Goal: Task Accomplishment & Management: Use online tool/utility

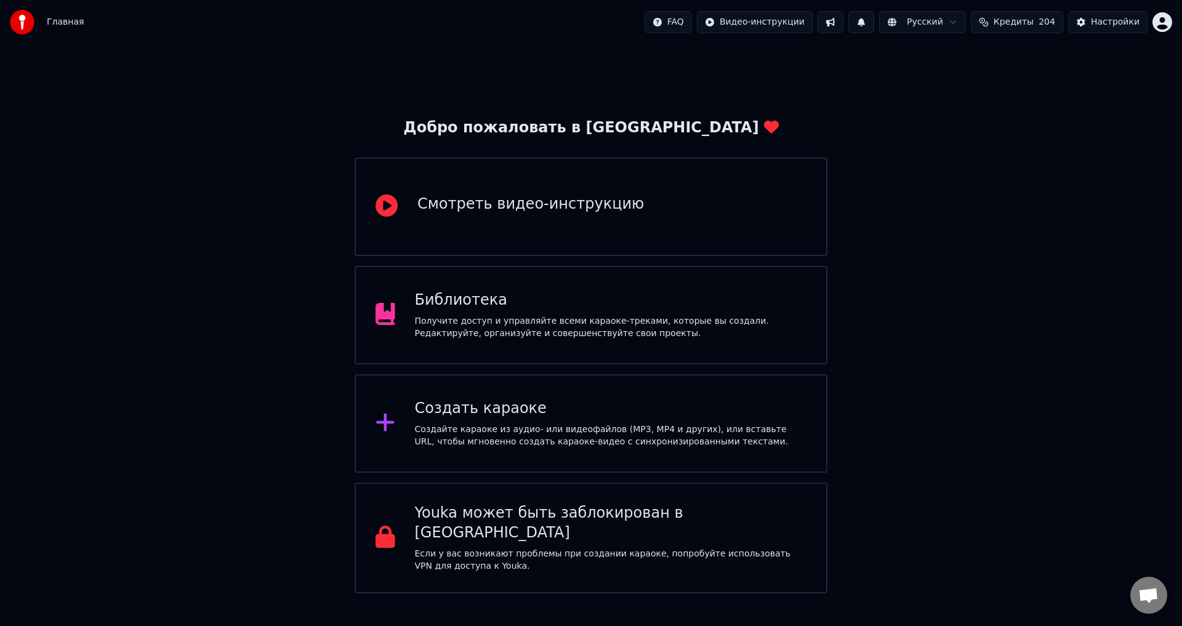
click at [538, 413] on div "Создать караоке" at bounding box center [611, 409] width 392 height 20
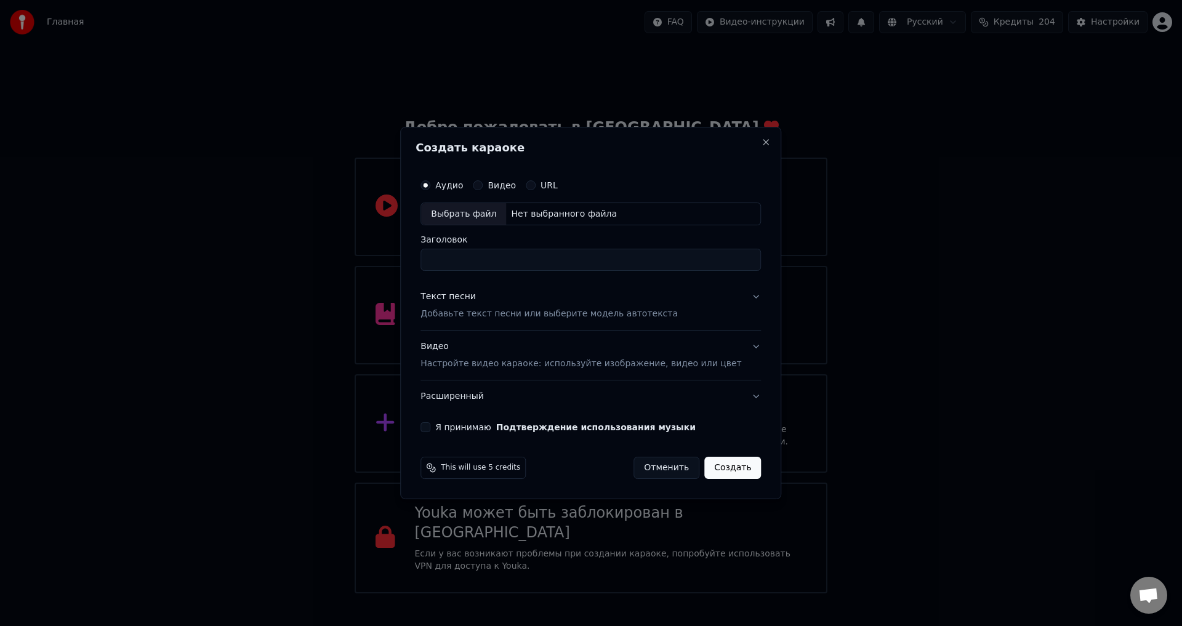
click at [499, 304] on div "Текст песни Добавьте текст песни или выберите модель автотекста" at bounding box center [549, 306] width 257 height 30
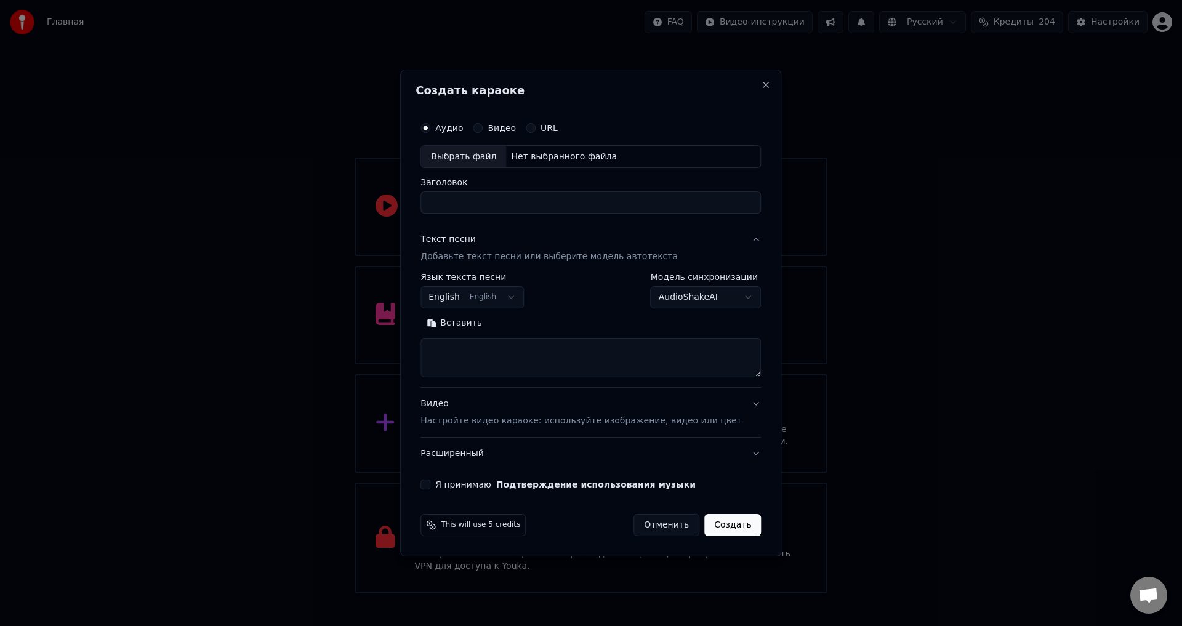
click at [507, 297] on button "English English" at bounding box center [472, 298] width 103 height 22
select select "**"
click at [487, 321] on button "Вставить" at bounding box center [455, 324] width 68 height 20
click at [541, 324] on button "Развернуть" at bounding box center [529, 324] width 78 height 20
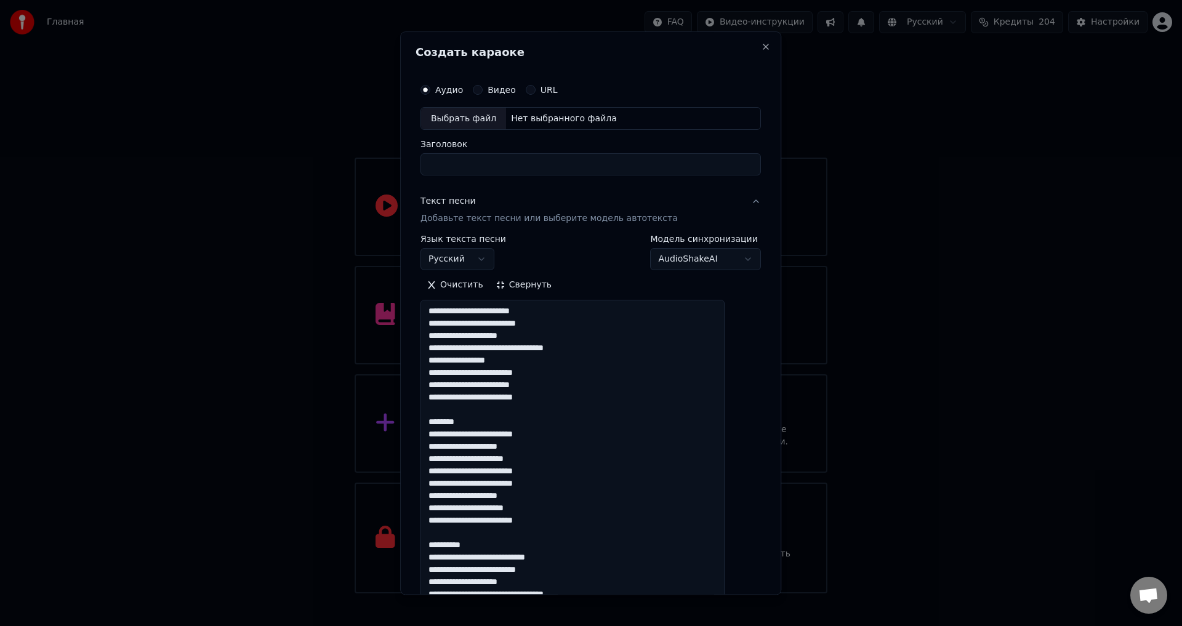
drag, startPoint x: 490, startPoint y: 426, endPoint x: 416, endPoint y: 408, distance: 76.8
click at [416, 408] on div "**********" at bounding box center [590, 312] width 381 height 563
drag, startPoint x: 496, startPoint y: 531, endPoint x: 428, endPoint y: 516, distance: 69.3
click at [428, 516] on div "**********" at bounding box center [590, 312] width 381 height 563
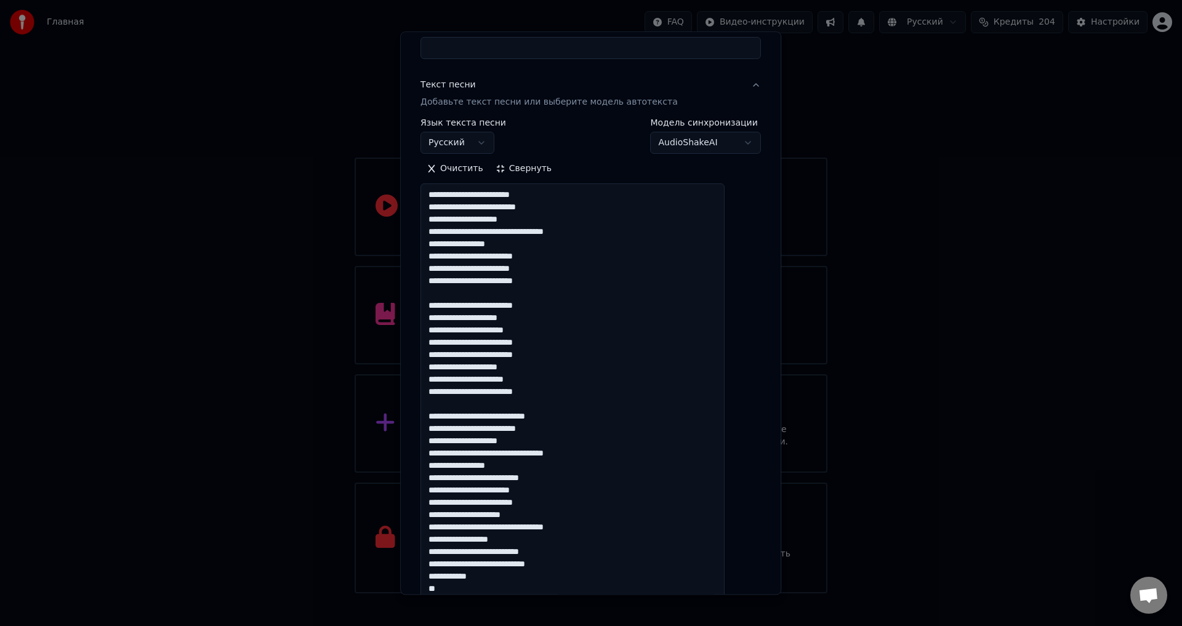
scroll to position [246, 0]
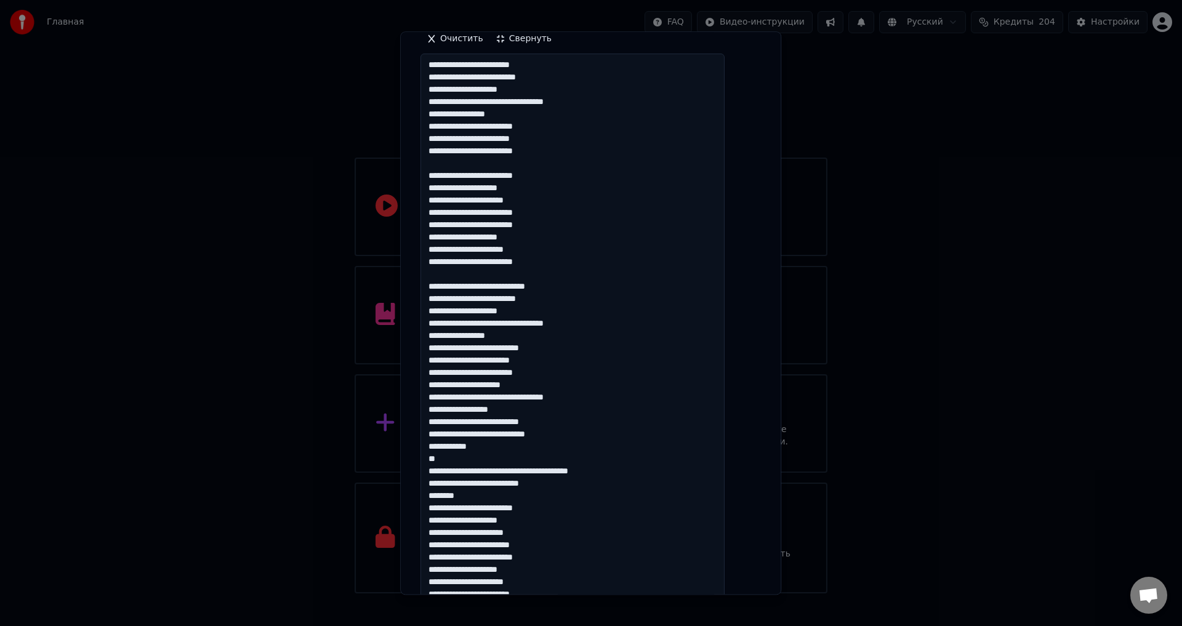
drag, startPoint x: 442, startPoint y: 384, endPoint x: 550, endPoint y: 495, distance: 154.6
click at [550, 495] on textarea at bounding box center [573, 440] width 304 height 773
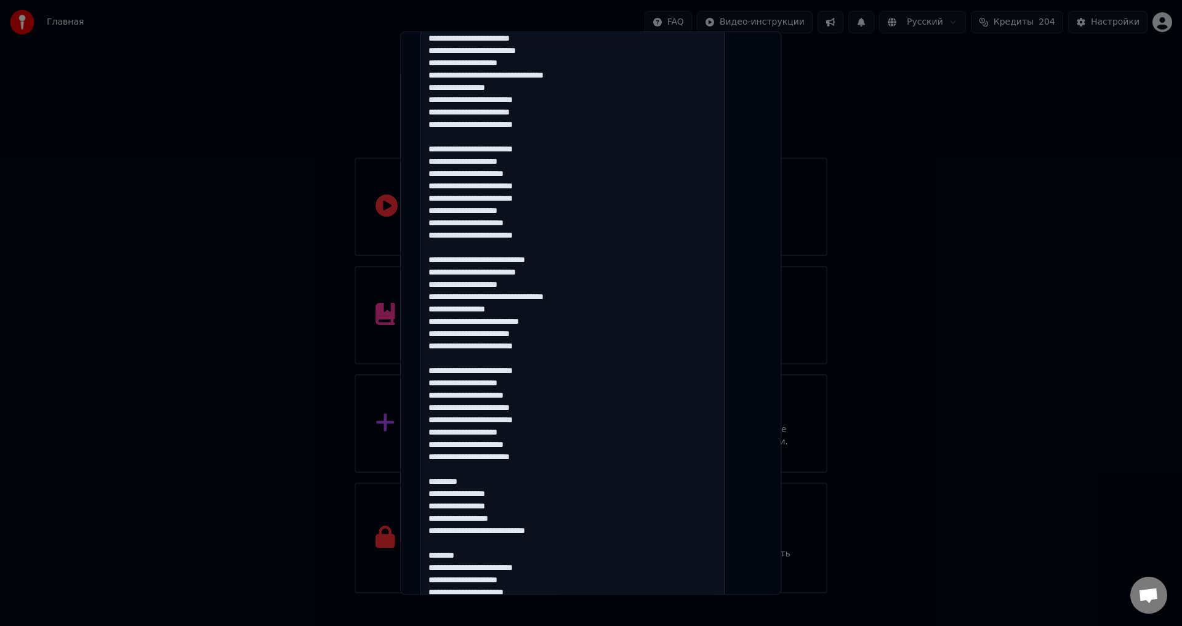
scroll to position [308, 0]
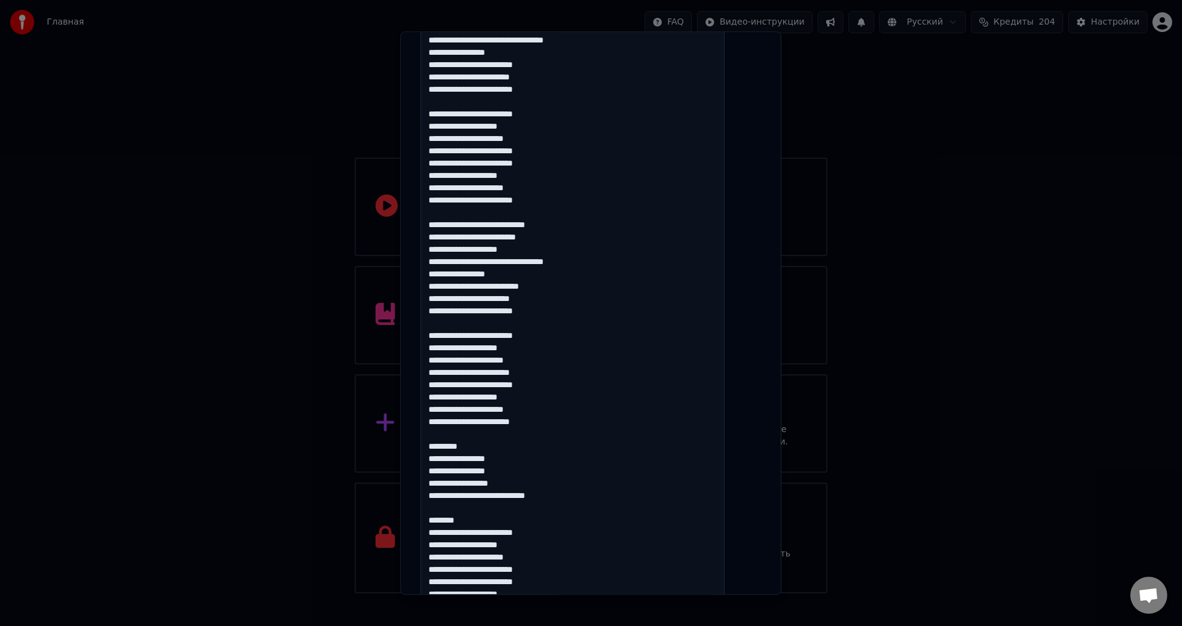
drag, startPoint x: 489, startPoint y: 444, endPoint x: 417, endPoint y: 435, distance: 72.6
click at [417, 435] on div "**********" at bounding box center [590, 312] width 381 height 563
drag, startPoint x: 484, startPoint y: 507, endPoint x: 429, endPoint y: 493, distance: 57.2
click at [429, 494] on div "**********" at bounding box center [591, 324] width 350 height 1118
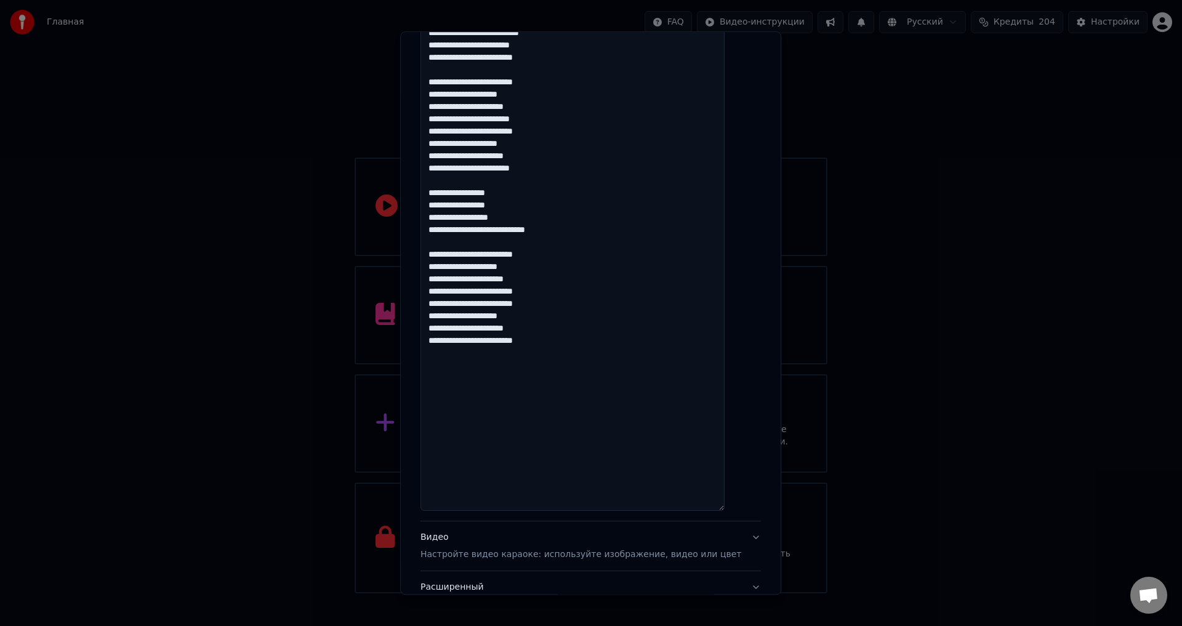
scroll to position [472, 0]
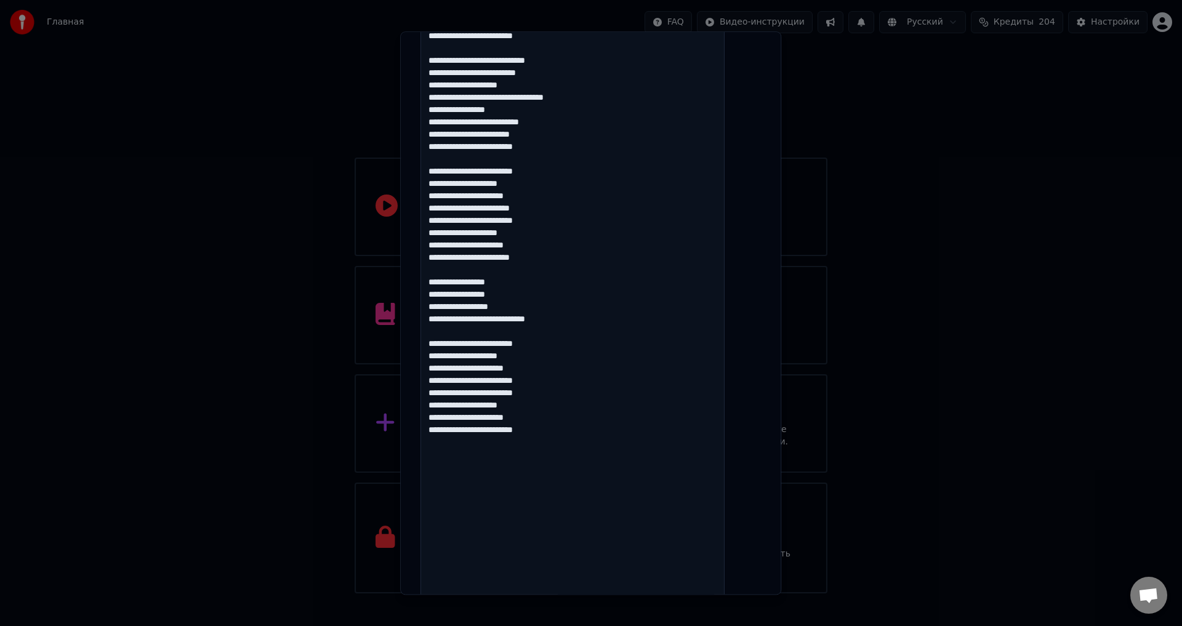
drag, startPoint x: 491, startPoint y: 469, endPoint x: 520, endPoint y: 538, distance: 75.0
click at [520, 538] on textarea at bounding box center [573, 214] width 304 height 773
click at [517, 520] on textarea at bounding box center [573, 214] width 304 height 773
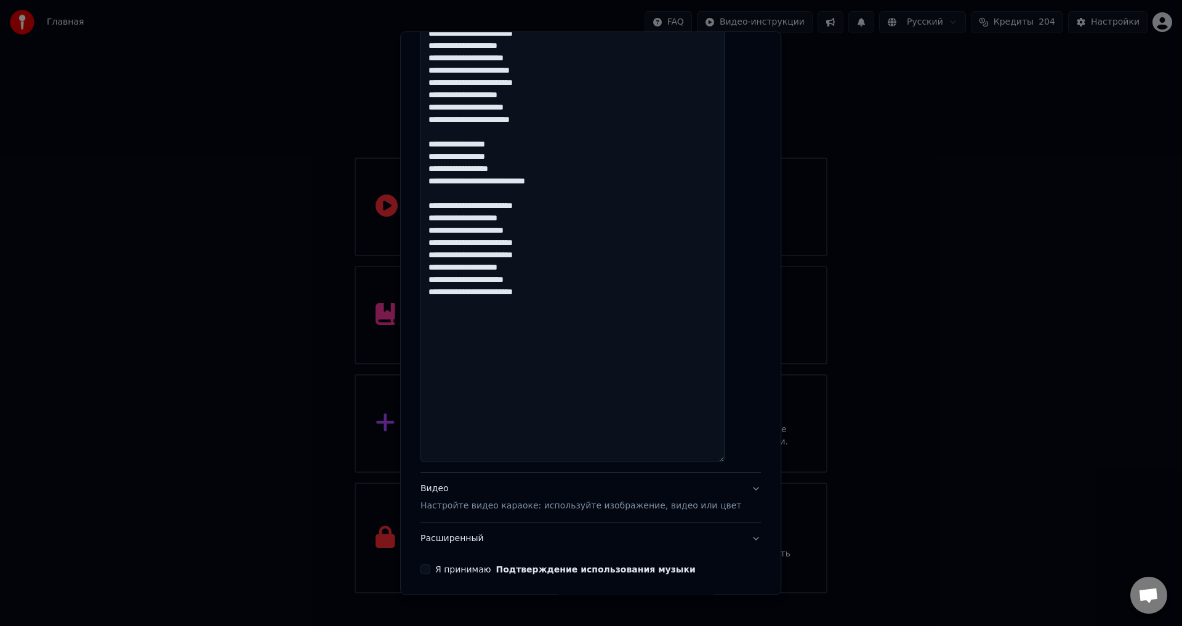
scroll to position [657, 0]
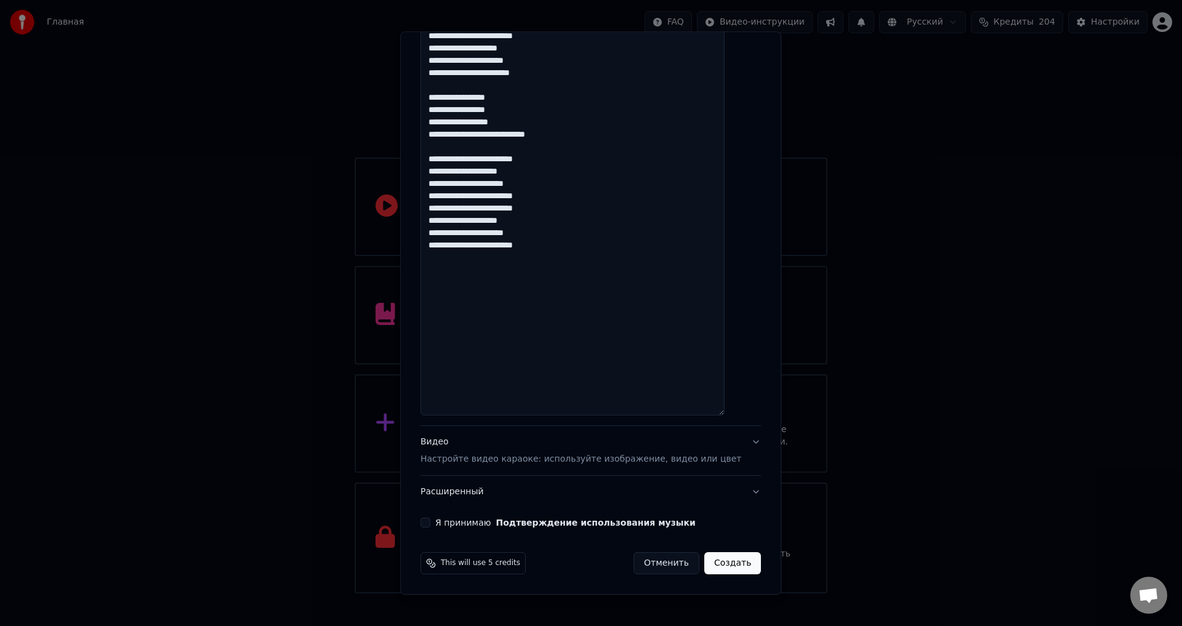
drag, startPoint x: 496, startPoint y: 374, endPoint x: 470, endPoint y: 304, distance: 75.0
click at [470, 304] on textarea at bounding box center [573, 29] width 304 height 773
click at [467, 291] on textarea at bounding box center [573, 29] width 304 height 773
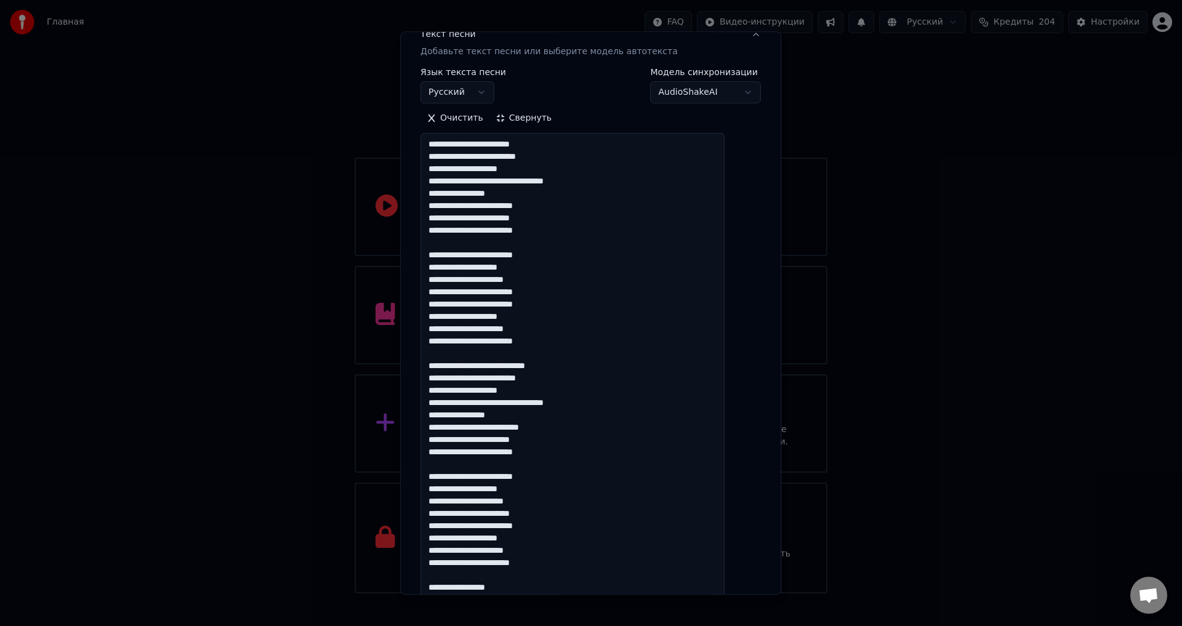
scroll to position [164, 0]
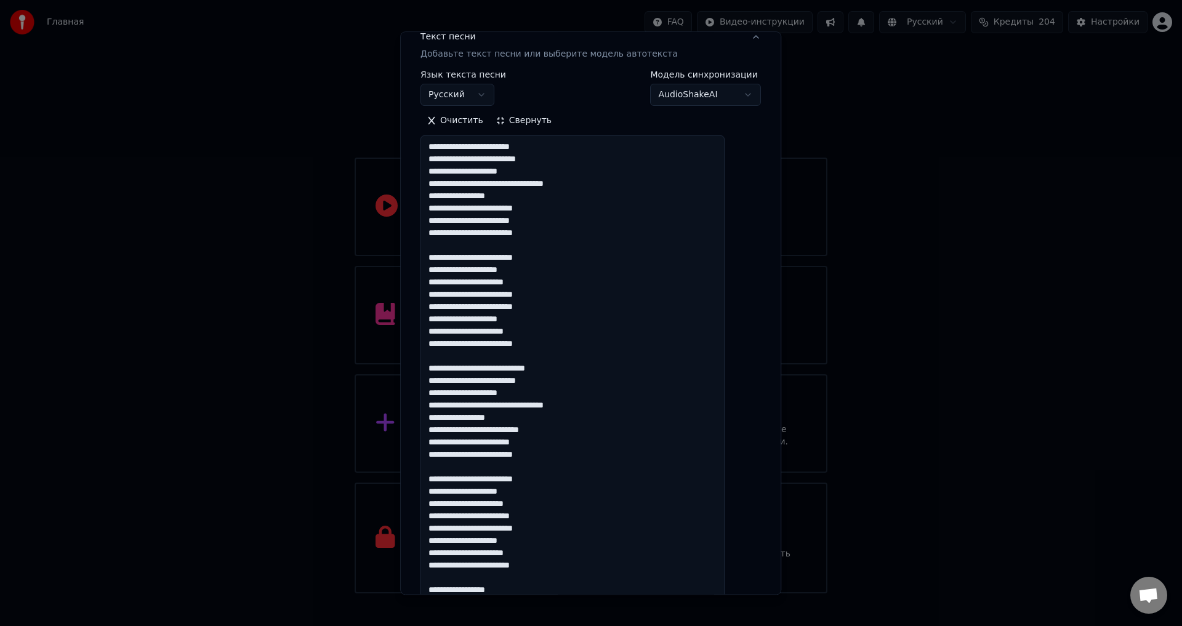
click at [526, 115] on button "Свернуть" at bounding box center [524, 121] width 68 height 20
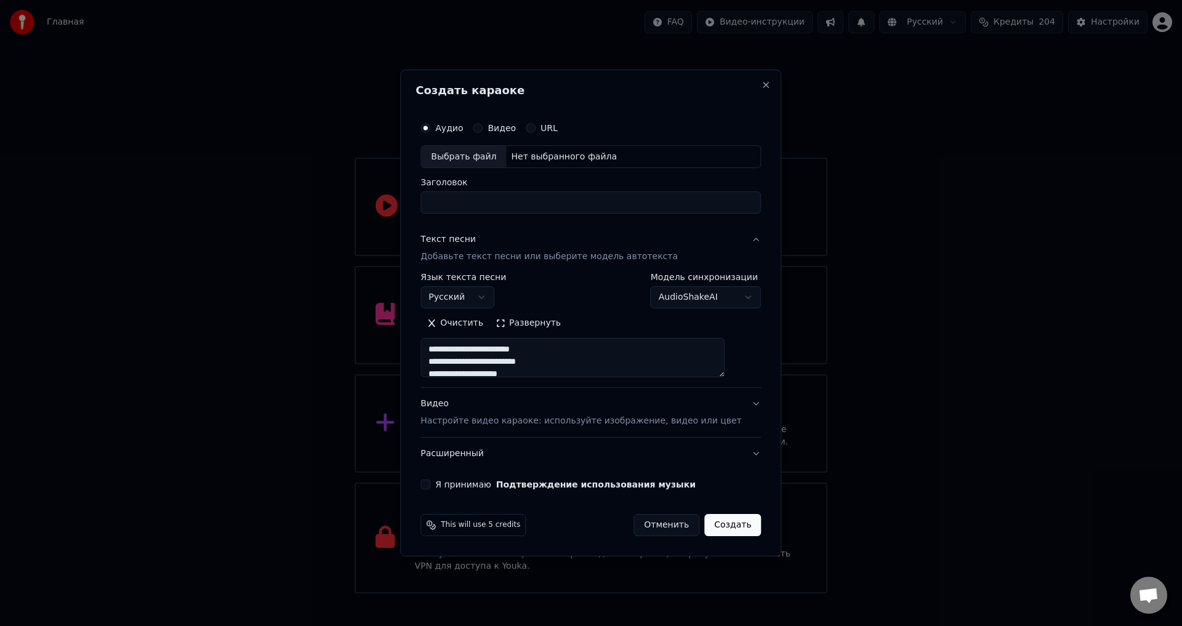
click at [543, 324] on button "Развернуть" at bounding box center [529, 324] width 78 height 20
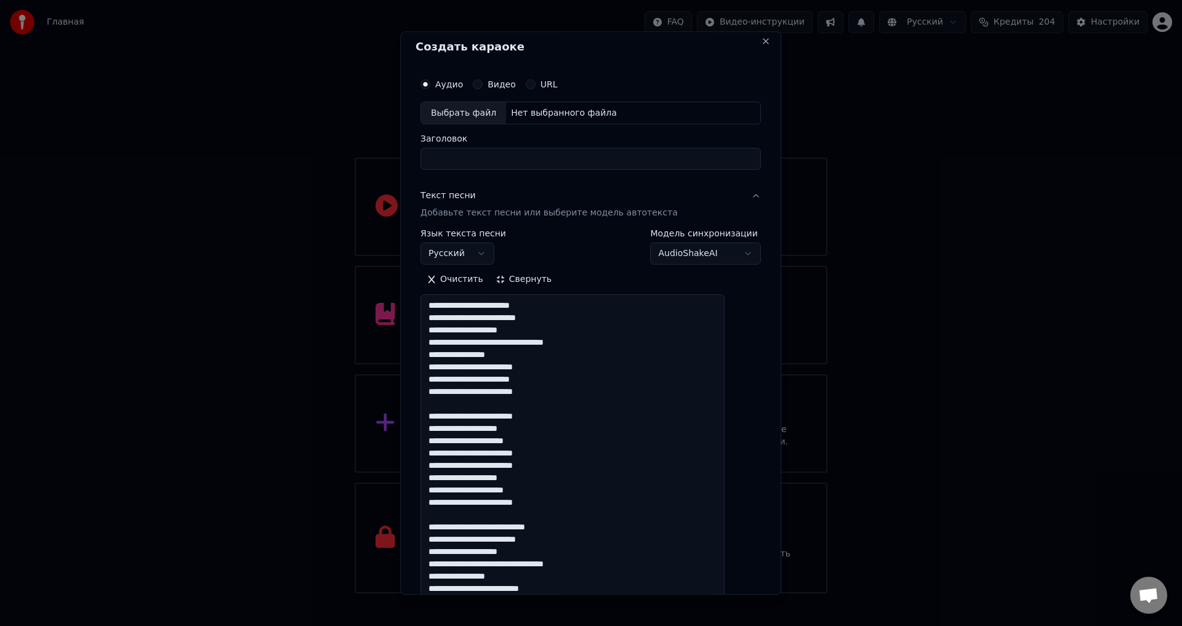
scroll to position [4, 0]
click at [530, 307] on textarea at bounding box center [573, 602] width 304 height 613
click at [602, 370] on textarea at bounding box center [573, 602] width 304 height 613
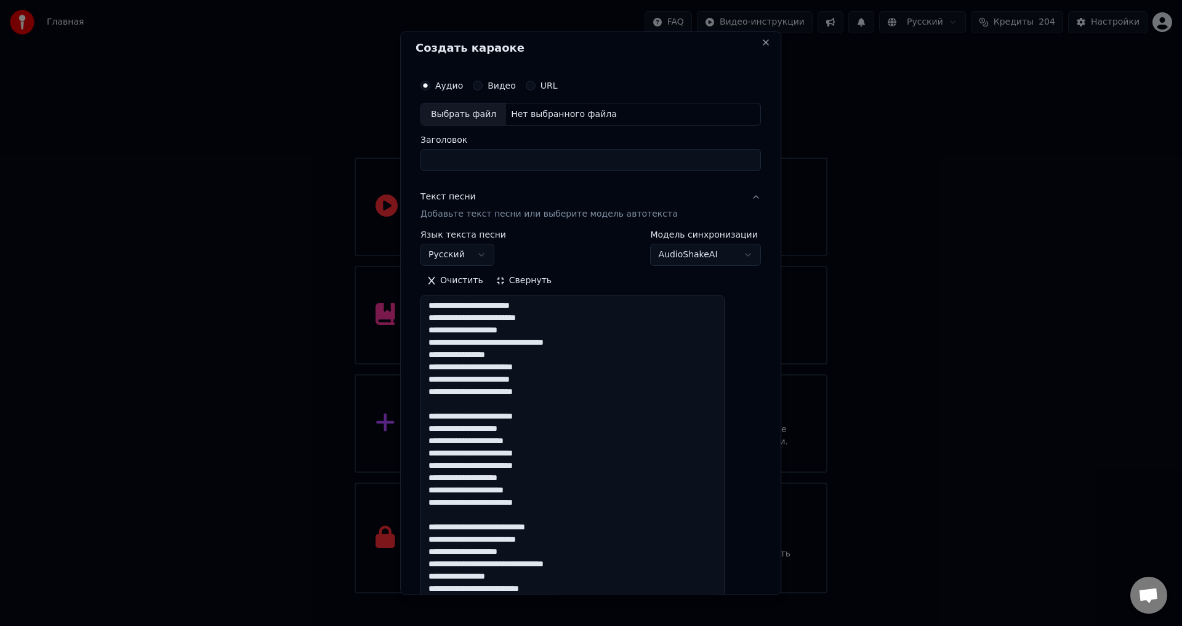
drag, startPoint x: 440, startPoint y: 302, endPoint x: 590, endPoint y: 509, distance: 255.7
click at [590, 509] on textarea at bounding box center [573, 602] width 304 height 613
click at [604, 491] on textarea at bounding box center [573, 602] width 304 height 613
click at [531, 303] on textarea at bounding box center [573, 602] width 304 height 613
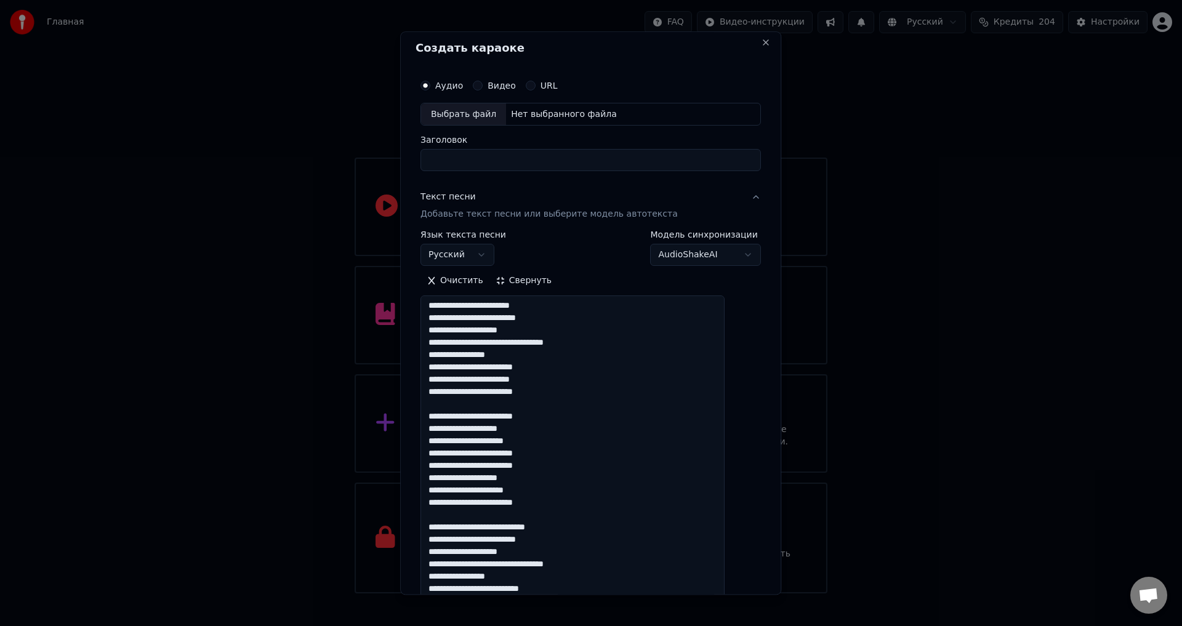
click at [528, 307] on textarea at bounding box center [573, 602] width 304 height 613
click at [503, 368] on textarea at bounding box center [573, 602] width 304 height 613
click at [486, 393] on textarea at bounding box center [573, 602] width 304 height 613
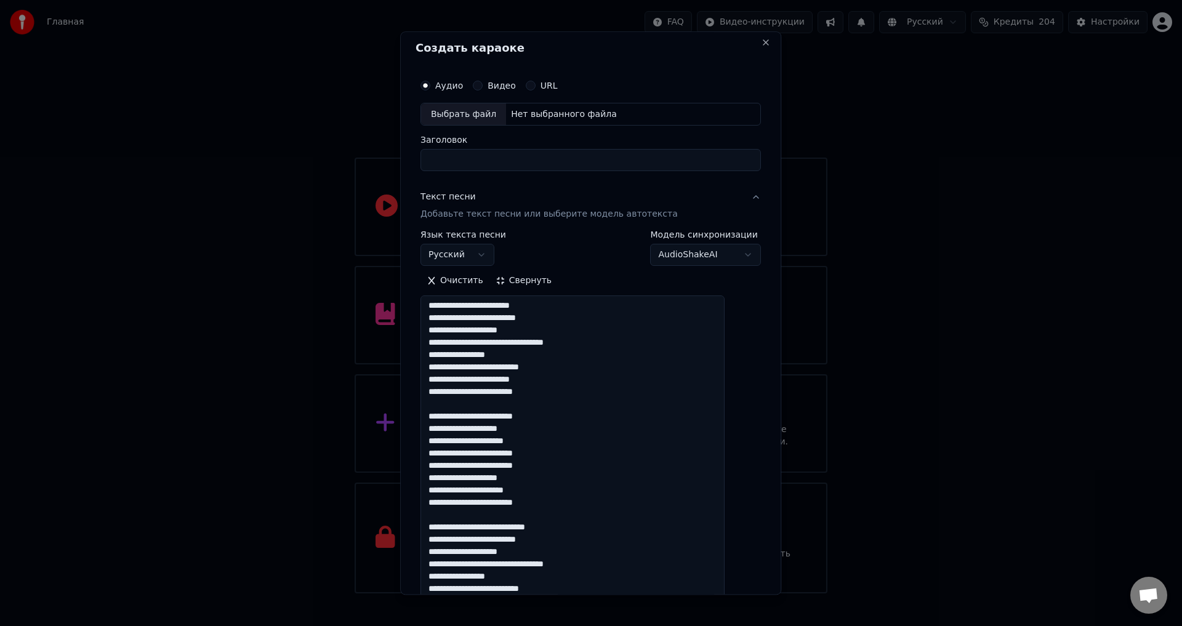
click at [486, 393] on textarea at bounding box center [573, 602] width 304 height 613
click at [539, 454] on textarea at bounding box center [573, 602] width 304 height 613
click at [587, 342] on textarea at bounding box center [573, 602] width 304 height 613
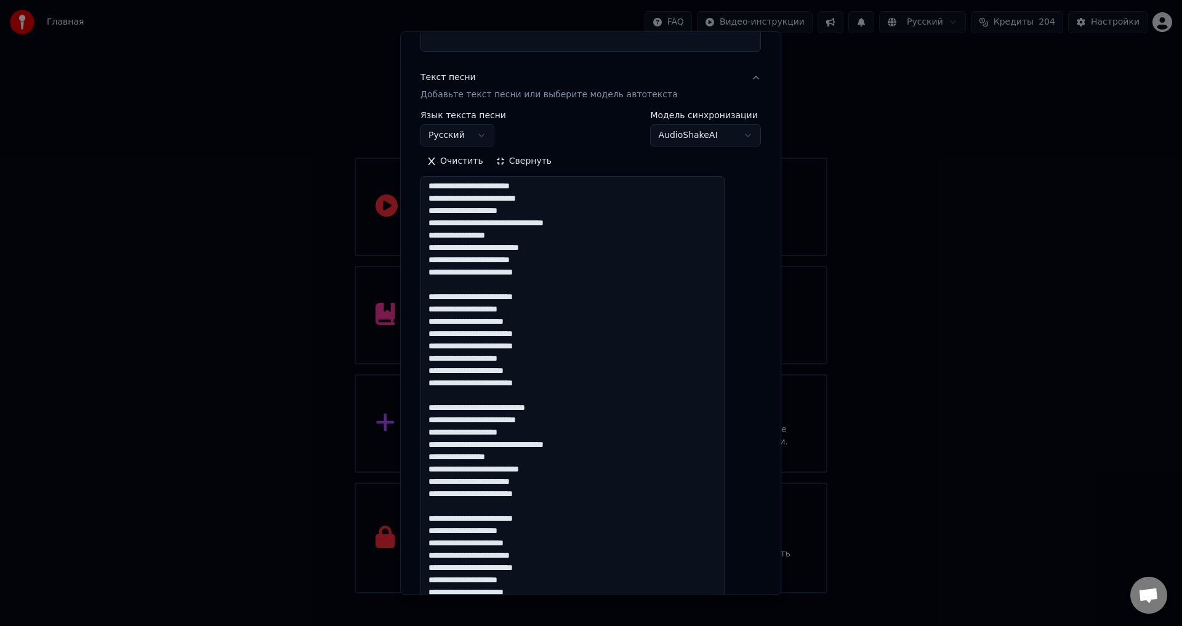
scroll to position [127, 0]
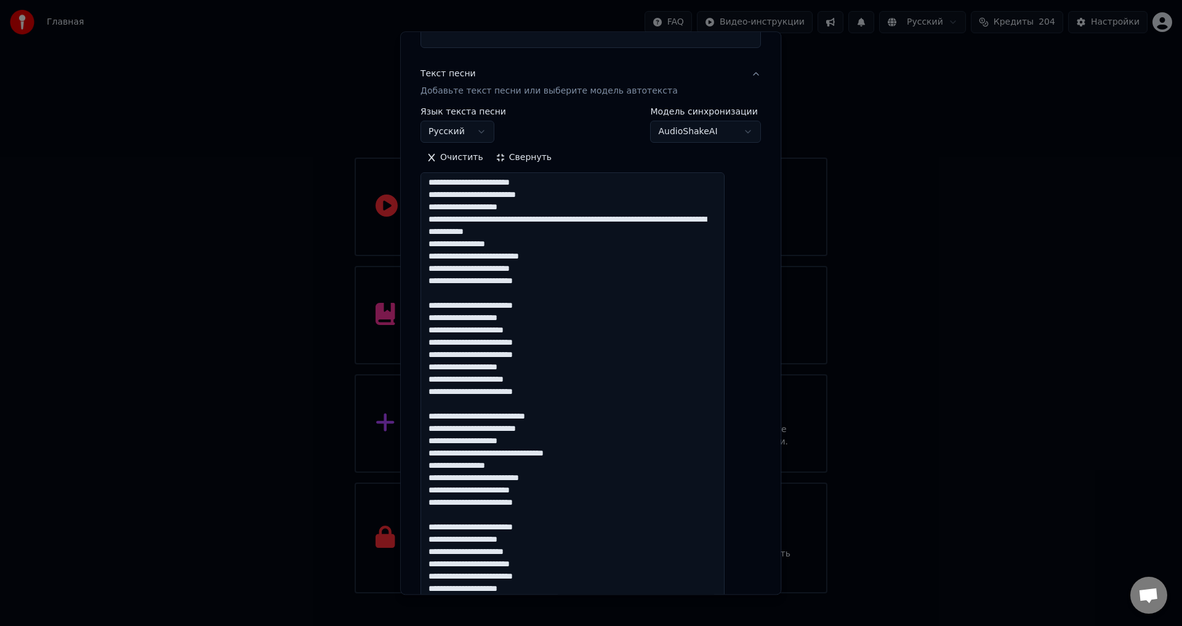
drag, startPoint x: 569, startPoint y: 245, endPoint x: 468, endPoint y: 228, distance: 102.3
click at [468, 228] on textarea at bounding box center [573, 479] width 304 height 613
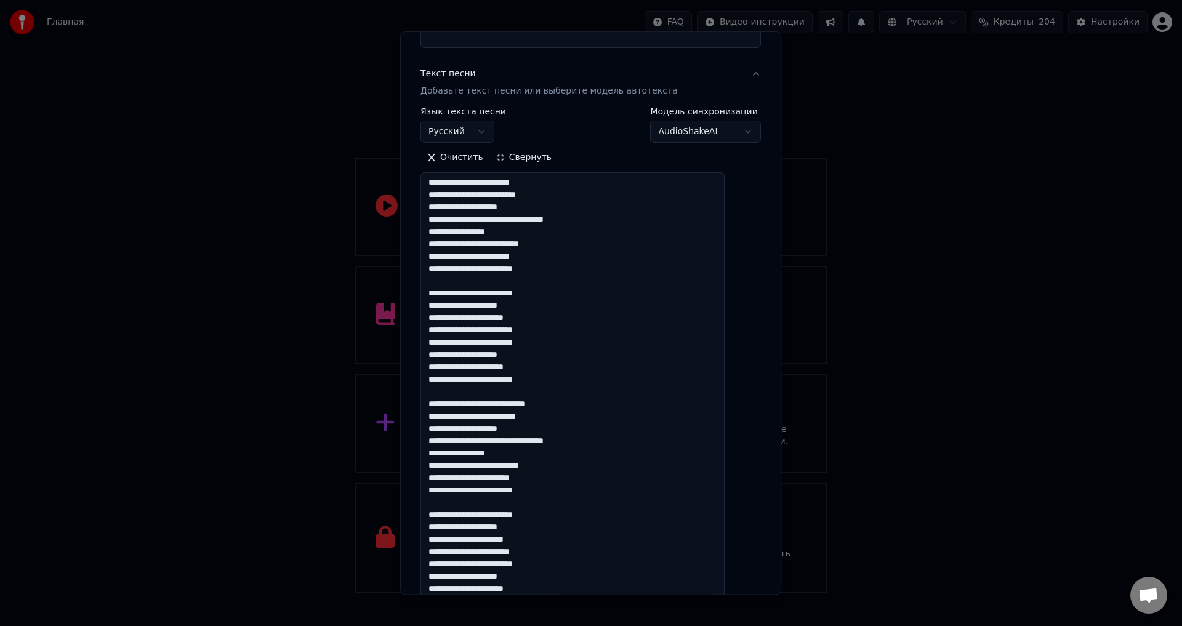
click at [550, 416] on textarea at bounding box center [573, 479] width 304 height 613
click at [460, 478] on textarea at bounding box center [573, 479] width 304 height 613
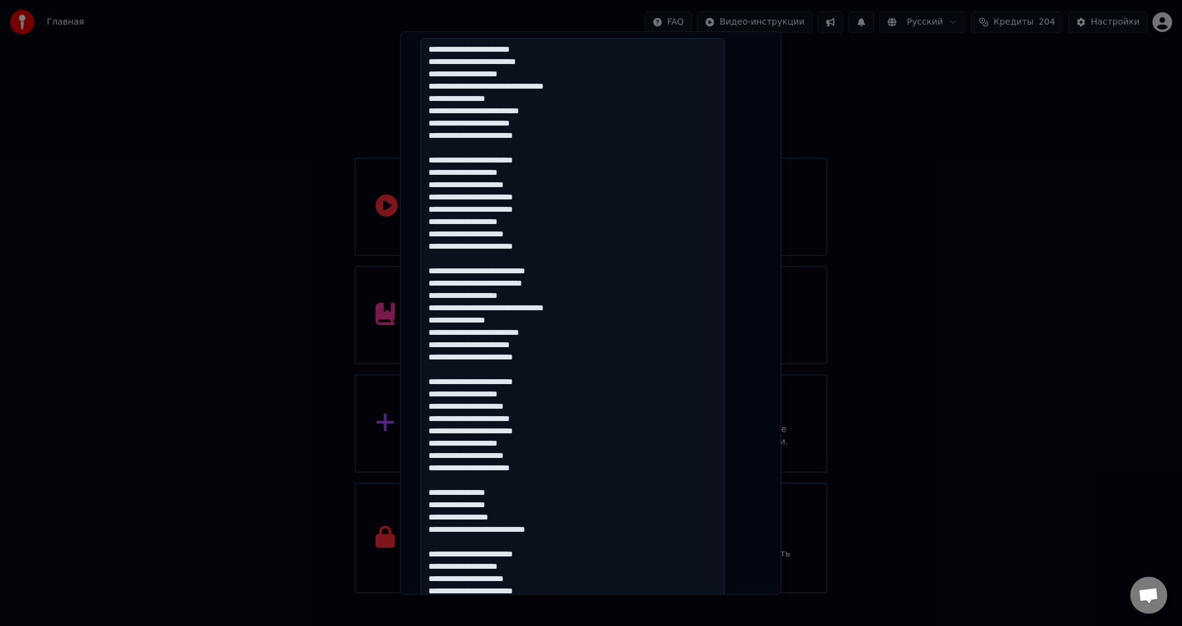
scroll to position [251, 0]
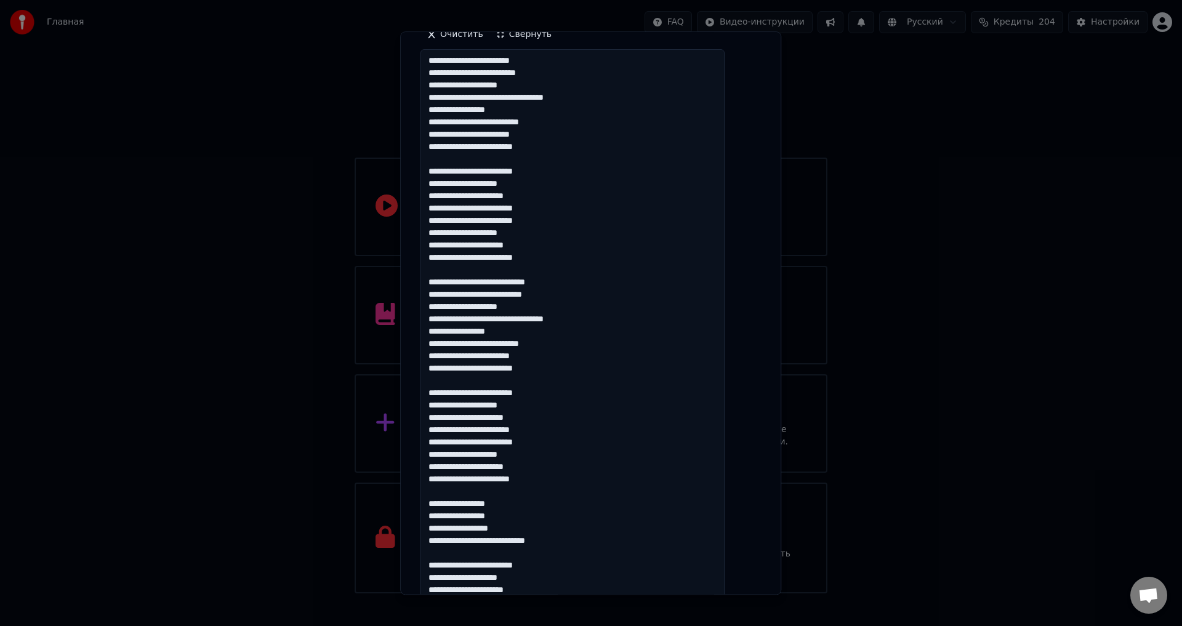
click at [542, 336] on textarea at bounding box center [573, 356] width 304 height 613
click at [504, 345] on textarea at bounding box center [573, 356] width 304 height 613
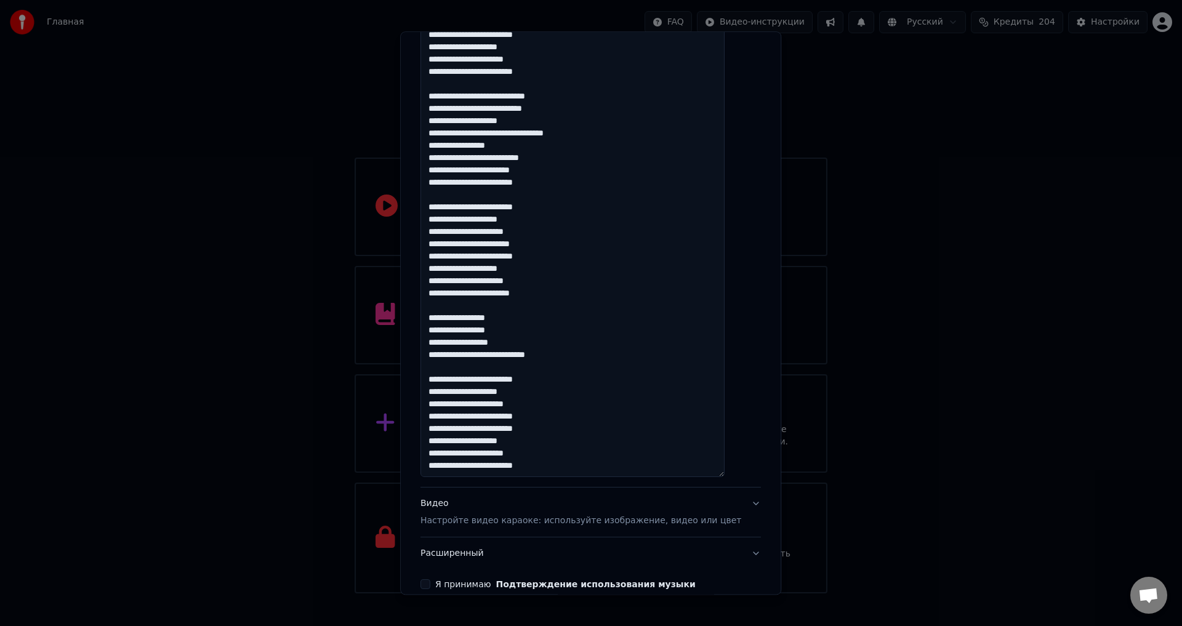
scroll to position [497, 0]
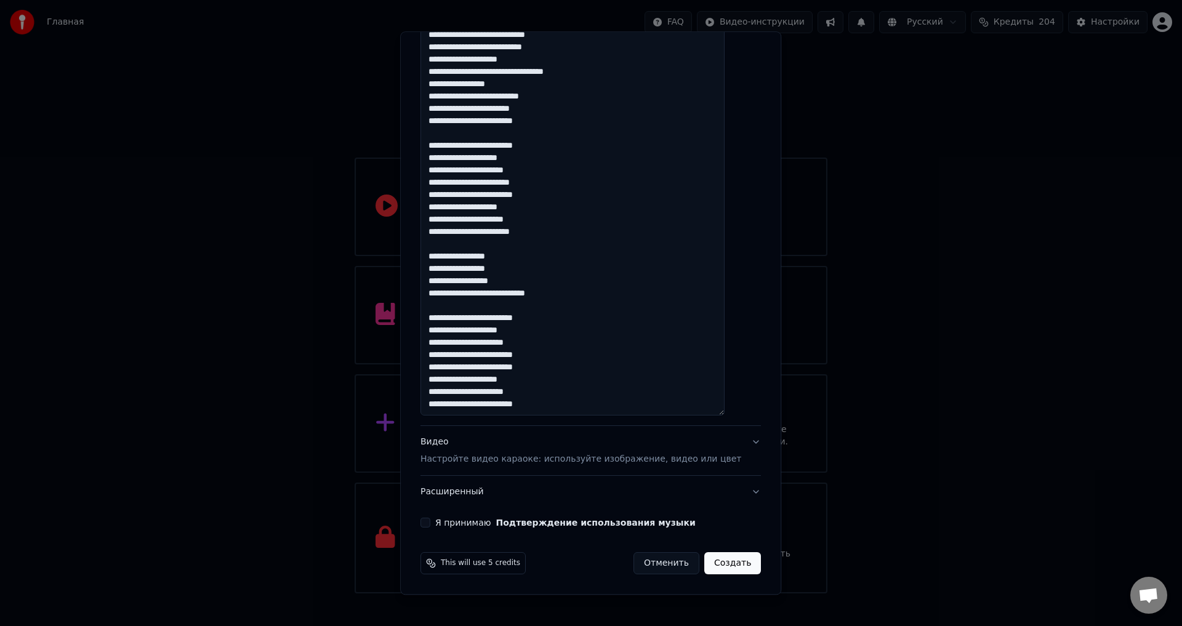
type textarea "**********"
click at [479, 457] on p "Настройте видео караоке: используйте изображение, видео или цвет" at bounding box center [581, 460] width 321 height 12
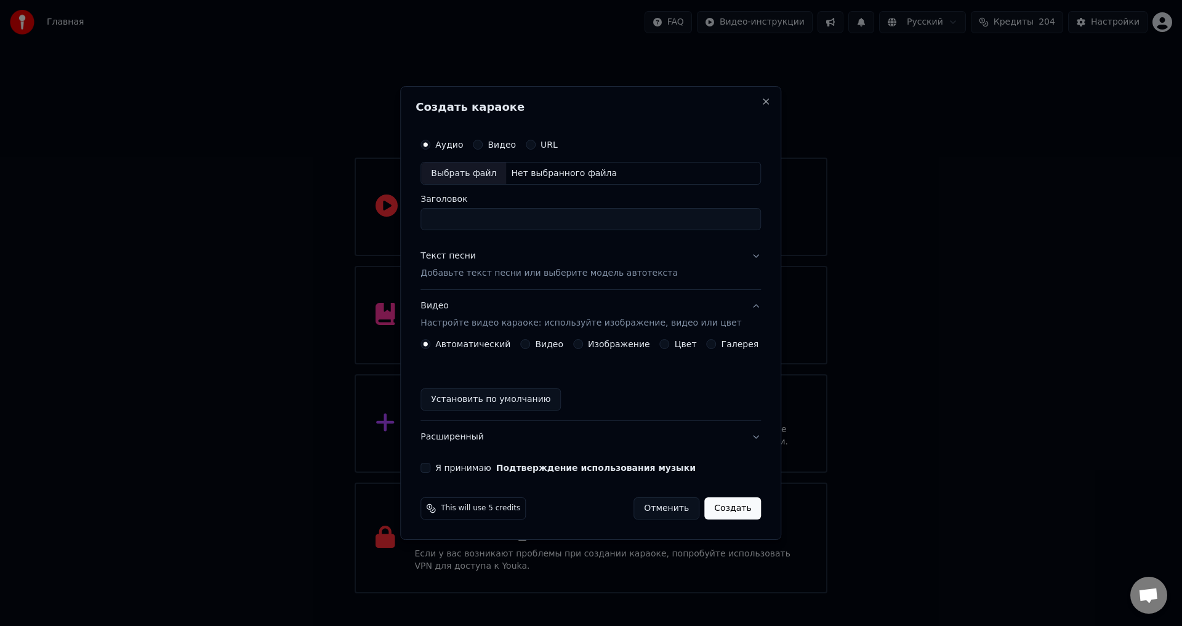
scroll to position [0, 0]
click at [539, 348] on div "Видео" at bounding box center [541, 344] width 43 height 10
click at [530, 344] on button "Видео" at bounding box center [525, 344] width 10 height 10
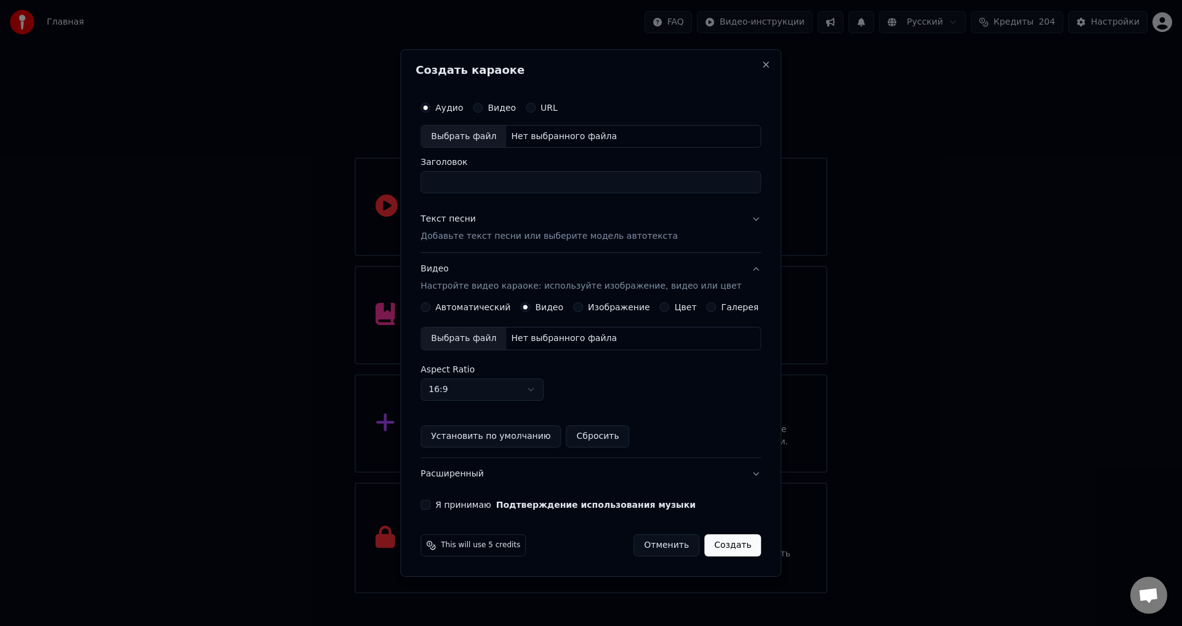
click at [521, 344] on div "Нет выбранного файла" at bounding box center [564, 338] width 116 height 12
click at [430, 507] on button "Я принимаю Подтверждение использования музыки" at bounding box center [426, 505] width 10 height 10
click at [484, 182] on input "Заголовок" at bounding box center [591, 183] width 340 height 22
click at [481, 181] on input "**********" at bounding box center [591, 183] width 340 height 22
click at [480, 182] on input "**********" at bounding box center [591, 183] width 340 height 22
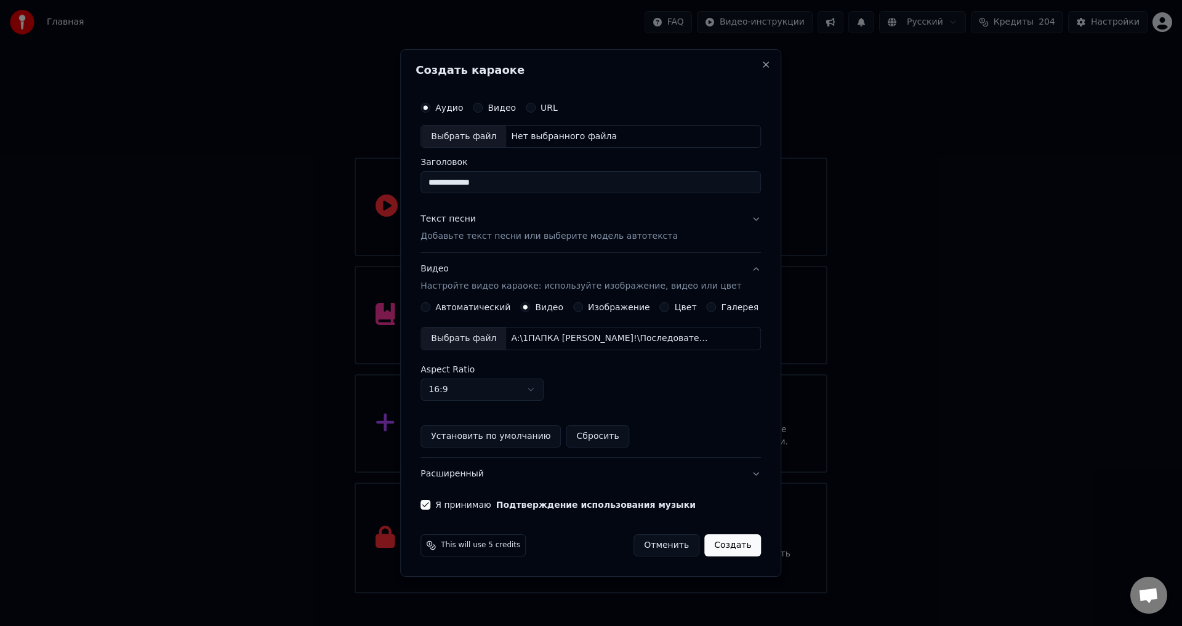
click at [585, 183] on input "**********" at bounding box center [591, 183] width 340 height 22
type input "**********"
click at [590, 204] on button "Текст песни Добавьте текст песни или выберите модель автотекста" at bounding box center [591, 228] width 340 height 49
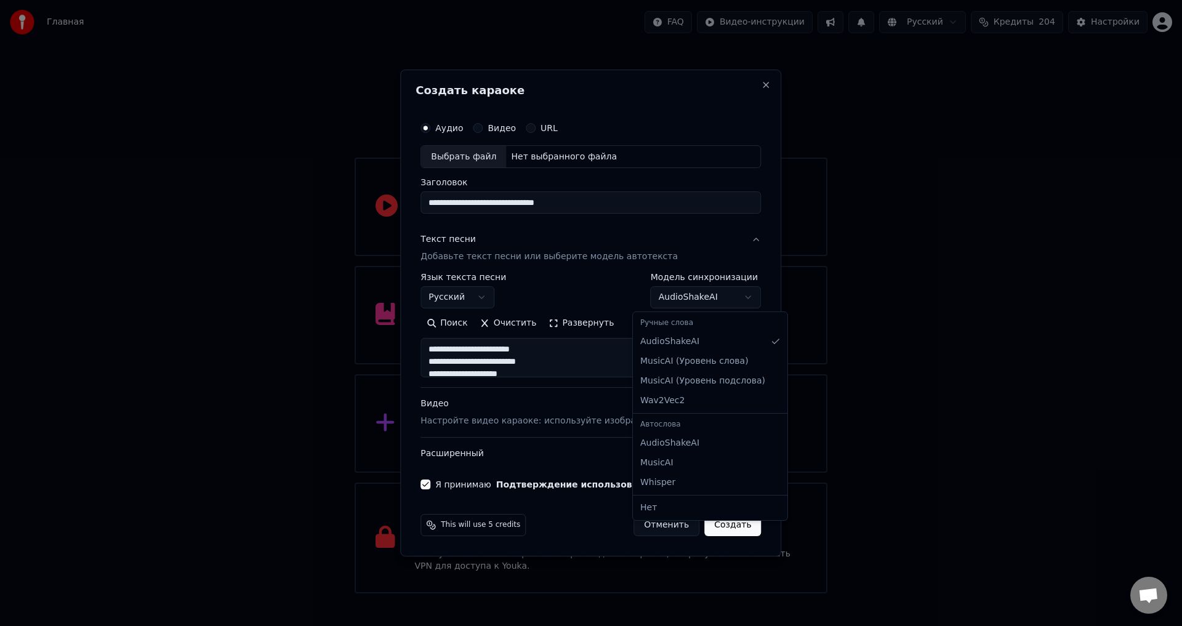
click at [669, 298] on body "Главная FAQ Видео-инструкции Русский Кредиты 204 Настройки Добро пожаловать в Y…" at bounding box center [591, 297] width 1182 height 594
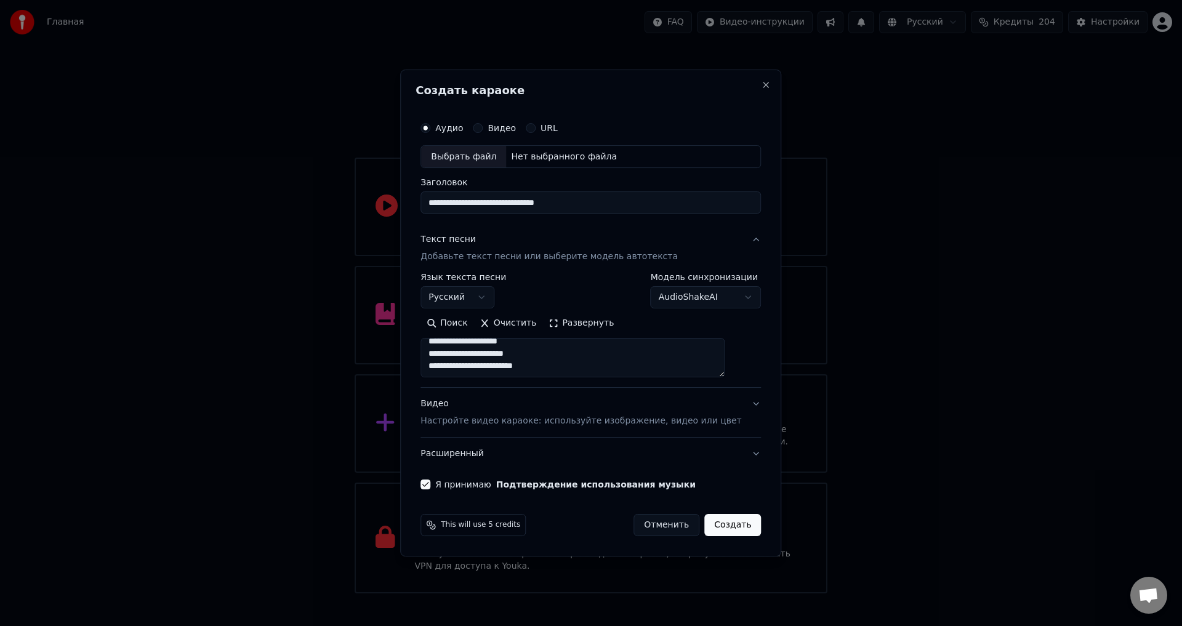
click at [710, 525] on button "Создать" at bounding box center [732, 525] width 57 height 22
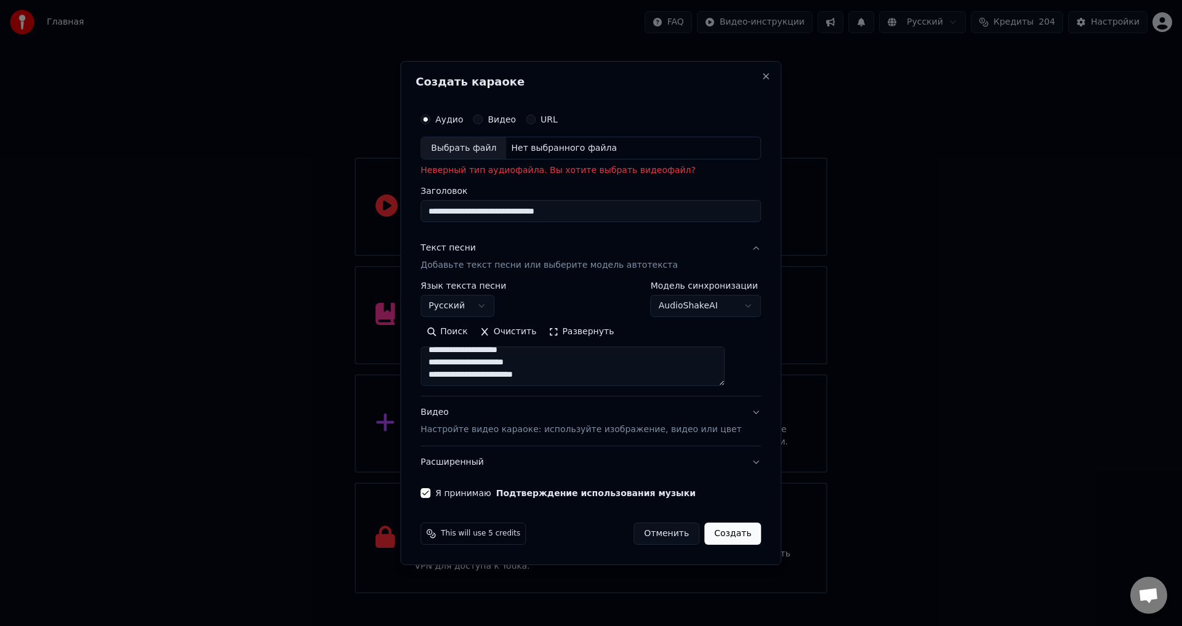
click at [587, 145] on div "Нет выбранного файла" at bounding box center [564, 148] width 116 height 12
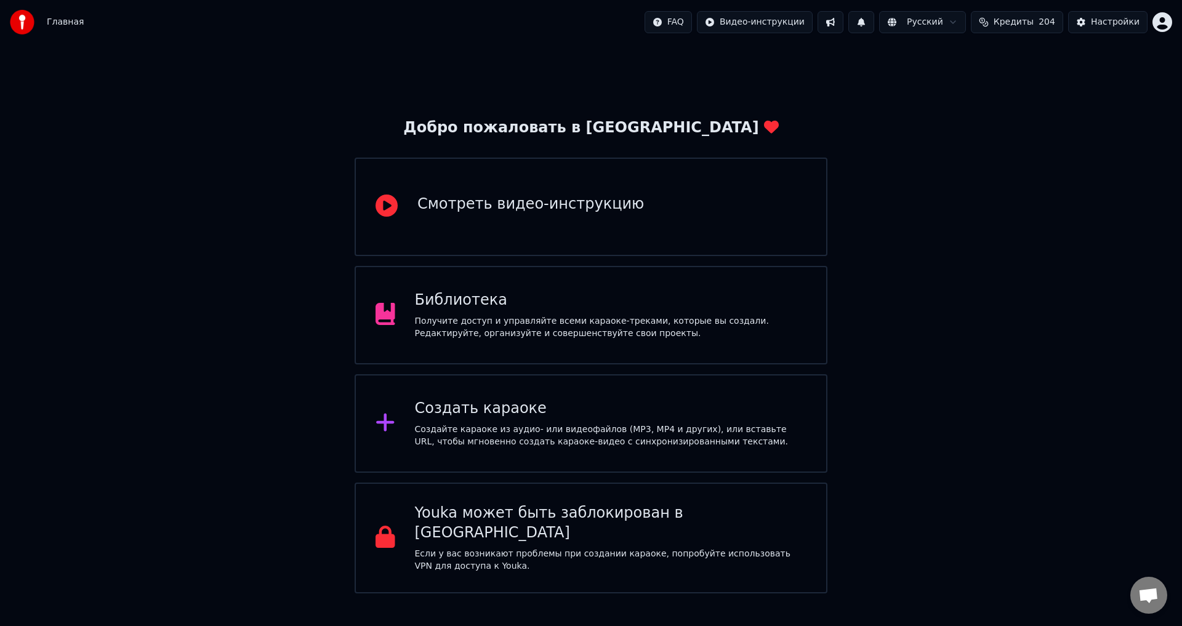
click at [490, 414] on div "Создать караоке" at bounding box center [611, 409] width 392 height 20
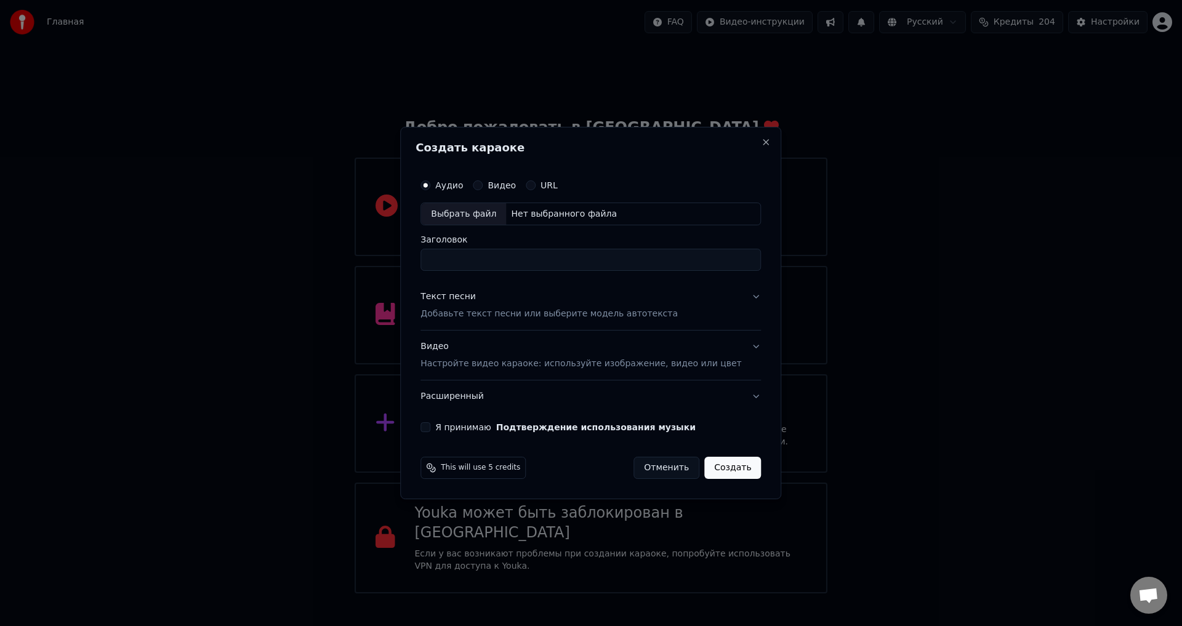
click at [536, 208] on div "Нет выбранного файла" at bounding box center [564, 214] width 116 height 12
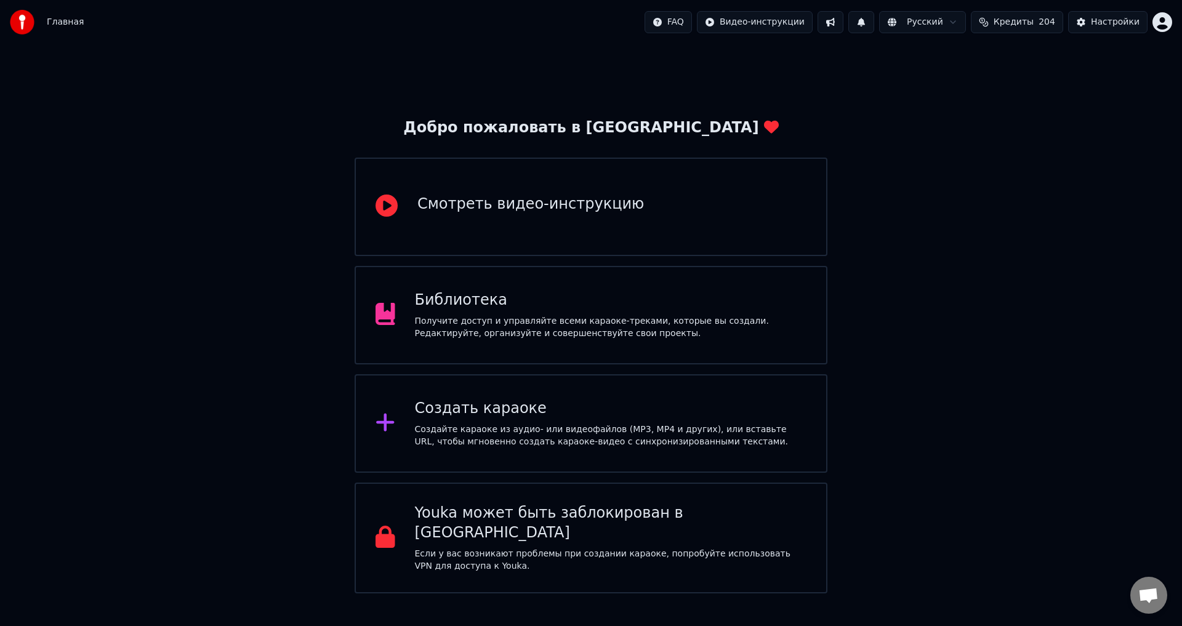
click at [507, 407] on div "Создать караоке" at bounding box center [611, 409] width 392 height 20
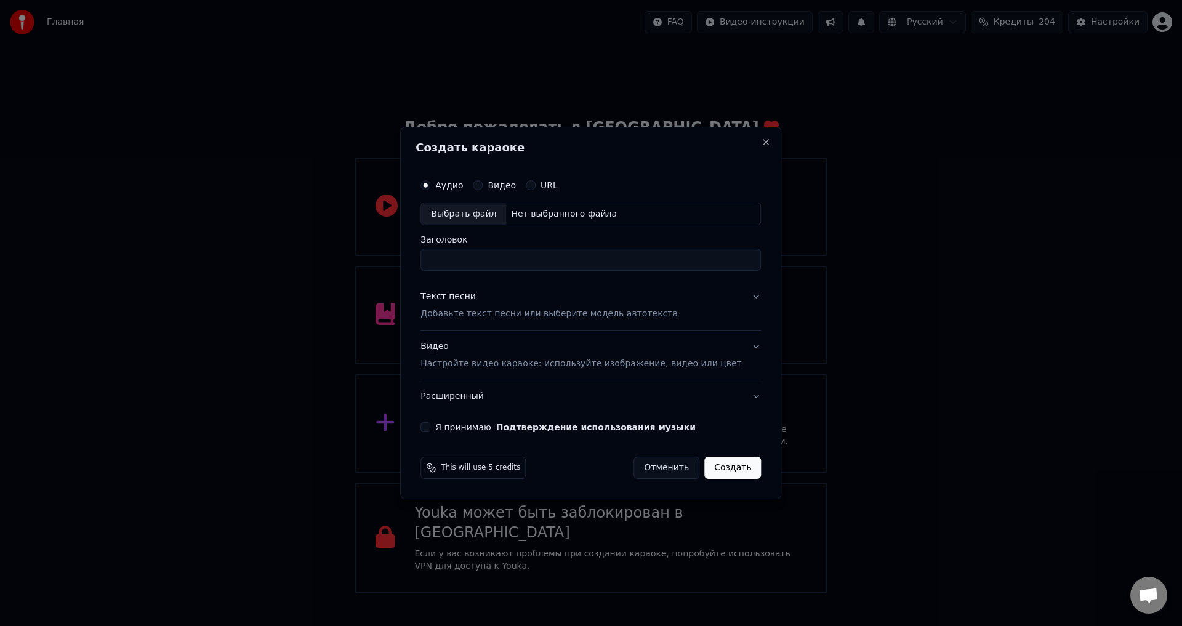
click at [492, 209] on div "Выбрать файл" at bounding box center [463, 214] width 85 height 22
type input "**********"
click at [506, 309] on p "Добавьте текст песни или выберите модель автотекста" at bounding box center [549, 314] width 257 height 12
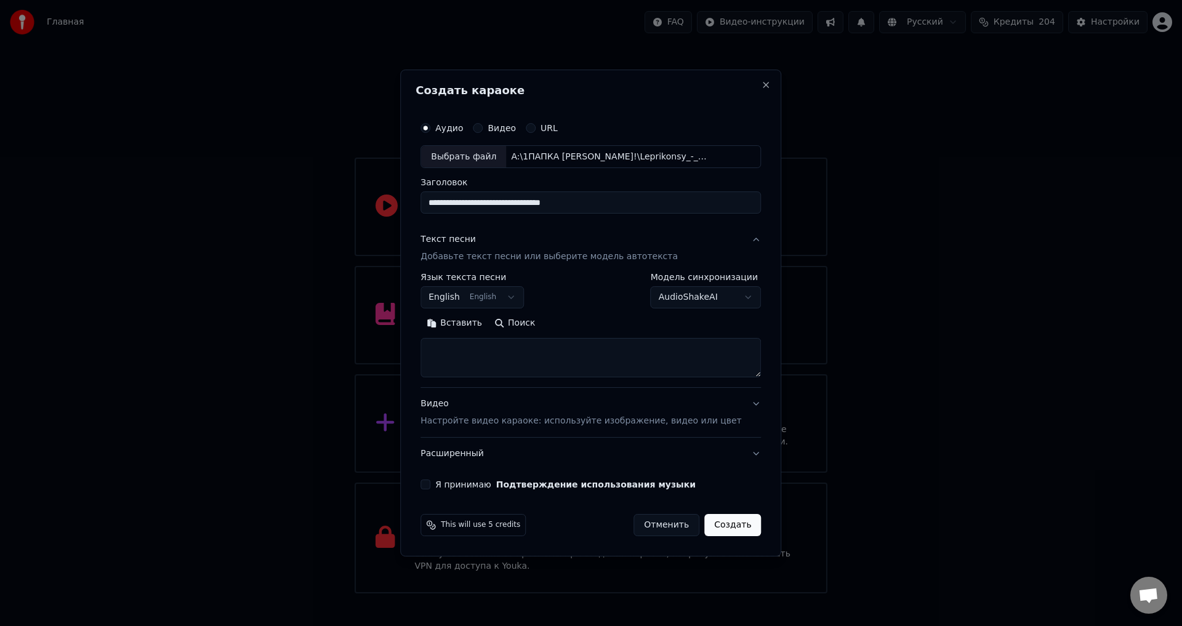
click at [503, 302] on button "English English" at bounding box center [472, 298] width 103 height 22
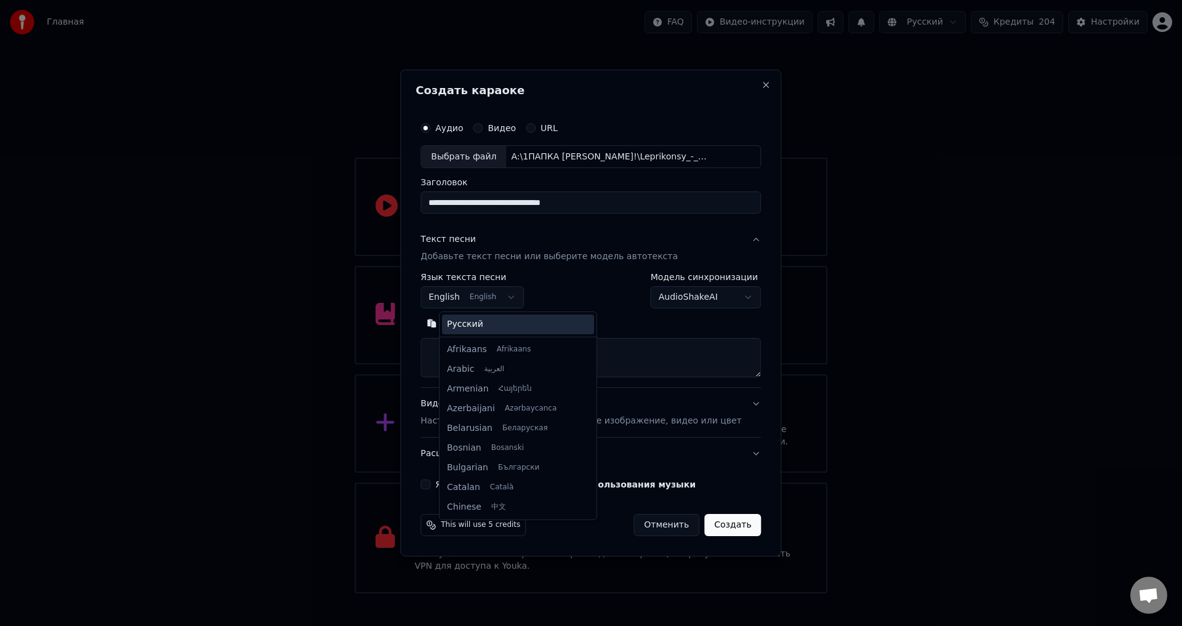
scroll to position [99, 0]
select select "**"
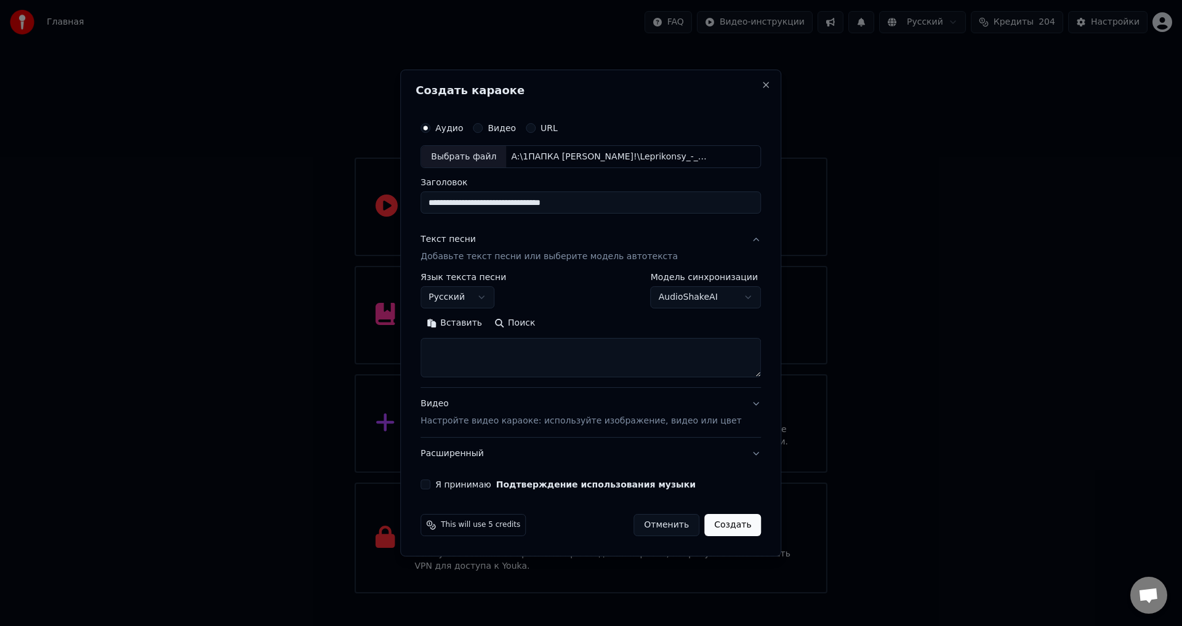
click at [475, 324] on button "Вставить" at bounding box center [455, 324] width 68 height 20
click at [593, 327] on button "Развернуть" at bounding box center [581, 324] width 78 height 20
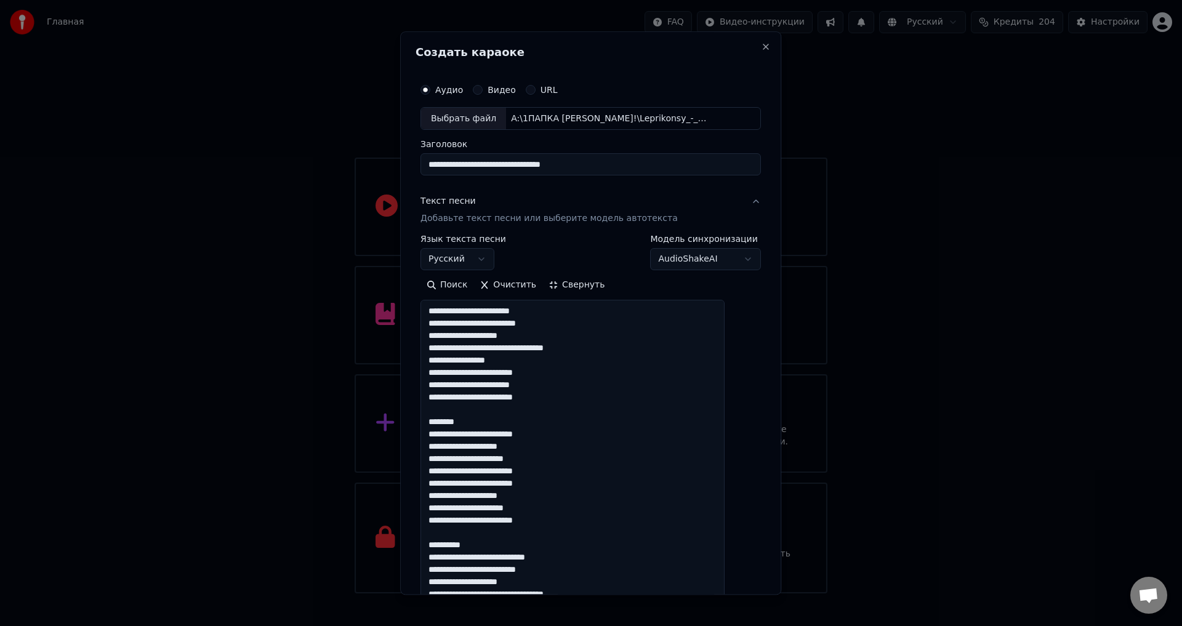
drag, startPoint x: 481, startPoint y: 420, endPoint x: 427, endPoint y: 419, distance: 54.2
click at [427, 419] on div "**********" at bounding box center [590, 312] width 381 height 563
drag, startPoint x: 504, startPoint y: 536, endPoint x: 451, endPoint y: 523, distance: 54.5
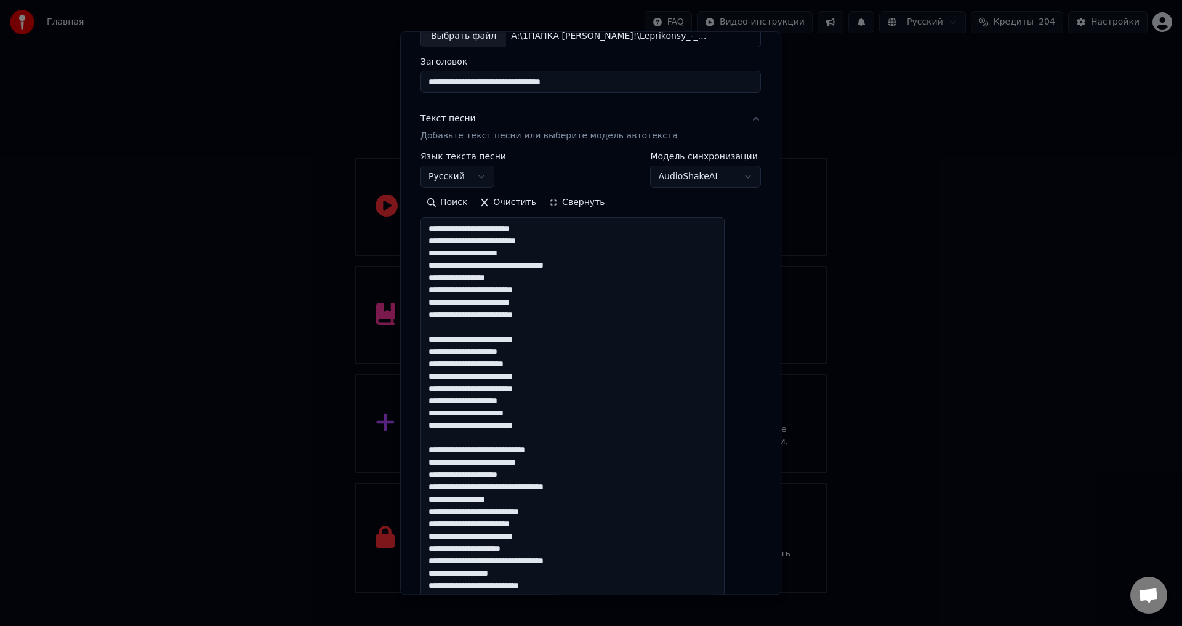
scroll to position [185, 0]
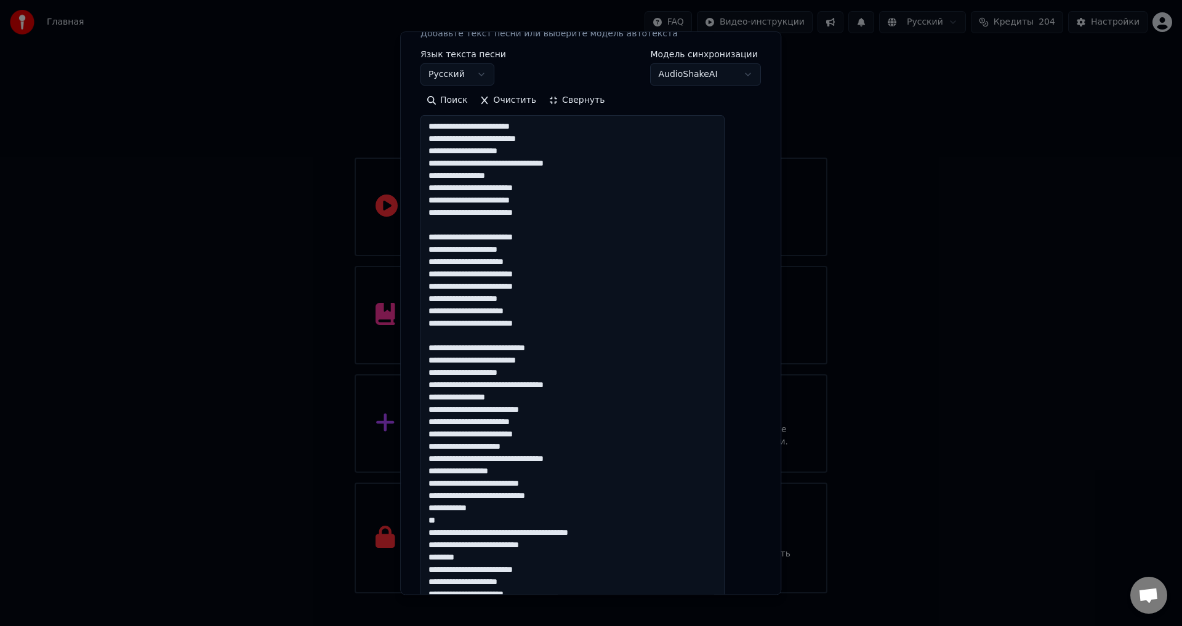
drag, startPoint x: 440, startPoint y: 445, endPoint x: 504, endPoint y: 557, distance: 128.5
click at [504, 557] on textarea at bounding box center [573, 502] width 304 height 773
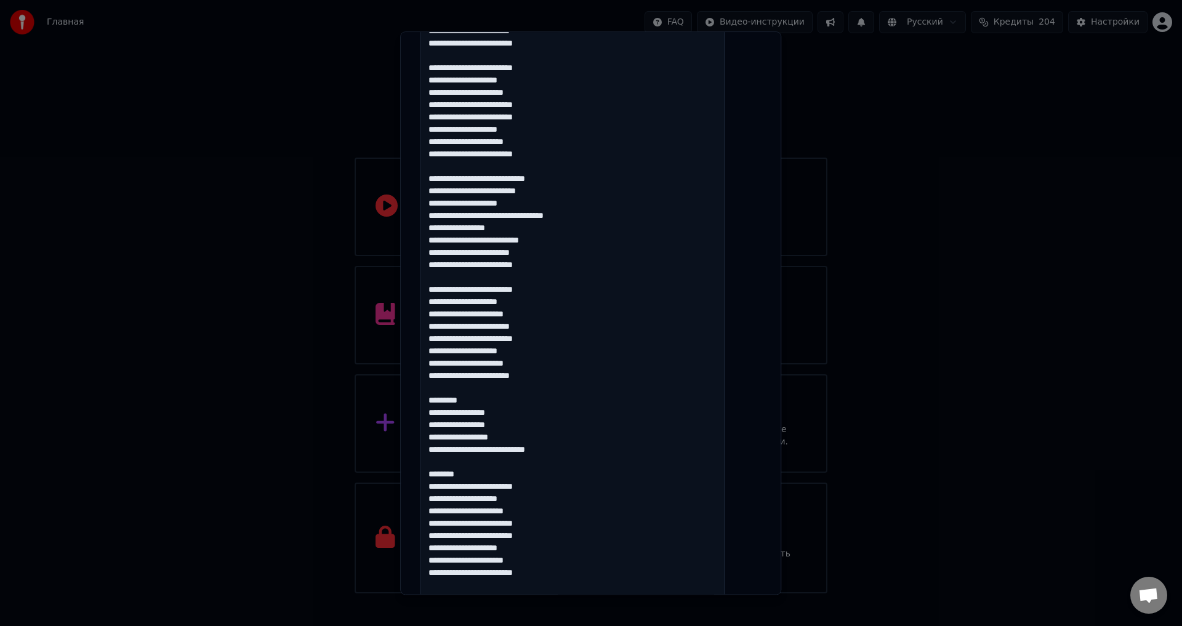
scroll to position [369, 0]
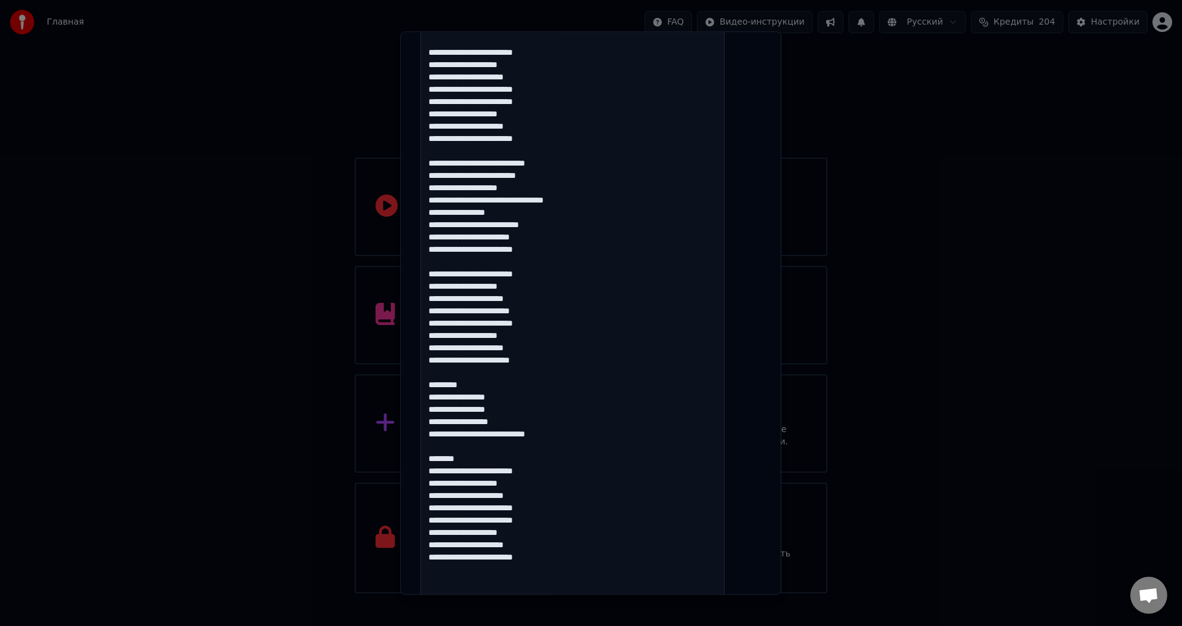
drag, startPoint x: 485, startPoint y: 386, endPoint x: 418, endPoint y: 369, distance: 69.3
click at [418, 369] on div "**********" at bounding box center [590, 312] width 381 height 563
drag, startPoint x: 481, startPoint y: 447, endPoint x: 433, endPoint y: 431, distance: 50.6
click at [433, 431] on div "**********" at bounding box center [591, 262] width 350 height 1118
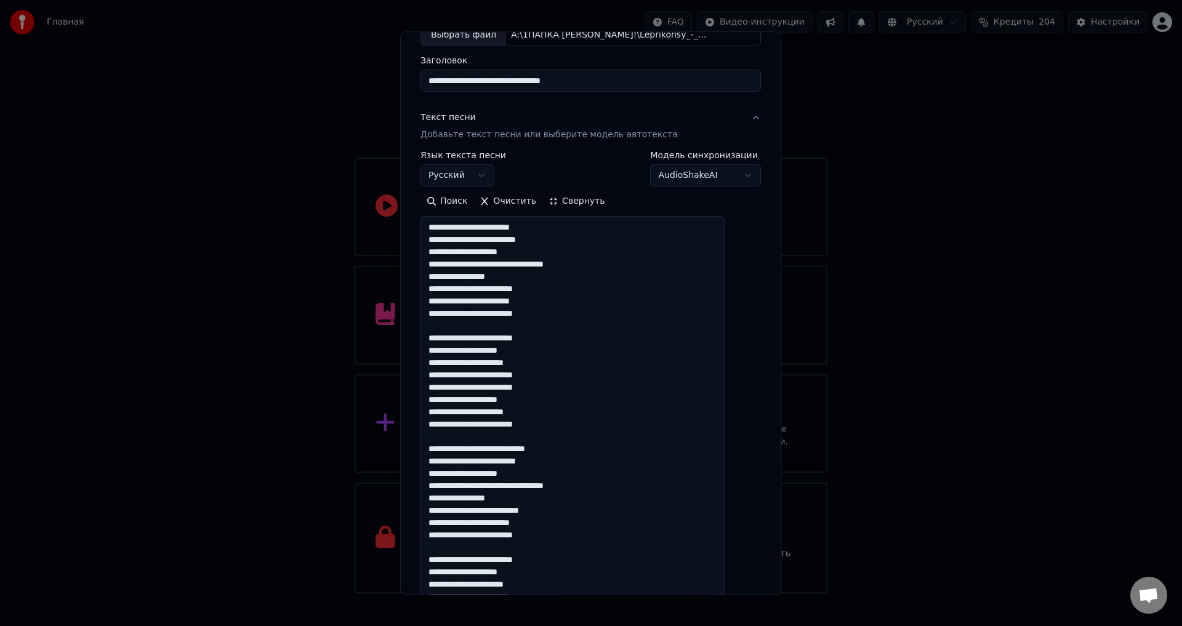
scroll to position [62, 0]
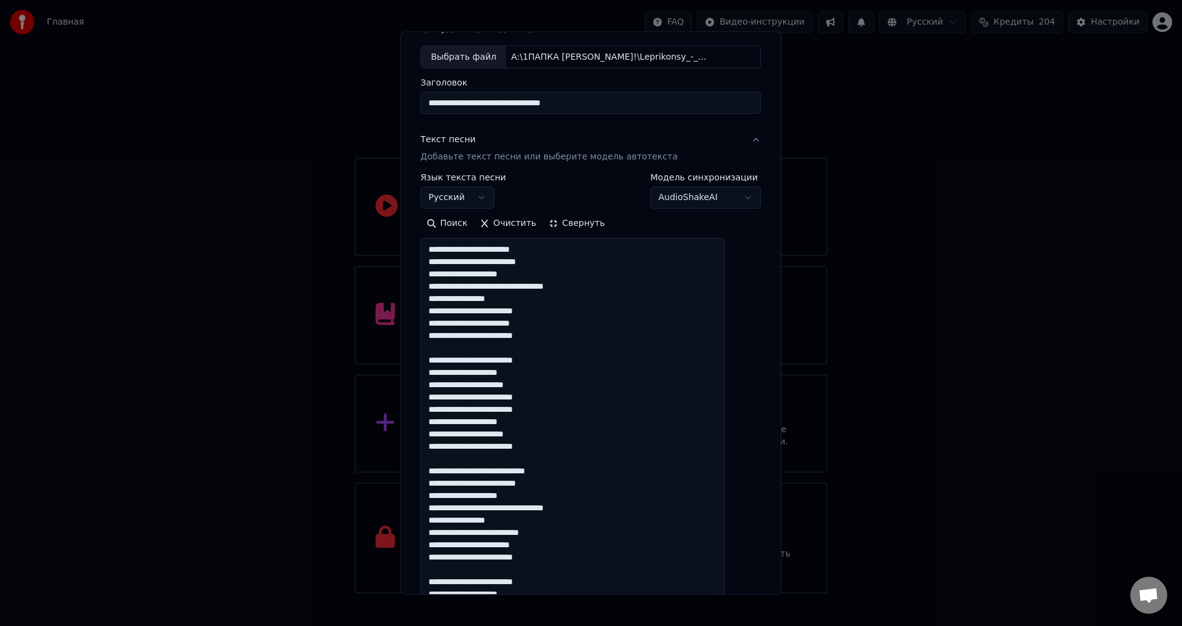
click at [585, 288] on textarea at bounding box center [573, 625] width 304 height 773
click at [508, 314] on textarea at bounding box center [573, 625] width 304 height 773
click at [541, 399] on textarea at bounding box center [573, 625] width 304 height 773
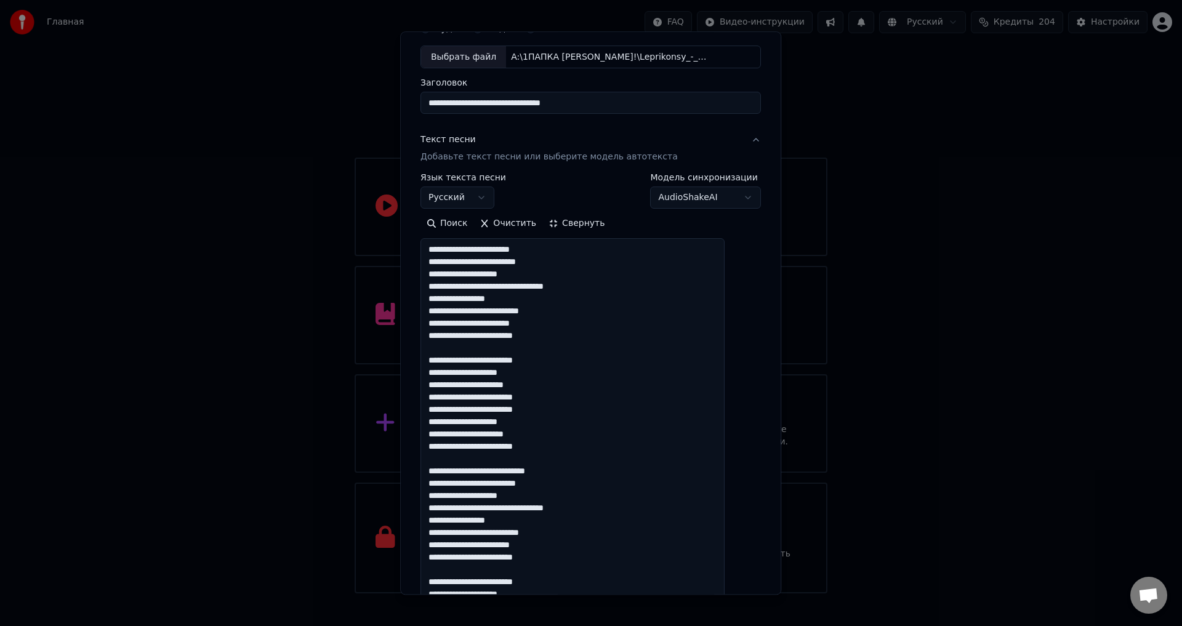
click at [541, 399] on textarea at bounding box center [573, 625] width 304 height 773
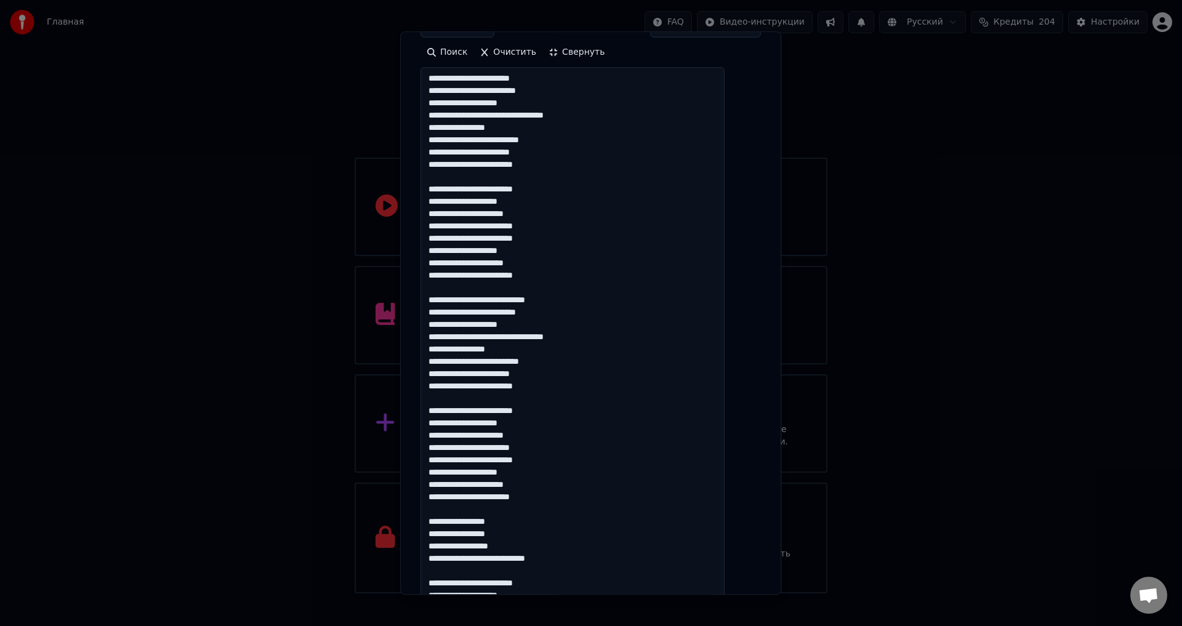
scroll to position [246, 0]
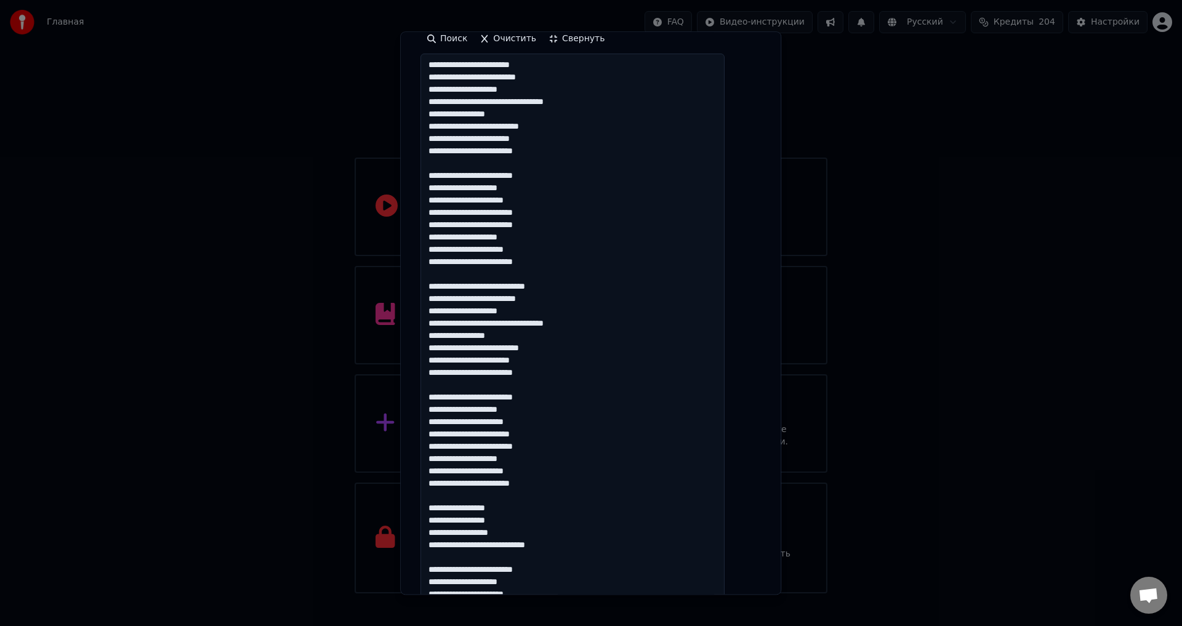
click at [551, 298] on textarea at bounding box center [573, 440] width 304 height 773
click at [488, 349] on textarea at bounding box center [573, 440] width 304 height 773
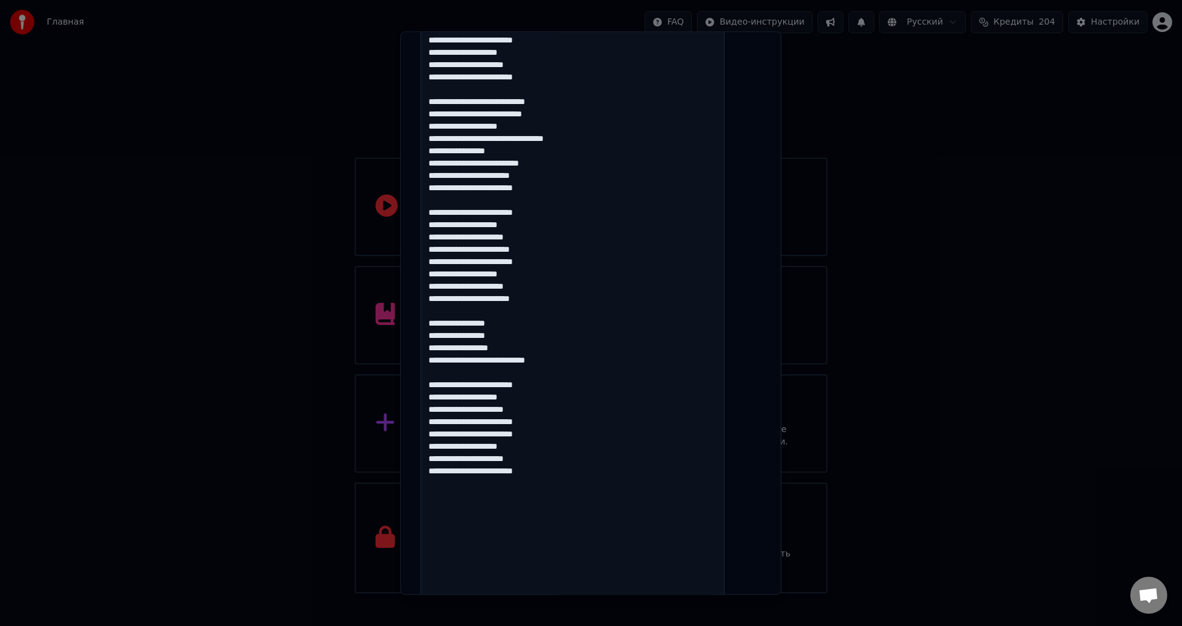
scroll to position [657, 0]
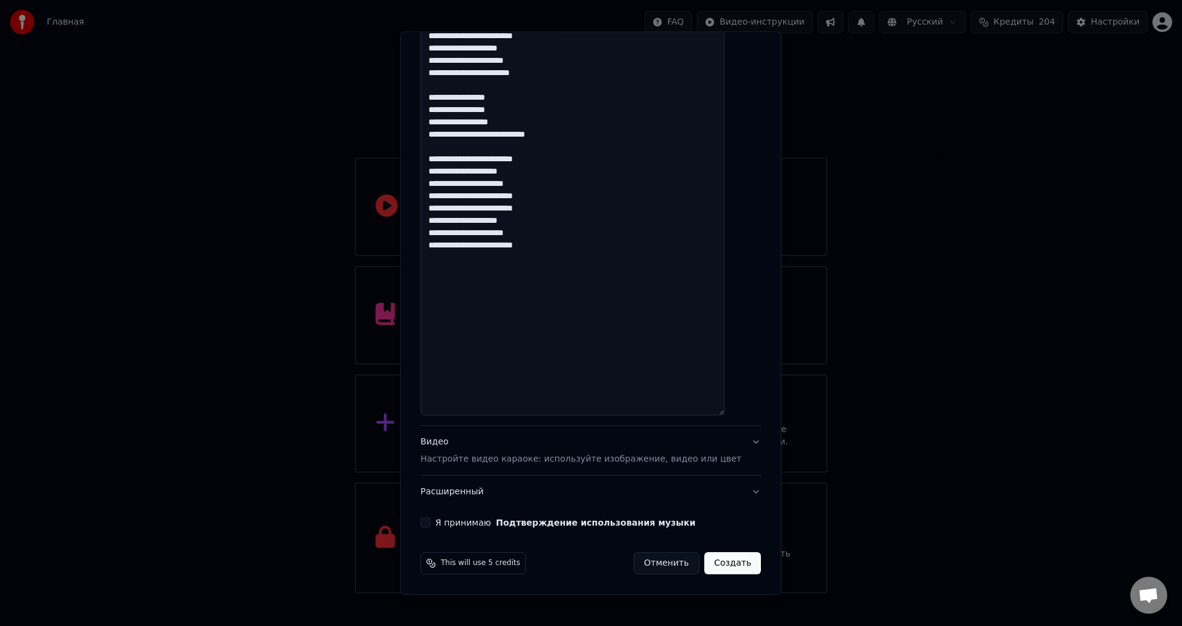
type textarea "**********"
click at [488, 453] on div "Видео Настройте видео караоке: используйте изображение, видео или цвет" at bounding box center [581, 452] width 321 height 30
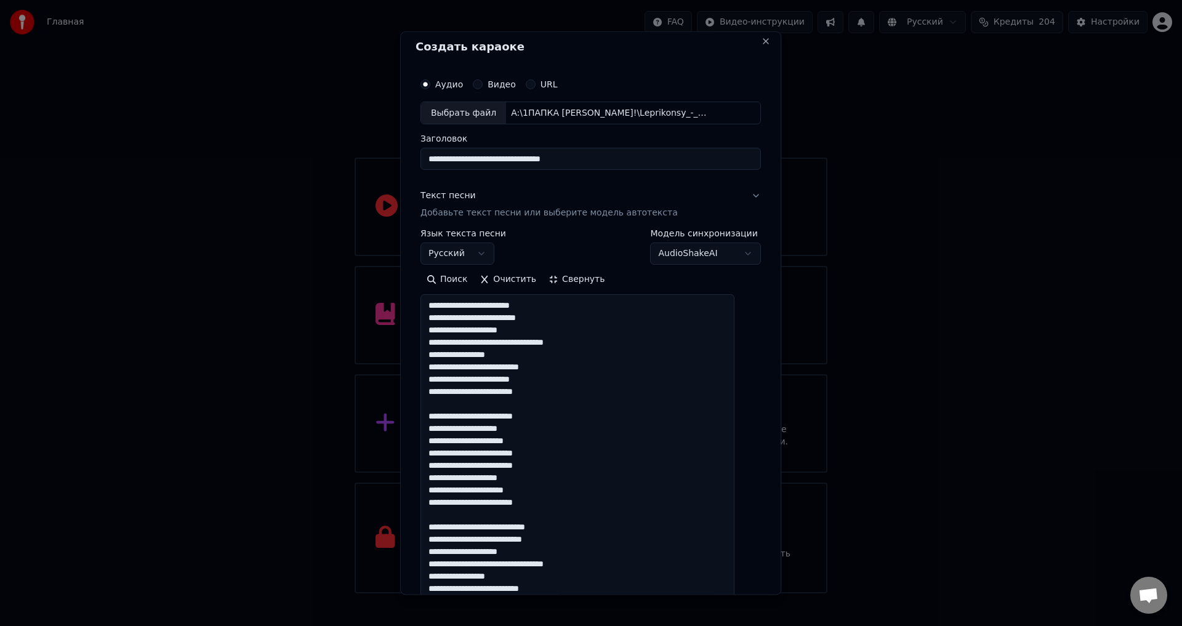
scroll to position [0, 0]
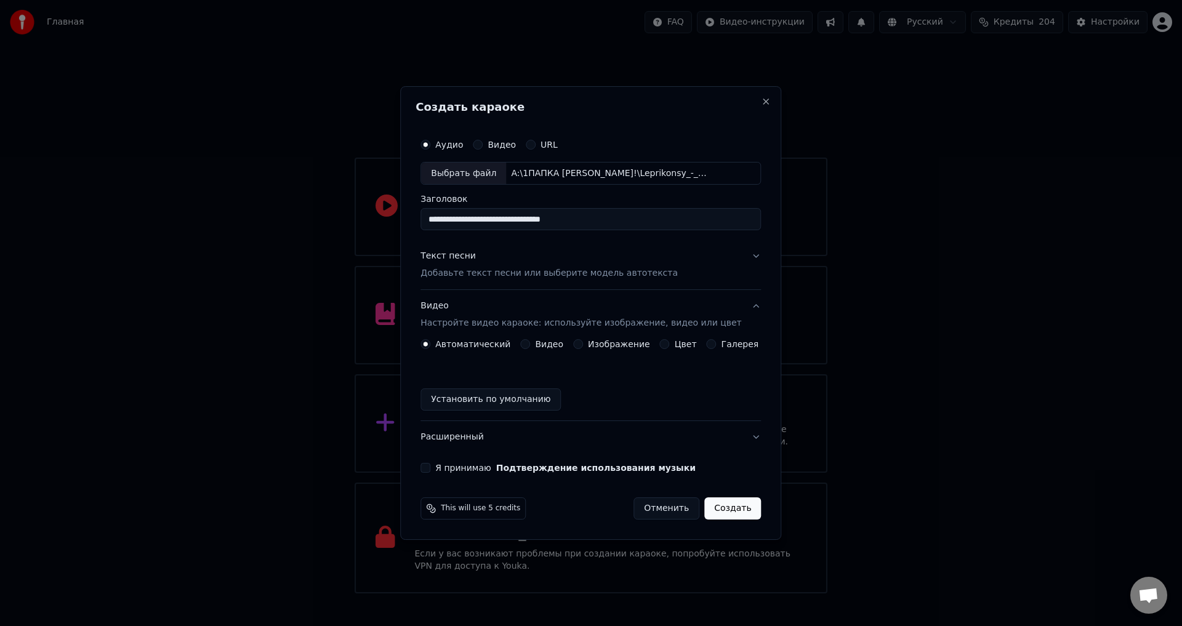
click at [544, 346] on label "Видео" at bounding box center [549, 344] width 28 height 9
click at [530, 346] on button "Видео" at bounding box center [525, 344] width 10 height 10
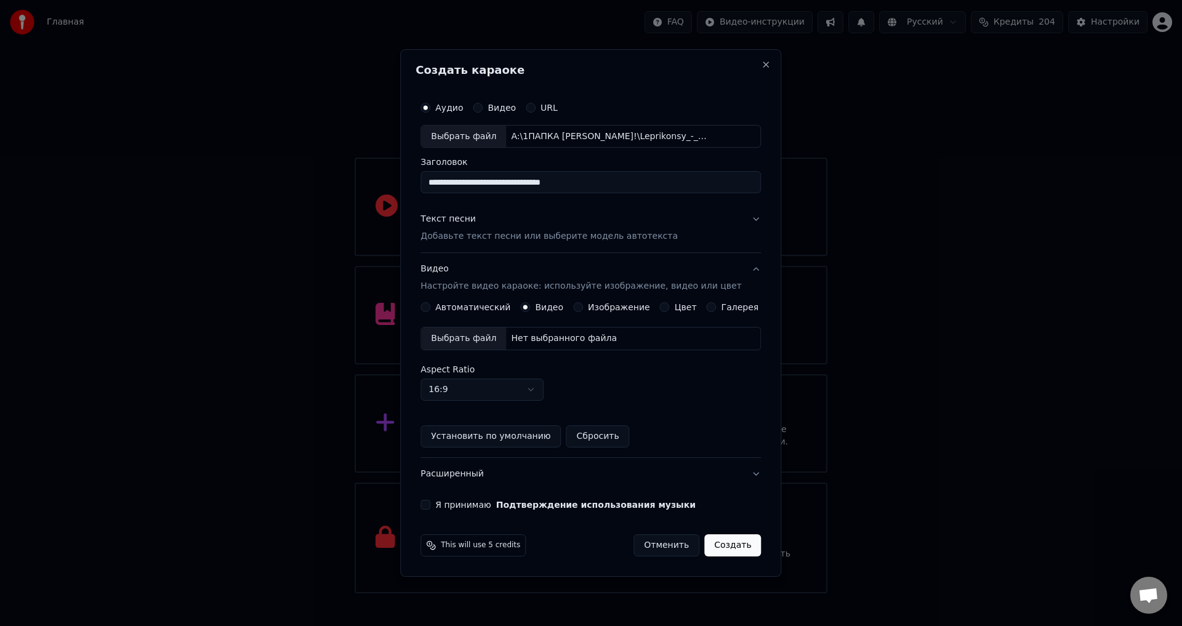
click at [539, 346] on div "Выбрать файл Нет выбранного файла" at bounding box center [591, 338] width 340 height 23
click at [430, 505] on button "Я принимаю Подтверждение использования музыки" at bounding box center [426, 505] width 10 height 10
click at [723, 538] on button "Создать" at bounding box center [732, 545] width 57 height 22
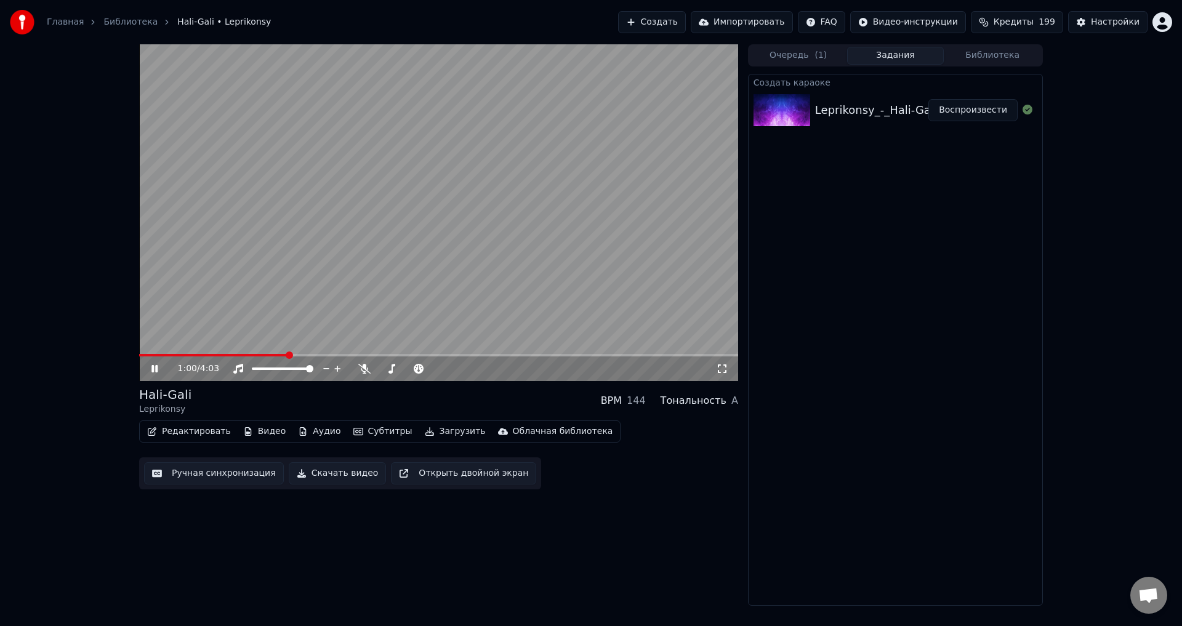
drag, startPoint x: 384, startPoint y: 249, endPoint x: 376, endPoint y: 264, distance: 16.8
click at [381, 259] on video at bounding box center [438, 212] width 599 height 337
click at [139, 352] on span at bounding box center [142, 355] width 7 height 7
click at [267, 286] on video at bounding box center [438, 212] width 599 height 337
click at [172, 430] on button "Редактировать" at bounding box center [189, 431] width 94 height 17
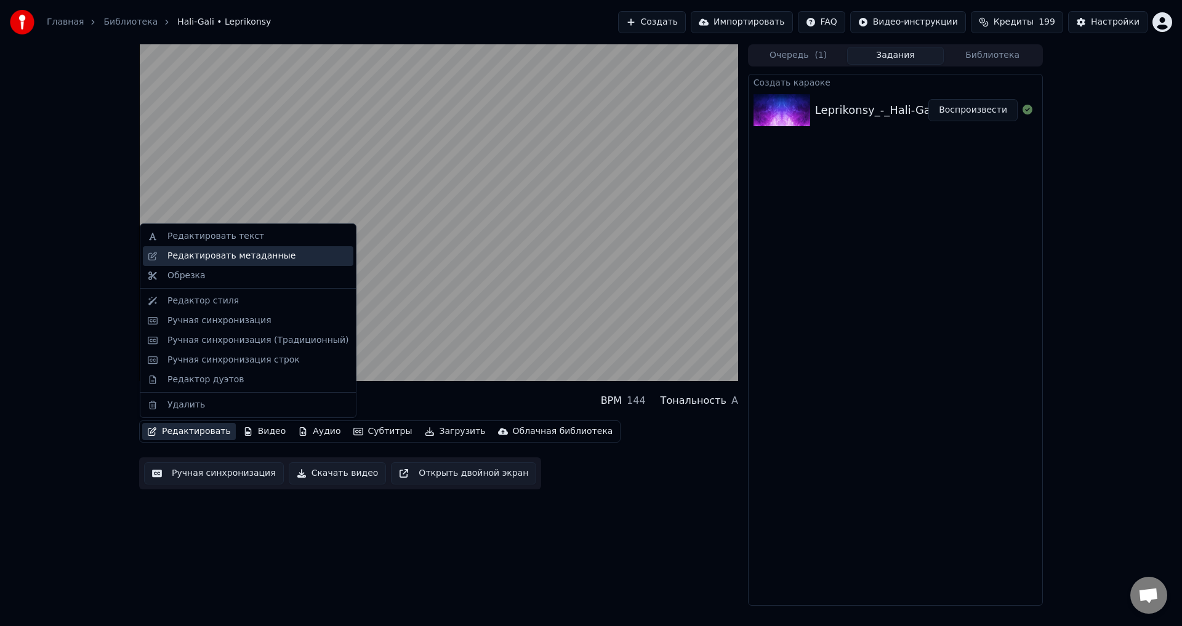
click at [221, 259] on div "Редактировать метаданные" at bounding box center [231, 256] width 128 height 12
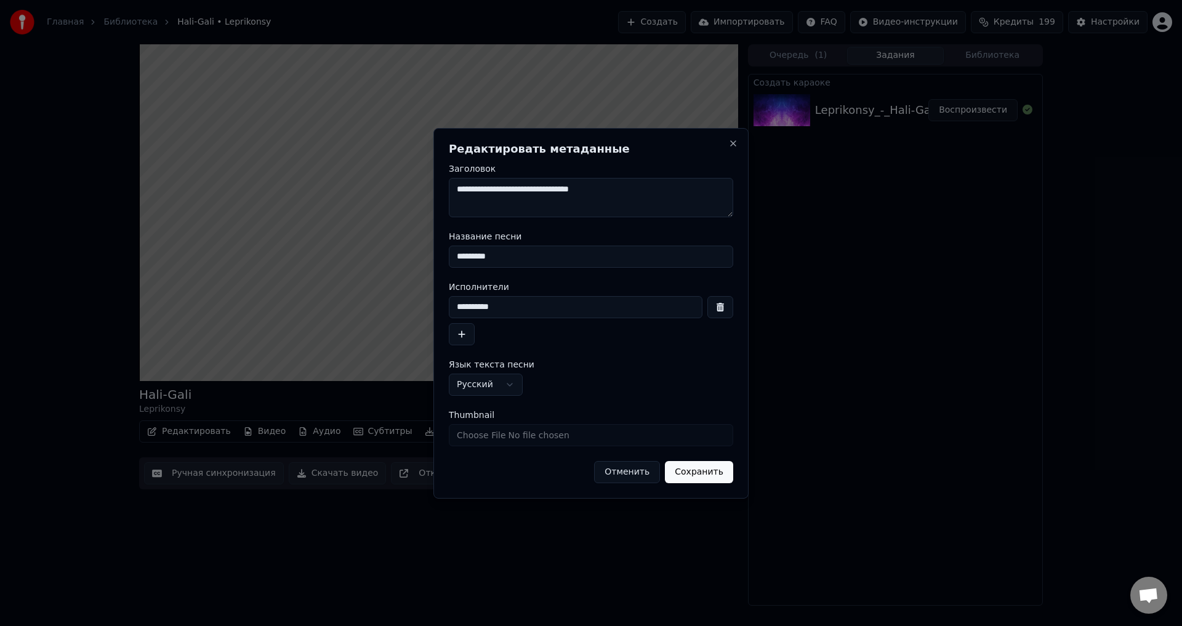
drag, startPoint x: 611, startPoint y: 187, endPoint x: 419, endPoint y: 184, distance: 192.1
click at [419, 184] on body "**********" at bounding box center [591, 313] width 1182 height 626
click at [565, 191] on textarea "**********" at bounding box center [591, 197] width 284 height 39
type textarea "**********"
click at [690, 475] on button "Сохранить" at bounding box center [699, 472] width 68 height 22
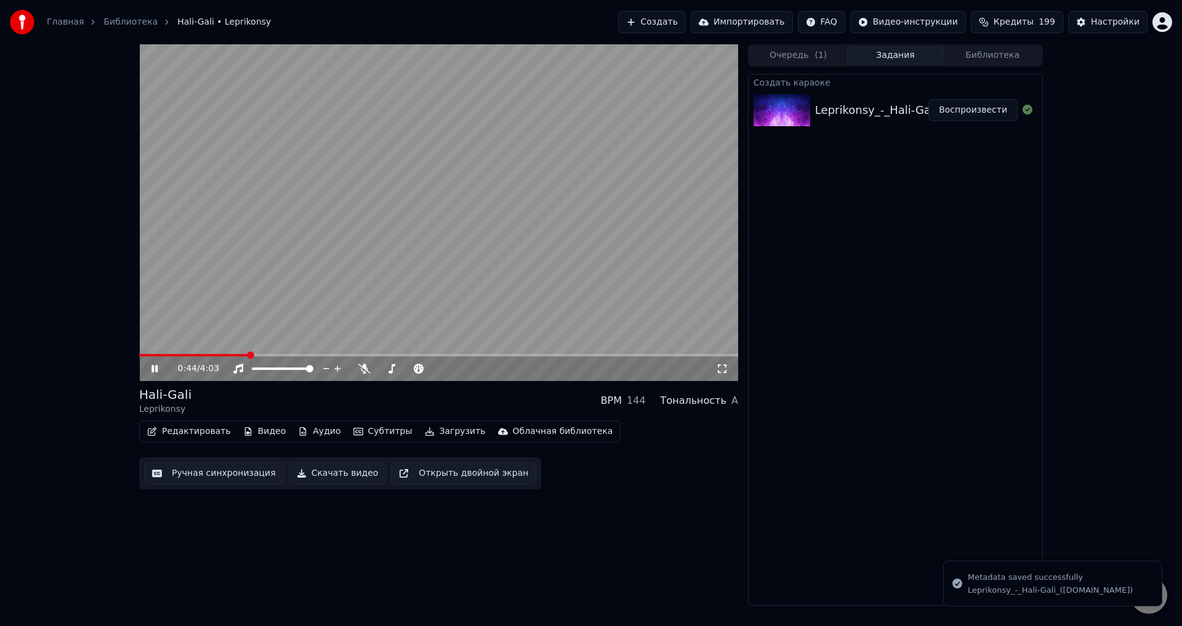
click at [331, 281] on video at bounding box center [438, 212] width 599 height 337
click at [171, 425] on button "Редактировать" at bounding box center [189, 431] width 94 height 17
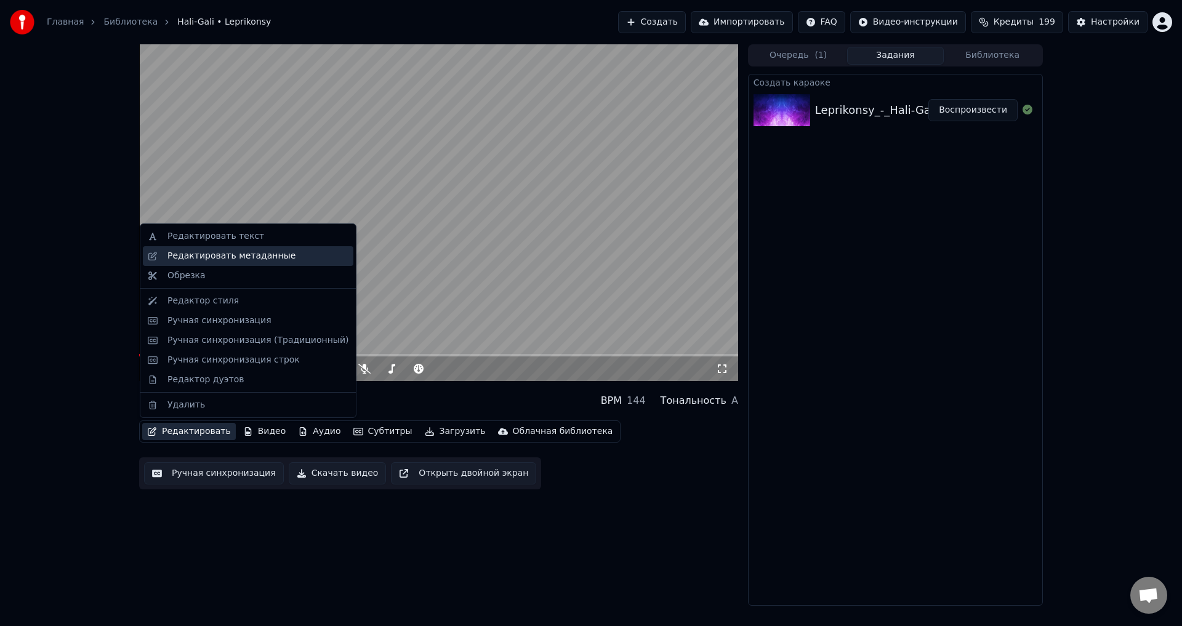
click at [222, 257] on div "Редактировать метаданные" at bounding box center [231, 256] width 128 height 12
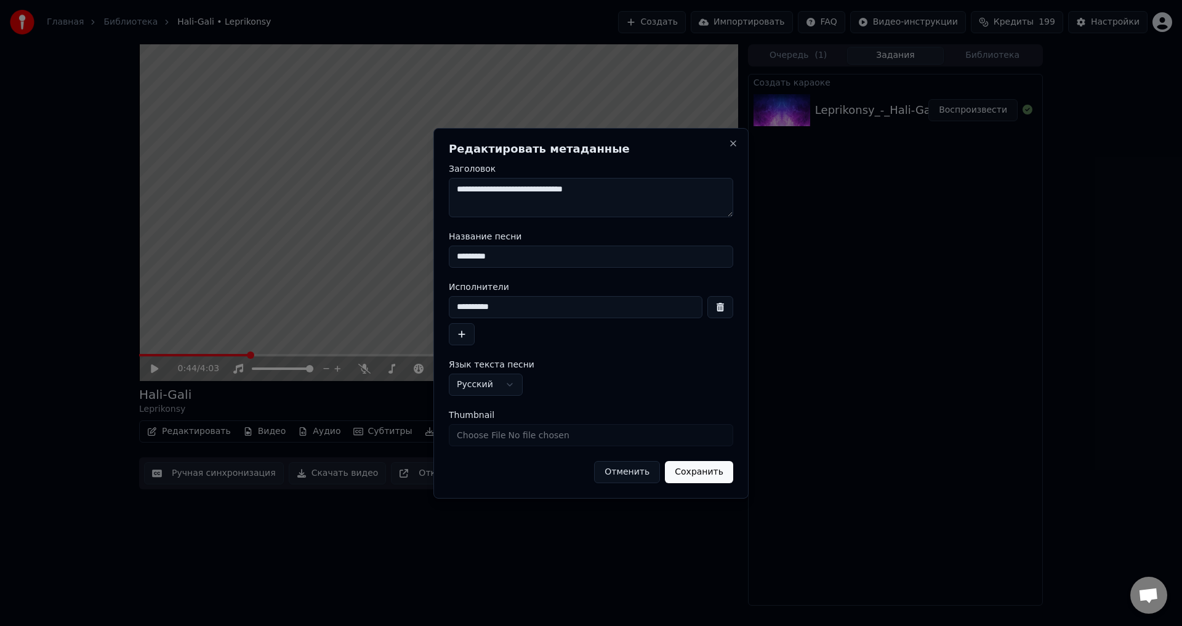
drag, startPoint x: 496, startPoint y: 259, endPoint x: 427, endPoint y: 255, distance: 69.7
click at [427, 255] on body "**********" at bounding box center [591, 313] width 1182 height 626
drag, startPoint x: 626, startPoint y: 190, endPoint x: 517, endPoint y: 188, distance: 109.0
click at [517, 188] on textarea "**********" at bounding box center [591, 197] width 284 height 39
drag, startPoint x: 514, startPoint y: 251, endPoint x: 416, endPoint y: 251, distance: 98.5
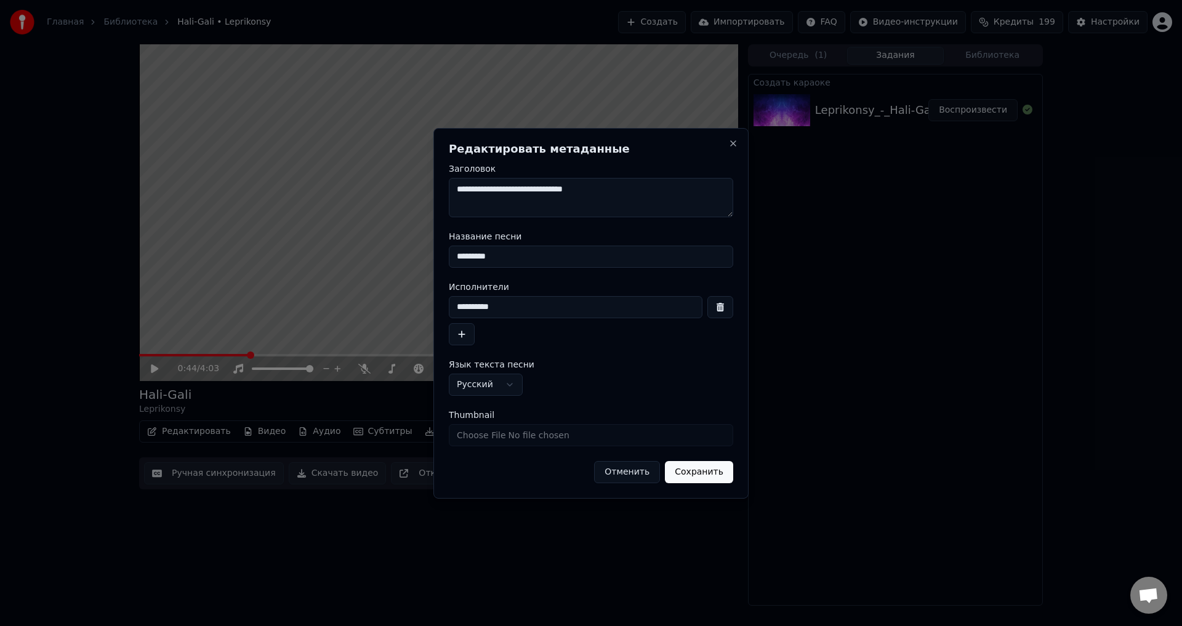
click at [416, 251] on body "**********" at bounding box center [591, 313] width 1182 height 626
paste input "**********"
type input "**********"
drag, startPoint x: 507, startPoint y: 190, endPoint x: 425, endPoint y: 187, distance: 82.0
click at [427, 187] on body "**********" at bounding box center [591, 313] width 1182 height 626
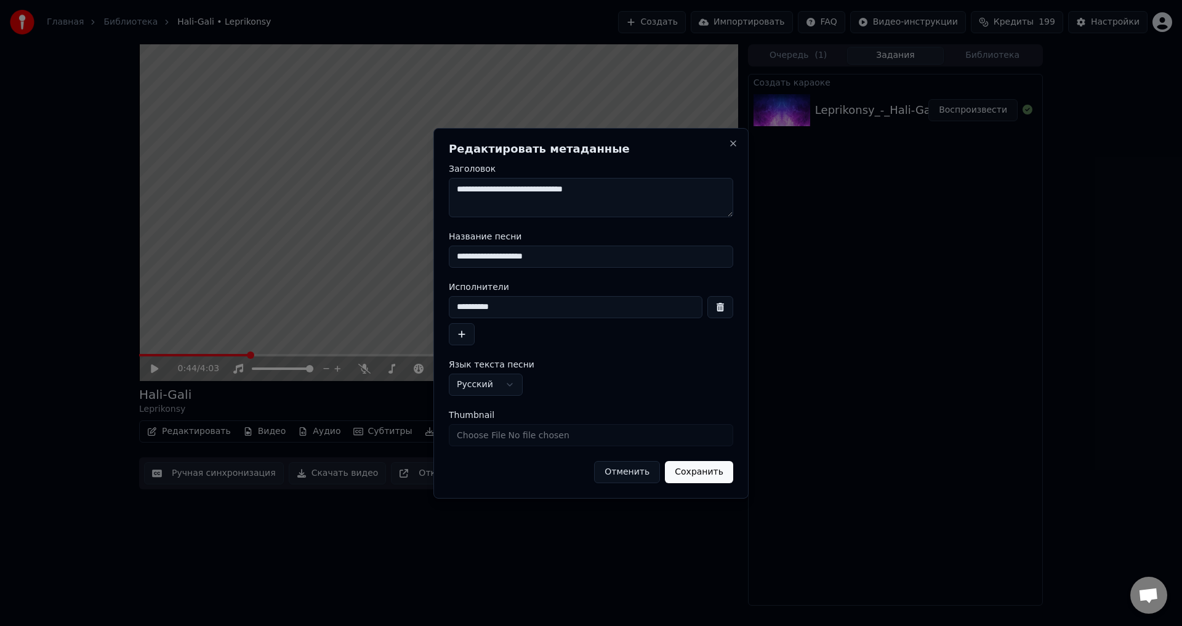
drag, startPoint x: 514, startPoint y: 302, endPoint x: 415, endPoint y: 297, distance: 99.2
click at [415, 297] on body "**********" at bounding box center [591, 313] width 1182 height 626
paste input
type input "**********"
click at [706, 477] on button "Сохранить" at bounding box center [699, 472] width 68 height 22
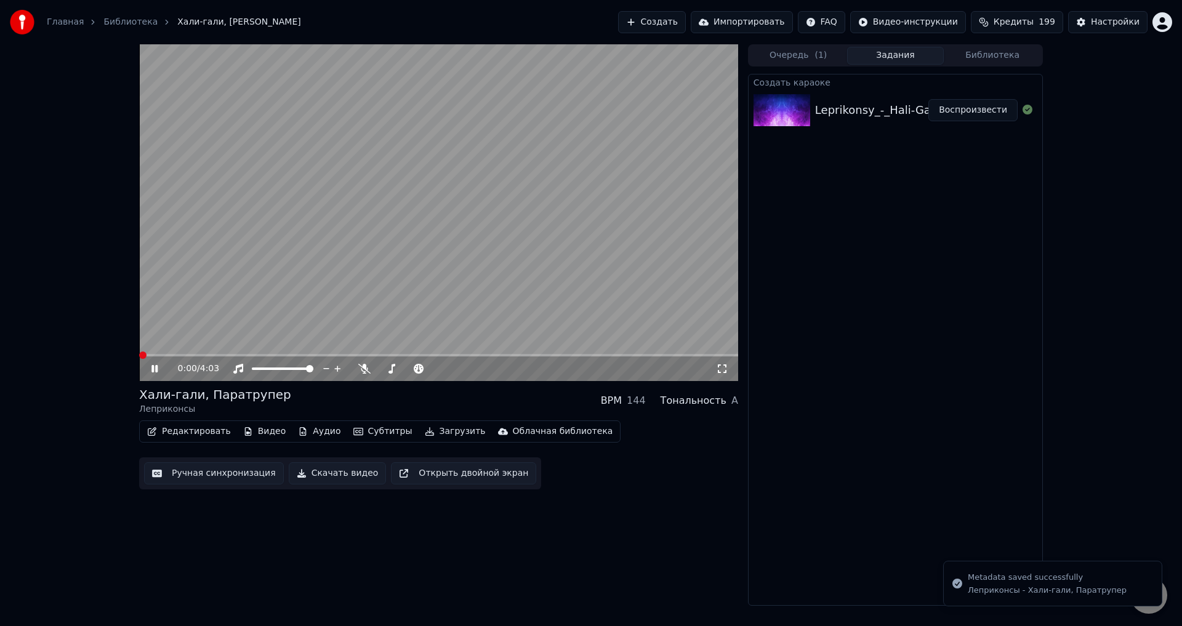
click at [416, 195] on video at bounding box center [438, 212] width 599 height 337
click at [419, 214] on video at bounding box center [438, 212] width 599 height 337
click at [177, 353] on video at bounding box center [438, 212] width 599 height 337
click at [230, 357] on span at bounding box center [196, 355] width 114 height 2
click at [292, 297] on video at bounding box center [438, 212] width 599 height 337
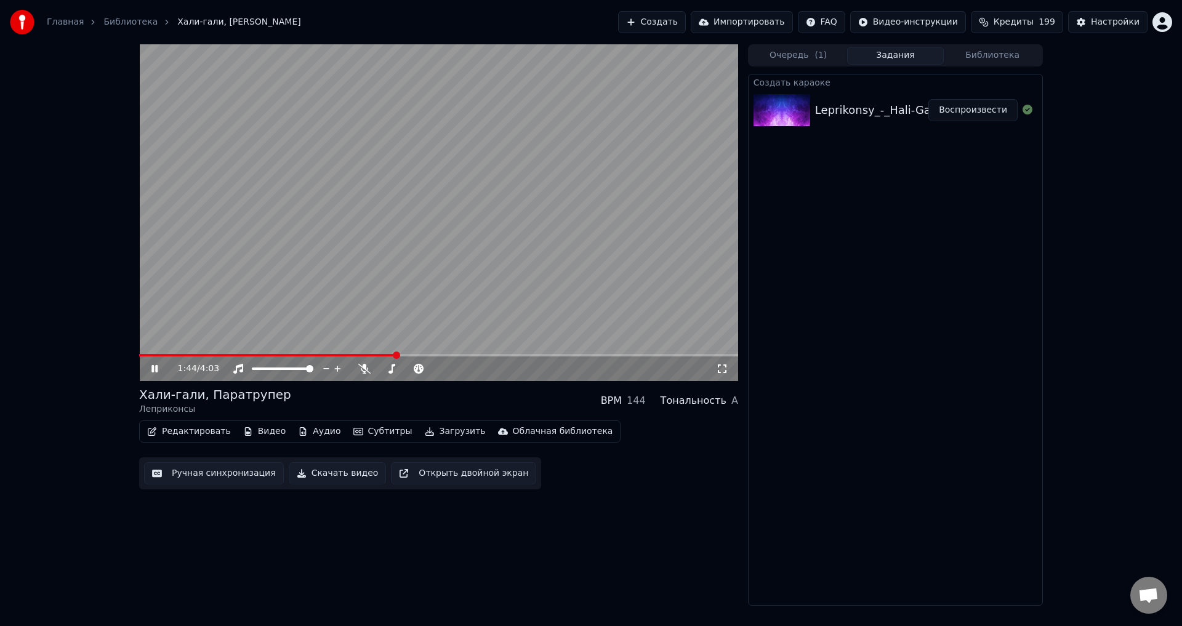
click at [301, 283] on video at bounding box center [438, 212] width 599 height 337
click at [296, 531] on div "1:44 / 4:03 Хали-гали, Паратрупер Леприконсы BPM 144 Тональность A Редактироват…" at bounding box center [438, 325] width 599 height 562
click at [408, 293] on video at bounding box center [438, 212] width 599 height 337
click at [203, 433] on button "Редактировать" at bounding box center [189, 431] width 94 height 17
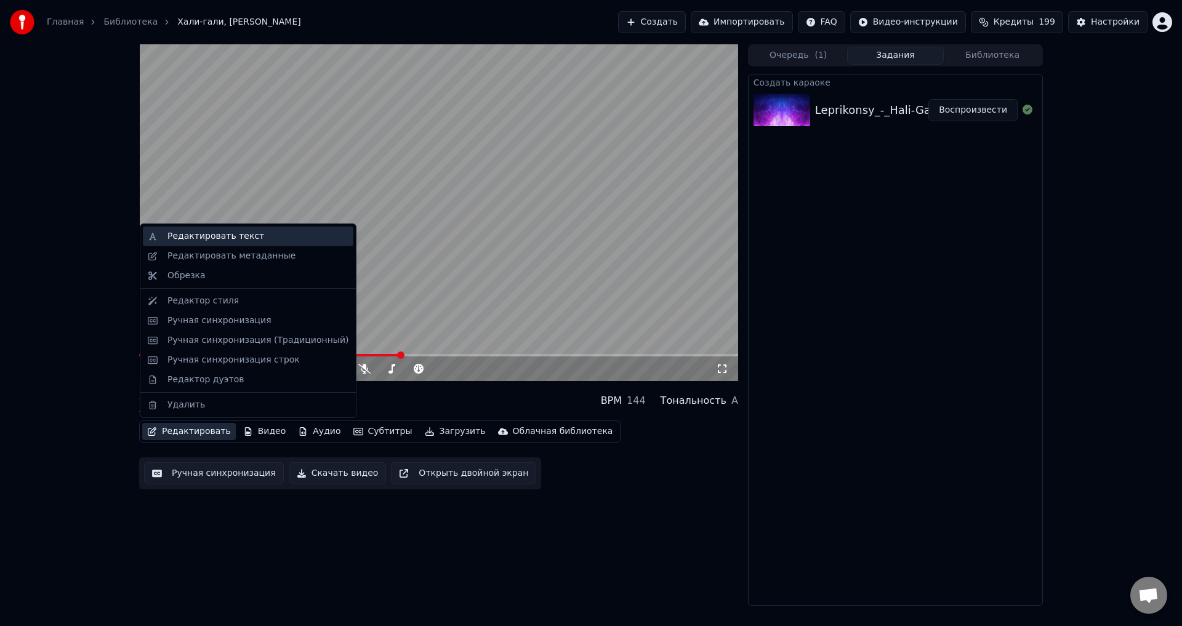
click at [249, 236] on div "Редактировать текст" at bounding box center [257, 236] width 181 height 12
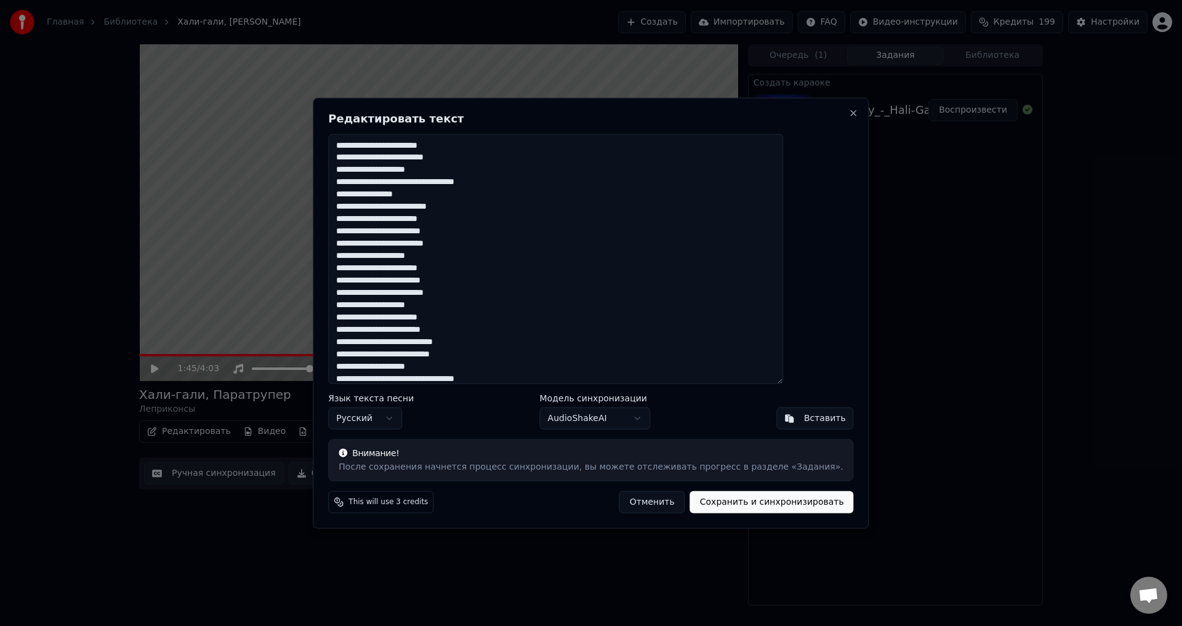
scroll to position [302, 0]
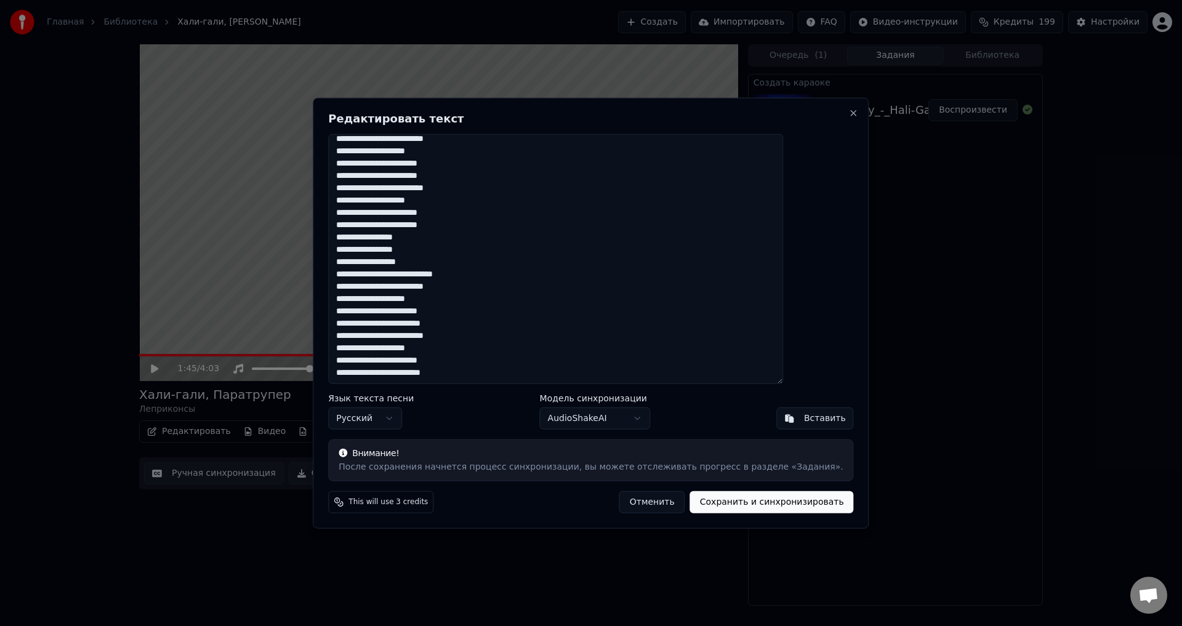
click at [639, 502] on button "Отменить" at bounding box center [652, 502] width 66 height 22
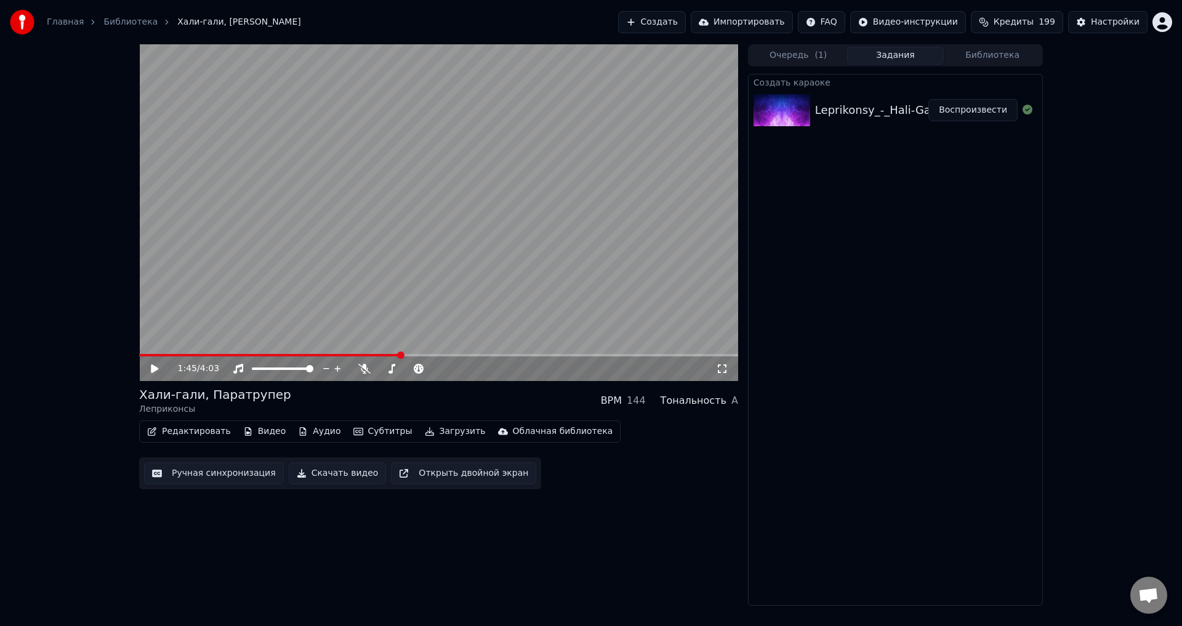
click at [203, 475] on button "Ручная синхронизация" at bounding box center [214, 473] width 140 height 22
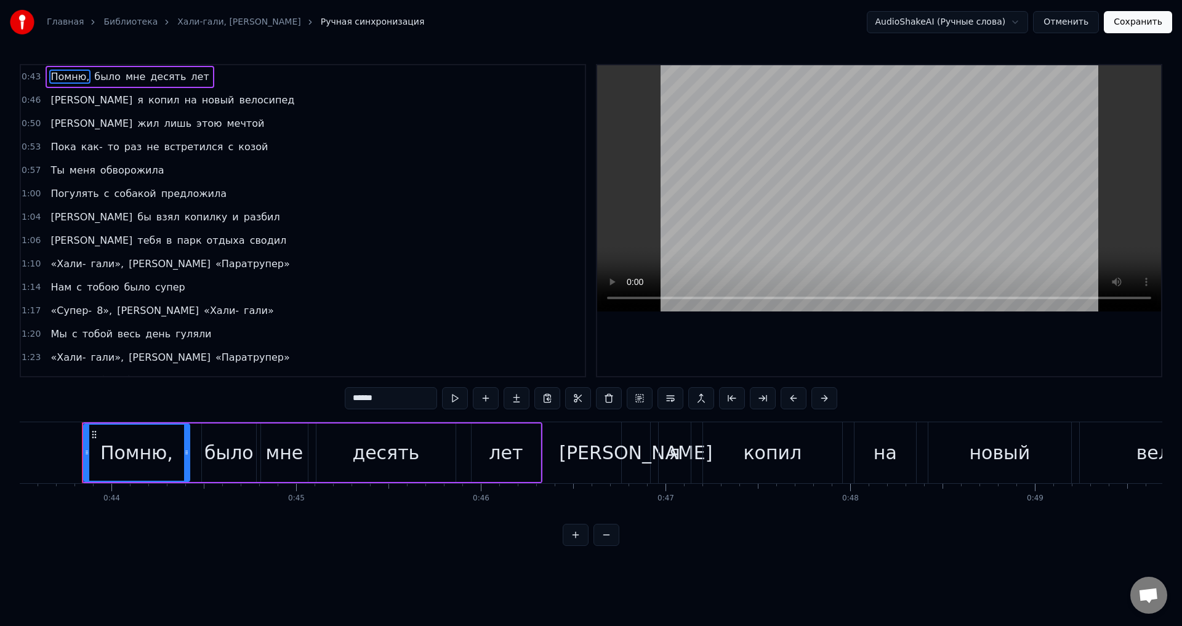
scroll to position [0, 7036]
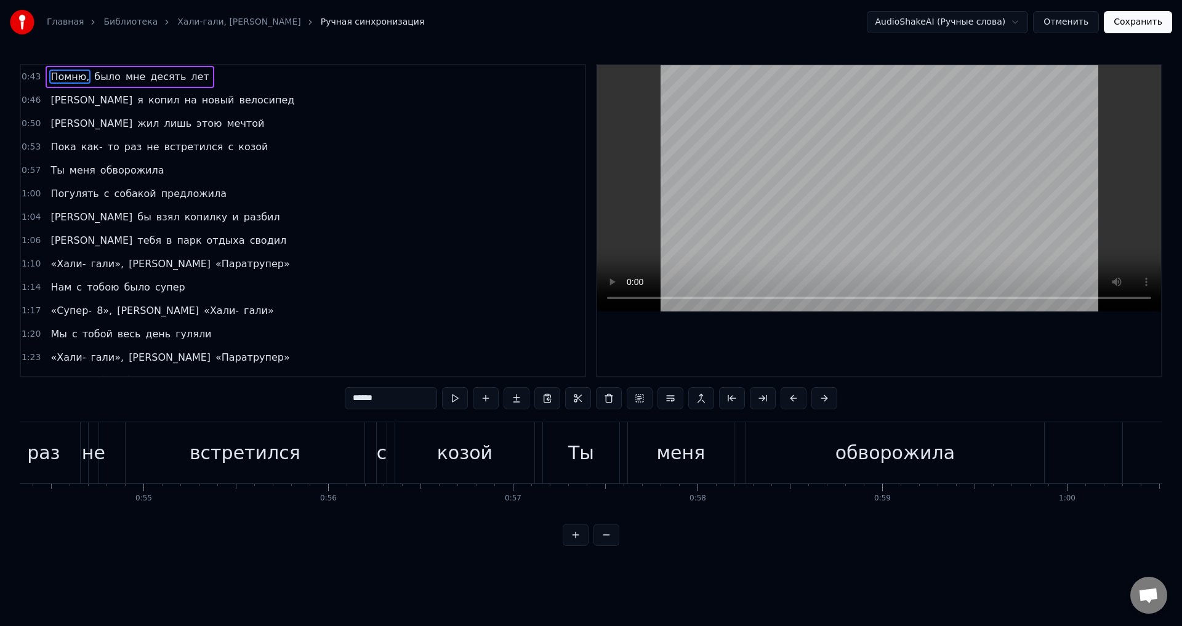
click at [340, 514] on div "Помню, было мне десять лет И я копил на новый велосипед Я жил лишь этою мечтой …" at bounding box center [591, 468] width 1143 height 92
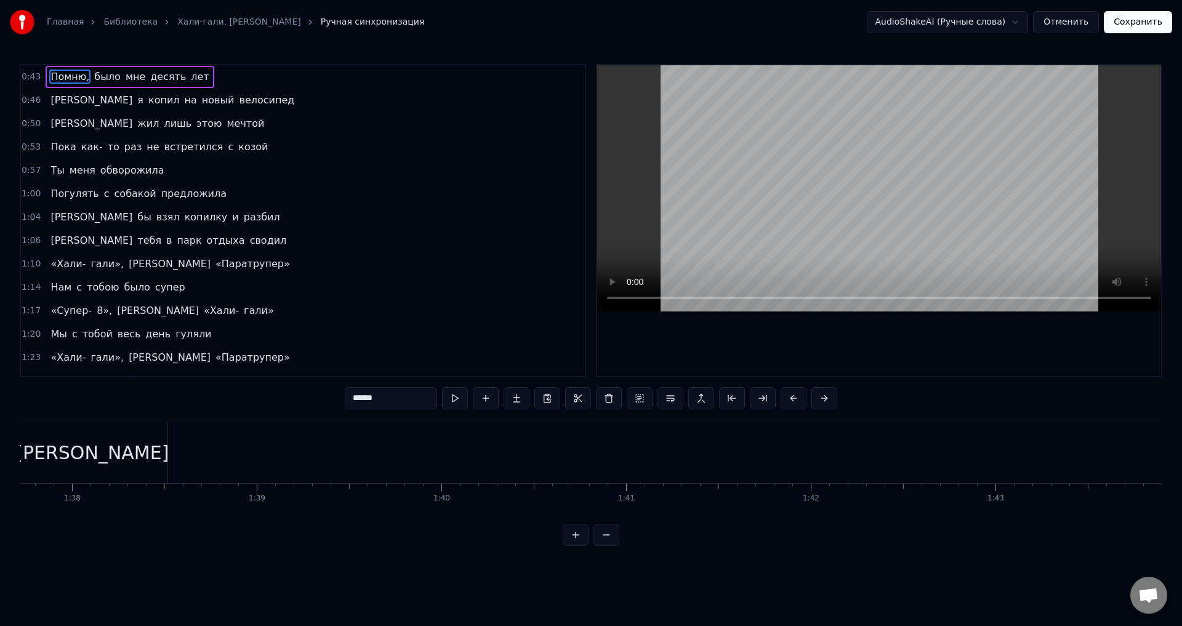
scroll to position [0, 17050]
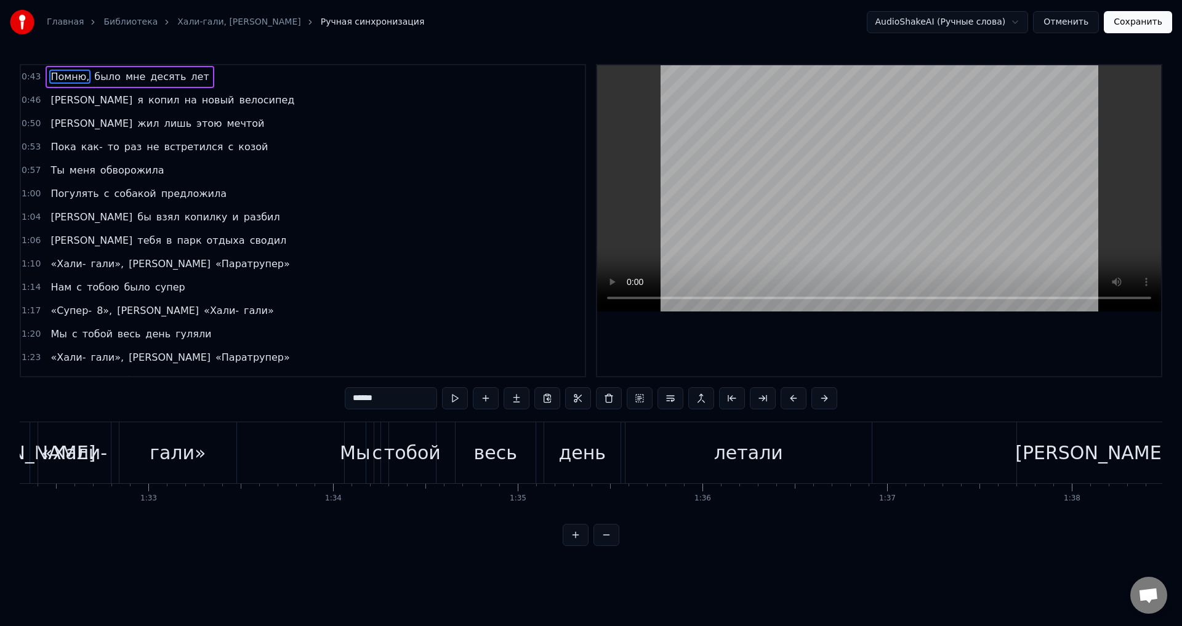
click at [1055, 453] on div "[PERSON_NAME]" at bounding box center [1092, 452] width 150 height 61
type input "*"
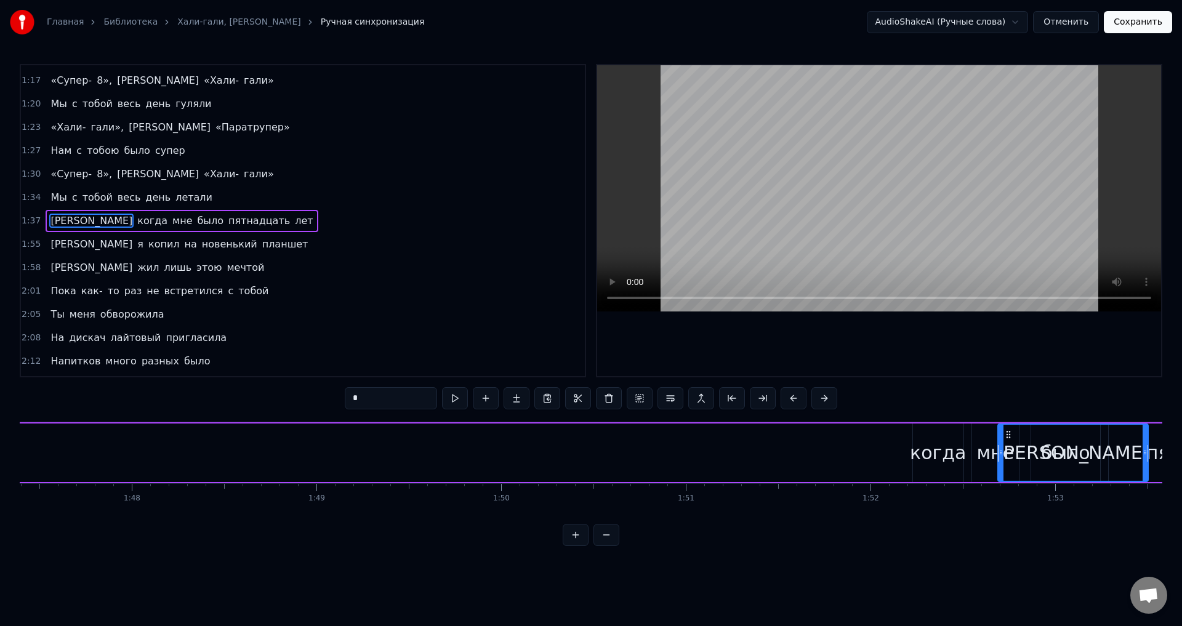
scroll to position [0, 19852]
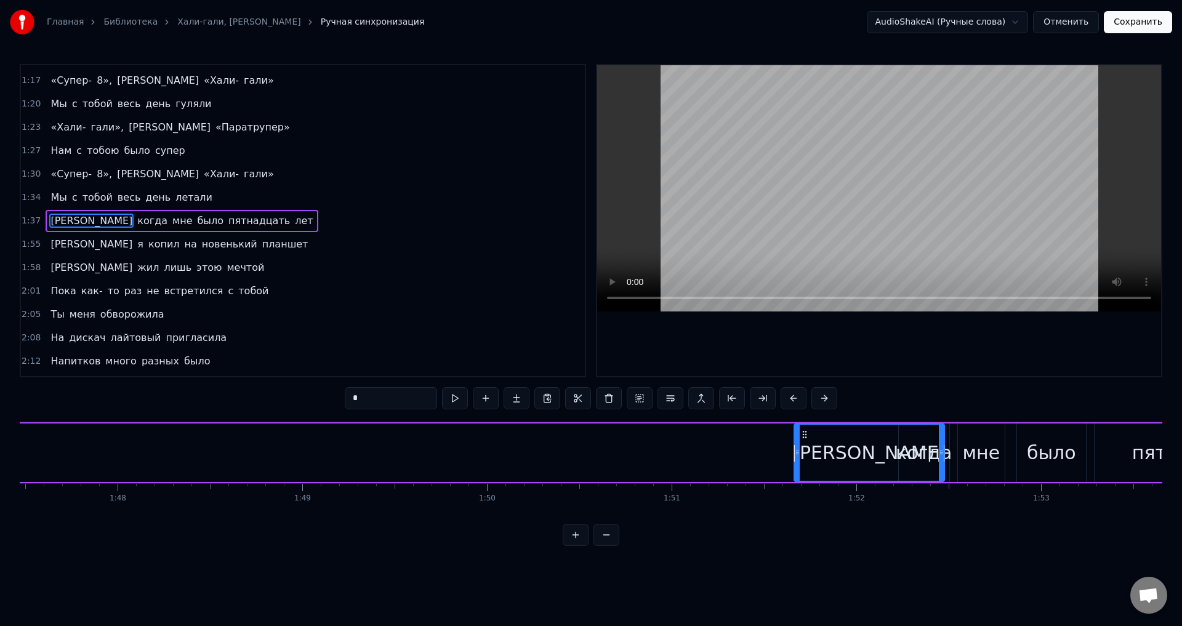
drag, startPoint x: 1029, startPoint y: 436, endPoint x: 805, endPoint y: 430, distance: 224.2
click at [805, 430] on icon at bounding box center [805, 435] width 10 height 10
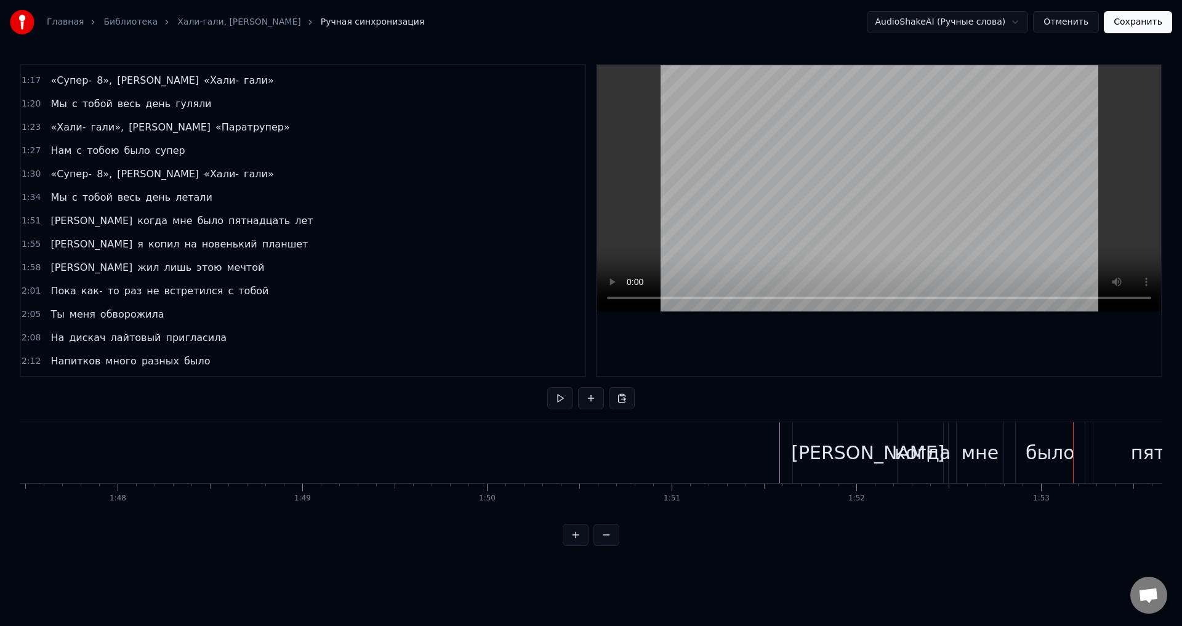
click at [861, 447] on div "[PERSON_NAME]" at bounding box center [868, 452] width 150 height 61
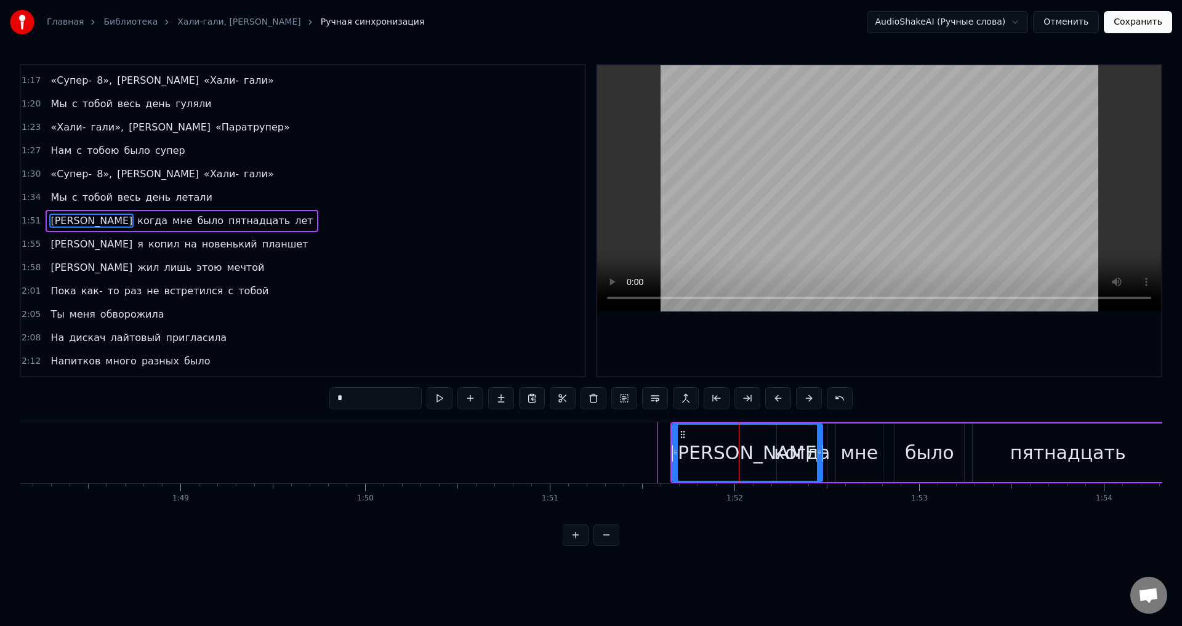
scroll to position [0, 19999]
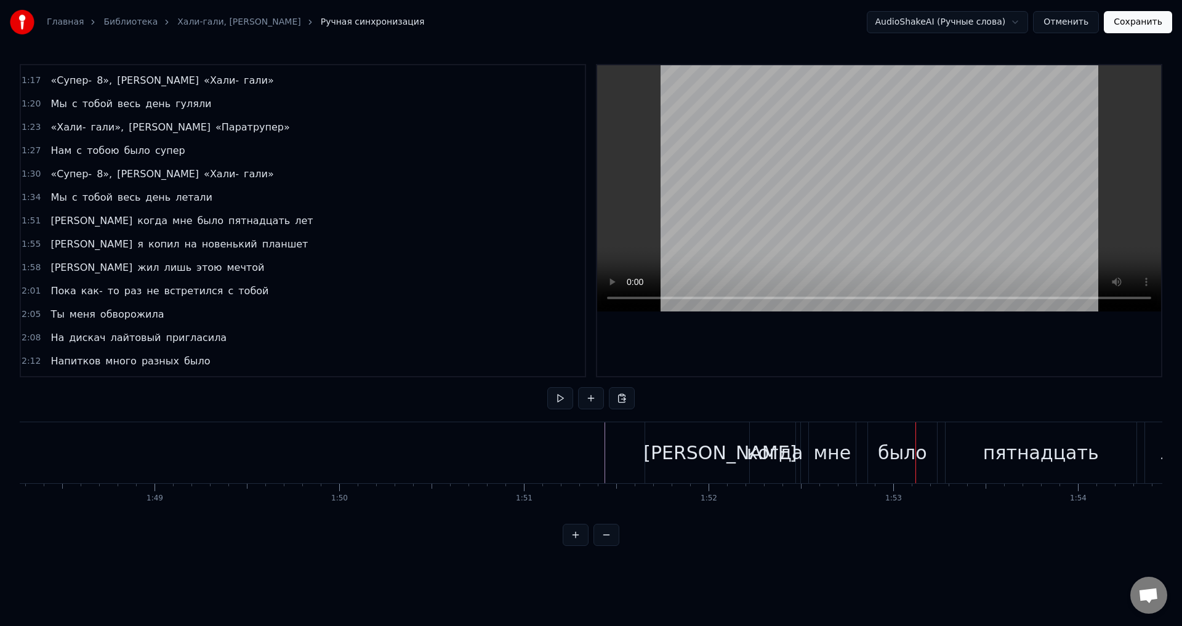
click at [717, 453] on div "[PERSON_NAME]" at bounding box center [719, 453] width 153 height 28
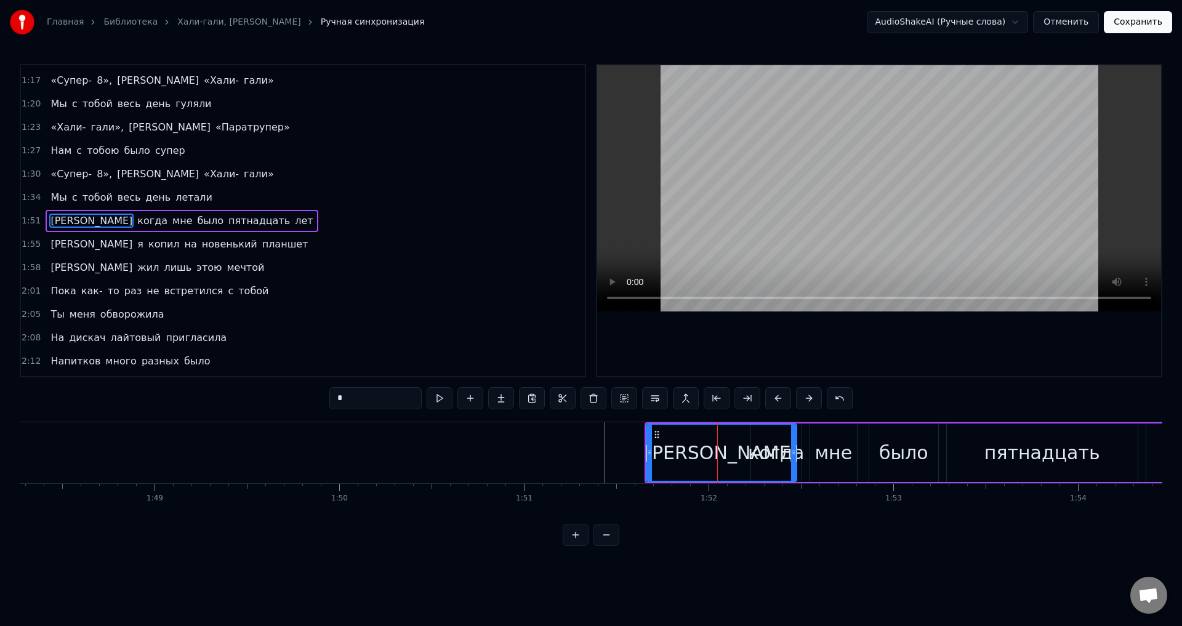
type input "*****"
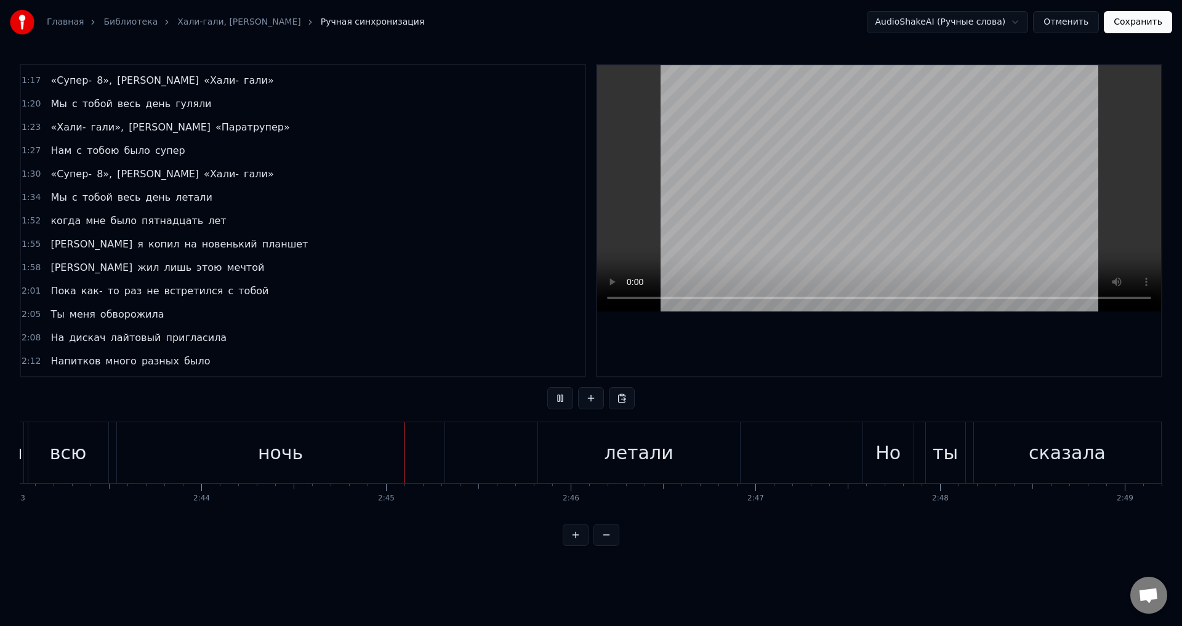
scroll to position [0, 30326]
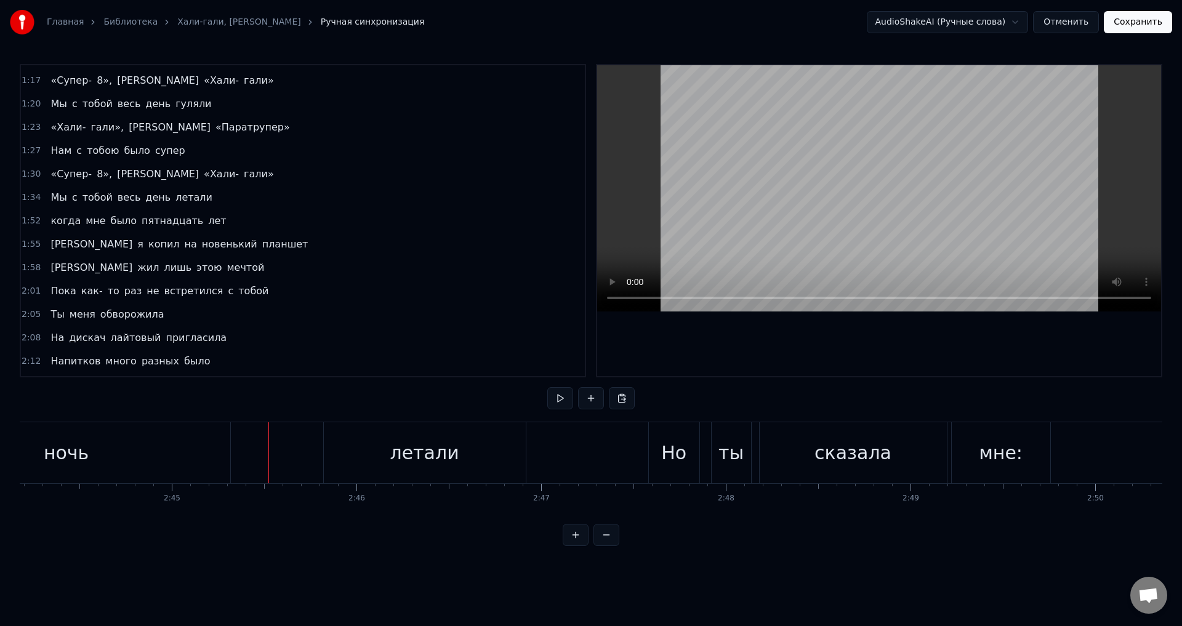
click at [369, 453] on div "летали" at bounding box center [425, 452] width 202 height 61
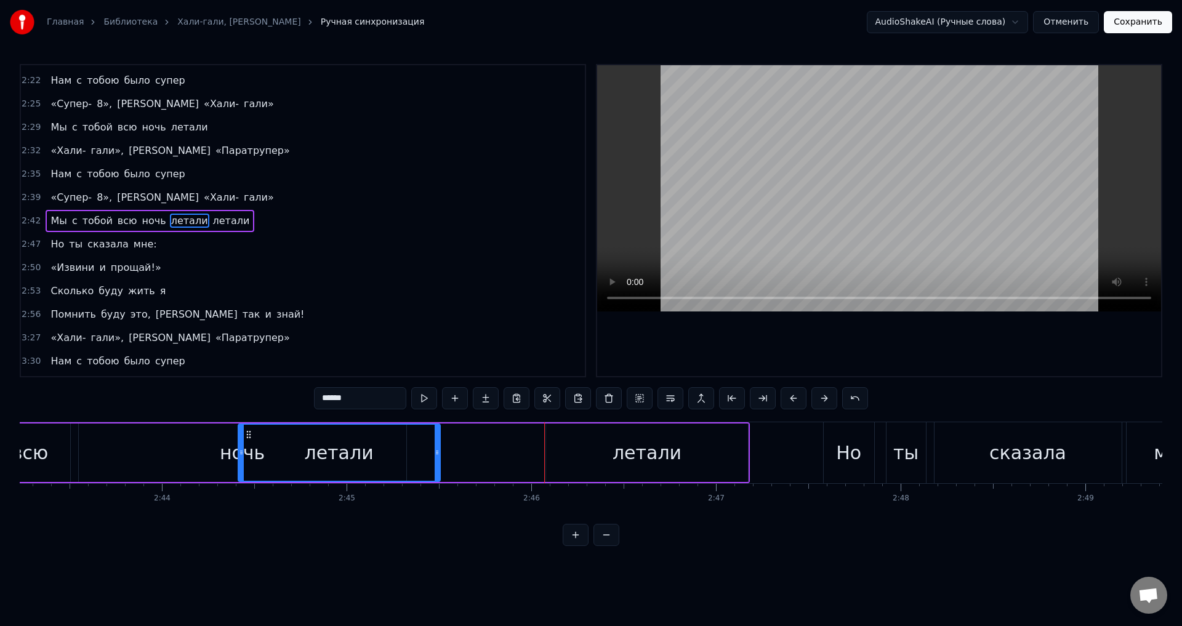
scroll to position [0, 30150]
drag, startPoint x: 334, startPoint y: 437, endPoint x: 251, endPoint y: 449, distance: 83.4
click at [251, 449] on div "летали" at bounding box center [343, 453] width 201 height 56
click at [222, 458] on div "ночь" at bounding box center [245, 453] width 328 height 58
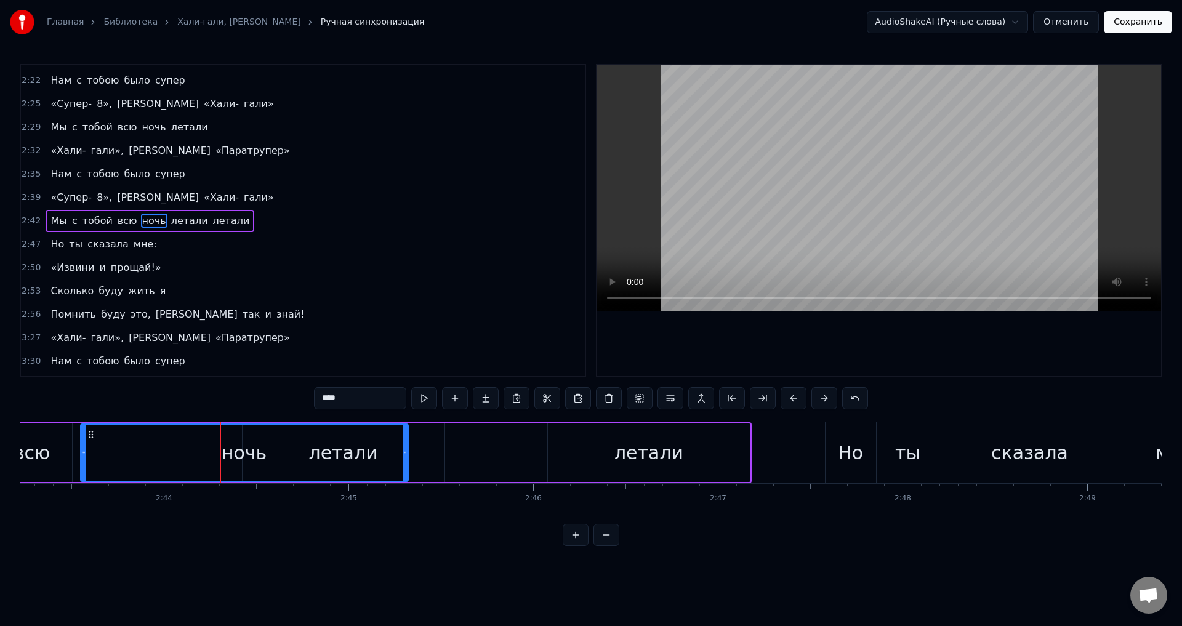
click at [241, 454] on div "ночь" at bounding box center [244, 453] width 45 height 28
drag, startPoint x: 406, startPoint y: 449, endPoint x: 228, endPoint y: 452, distance: 178.6
click at [228, 452] on icon at bounding box center [228, 453] width 5 height 10
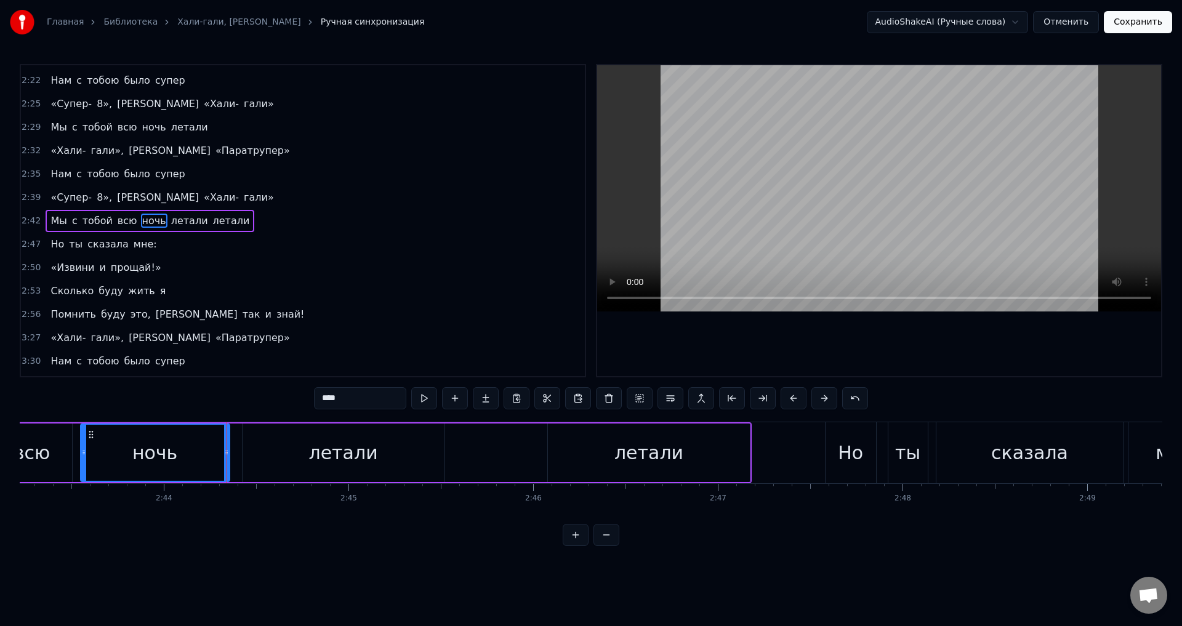
click at [305, 450] on div "летали" at bounding box center [344, 453] width 202 height 58
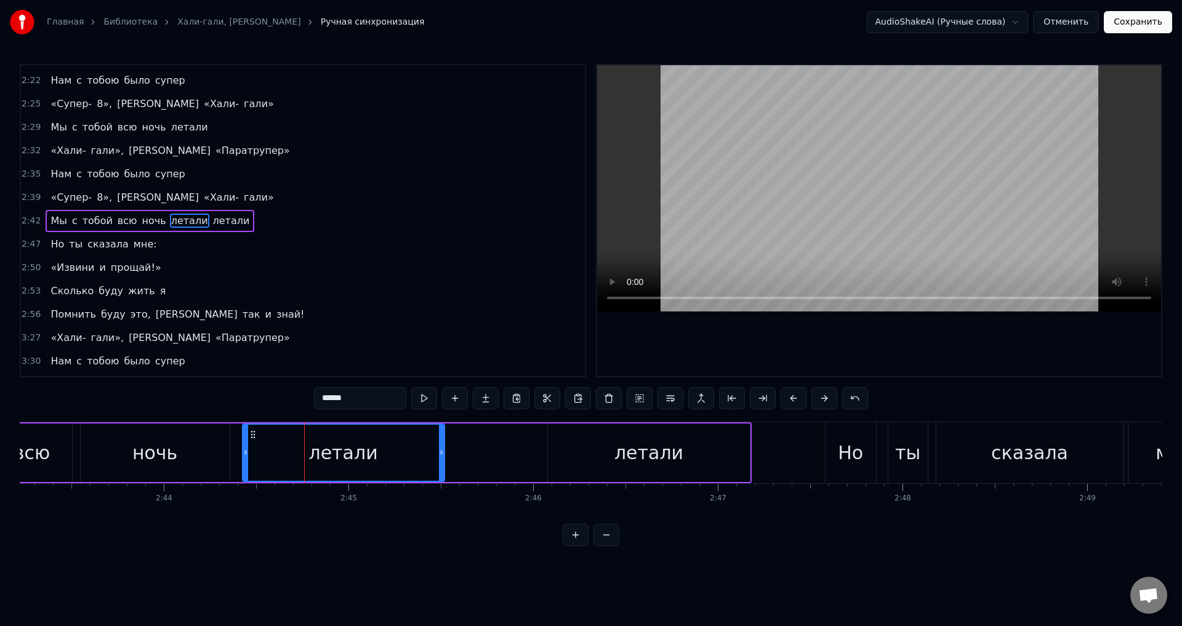
drag, startPoint x: 360, startPoint y: 451, endPoint x: 337, endPoint y: 453, distance: 22.9
click at [341, 453] on div "летали" at bounding box center [342, 453] width 69 height 28
click at [216, 428] on div "ночь" at bounding box center [155, 453] width 149 height 58
type input "****"
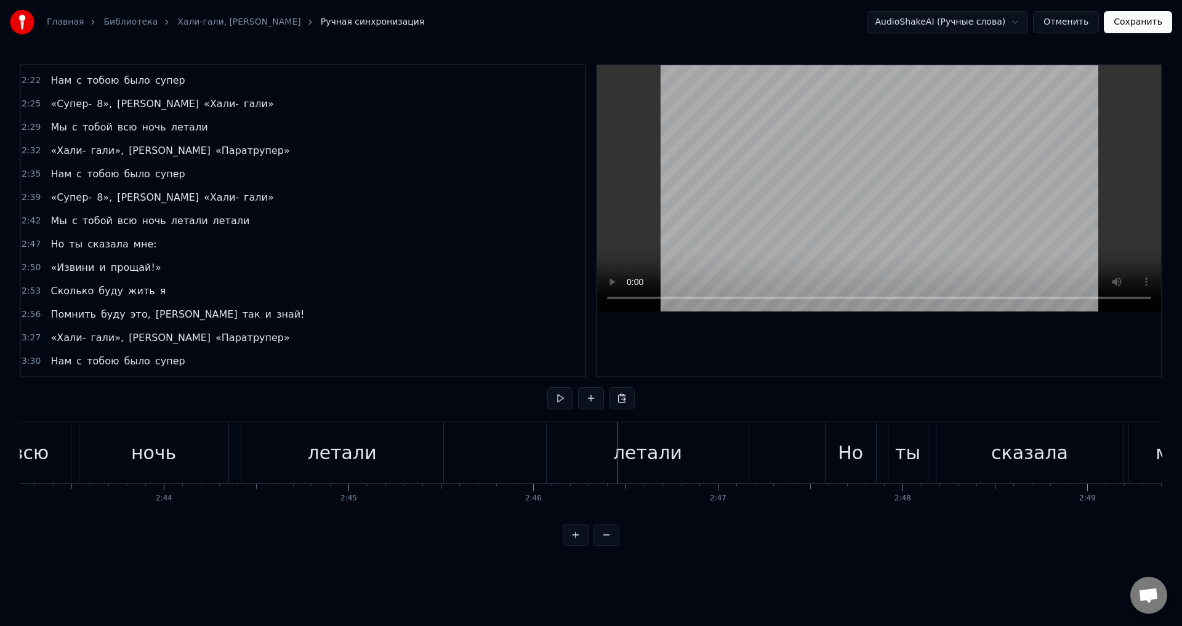
click at [611, 445] on div "летали" at bounding box center [648, 452] width 202 height 61
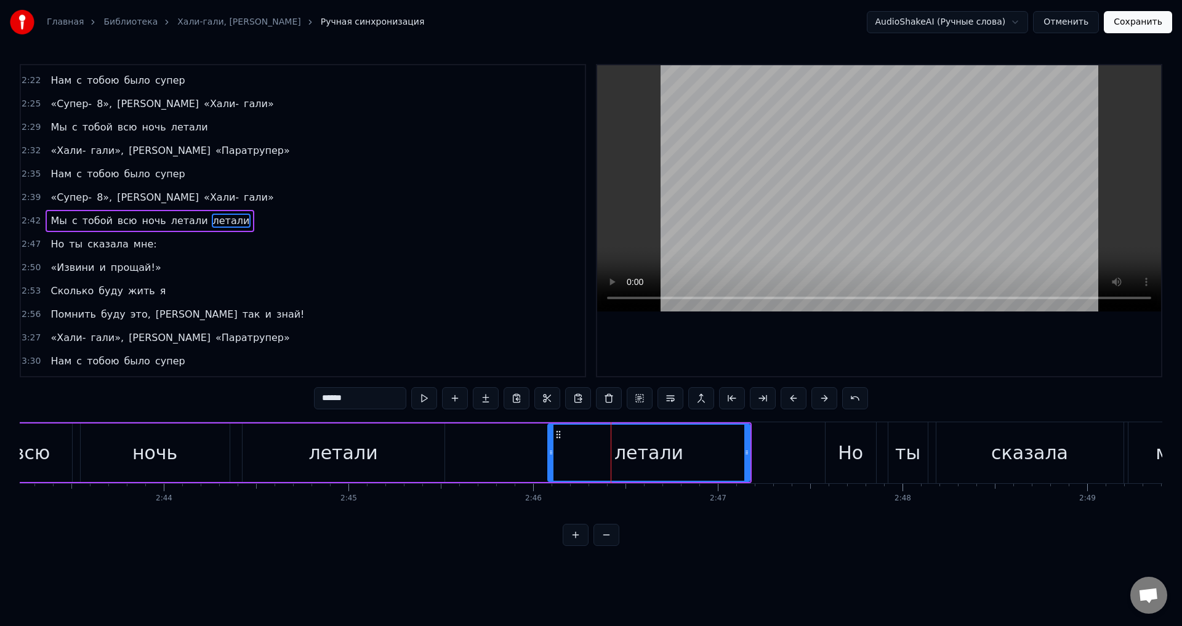
click at [586, 448] on div "летали" at bounding box center [649, 453] width 201 height 56
drag, startPoint x: 550, startPoint y: 453, endPoint x: 475, endPoint y: 449, distance: 75.8
click at [475, 449] on icon at bounding box center [475, 453] width 5 height 10
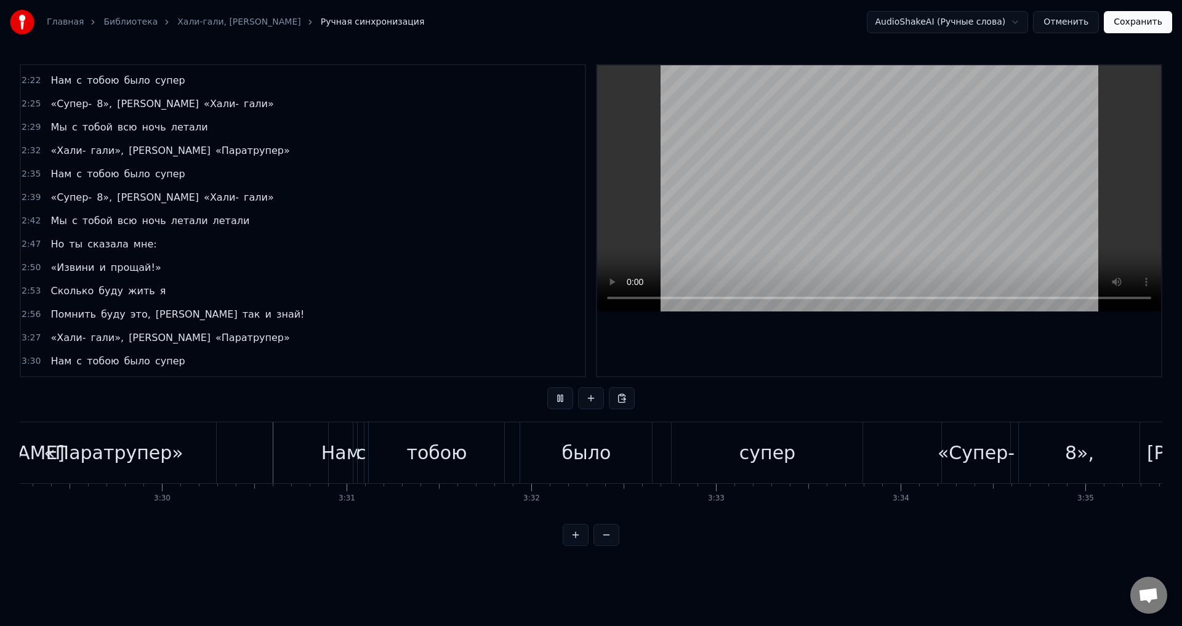
scroll to position [0, 38709]
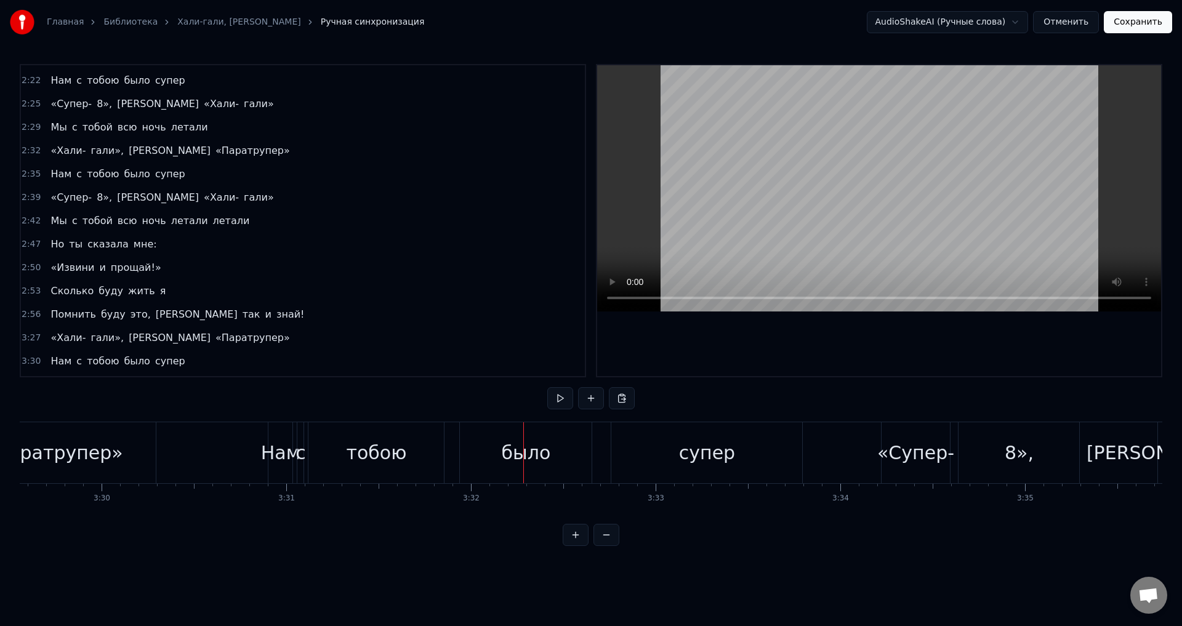
click at [280, 456] on div "Нам" at bounding box center [280, 453] width 39 height 28
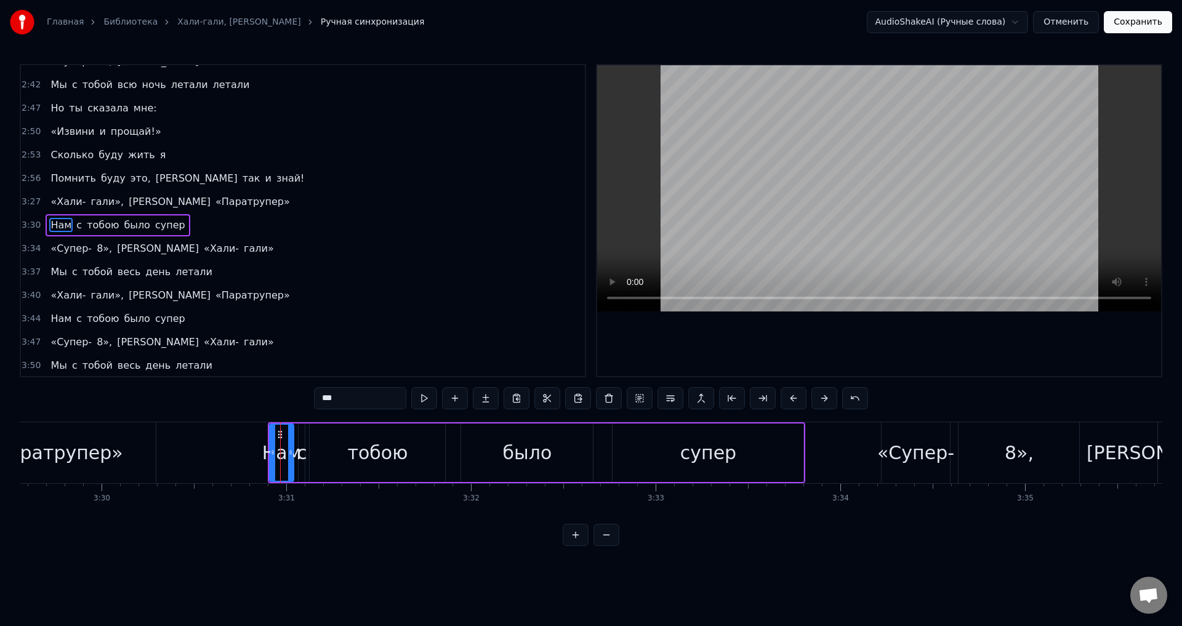
scroll to position [719, 0]
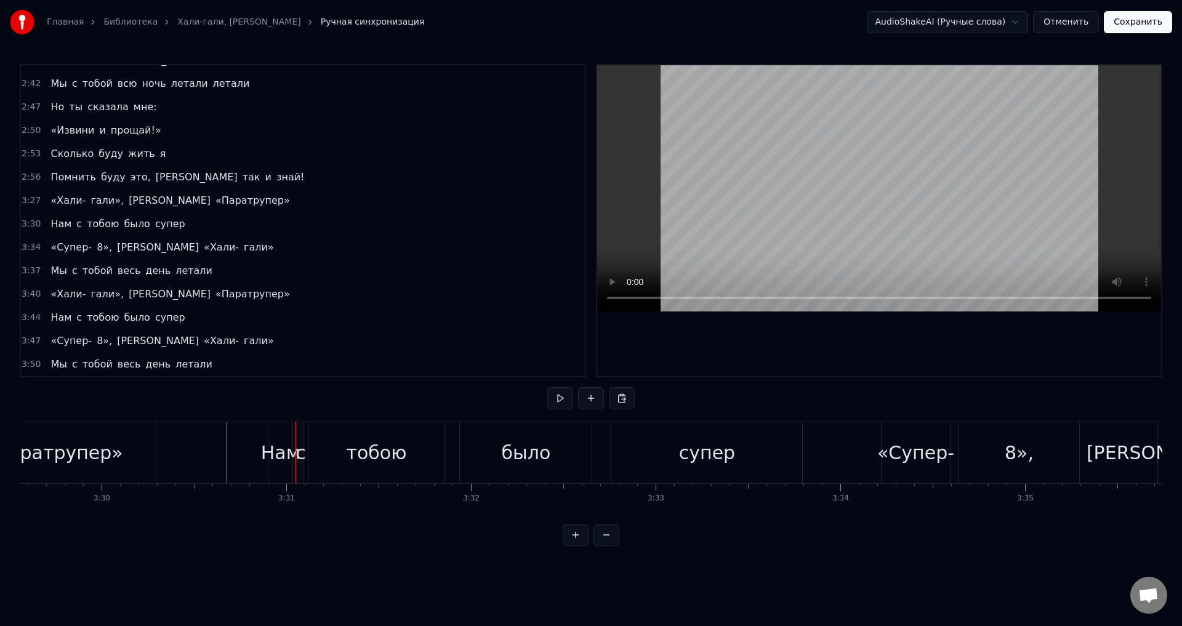
click at [269, 453] on div "Нам" at bounding box center [280, 453] width 39 height 28
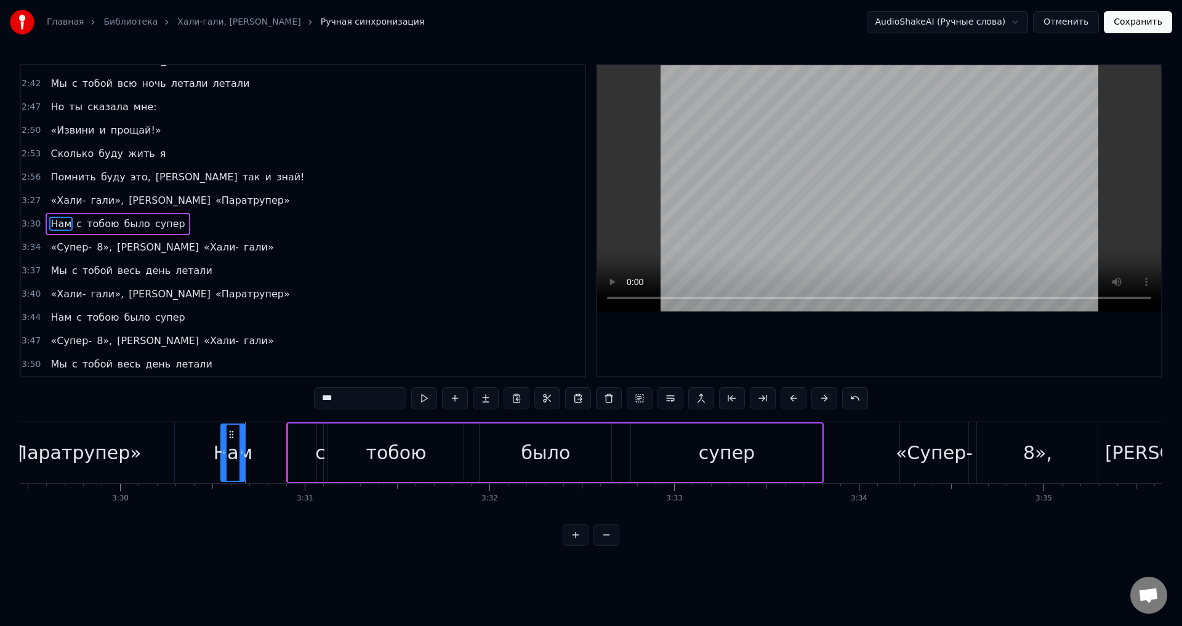
scroll to position [0, 38671]
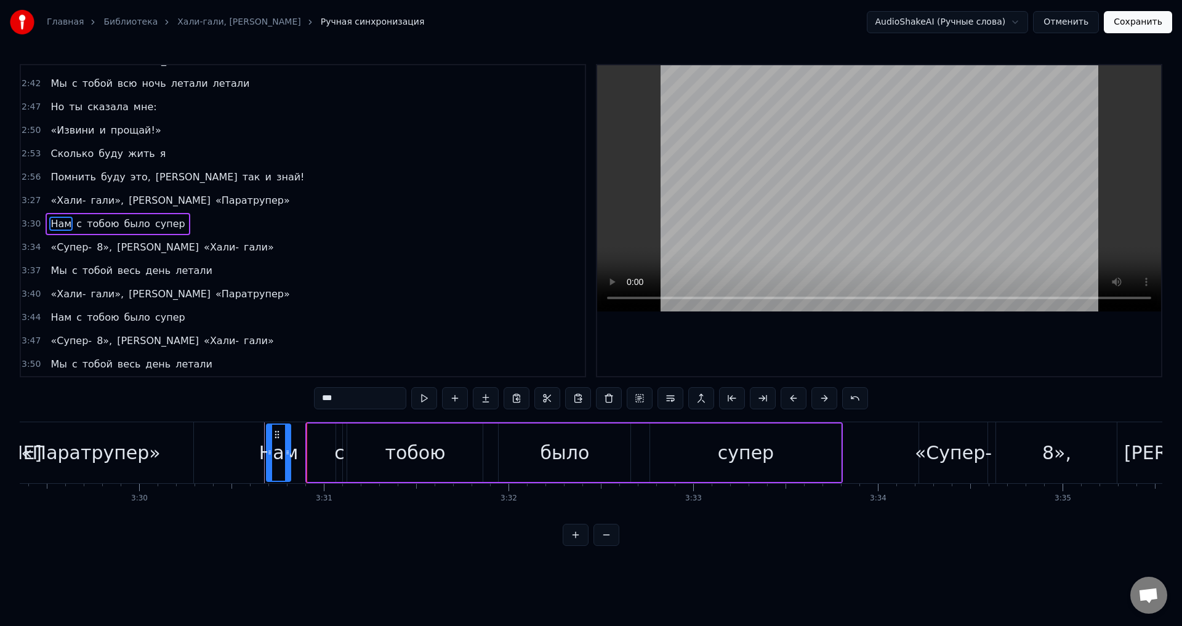
click at [275, 436] on icon at bounding box center [277, 435] width 10 height 10
drag, startPoint x: 289, startPoint y: 449, endPoint x: 305, endPoint y: 452, distance: 16.2
click at [305, 452] on icon at bounding box center [303, 453] width 5 height 10
click at [343, 453] on div "с" at bounding box center [339, 453] width 10 height 28
type input "*"
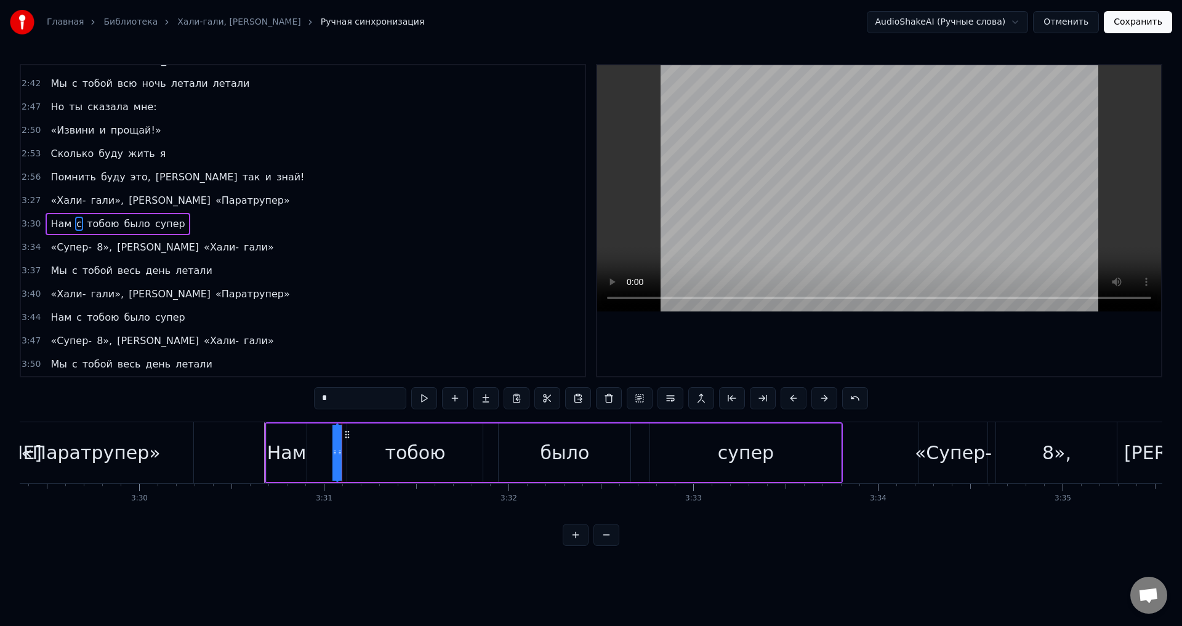
drag, startPoint x: 338, startPoint y: 454, endPoint x: 320, endPoint y: 452, distance: 18.0
click at [314, 452] on div "Нам с тобою было супер" at bounding box center [554, 452] width 579 height 61
click at [334, 453] on div "с" at bounding box center [336, 453] width 10 height 28
click at [353, 455] on div "Нам с тобою было супер" at bounding box center [554, 452] width 579 height 61
click at [337, 453] on div "с" at bounding box center [336, 453] width 10 height 28
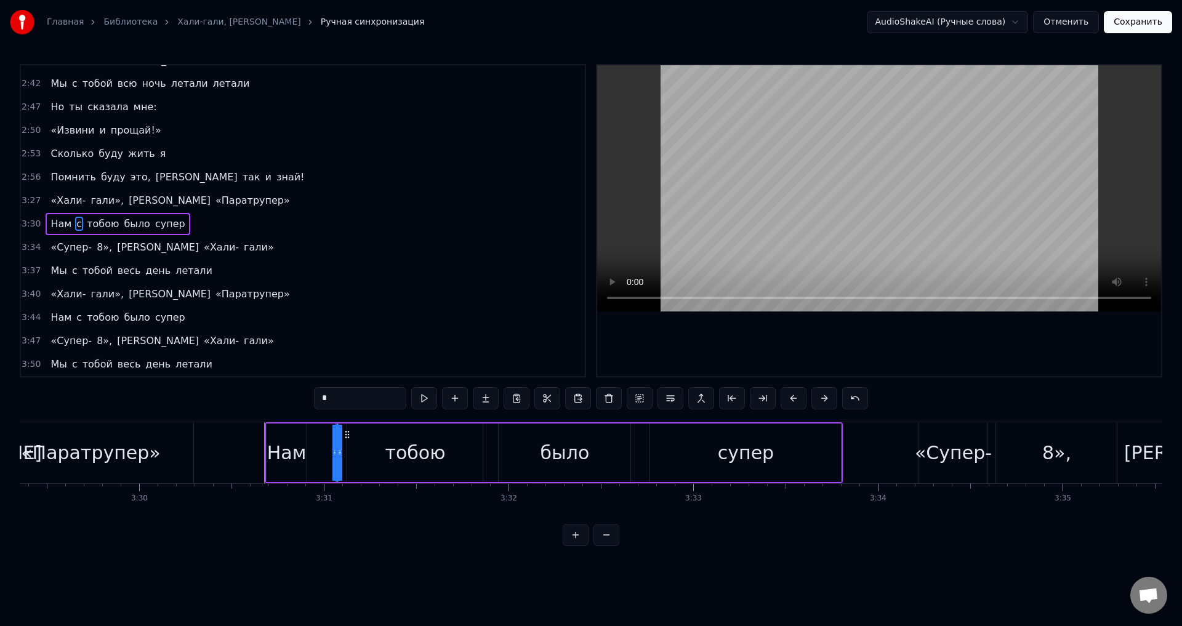
drag, startPoint x: 332, startPoint y: 454, endPoint x: 323, endPoint y: 451, distance: 10.2
click at [320, 452] on div "Нам с тобою было супер" at bounding box center [554, 452] width 579 height 61
click at [335, 453] on div "с" at bounding box center [336, 453] width 10 height 28
click at [273, 429] on div "Нам" at bounding box center [287, 453] width 41 height 58
type input "***"
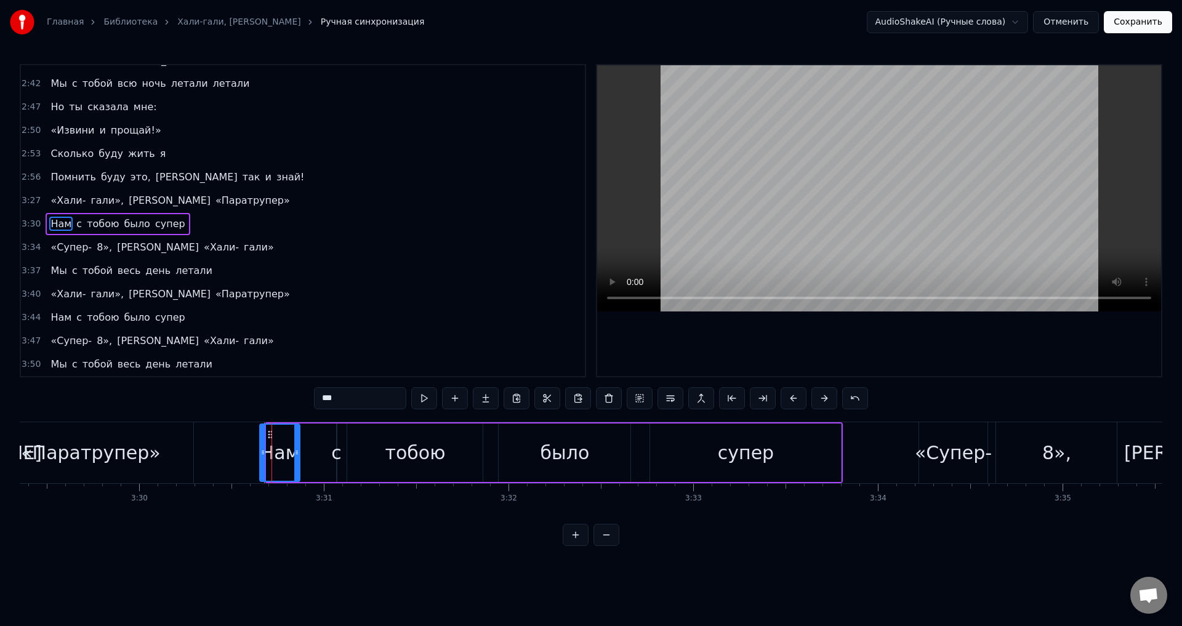
drag, startPoint x: 276, startPoint y: 432, endPoint x: 270, endPoint y: 433, distance: 6.3
click at [268, 432] on circle at bounding box center [268, 431] width 1 height 1
click at [332, 451] on div "Нам с тобою было супер" at bounding box center [548, 452] width 592 height 61
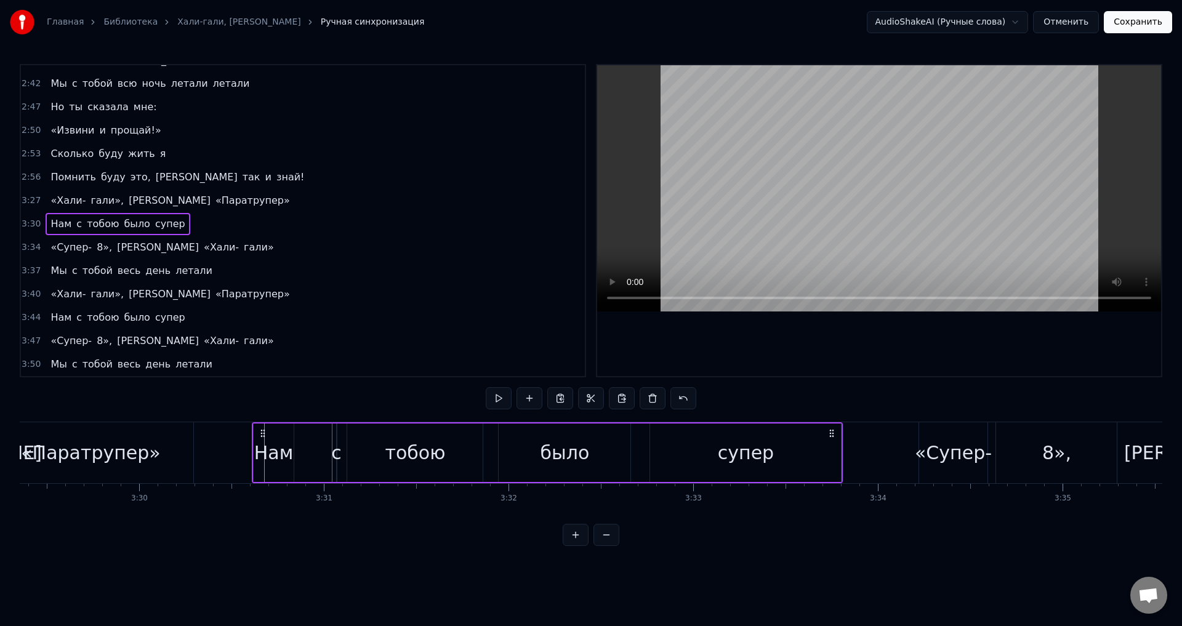
click at [337, 451] on div "с" at bounding box center [336, 453] width 10 height 28
drag, startPoint x: 347, startPoint y: 434, endPoint x: 329, endPoint y: 432, distance: 18.0
click at [329, 432] on icon at bounding box center [330, 435] width 10 height 10
drag, startPoint x: 321, startPoint y: 453, endPoint x: 334, endPoint y: 454, distance: 12.4
click at [340, 454] on div "Нам с тобою было супер" at bounding box center [548, 452] width 592 height 61
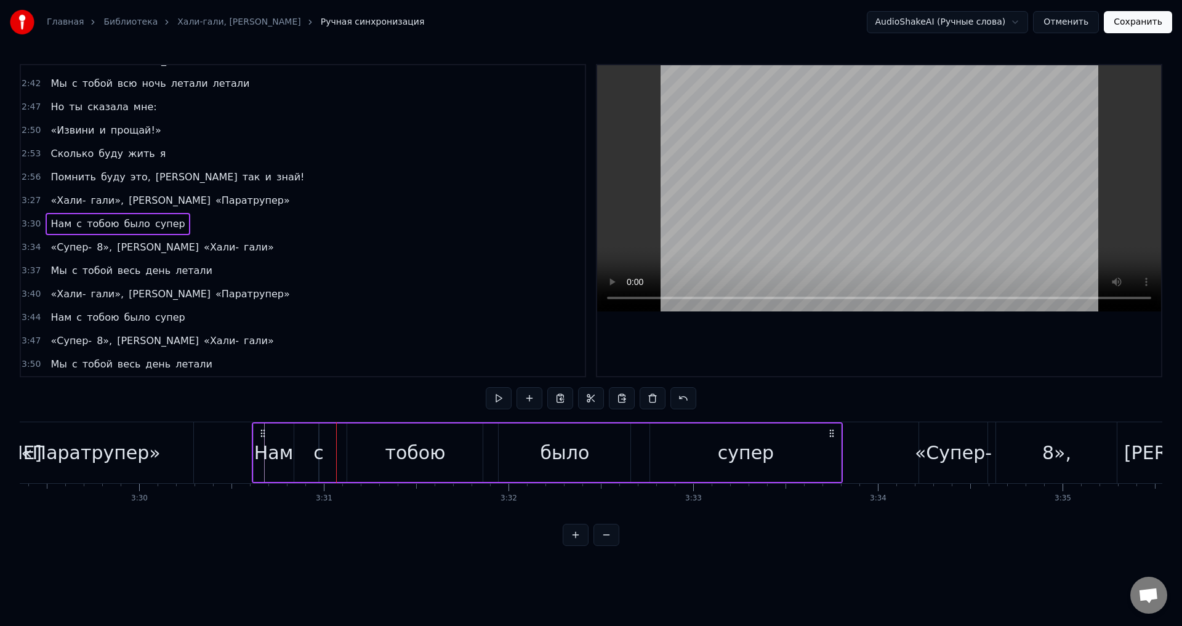
click at [321, 452] on div "с" at bounding box center [318, 453] width 10 height 28
click at [281, 447] on div "Нам" at bounding box center [273, 453] width 39 height 28
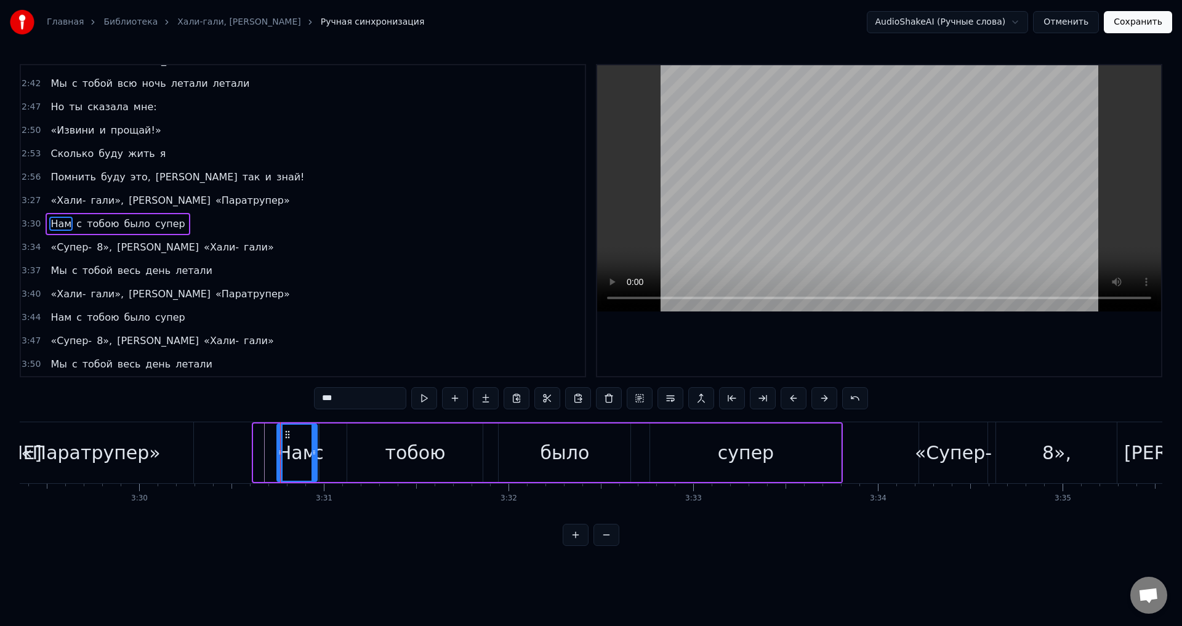
drag, startPoint x: 264, startPoint y: 433, endPoint x: 288, endPoint y: 435, distance: 24.1
click at [288, 434] on icon at bounding box center [288, 435] width 10 height 10
click at [322, 456] on div "с" at bounding box center [318, 453] width 10 height 28
drag, startPoint x: 327, startPoint y: 434, endPoint x: 347, endPoint y: 435, distance: 20.4
click at [347, 435] on icon at bounding box center [347, 435] width 10 height 10
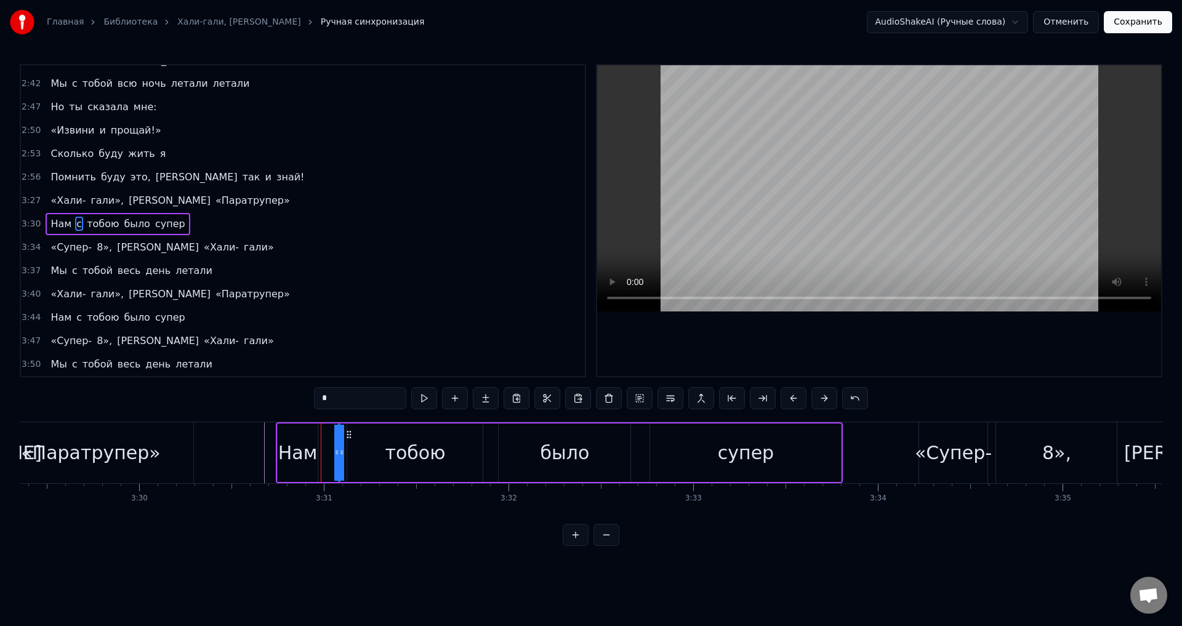
click at [283, 440] on div "Нам" at bounding box center [297, 453] width 39 height 28
type input "***"
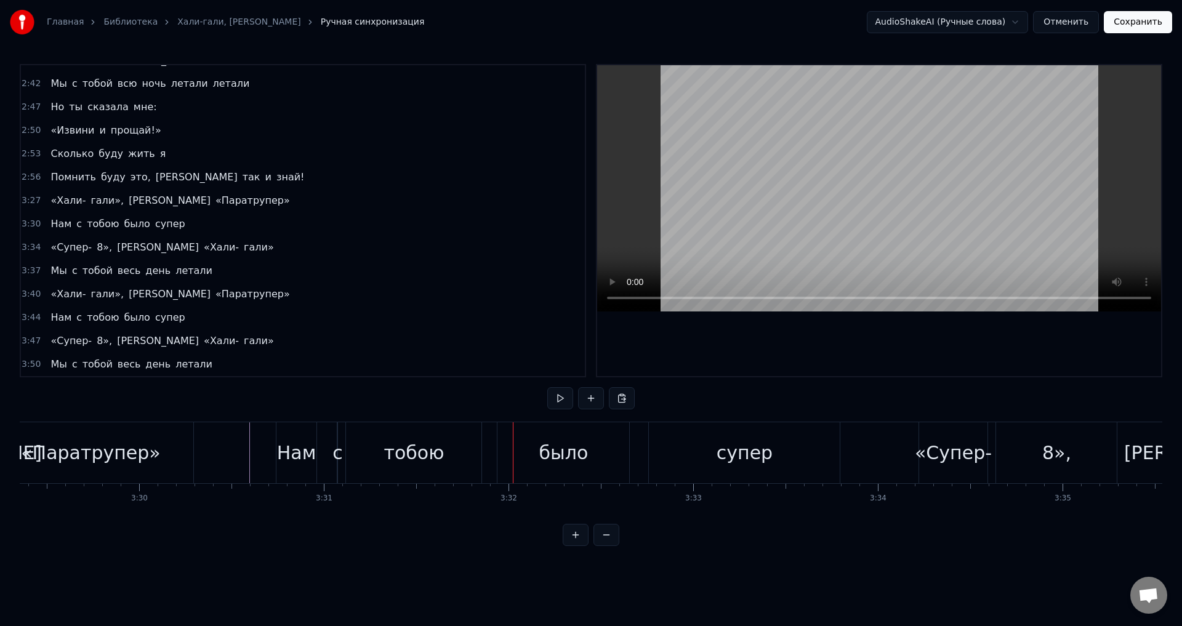
click at [336, 454] on div "с" at bounding box center [337, 453] width 10 height 28
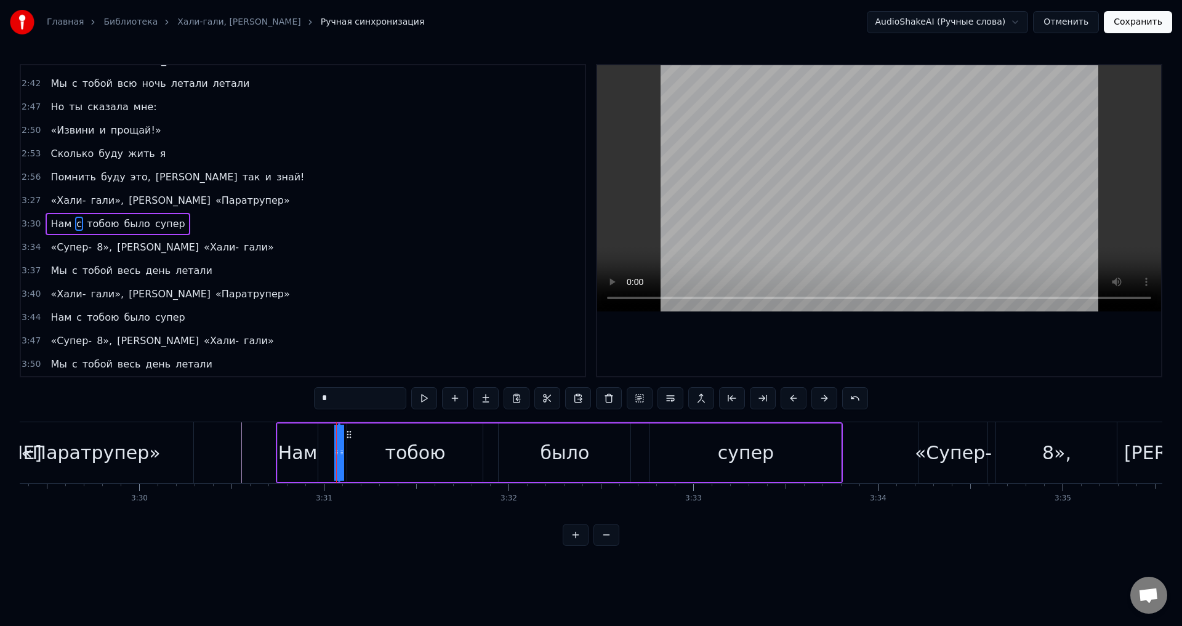
drag, startPoint x: 336, startPoint y: 453, endPoint x: 321, endPoint y: 450, distance: 15.0
click at [321, 450] on div "Нам с тобою было супер" at bounding box center [560, 452] width 568 height 61
click at [337, 452] on div "с" at bounding box center [339, 453] width 10 height 28
drag, startPoint x: 342, startPoint y: 453, endPoint x: 364, endPoint y: 454, distance: 22.2
click at [370, 457] on div "Нам с тобою было супер" at bounding box center [560, 452] width 568 height 61
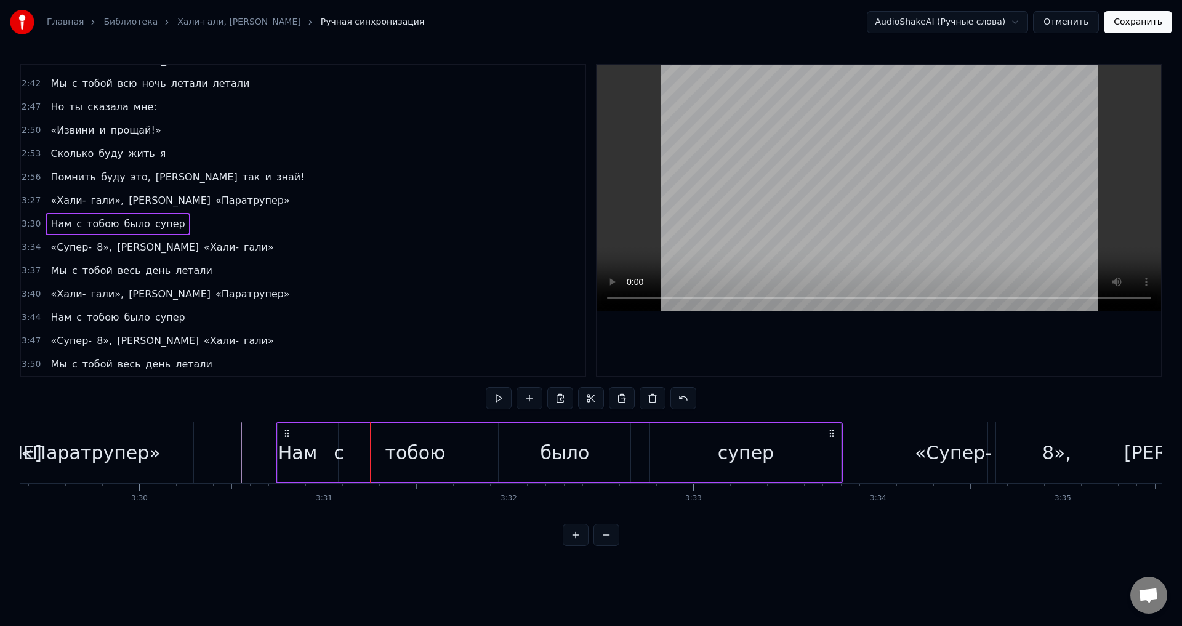
click at [340, 451] on div "с" at bounding box center [339, 453] width 10 height 28
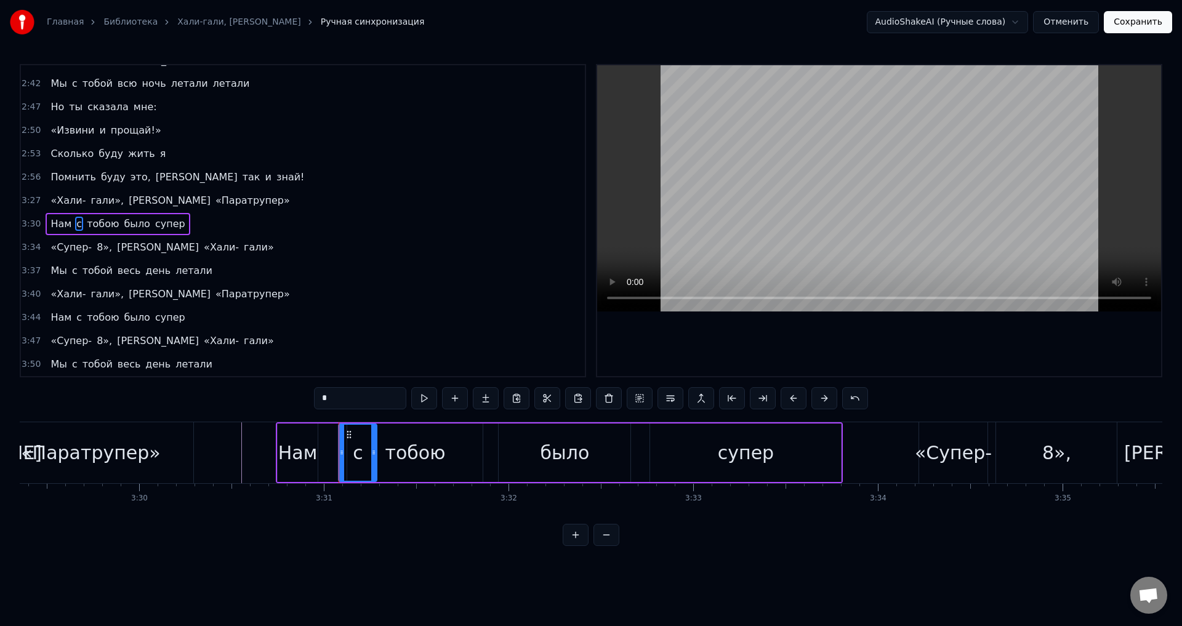
drag, startPoint x: 338, startPoint y: 453, endPoint x: 377, endPoint y: 455, distance: 38.9
click at [377, 455] on div "с" at bounding box center [357, 453] width 39 height 58
click at [345, 436] on icon at bounding box center [344, 435] width 10 height 10
click at [304, 448] on div "Нам" at bounding box center [297, 453] width 39 height 28
type input "***"
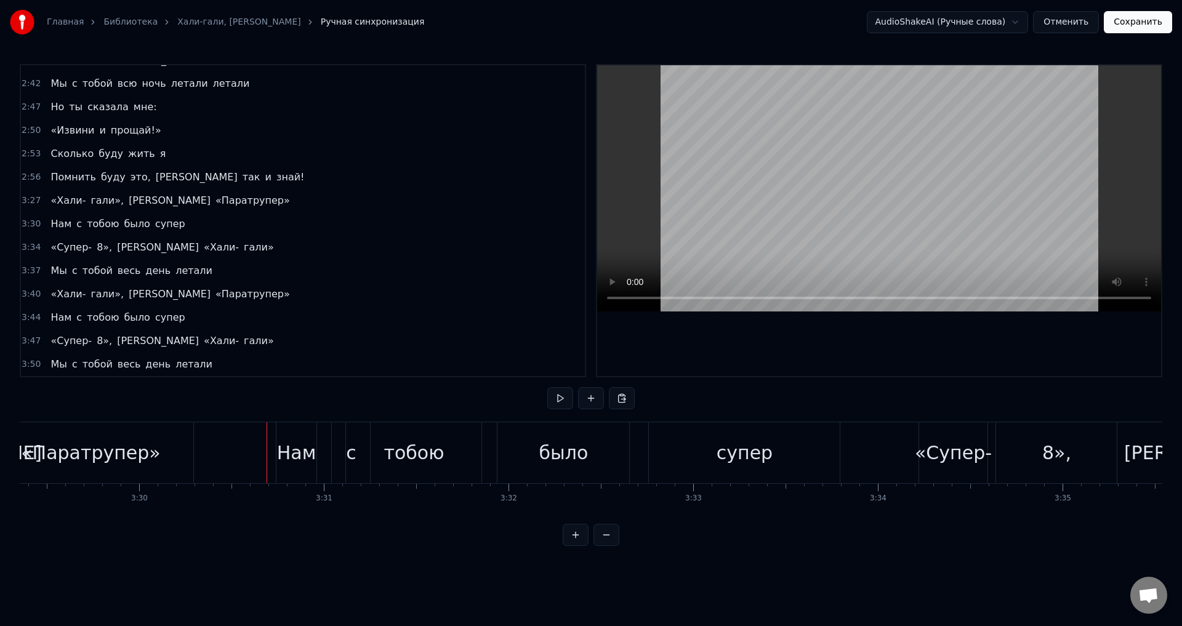
click at [295, 448] on div "Нам" at bounding box center [296, 453] width 39 height 28
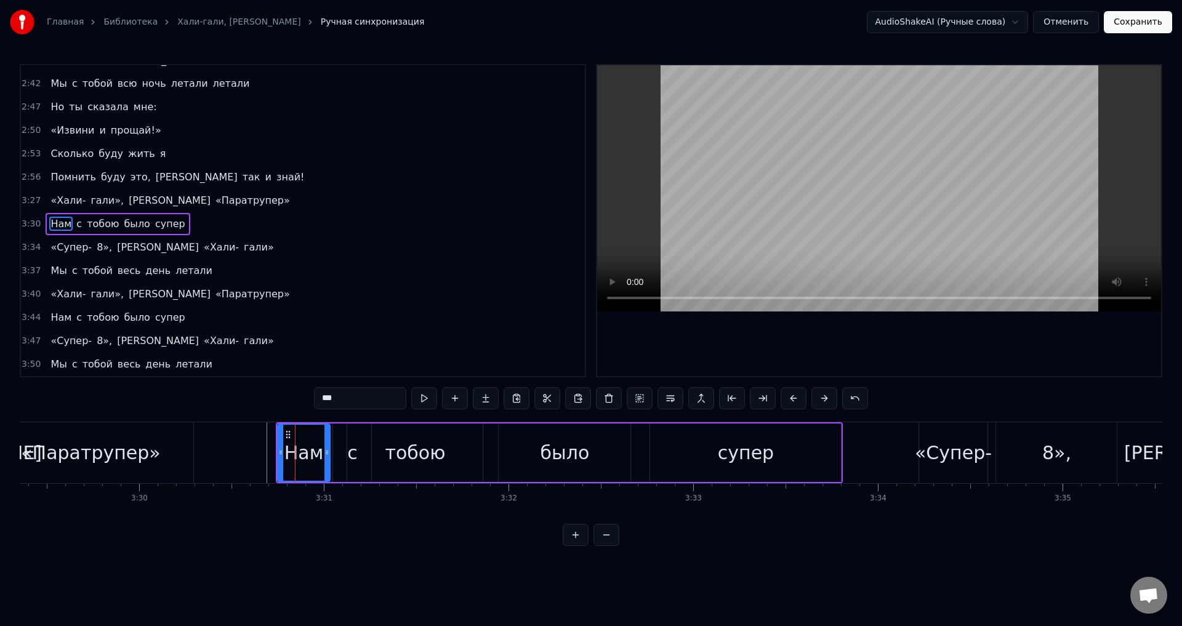
drag, startPoint x: 315, startPoint y: 451, endPoint x: 329, endPoint y: 451, distance: 14.2
click at [327, 451] on circle at bounding box center [326, 451] width 1 height 1
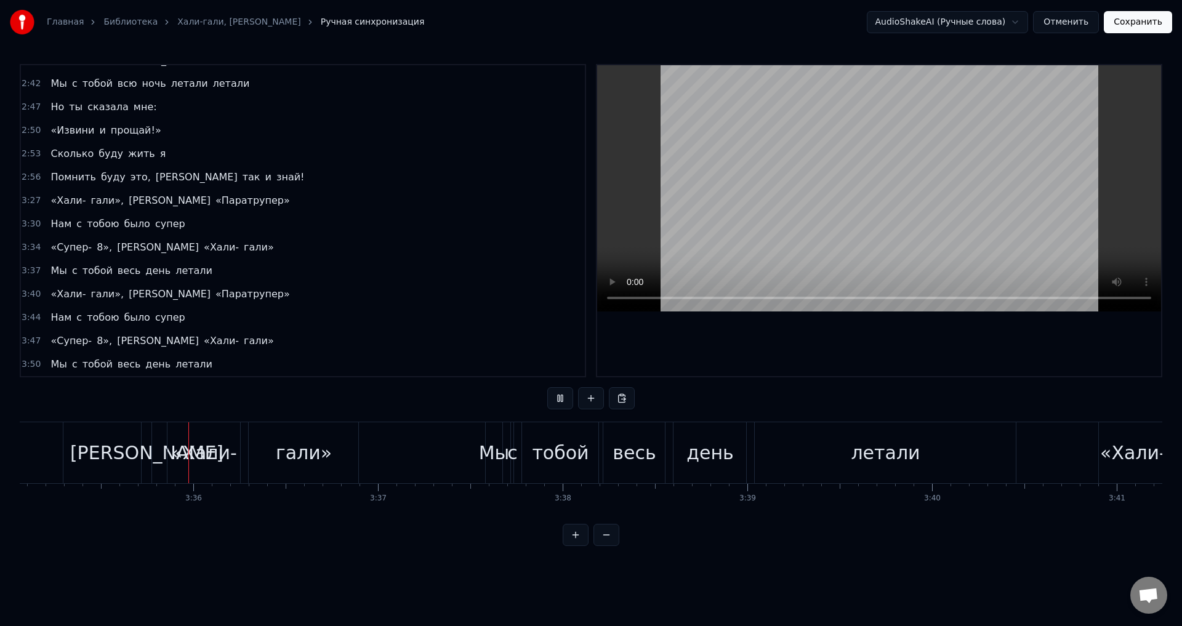
scroll to position [0, 39726]
click at [483, 453] on div "Мы" at bounding box center [493, 453] width 31 height 28
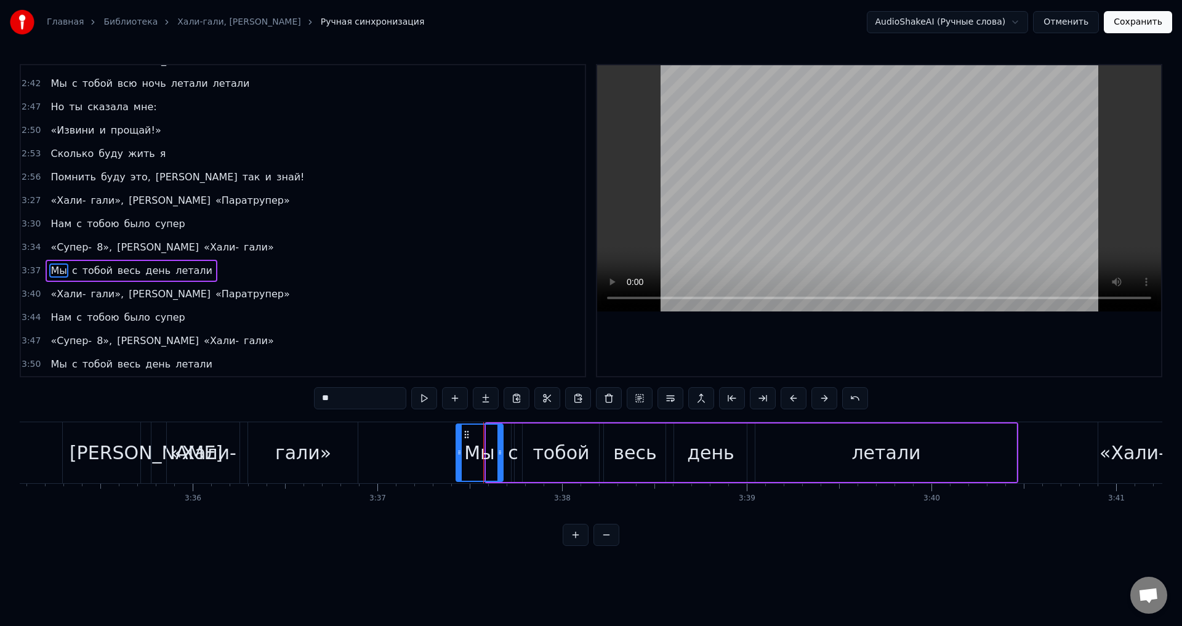
drag, startPoint x: 488, startPoint y: 454, endPoint x: 452, endPoint y: 454, distance: 35.7
click at [457, 454] on icon at bounding box center [459, 453] width 5 height 10
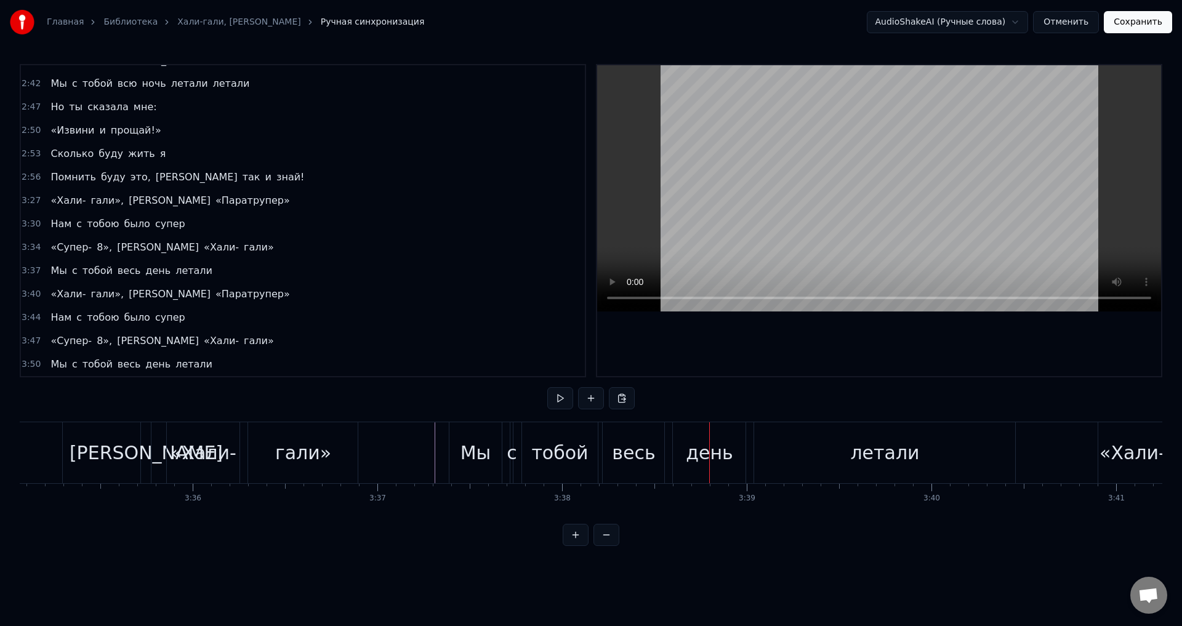
click at [512, 454] on div "с" at bounding box center [512, 453] width 10 height 28
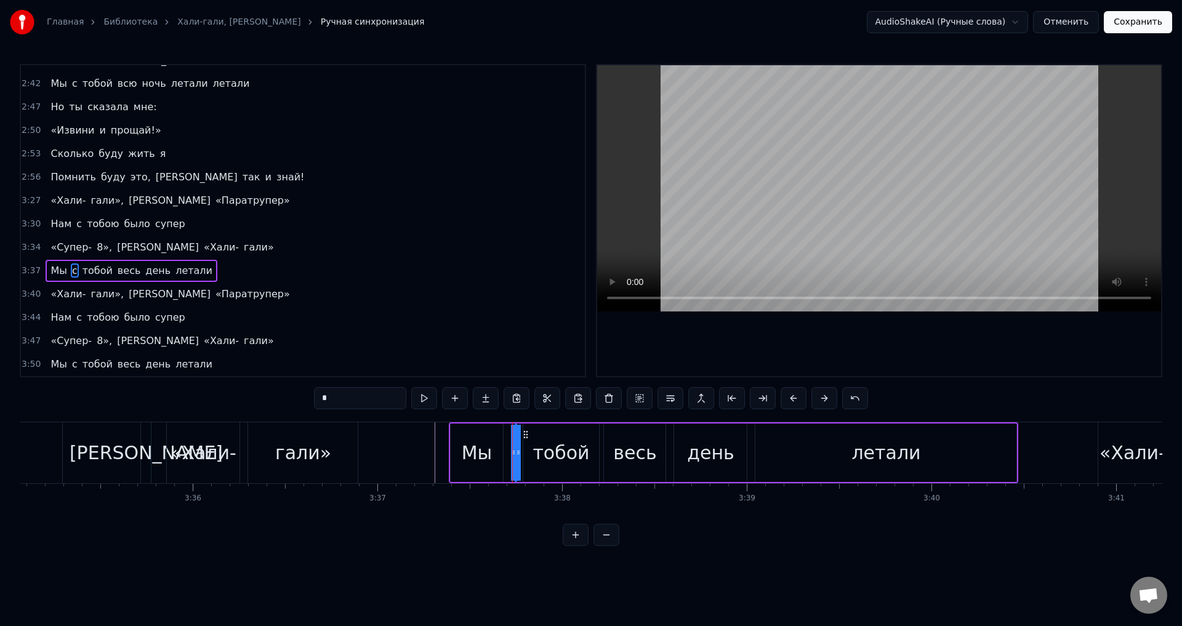
drag, startPoint x: 514, startPoint y: 449, endPoint x: 526, endPoint y: 451, distance: 12.5
click at [526, 451] on div "Мы с тобой весь день летали" at bounding box center [734, 452] width 570 height 61
click at [514, 449] on div "с" at bounding box center [515, 453] width 10 height 28
drag, startPoint x: 512, startPoint y: 446, endPoint x: 534, endPoint y: 446, distance: 22.8
click at [534, 446] on div at bounding box center [534, 453] width 5 height 56
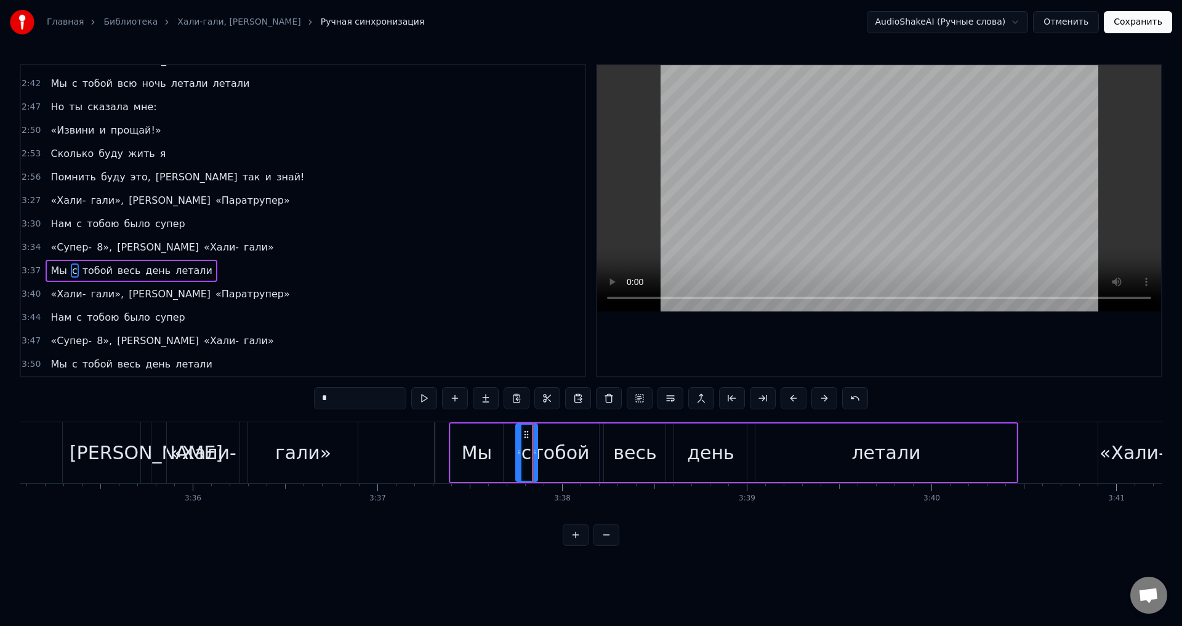
drag, startPoint x: 525, startPoint y: 452, endPoint x: 516, endPoint y: 451, distance: 8.7
click at [515, 451] on div "с" at bounding box center [526, 453] width 23 height 58
drag, startPoint x: 531, startPoint y: 449, endPoint x: 540, endPoint y: 449, distance: 8.6
click at [540, 449] on icon at bounding box center [542, 453] width 5 height 10
drag, startPoint x: 526, startPoint y: 437, endPoint x: 510, endPoint y: 437, distance: 16.6
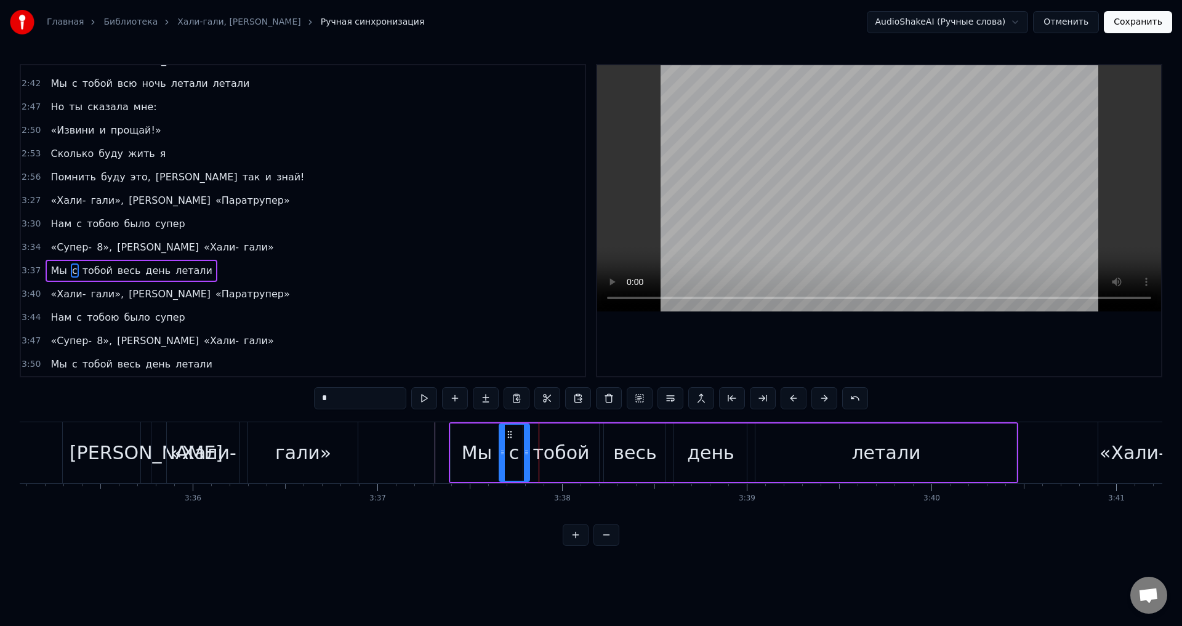
click at [510, 437] on icon at bounding box center [510, 435] width 10 height 10
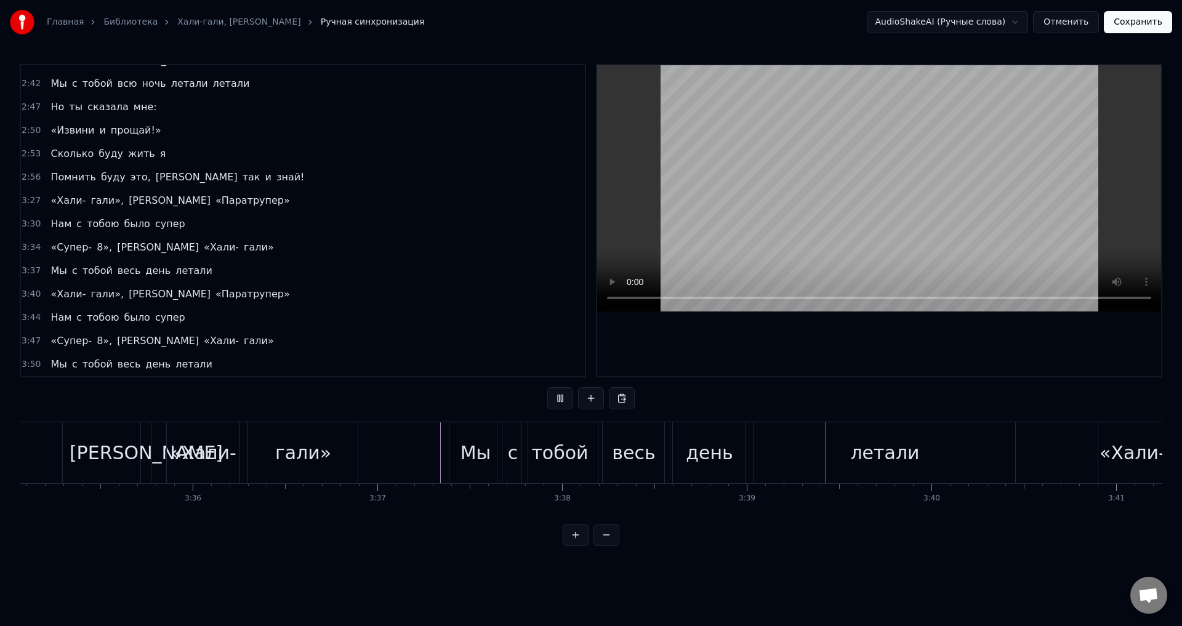
click at [576, 453] on div "тобой" at bounding box center [559, 453] width 57 height 28
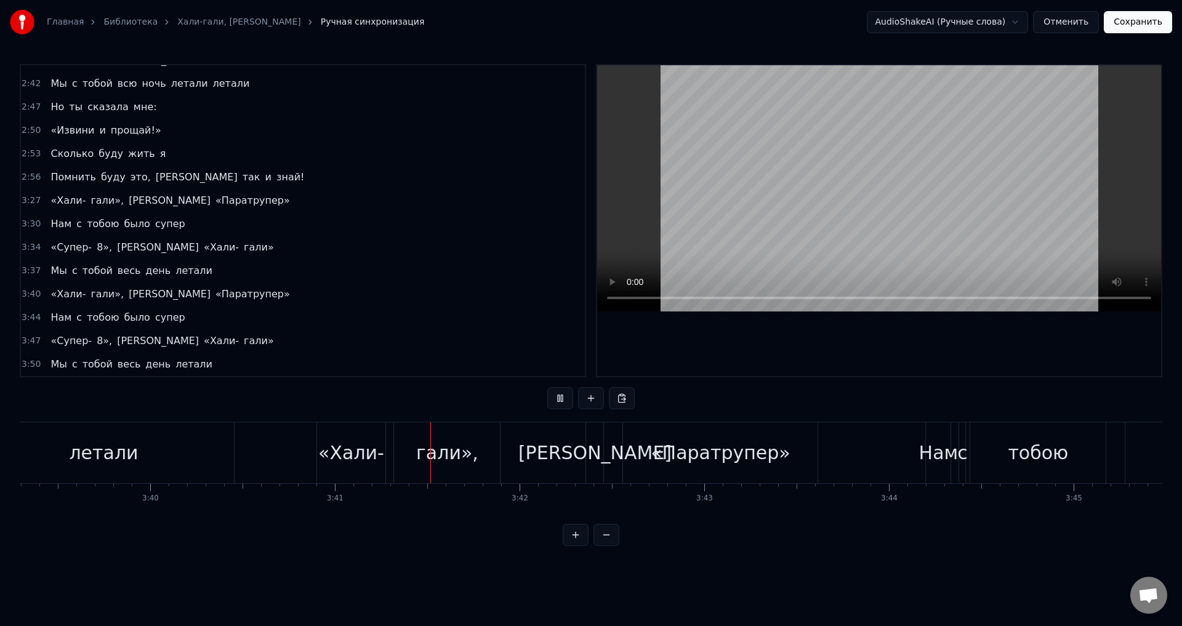
scroll to position [0, 40754]
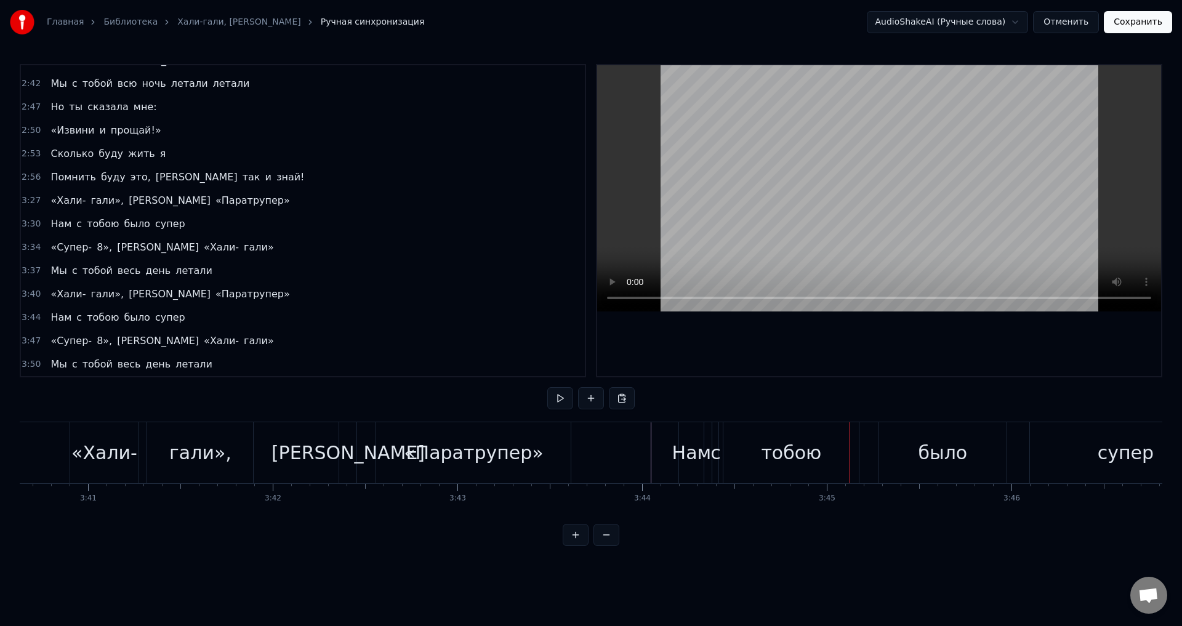
click at [685, 448] on div "Нам" at bounding box center [691, 453] width 39 height 28
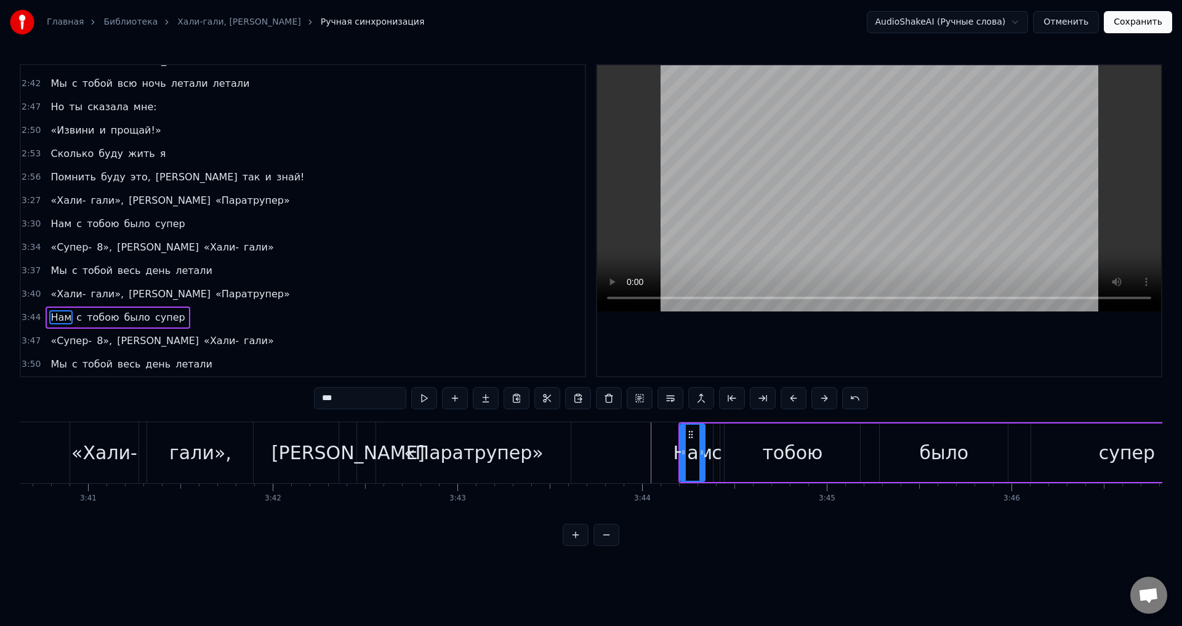
drag, startPoint x: 680, startPoint y: 451, endPoint x: 643, endPoint y: 450, distance: 37.6
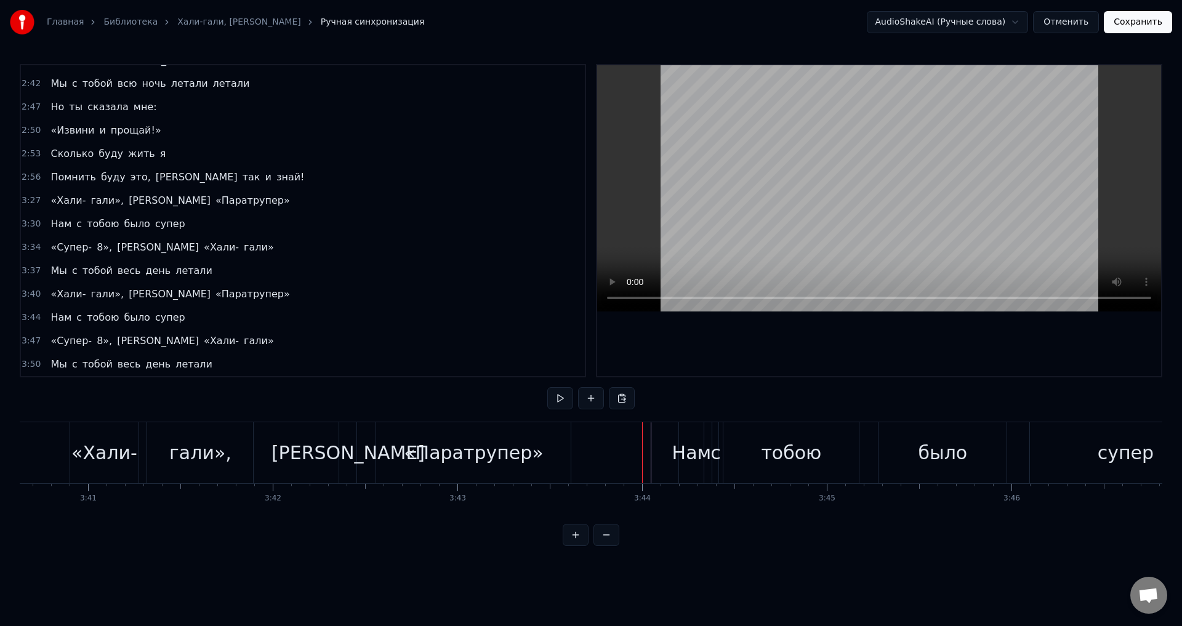
click at [679, 449] on div "Нам" at bounding box center [691, 453] width 39 height 28
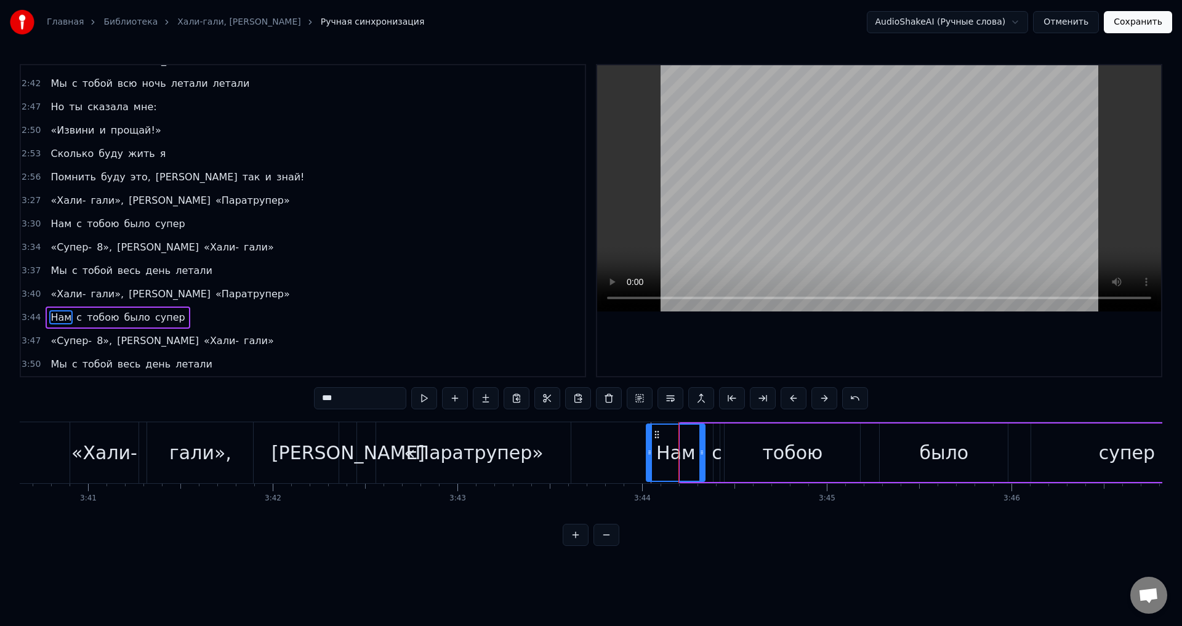
drag, startPoint x: 682, startPoint y: 451, endPoint x: 648, endPoint y: 449, distance: 33.9
click at [648, 449] on icon at bounding box center [649, 453] width 5 height 10
click at [715, 454] on div "с" at bounding box center [717, 453] width 10 height 28
type input "*"
drag, startPoint x: 715, startPoint y: 451, endPoint x: 741, endPoint y: 451, distance: 25.9
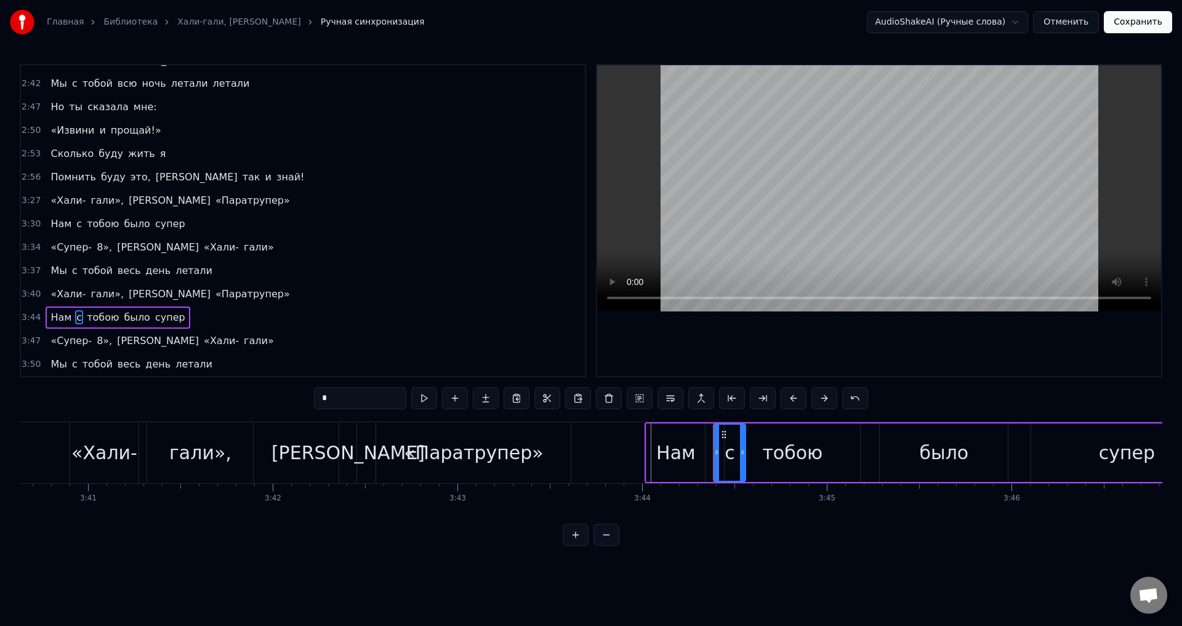
click at [741, 451] on icon at bounding box center [742, 453] width 5 height 10
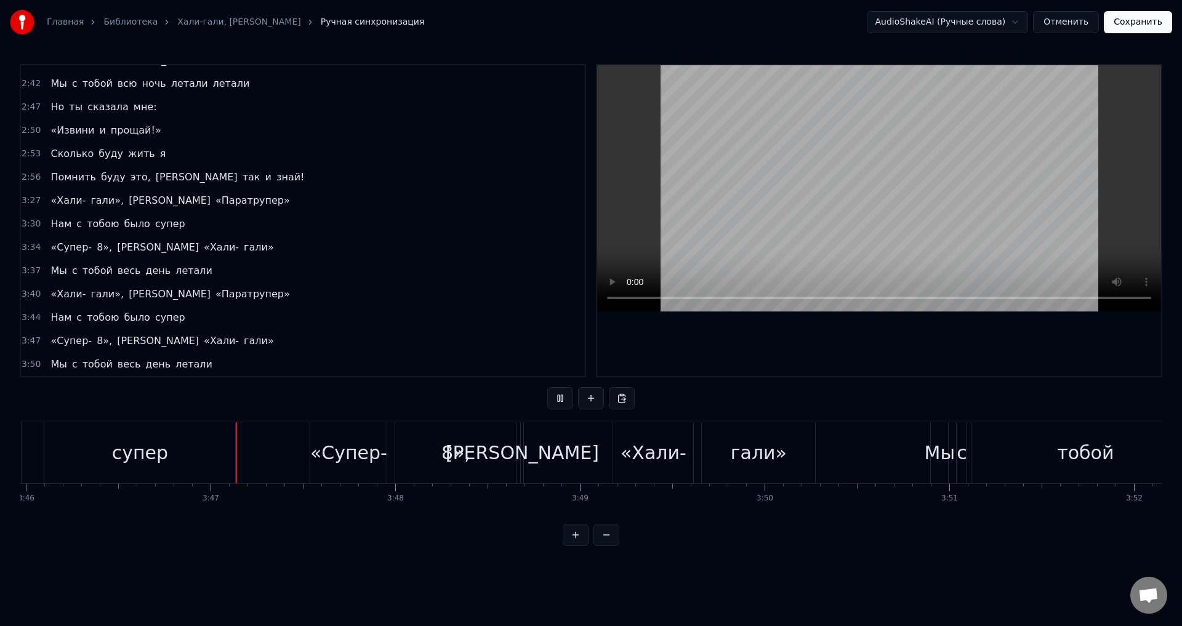
scroll to position [0, 41782]
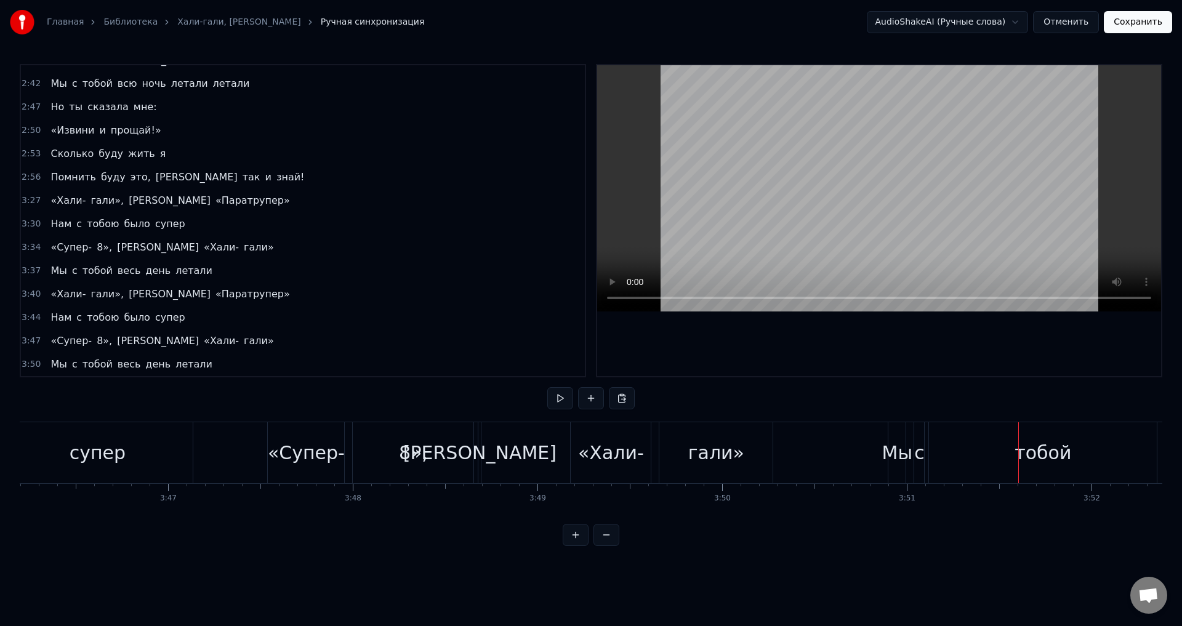
click at [885, 456] on div "Мы" at bounding box center [897, 453] width 31 height 28
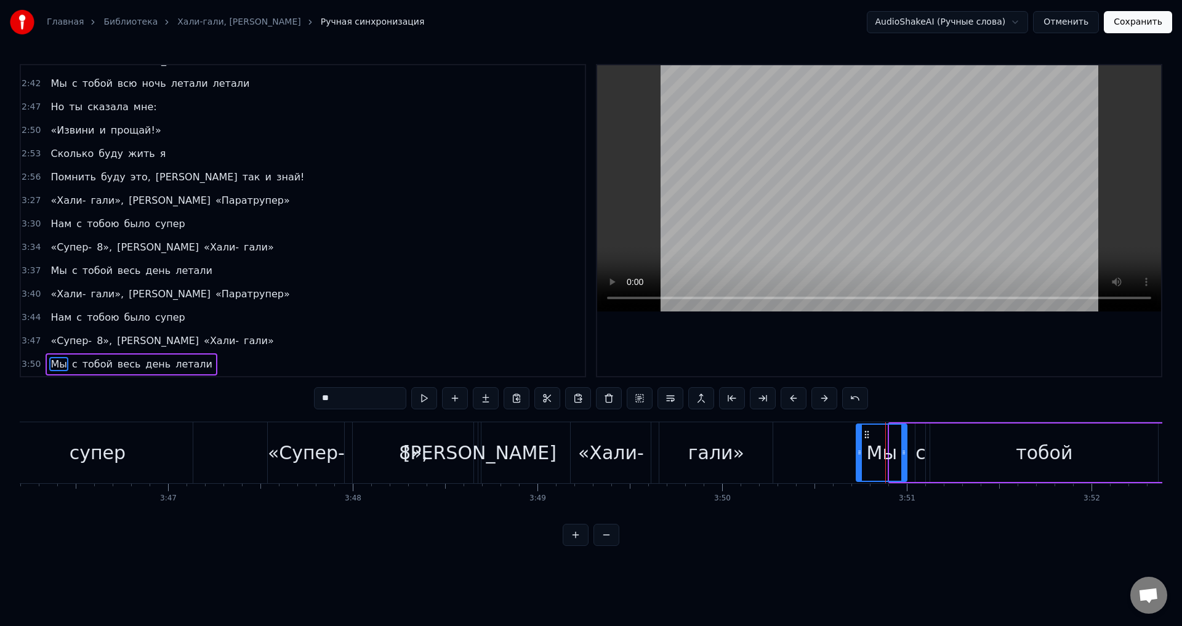
drag, startPoint x: 890, startPoint y: 452, endPoint x: 896, endPoint y: 451, distance: 6.2
click at [857, 449] on icon at bounding box center [859, 453] width 5 height 10
click at [919, 454] on div "с" at bounding box center [921, 453] width 10 height 28
type input "*"
drag, startPoint x: 919, startPoint y: 452, endPoint x: 948, endPoint y: 452, distance: 29.6
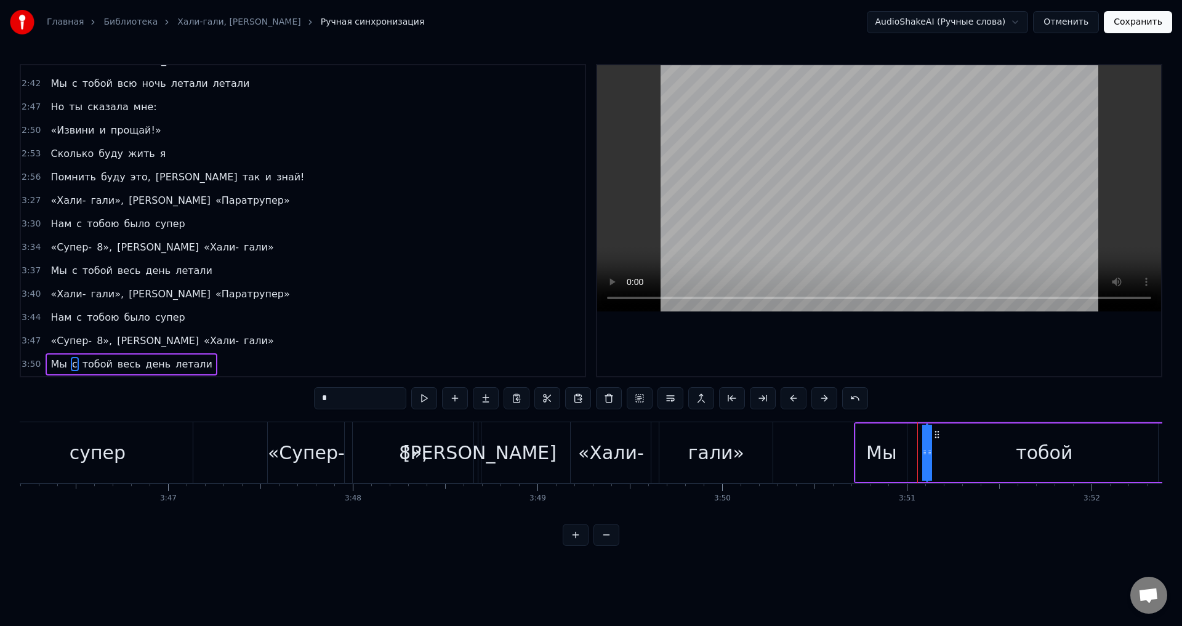
click at [925, 450] on div "с" at bounding box center [927, 453] width 10 height 28
drag, startPoint x: 929, startPoint y: 451, endPoint x: 904, endPoint y: 451, distance: 25.3
click at [904, 451] on icon at bounding box center [904, 453] width 5 height 10
drag, startPoint x: 913, startPoint y: 437, endPoint x: 929, endPoint y: 435, distance: 16.1
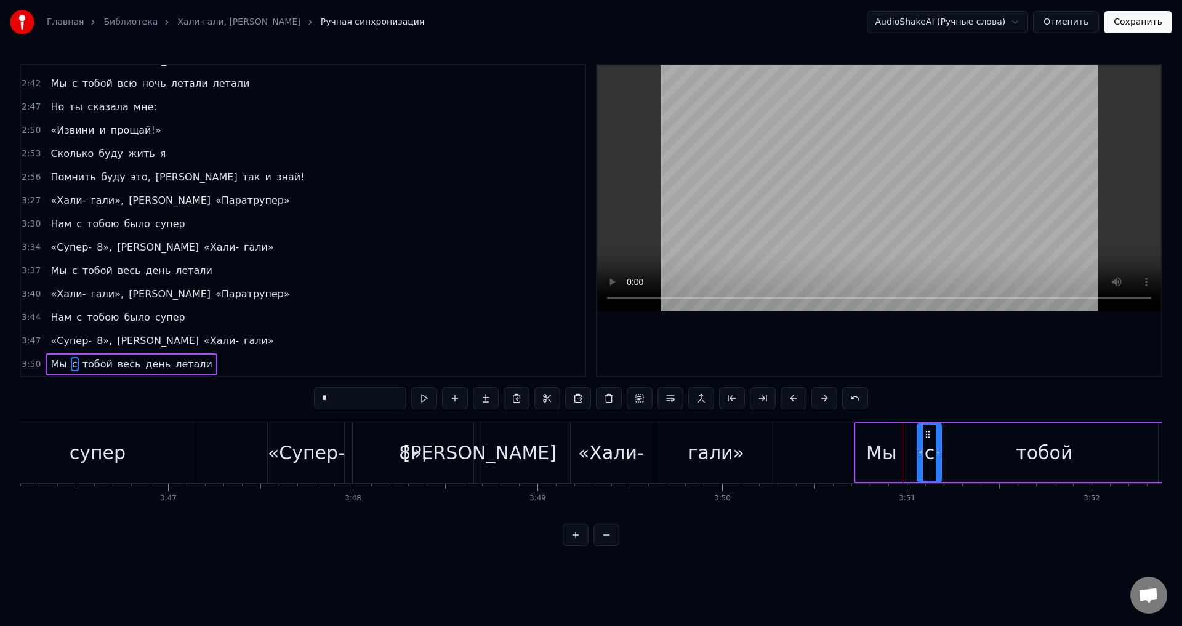
click at [929, 435] on icon at bounding box center [928, 435] width 10 height 10
drag, startPoint x: 938, startPoint y: 452, endPoint x: 952, endPoint y: 453, distance: 14.2
click at [946, 453] on icon at bounding box center [943, 453] width 5 height 10
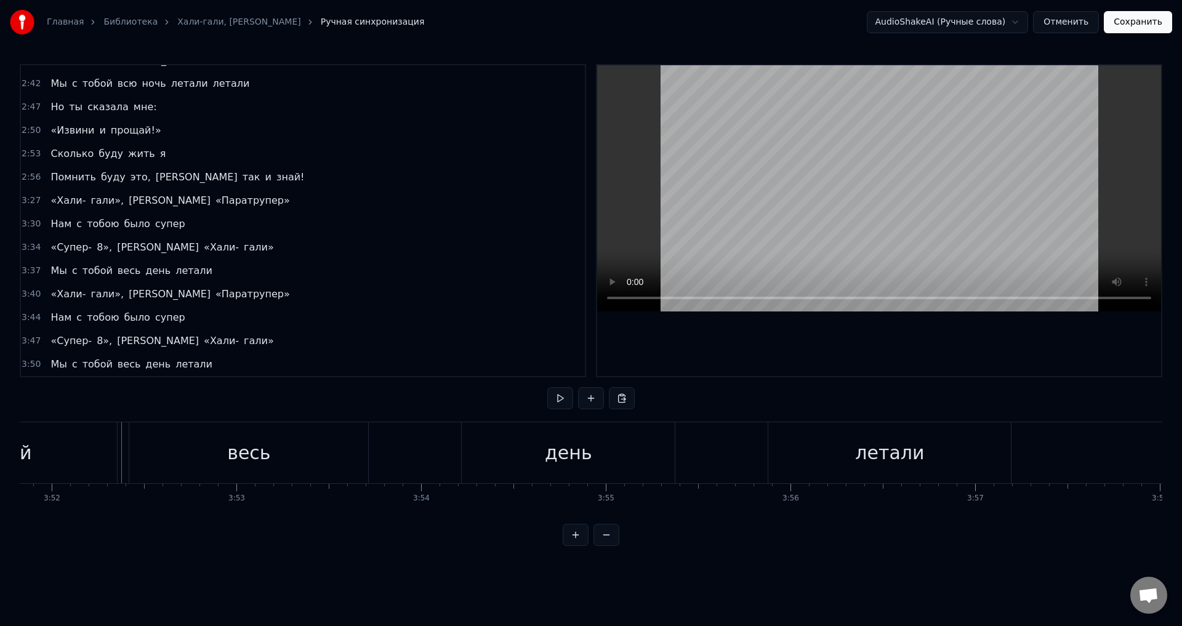
scroll to position [0, 41822]
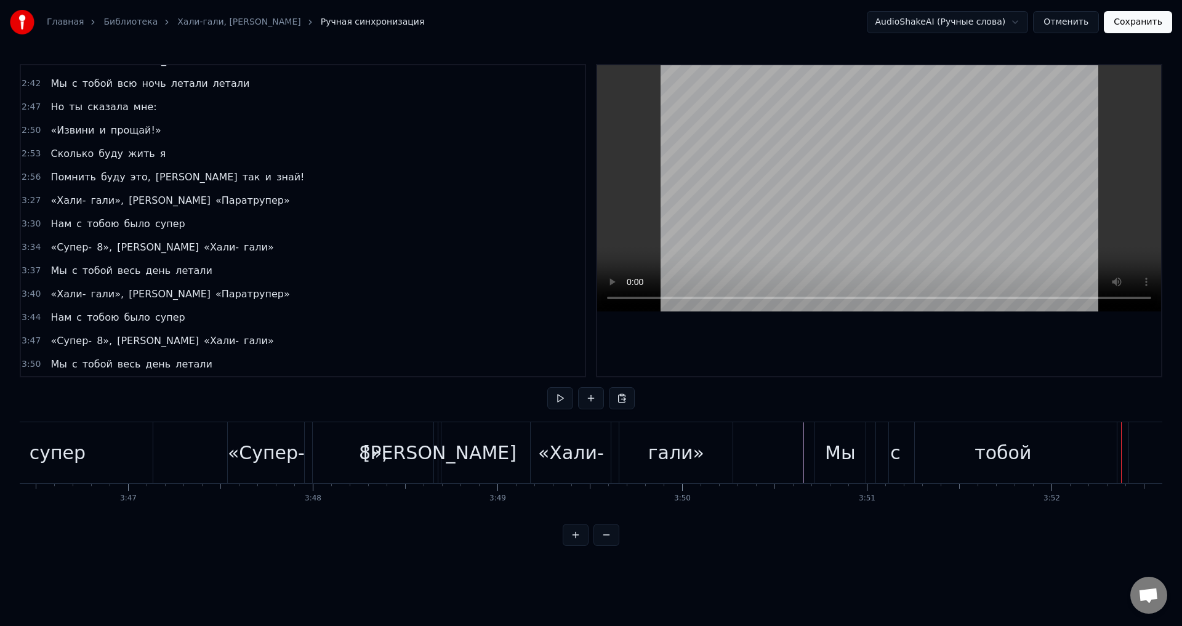
click at [919, 449] on div "тобой" at bounding box center [1003, 452] width 228 height 61
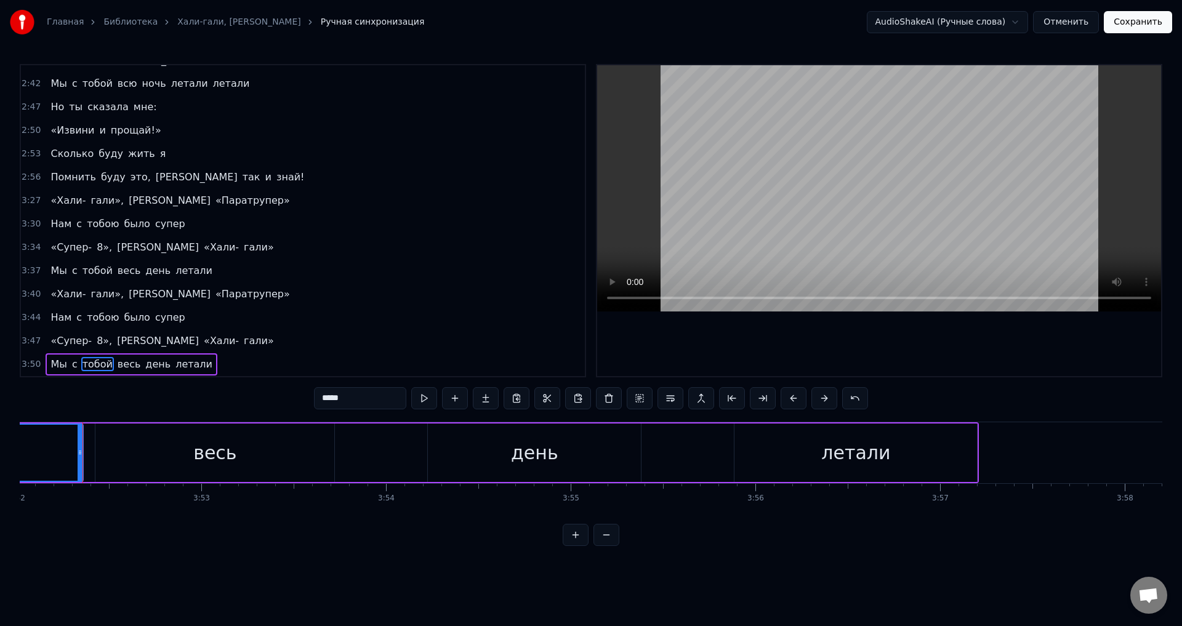
scroll to position [0, 42859]
click at [213, 441] on div "весь" at bounding box center [213, 453] width 43 height 28
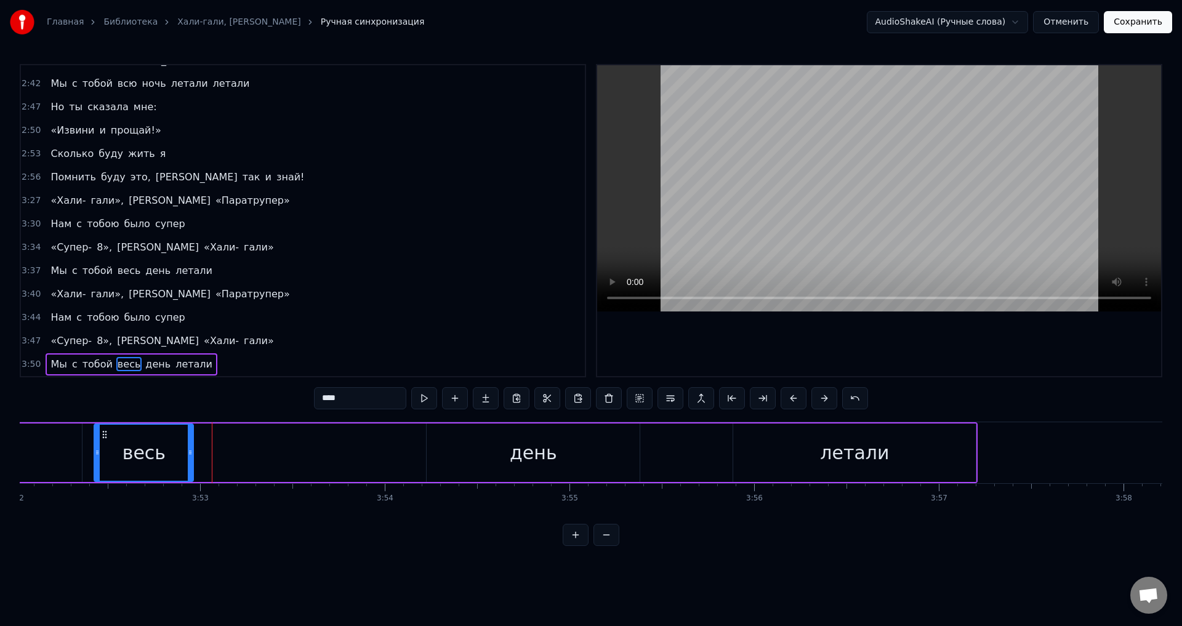
drag, startPoint x: 331, startPoint y: 450, endPoint x: 153, endPoint y: 445, distance: 177.4
click at [188, 445] on div at bounding box center [190, 453] width 5 height 56
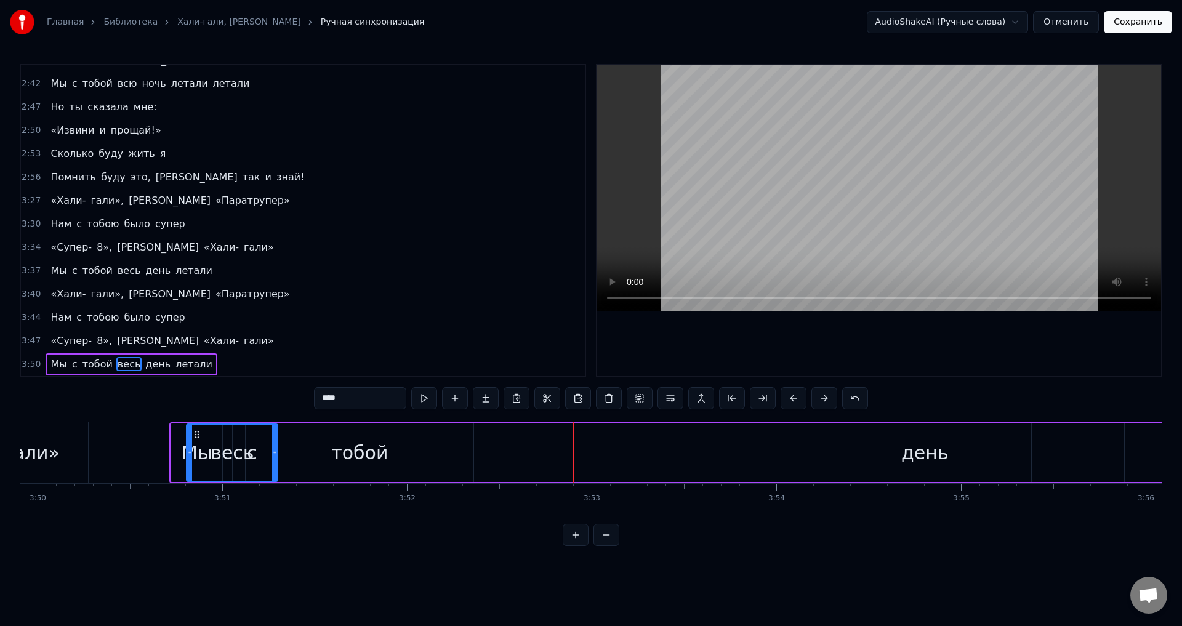
scroll to position [0, 42449]
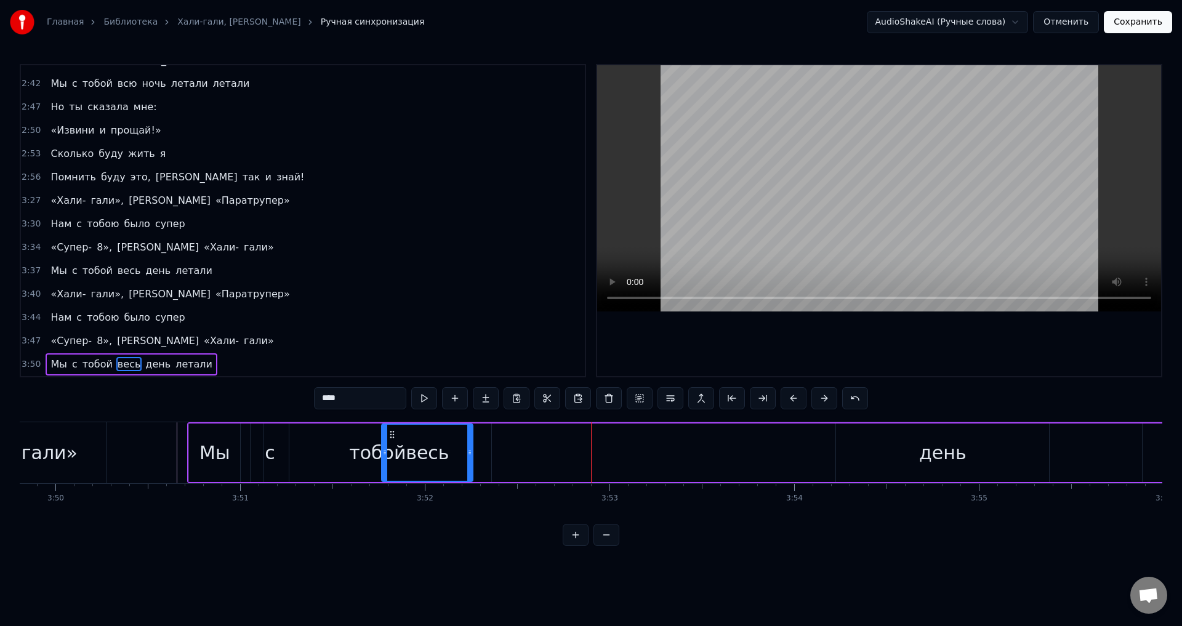
drag, startPoint x: 101, startPoint y: 434, endPoint x: 392, endPoint y: 448, distance: 291.0
click at [392, 448] on div "весь" at bounding box center [427, 453] width 90 height 56
click at [363, 450] on div "тобой" at bounding box center [377, 453] width 57 height 28
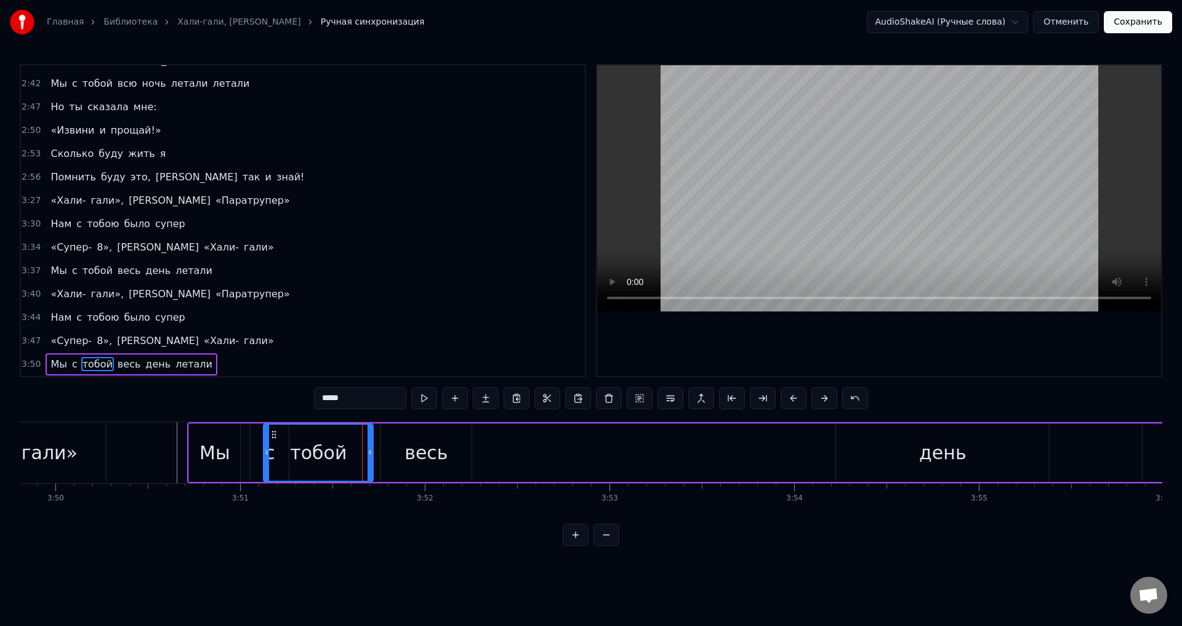
drag, startPoint x: 486, startPoint y: 449, endPoint x: 368, endPoint y: 447, distance: 118.2
click at [368, 447] on div at bounding box center [370, 453] width 5 height 56
click at [314, 449] on div "тобой" at bounding box center [318, 453] width 57 height 28
click at [422, 453] on div "весь" at bounding box center [426, 453] width 43 height 28
type input "****"
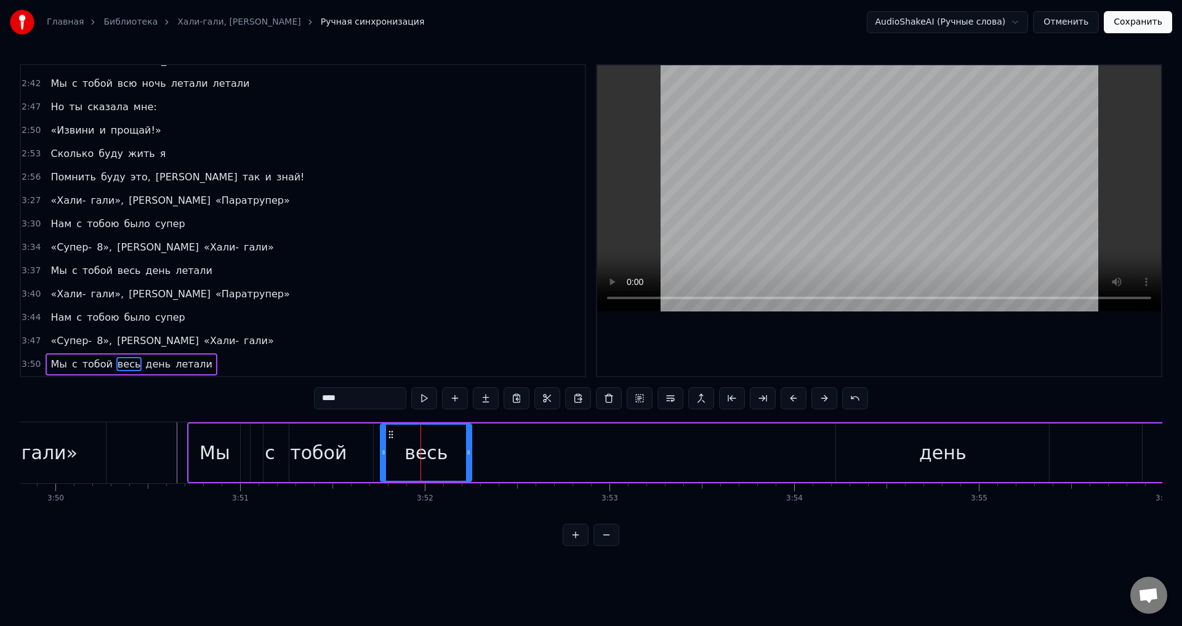
drag, startPoint x: 380, startPoint y: 451, endPoint x: 370, endPoint y: 451, distance: 9.9
click at [370, 451] on div "Мы с тобой весь день летали" at bounding box center [787, 452] width 1200 height 61
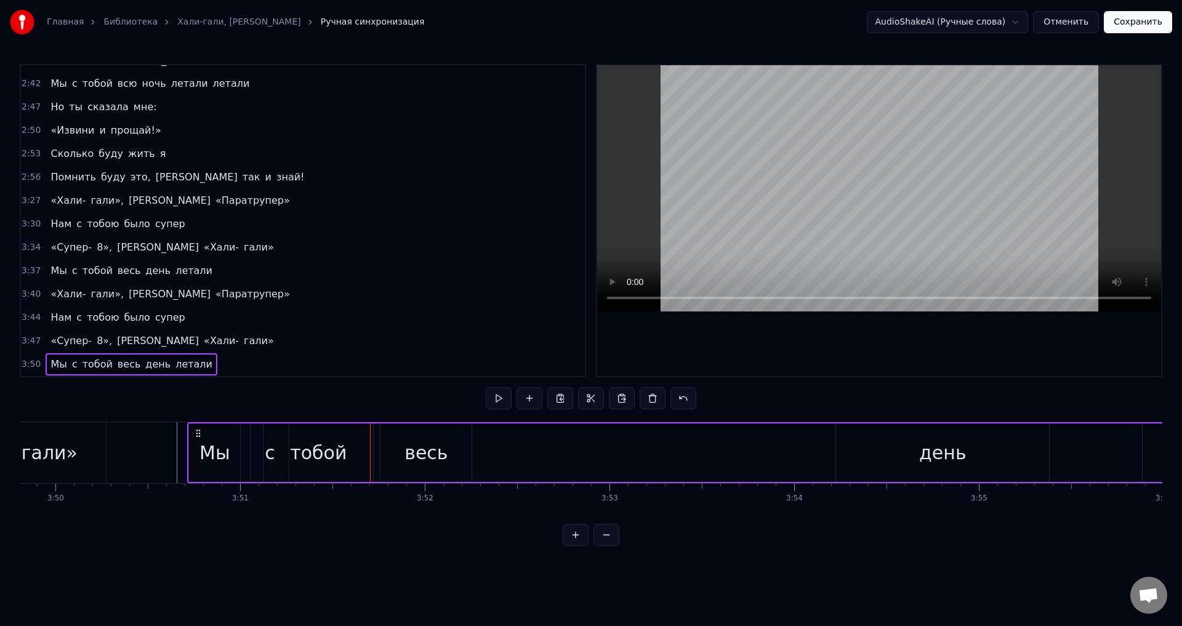
click at [352, 449] on div "тобой" at bounding box center [319, 453] width 110 height 58
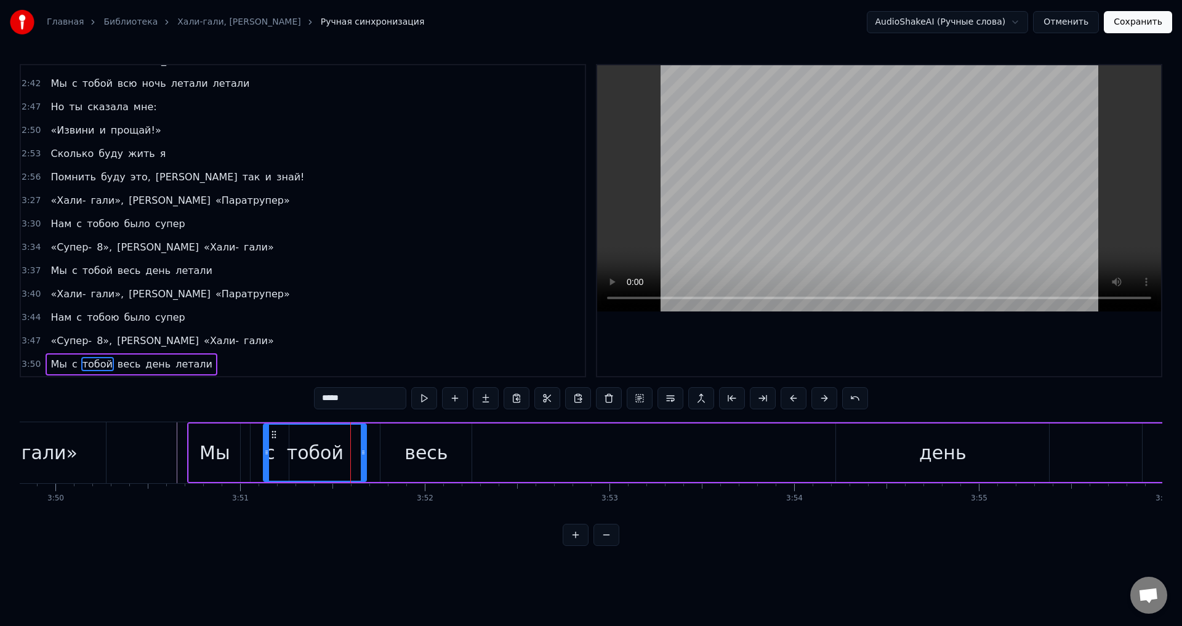
drag, startPoint x: 370, startPoint y: 451, endPoint x: 355, endPoint y: 449, distance: 14.8
click at [361, 449] on icon at bounding box center [363, 453] width 5 height 10
click at [406, 454] on div "весь" at bounding box center [426, 453] width 91 height 58
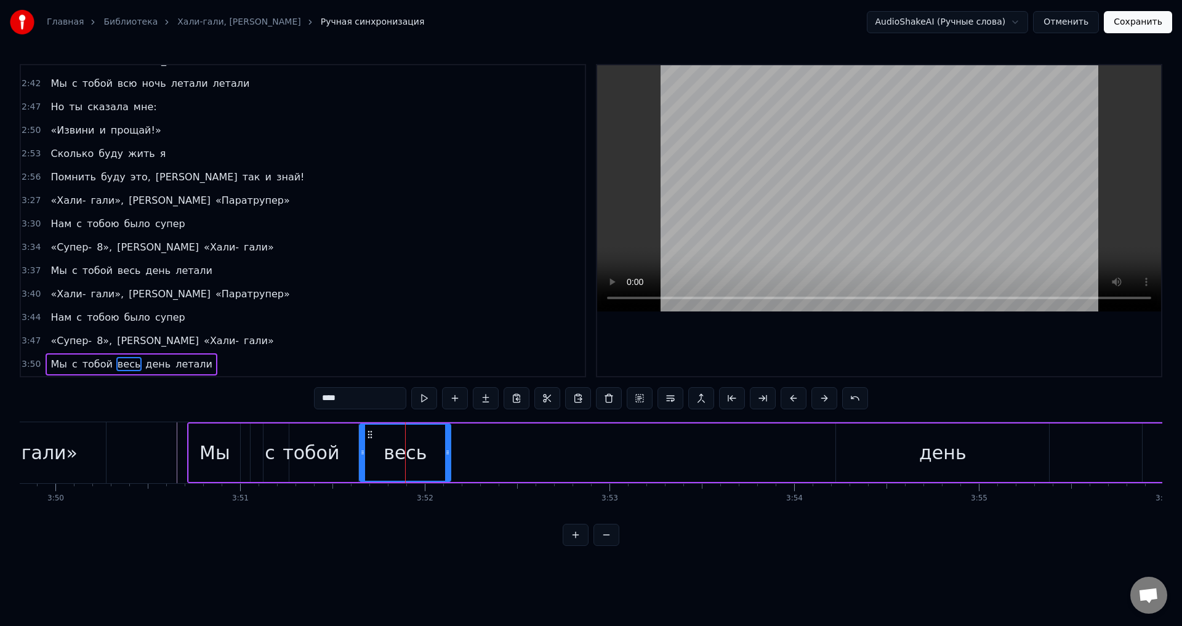
drag, startPoint x: 391, startPoint y: 437, endPoint x: 365, endPoint y: 435, distance: 26.0
click at [365, 435] on icon at bounding box center [370, 435] width 10 height 10
click at [876, 443] on div "день" at bounding box center [942, 453] width 213 height 58
type input "****"
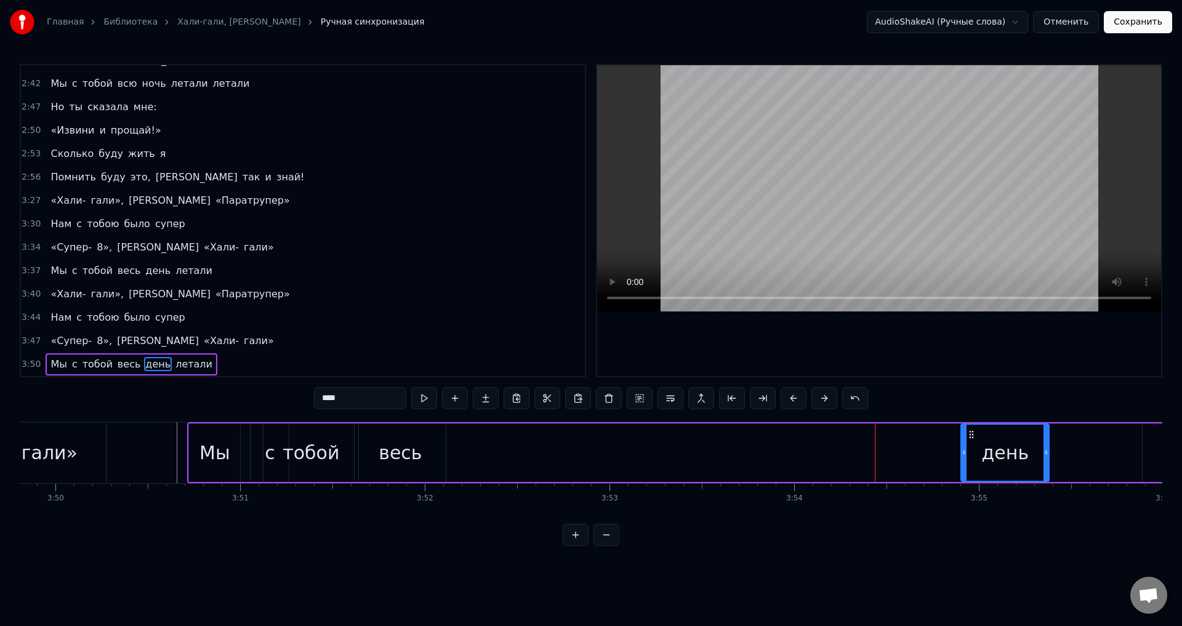
drag, startPoint x: 839, startPoint y: 448, endPoint x: 969, endPoint y: 443, distance: 129.4
click at [965, 452] on icon at bounding box center [964, 453] width 5 height 10
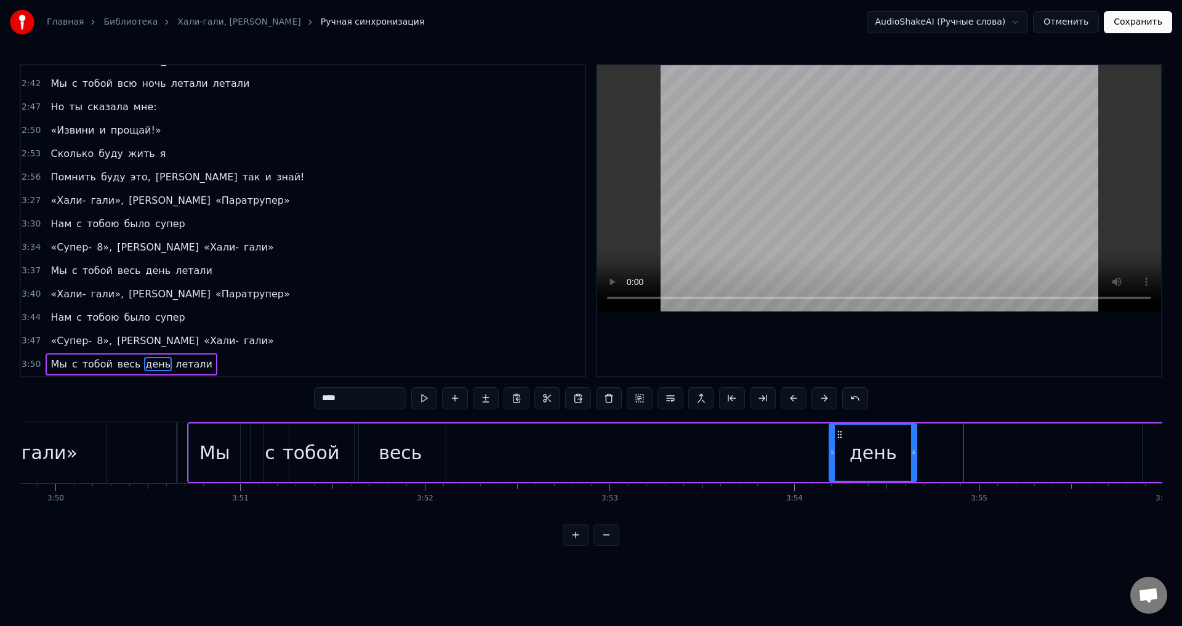
drag, startPoint x: 962, startPoint y: 437, endPoint x: 493, endPoint y: 466, distance: 470.1
click at [493, 466] on div "Мы с тобой весь день летали" at bounding box center [787, 452] width 1200 height 61
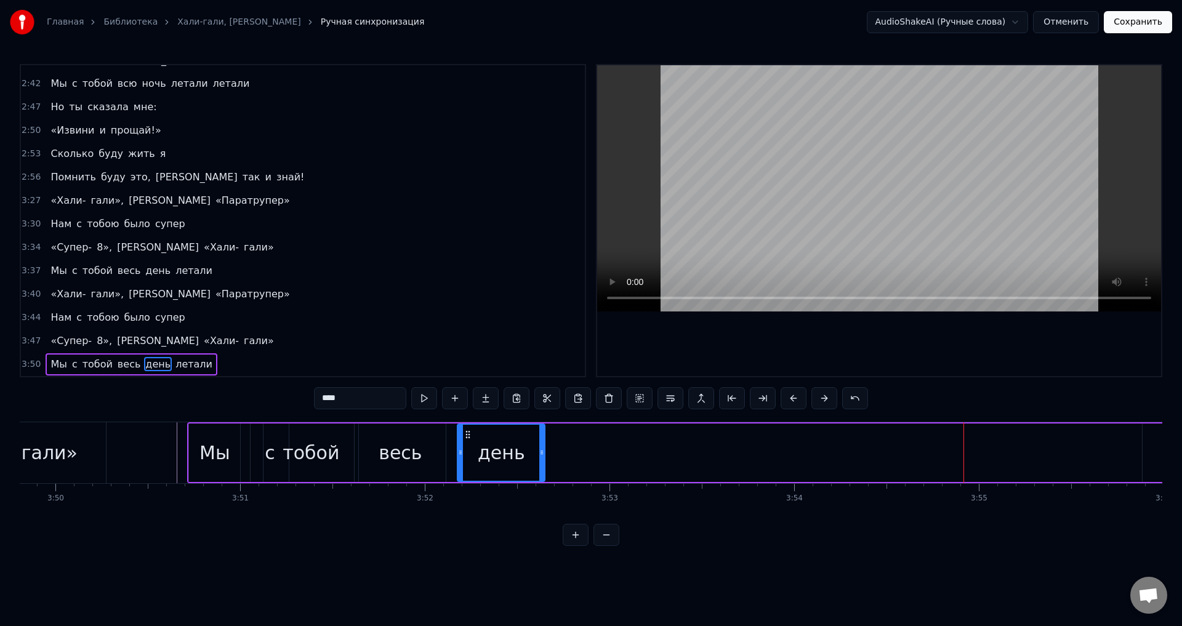
drag, startPoint x: 838, startPoint y: 437, endPoint x: 469, endPoint y: 423, distance: 369.7
click at [469, 424] on div "день" at bounding box center [501, 453] width 89 height 58
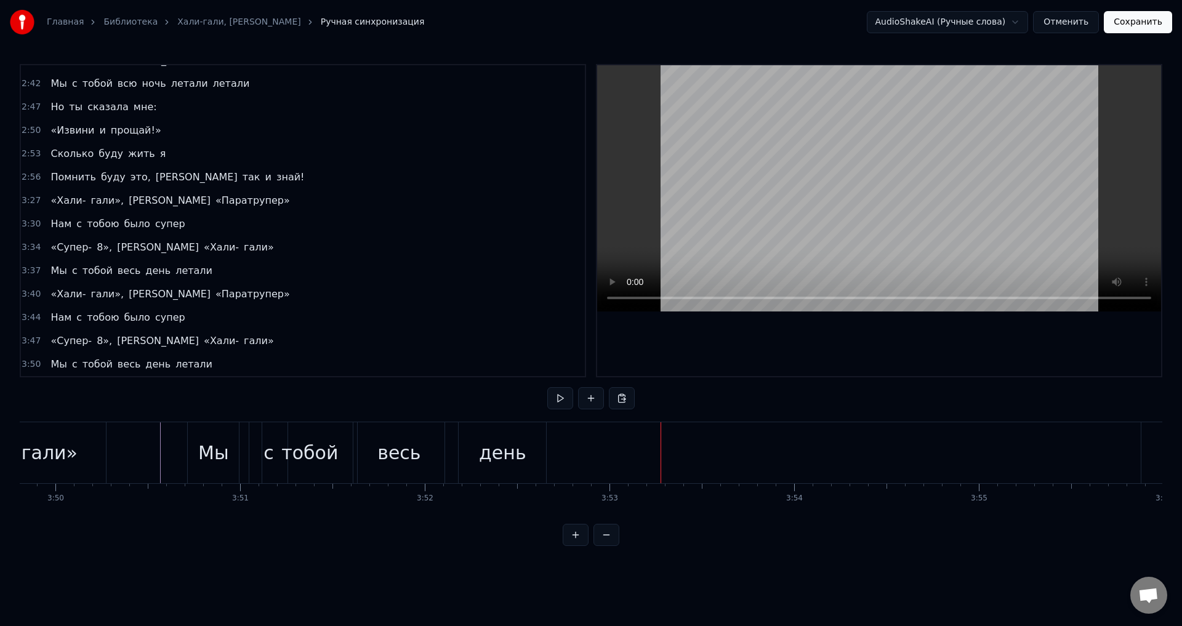
click at [391, 452] on div "весь" at bounding box center [398, 453] width 43 height 28
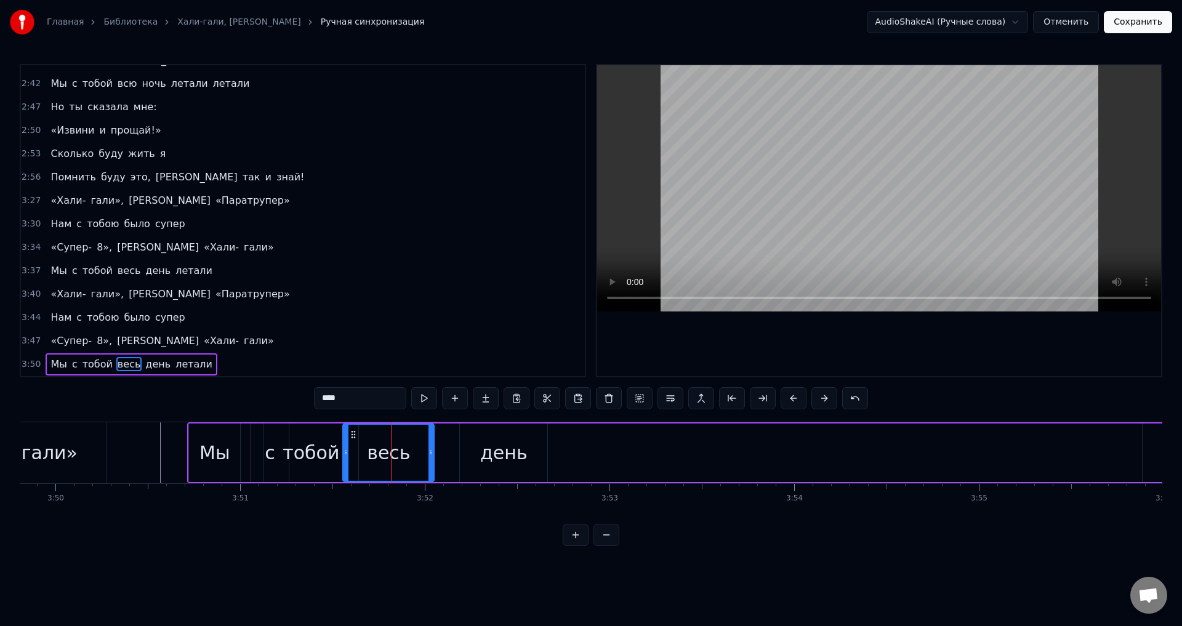
drag, startPoint x: 363, startPoint y: 434, endPoint x: 347, endPoint y: 436, distance: 16.7
click at [349, 436] on icon at bounding box center [354, 435] width 10 height 10
click at [499, 453] on div "день" at bounding box center [503, 453] width 47 height 28
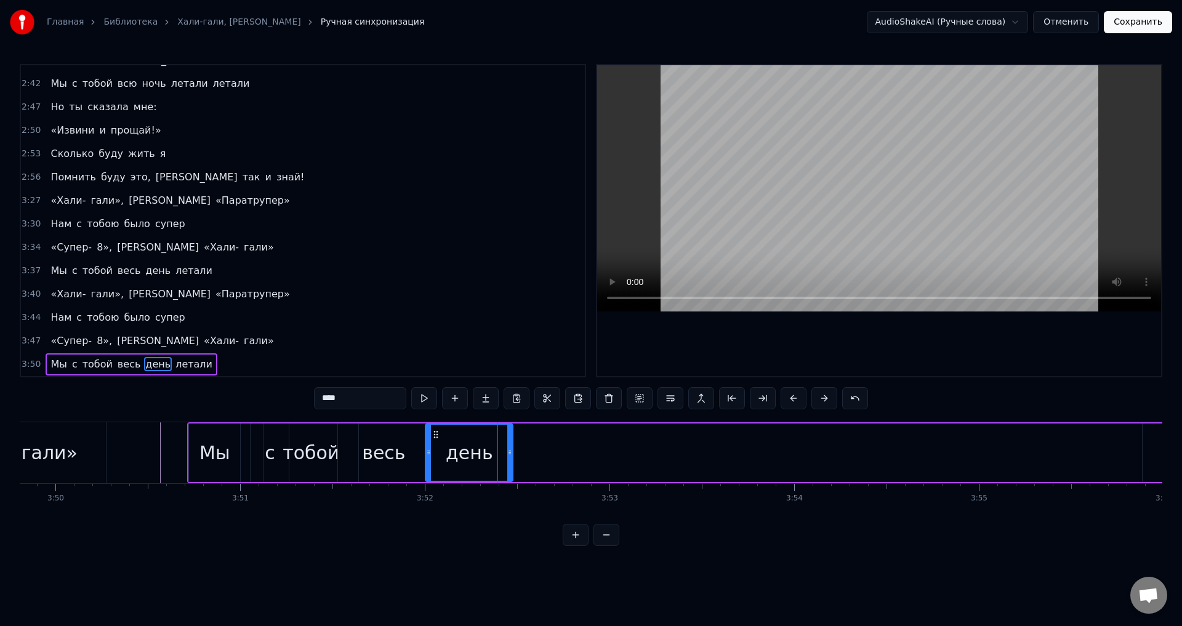
drag, startPoint x: 469, startPoint y: 433, endPoint x: 433, endPoint y: 432, distance: 35.1
click at [433, 432] on icon at bounding box center [436, 435] width 10 height 10
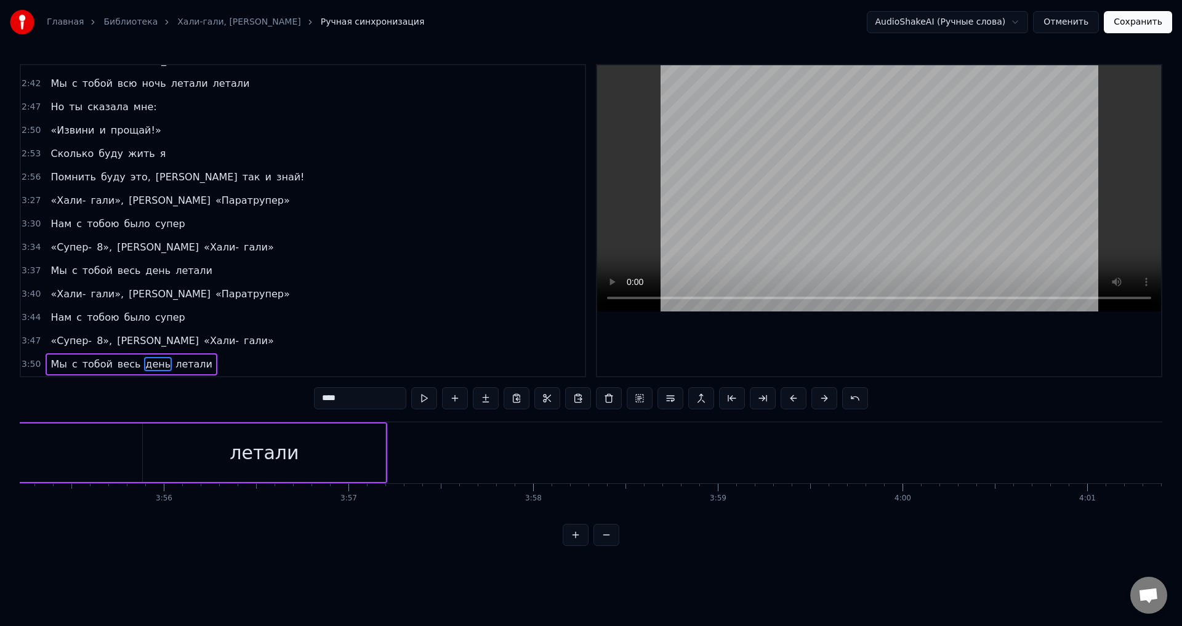
click at [305, 439] on div "летали" at bounding box center [264, 453] width 243 height 58
type input "******"
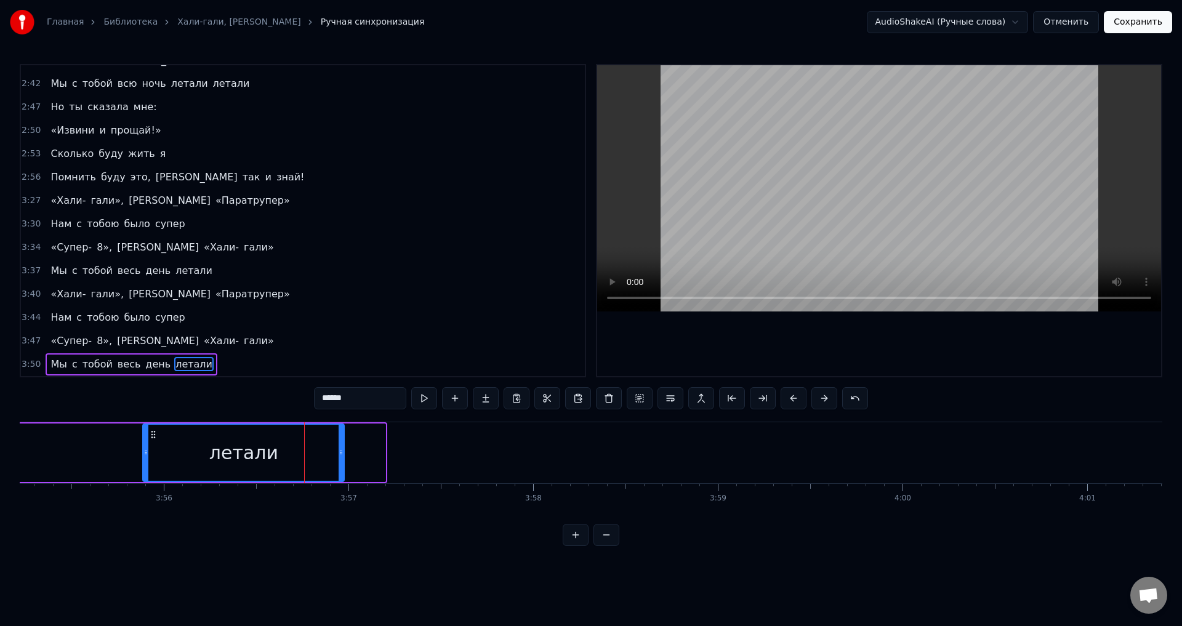
drag, startPoint x: 381, startPoint y: 447, endPoint x: 276, endPoint y: 437, distance: 104.6
click at [339, 441] on div at bounding box center [341, 453] width 5 height 56
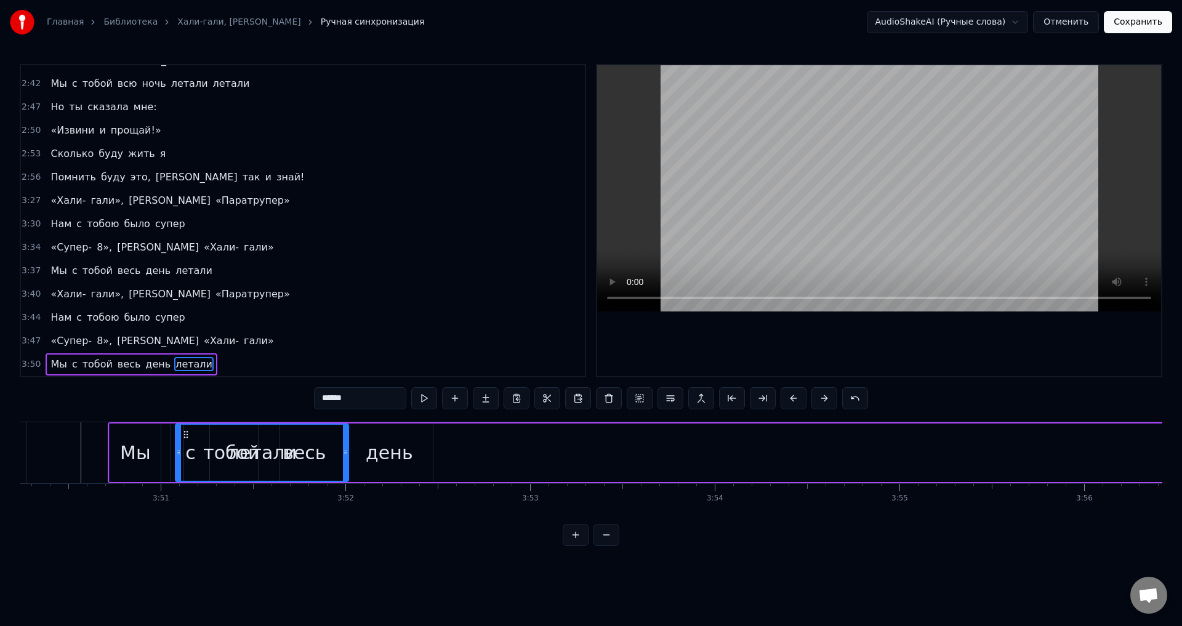
scroll to position [0, 42511]
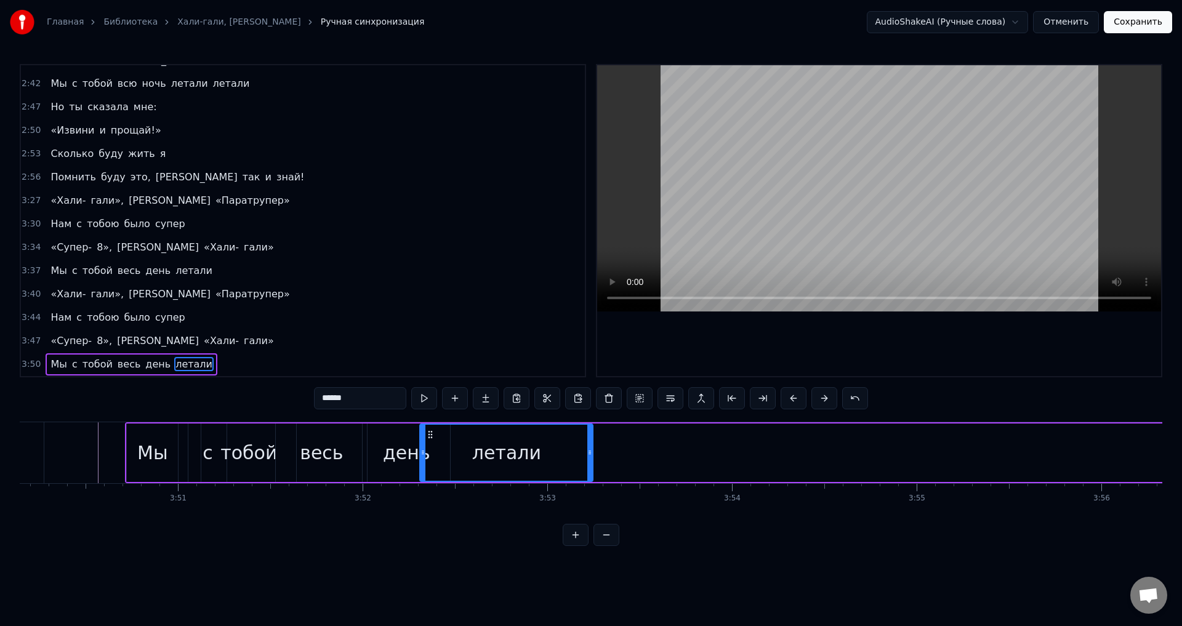
drag, startPoint x: 153, startPoint y: 432, endPoint x: 430, endPoint y: 457, distance: 278.2
click at [430, 457] on div "летали" at bounding box center [507, 453] width 172 height 56
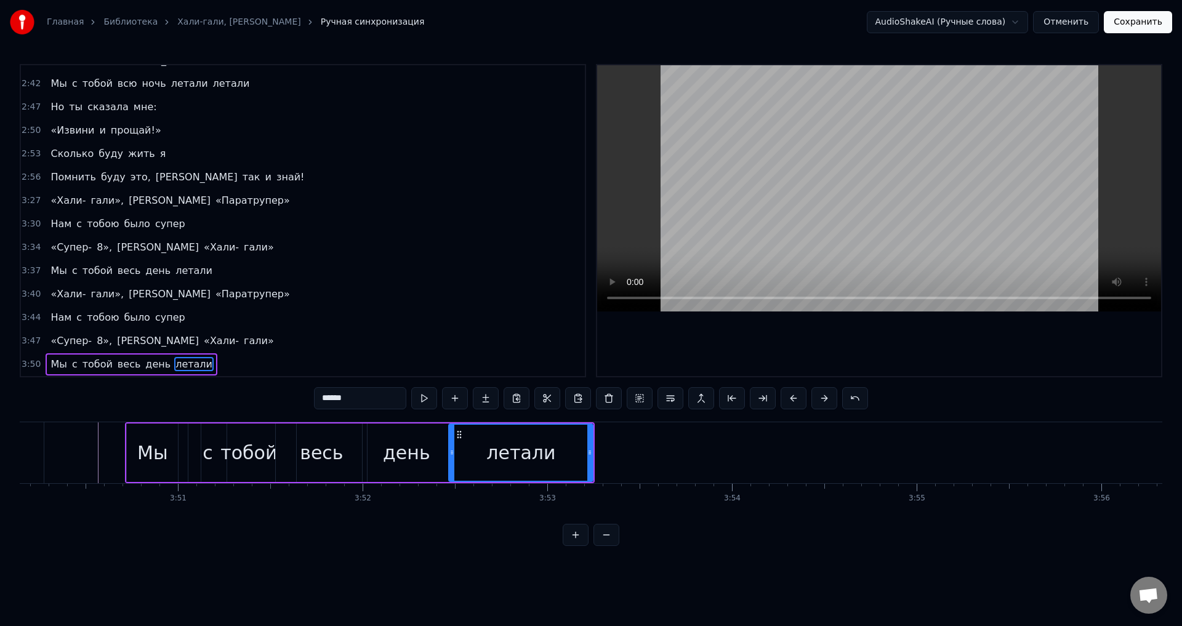
drag, startPoint x: 422, startPoint y: 447, endPoint x: 455, endPoint y: 451, distance: 32.9
click at [454, 451] on div at bounding box center [451, 453] width 5 height 56
drag, startPoint x: 588, startPoint y: 453, endPoint x: 632, endPoint y: 454, distance: 44.4
click at [690, 457] on icon at bounding box center [692, 453] width 5 height 10
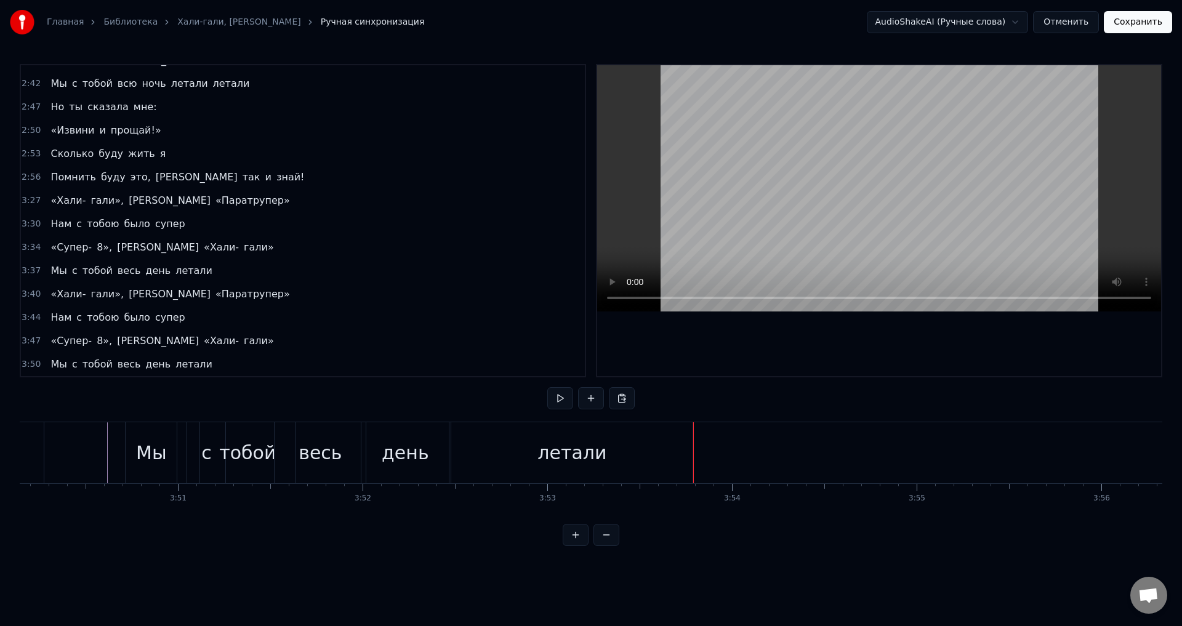
click at [400, 458] on div "день" at bounding box center [405, 453] width 47 height 28
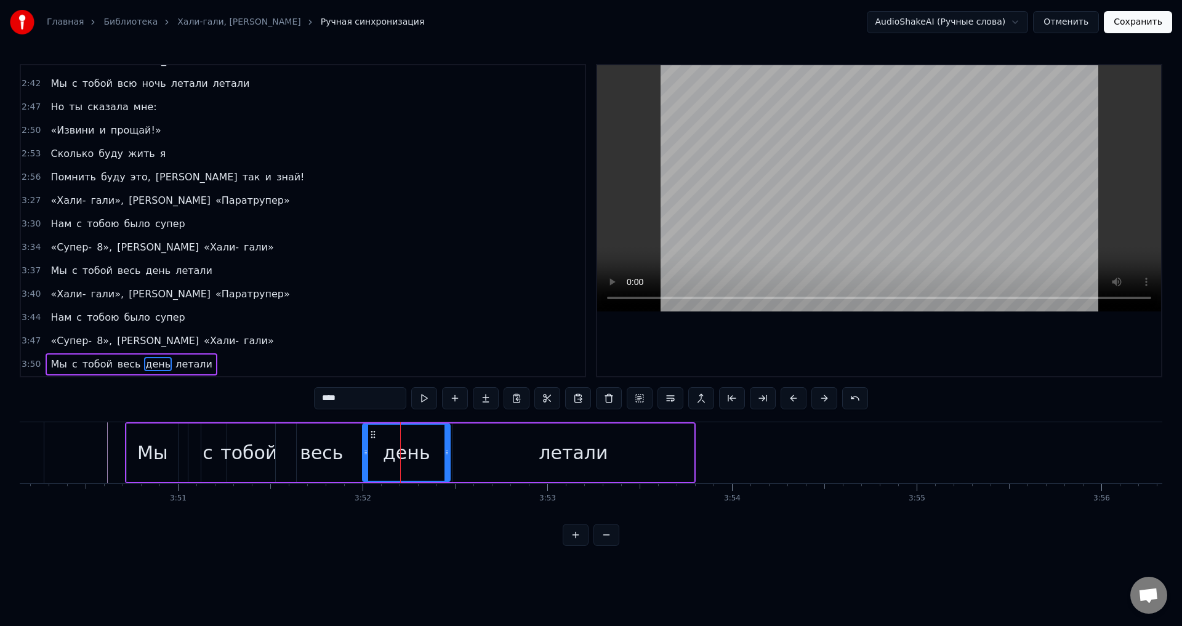
click at [520, 456] on div "летали" at bounding box center [573, 453] width 241 height 58
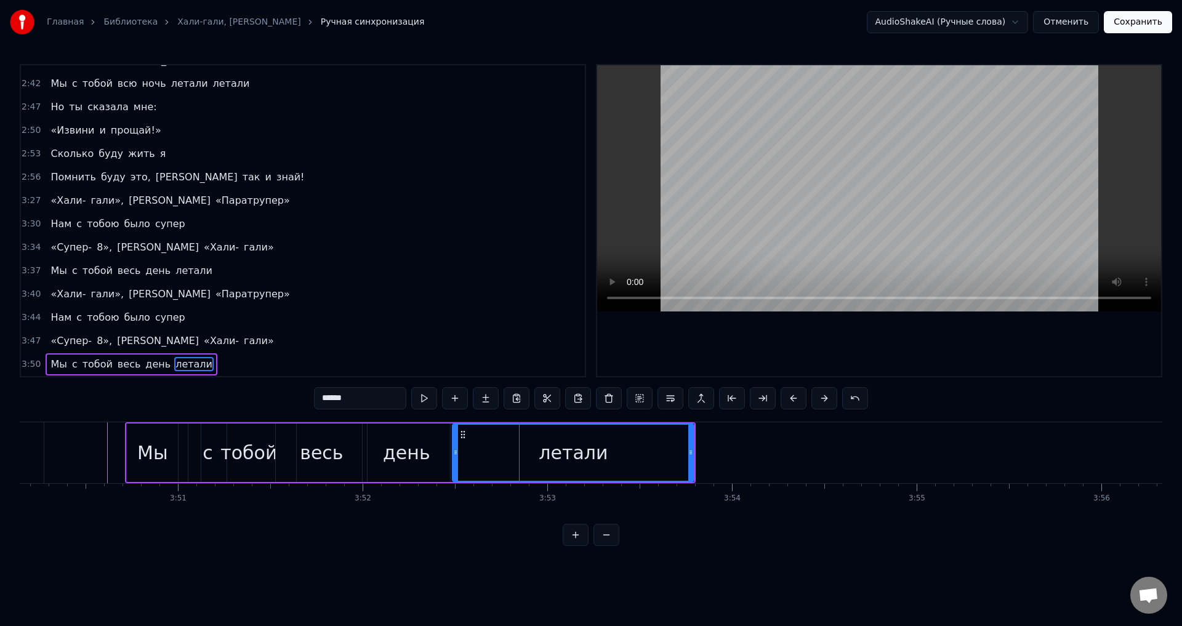
click at [432, 449] on div "день" at bounding box center [406, 453] width 87 height 58
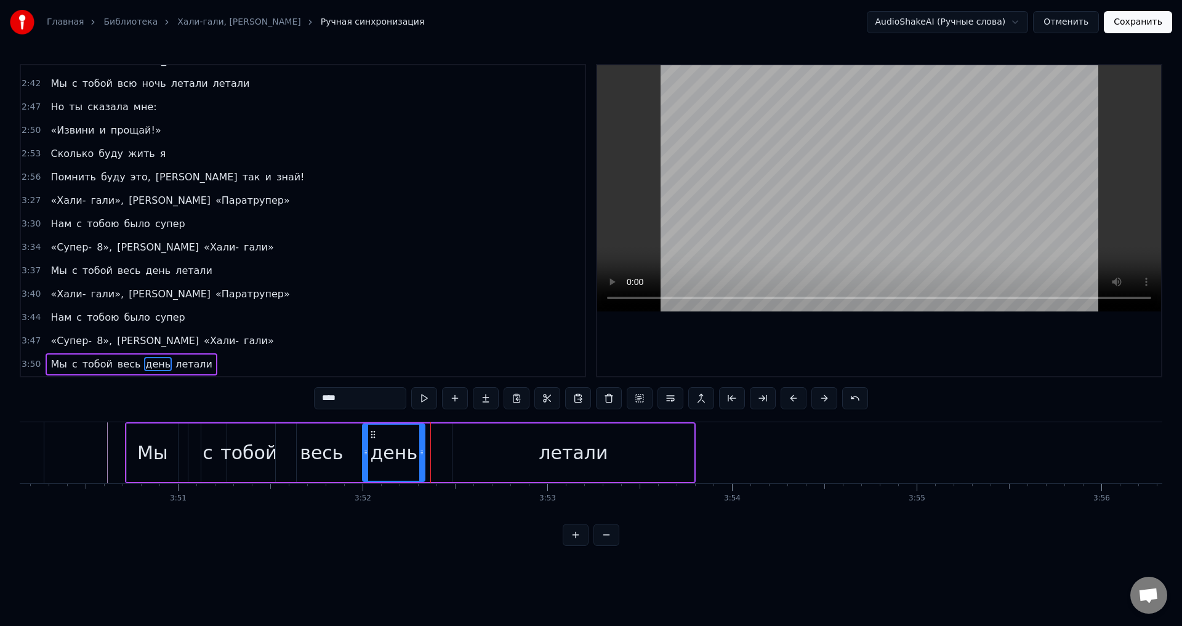
drag, startPoint x: 445, startPoint y: 453, endPoint x: 420, endPoint y: 449, distance: 25.4
click at [420, 449] on icon at bounding box center [421, 453] width 5 height 10
click at [386, 433] on div "день" at bounding box center [393, 453] width 61 height 56
drag, startPoint x: 423, startPoint y: 454, endPoint x: 416, endPoint y: 454, distance: 6.8
click at [416, 454] on icon at bounding box center [416, 453] width 5 height 10
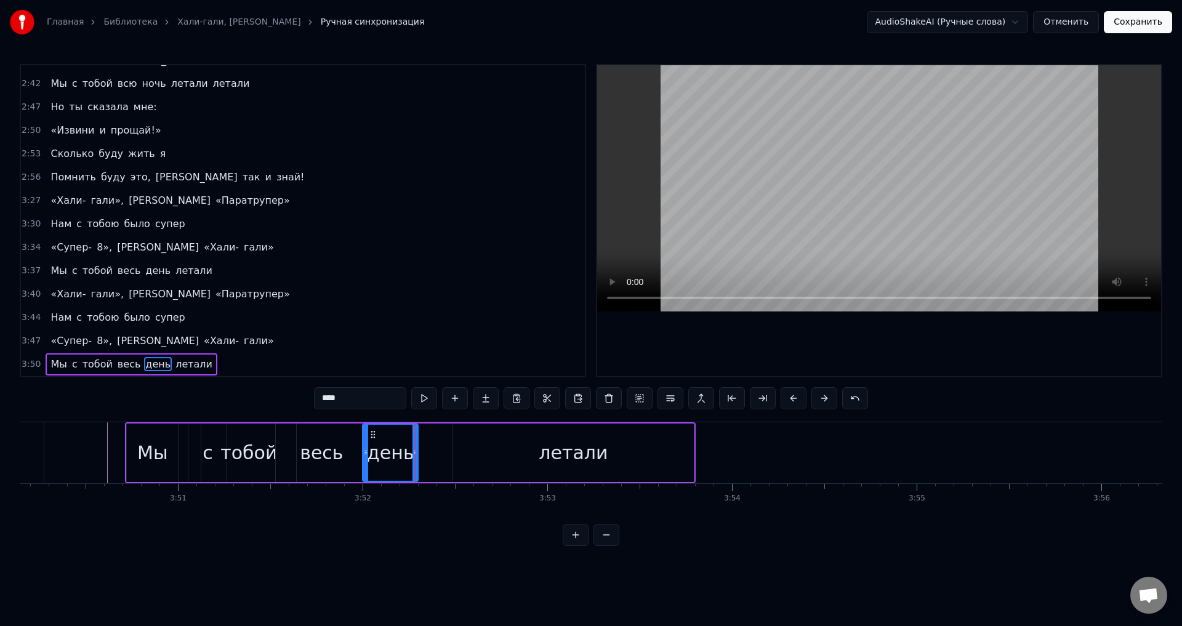
click at [387, 451] on div "день" at bounding box center [390, 453] width 47 height 28
drag, startPoint x: 366, startPoint y: 451, endPoint x: 360, endPoint y: 449, distance: 6.3
click at [360, 449] on icon at bounding box center [359, 453] width 5 height 10
click at [475, 461] on div "летали" at bounding box center [573, 453] width 241 height 58
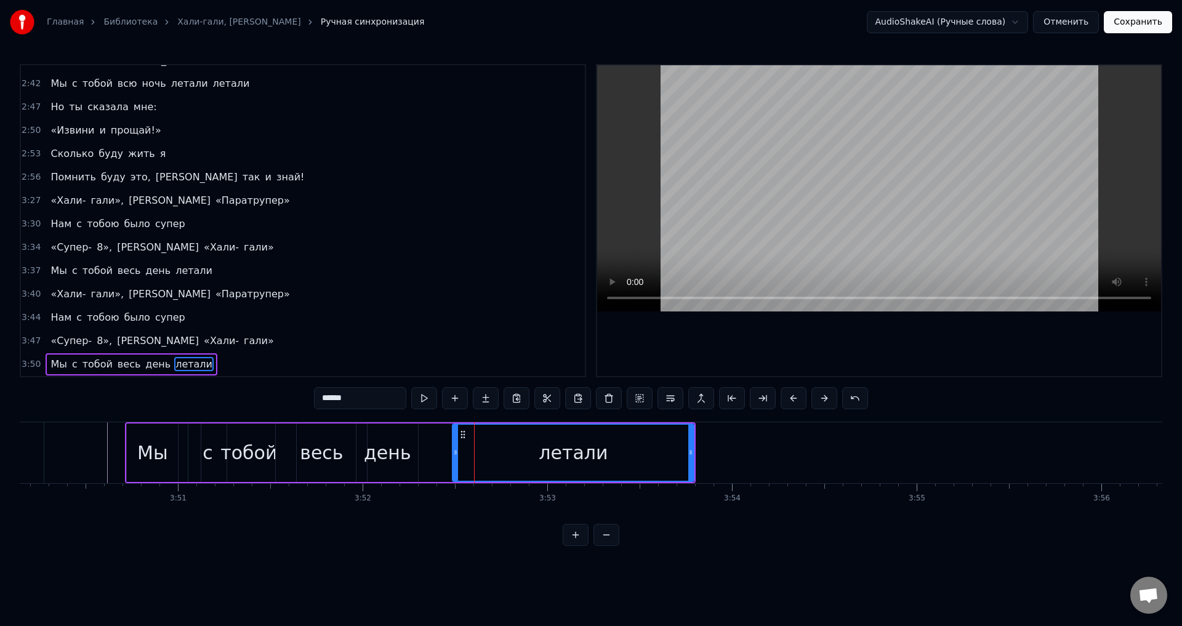
click at [452, 458] on div "летали" at bounding box center [573, 453] width 243 height 58
drag, startPoint x: 454, startPoint y: 456, endPoint x: 420, endPoint y: 453, distance: 34.7
click at [420, 453] on icon at bounding box center [421, 453] width 5 height 10
click at [328, 447] on div "весь" at bounding box center [321, 453] width 43 height 28
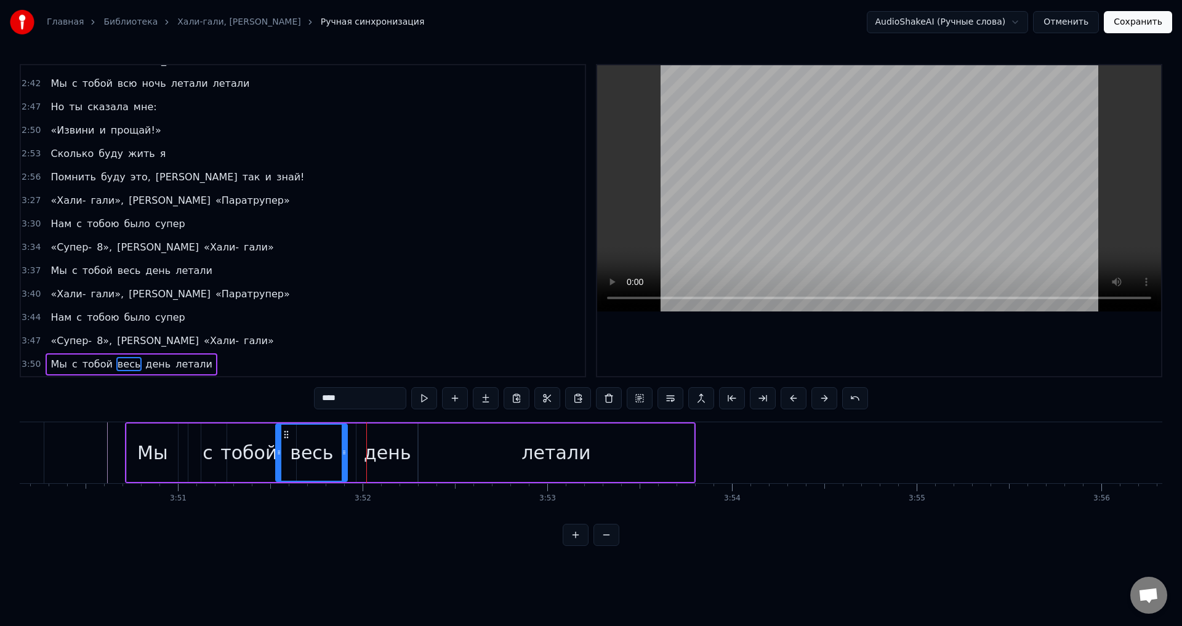
drag, startPoint x: 363, startPoint y: 451, endPoint x: 342, endPoint y: 447, distance: 22.0
click at [342, 448] on icon at bounding box center [344, 453] width 5 height 10
click at [370, 451] on div "день" at bounding box center [387, 453] width 47 height 28
drag, startPoint x: 360, startPoint y: 450, endPoint x: 347, endPoint y: 449, distance: 12.3
click at [347, 450] on icon at bounding box center [349, 453] width 5 height 10
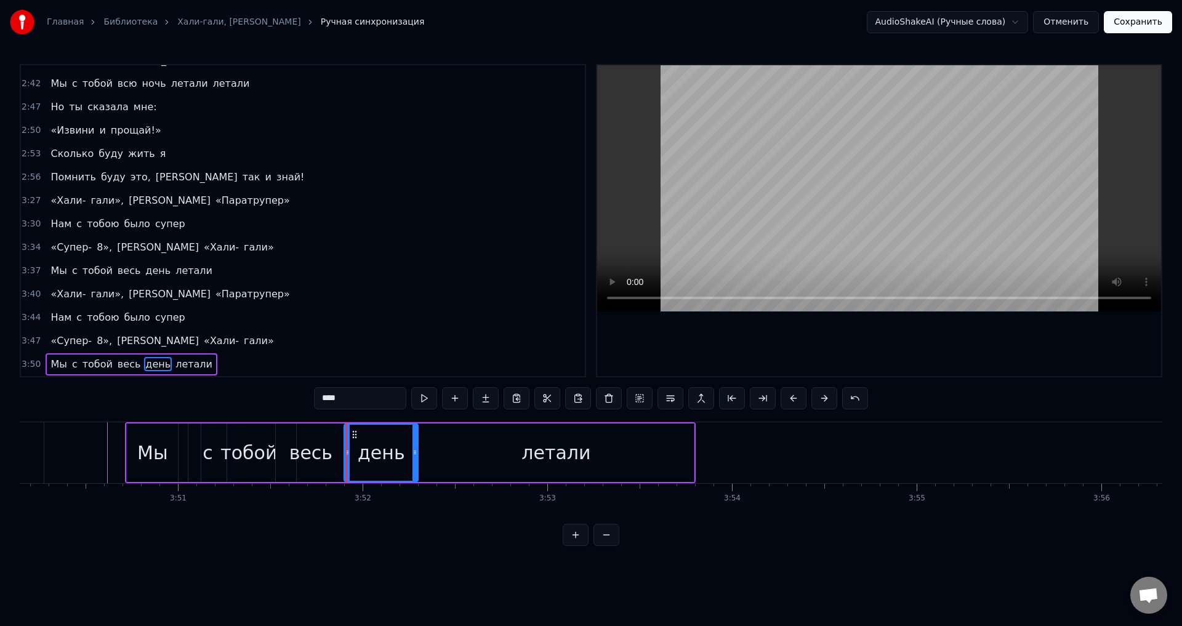
click at [304, 449] on div "весь" at bounding box center [310, 453] width 43 height 28
click at [359, 449] on div "день" at bounding box center [381, 453] width 74 height 58
click at [434, 451] on div "летали" at bounding box center [556, 453] width 276 height 58
type input "******"
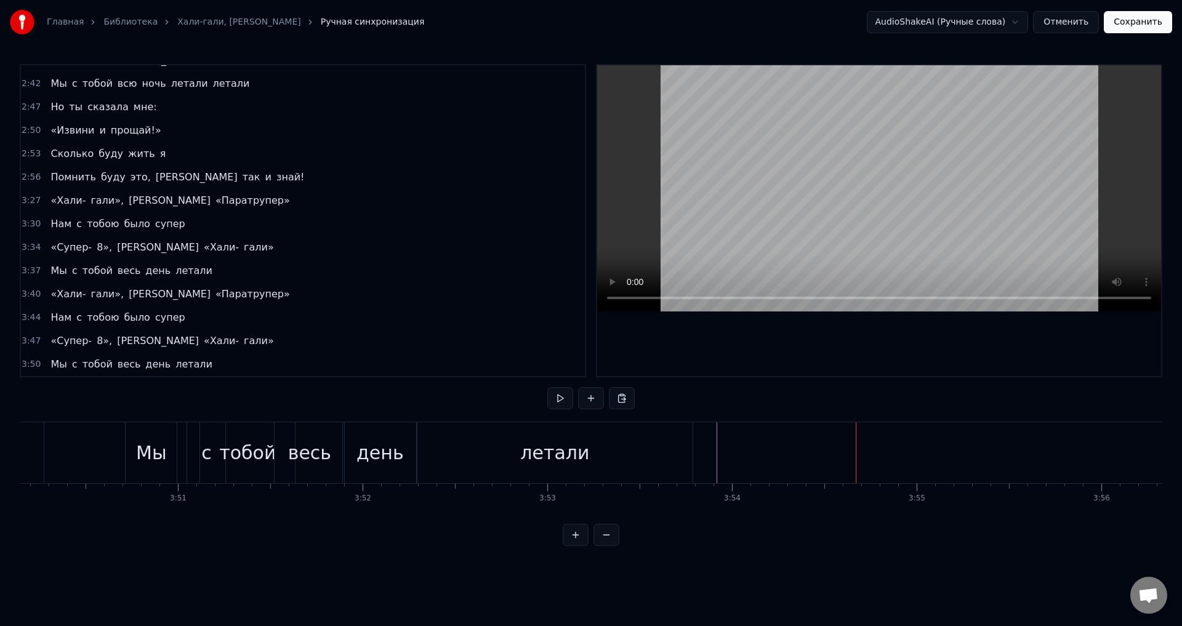
click at [589, 447] on div "летали" at bounding box center [555, 452] width 276 height 61
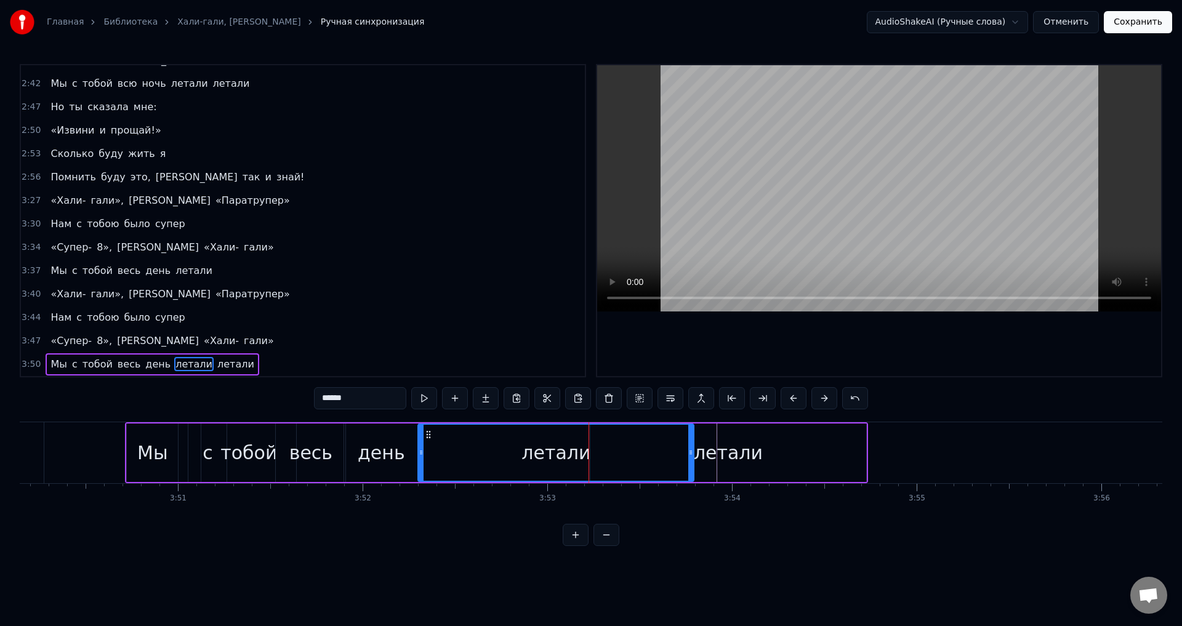
drag, startPoint x: 730, startPoint y: 454, endPoint x: 756, endPoint y: 456, distance: 26.5
click at [756, 456] on div "летали" at bounding box center [728, 453] width 69 height 28
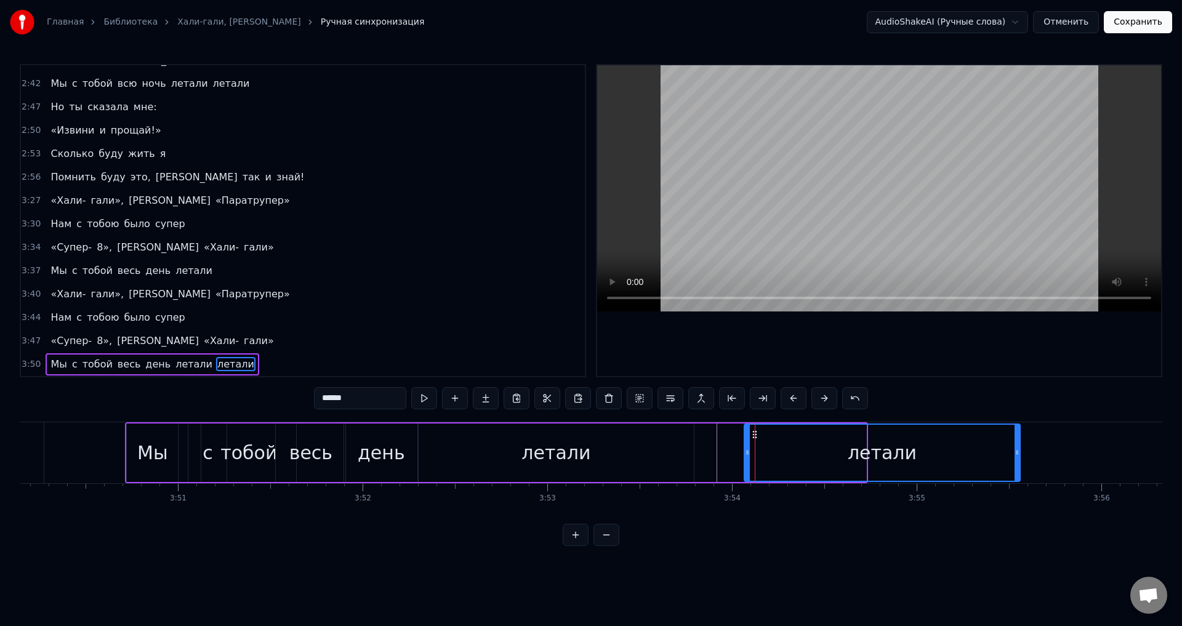
drag, startPoint x: 603, startPoint y: 435, endPoint x: 756, endPoint y: 434, distance: 153.3
click at [756, 434] on circle at bounding box center [755, 434] width 1 height 1
click at [758, 455] on div "летали" at bounding box center [882, 453] width 275 height 56
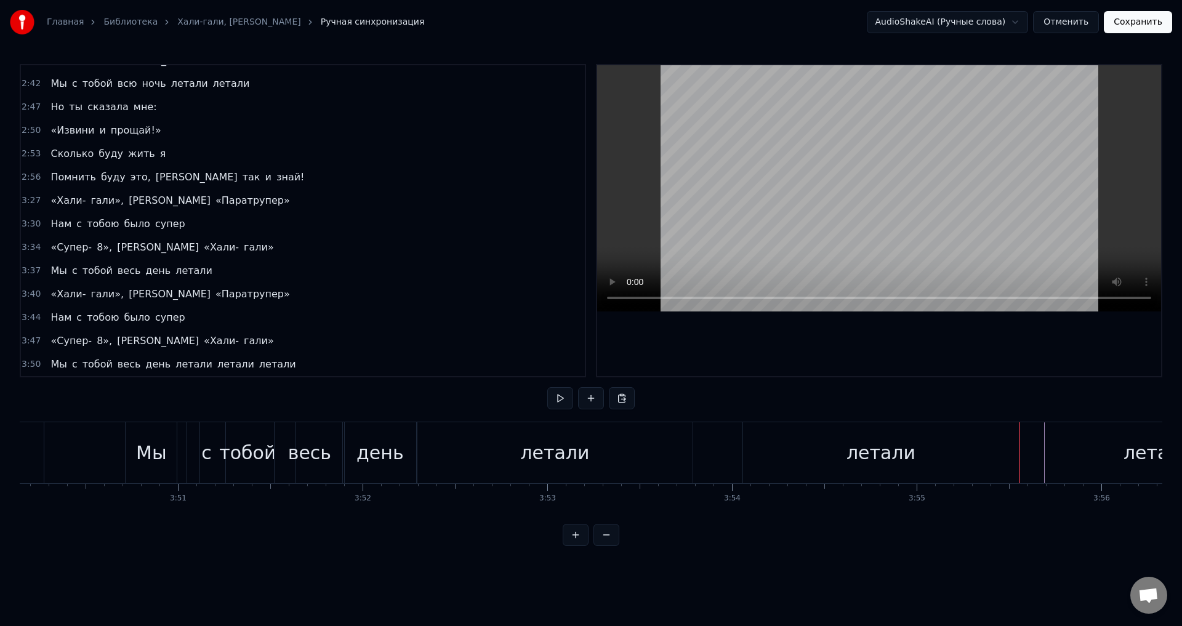
click at [1037, 454] on div "летали" at bounding box center [1158, 452] width 276 height 61
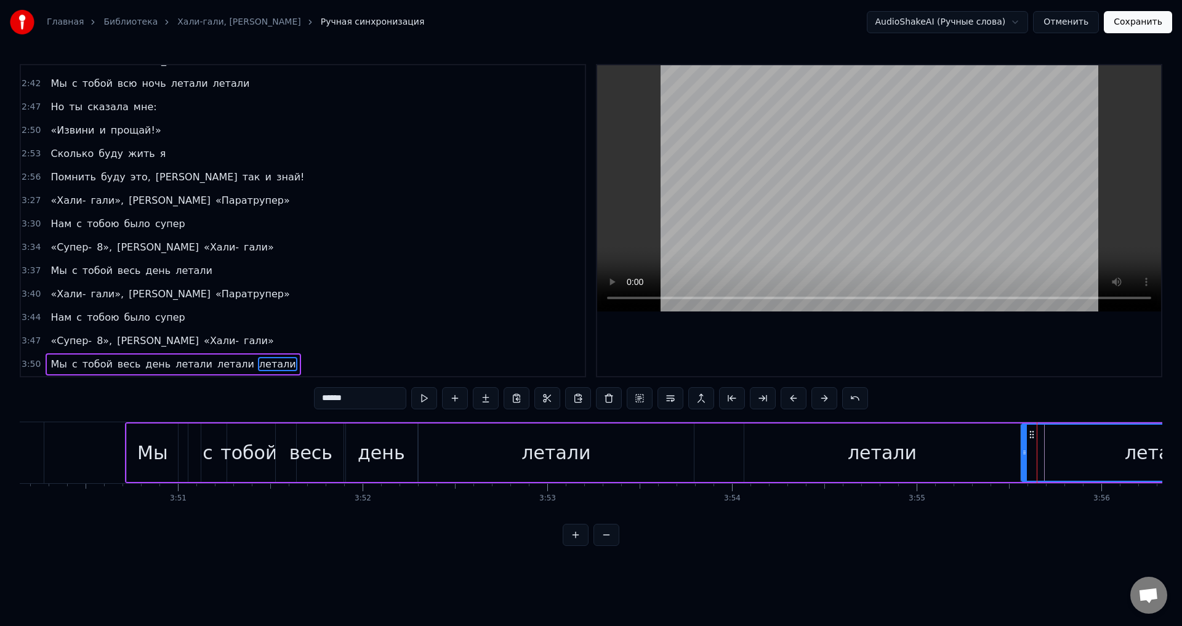
click at [809, 440] on div "летали" at bounding box center [882, 453] width 276 height 58
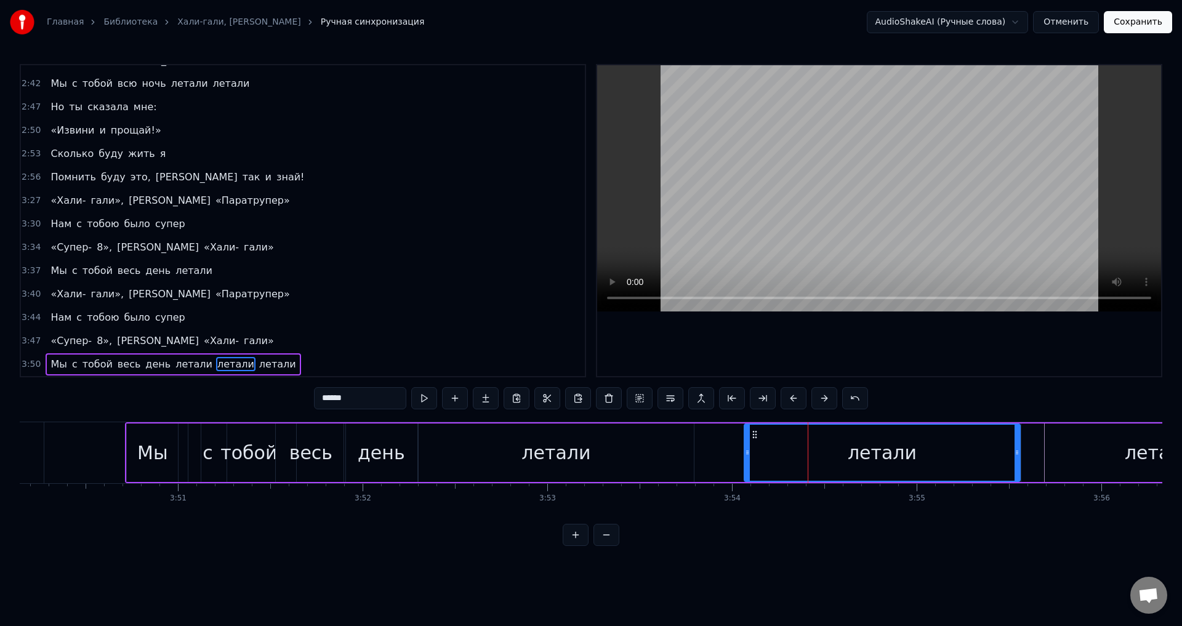
click at [707, 441] on div "Мы с тобой весь день летали летали летали" at bounding box center [712, 452] width 1174 height 61
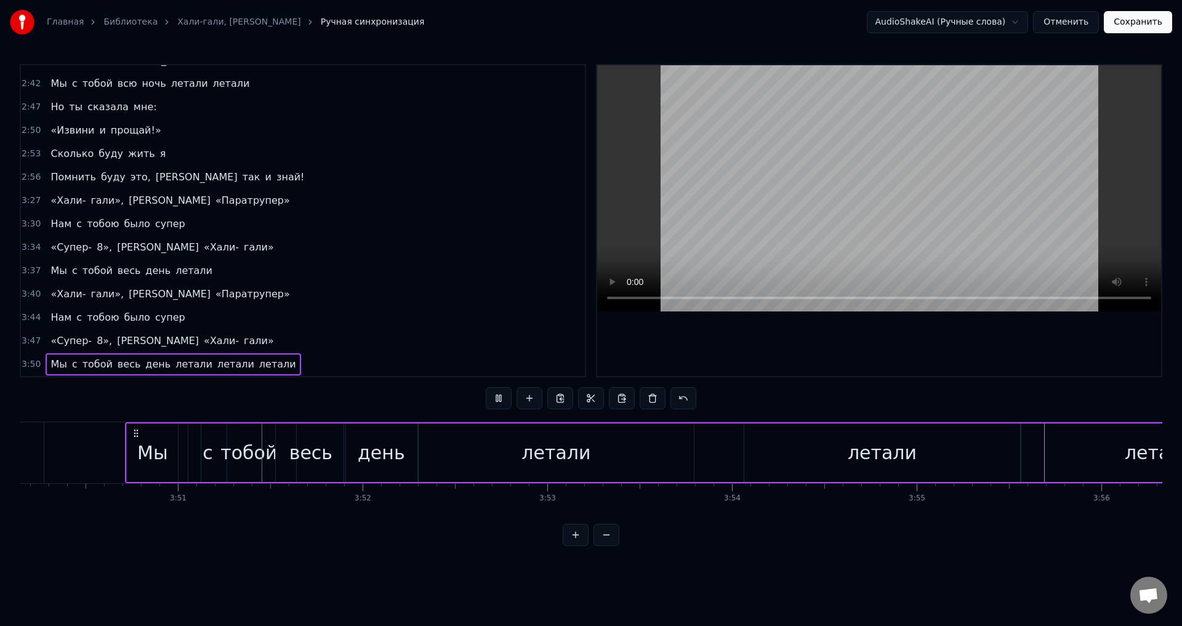
click at [727, 445] on div "Мы с тобой весь день летали летали летали" at bounding box center [712, 452] width 1174 height 61
click at [732, 448] on div "Мы с тобой весь день летали летали летали" at bounding box center [712, 452] width 1174 height 61
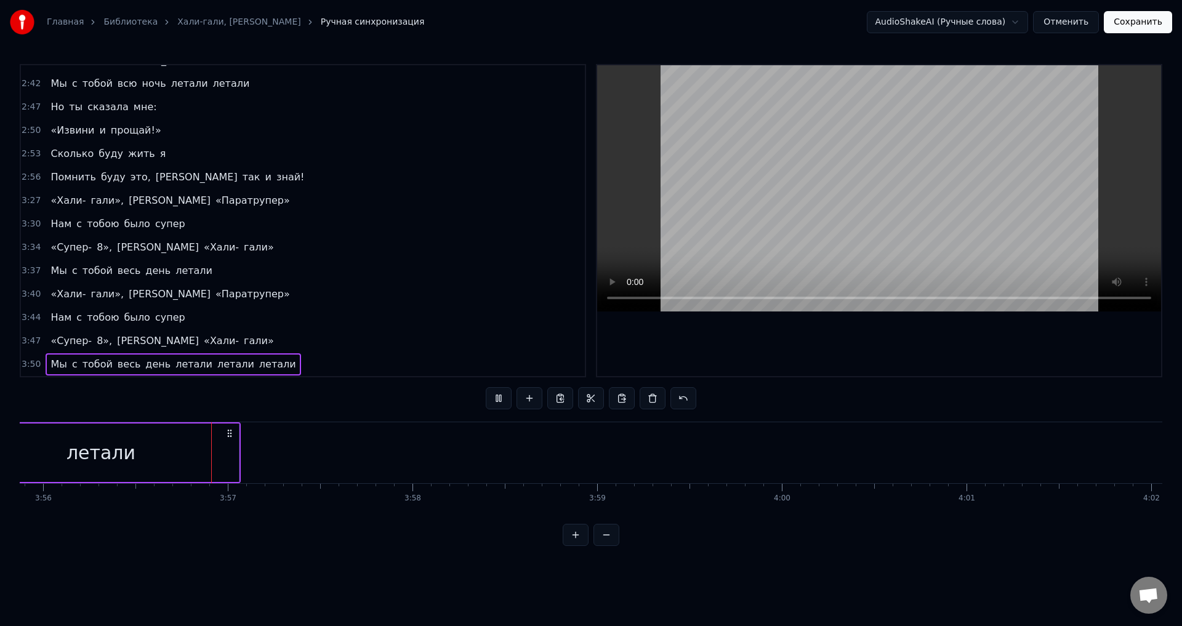
scroll to position [0, 43571]
click at [224, 448] on div "летали" at bounding box center [100, 453] width 276 height 58
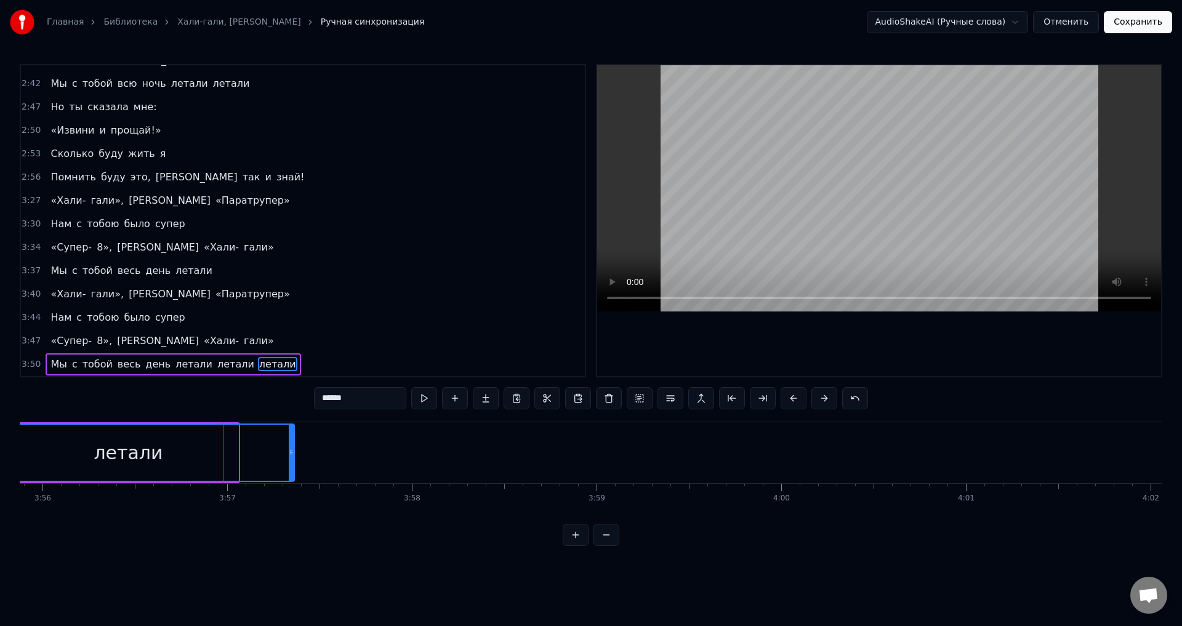
drag, startPoint x: 235, startPoint y: 452, endPoint x: 291, endPoint y: 456, distance: 56.2
click at [291, 456] on icon at bounding box center [291, 453] width 5 height 10
click at [196, 451] on div "летали" at bounding box center [128, 453] width 331 height 56
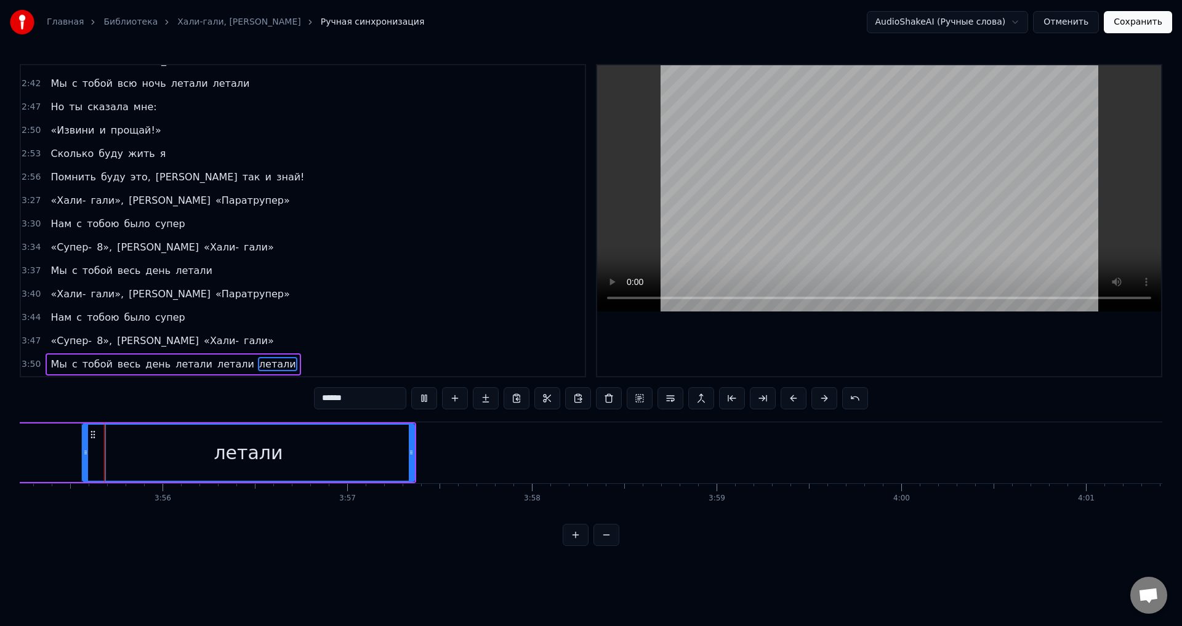
scroll to position [0, 43450]
click at [132, 448] on div "летали" at bounding box center [249, 453] width 331 height 56
drag, startPoint x: 88, startPoint y: 451, endPoint x: 121, endPoint y: 456, distance: 33.6
click at [121, 456] on icon at bounding box center [119, 453] width 5 height 10
click at [1156, 18] on button "Сохранить" at bounding box center [1138, 22] width 68 height 22
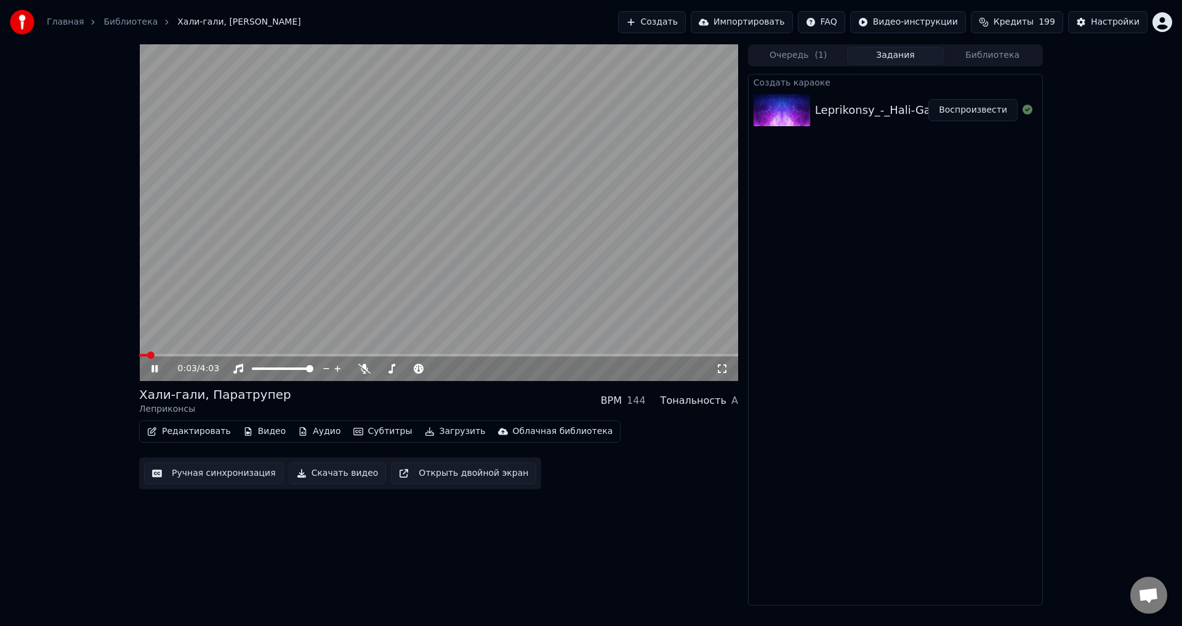
click at [442, 205] on video at bounding box center [438, 212] width 599 height 337
click at [793, 63] on button "Очередь ( 1 )" at bounding box center [798, 56] width 97 height 18
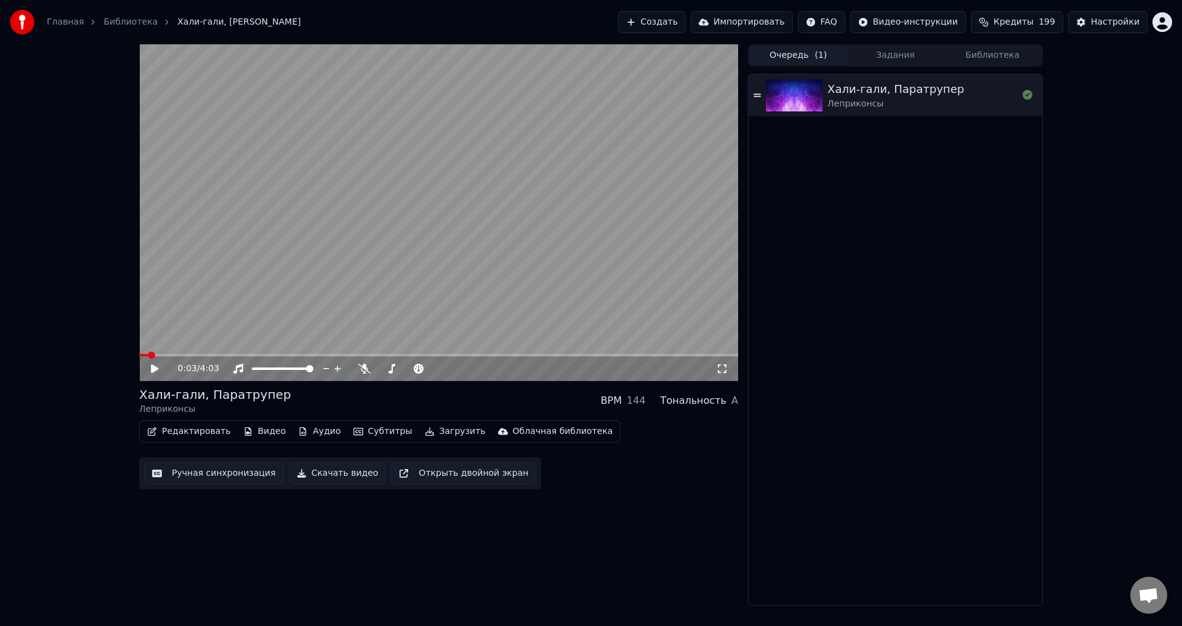
click at [892, 60] on button "Задания" at bounding box center [895, 56] width 97 height 18
click at [794, 58] on button "Очередь ( 1 )" at bounding box center [798, 56] width 97 height 18
click at [425, 433] on button "Загрузить" at bounding box center [455, 431] width 71 height 17
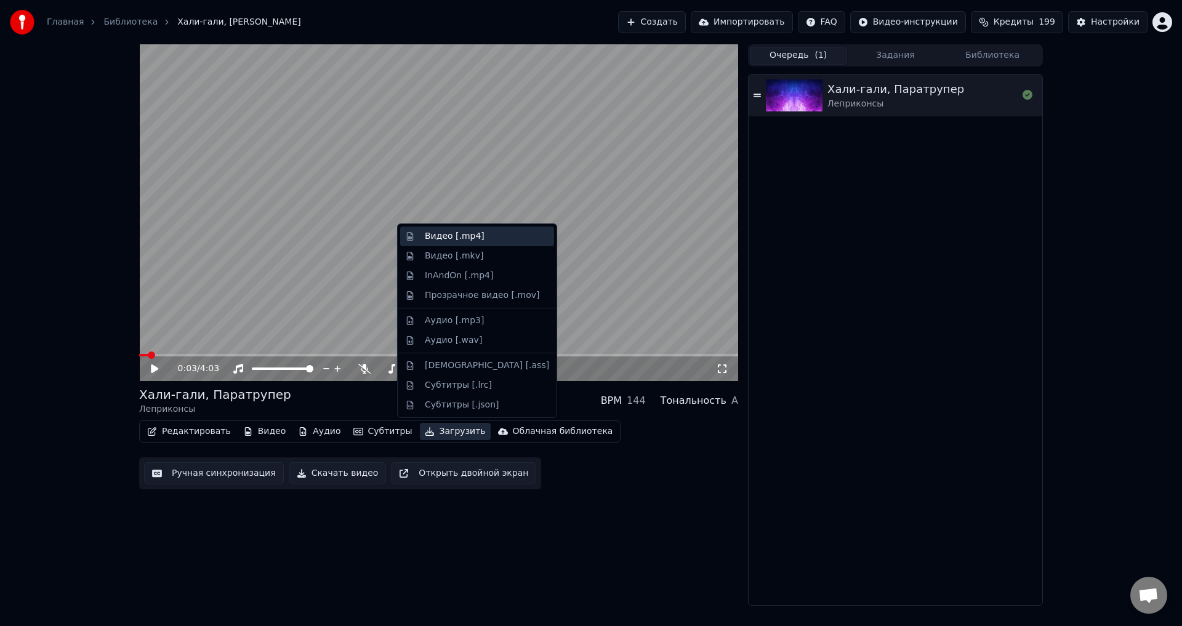
click at [488, 240] on div "Видео [.mp4]" at bounding box center [487, 236] width 124 height 12
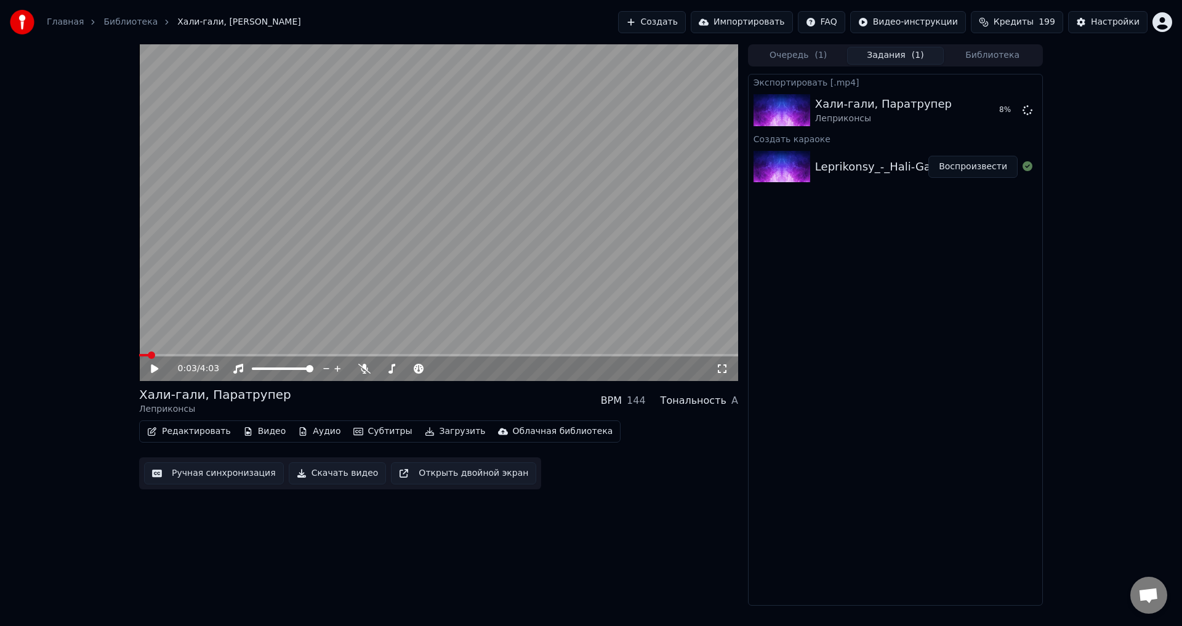
click at [981, 54] on button "Библиотека" at bounding box center [992, 56] width 97 height 18
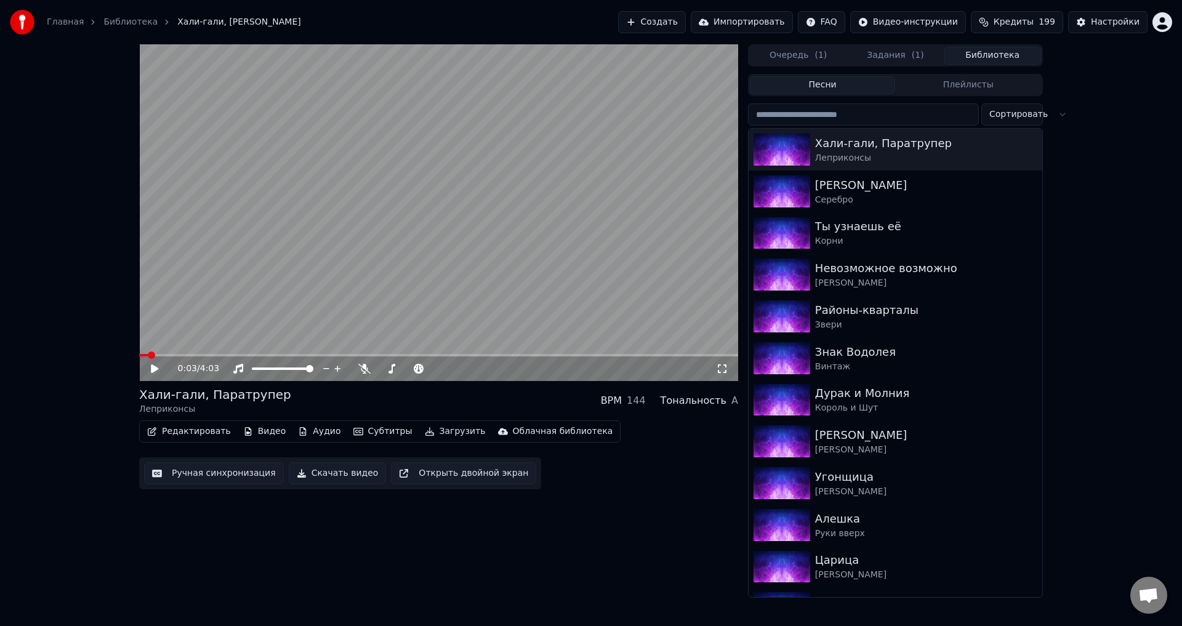
click at [877, 57] on button "Задания ( 1 )" at bounding box center [895, 56] width 97 height 18
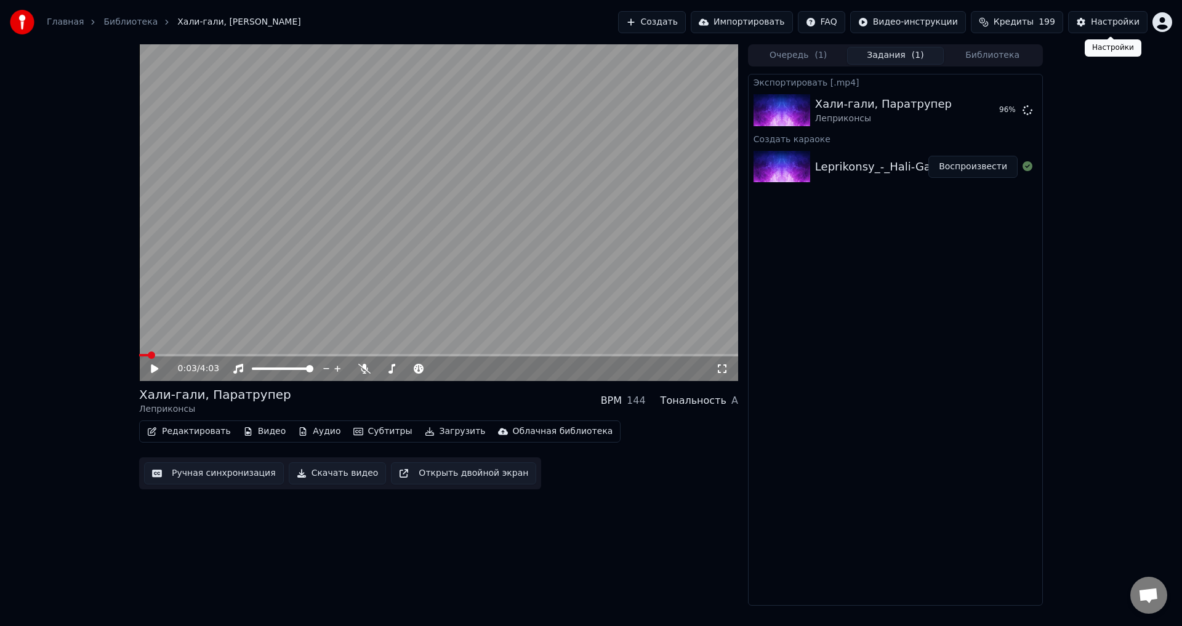
click at [1090, 26] on button "Настройки" at bounding box center [1107, 22] width 79 height 22
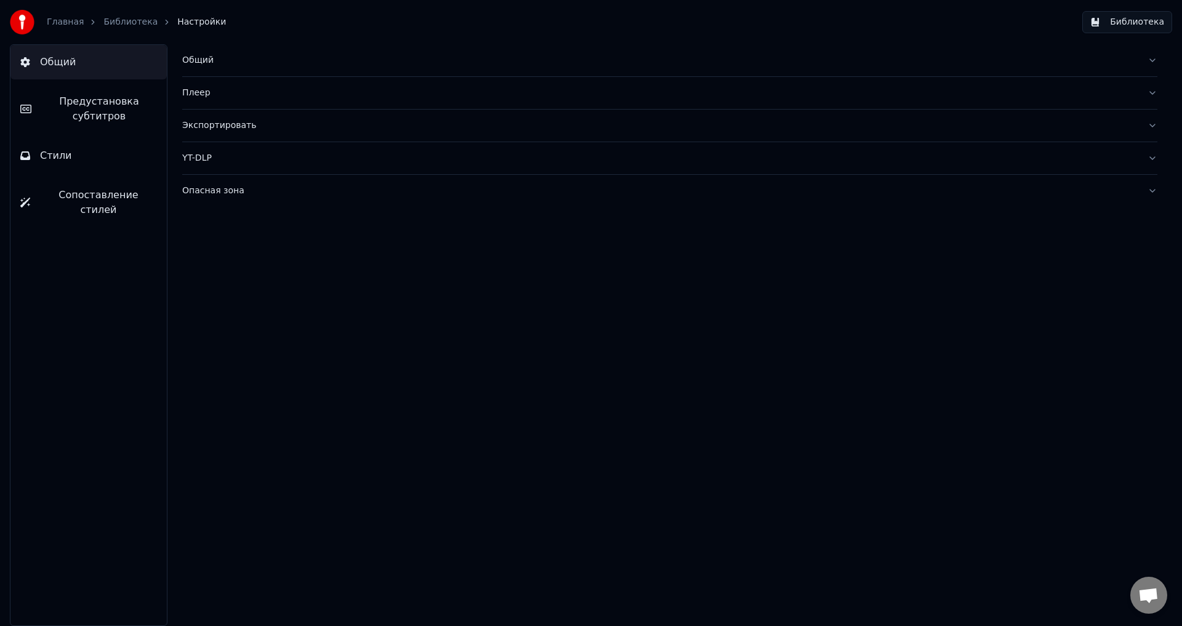
click at [357, 123] on div "Экспортировать" at bounding box center [660, 125] width 956 height 12
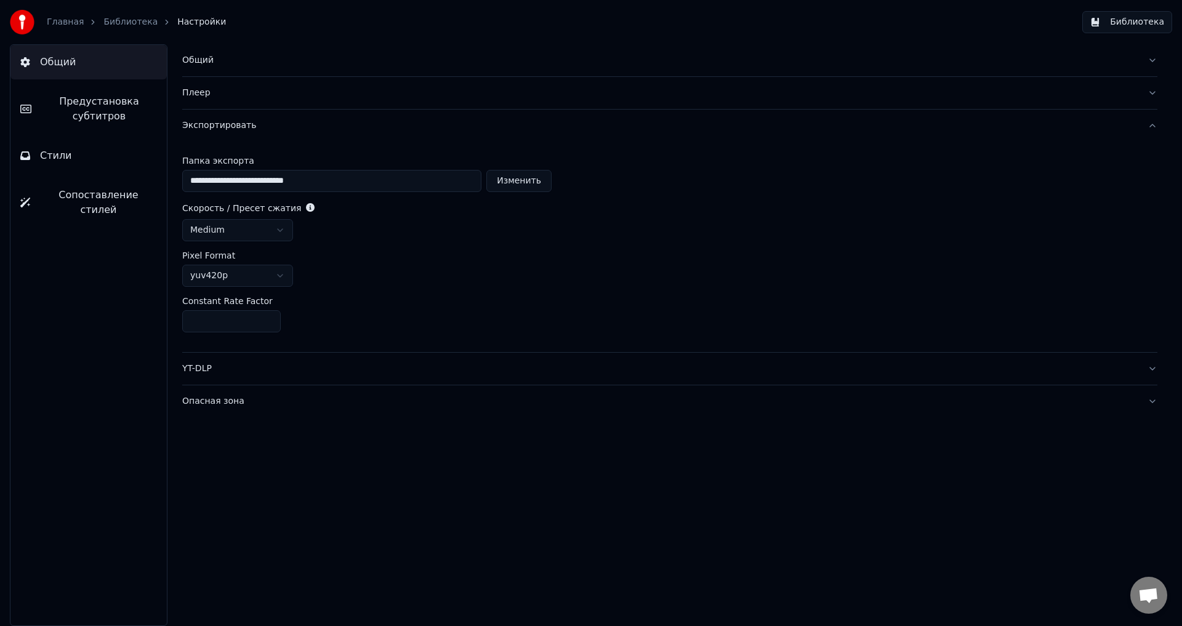
click at [542, 185] on button "Изменить" at bounding box center [518, 181] width 65 height 22
type input "**********"
click at [67, 17] on link "Главная" at bounding box center [65, 22] width 37 height 12
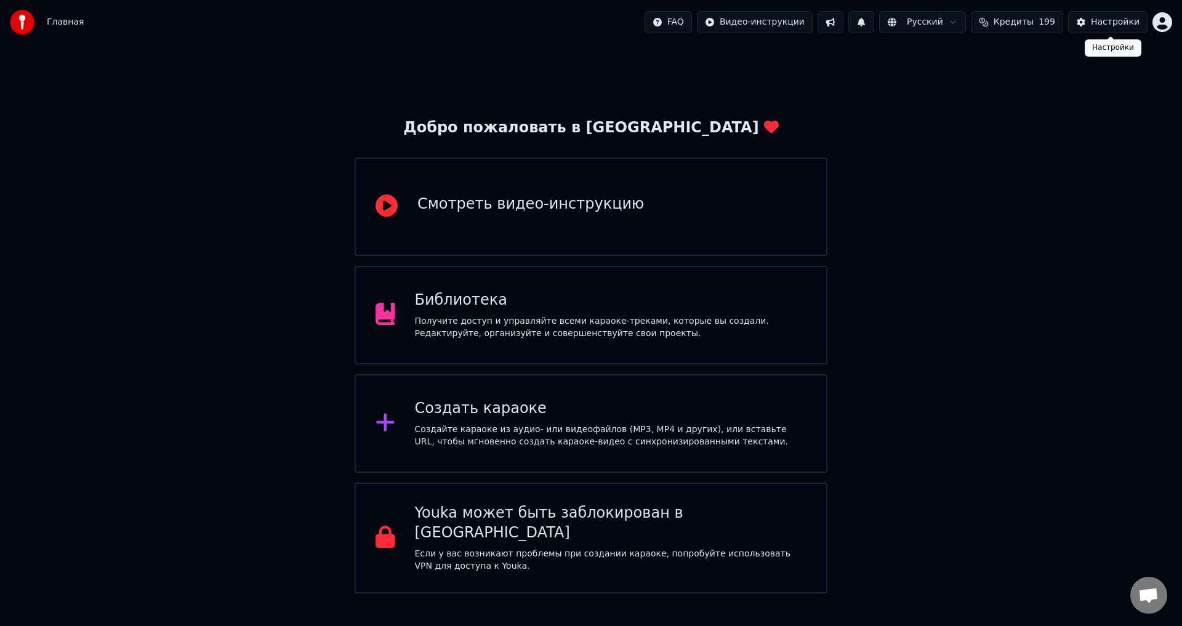
click at [1106, 25] on div "Настройки" at bounding box center [1115, 22] width 49 height 12
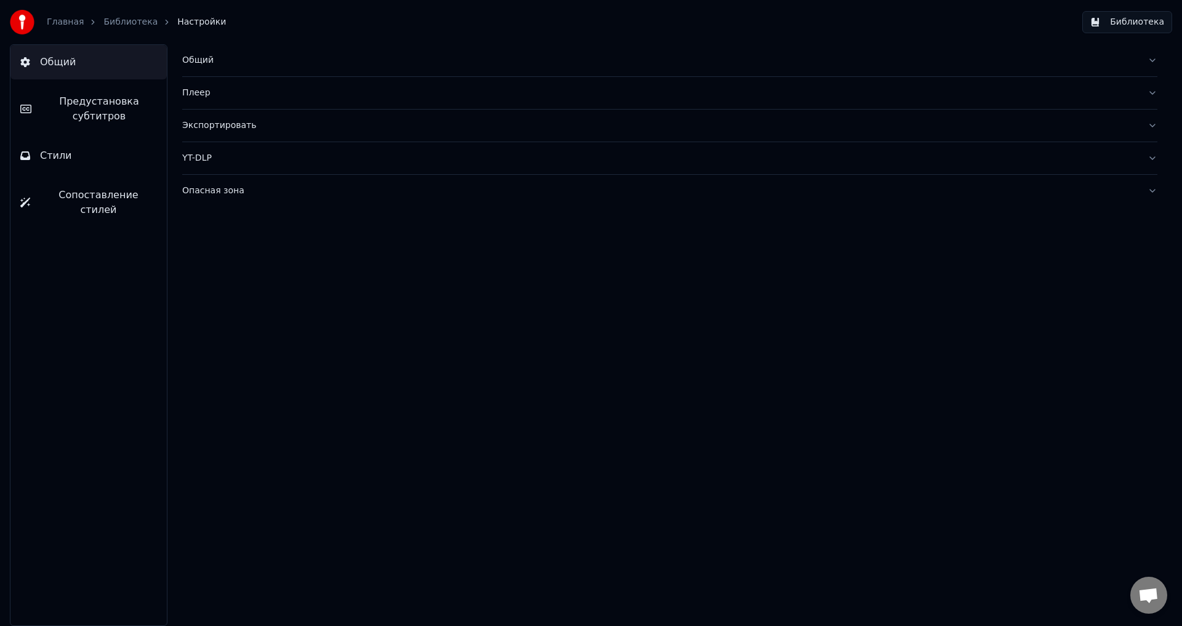
click at [532, 144] on button "YT-DLP" at bounding box center [669, 158] width 975 height 32
click at [473, 122] on div "Экспортировать" at bounding box center [660, 125] width 956 height 12
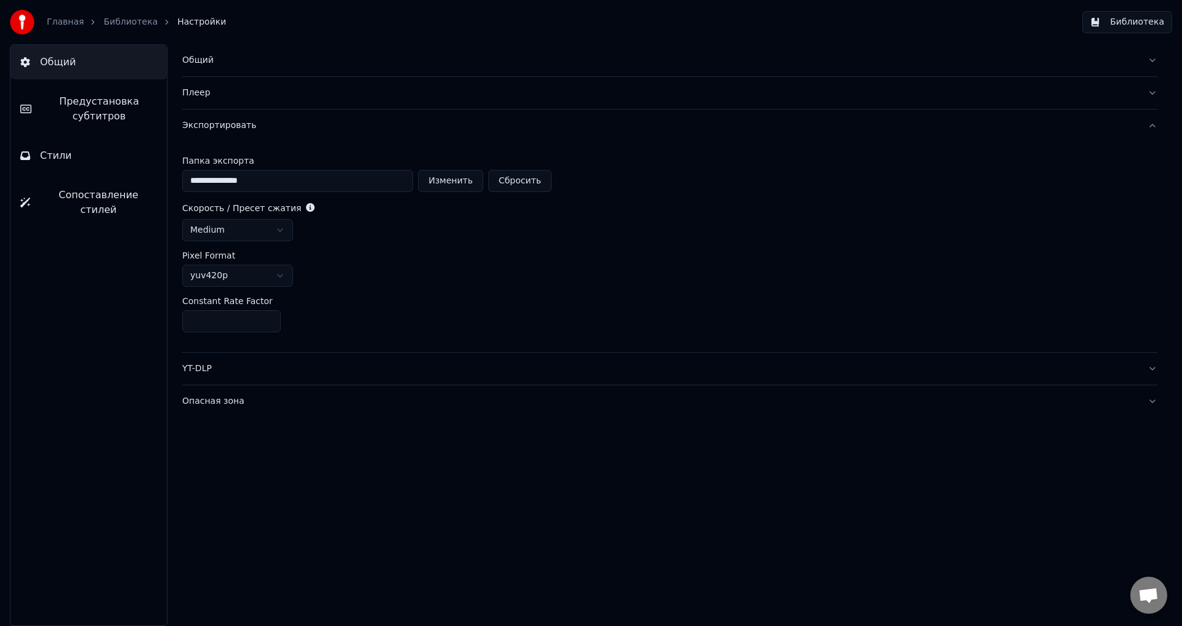
click at [111, 17] on link "Библиотека" at bounding box center [130, 22] width 54 height 12
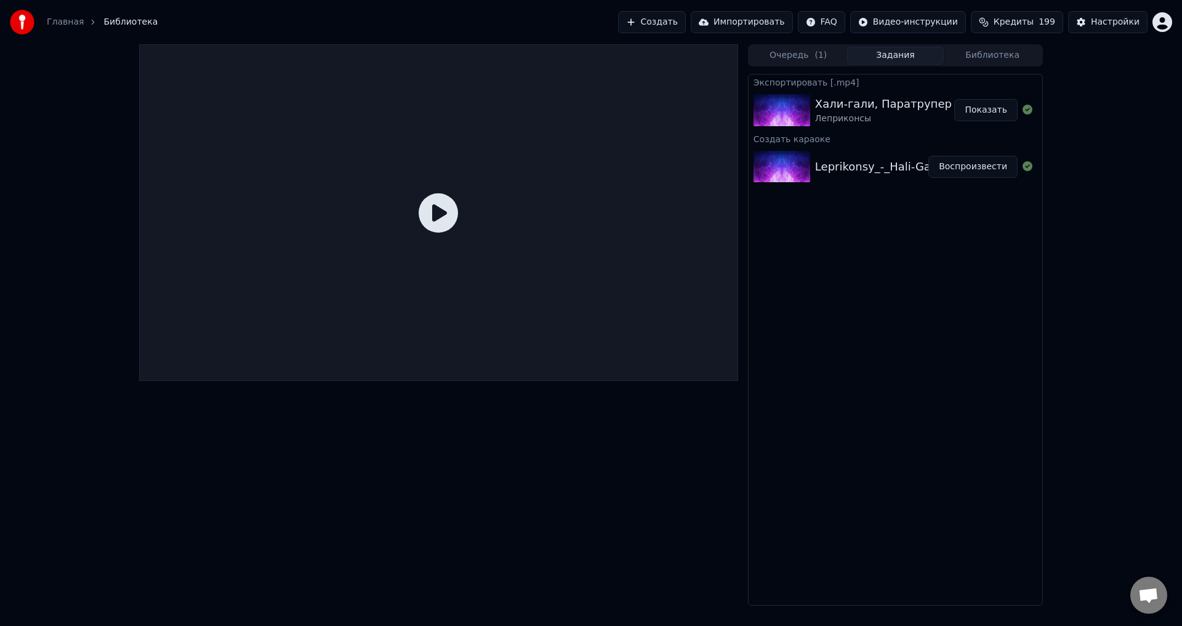
click at [995, 110] on button "Показать" at bounding box center [985, 110] width 63 height 22
click at [685, 21] on button "Создать" at bounding box center [652, 22] width 68 height 22
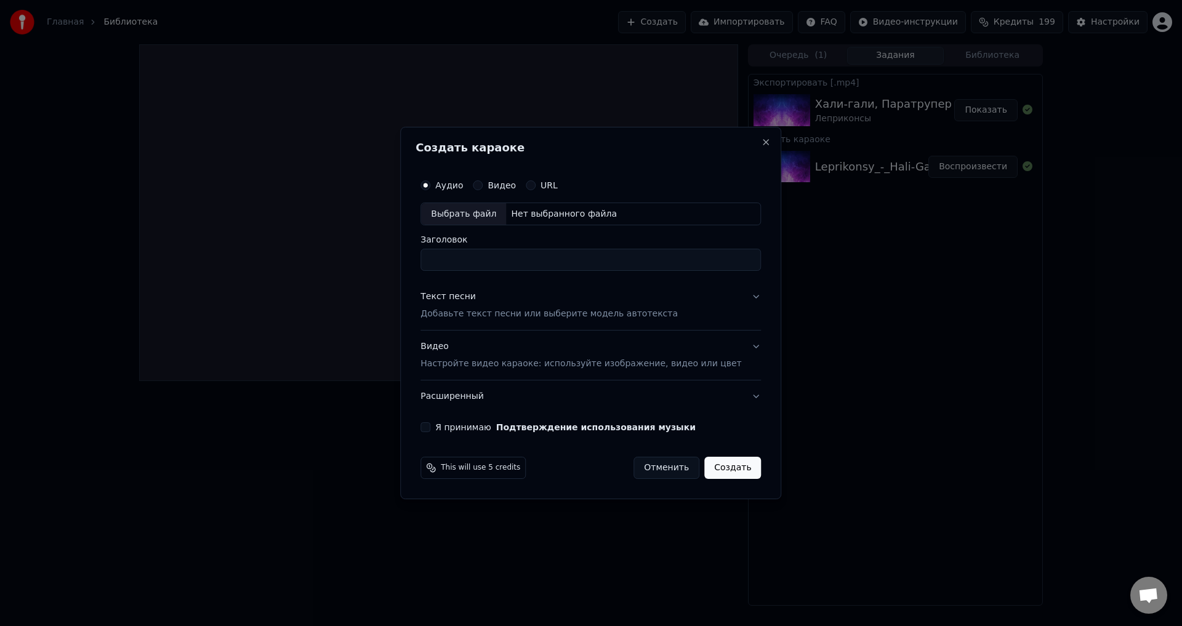
click at [481, 314] on p "Добавьте текст песни или выберите модель автотекста" at bounding box center [549, 314] width 257 height 12
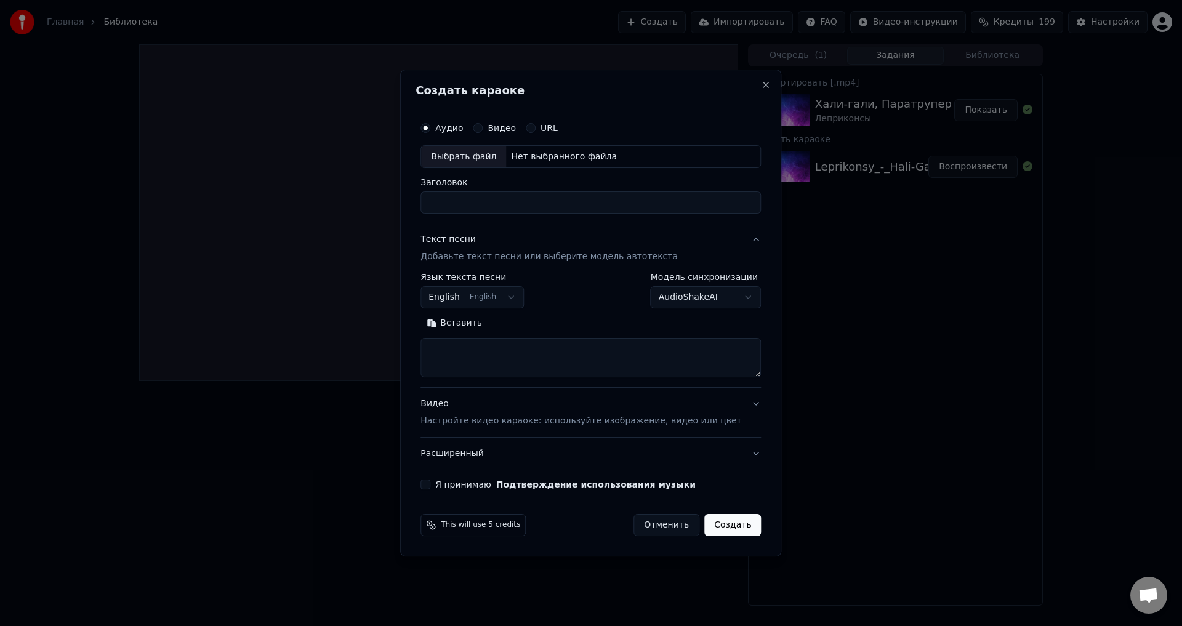
click at [501, 300] on body "**********" at bounding box center [591, 313] width 1182 height 626
select select "**"
click at [497, 337] on div "Вставить" at bounding box center [591, 346] width 340 height 64
click at [470, 323] on button "Вставить" at bounding box center [455, 324] width 68 height 20
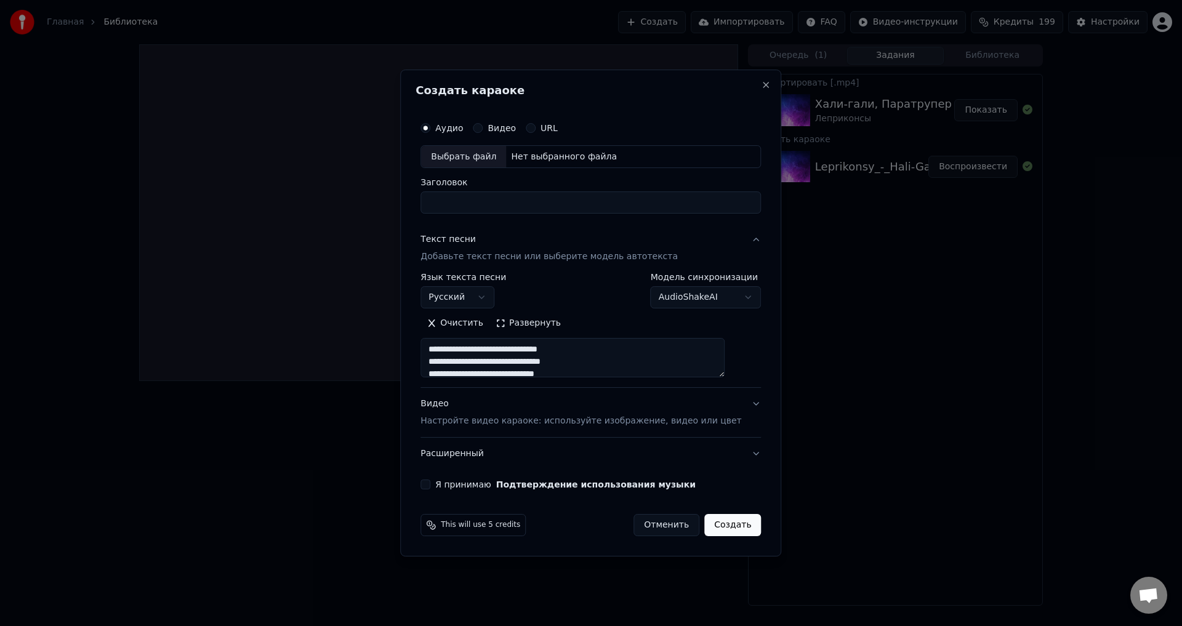
click at [531, 326] on button "Развернуть" at bounding box center [529, 324] width 78 height 20
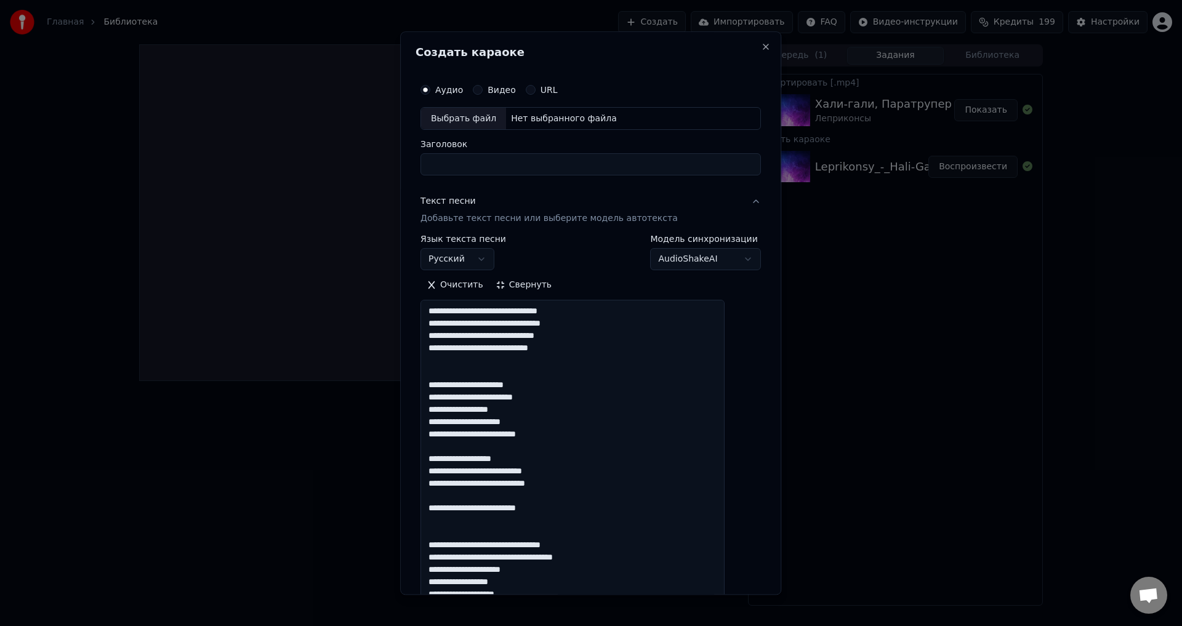
click at [499, 366] on textarea at bounding box center [573, 606] width 304 height 613
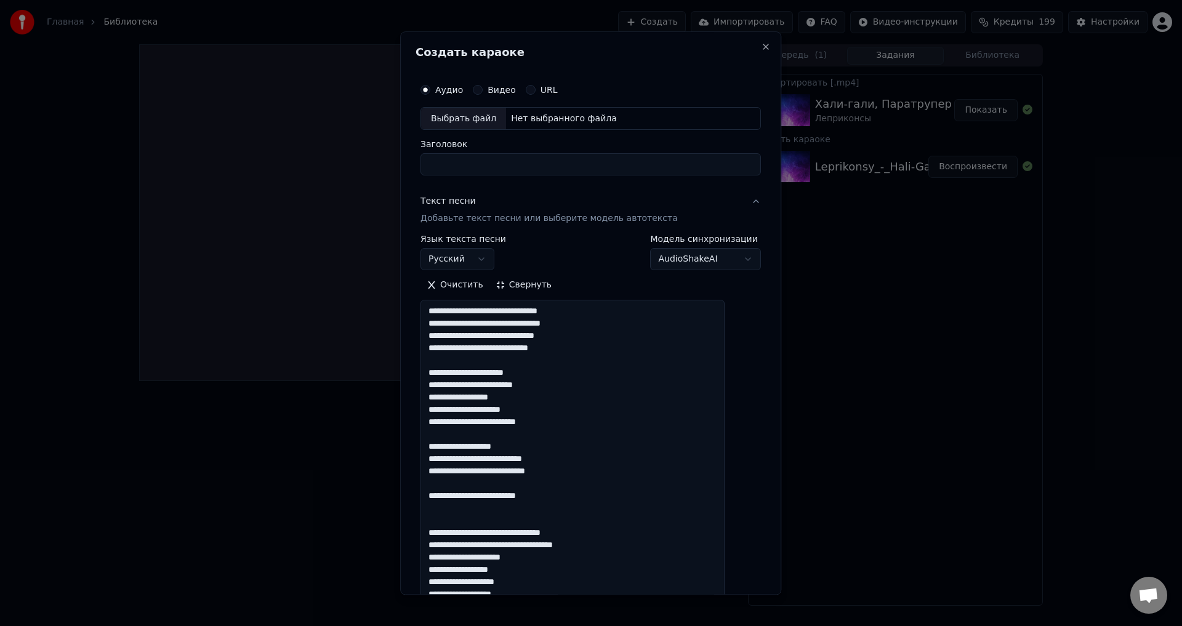
click at [498, 432] on textarea at bounding box center [573, 606] width 304 height 613
click at [523, 525] on textarea at bounding box center [573, 606] width 304 height 613
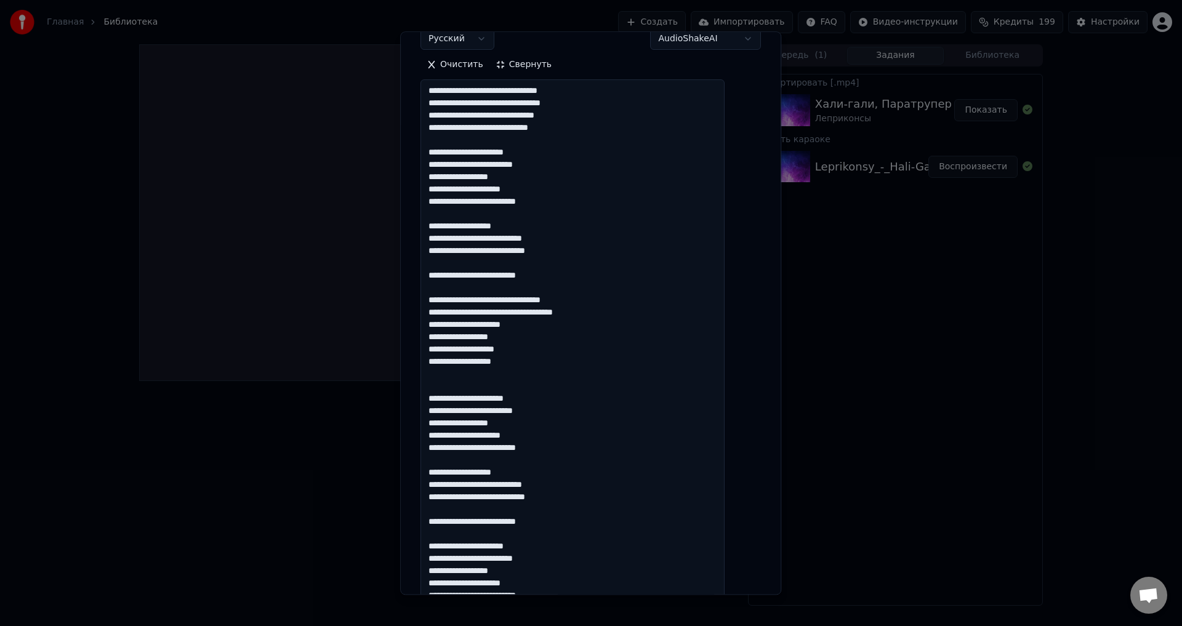
scroll to position [246, 0]
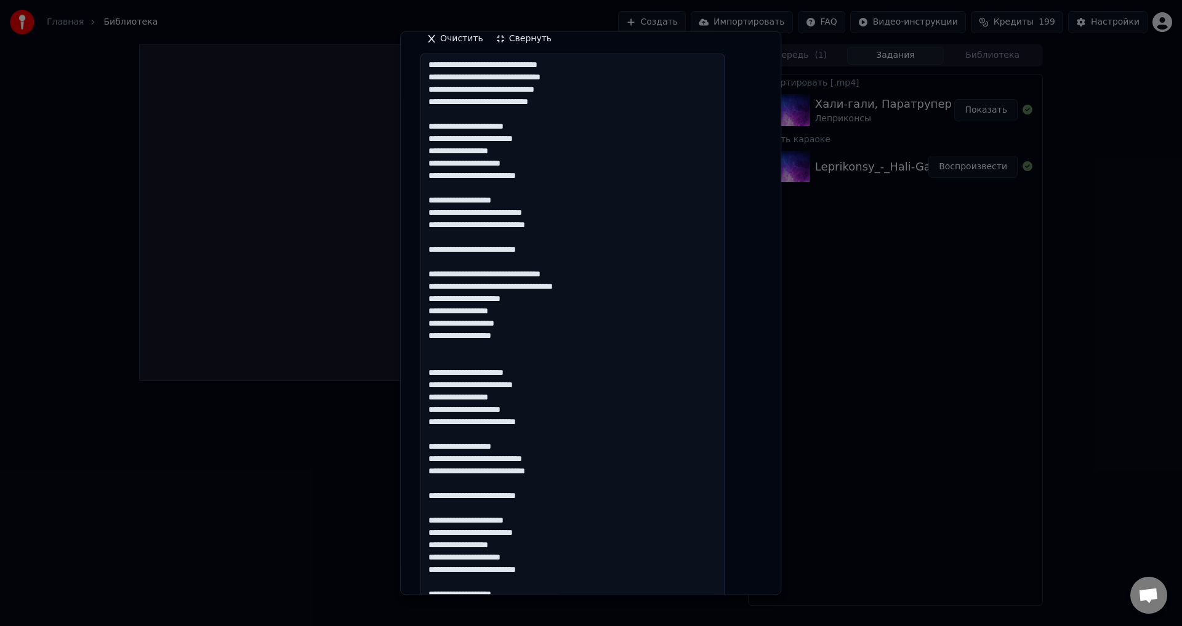
click at [473, 349] on textarea at bounding box center [573, 360] width 304 height 613
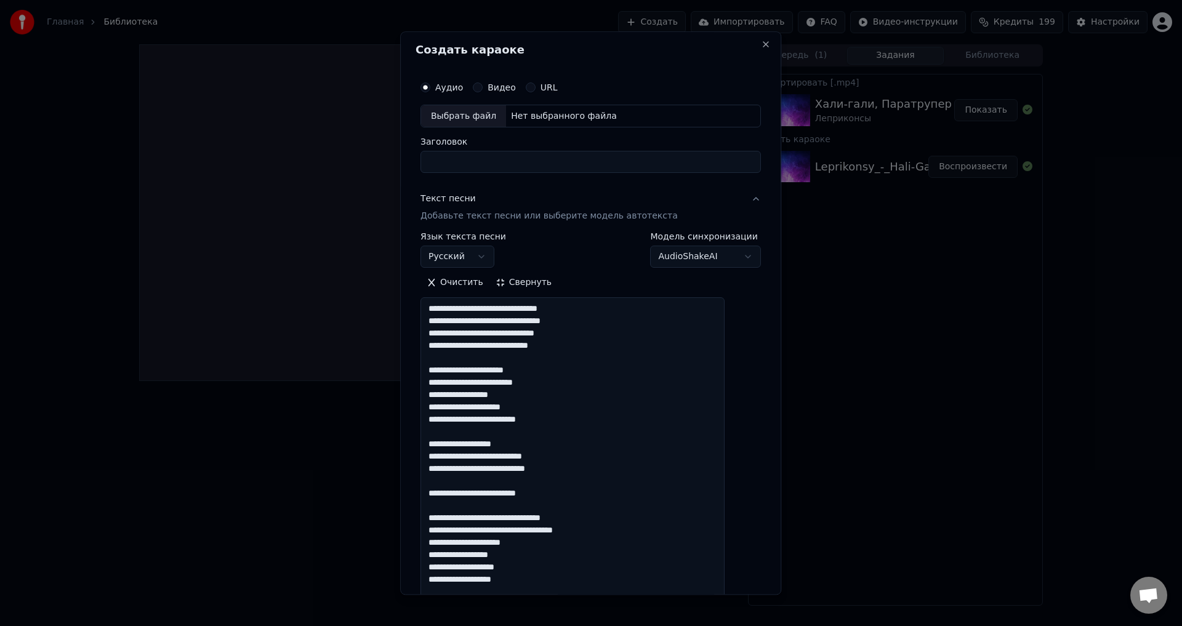
scroll to position [0, 0]
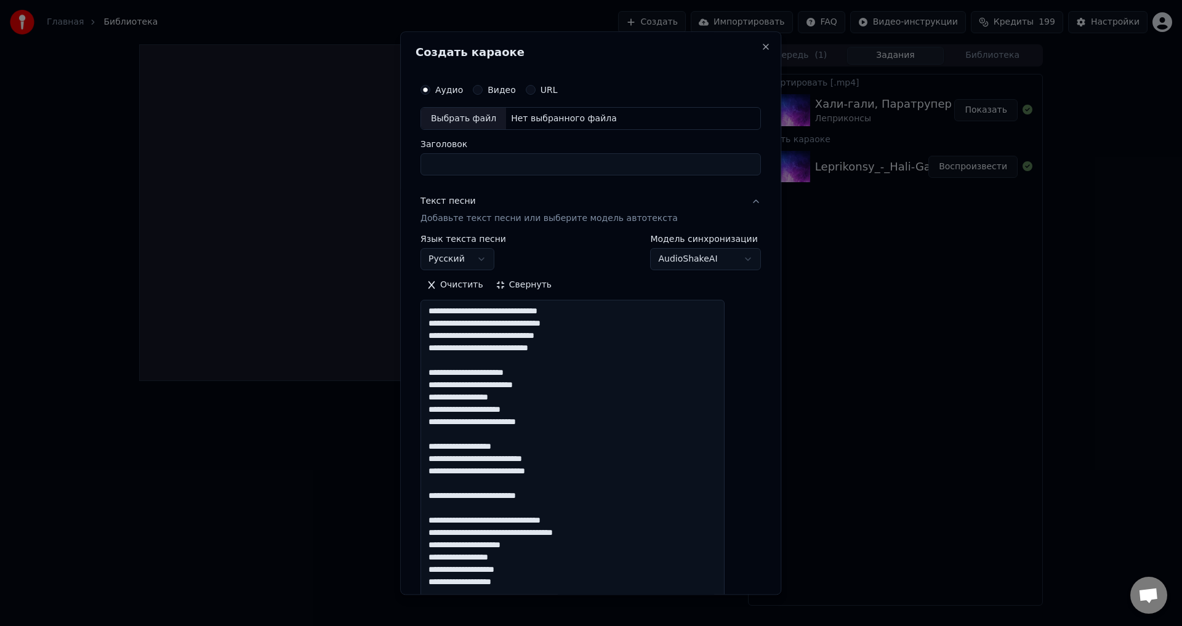
click at [501, 340] on textarea at bounding box center [573, 606] width 304 height 613
click at [558, 312] on textarea at bounding box center [573, 606] width 304 height 613
click at [532, 385] on textarea at bounding box center [573, 606] width 304 height 613
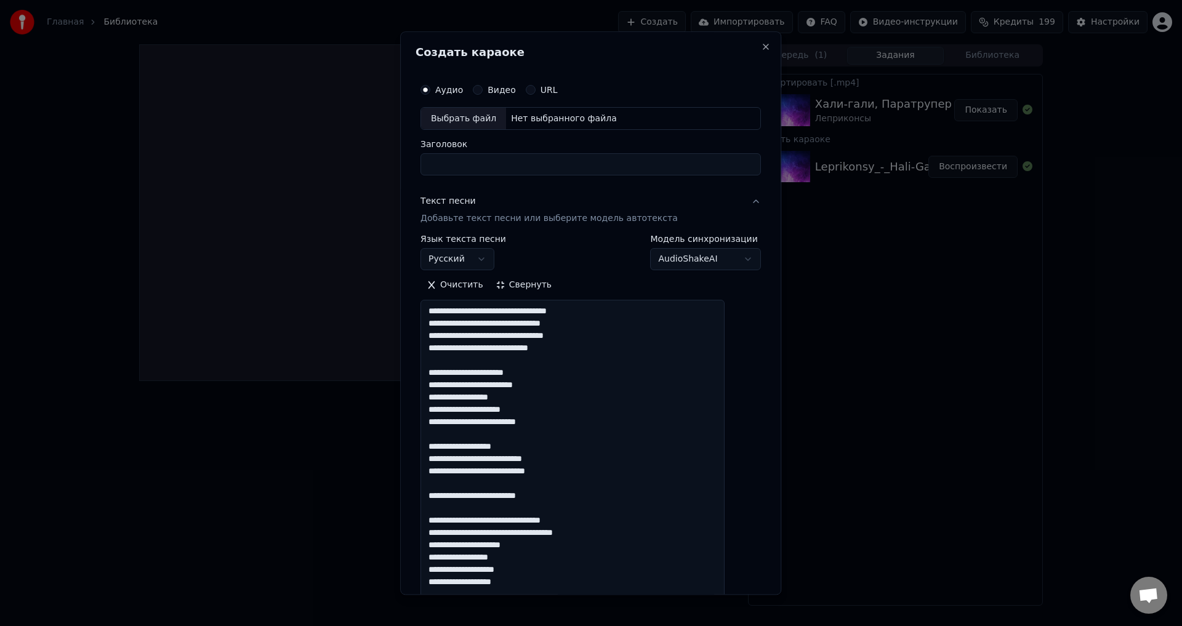
click at [532, 385] on textarea at bounding box center [573, 606] width 304 height 613
drag, startPoint x: 571, startPoint y: 312, endPoint x: 547, endPoint y: 314, distance: 23.5
click at [547, 314] on textarea at bounding box center [573, 606] width 304 height 613
click at [467, 441] on textarea at bounding box center [573, 606] width 304 height 613
click at [466, 437] on textarea at bounding box center [573, 606] width 304 height 613
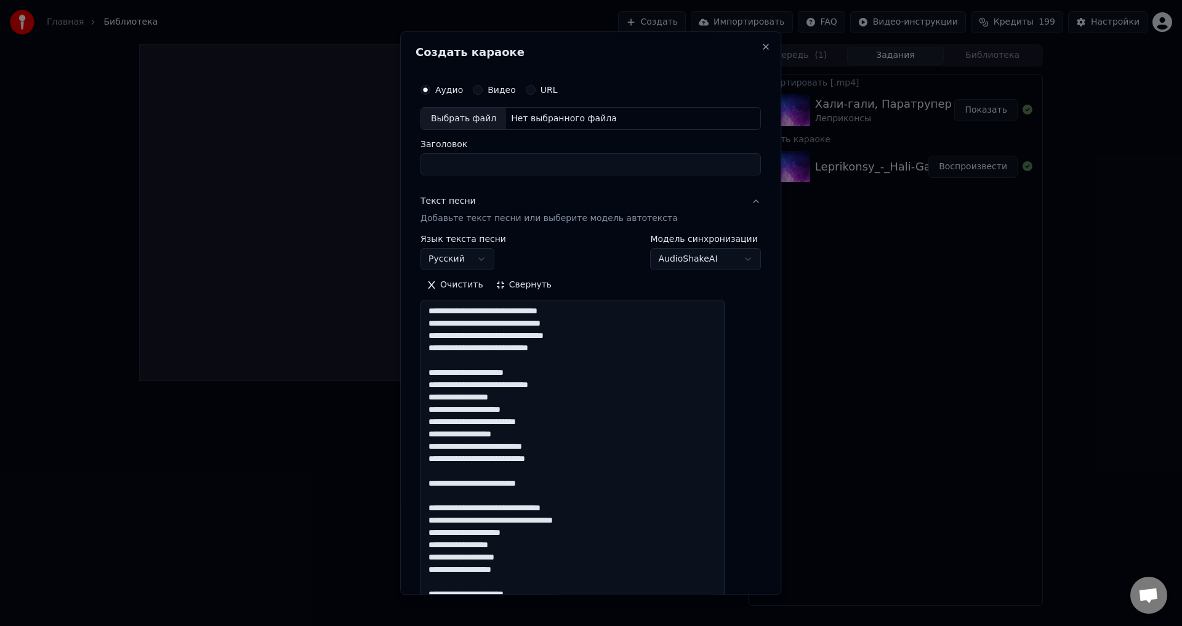
click at [470, 434] on textarea at bounding box center [573, 606] width 304 height 613
click at [558, 472] on textarea at bounding box center [573, 606] width 304 height 613
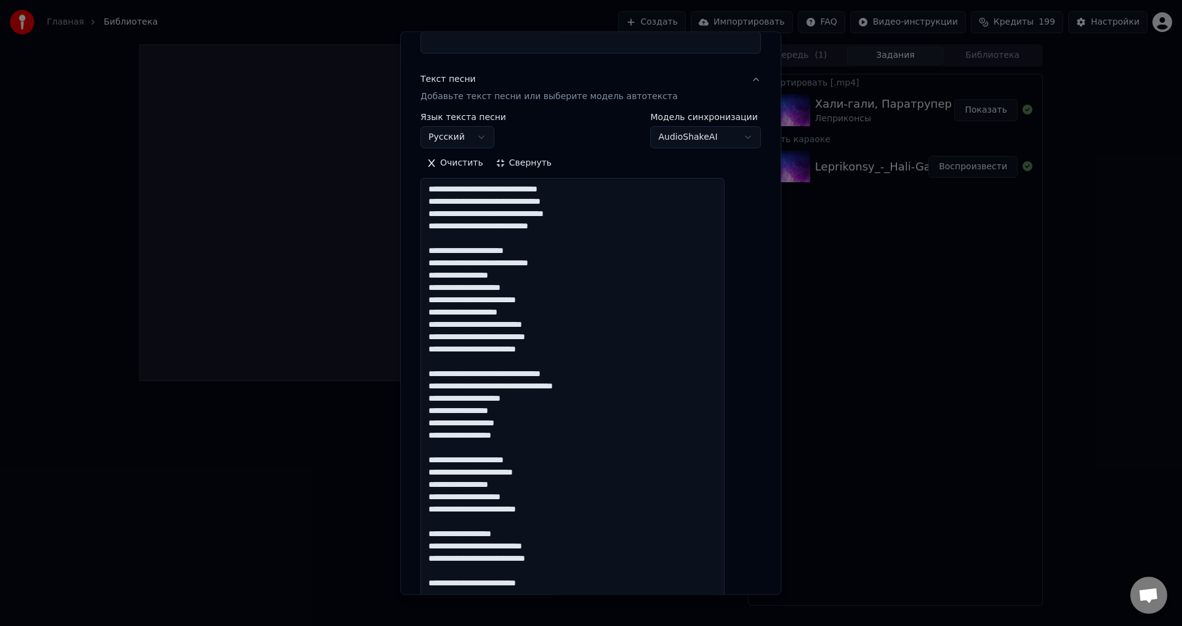
scroll to position [123, 0]
click at [440, 411] on textarea at bounding box center [573, 483] width 304 height 613
drag, startPoint x: 530, startPoint y: 437, endPoint x: 443, endPoint y: 369, distance: 110.1
click at [443, 369] on textarea at bounding box center [573, 483] width 304 height 613
paste textarea "**********"
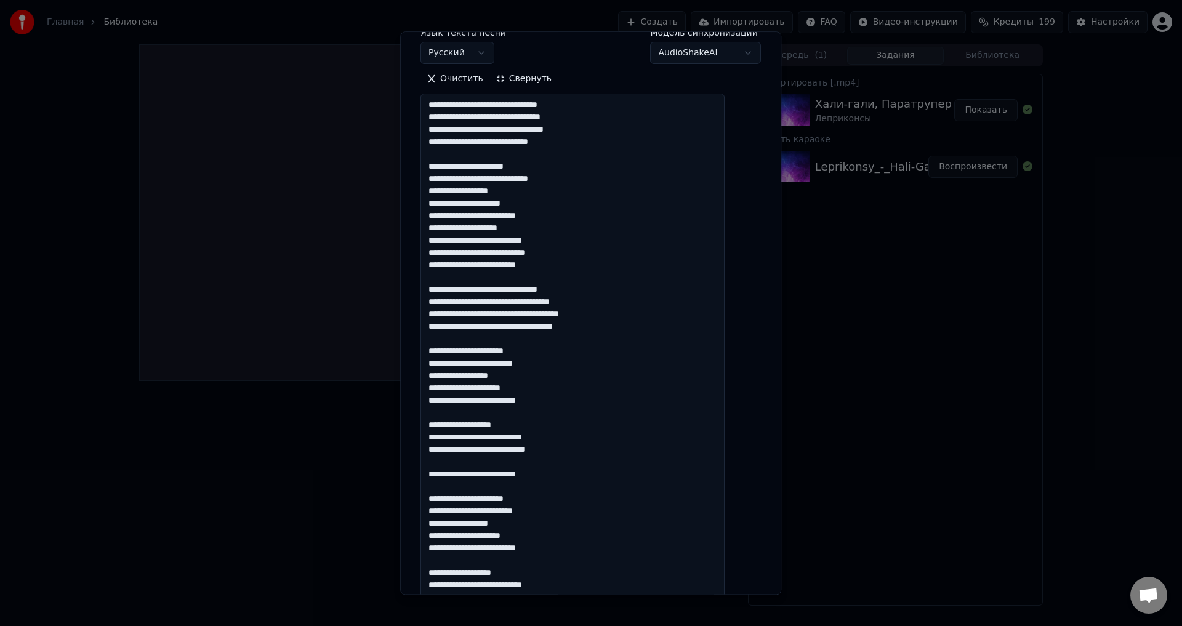
scroll to position [185, 0]
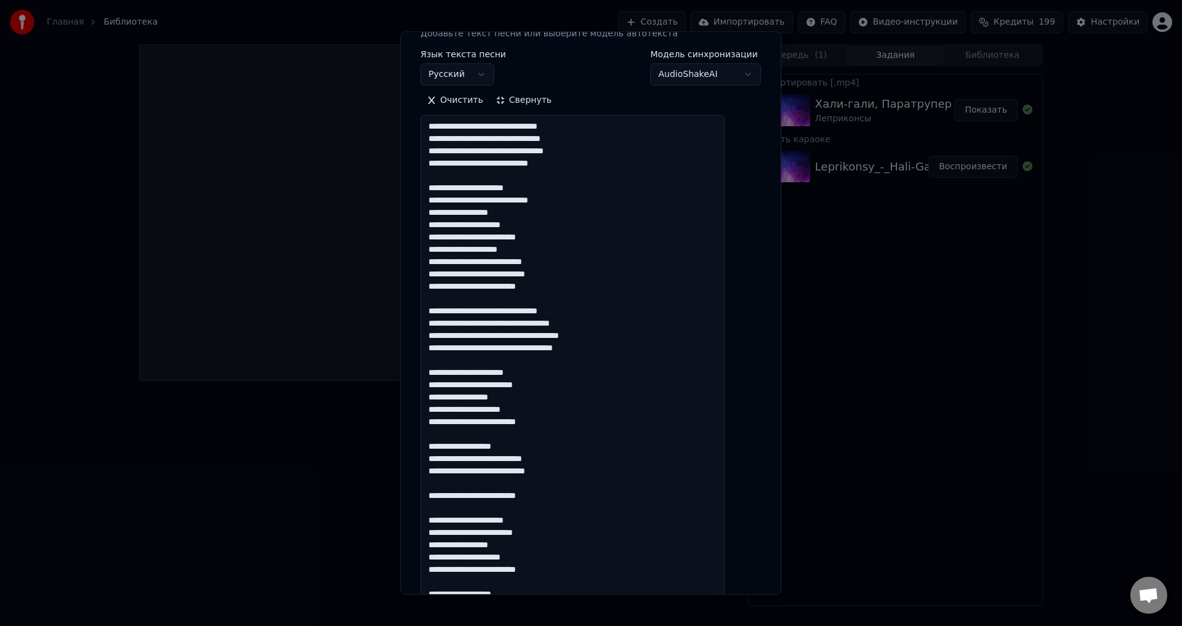
type textarea "**********"
select select
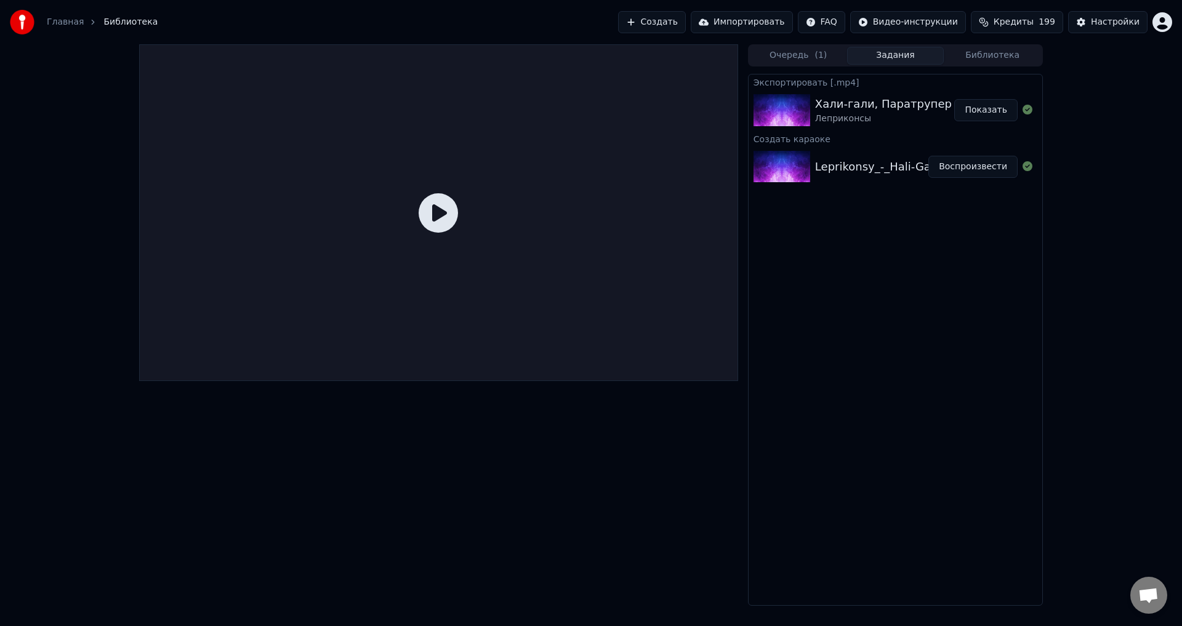
click at [671, 24] on button "Создать" at bounding box center [652, 22] width 68 height 22
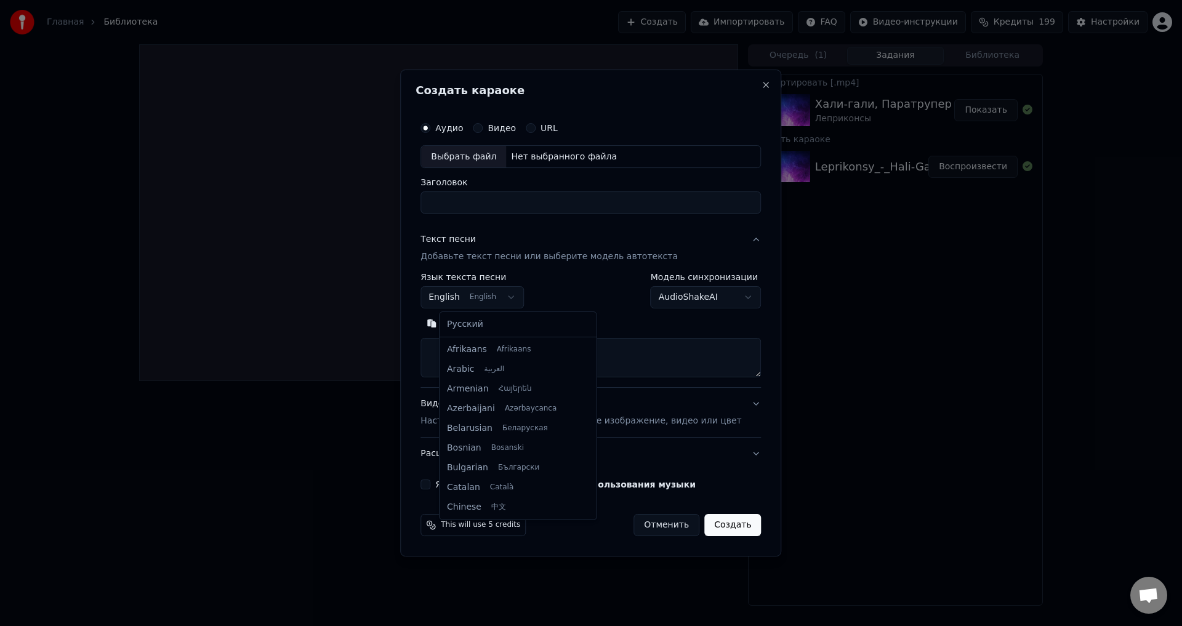
click at [501, 296] on body "**********" at bounding box center [591, 313] width 1182 height 626
click at [509, 304] on body "**********" at bounding box center [591, 313] width 1182 height 626
select select "**"
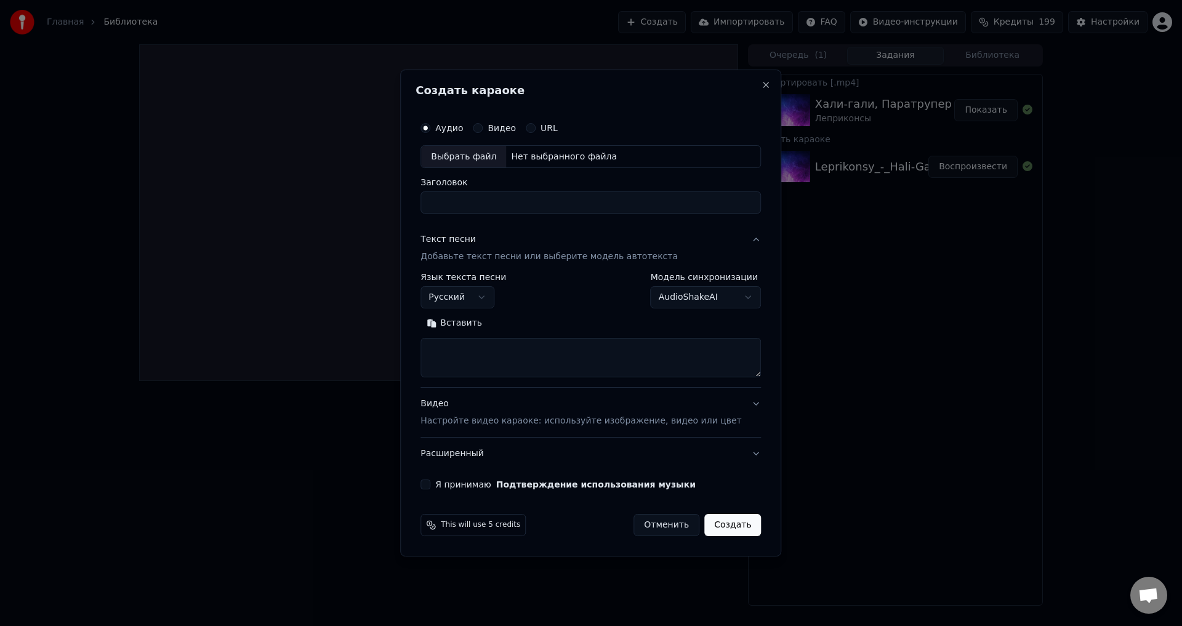
click at [448, 328] on button "Вставить" at bounding box center [455, 324] width 68 height 20
click at [542, 323] on button "Развернуть" at bounding box center [529, 324] width 78 height 20
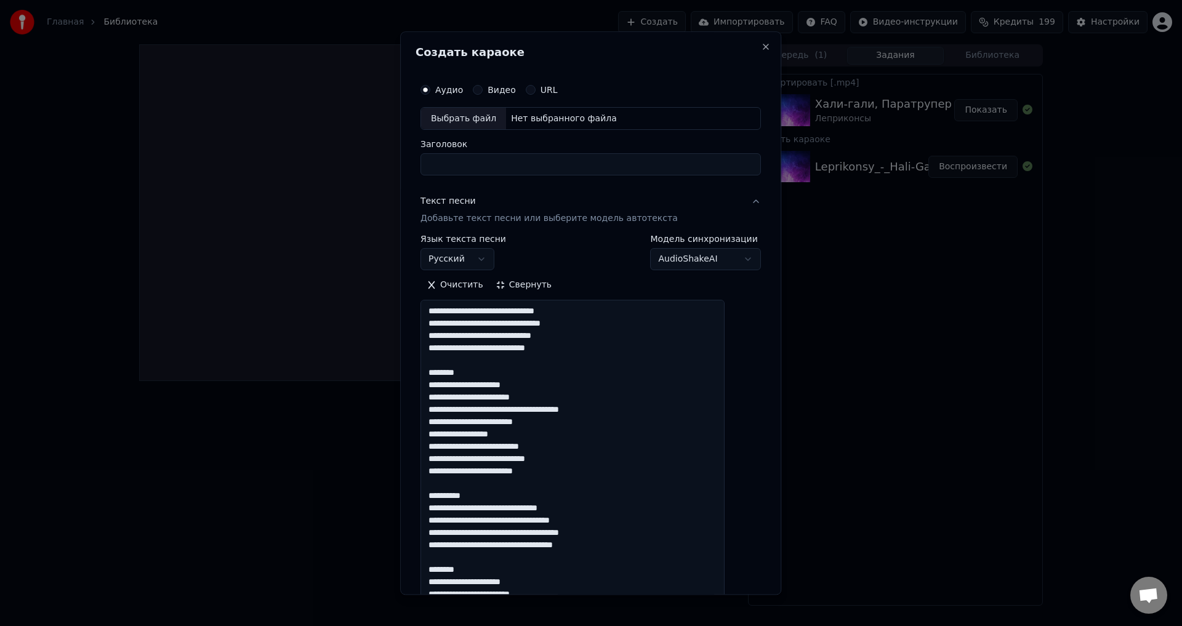
drag, startPoint x: 480, startPoint y: 374, endPoint x: 421, endPoint y: 368, distance: 60.0
click at [421, 368] on div "**********" at bounding box center [590, 312] width 381 height 563
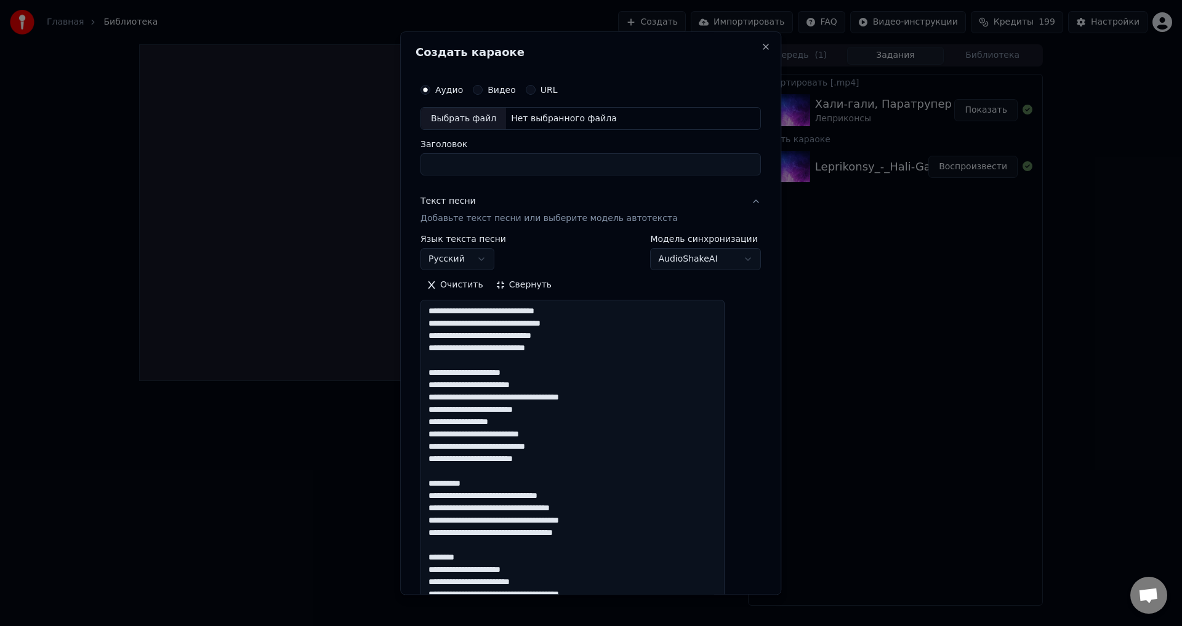
drag, startPoint x: 490, startPoint y: 484, endPoint x: 428, endPoint y: 473, distance: 62.6
click at [428, 473] on div "**********" at bounding box center [590, 312] width 381 height 563
drag, startPoint x: 483, startPoint y: 541, endPoint x: 429, endPoint y: 536, distance: 53.8
click at [429, 536] on div "**********" at bounding box center [591, 582] width 350 height 1019
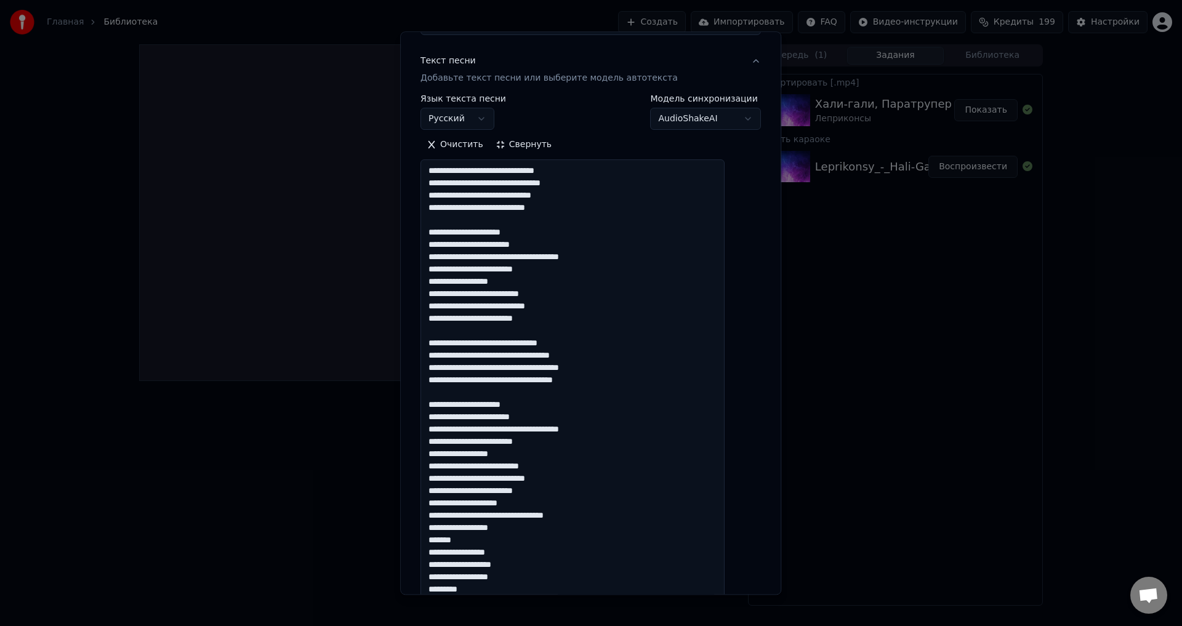
scroll to position [308, 0]
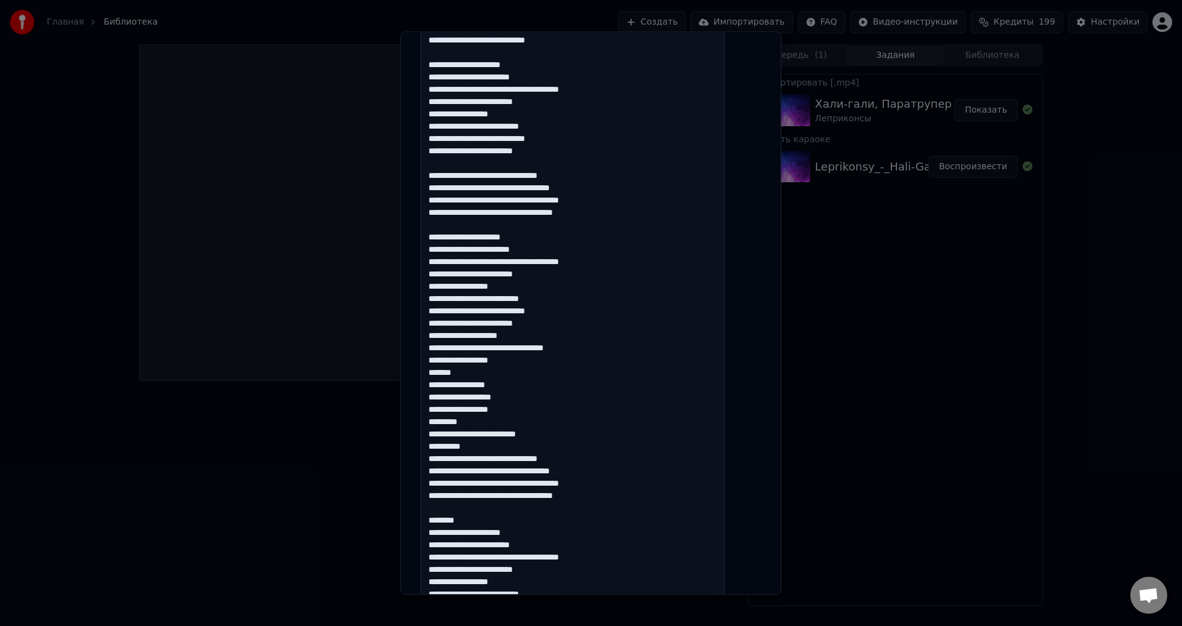
drag, startPoint x: 441, startPoint y: 336, endPoint x: 503, endPoint y: 444, distance: 124.9
click at [503, 444] on textarea at bounding box center [573, 330] width 304 height 674
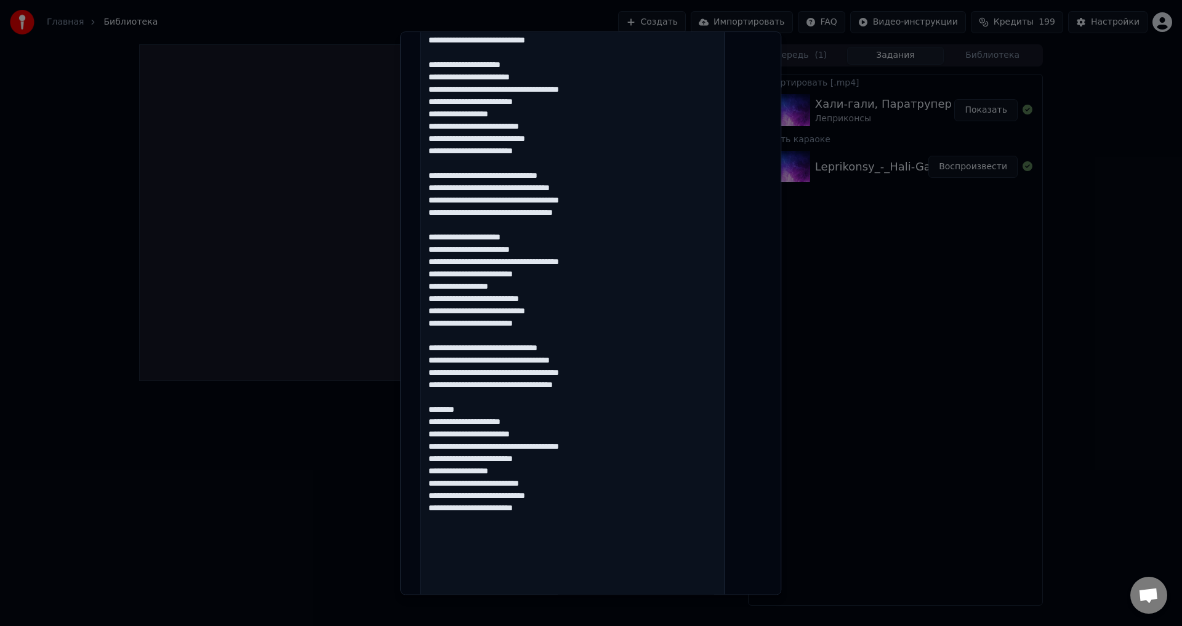
drag, startPoint x: 490, startPoint y: 408, endPoint x: 445, endPoint y: 398, distance: 45.3
click at [445, 398] on textarea at bounding box center [573, 330] width 304 height 674
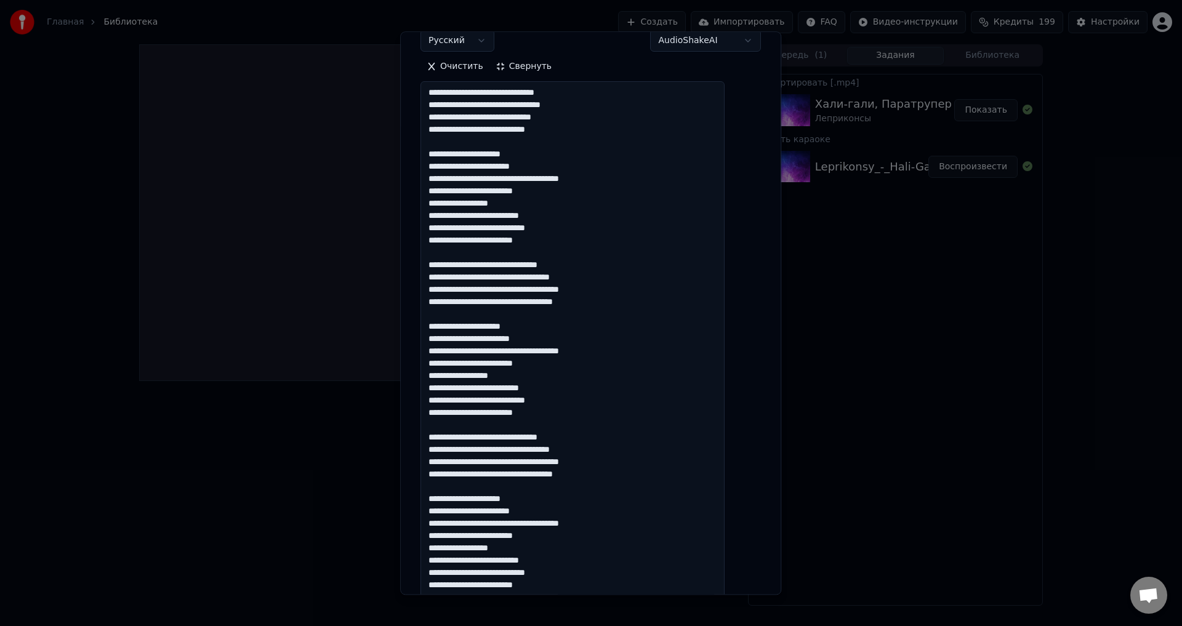
scroll to position [62, 0]
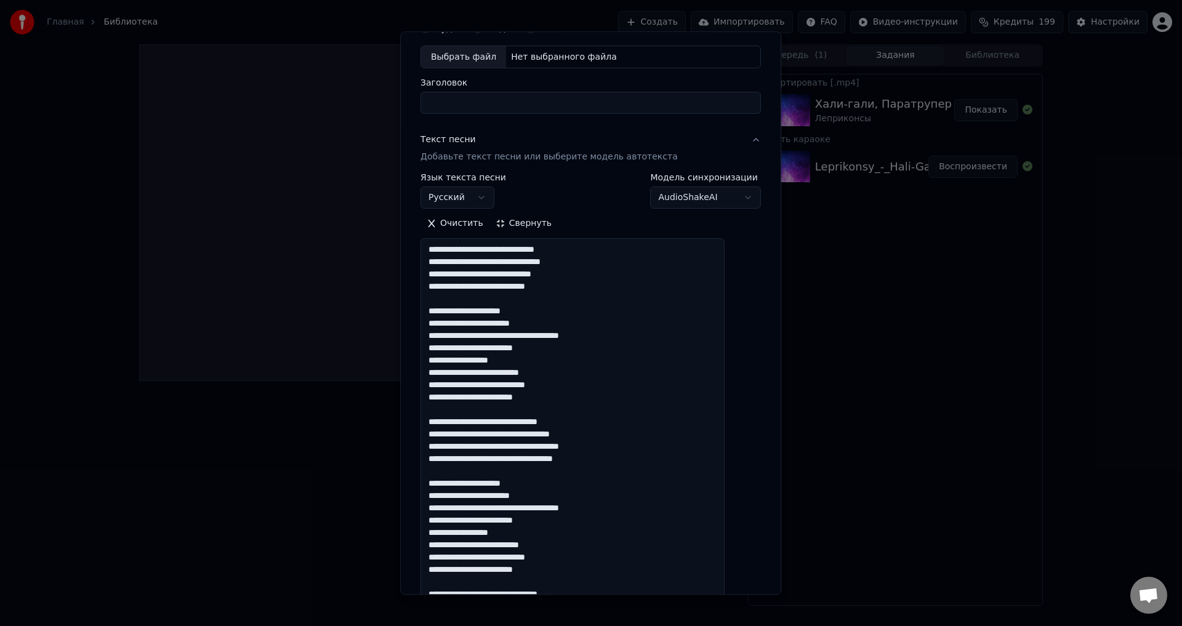
click at [495, 291] on textarea at bounding box center [573, 576] width 304 height 674
click at [534, 323] on textarea at bounding box center [573, 576] width 304 height 674
click at [469, 363] on textarea at bounding box center [573, 576] width 304 height 674
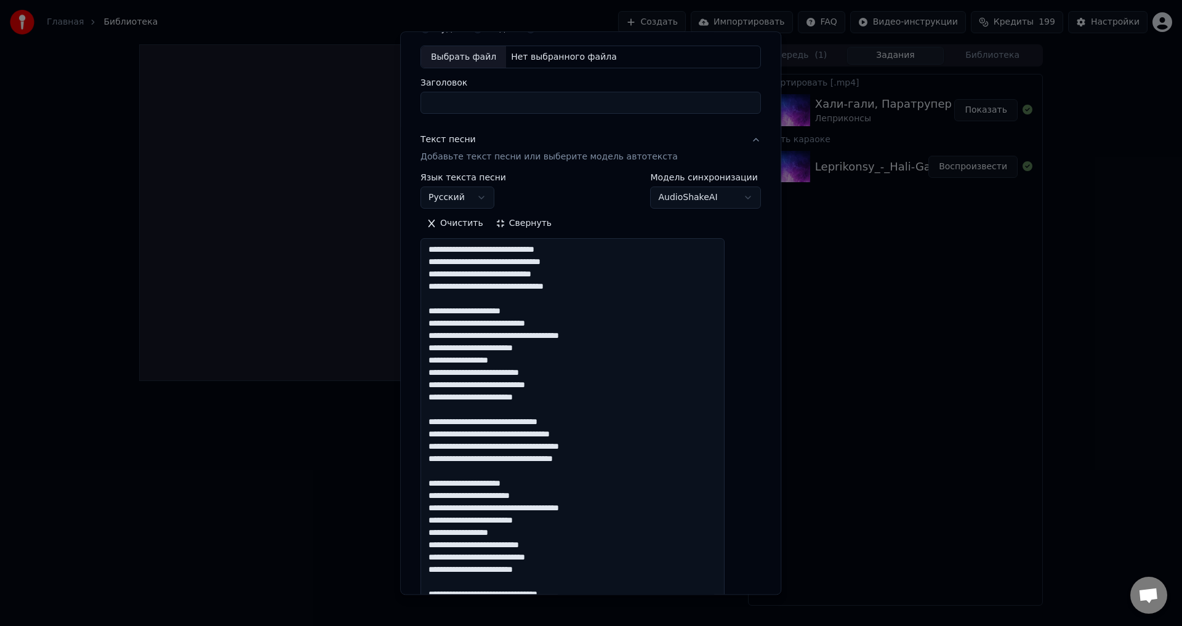
click at [469, 363] on textarea at bounding box center [573, 576] width 304 height 674
click at [508, 437] on textarea at bounding box center [573, 576] width 304 height 674
click at [592, 462] on textarea at bounding box center [573, 576] width 304 height 674
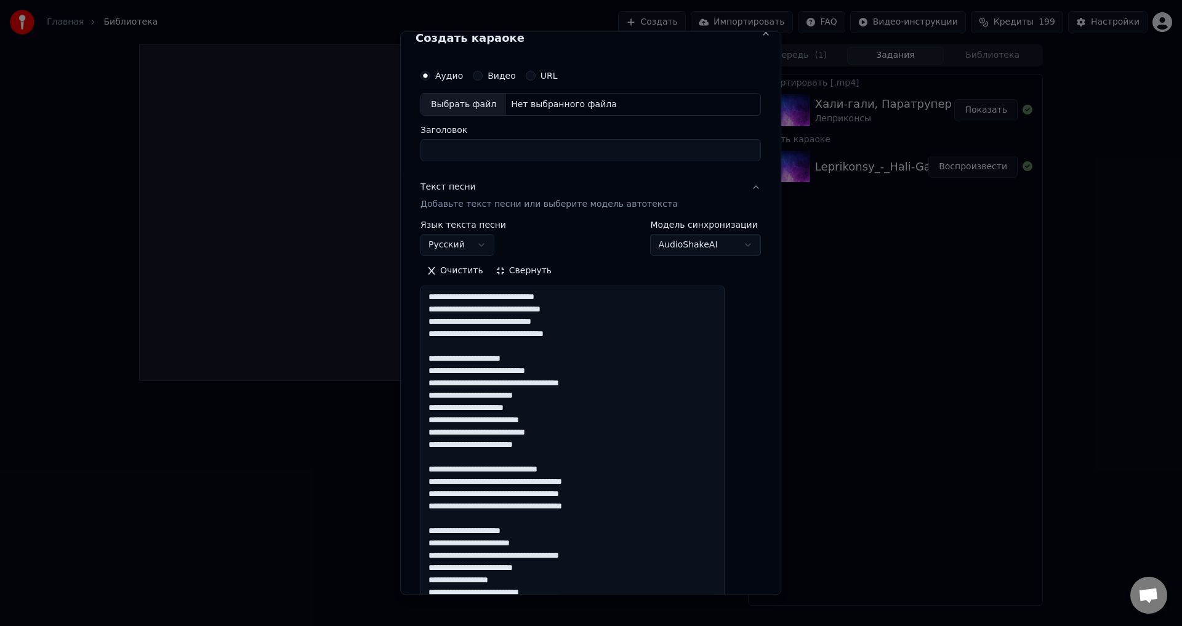
scroll to position [0, 0]
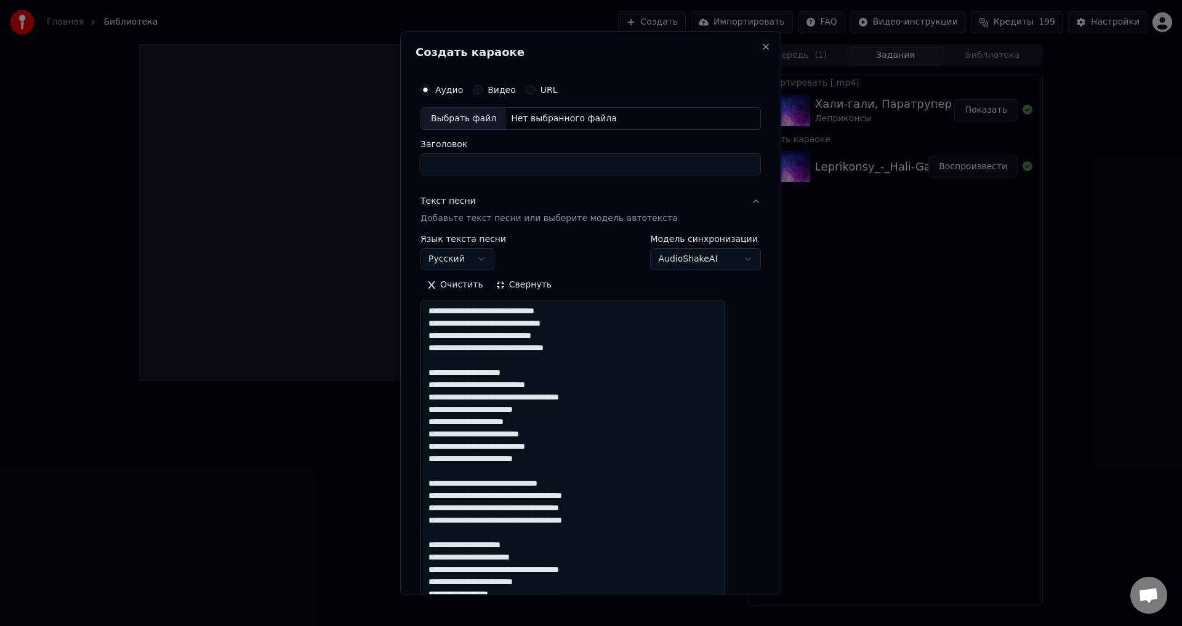
drag, startPoint x: 555, startPoint y: 558, endPoint x: 442, endPoint y: 315, distance: 268.6
click at [442, 315] on textarea at bounding box center [573, 637] width 304 height 674
type textarea "**********"
click at [571, 116] on div "Нет выбранного файла" at bounding box center [564, 119] width 116 height 12
click at [515, 113] on div "Нет выбранного файла" at bounding box center [564, 119] width 116 height 12
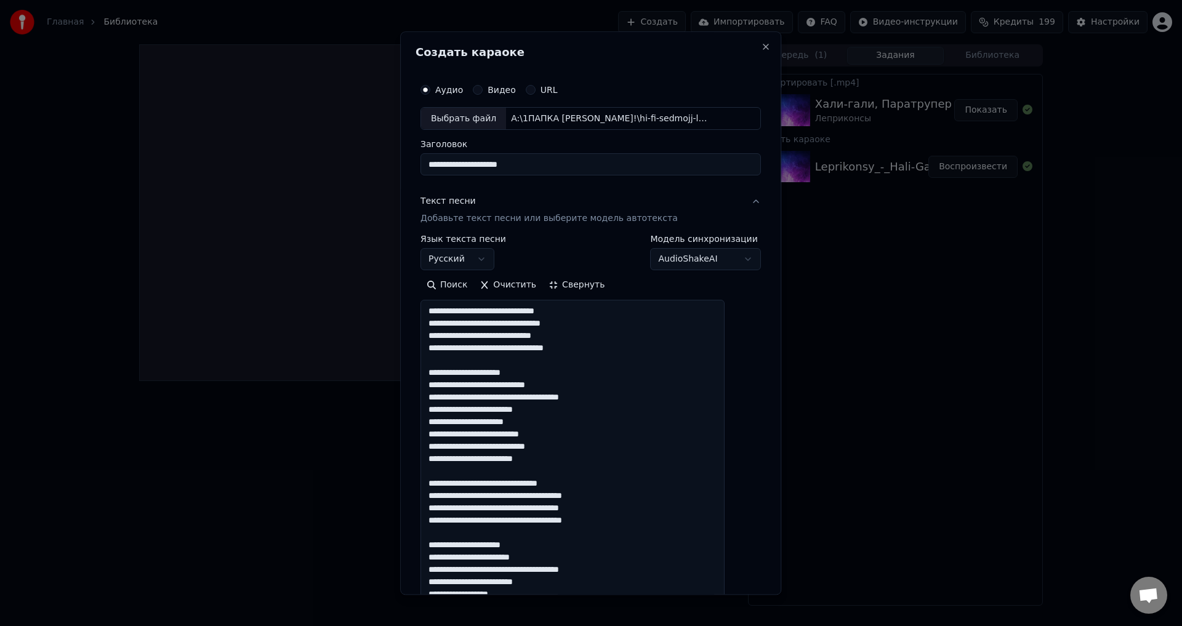
drag, startPoint x: 549, startPoint y: 165, endPoint x: 402, endPoint y: 153, distance: 147.0
click at [402, 153] on body "**********" at bounding box center [591, 313] width 1182 height 626
type input "**********"
click at [583, 276] on button "Свернуть" at bounding box center [576, 286] width 68 height 20
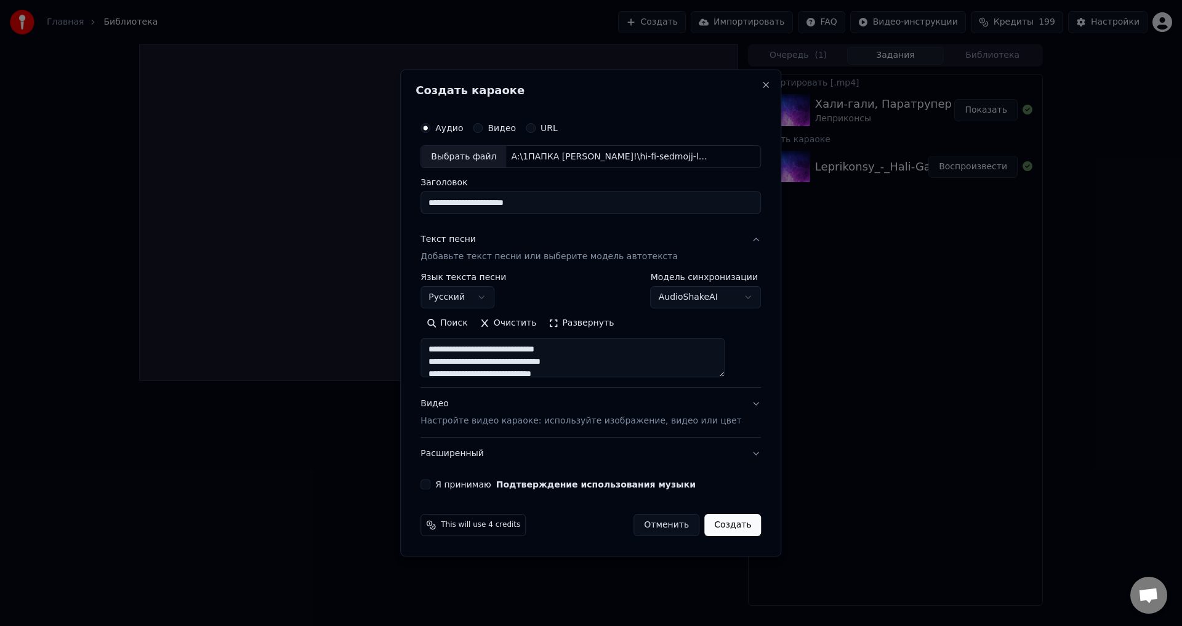
click at [514, 404] on div "Видео Настройте видео караоке: используйте изображение, видео или цвет" at bounding box center [581, 413] width 321 height 30
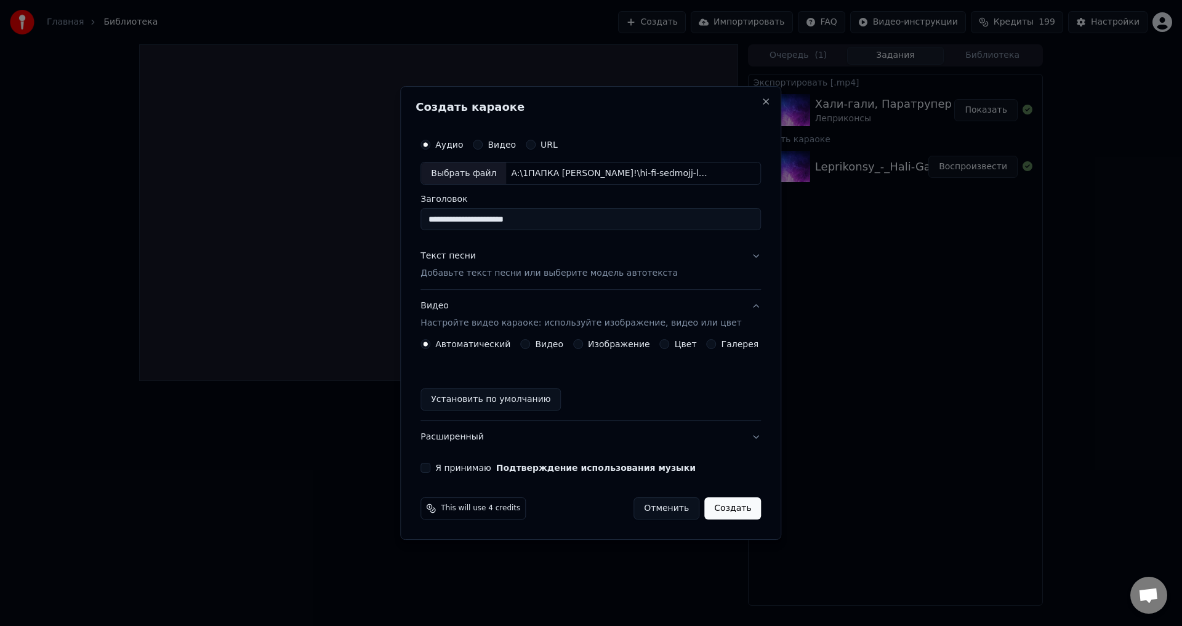
click at [548, 345] on label "Видео" at bounding box center [549, 344] width 28 height 9
click at [530, 345] on button "Видео" at bounding box center [525, 344] width 10 height 10
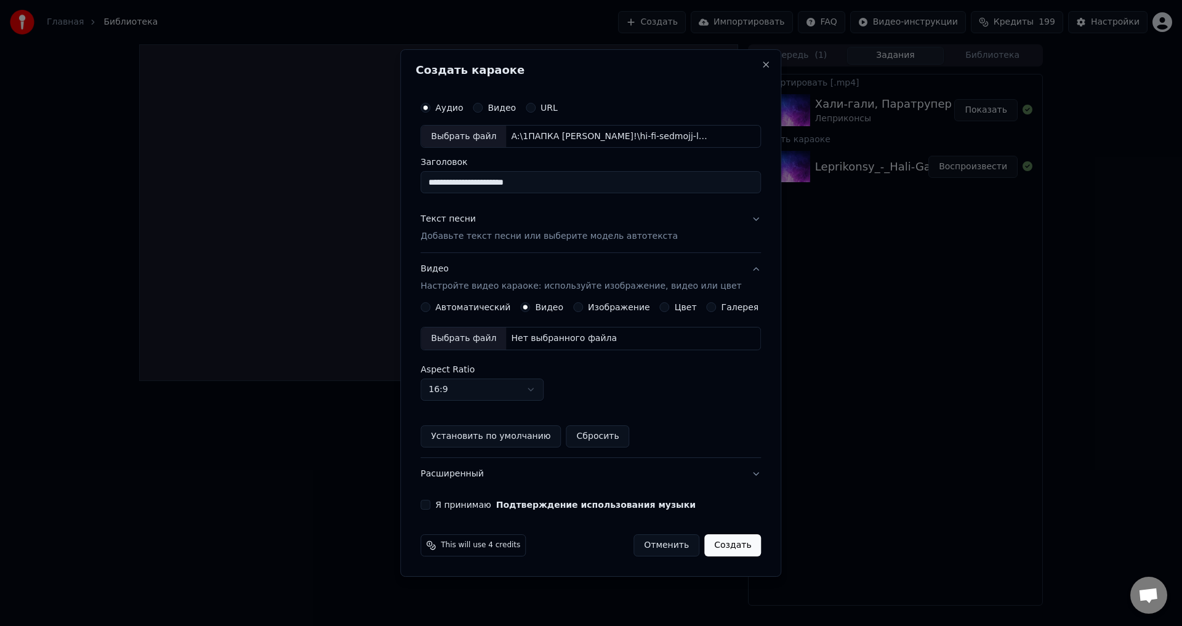
click at [553, 334] on div "Нет выбранного файла" at bounding box center [564, 338] width 116 height 12
click at [430, 504] on button "Я принимаю Подтверждение использования музыки" at bounding box center [426, 505] width 10 height 10
click at [723, 546] on button "Создать" at bounding box center [732, 545] width 57 height 22
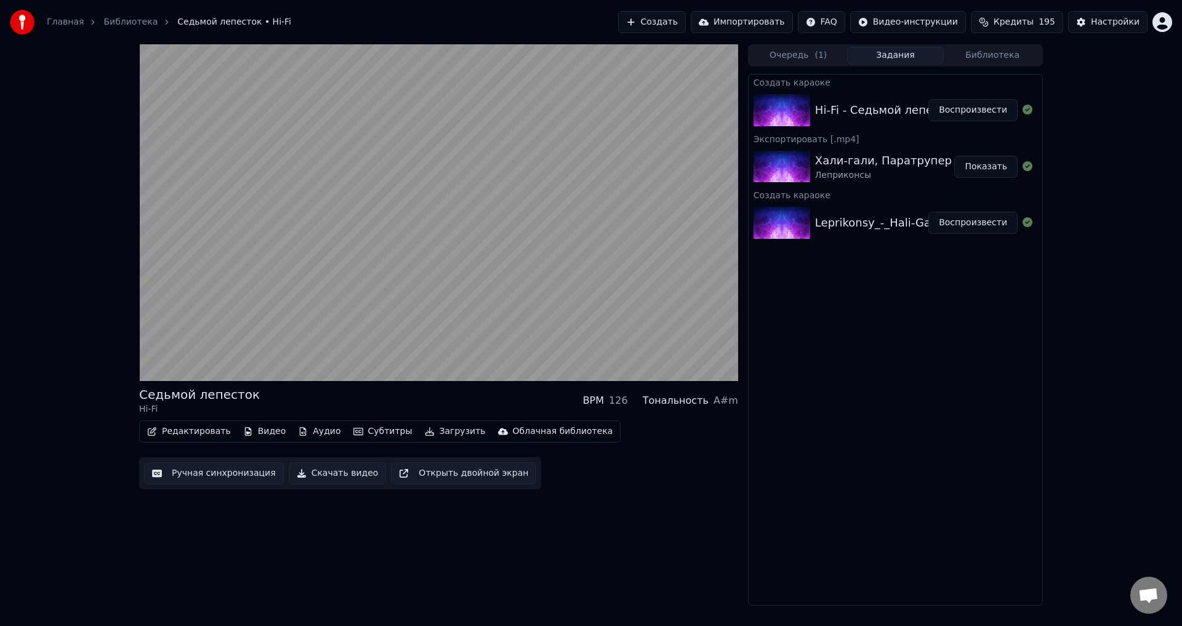
click at [207, 475] on button "Ручная синхронизация" at bounding box center [214, 473] width 140 height 22
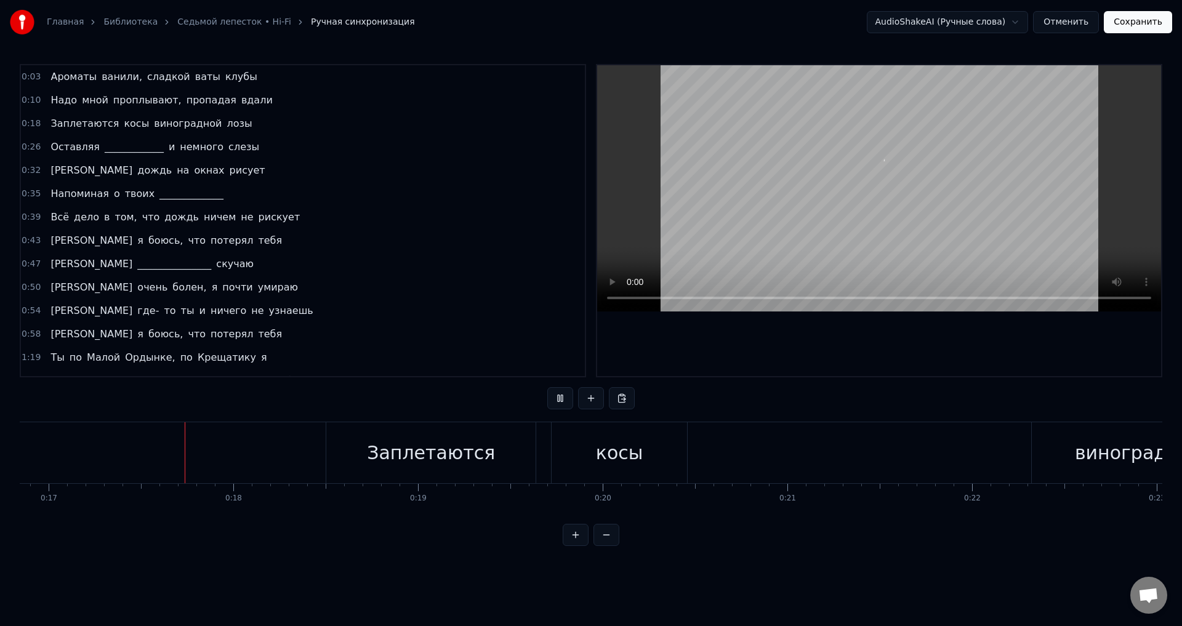
scroll to position [0, 3112]
click at [385, 453] on div "Заплетаются" at bounding box center [430, 453] width 128 height 28
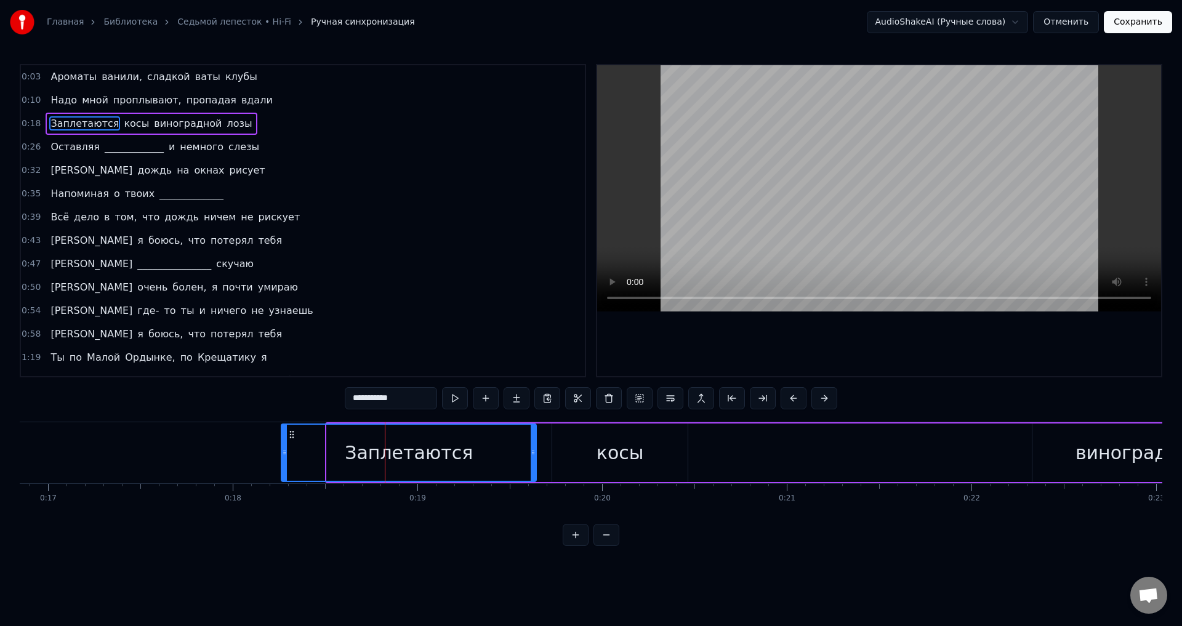
drag, startPoint x: 328, startPoint y: 452, endPoint x: 283, endPoint y: 451, distance: 45.6
click at [283, 451] on icon at bounding box center [284, 453] width 5 height 10
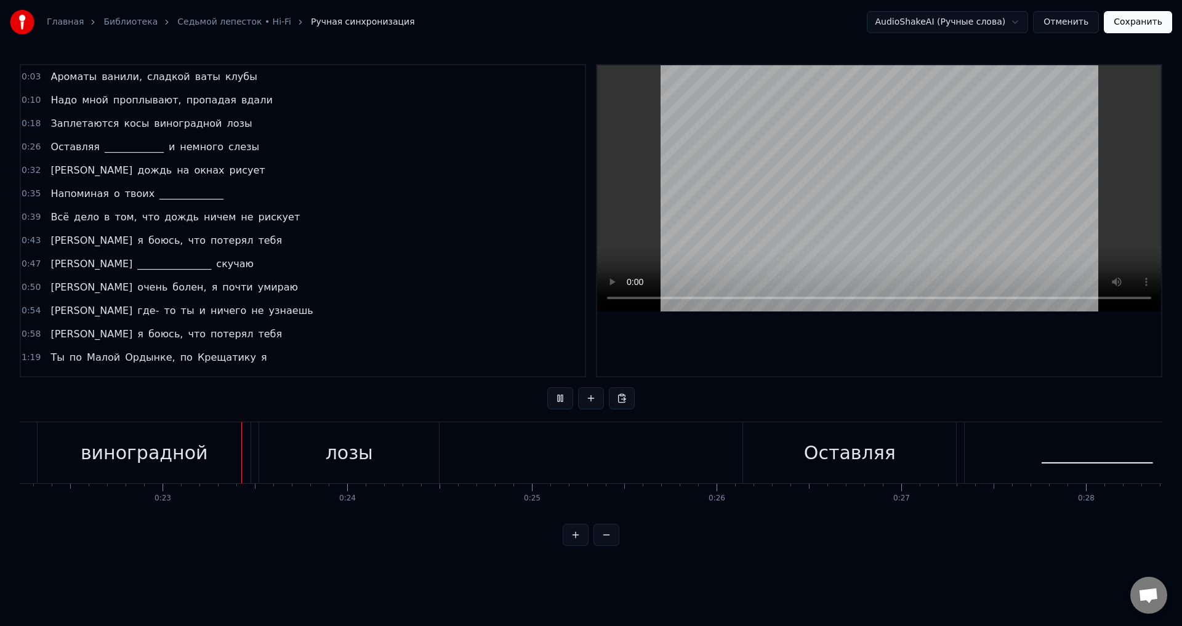
scroll to position [0, 4151]
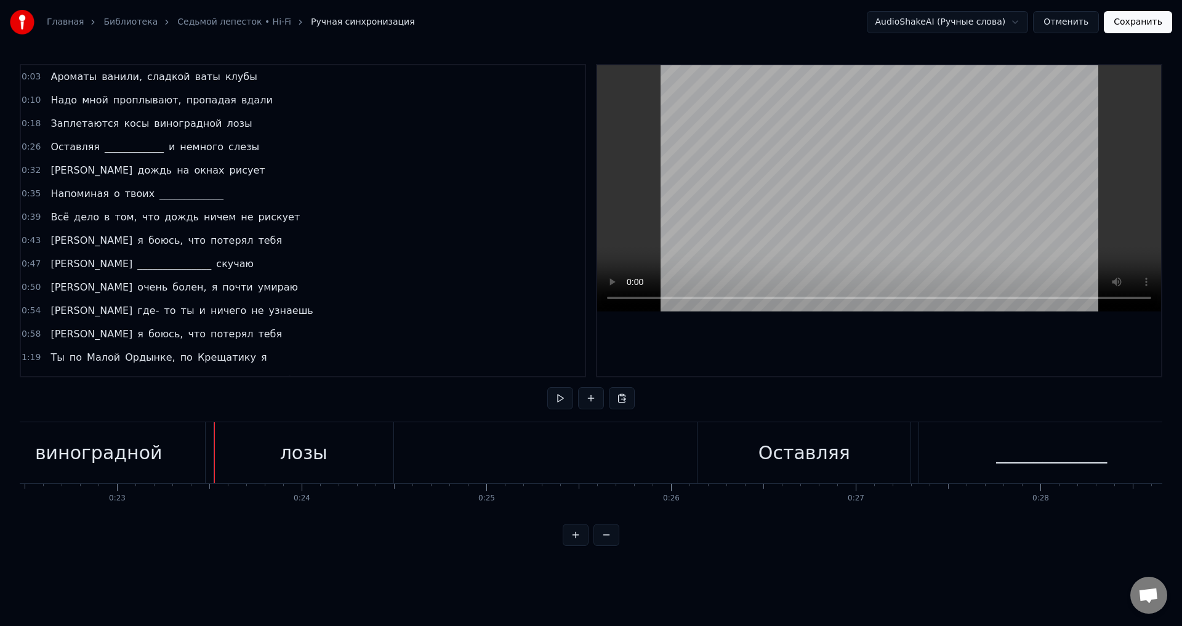
click at [99, 446] on div "виноградной" at bounding box center [98, 453] width 127 height 28
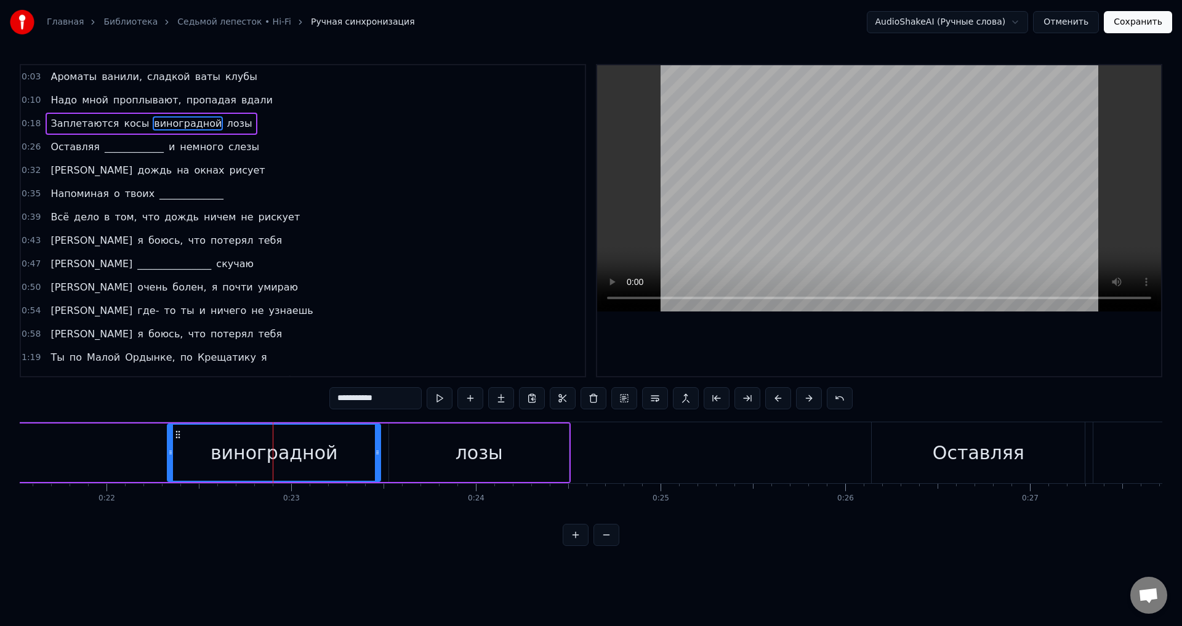
scroll to position [0, 3861]
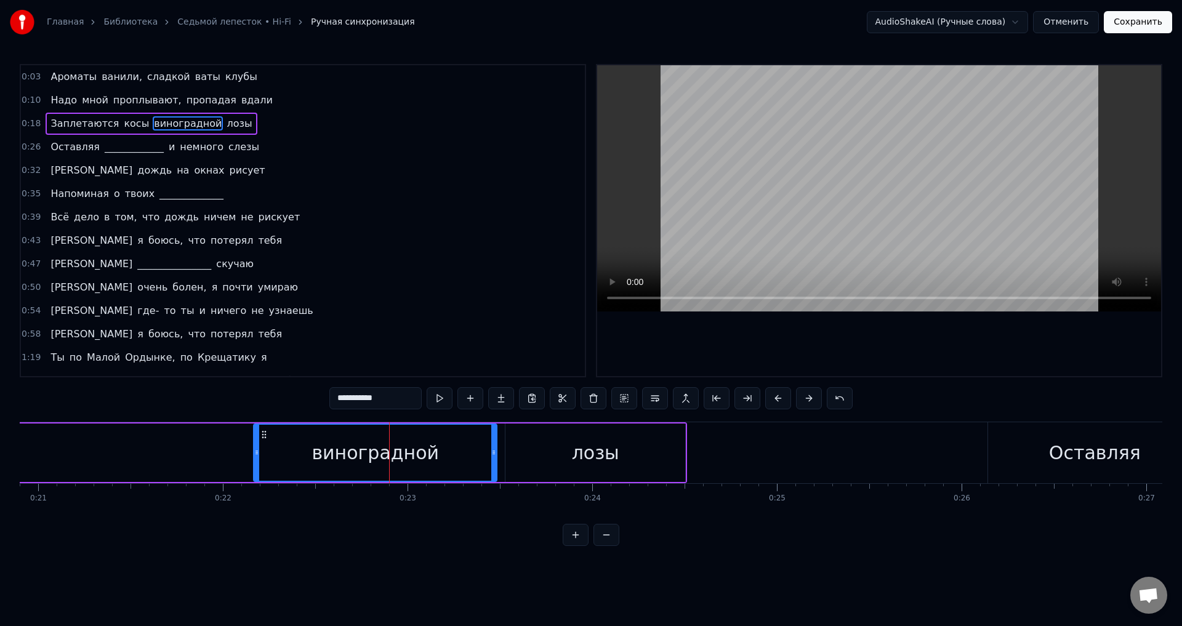
drag, startPoint x: 286, startPoint y: 455, endPoint x: 254, endPoint y: 445, distance: 32.9
click at [254, 445] on div at bounding box center [256, 453] width 5 height 56
click at [217, 452] on div "Заплетаются косы виноградной лозы" at bounding box center [109, 452] width 1156 height 61
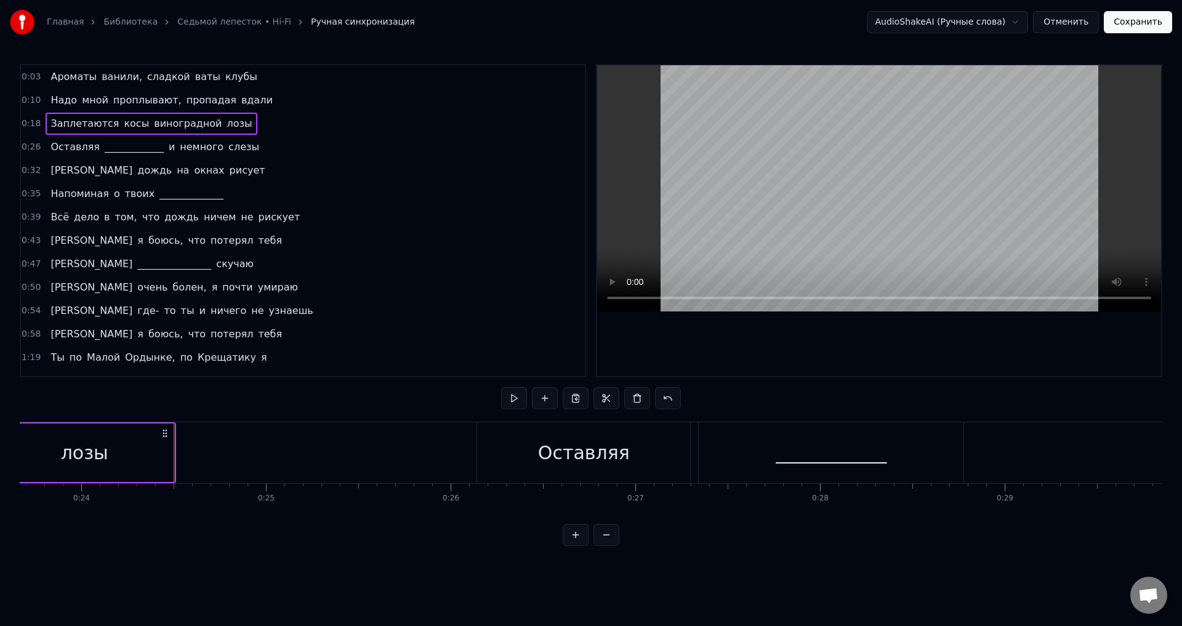
scroll to position [0, 4372]
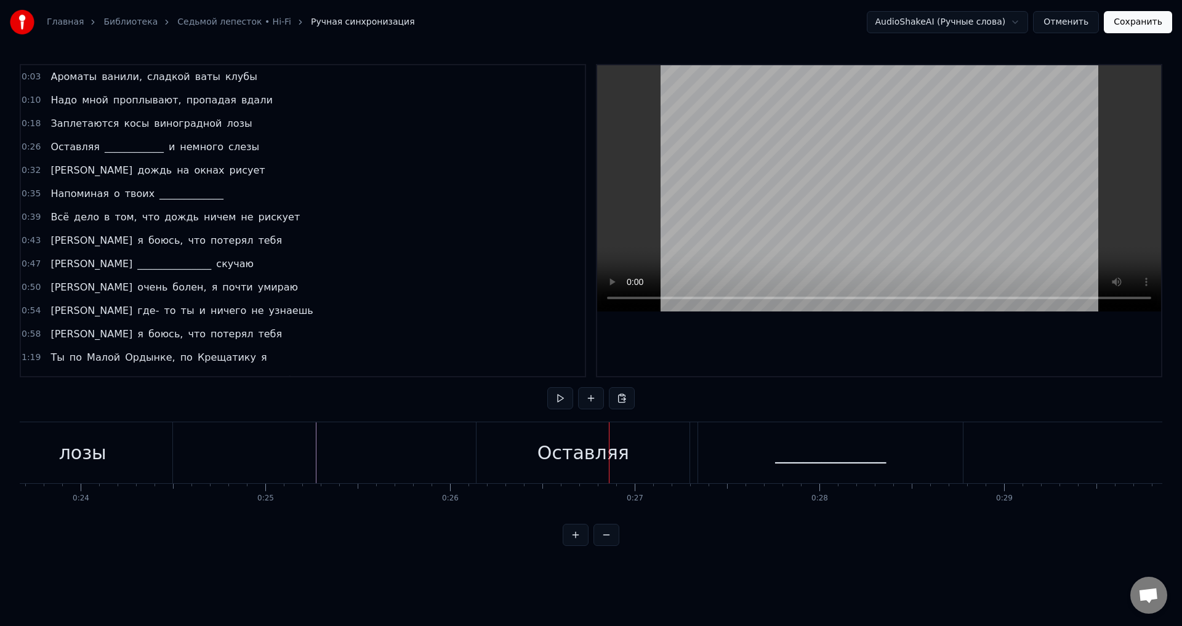
click at [533, 448] on div "Оставляя" at bounding box center [583, 452] width 213 height 61
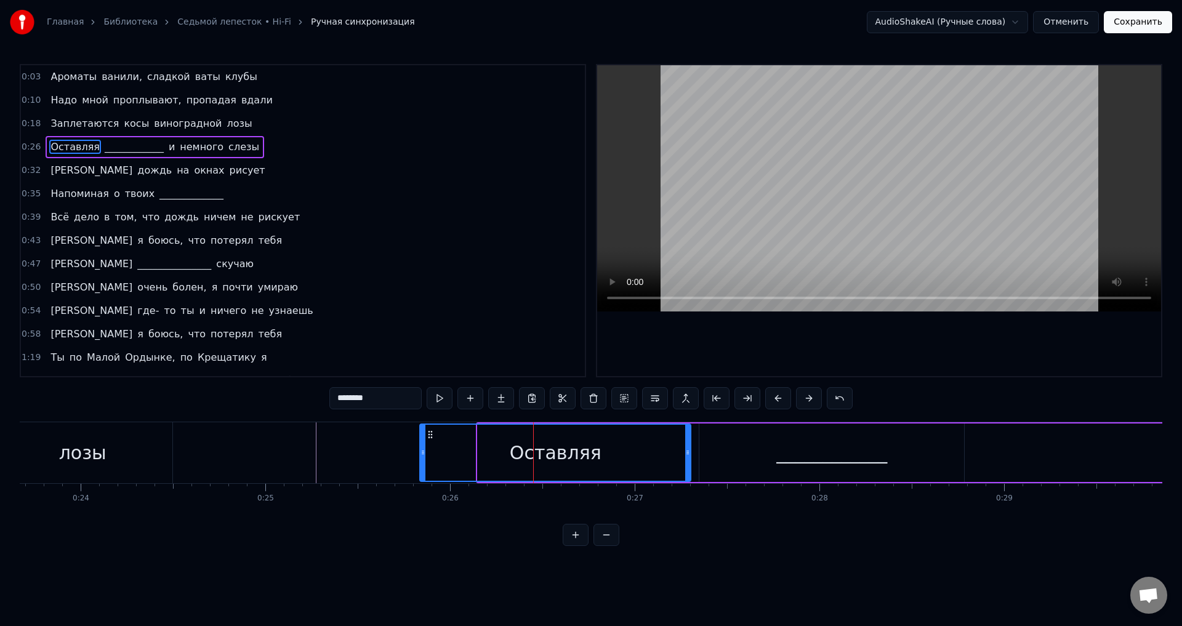
drag, startPoint x: 480, startPoint y: 449, endPoint x: 422, endPoint y: 450, distance: 57.9
click at [422, 450] on icon at bounding box center [423, 453] width 5 height 10
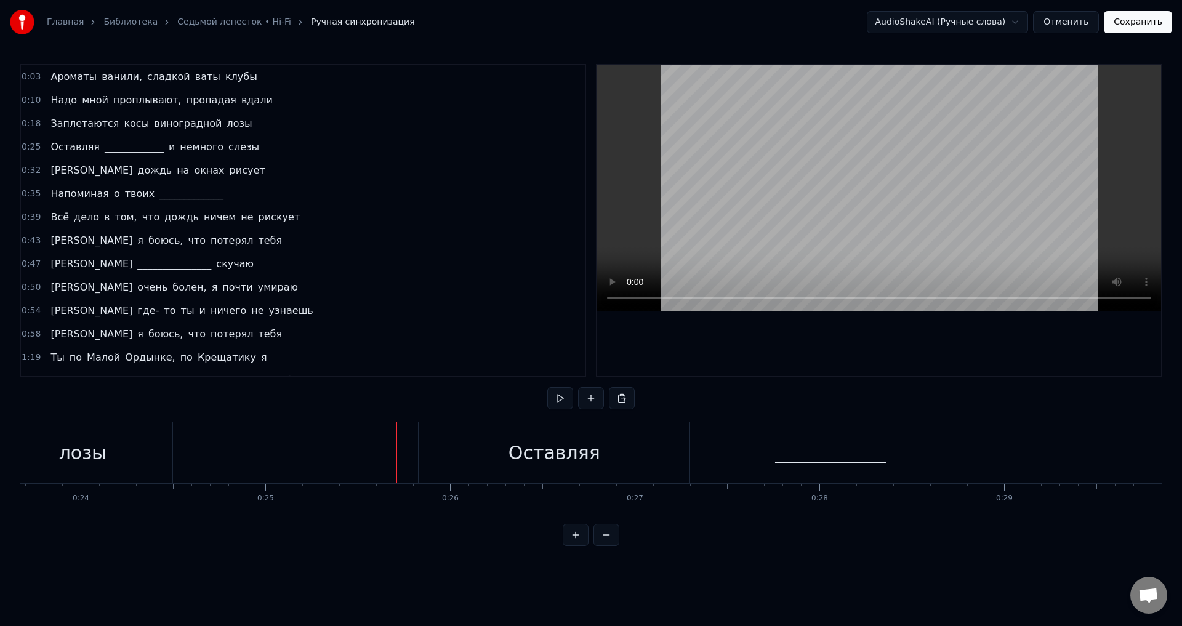
click at [445, 449] on div "Оставляя" at bounding box center [554, 452] width 271 height 61
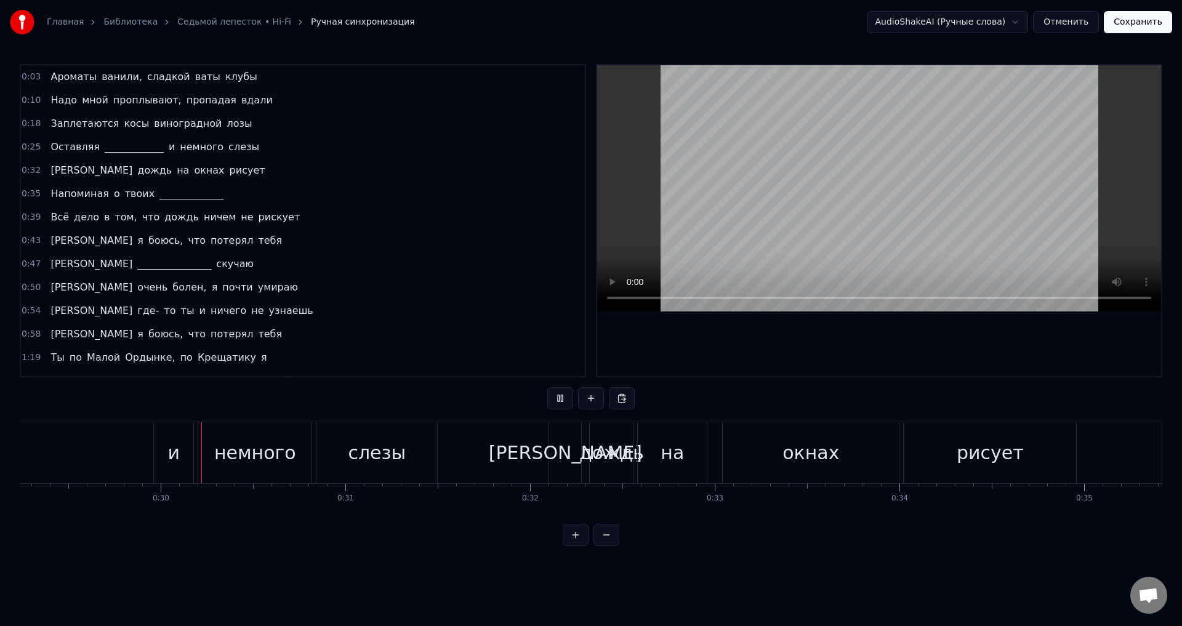
scroll to position [0, 5402]
click at [557, 448] on div "[PERSON_NAME]" at bounding box center [564, 452] width 32 height 61
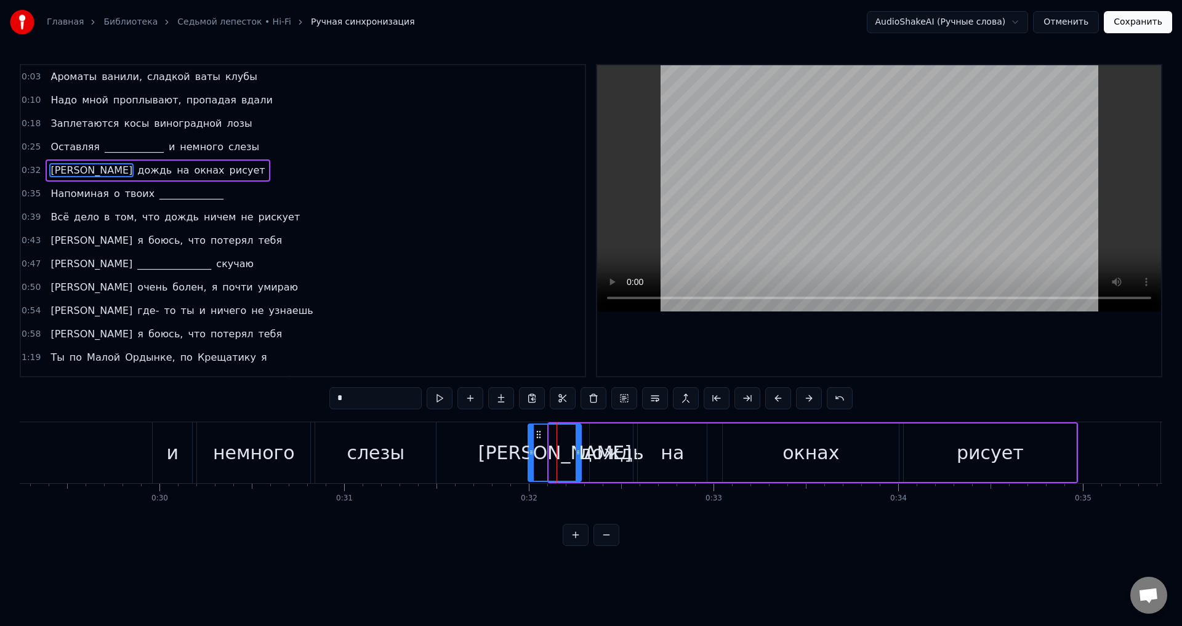
drag, startPoint x: 552, startPoint y: 451, endPoint x: 525, endPoint y: 451, distance: 27.1
click at [529, 451] on icon at bounding box center [531, 453] width 5 height 10
click at [587, 454] on div "дождь" at bounding box center [611, 453] width 65 height 28
type input "*****"
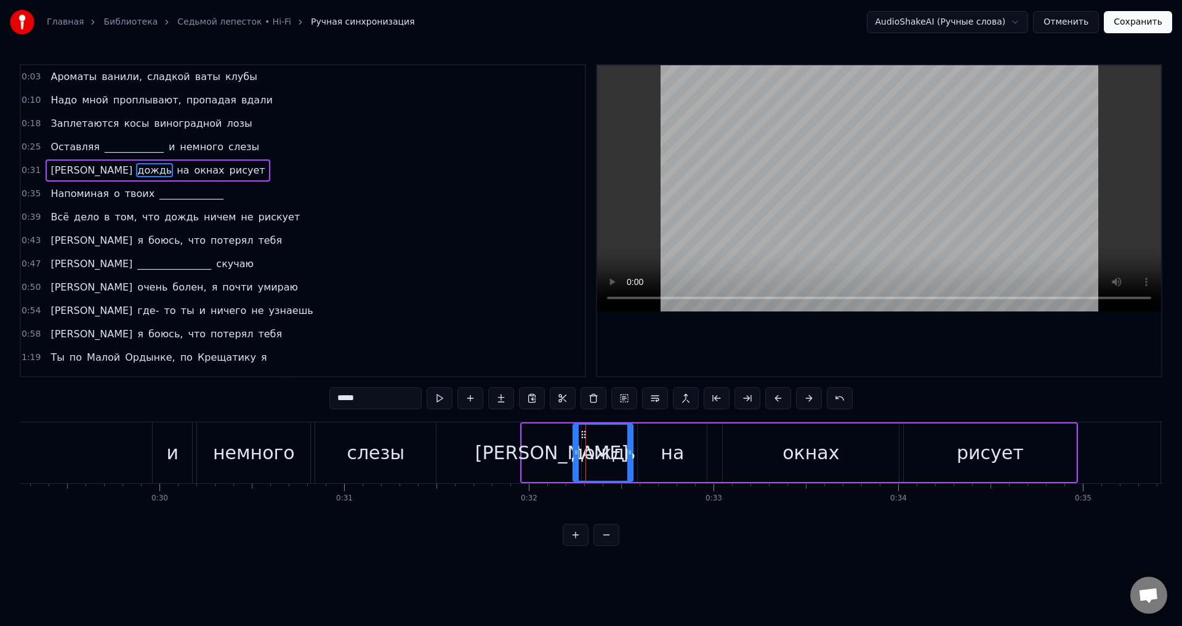
drag, startPoint x: 593, startPoint y: 454, endPoint x: 575, endPoint y: 454, distance: 17.9
click at [575, 454] on icon at bounding box center [576, 453] width 5 height 10
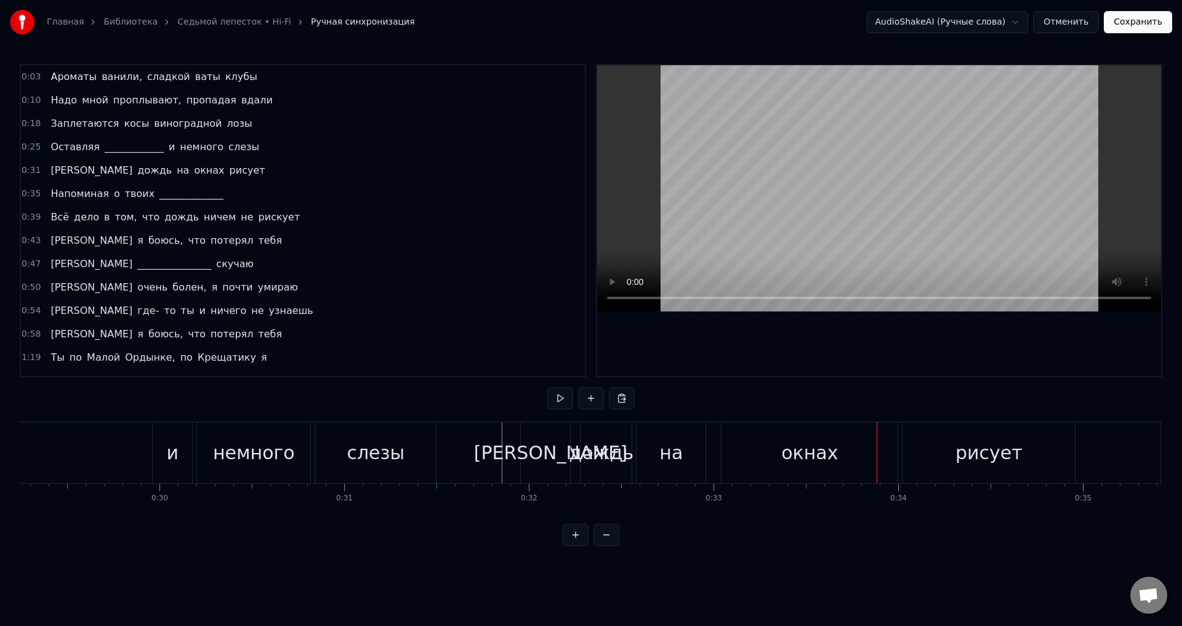
click at [659, 453] on div "на" at bounding box center [671, 452] width 69 height 61
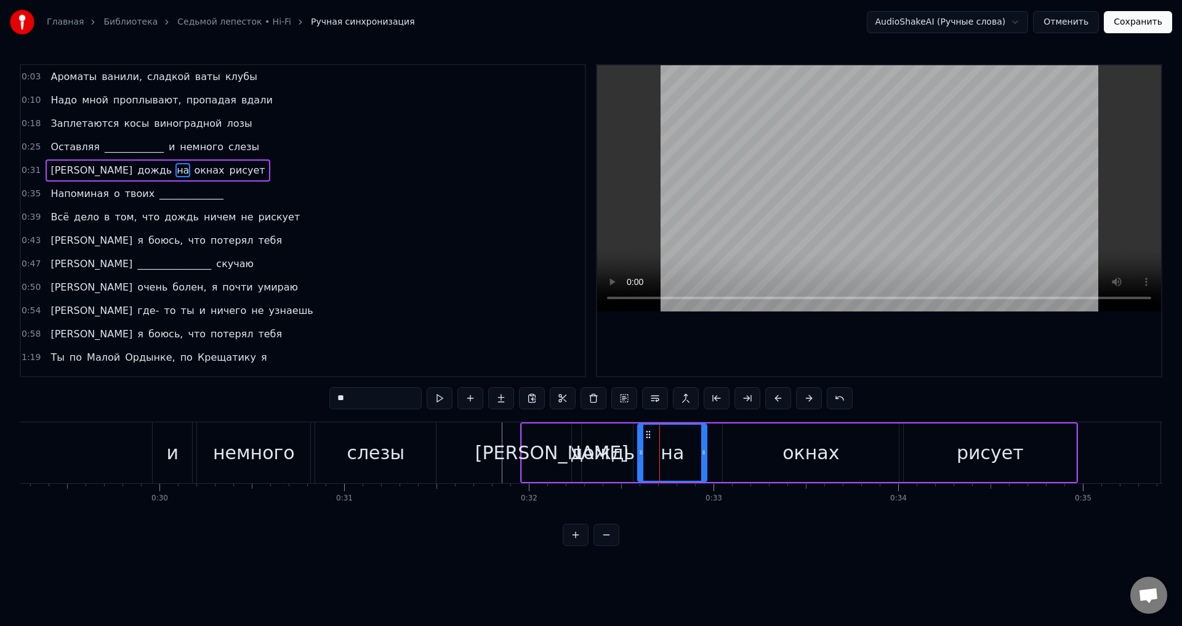
click at [608, 451] on div "дождь" at bounding box center [603, 453] width 65 height 28
type input "*****"
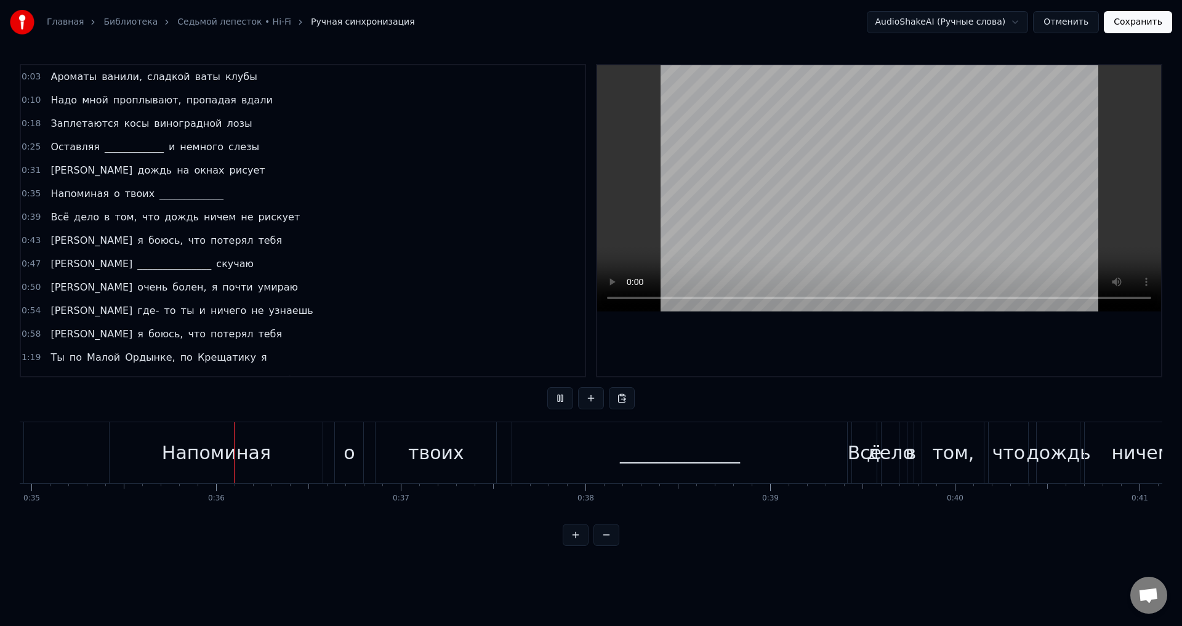
scroll to position [0, 6455]
click at [853, 455] on div "Всё" at bounding box center [863, 453] width 34 height 28
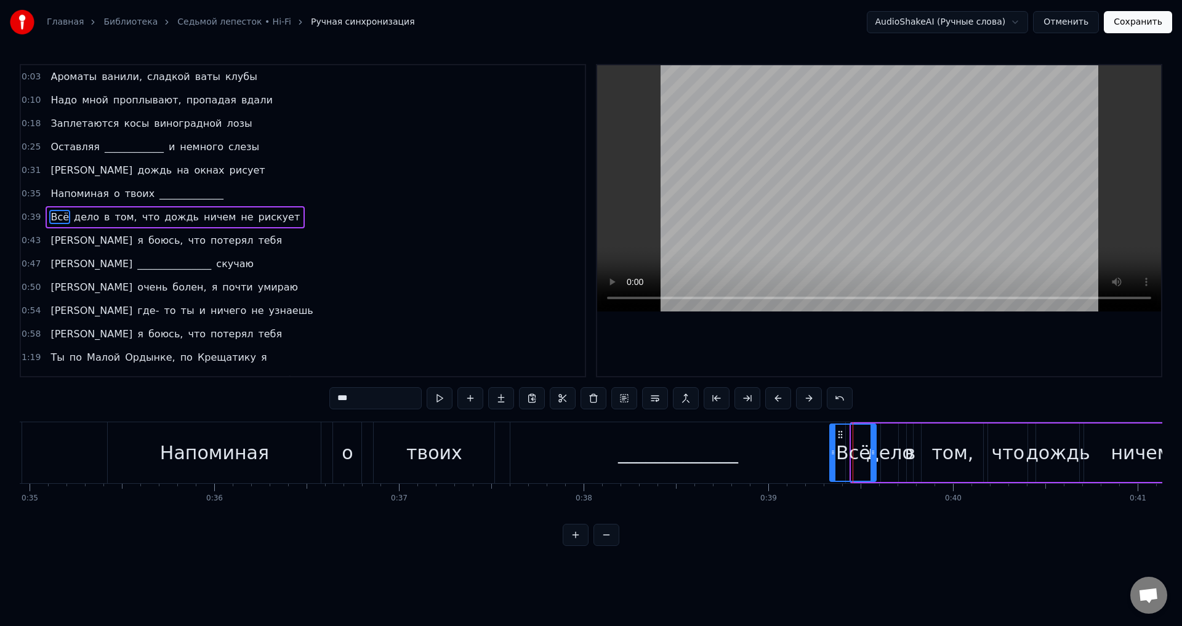
drag, startPoint x: 853, startPoint y: 451, endPoint x: 832, endPoint y: 450, distance: 21.6
click at [832, 450] on icon at bounding box center [833, 453] width 5 height 10
click at [842, 449] on div "Всё" at bounding box center [853, 453] width 34 height 28
drag, startPoint x: 832, startPoint y: 451, endPoint x: 797, endPoint y: 449, distance: 35.8
click at [797, 449] on icon at bounding box center [797, 453] width 5 height 10
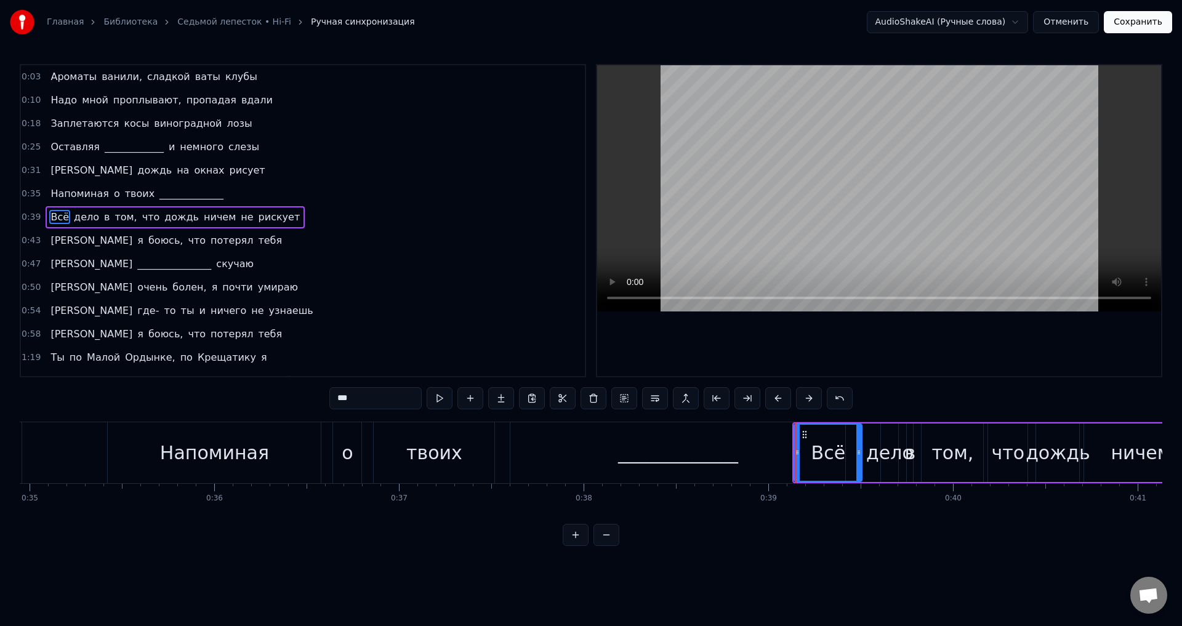
drag, startPoint x: 871, startPoint y: 454, endPoint x: 846, endPoint y: 452, distance: 25.3
click at [856, 451] on icon at bounding box center [858, 453] width 5 height 10
click at [870, 456] on div "дело" at bounding box center [889, 453] width 47 height 28
click at [876, 452] on div "дело" at bounding box center [889, 453] width 47 height 28
click at [870, 453] on div "дело" at bounding box center [889, 453] width 47 height 28
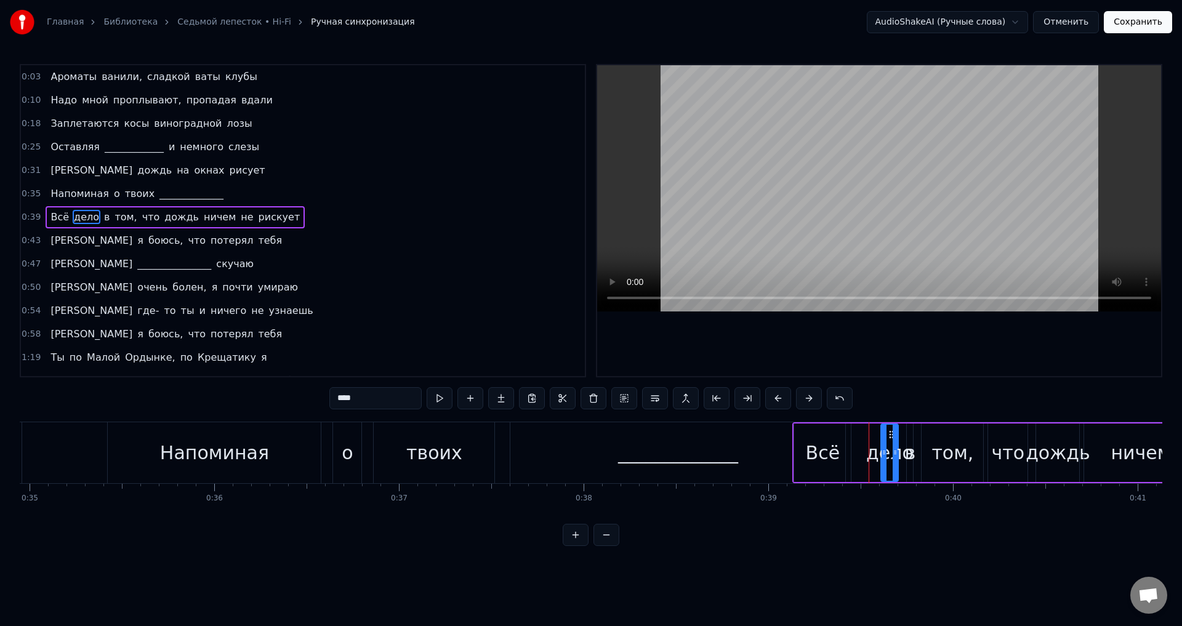
click at [887, 456] on icon at bounding box center [884, 453] width 5 height 10
drag, startPoint x: 884, startPoint y: 455, endPoint x: 853, endPoint y: 455, distance: 30.8
click at [853, 455] on icon at bounding box center [853, 453] width 5 height 10
click at [893, 456] on icon at bounding box center [895, 453] width 5 height 10
click at [780, 445] on div "_____________" at bounding box center [677, 452] width 335 height 61
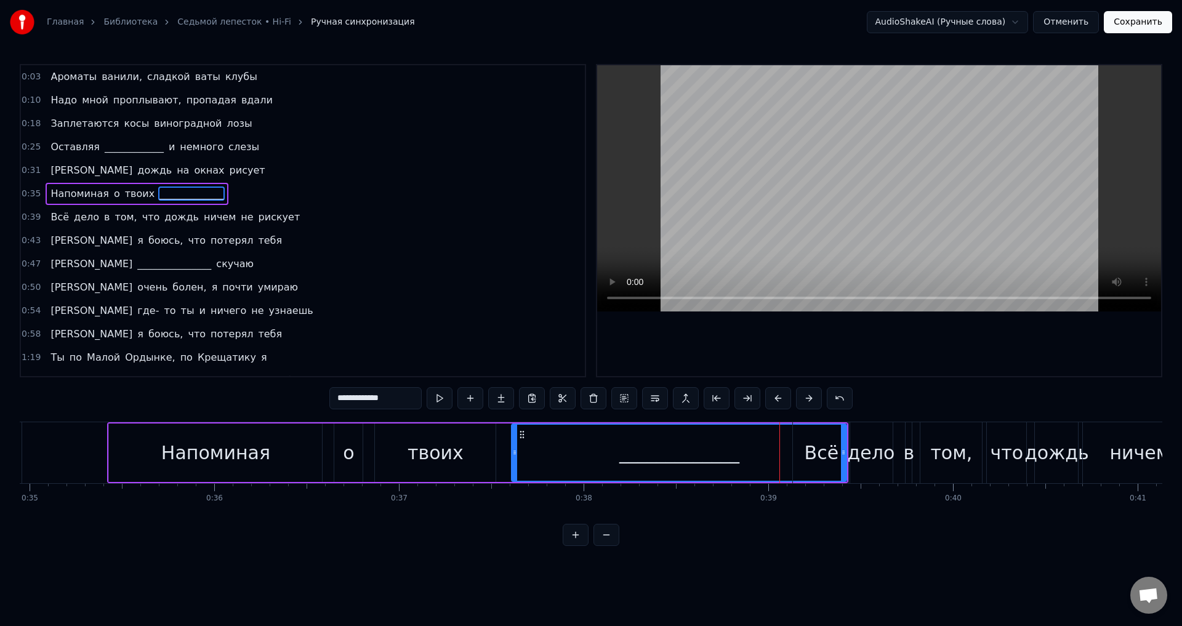
click at [805, 448] on div "Всё" at bounding box center [821, 452] width 57 height 61
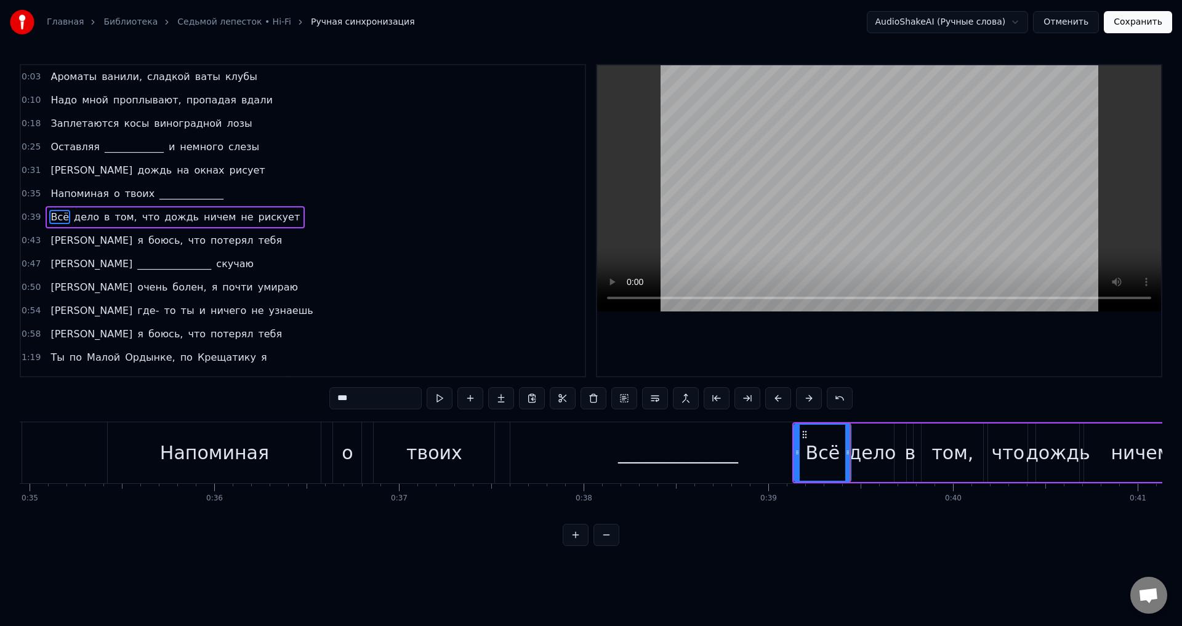
click at [861, 453] on div "дело" at bounding box center [872, 453] width 47 height 28
click at [788, 443] on div "_____________" at bounding box center [677, 452] width 335 height 61
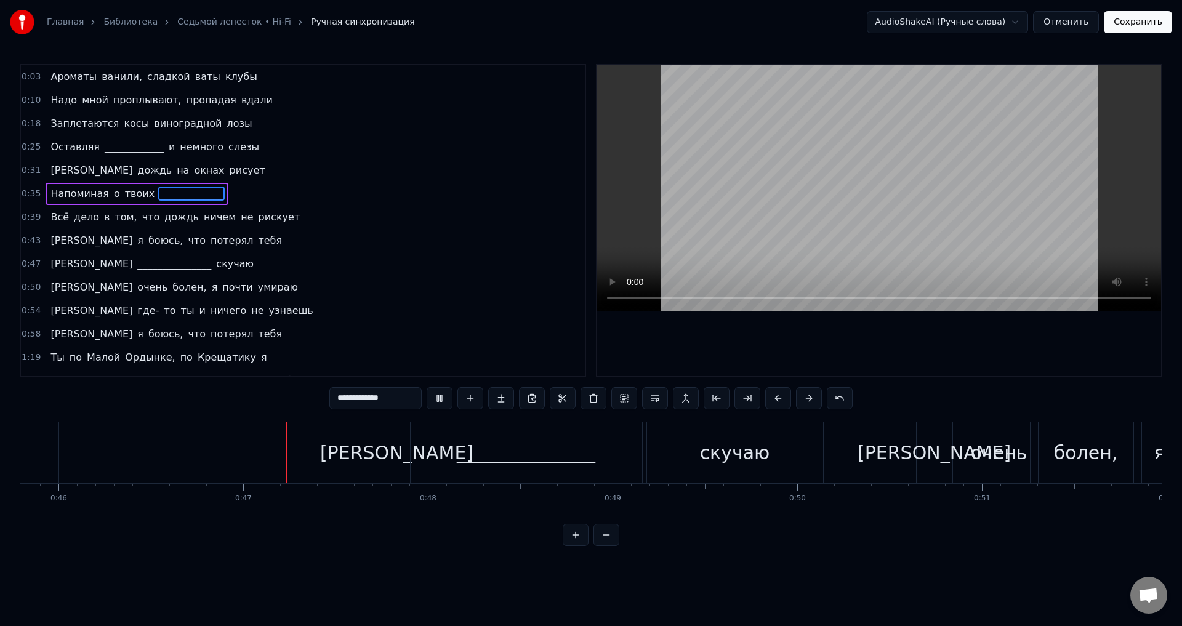
scroll to position [0, 8540]
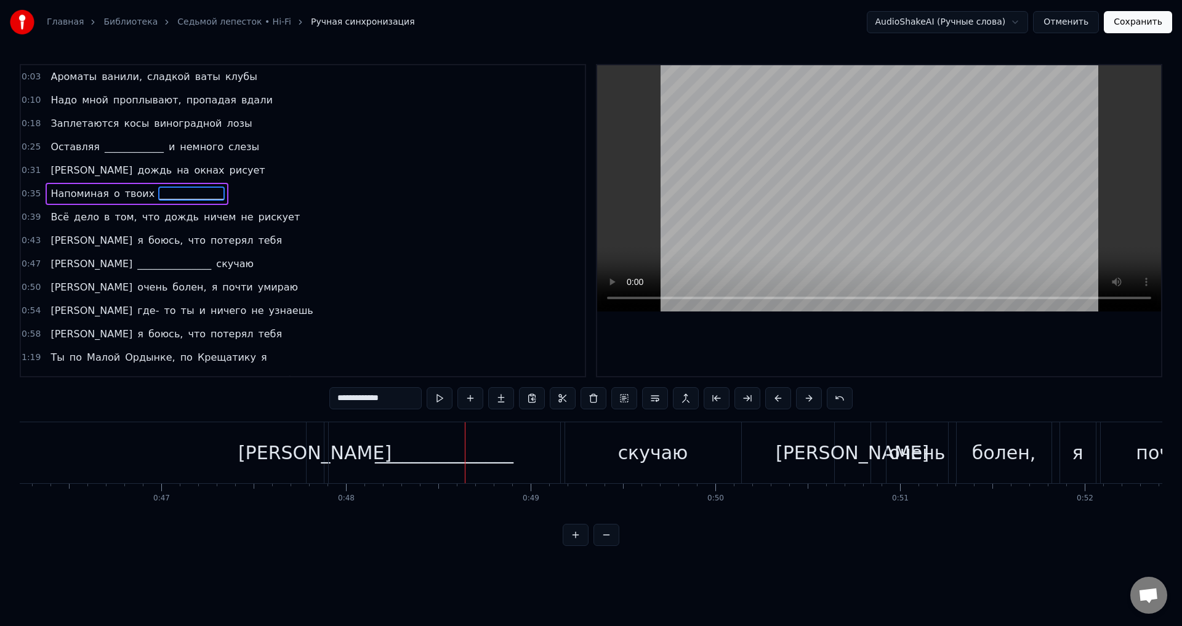
click at [317, 454] on div "[PERSON_NAME]" at bounding box center [314, 453] width 153 height 28
type input "*"
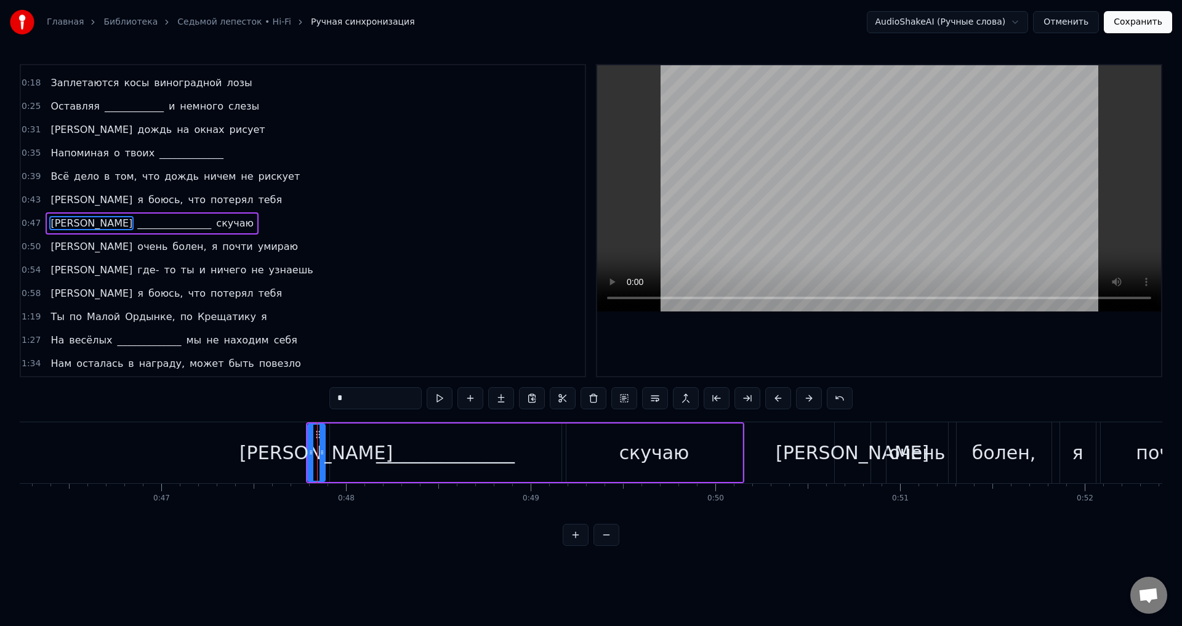
scroll to position [43, 0]
drag, startPoint x: 307, startPoint y: 454, endPoint x: 272, endPoint y: 453, distance: 35.1
click at [275, 453] on icon at bounding box center [277, 453] width 5 height 10
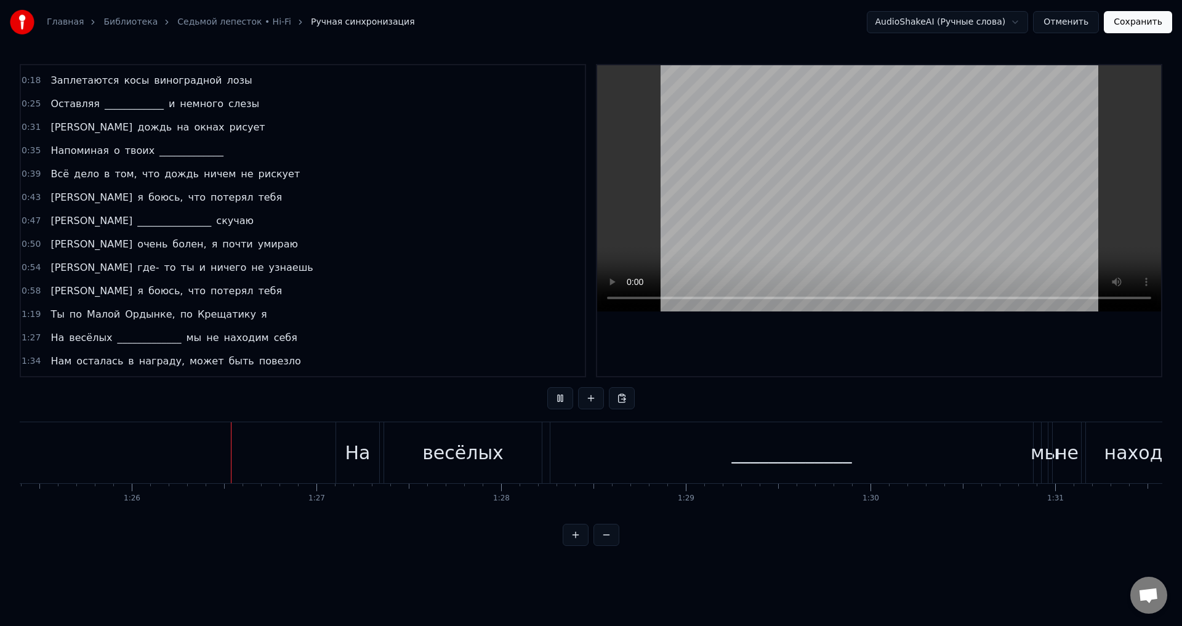
scroll to position [0, 15774]
click at [1036, 458] on div "мы" at bounding box center [1044, 453] width 28 height 28
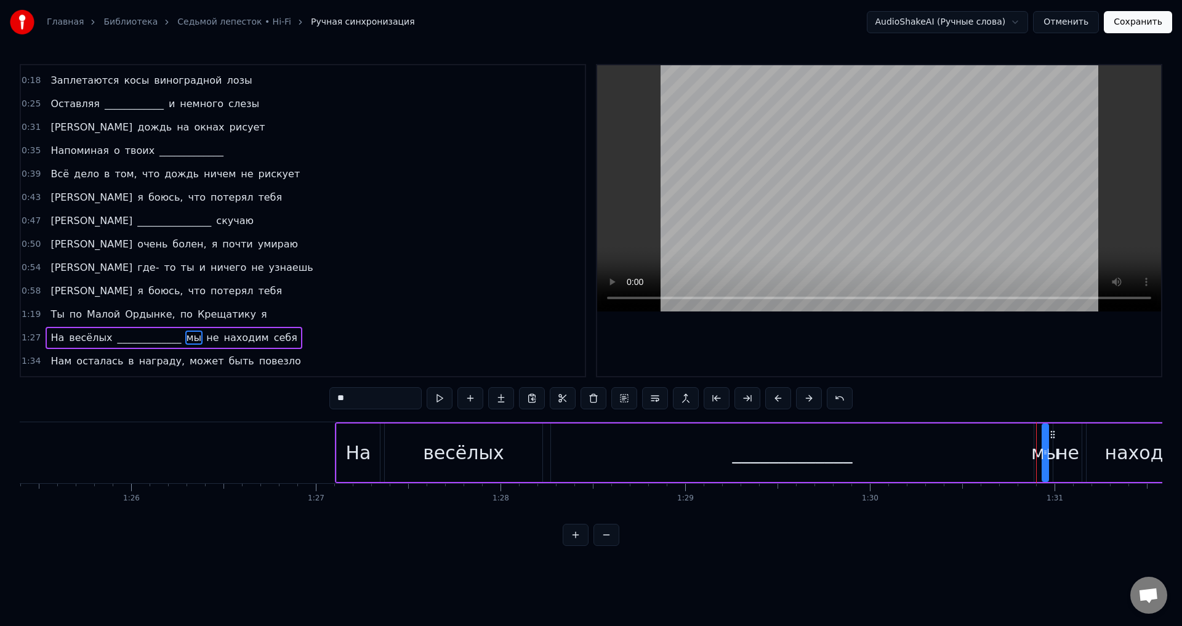
scroll to position [160, 0]
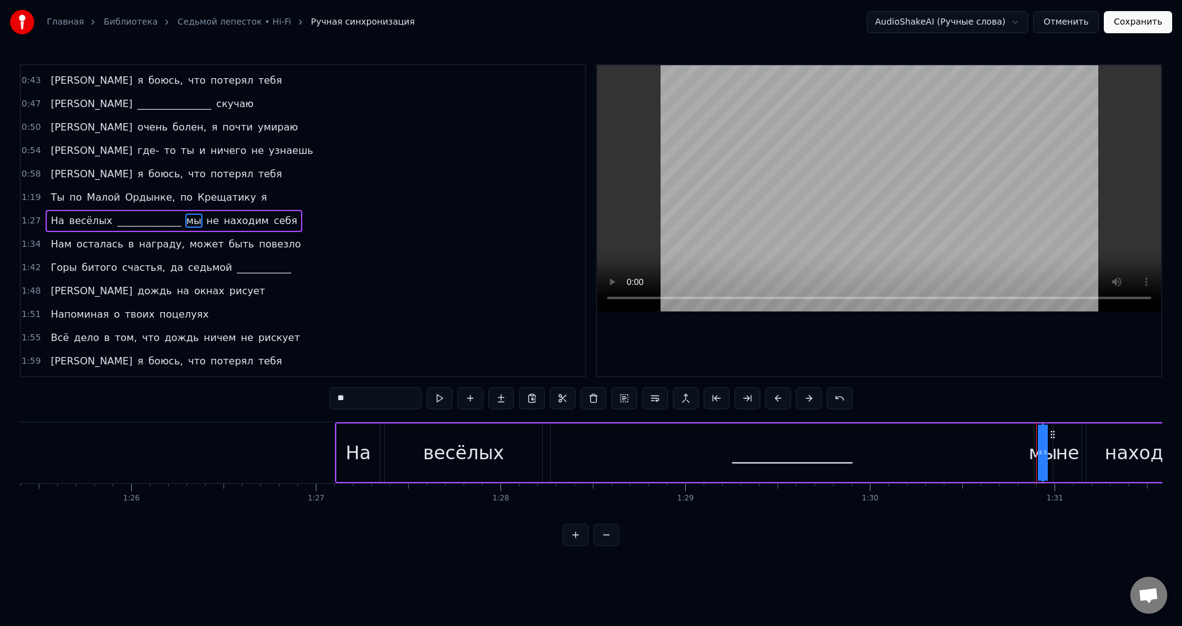
drag, startPoint x: 1044, startPoint y: 453, endPoint x: 1016, endPoint y: 451, distance: 27.8
click at [1016, 451] on div "На весёлых _____________ мы не находим себя" at bounding box center [835, 452] width 1000 height 61
click at [1041, 453] on div "мы" at bounding box center [1042, 453] width 28 height 28
drag, startPoint x: 1048, startPoint y: 454, endPoint x: 1075, endPoint y: 454, distance: 27.1
click at [1075, 454] on div "На весёлых _____________ мы не находим себя" at bounding box center [835, 452] width 1000 height 61
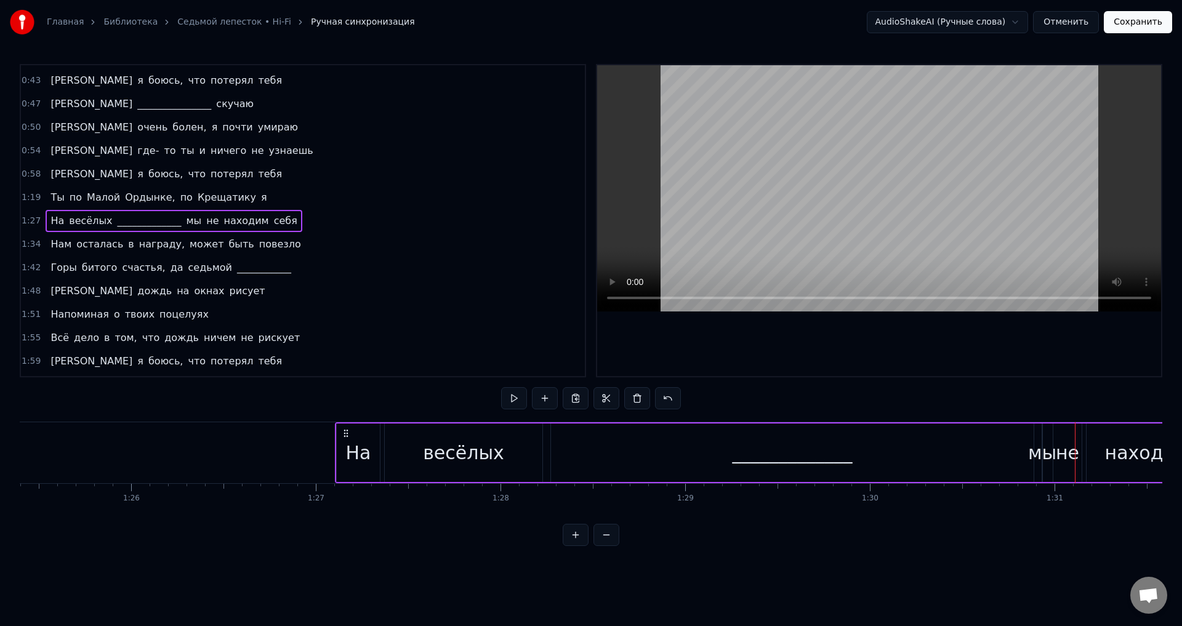
click at [1038, 451] on div "мы" at bounding box center [1042, 453] width 28 height 28
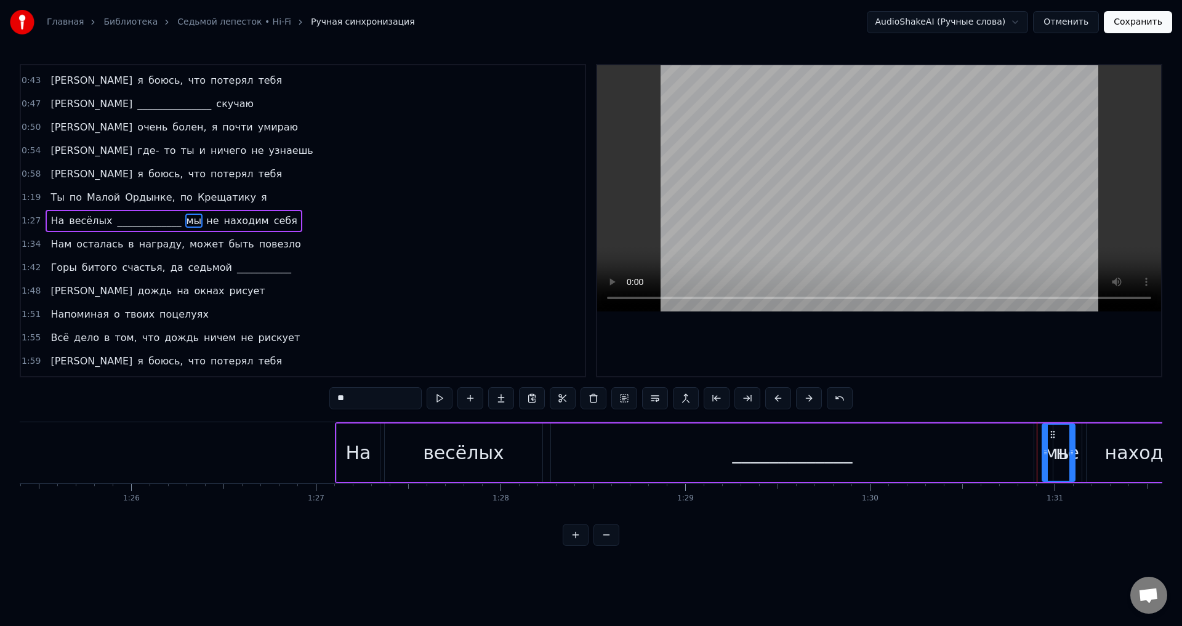
drag, startPoint x: 1042, startPoint y: 452, endPoint x: 1076, endPoint y: 452, distance: 33.9
click at [1076, 452] on div "На весёлых _____________ мы не находим себя" at bounding box center [835, 452] width 1000 height 61
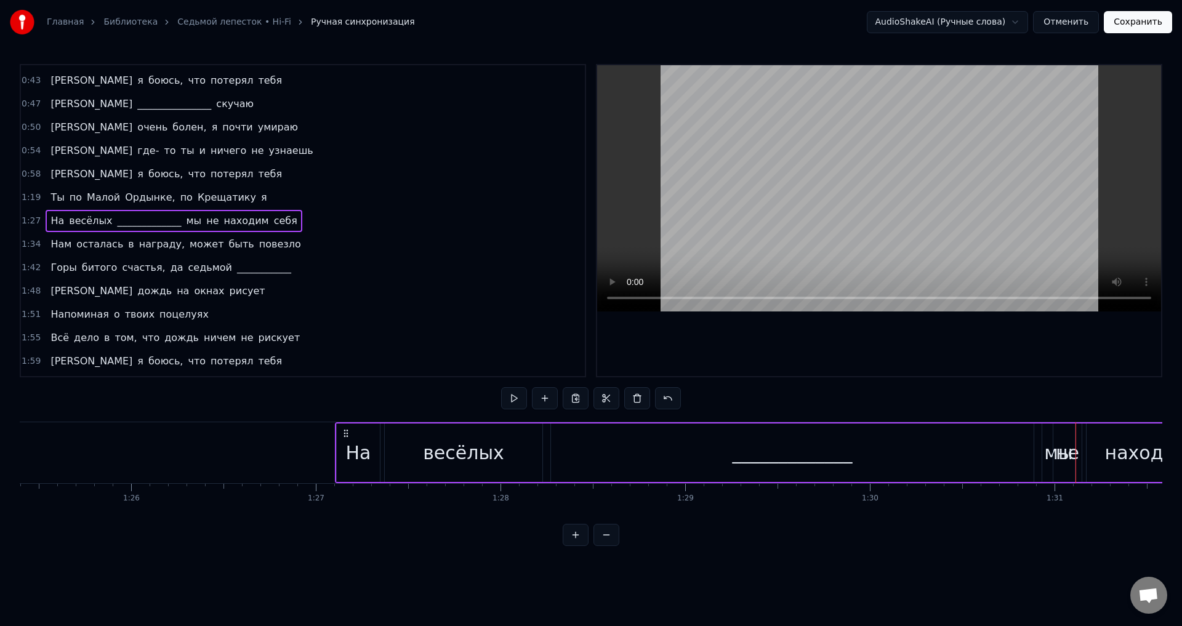
click at [1049, 438] on div "мы" at bounding box center [1058, 453] width 33 height 58
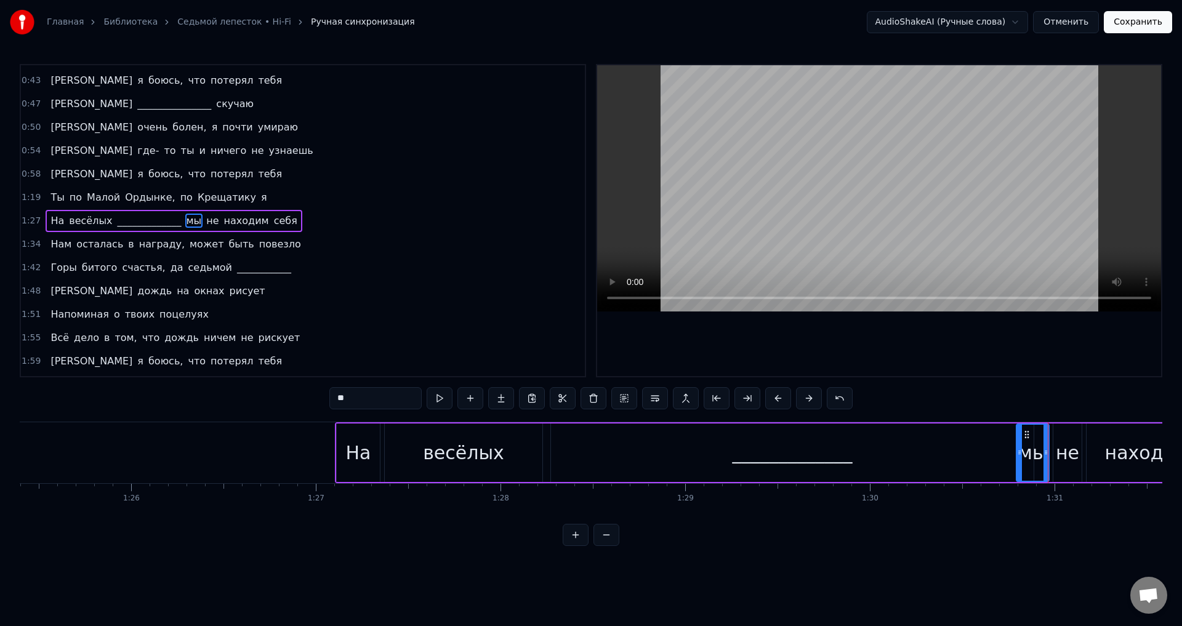
drag, startPoint x: 1052, startPoint y: 433, endPoint x: 1021, endPoint y: 435, distance: 30.8
click at [1026, 432] on icon at bounding box center [1027, 435] width 10 height 10
click at [1028, 450] on div "мы" at bounding box center [1032, 453] width 28 height 28
drag, startPoint x: 1028, startPoint y: 432, endPoint x: 1000, endPoint y: 432, distance: 27.7
click at [1000, 432] on icon at bounding box center [1005, 435] width 10 height 10
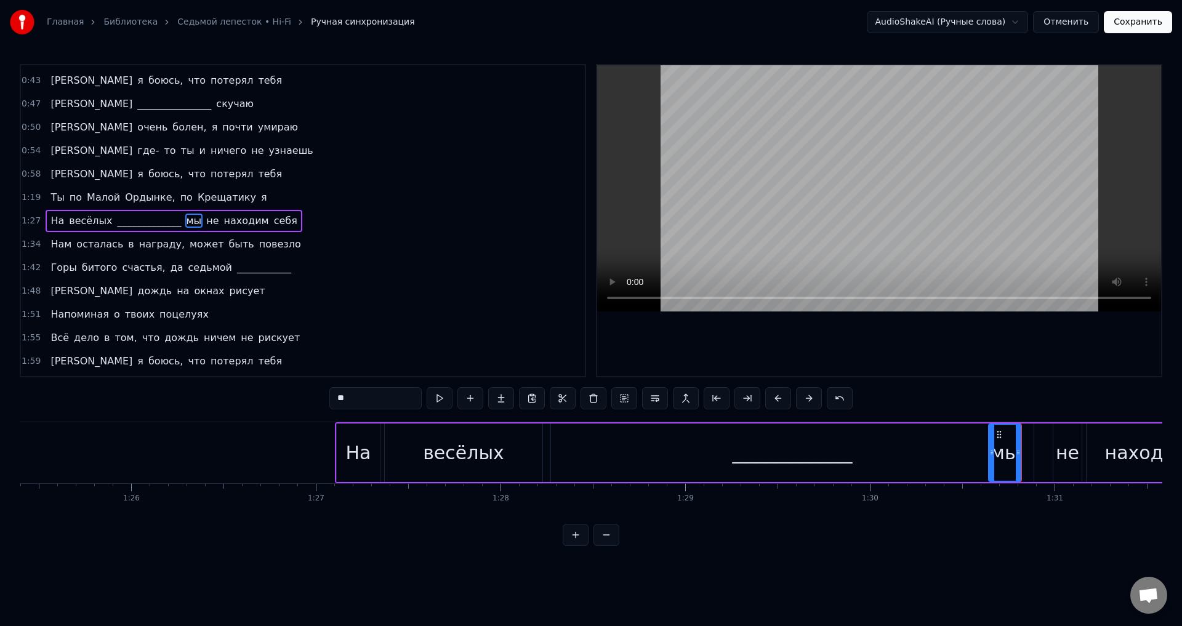
click at [1065, 453] on div "не" at bounding box center [1067, 453] width 23 height 28
type input "**"
drag, startPoint x: 1063, startPoint y: 433, endPoint x: 1036, endPoint y: 433, distance: 27.7
click at [1036, 433] on div "На весёлых _____________ мы не находим себя" at bounding box center [835, 452] width 1000 height 61
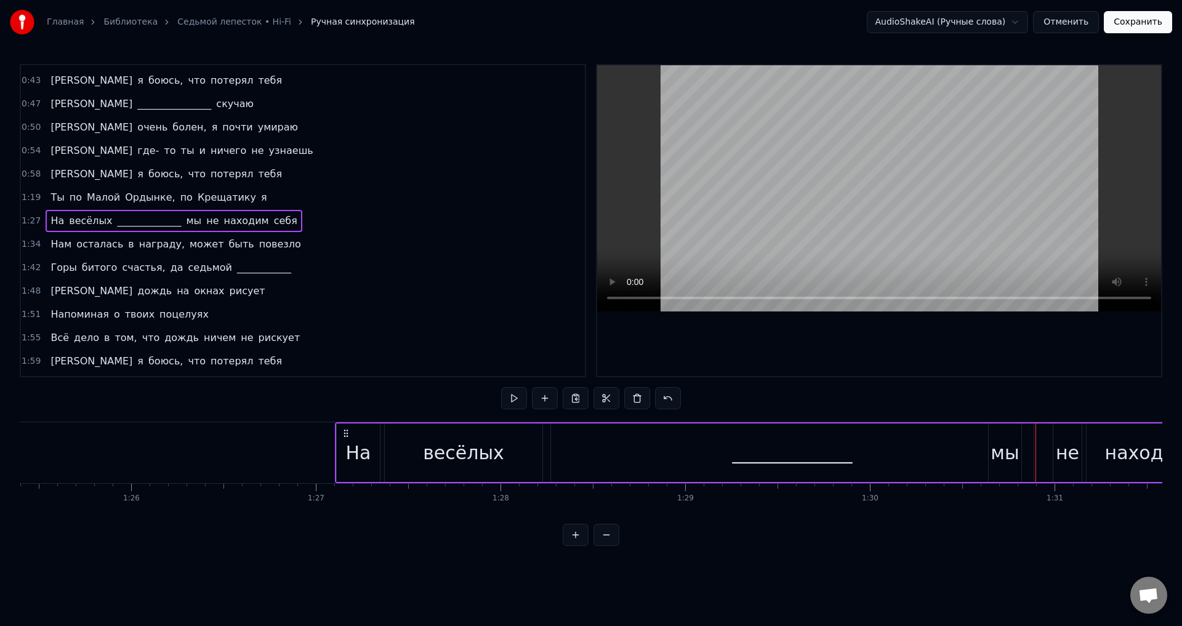
click at [1062, 433] on div "не" at bounding box center [1068, 453] width 28 height 58
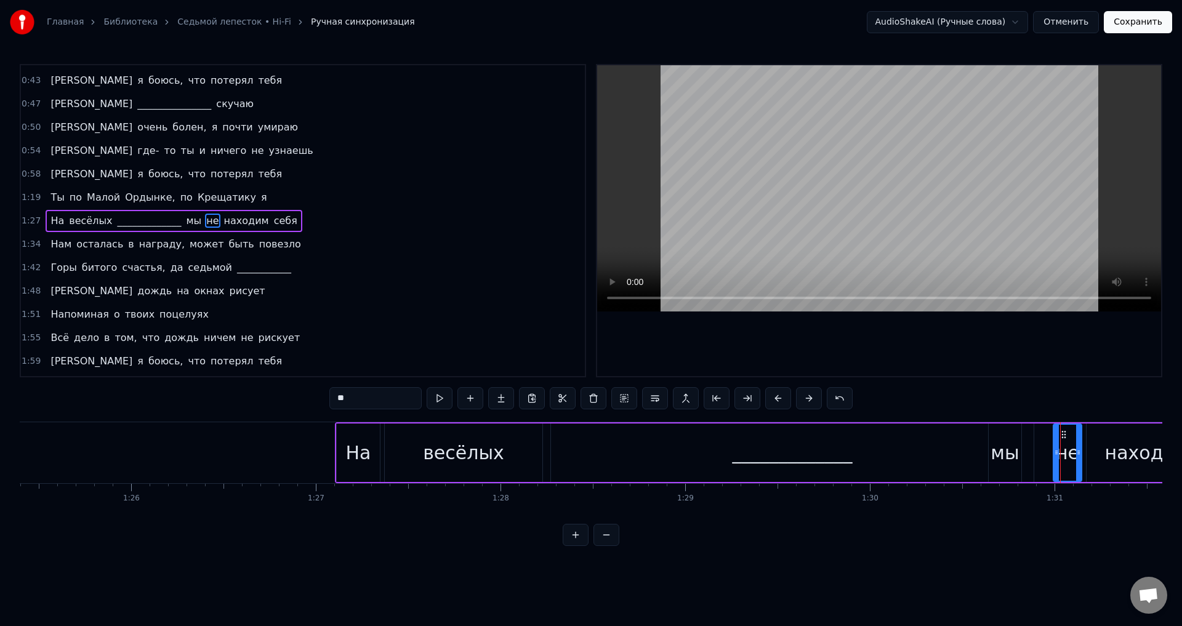
drag, startPoint x: 1063, startPoint y: 433, endPoint x: 1051, endPoint y: 433, distance: 12.3
click at [1051, 433] on div "На весёлых _____________ мы не находим себя" at bounding box center [835, 452] width 1000 height 61
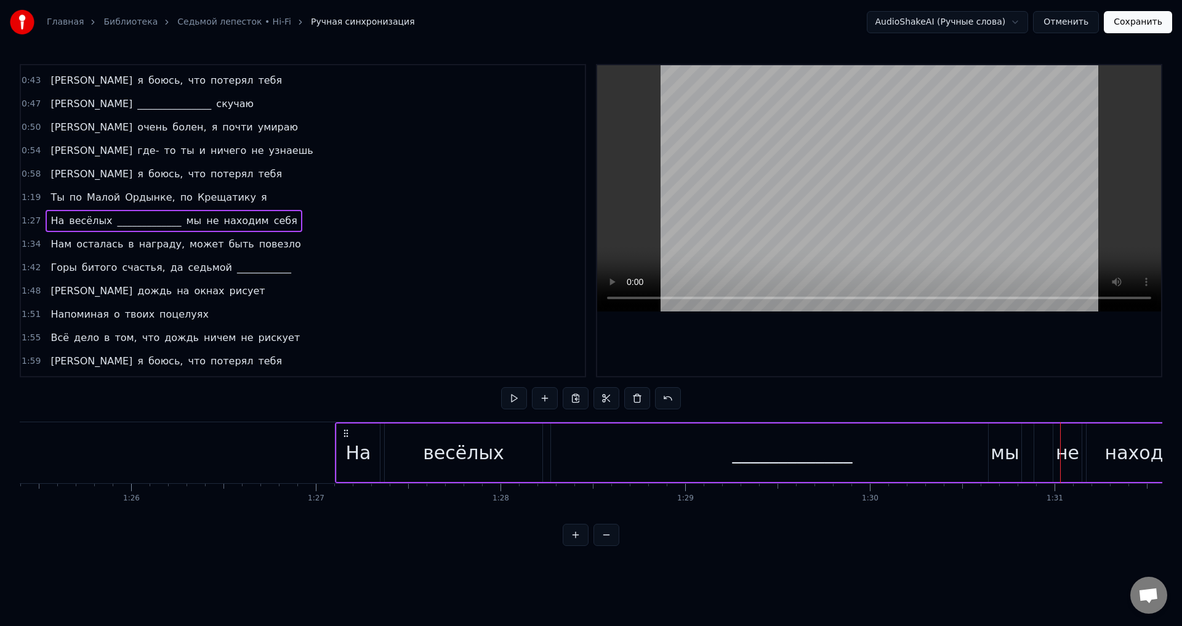
click at [1065, 433] on div "не" at bounding box center [1068, 453] width 28 height 58
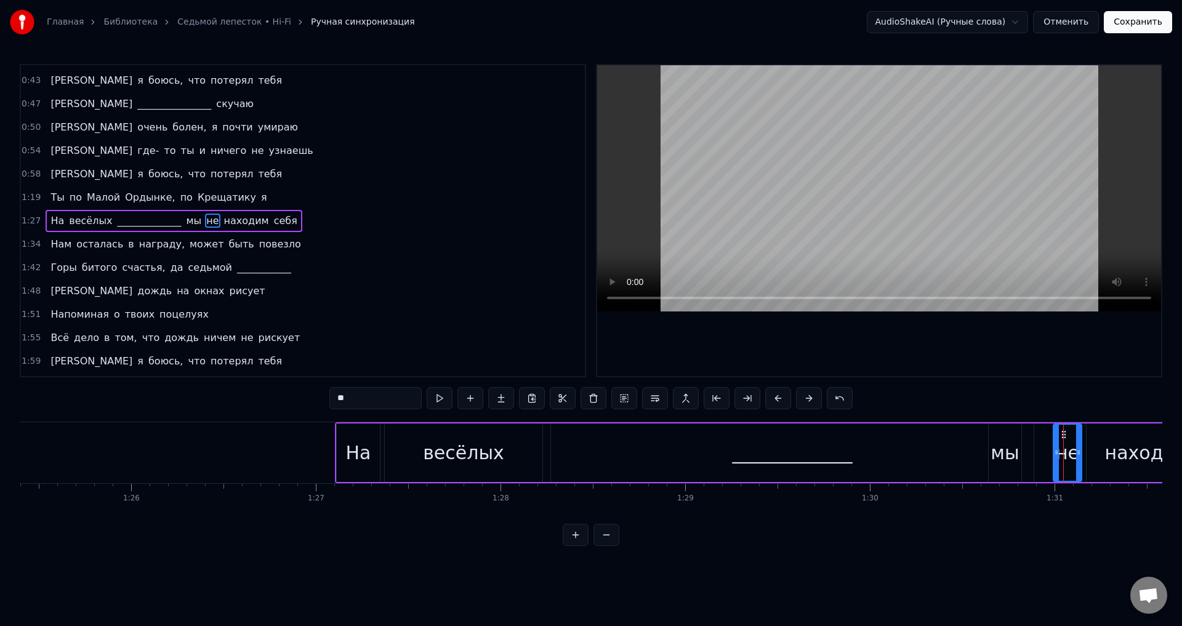
drag, startPoint x: 1066, startPoint y: 434, endPoint x: 1054, endPoint y: 434, distance: 12.3
click at [1054, 434] on div "не" at bounding box center [1067, 453] width 27 height 56
drag, startPoint x: 1057, startPoint y: 435, endPoint x: 1045, endPoint y: 435, distance: 12.3
click at [1045, 435] on div at bounding box center [1044, 453] width 5 height 56
click at [997, 417] on div "0:03 Ароматы ванили, сладкой ваты клубы 0:10 Надо мной проплывают, пропадая вда…" at bounding box center [591, 305] width 1143 height 482
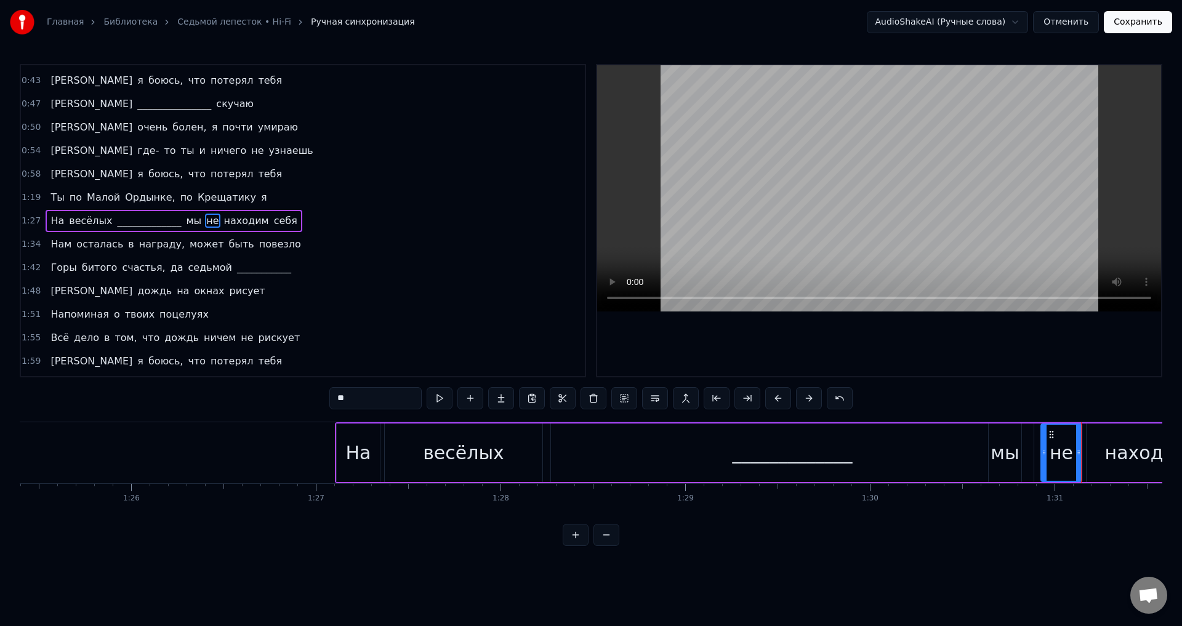
click at [1050, 461] on div "не" at bounding box center [1061, 453] width 39 height 56
click at [1091, 437] on div "находим" at bounding box center [1147, 453] width 121 height 58
type input "*******"
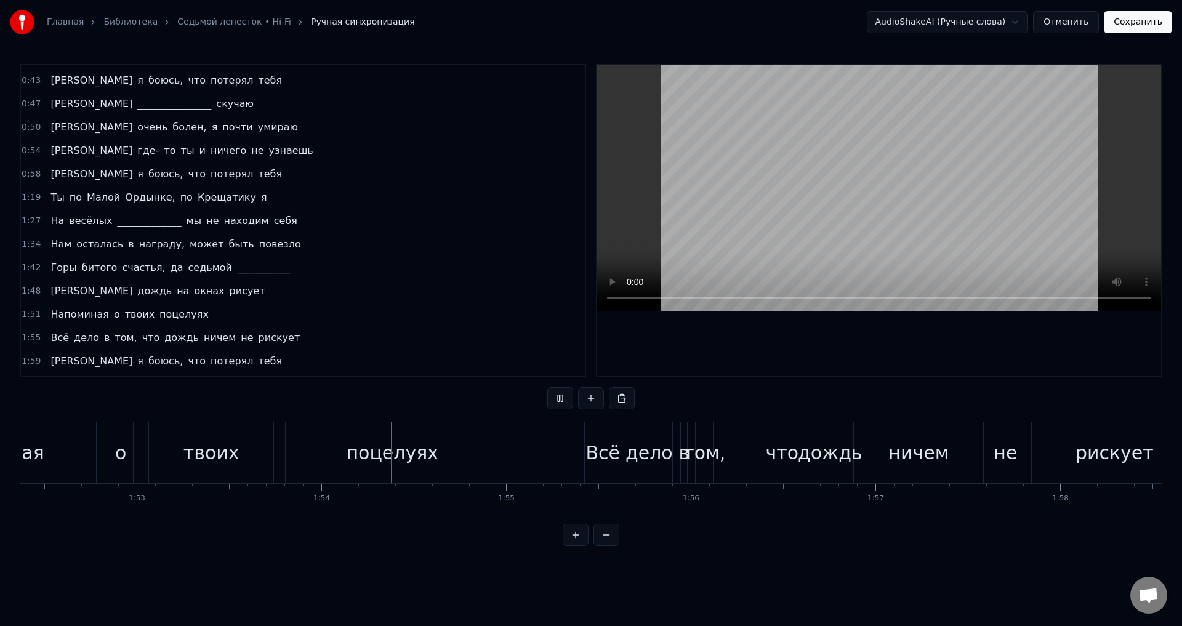
scroll to position [0, 20977]
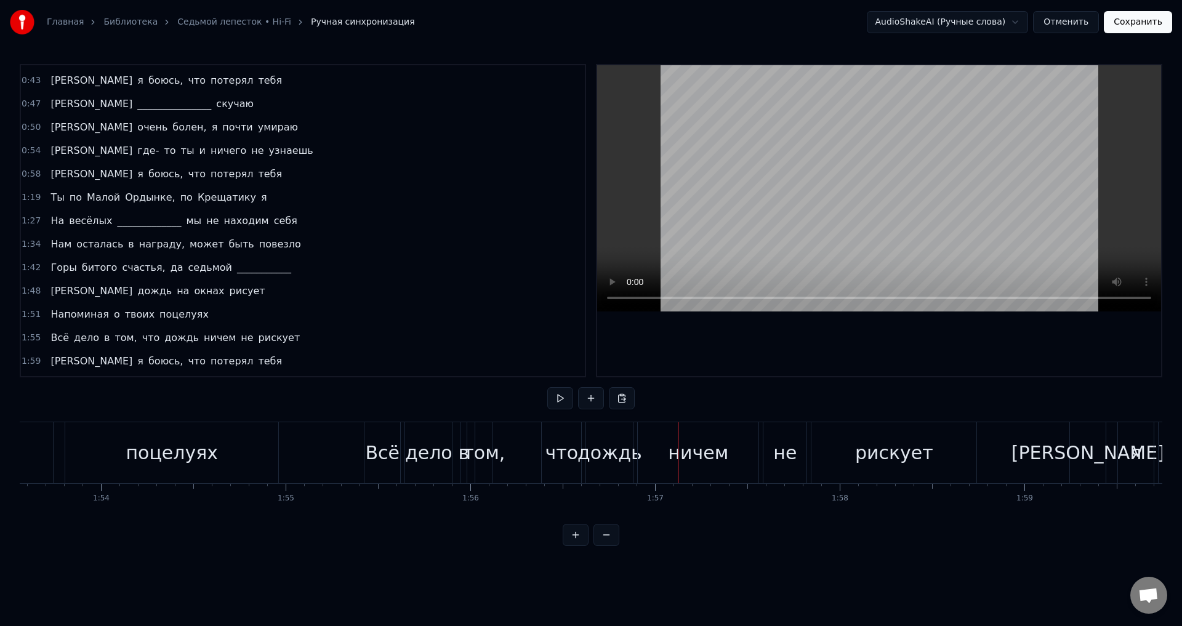
click at [379, 455] on div "Всё" at bounding box center [383, 453] width 34 height 28
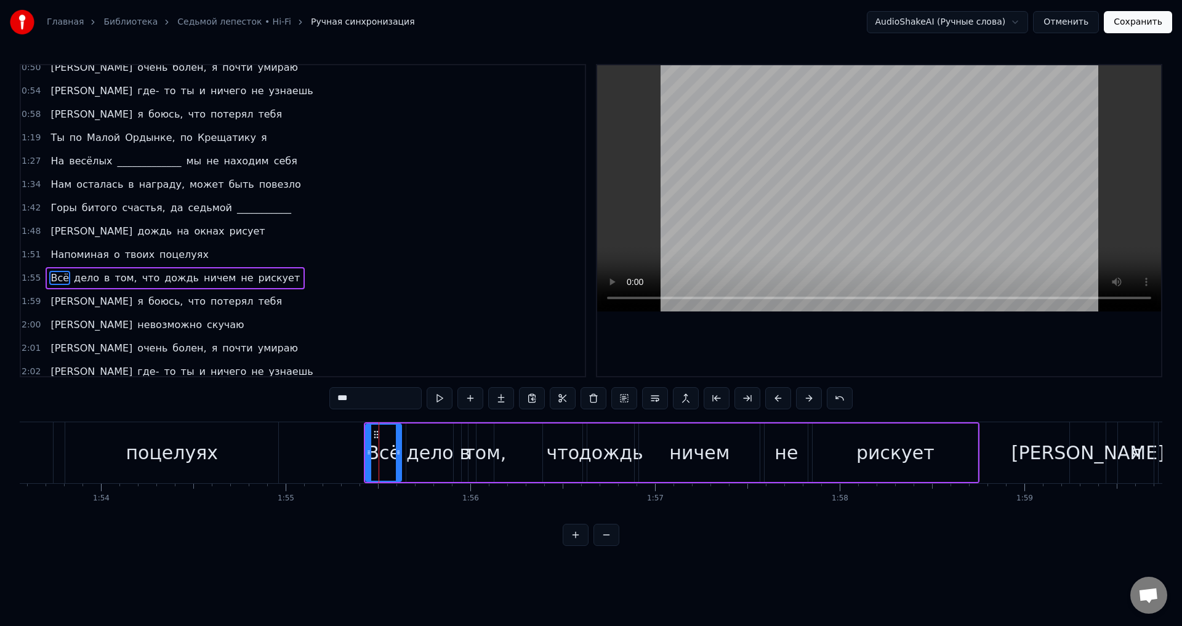
scroll to position [277, 0]
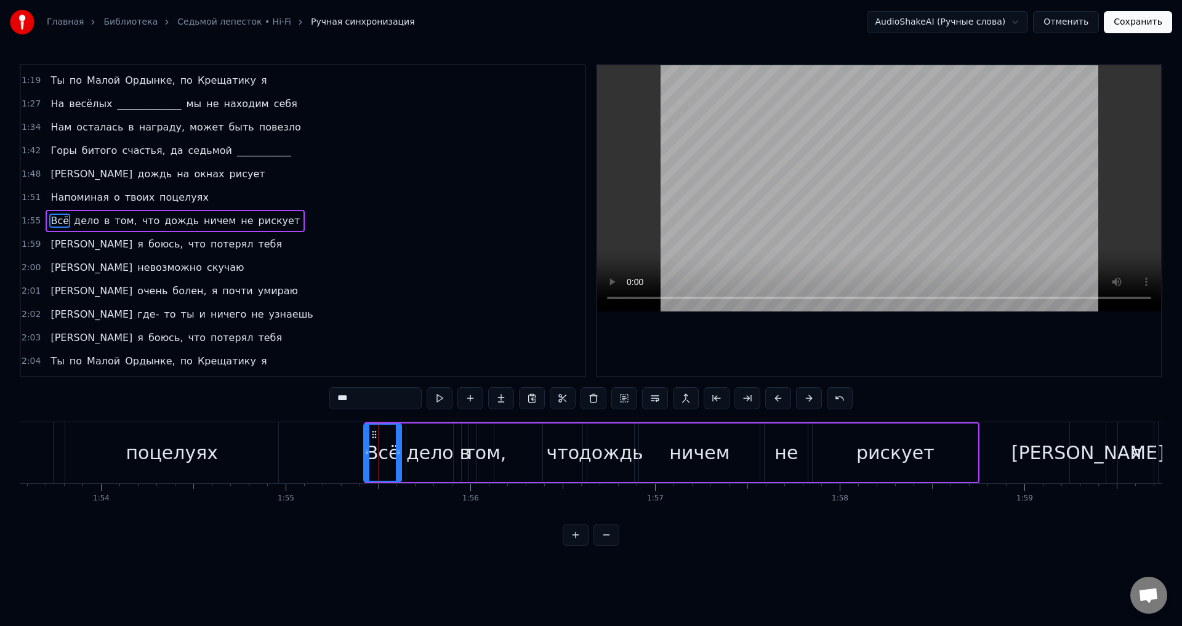
drag, startPoint x: 368, startPoint y: 452, endPoint x: 348, endPoint y: 451, distance: 19.7
click at [365, 451] on icon at bounding box center [367, 453] width 5 height 10
click at [354, 452] on div "Всё" at bounding box center [374, 453] width 54 height 56
click at [416, 450] on div "дело" at bounding box center [429, 453] width 47 height 28
drag, startPoint x: 409, startPoint y: 452, endPoint x: 398, endPoint y: 453, distance: 11.7
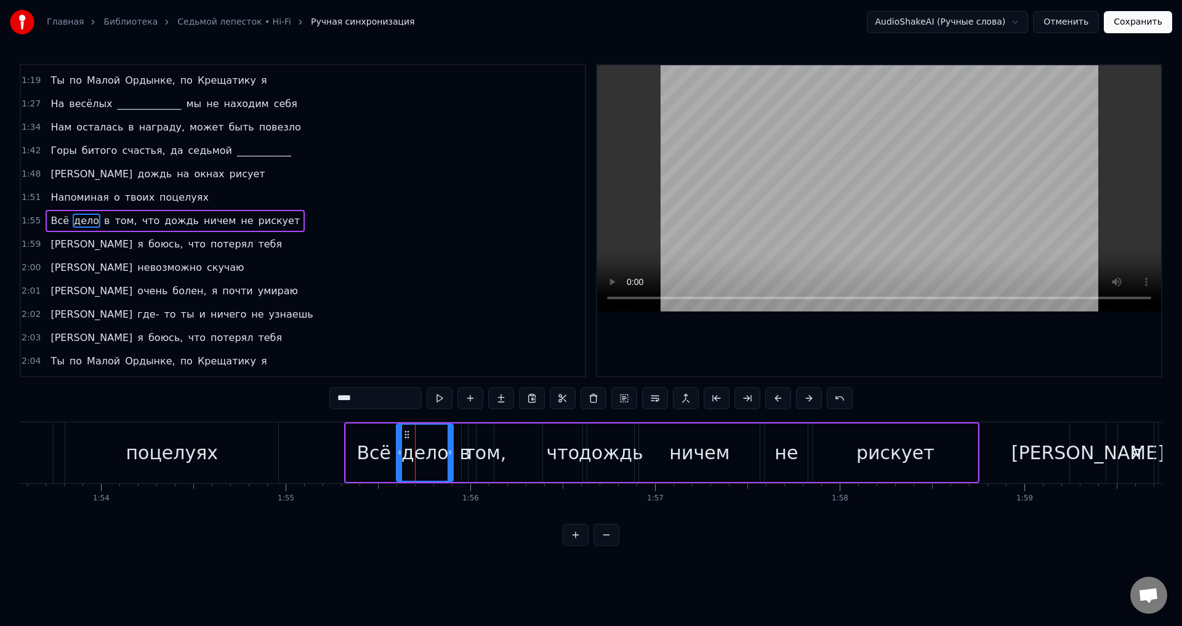
click at [398, 453] on icon at bounding box center [399, 453] width 5 height 10
click at [463, 457] on div "в" at bounding box center [464, 453] width 11 height 28
type input "*"
drag, startPoint x: 465, startPoint y: 454, endPoint x: 486, endPoint y: 453, distance: 21.0
click at [486, 453] on icon at bounding box center [485, 453] width 5 height 10
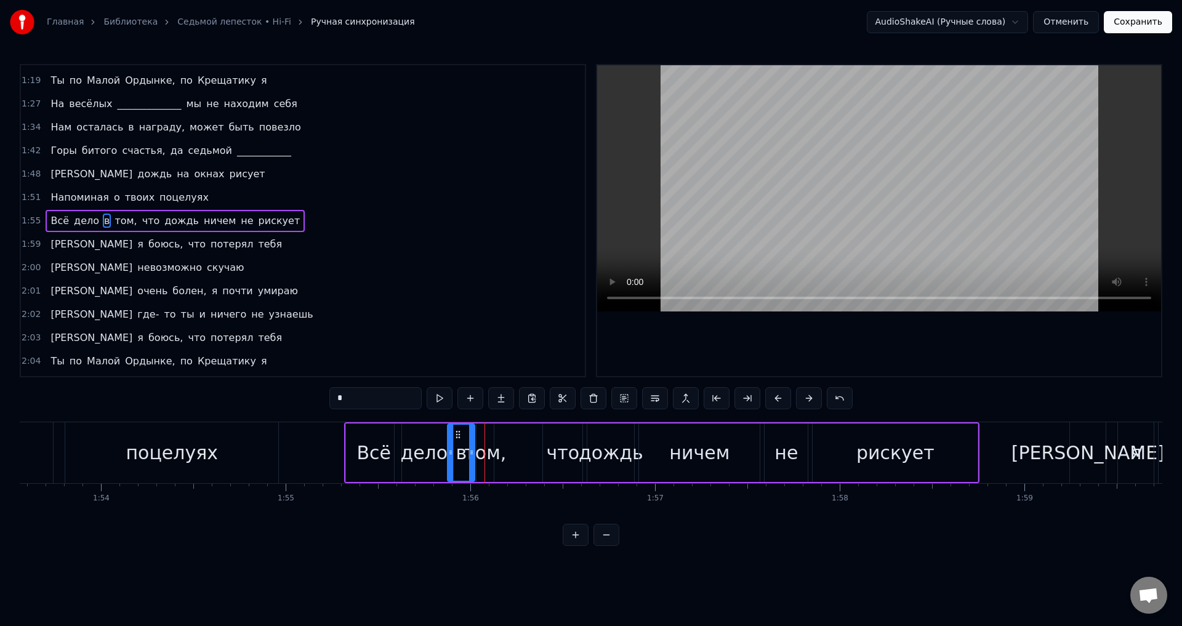
drag, startPoint x: 472, startPoint y: 437, endPoint x: 456, endPoint y: 435, distance: 16.1
click at [456, 435] on icon at bounding box center [458, 435] width 10 height 10
click at [485, 438] on div at bounding box center [485, 452] width 1 height 61
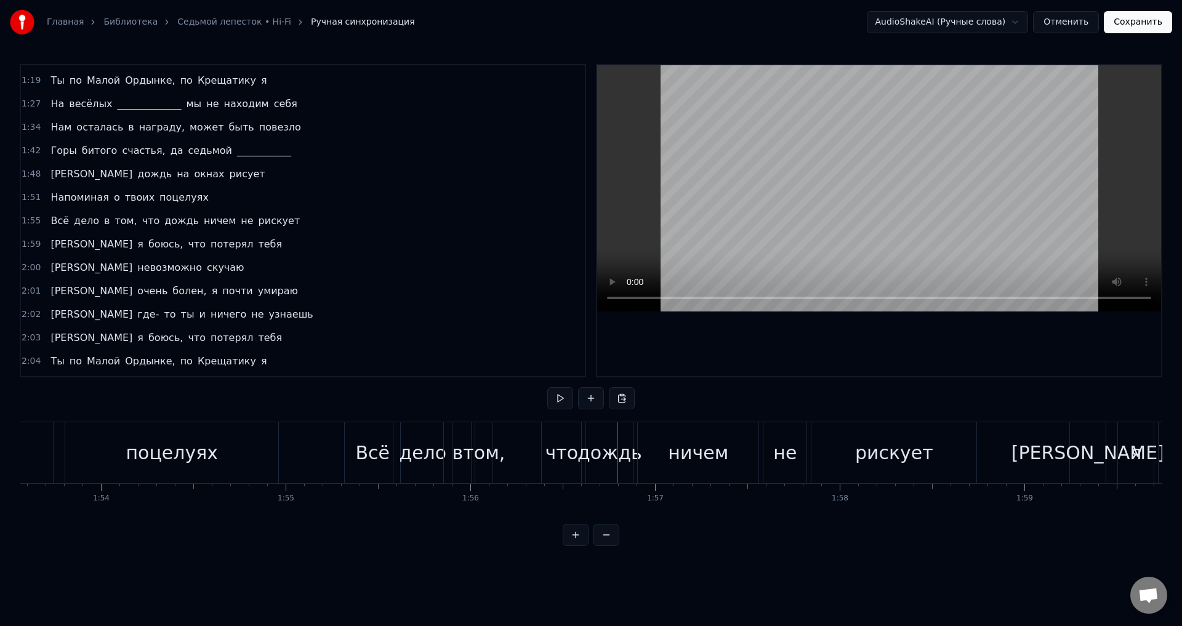
click at [480, 442] on div "том," at bounding box center [484, 453] width 42 height 28
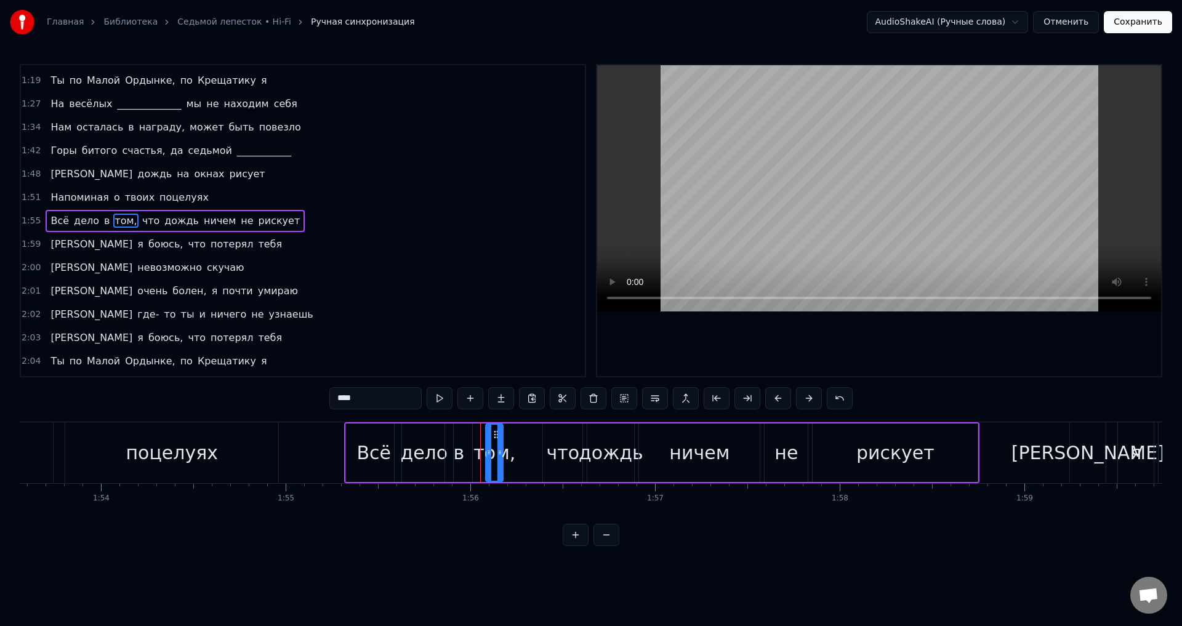
drag, startPoint x: 486, startPoint y: 434, endPoint x: 496, endPoint y: 436, distance: 10.0
click at [496, 436] on icon at bounding box center [496, 435] width 10 height 10
drag, startPoint x: 502, startPoint y: 448, endPoint x: 518, endPoint y: 450, distance: 15.5
click at [516, 450] on icon at bounding box center [513, 453] width 5 height 10
drag, startPoint x: 490, startPoint y: 435, endPoint x: 475, endPoint y: 433, distance: 14.8
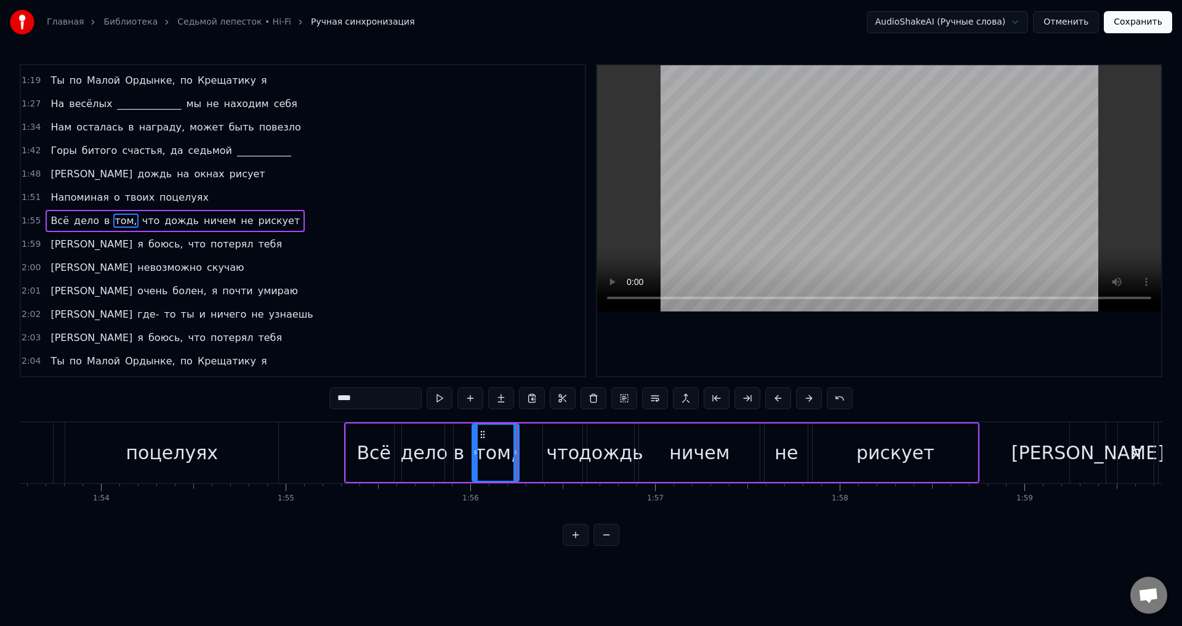
click at [475, 433] on div at bounding box center [475, 453] width 5 height 56
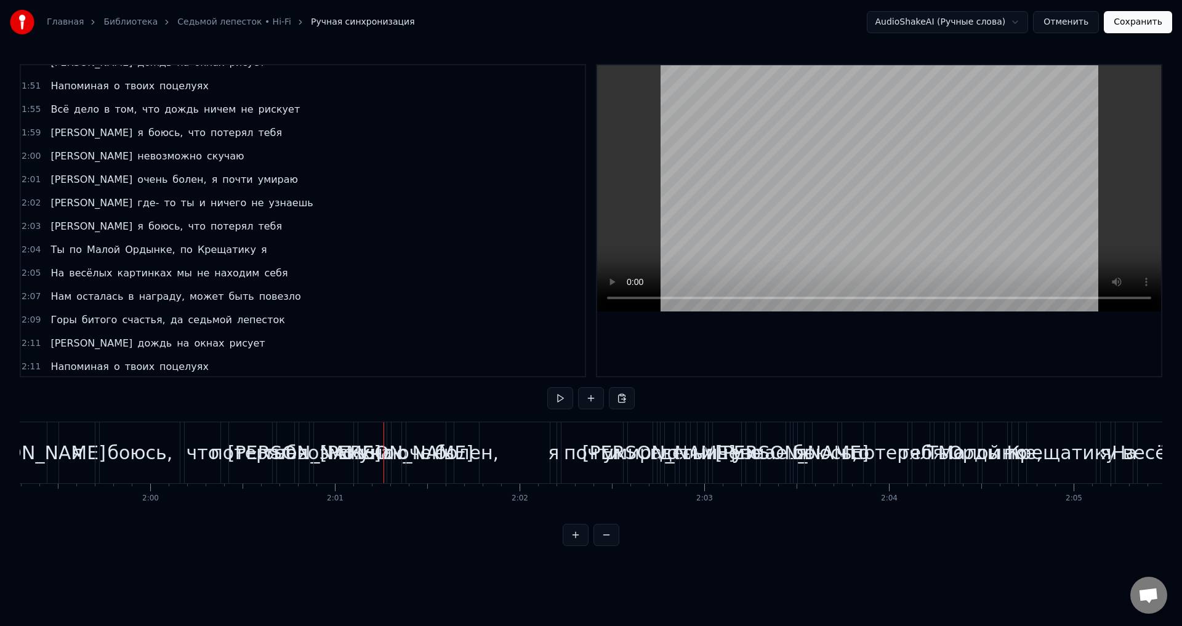
scroll to position [408, 0]
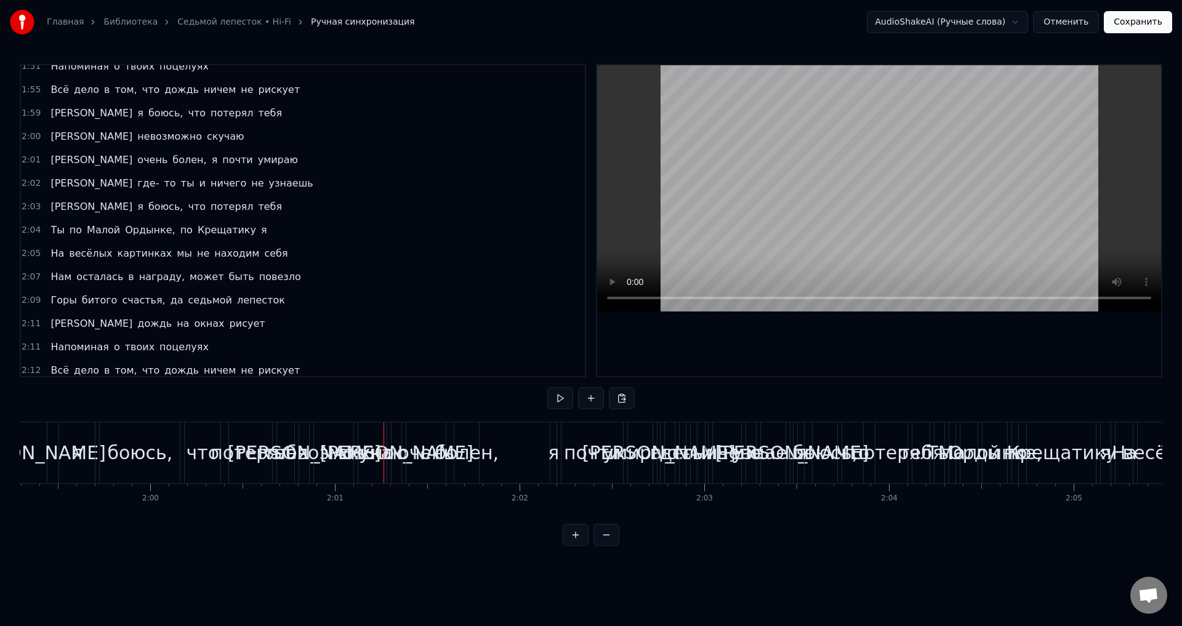
drag, startPoint x: 265, startPoint y: 232, endPoint x: 222, endPoint y: 250, distance: 46.9
click at [222, 250] on div "0:03 Ароматы ванили, сладкой ваты клубы 0:10 Надо мной проплывают, пропадая вда…" at bounding box center [303, 220] width 566 height 313
click at [175, 261] on div "На весёлых картинках мы не находим себя" at bounding box center [169, 254] width 247 height 22
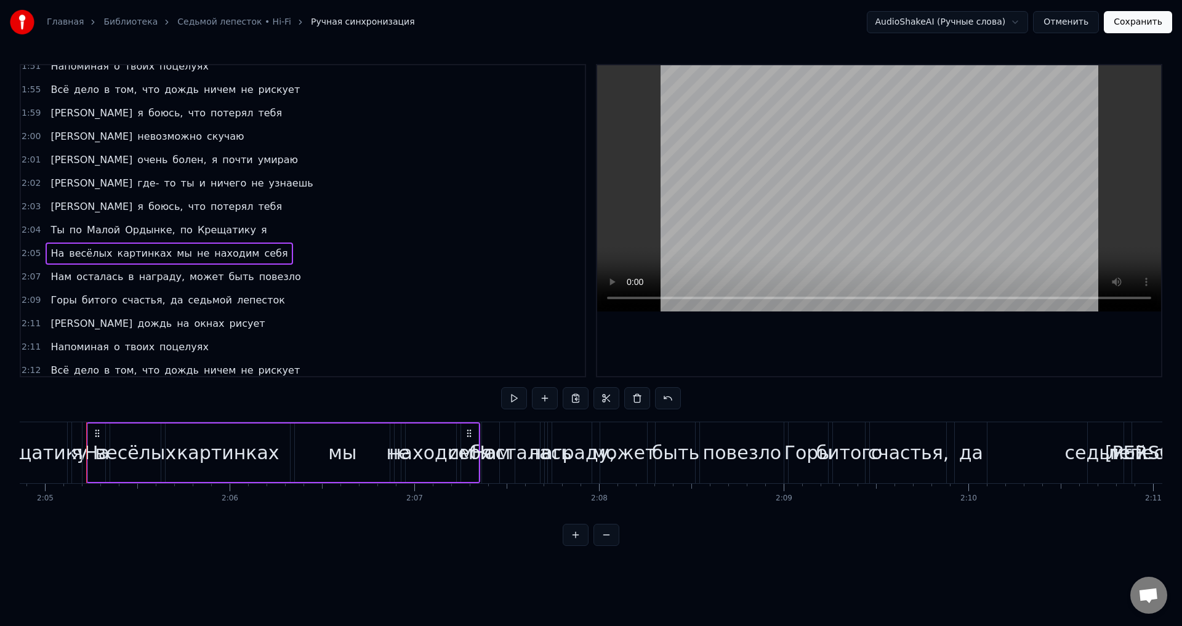
scroll to position [0, 23069]
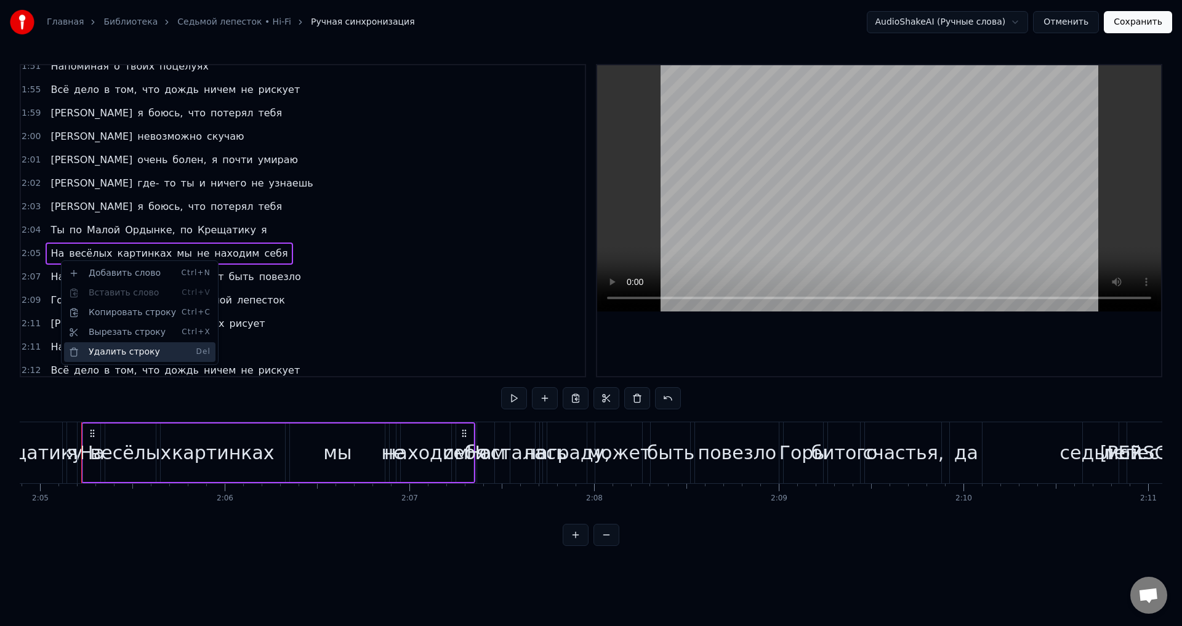
click at [119, 347] on div "Удалить строку Del" at bounding box center [139, 352] width 151 height 20
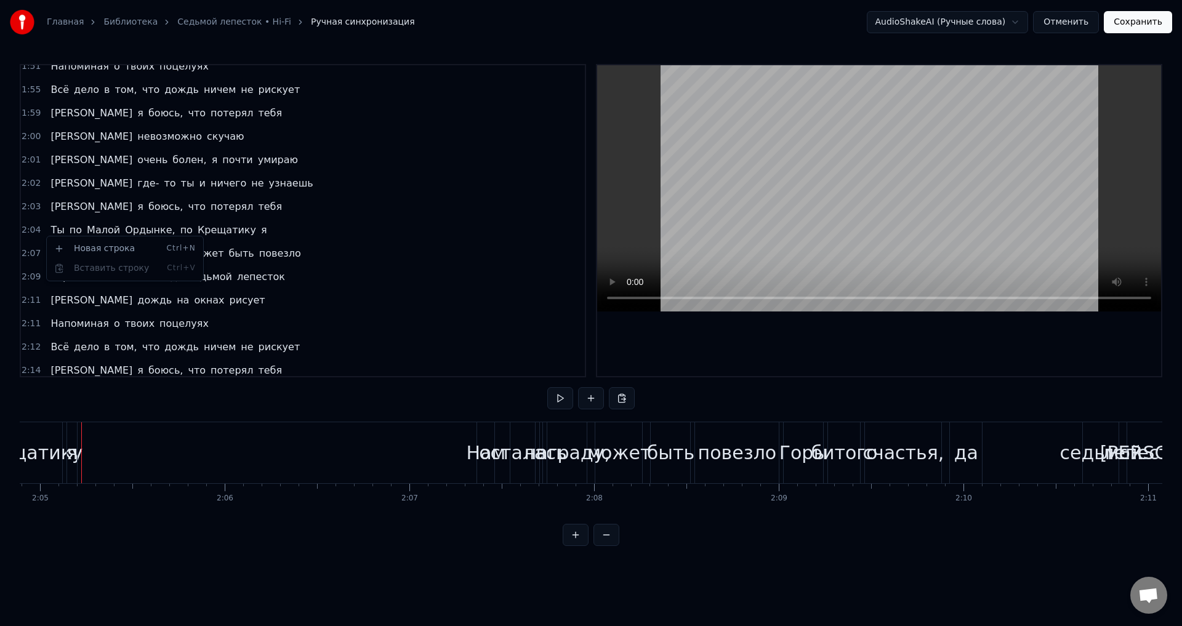
click at [568, 522] on html "Главная Библиотека Седьмой лепесток • Hi-Fi Ручная синхронизация AudioShakeAI (…" at bounding box center [591, 283] width 1182 height 566
click at [485, 458] on div "Нам" at bounding box center [486, 453] width 39 height 28
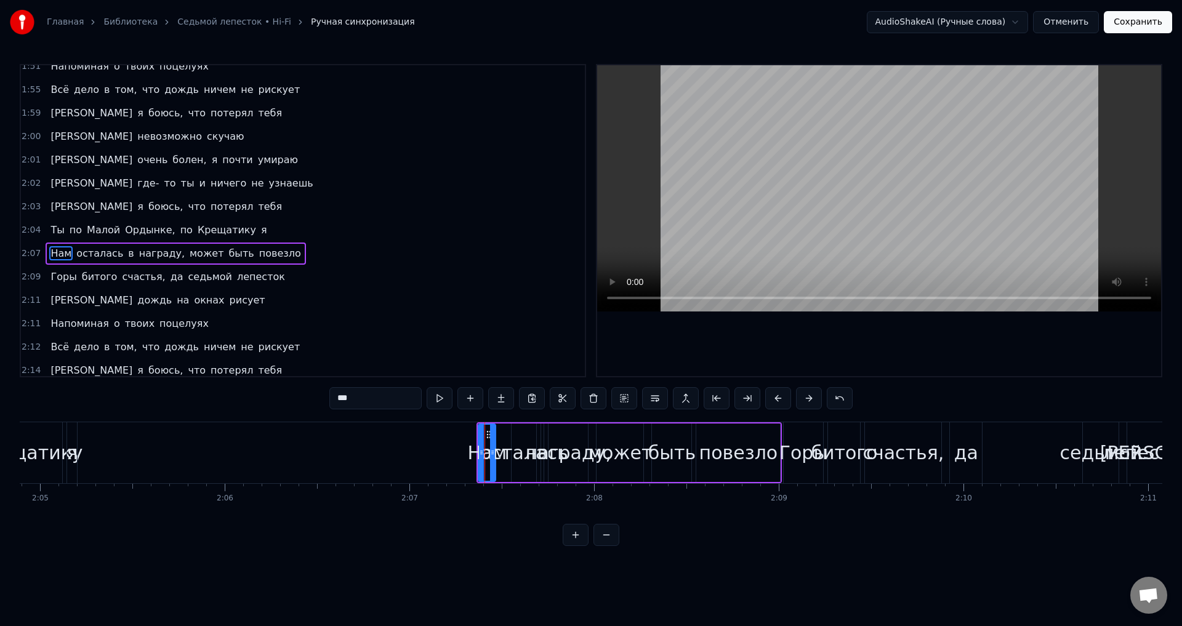
scroll to position [441, 0]
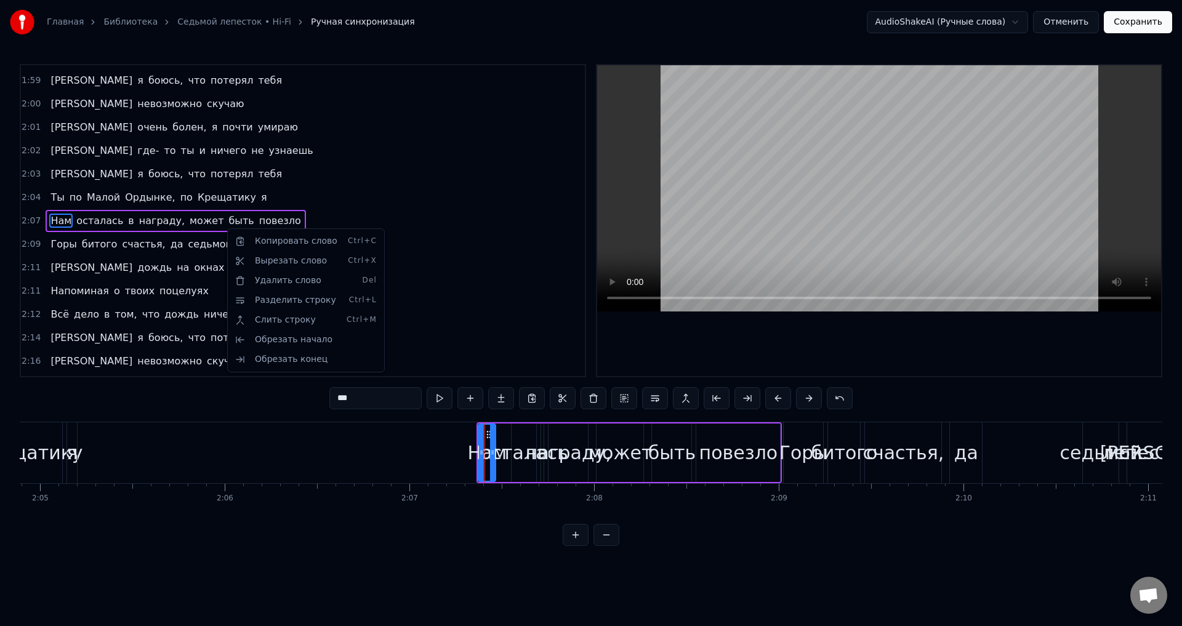
click at [50, 219] on span "Нам" at bounding box center [60, 221] width 23 height 14
click at [61, 198] on div "Ты по Малой Ордынке, по Крещатику я" at bounding box center [159, 198] width 226 height 22
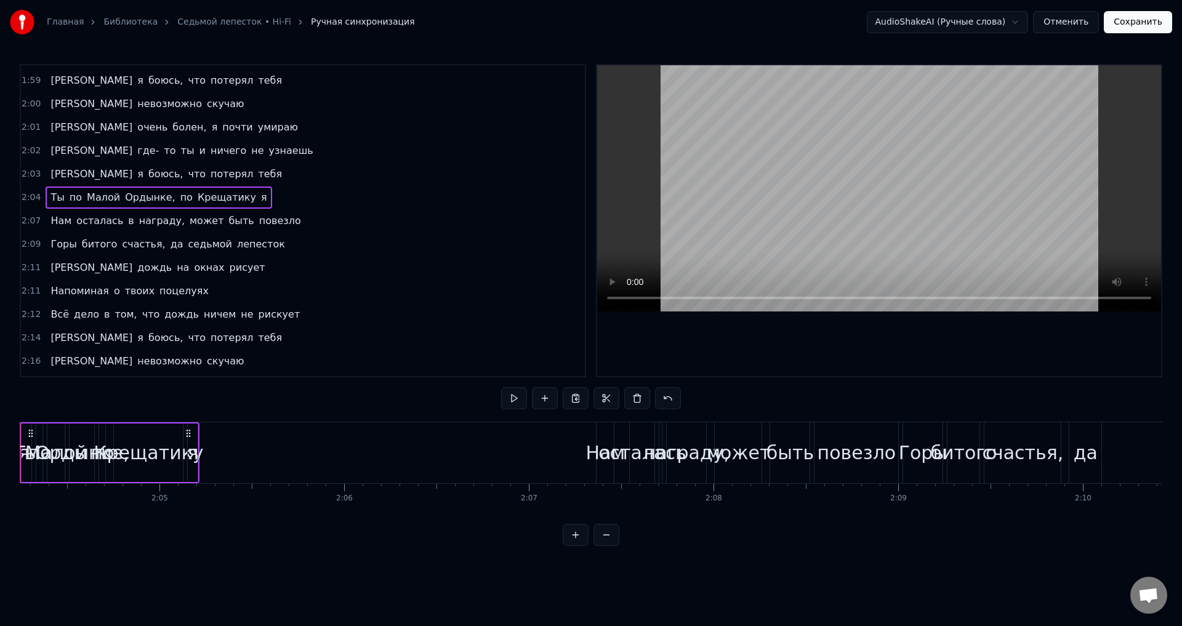
scroll to position [0, 22888]
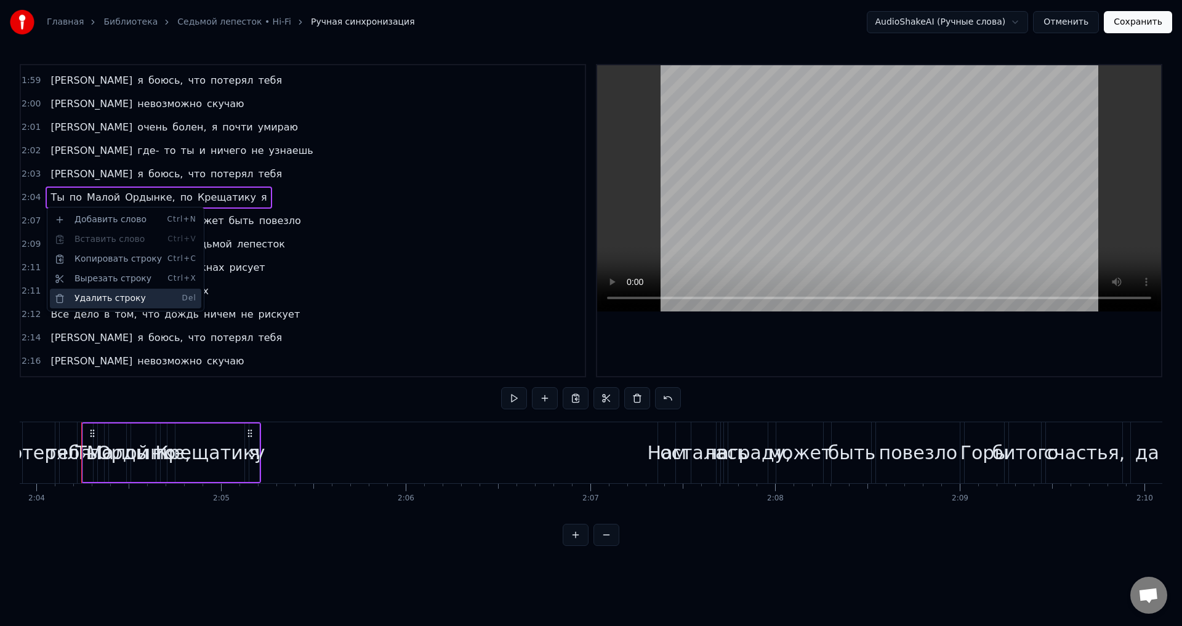
click at [103, 295] on div "Удалить строку Del" at bounding box center [125, 299] width 151 height 20
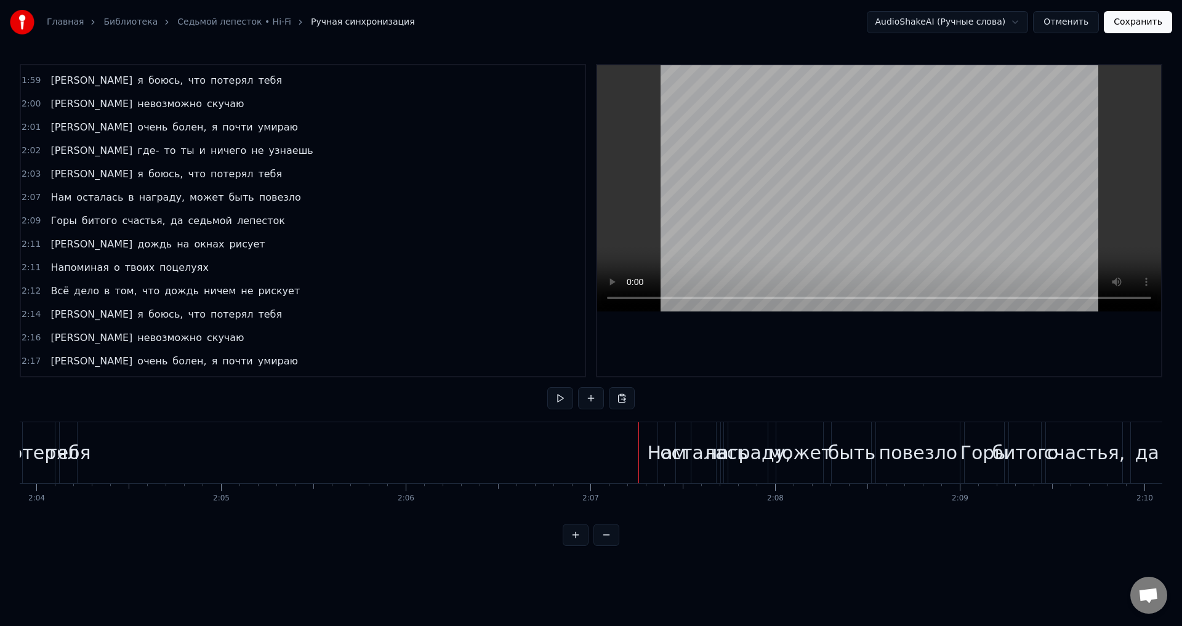
click at [676, 447] on div "осталась" at bounding box center [703, 453] width 87 height 28
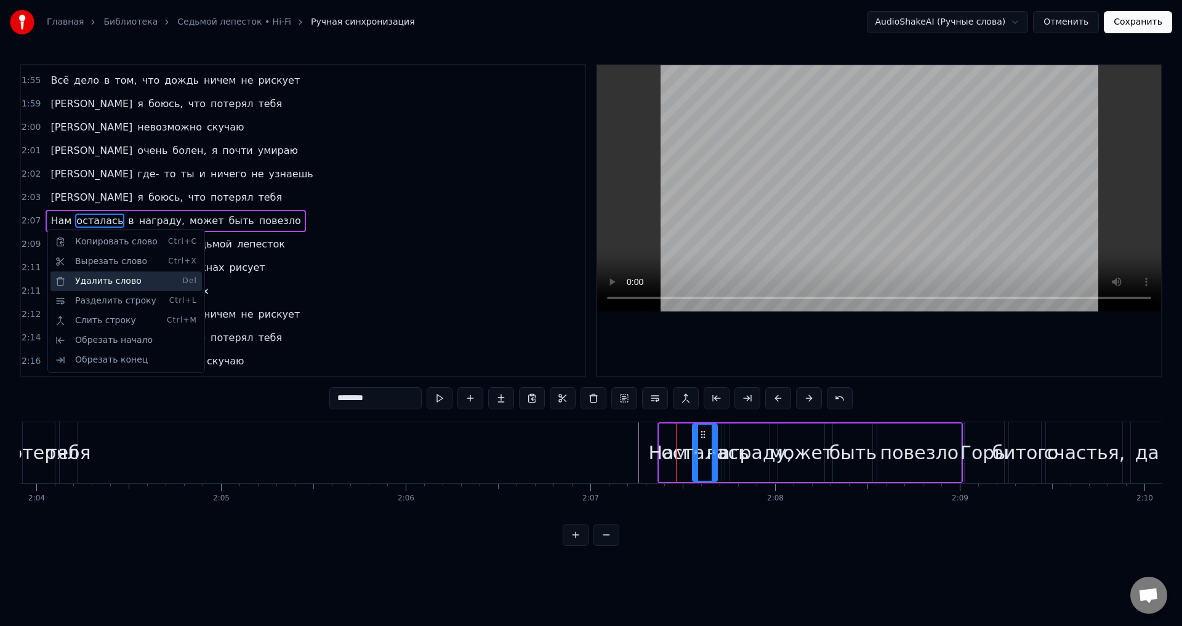
click at [103, 286] on div "Удалить слово Del" at bounding box center [125, 282] width 151 height 20
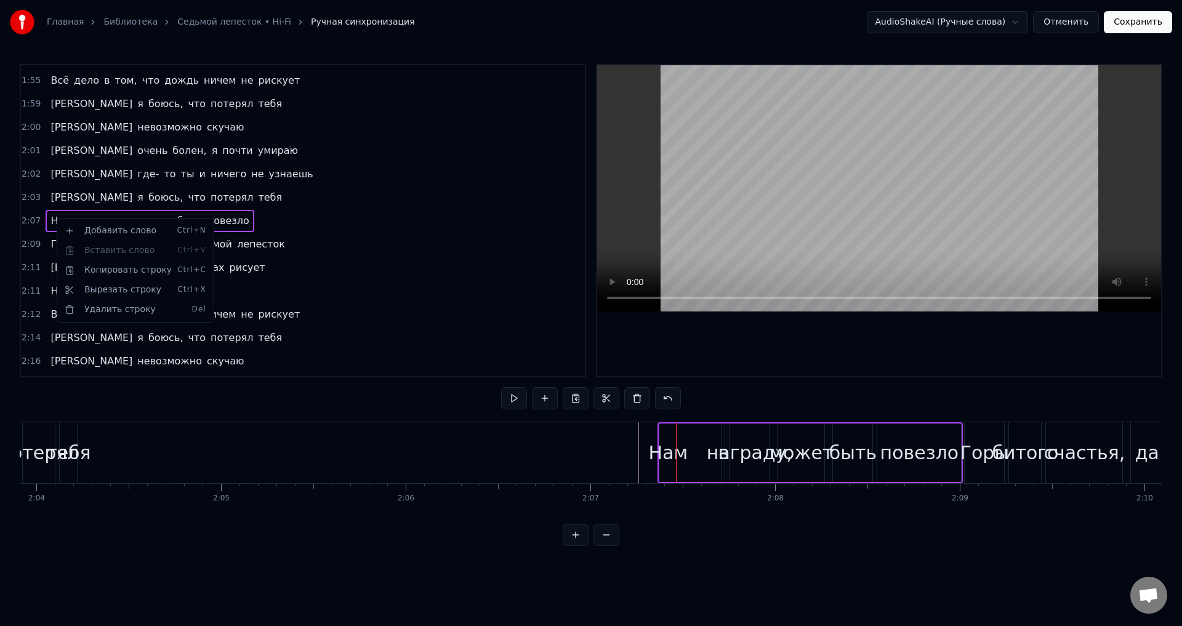
click at [257, 229] on html "Главная Библиотека Седьмой лепесток • Hi-Fi Ручная синхронизация AudioShakeAI (…" at bounding box center [591, 283] width 1182 height 566
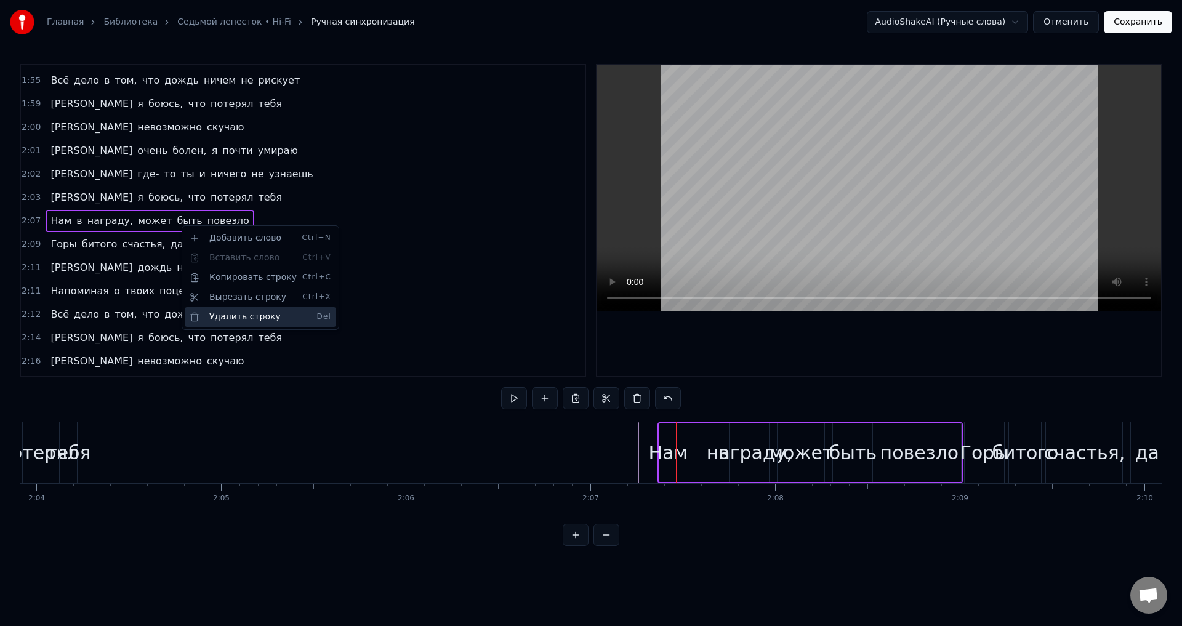
click at [244, 310] on div "Удалить строку Del" at bounding box center [260, 317] width 151 height 20
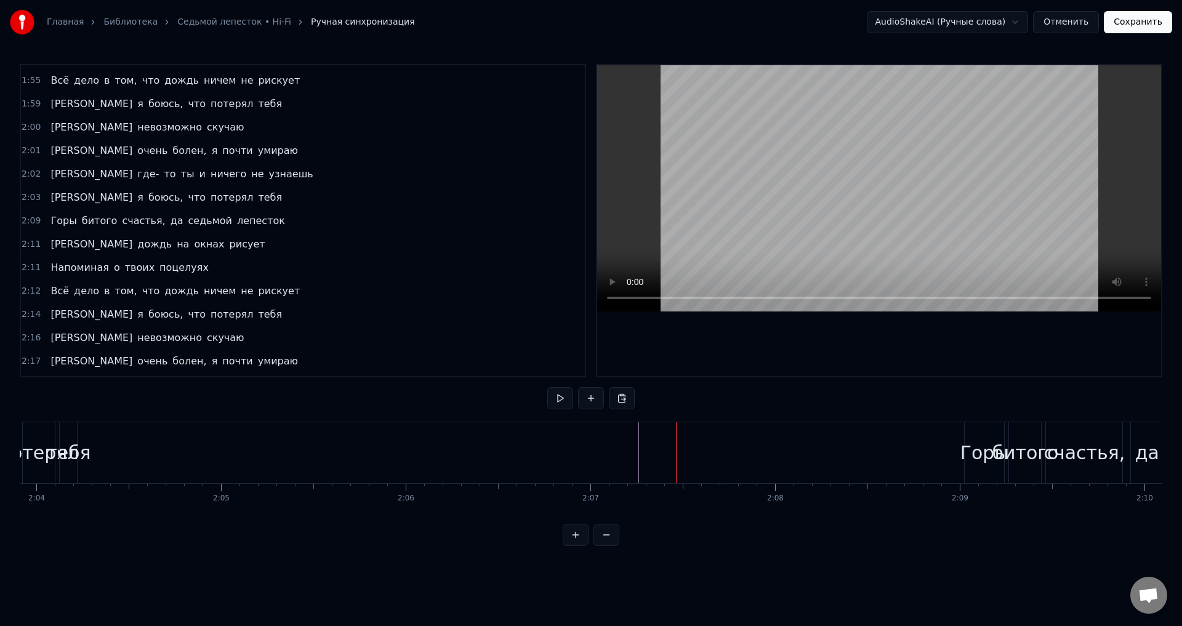
click at [132, 226] on span "счастья," at bounding box center [144, 221] width 46 height 14
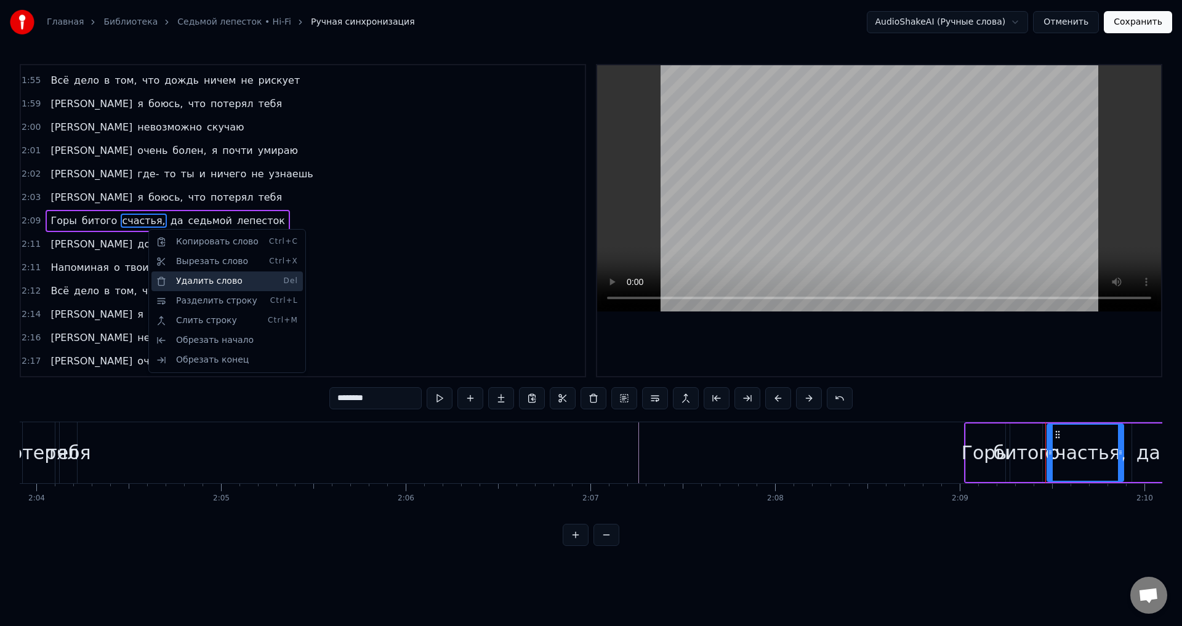
click at [207, 286] on div "Удалить слово Del" at bounding box center [226, 282] width 151 height 20
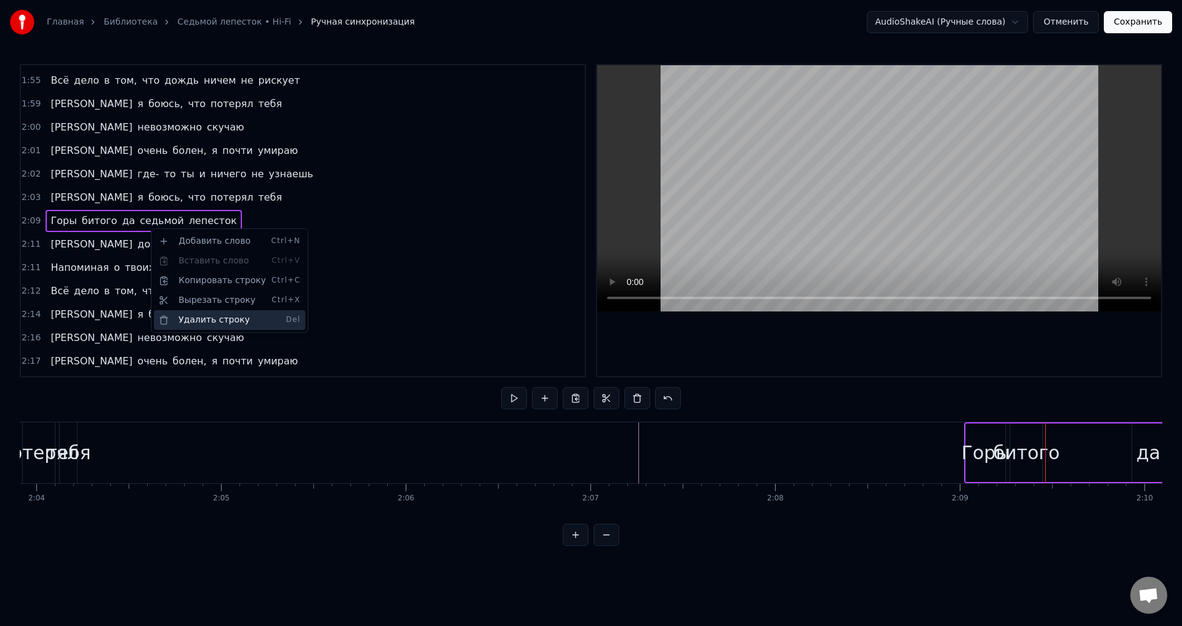
click at [216, 316] on div "Удалить строку Del" at bounding box center [229, 320] width 151 height 20
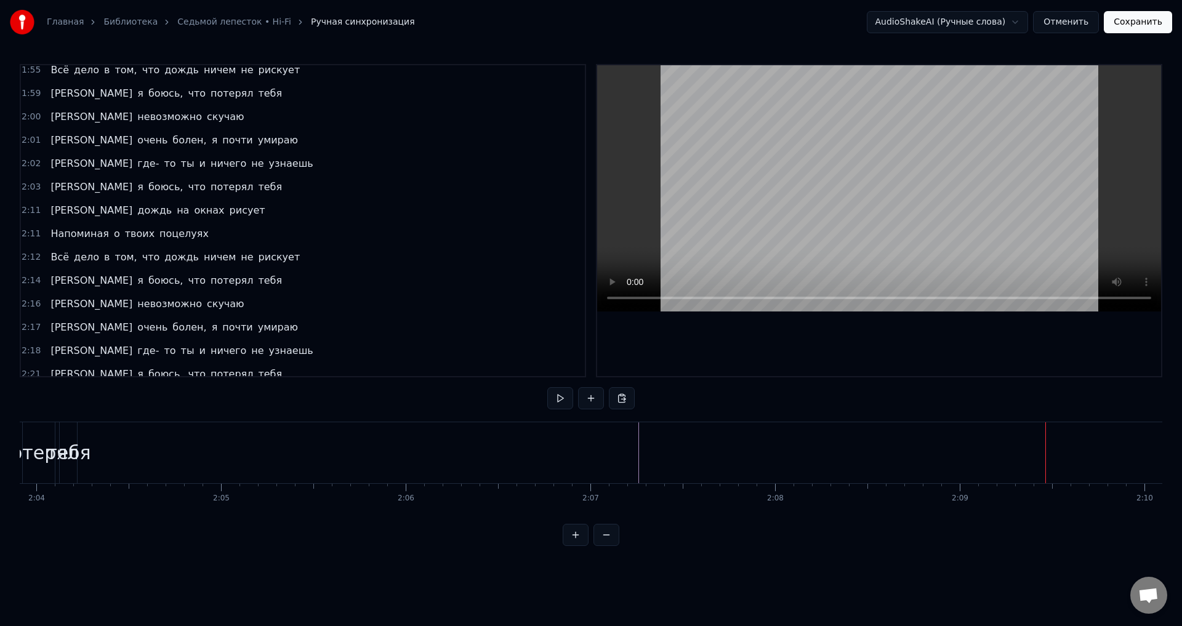
scroll to position [438, 0]
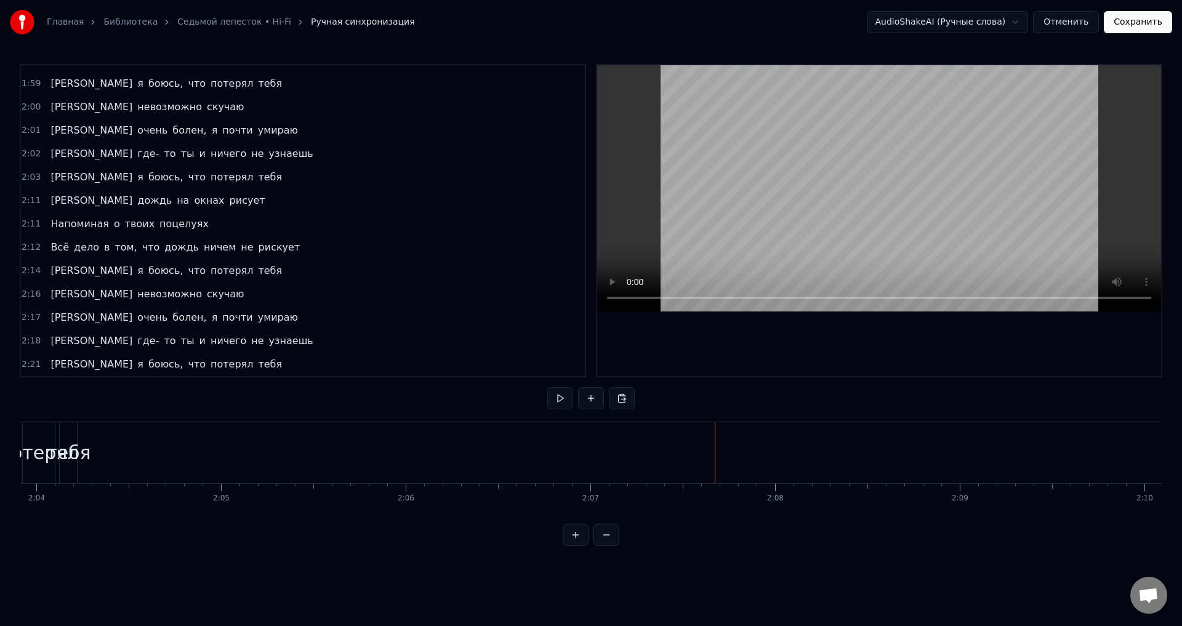
click at [699, 525] on div "0:03 Ароматы ванили, сладкой ваты клубы 0:10 Надо мной проплывают, пропадая вда…" at bounding box center [591, 305] width 1143 height 482
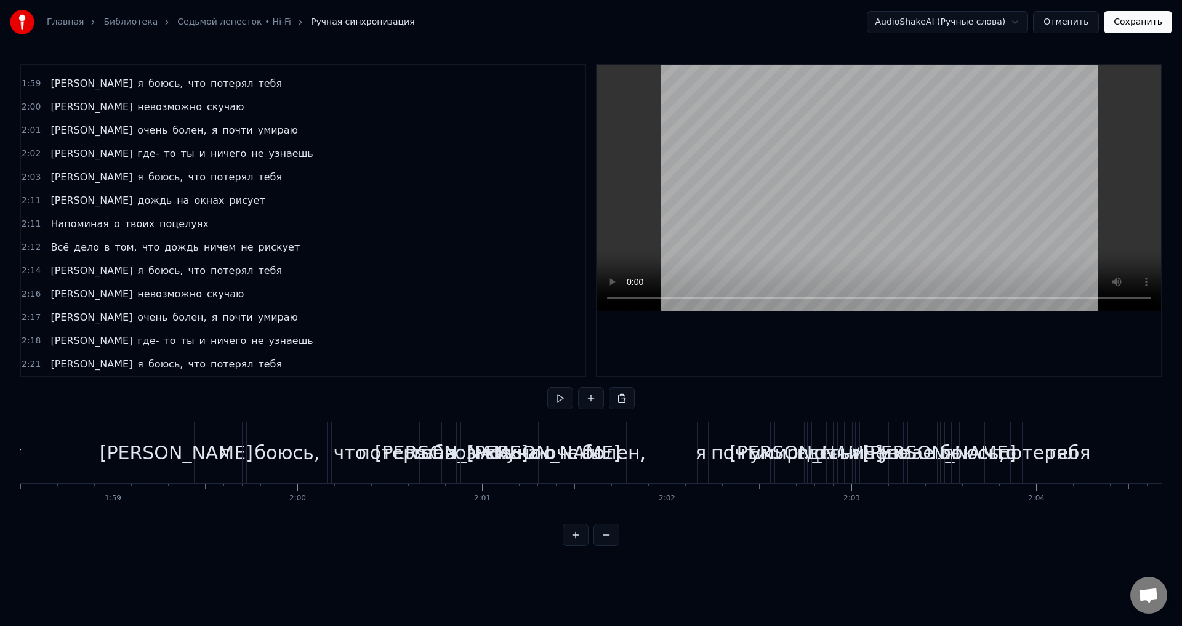
click at [290, 452] on div "боюсь," at bounding box center [286, 453] width 65 height 28
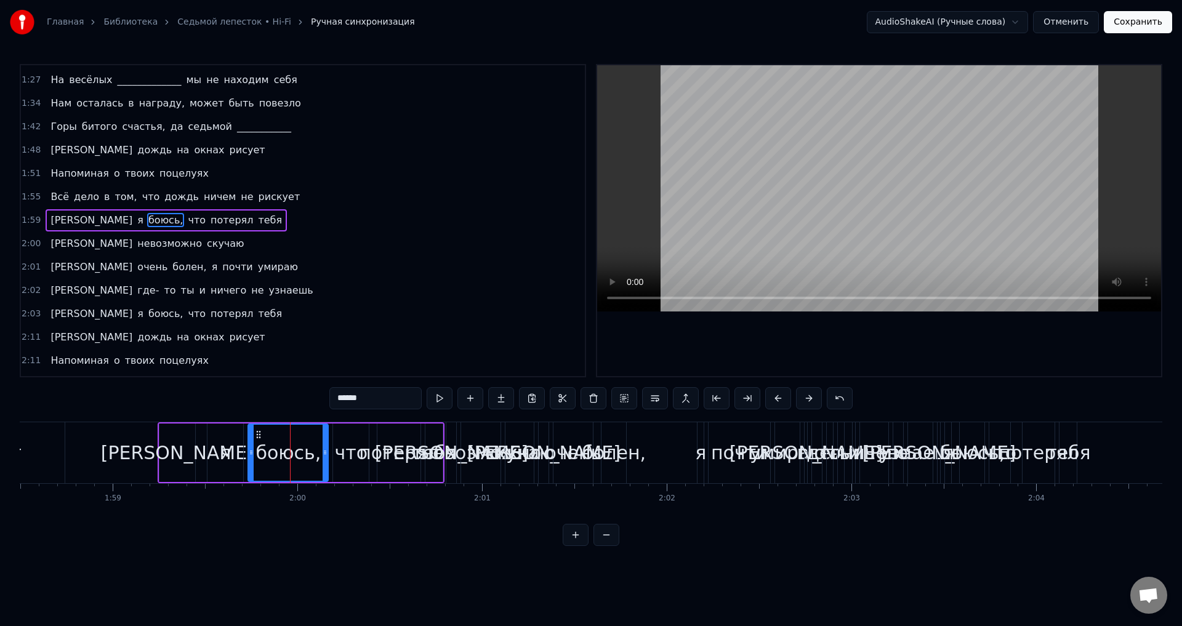
scroll to position [300, 0]
click at [486, 456] on div "невозможно" at bounding box center [481, 453] width 121 height 28
type input "**********"
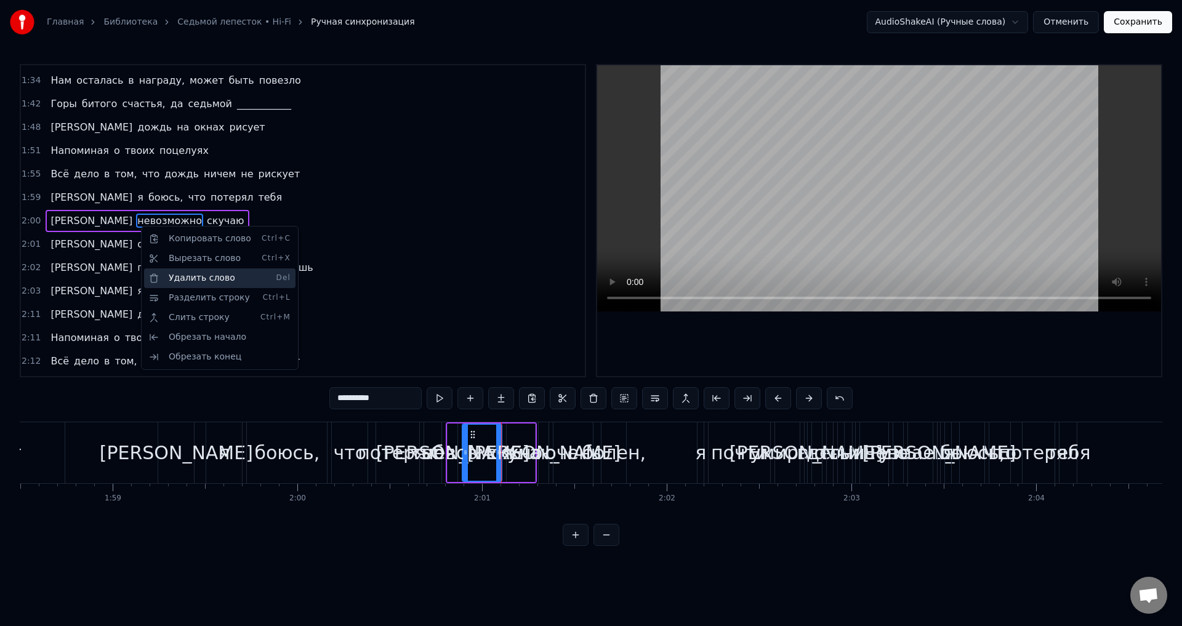
click at [192, 274] on div "Удалить слово Del" at bounding box center [219, 278] width 151 height 20
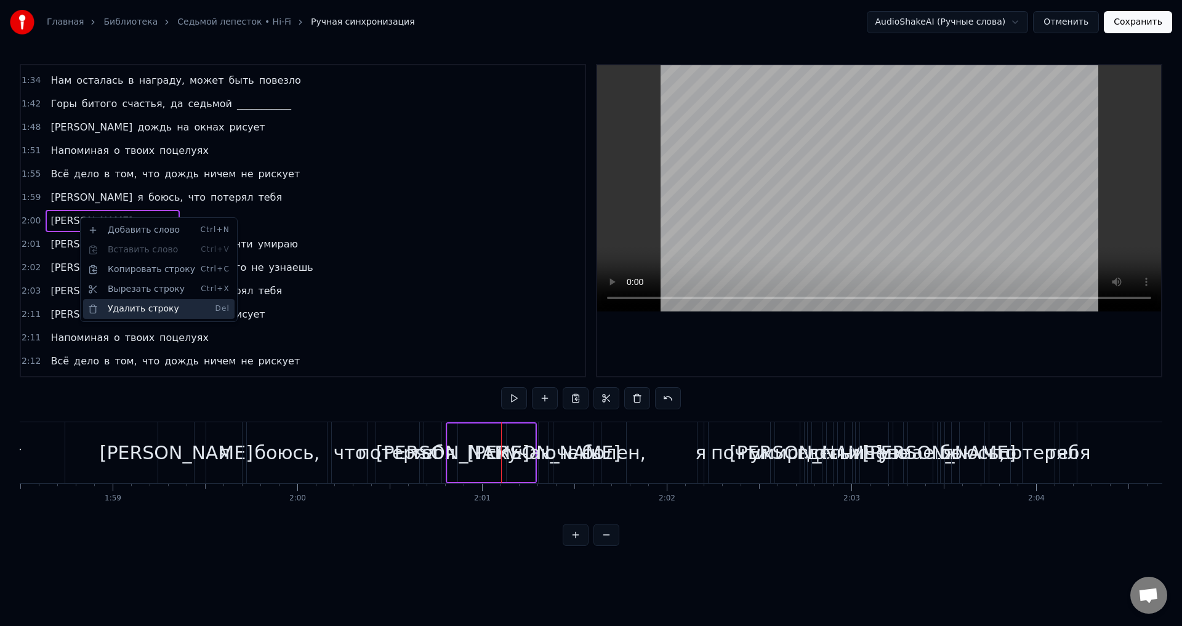
click at [151, 307] on div "Удалить строку Del" at bounding box center [158, 309] width 151 height 20
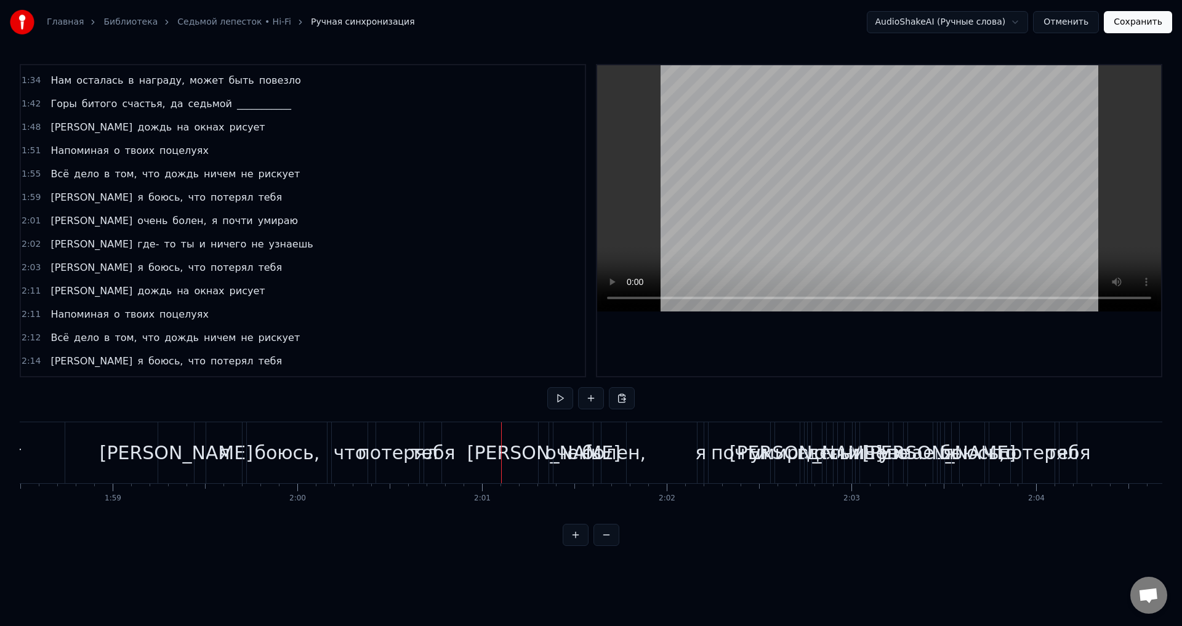
click at [180, 251] on span "ты" at bounding box center [188, 244] width 16 height 14
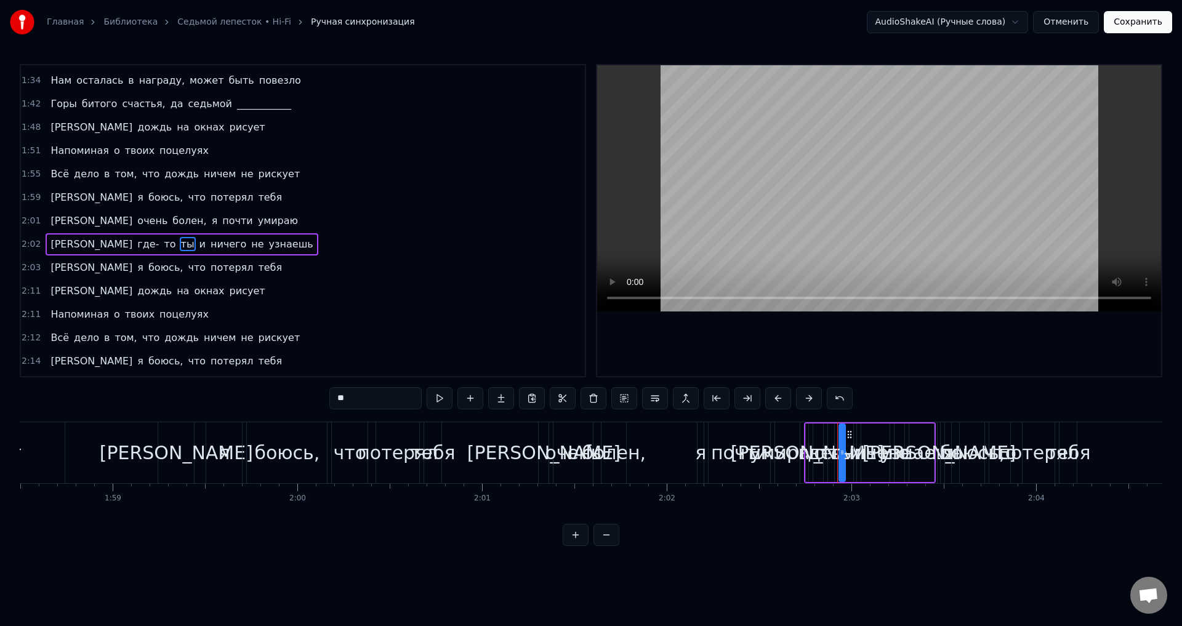
scroll to position [347, 0]
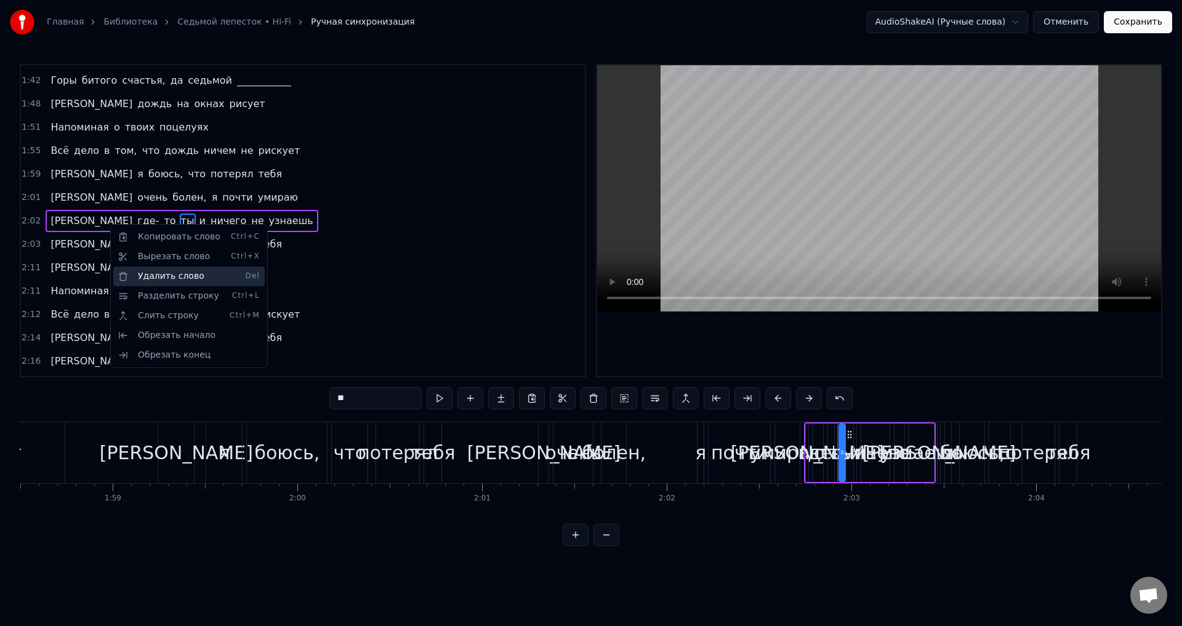
click at [169, 280] on div "Удалить слово Del" at bounding box center [188, 277] width 151 height 20
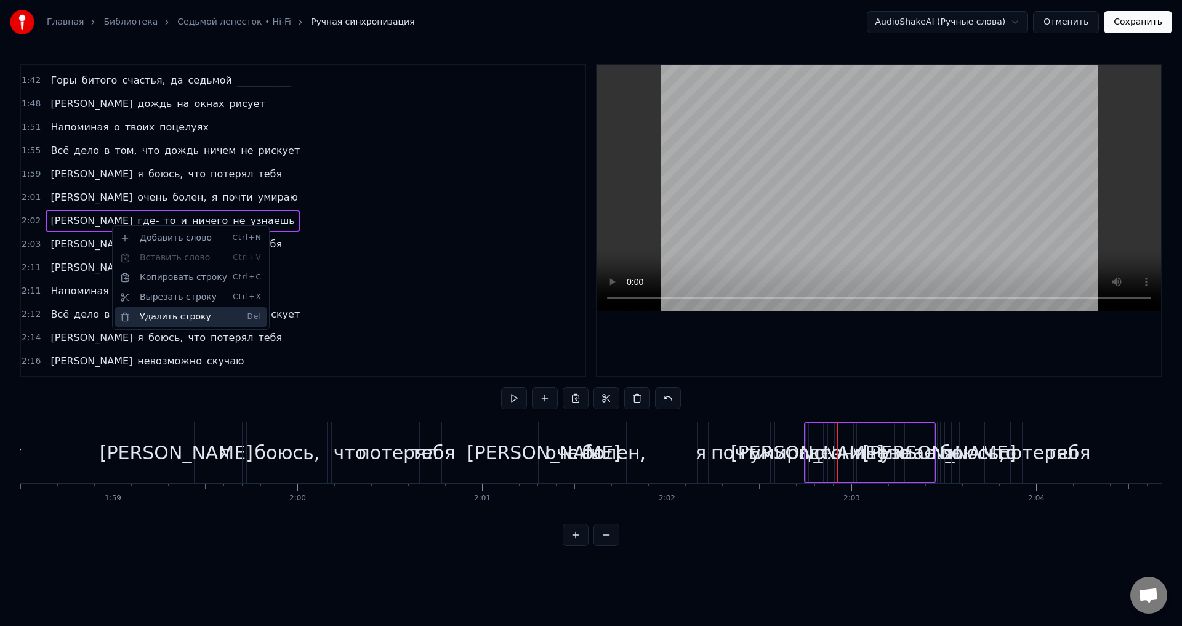
click at [179, 316] on div "Удалить строку Del" at bounding box center [190, 317] width 151 height 20
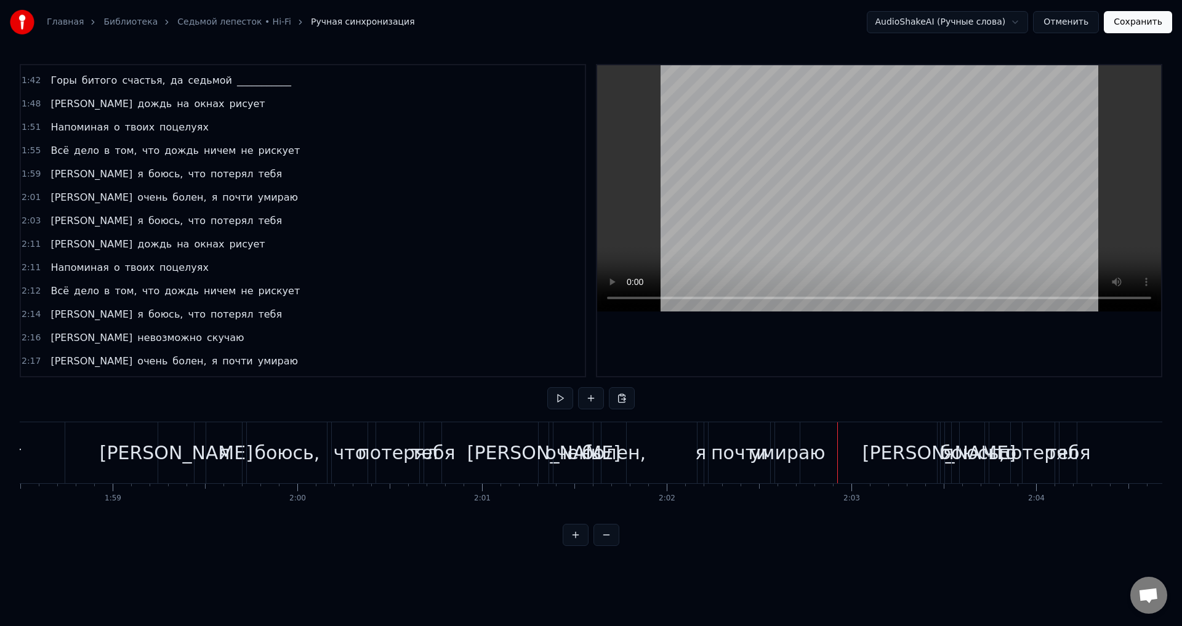
click at [193, 250] on span "окнах" at bounding box center [209, 244] width 33 height 14
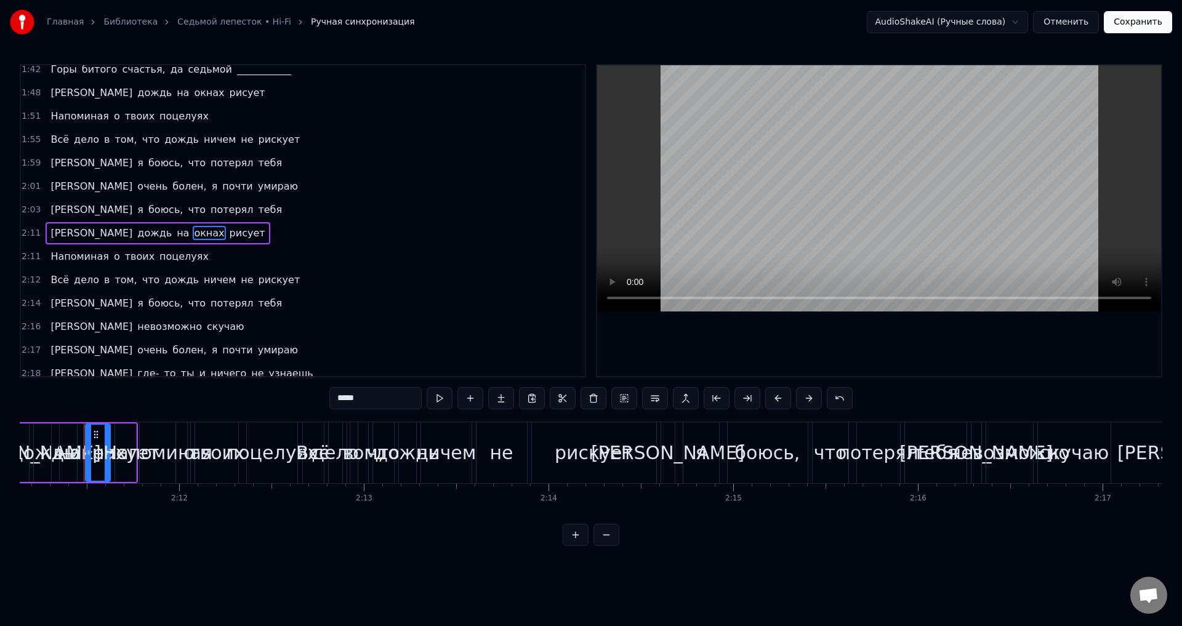
scroll to position [0, 24226]
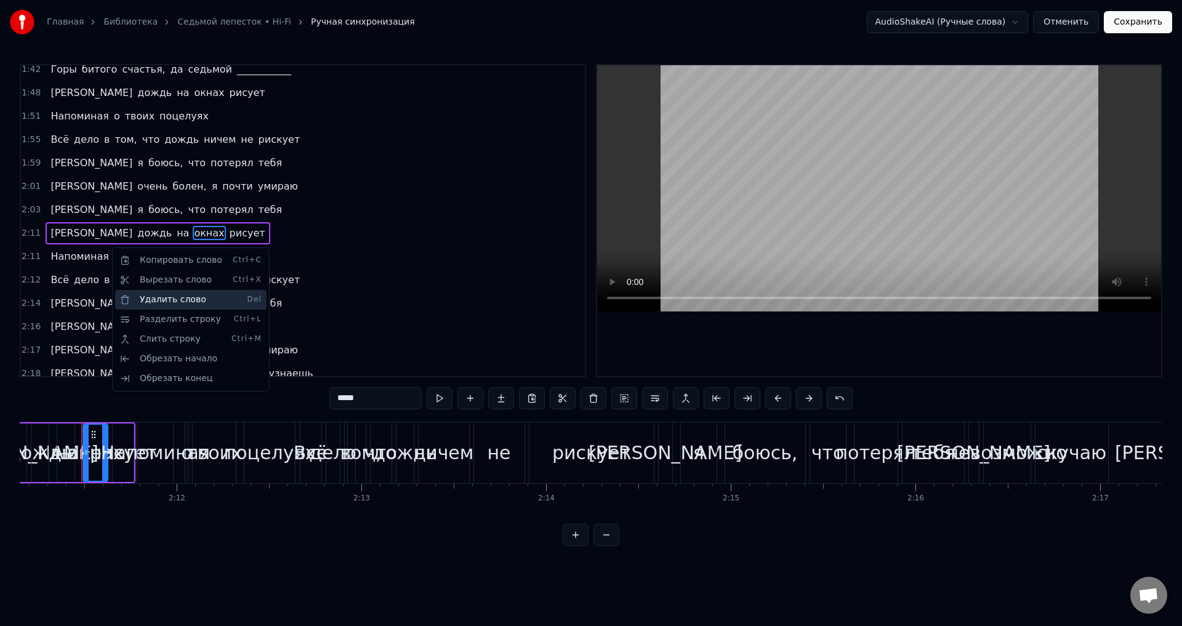
click at [164, 299] on div "Удалить слово Del" at bounding box center [190, 300] width 151 height 20
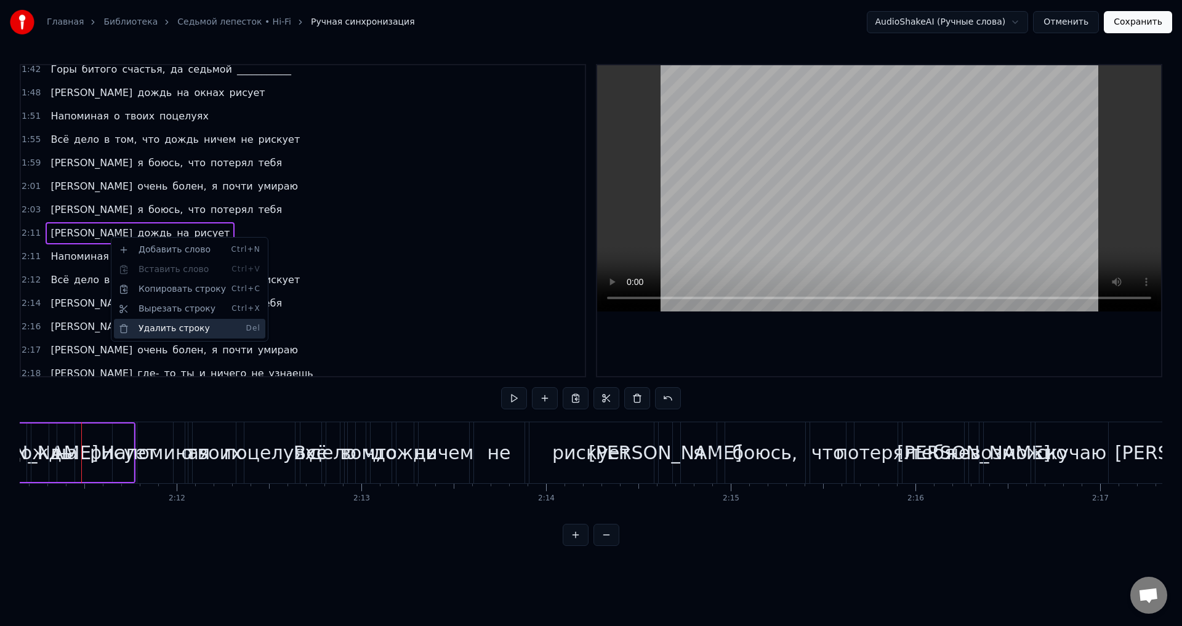
click at [180, 328] on div "Удалить строку Del" at bounding box center [189, 329] width 151 height 20
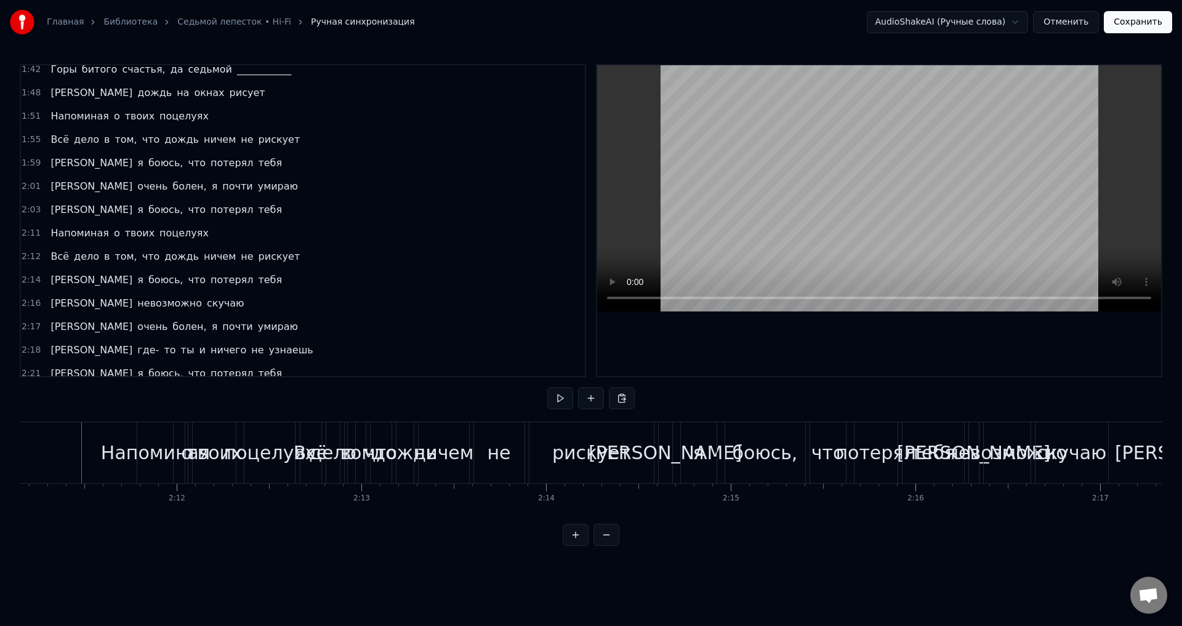
click at [124, 240] on span "твоих" at bounding box center [140, 233] width 32 height 14
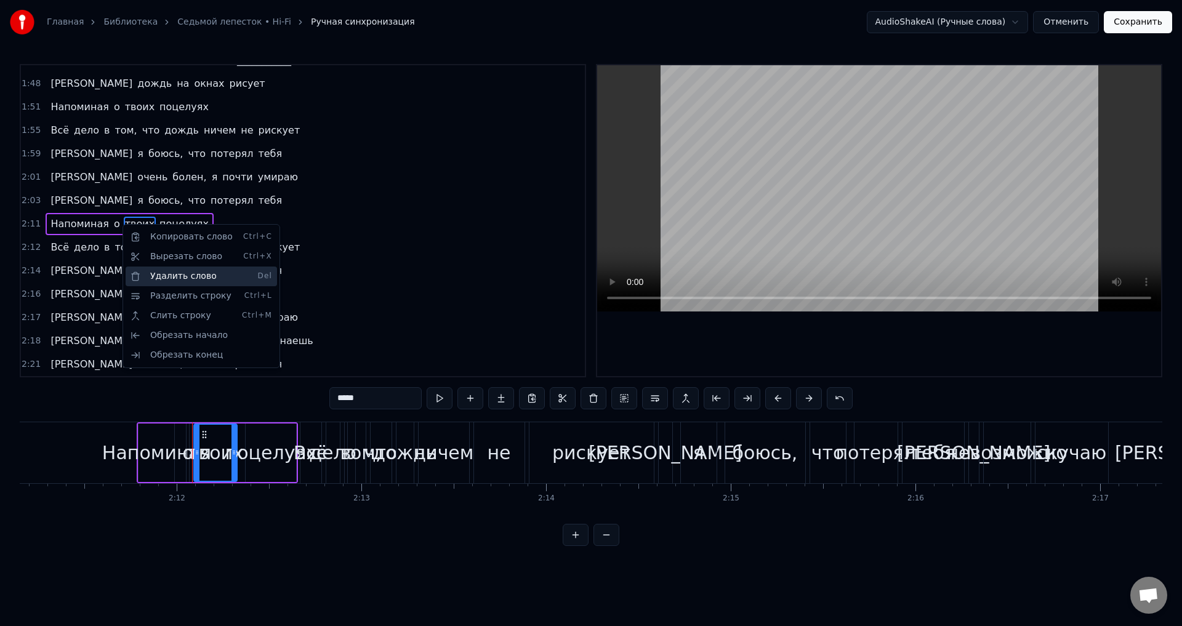
click at [188, 280] on div "Удалить слово Del" at bounding box center [201, 277] width 151 height 20
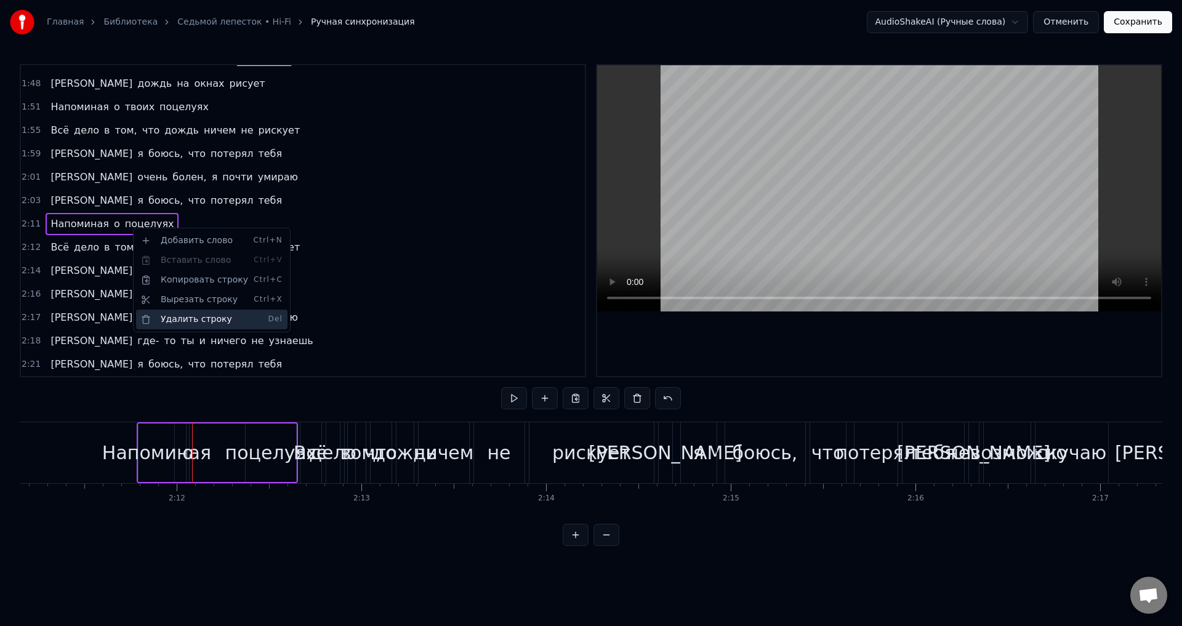
click at [201, 320] on div "Удалить строку Del" at bounding box center [211, 320] width 151 height 20
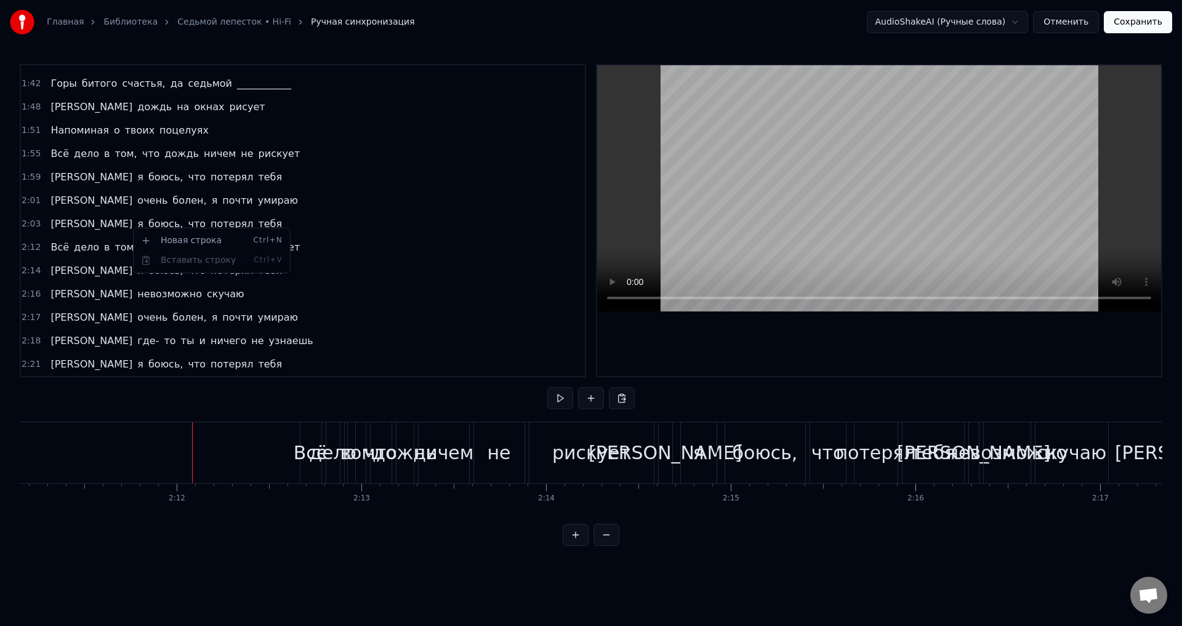
scroll to position [344, 0]
click at [187, 225] on span "что" at bounding box center [197, 224] width 20 height 14
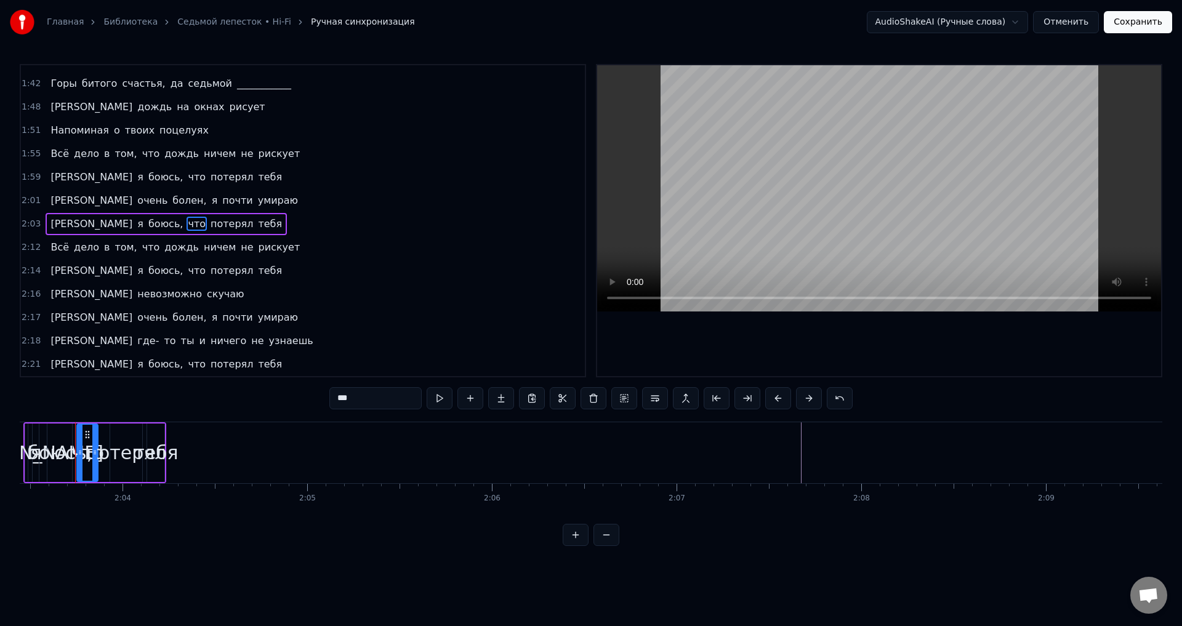
scroll to position [0, 22796]
click at [163, 198] on div "Я очень болен, я почти умираю" at bounding box center [174, 201] width 257 height 22
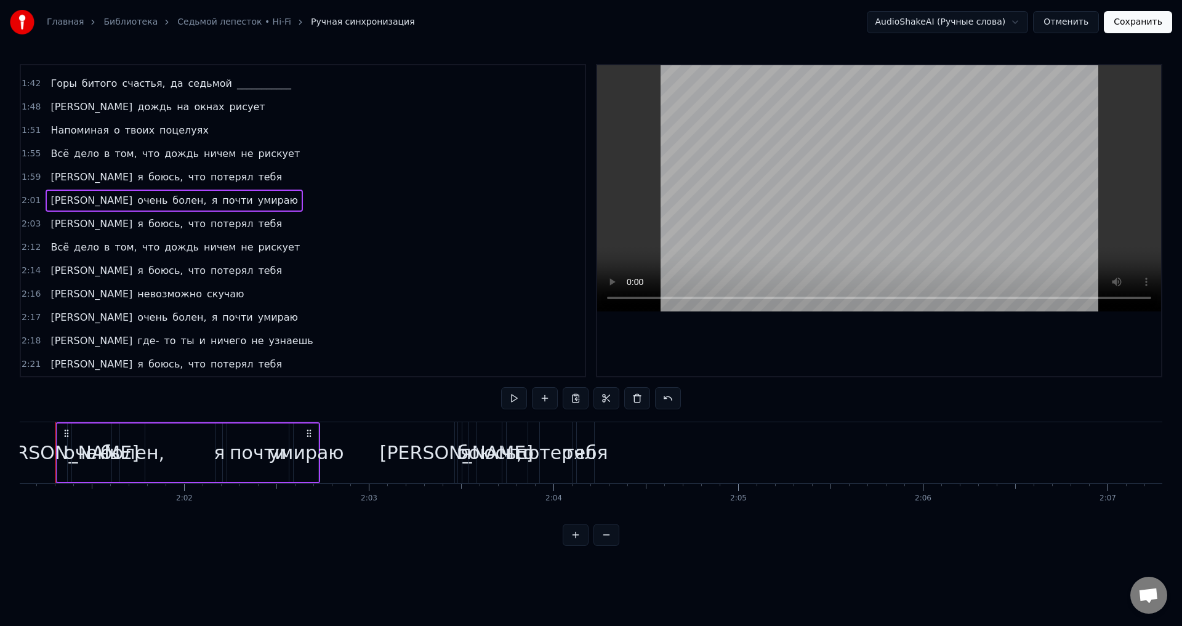
scroll to position [0, 22345]
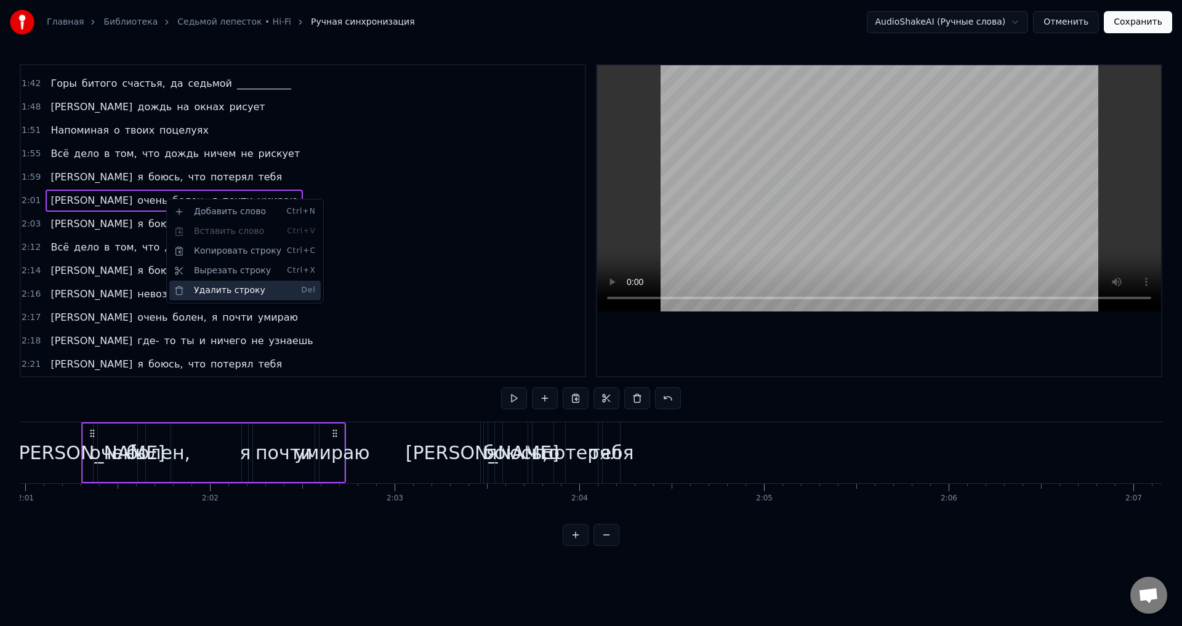
click at [224, 286] on div "Удалить строку Del" at bounding box center [244, 291] width 151 height 20
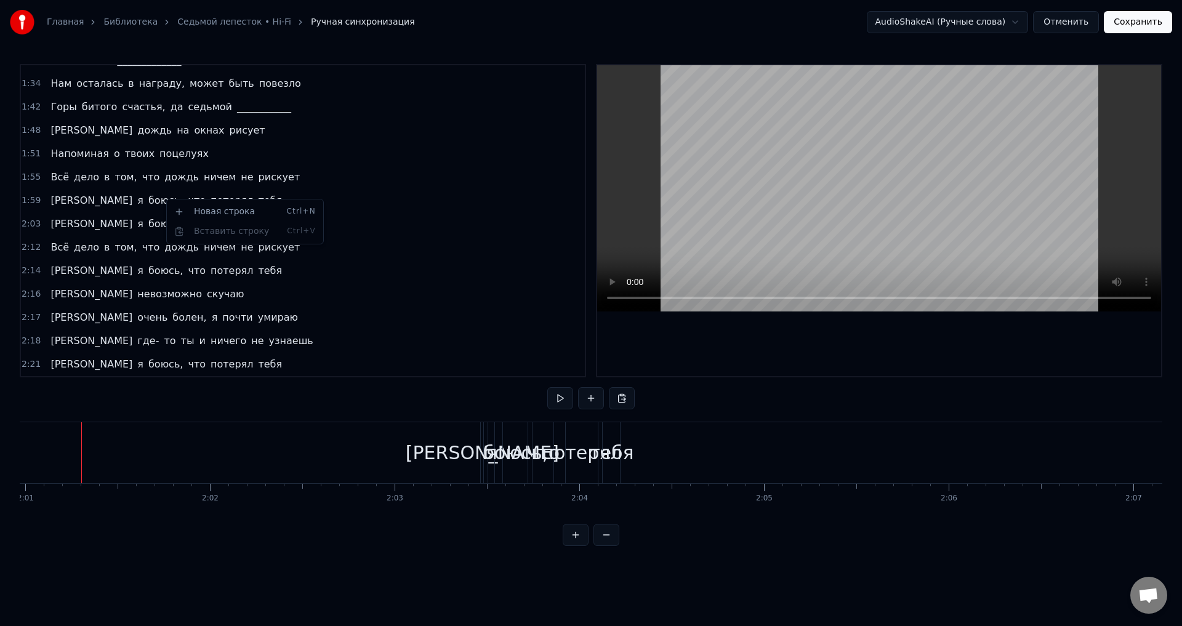
scroll to position [321, 0]
click at [209, 220] on span "потерял" at bounding box center [231, 224] width 45 height 14
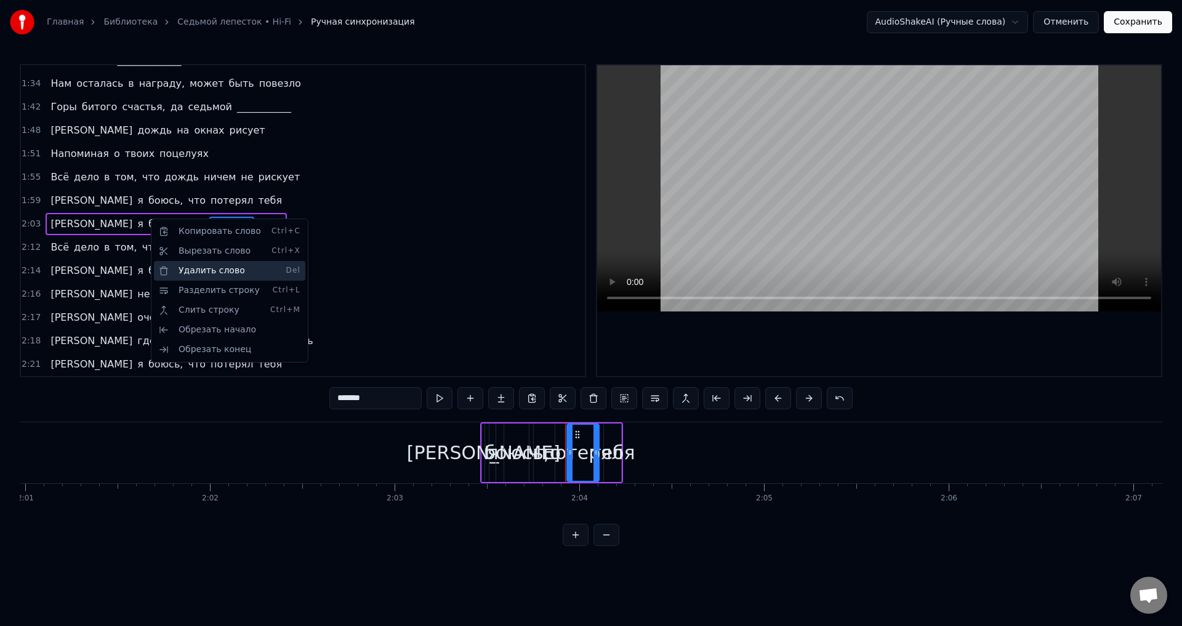
click at [211, 272] on div "Удалить слово Del" at bounding box center [229, 271] width 151 height 20
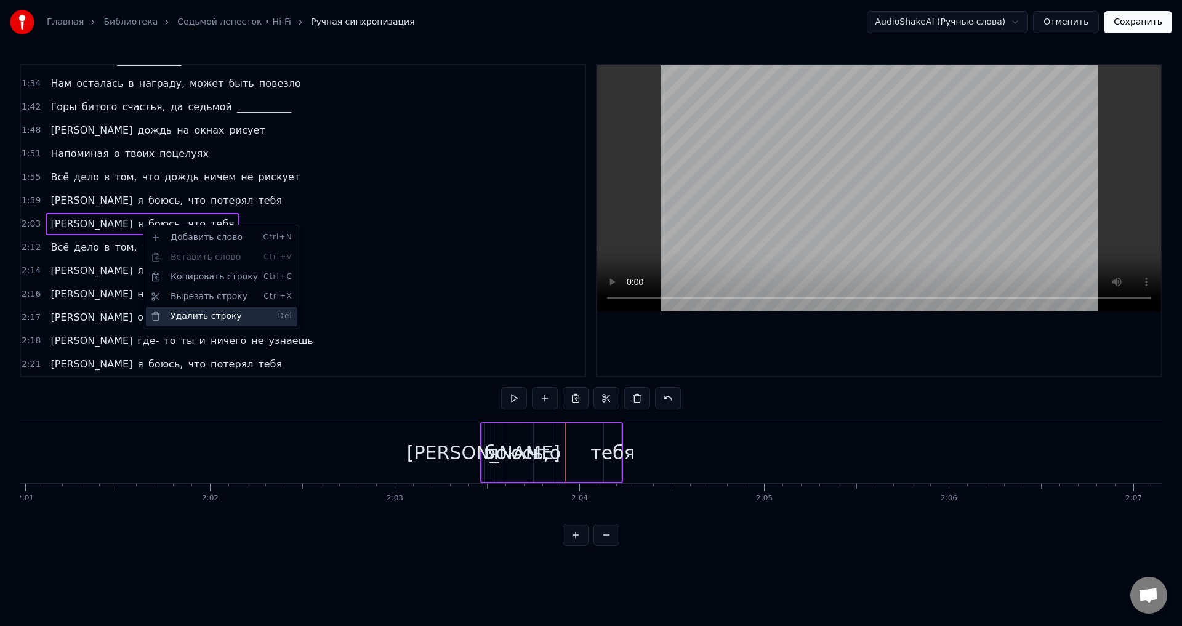
click at [200, 315] on div "Удалить строку Del" at bounding box center [221, 317] width 151 height 20
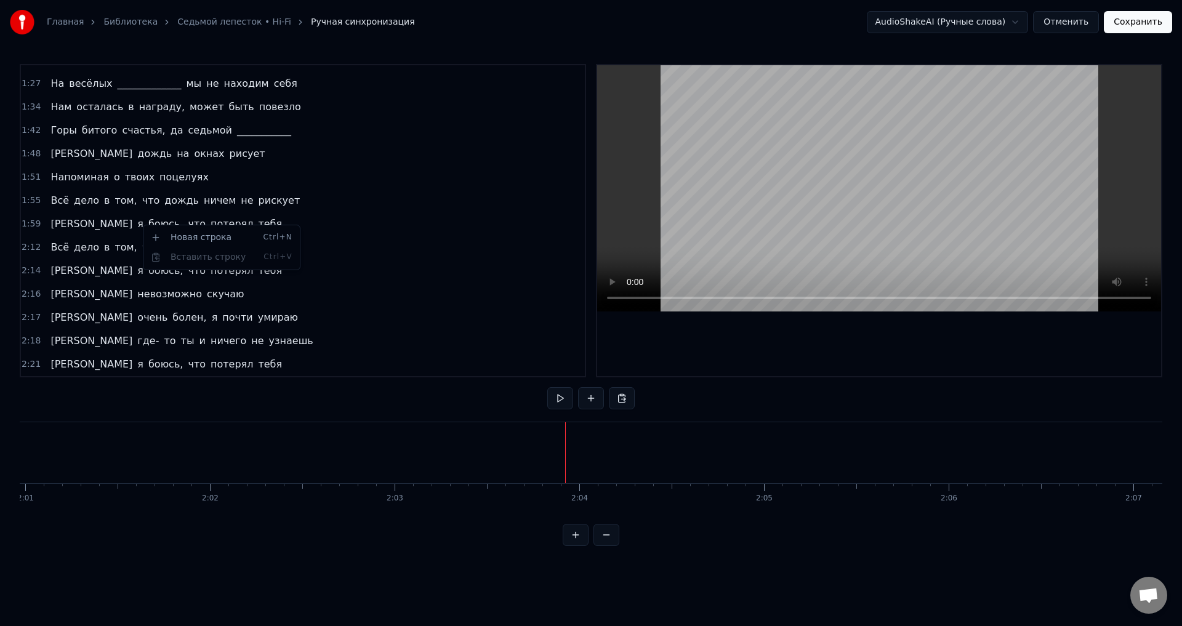
scroll to position [297, 0]
click at [141, 251] on span "что" at bounding box center [151, 247] width 20 height 14
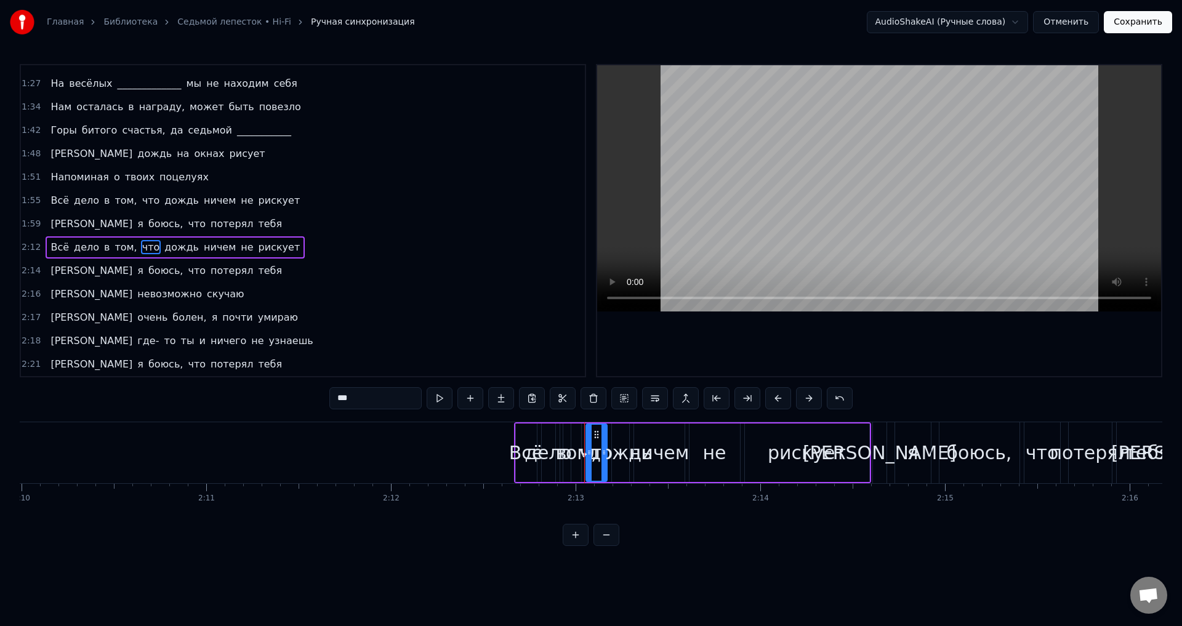
scroll to position [0, 24514]
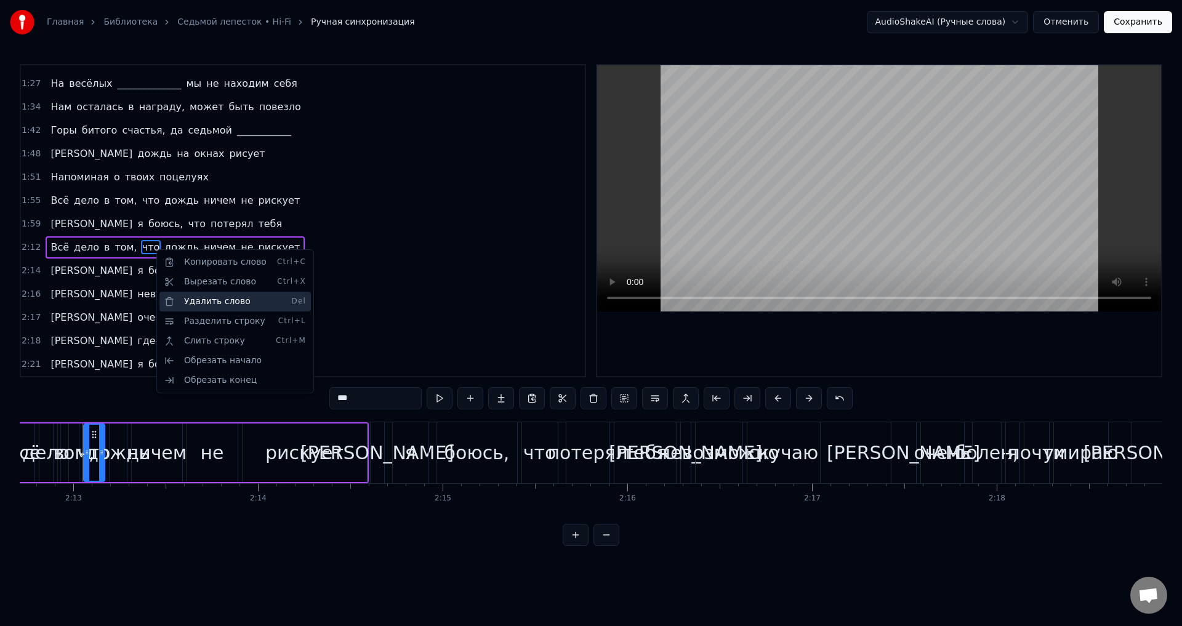
click at [219, 298] on div "Удалить слово Del" at bounding box center [234, 302] width 151 height 20
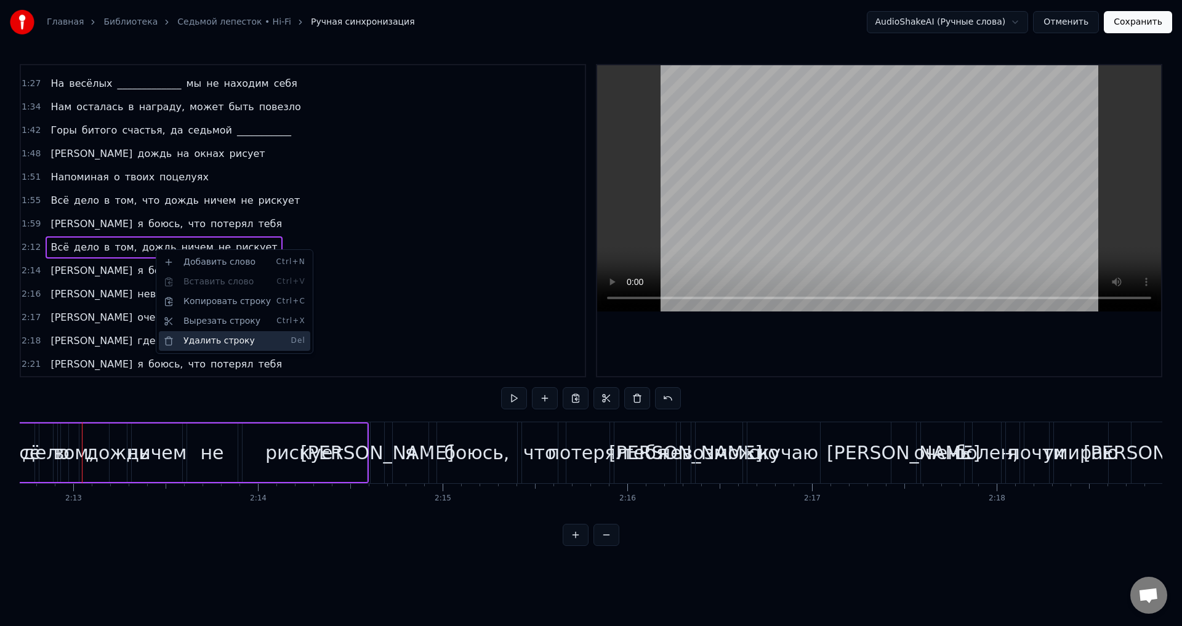
click at [224, 341] on div "Удалить строку Del" at bounding box center [234, 341] width 151 height 20
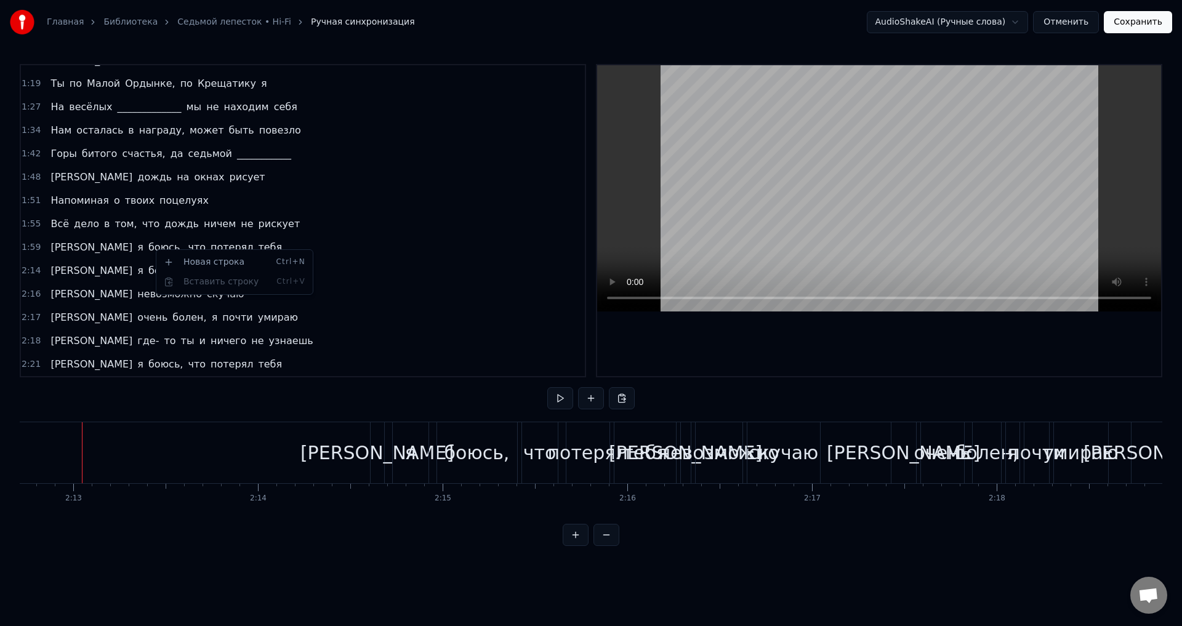
scroll to position [274, 0]
click at [209, 252] on span "потерял" at bounding box center [231, 247] width 45 height 14
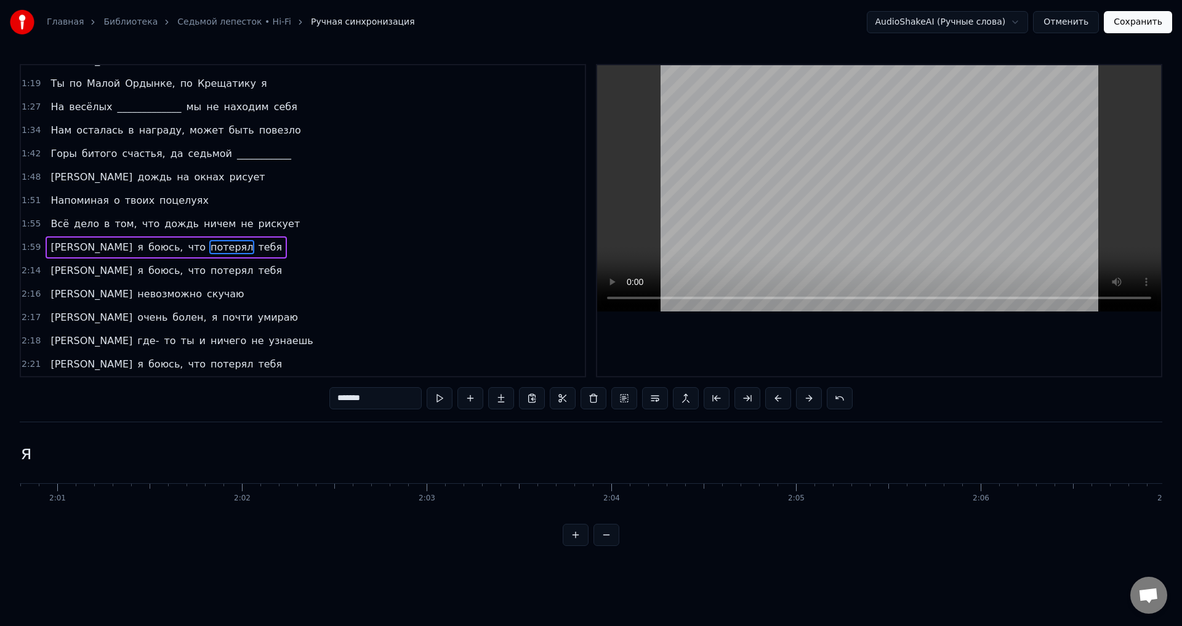
scroll to position [0, 22183]
click at [141, 225] on span "что" at bounding box center [151, 224] width 20 height 14
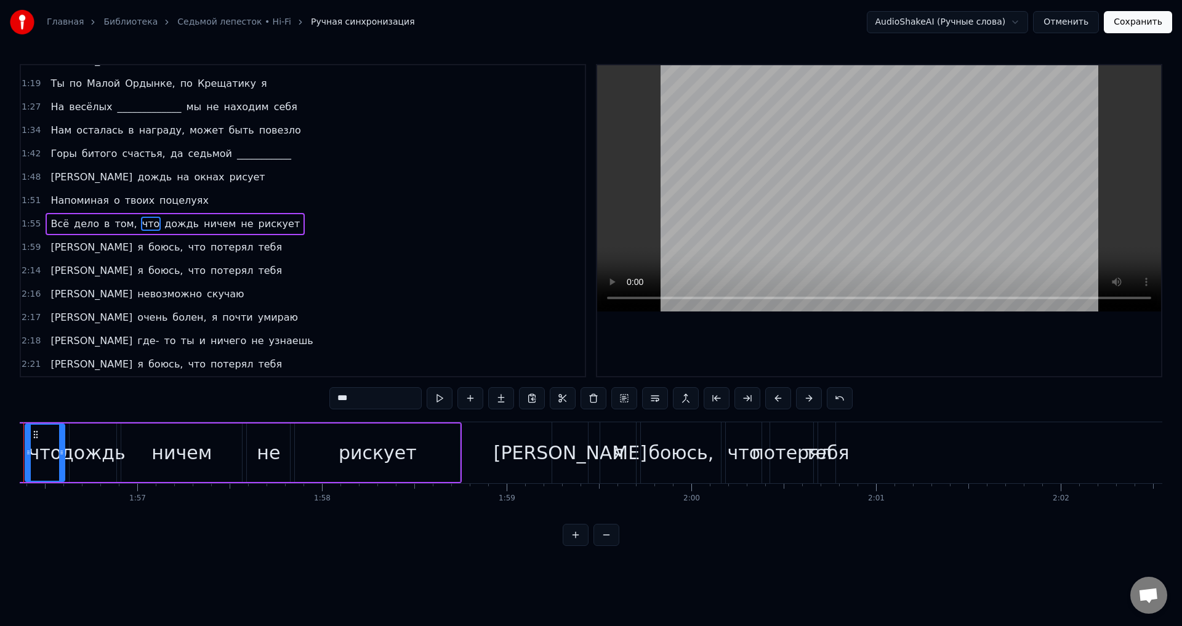
scroll to position [0, 21436]
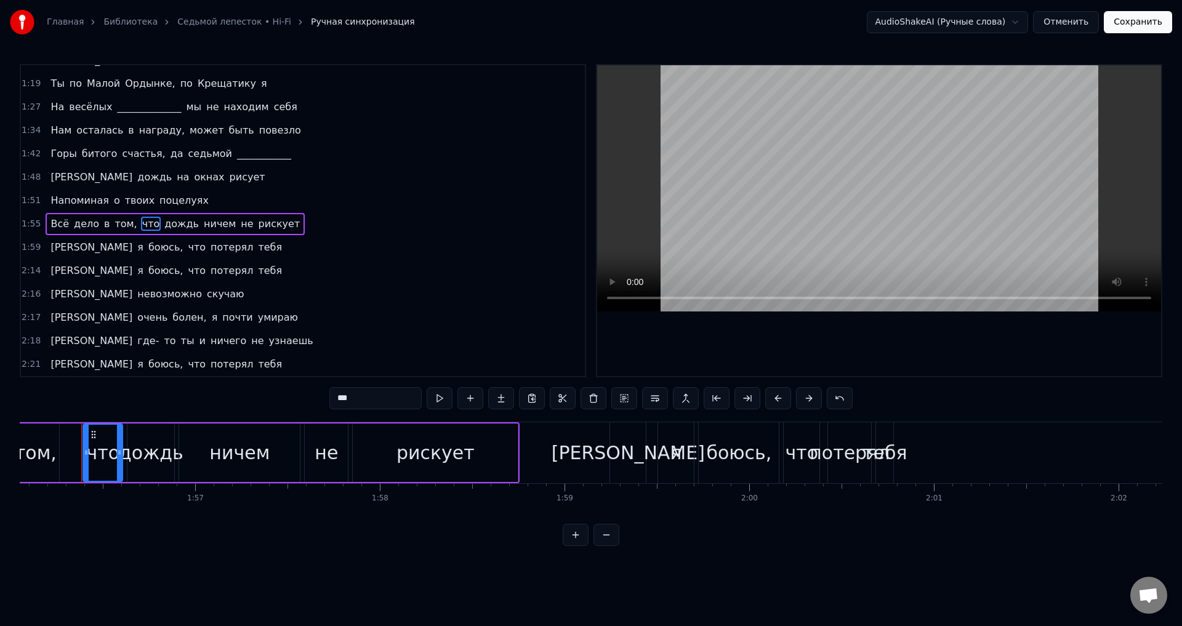
click at [209, 273] on span "потерял" at bounding box center [231, 271] width 45 height 14
type input "*******"
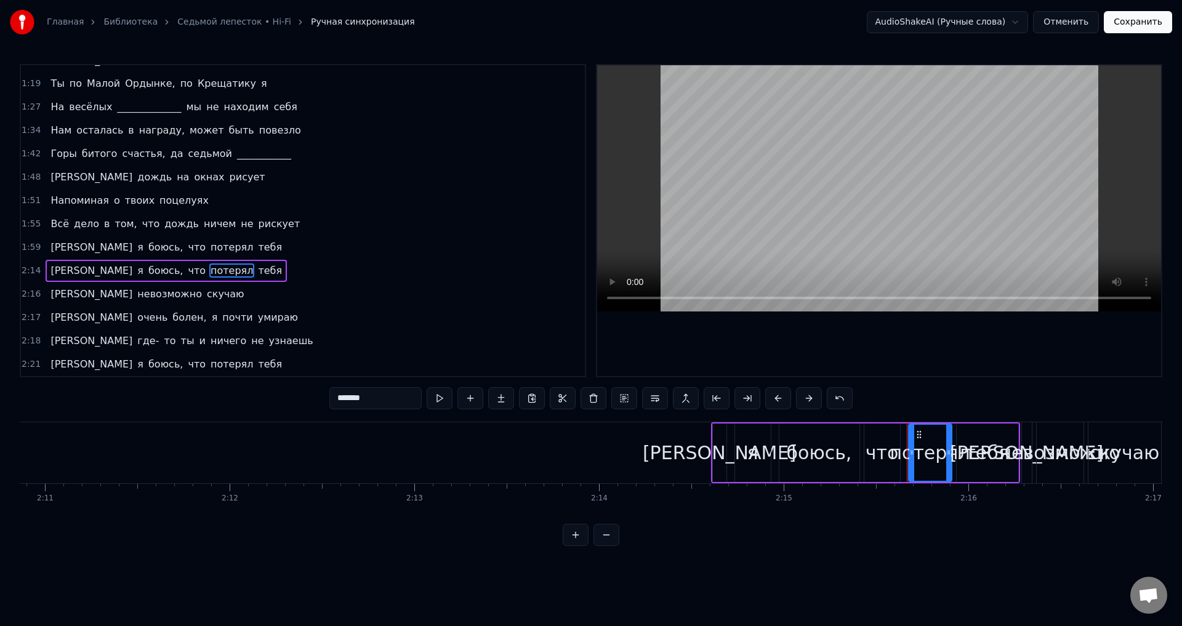
scroll to position [0, 24998]
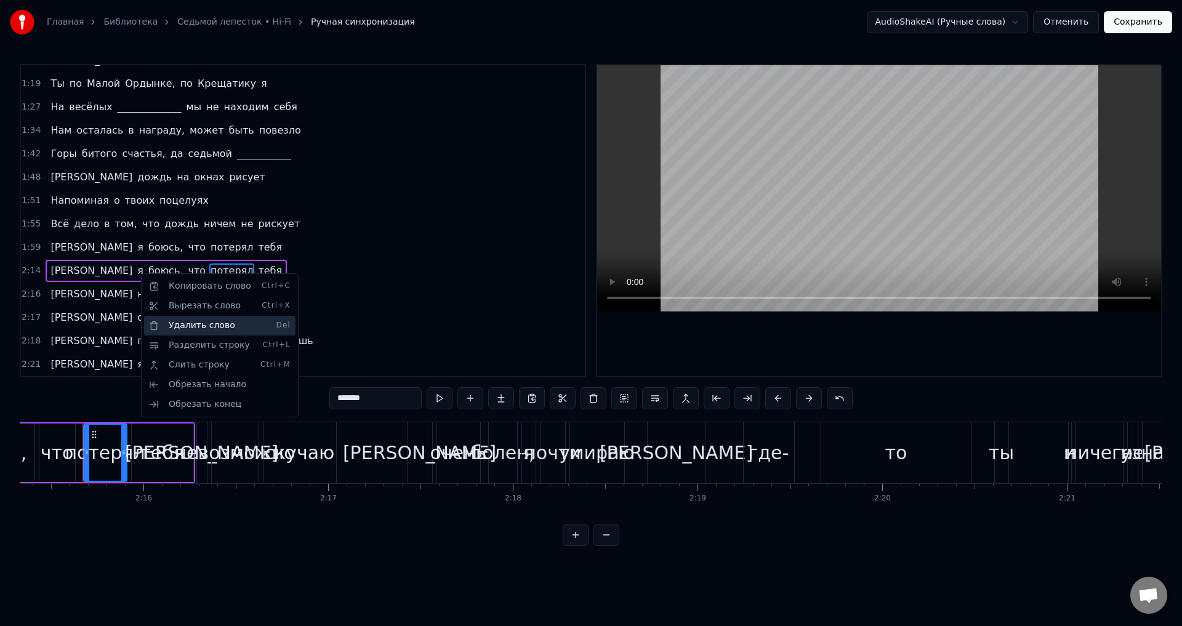
click at [195, 329] on div "Удалить слово Del" at bounding box center [219, 326] width 151 height 20
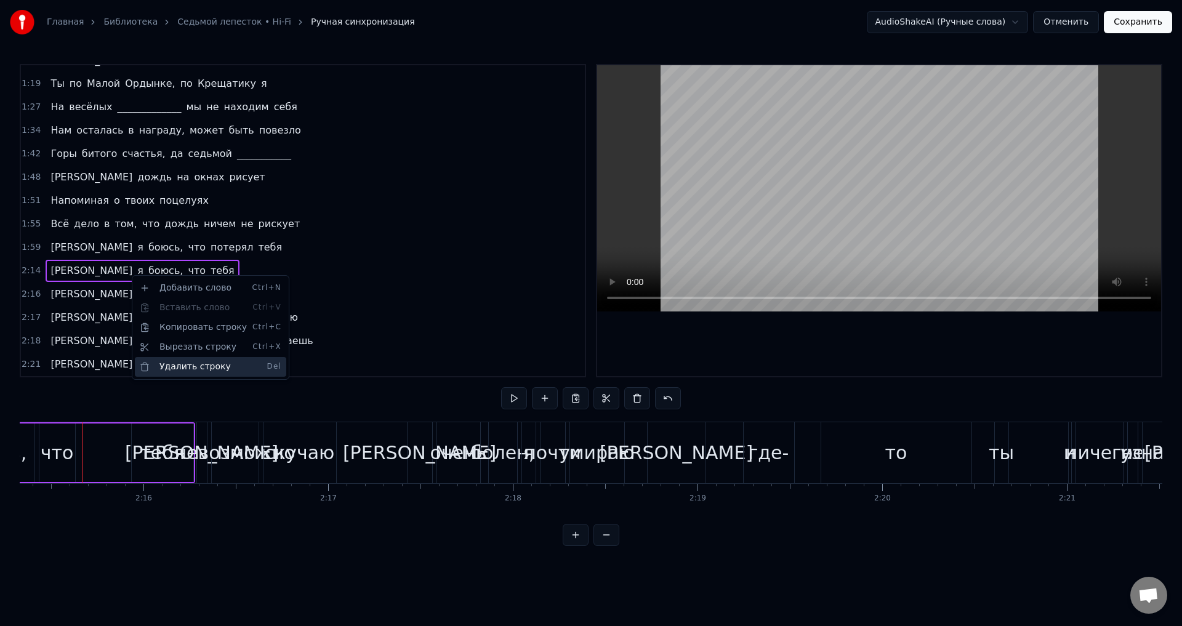
click at [199, 360] on div "Удалить строку Del" at bounding box center [210, 367] width 151 height 20
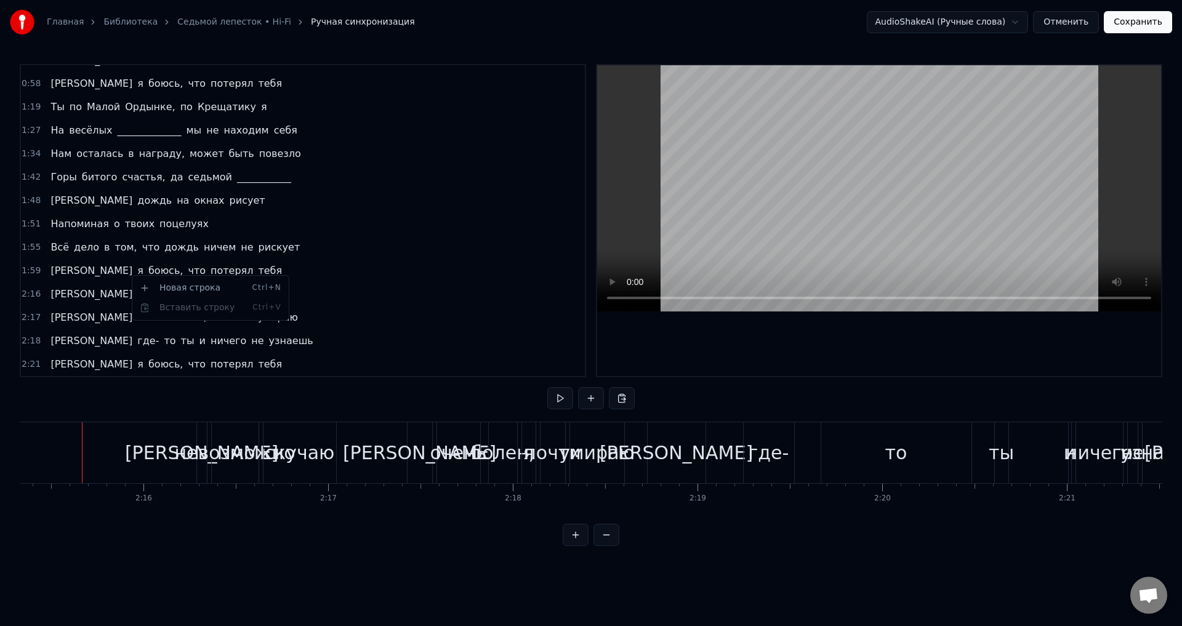
scroll to position [251, 0]
click at [206, 297] on span "скучаю" at bounding box center [226, 294] width 40 height 14
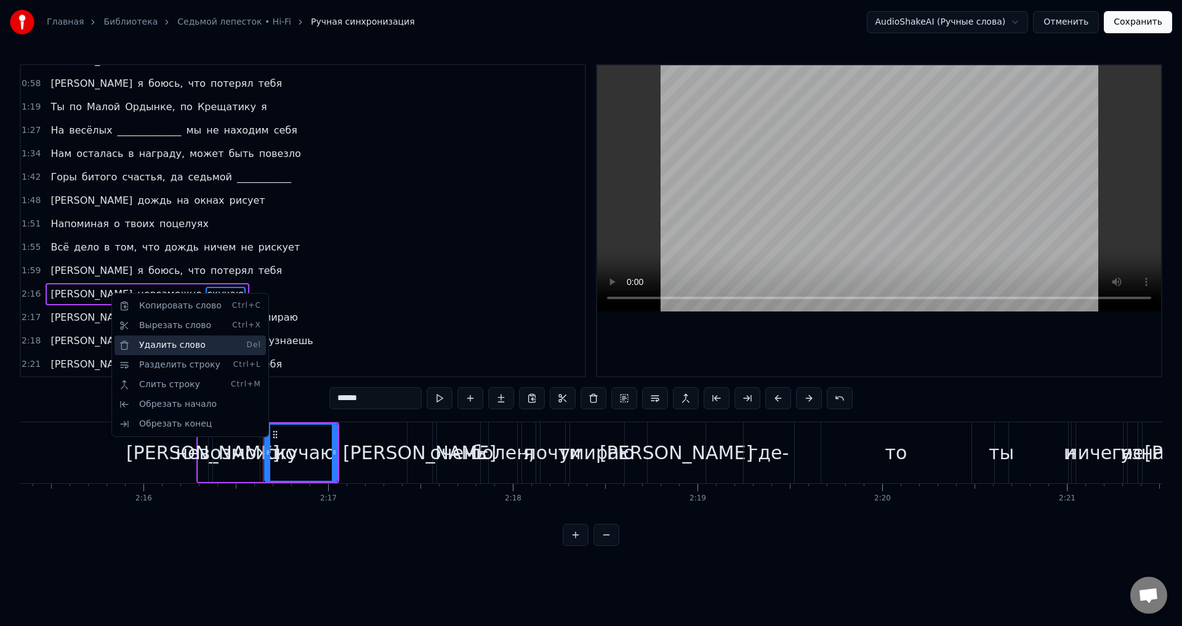
click at [175, 346] on div "Удалить слово Del" at bounding box center [190, 346] width 151 height 20
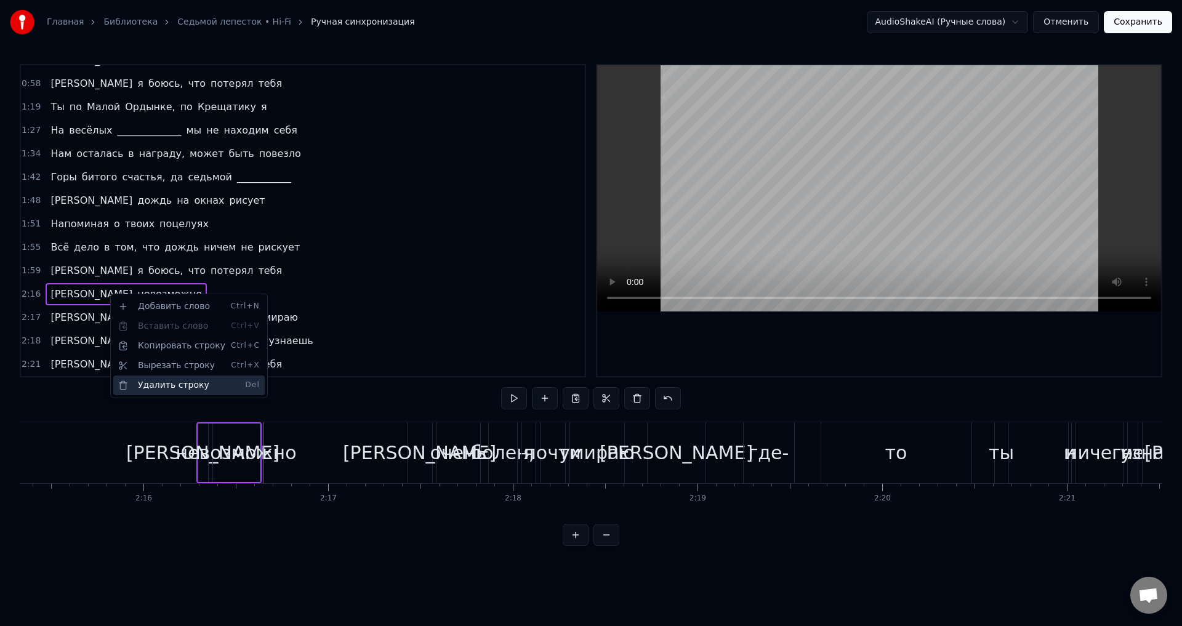
click at [179, 384] on div "Удалить строку Del" at bounding box center [188, 386] width 151 height 20
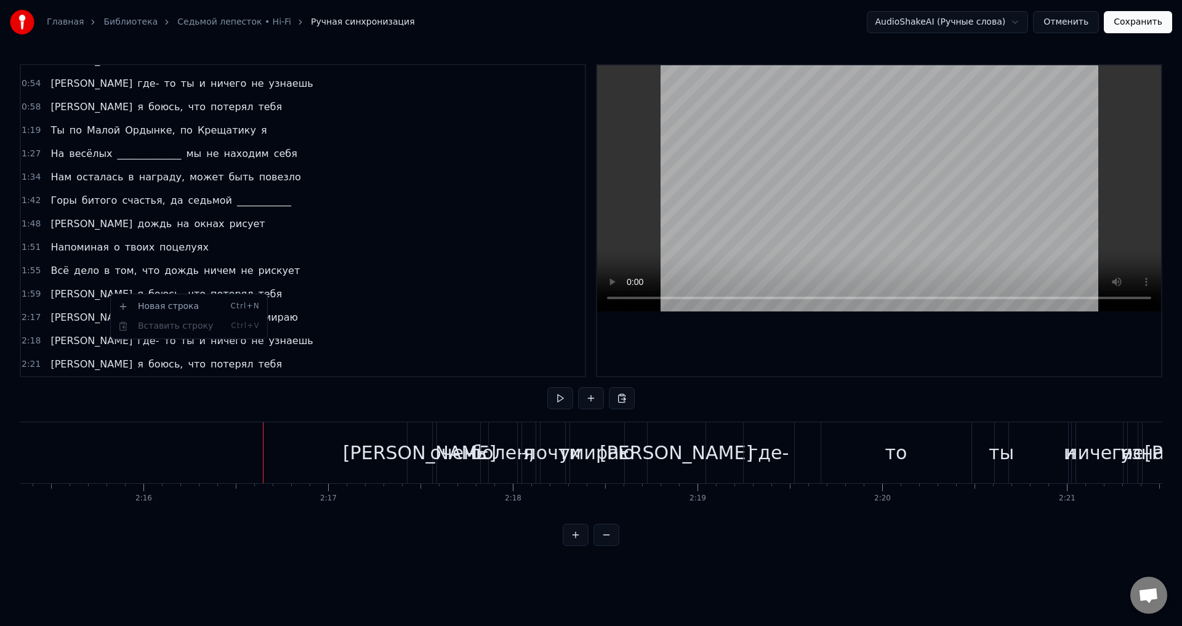
scroll to position [227, 0]
click at [211, 321] on span "я" at bounding box center [215, 317] width 9 height 14
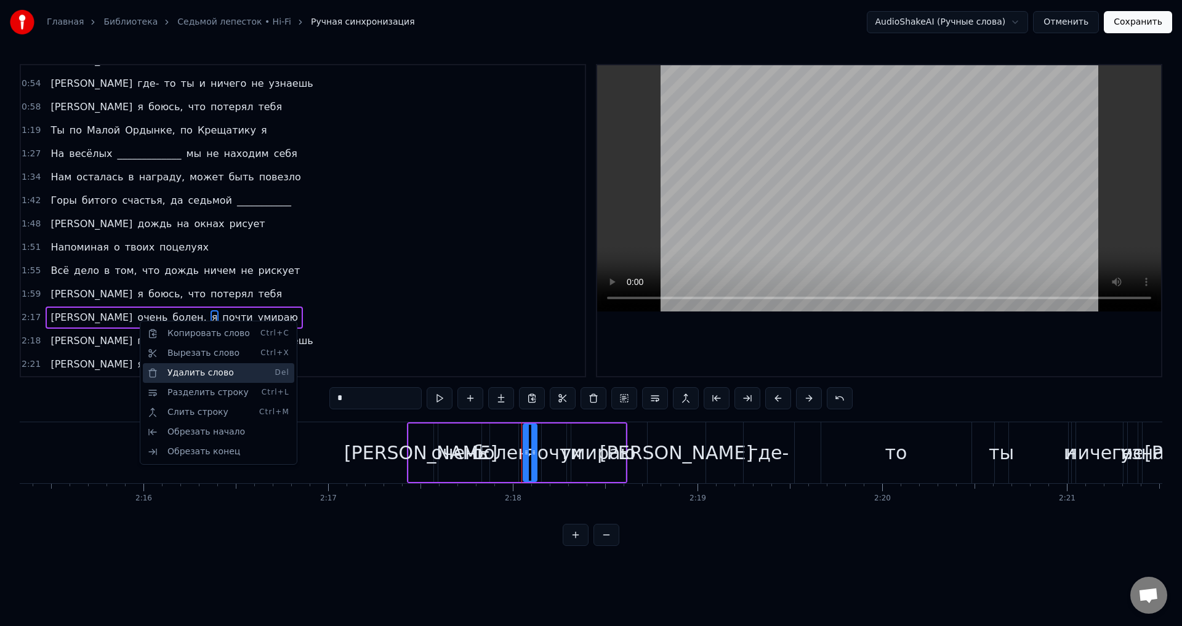
click at [206, 376] on div "Удалить слово Del" at bounding box center [218, 373] width 151 height 20
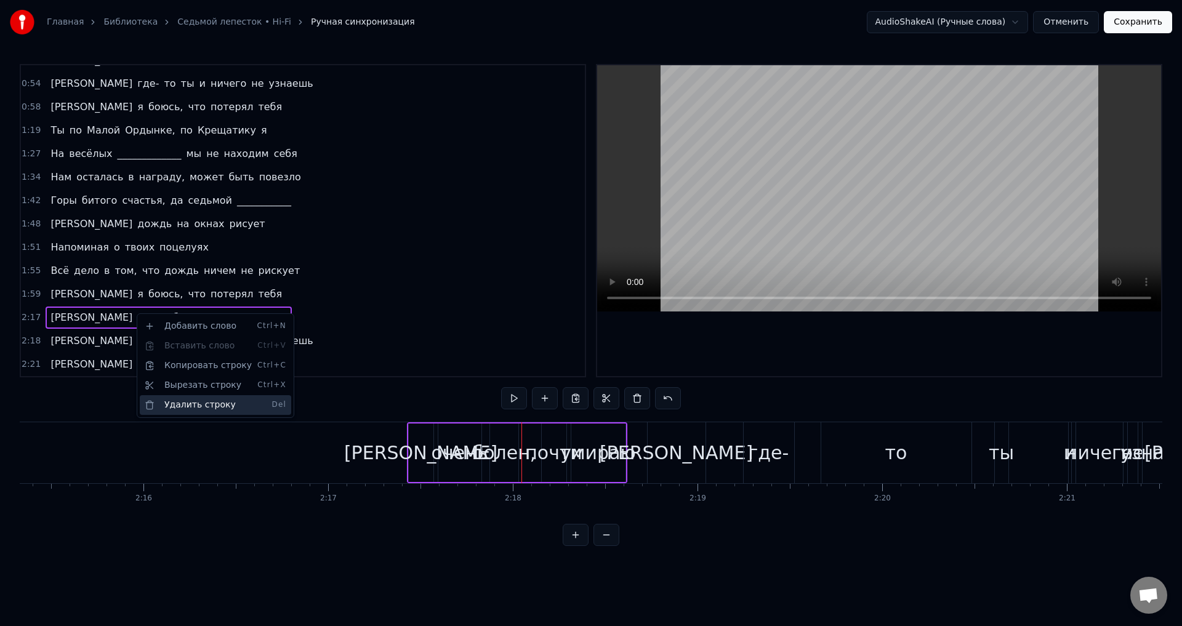
click at [205, 401] on div "Удалить строку Del" at bounding box center [215, 405] width 151 height 20
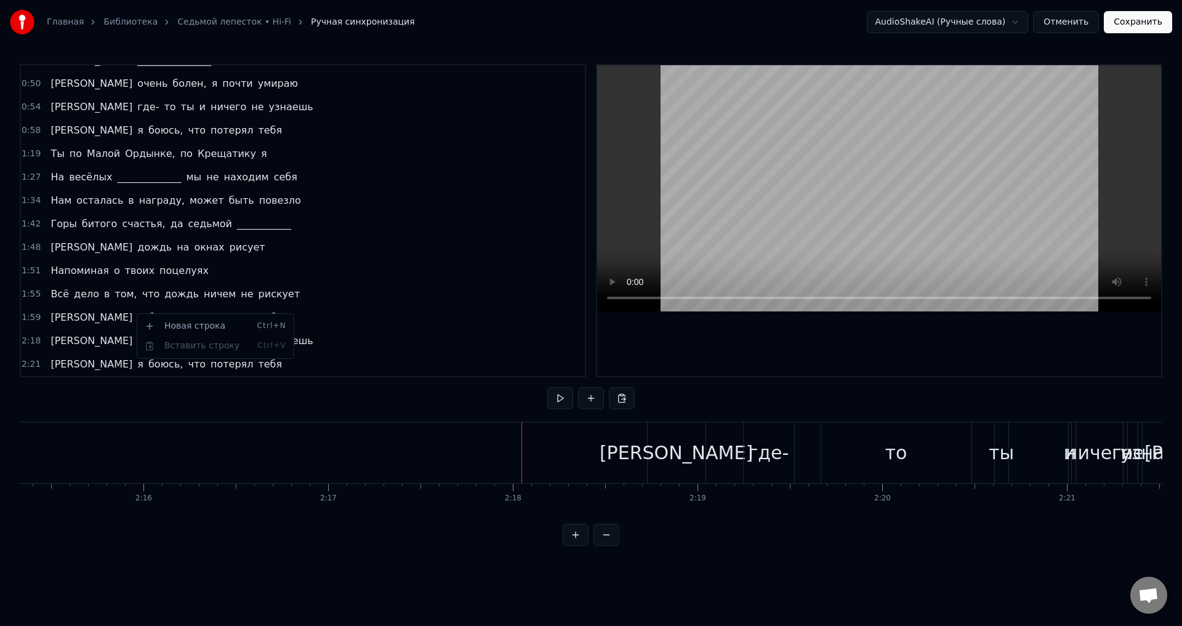
scroll to position [204, 0]
click at [209, 340] on span "ничего" at bounding box center [228, 341] width 38 height 14
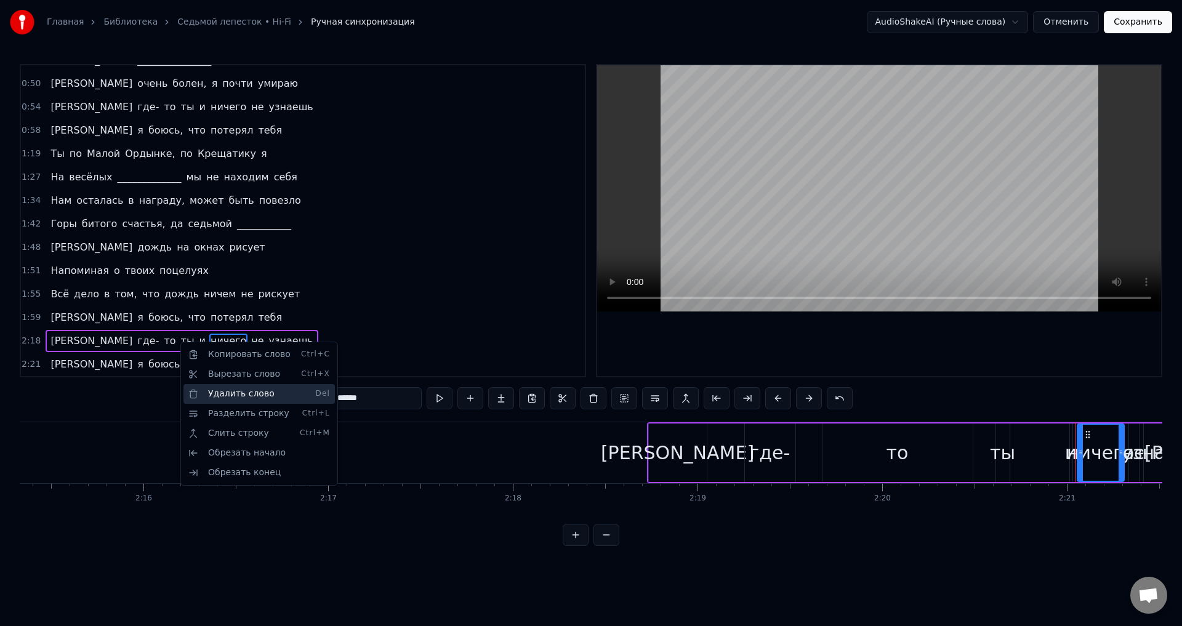
click at [236, 390] on div "Удалить слово Del" at bounding box center [258, 394] width 151 height 20
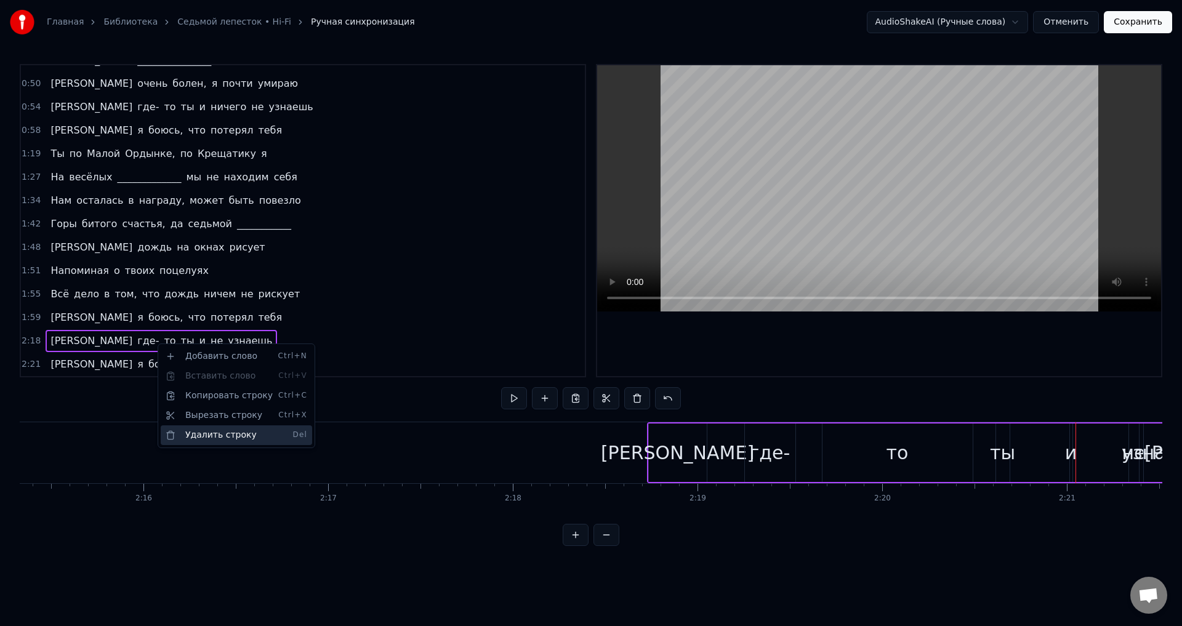
click at [222, 431] on div "Удалить строку Del" at bounding box center [236, 435] width 151 height 20
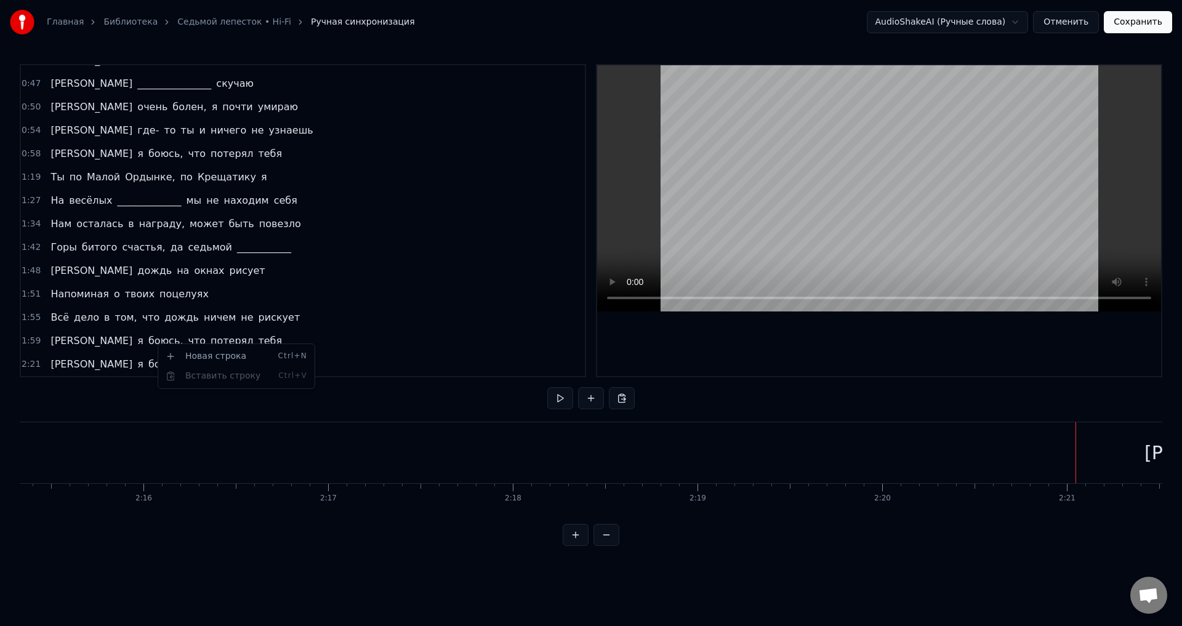
scroll to position [180, 0]
click at [142, 366] on html "Главная Библиотека Седьмой лепесток • Hi-Fi Ручная синхронизация AudioShakeAI (…" at bounding box center [591, 283] width 1182 height 566
click at [209, 364] on span "потерял" at bounding box center [231, 364] width 45 height 14
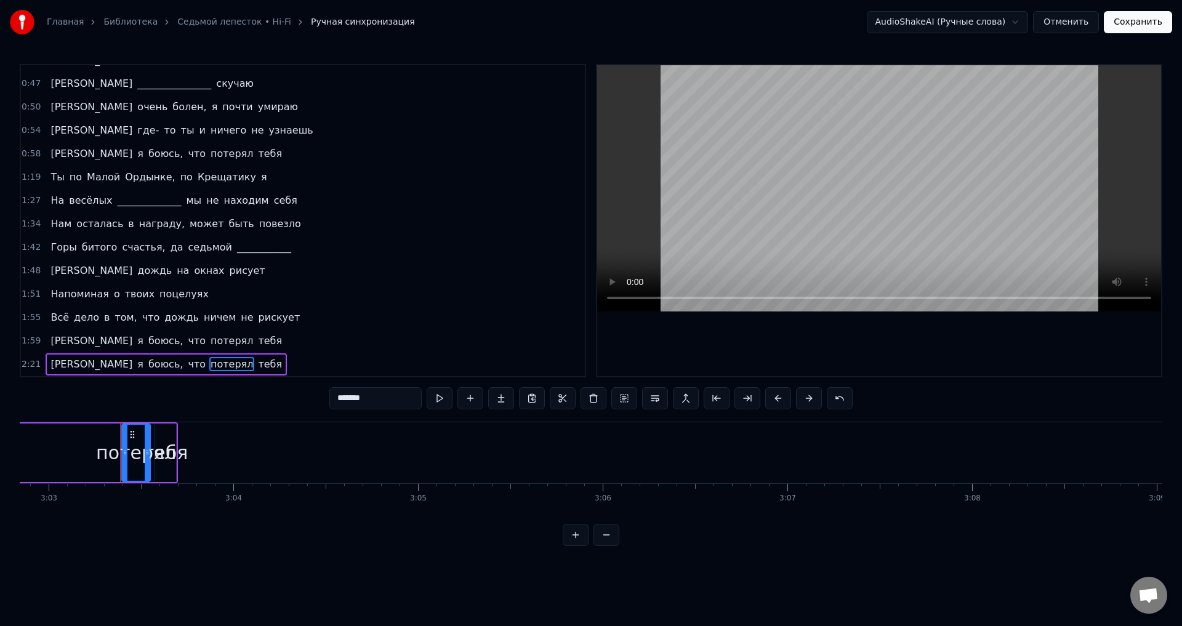
scroll to position [0, 33813]
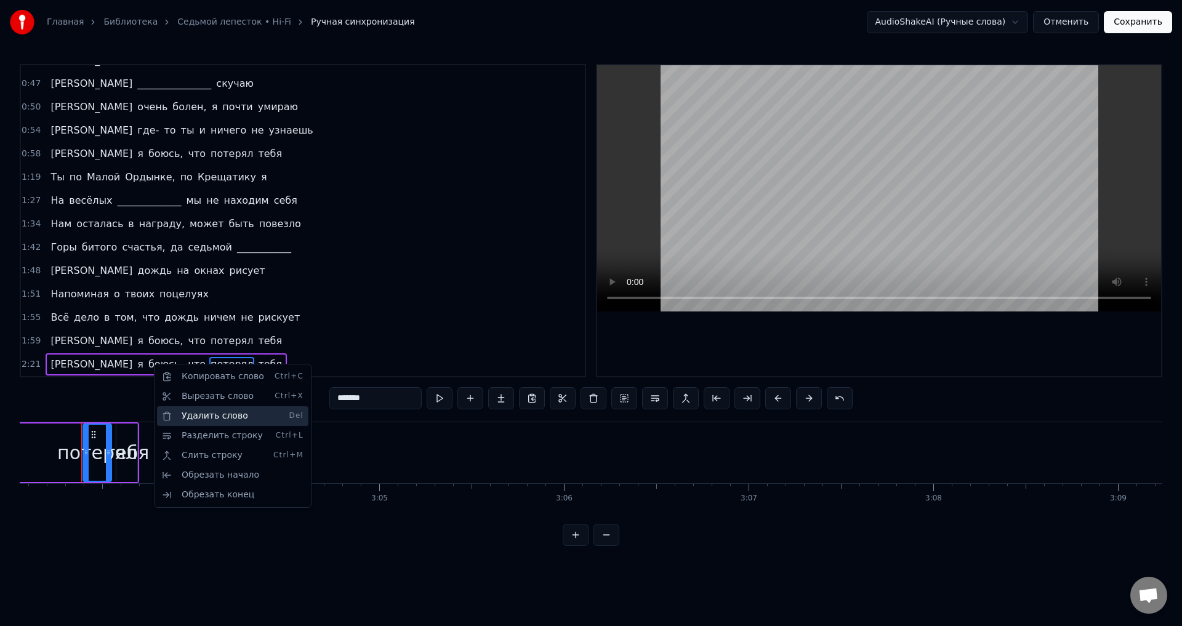
click at [204, 413] on div "Удалить слово Del" at bounding box center [232, 416] width 151 height 20
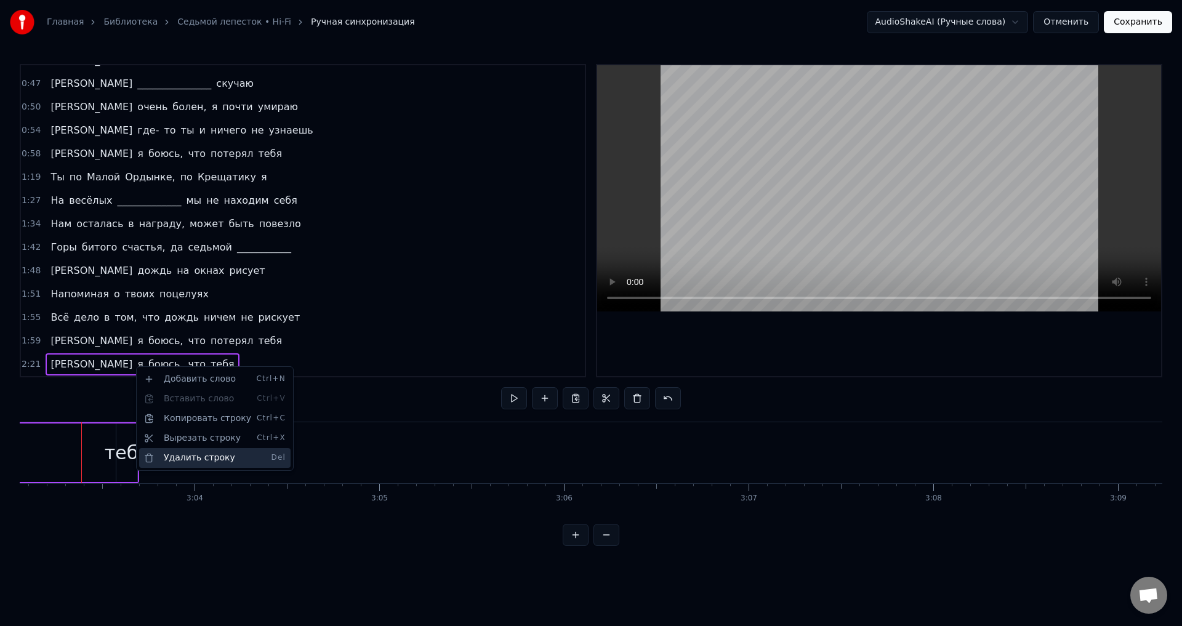
click at [197, 459] on div "Удалить строку Del" at bounding box center [214, 458] width 151 height 20
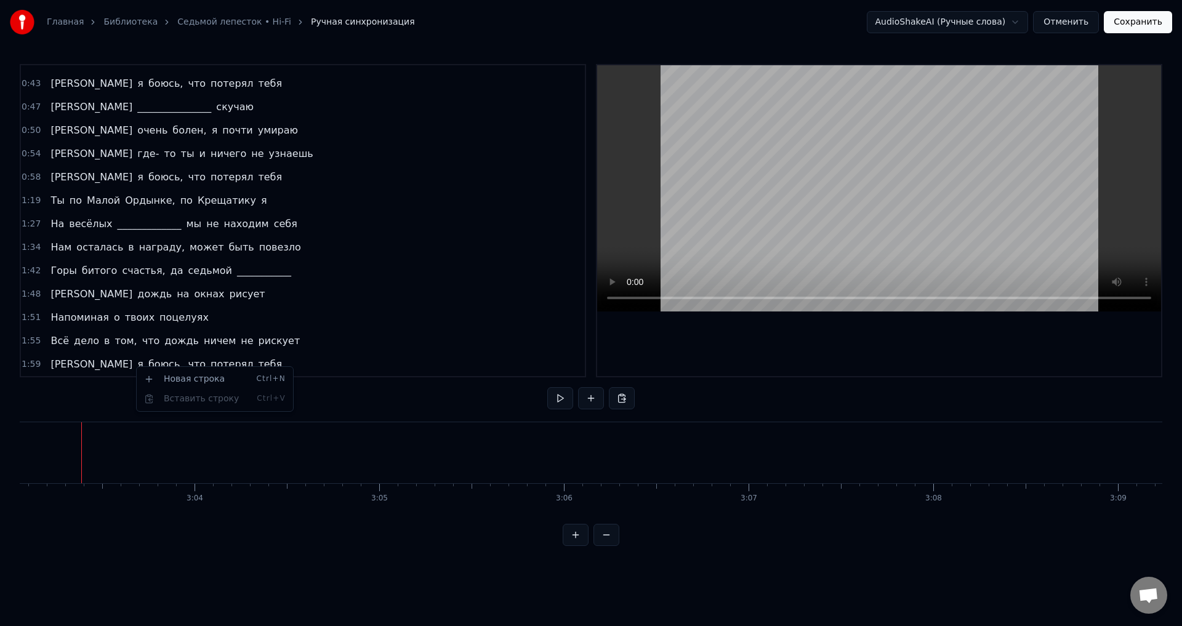
scroll to position [157, 0]
click at [209, 369] on span "потерял" at bounding box center [231, 364] width 45 height 14
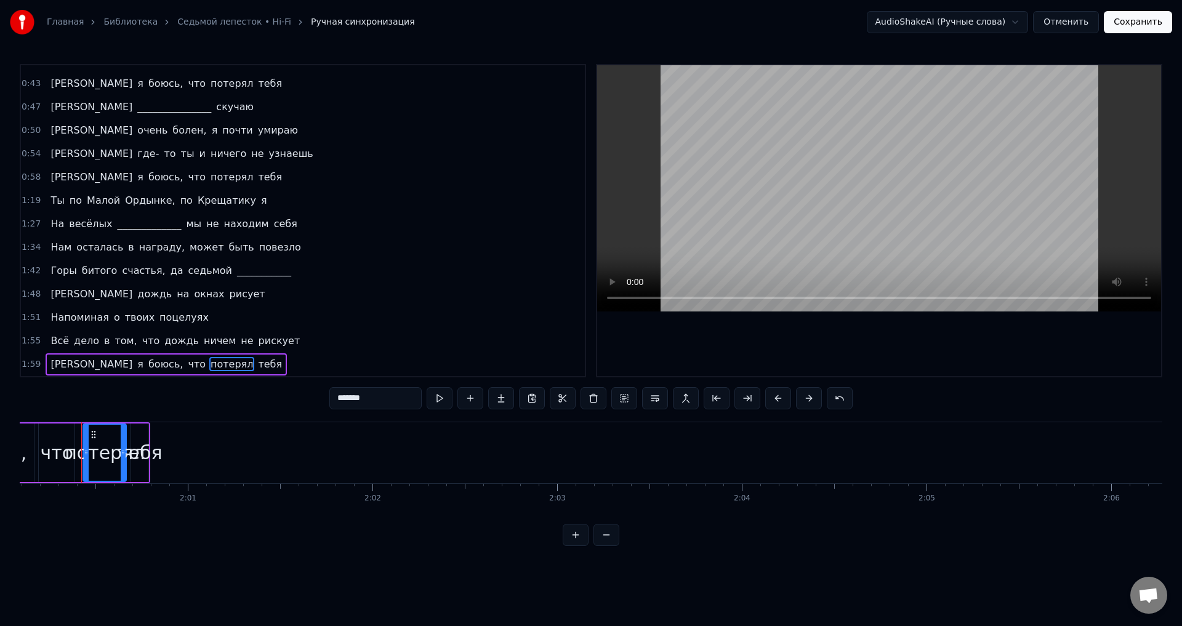
scroll to position [0, 21183]
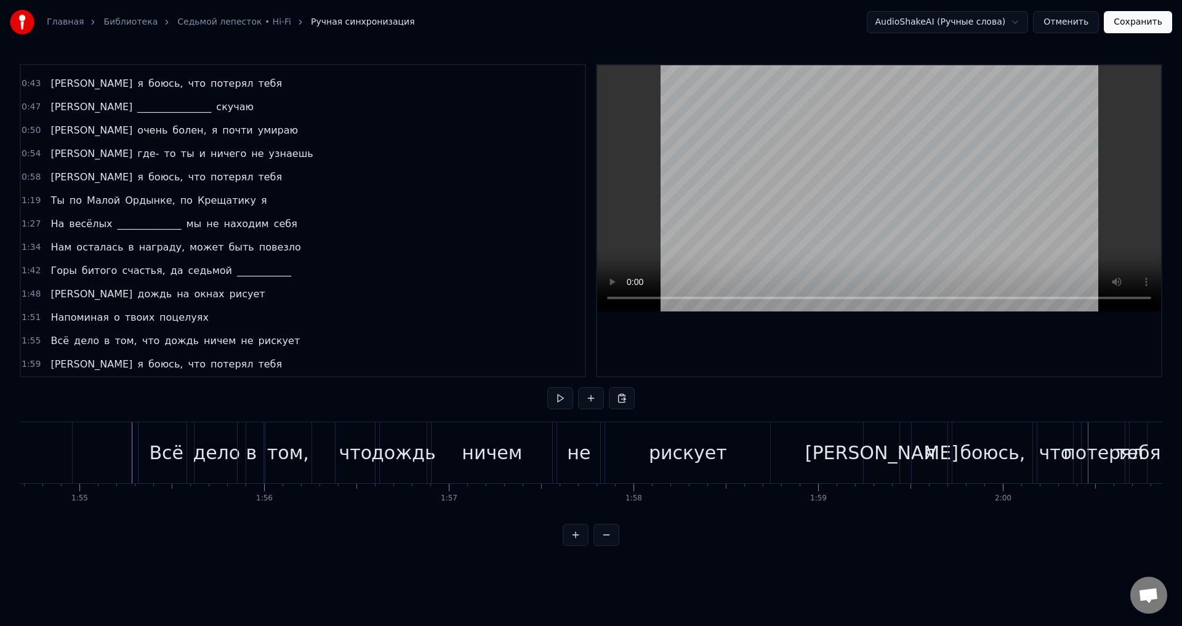
scroll to position [0, 22183]
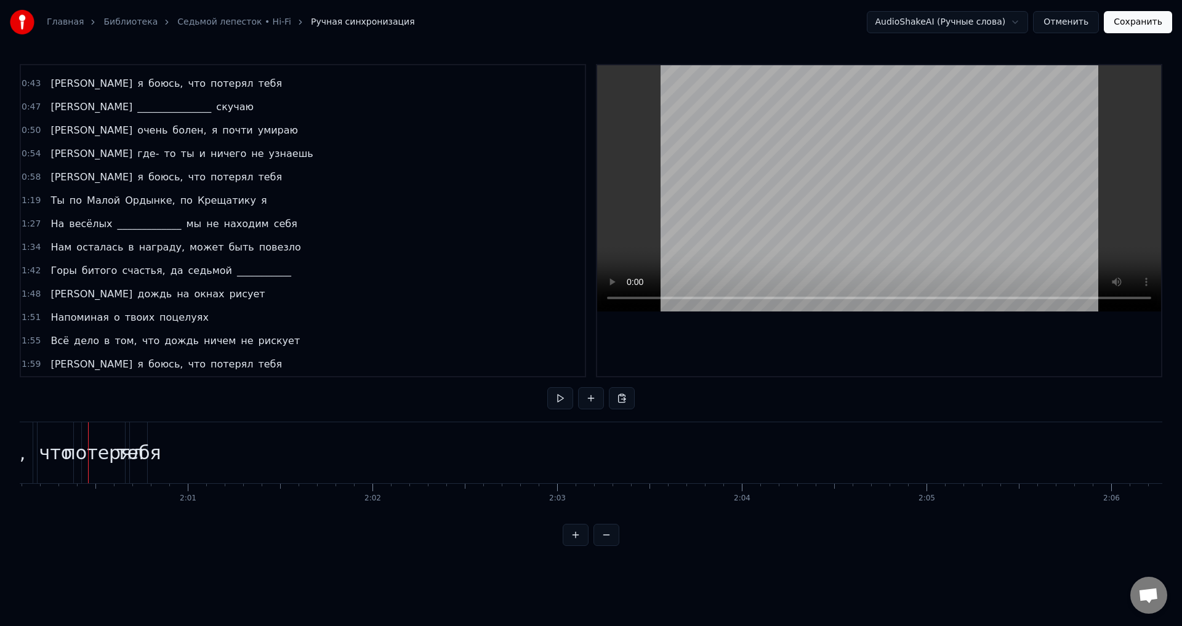
click at [707, 526] on div "0:03 Ароматы ванили, сладкой ваты клубы 0:10 Надо мной проплывают, пропадая вда…" at bounding box center [591, 305] width 1143 height 482
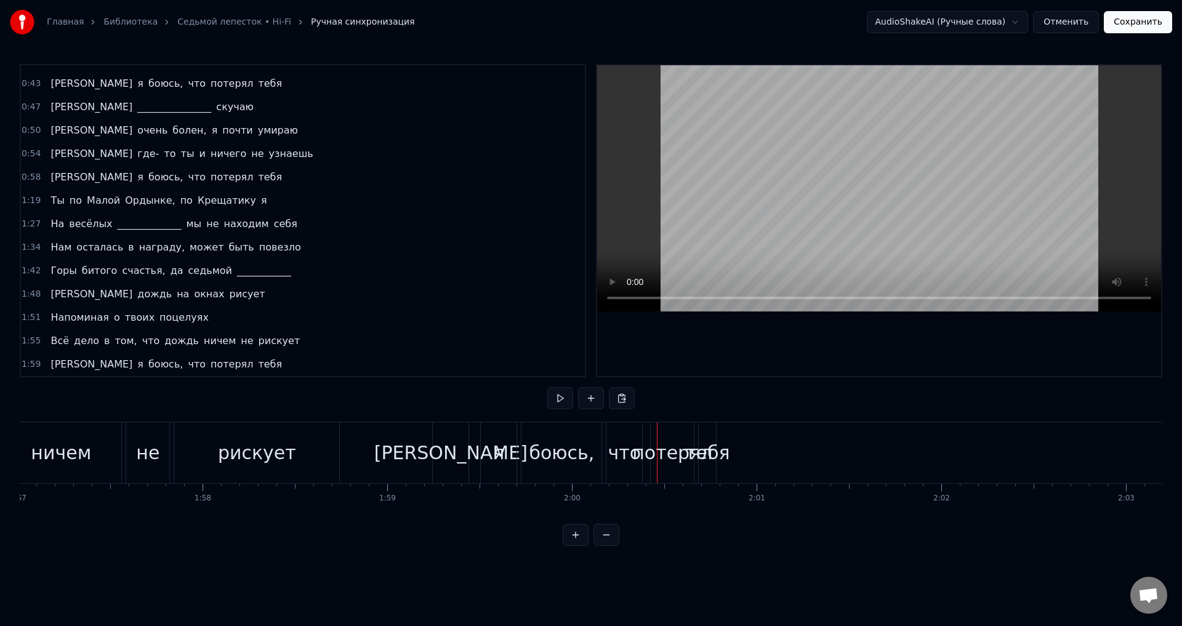
scroll to position [0, 21575]
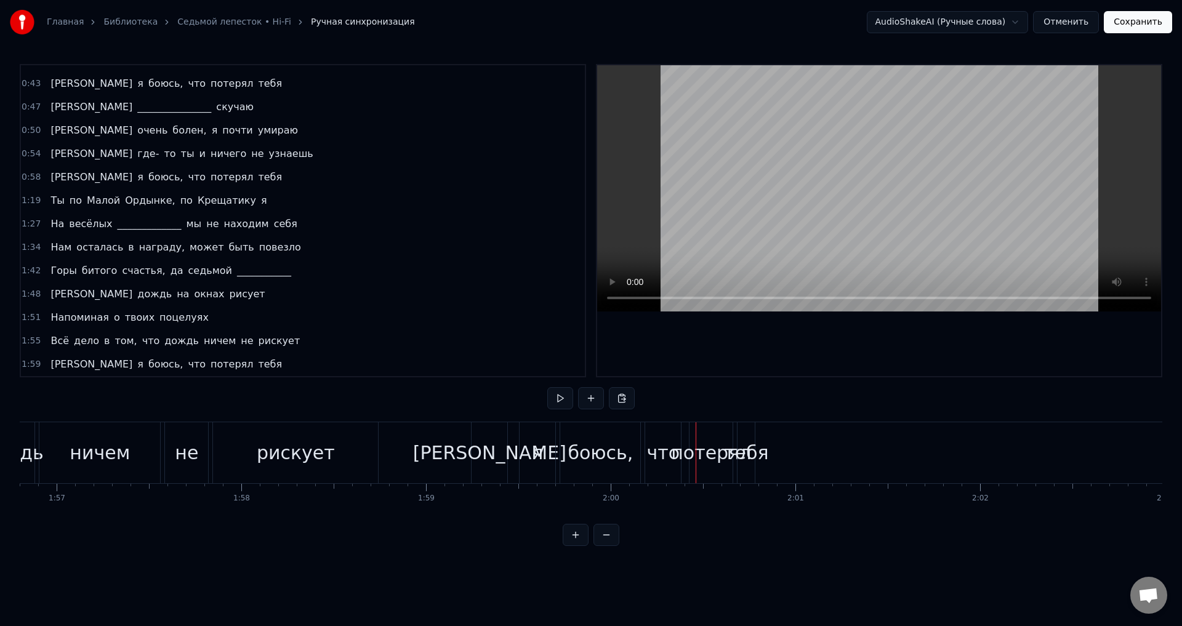
click at [733, 457] on div "тебя" at bounding box center [746, 453] width 44 height 28
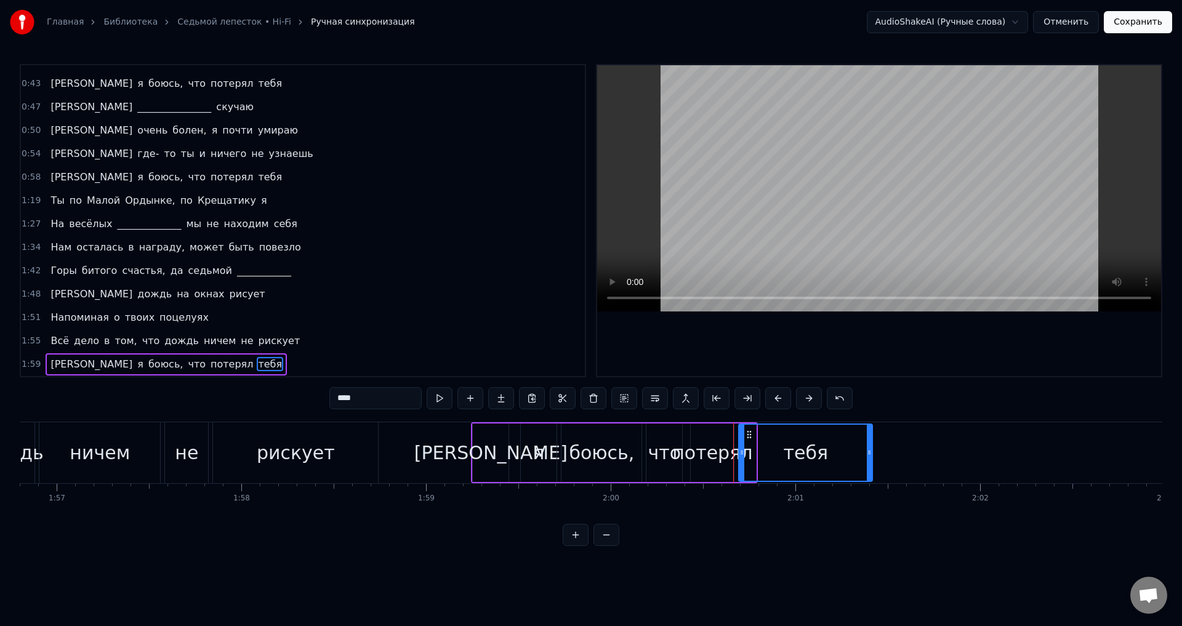
drag, startPoint x: 755, startPoint y: 439, endPoint x: 872, endPoint y: 441, distance: 116.4
click at [872, 441] on div at bounding box center [869, 453] width 5 height 56
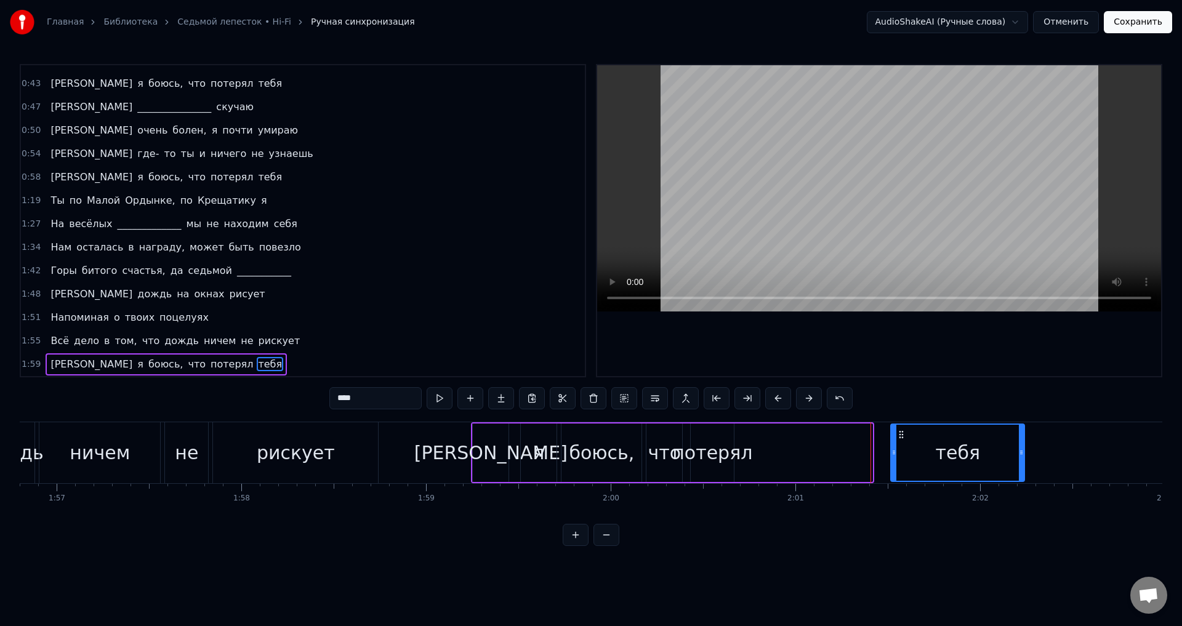
drag, startPoint x: 751, startPoint y: 434, endPoint x: 902, endPoint y: 441, distance: 151.0
click at [902, 441] on div "тебя" at bounding box center [958, 453] width 132 height 56
click at [919, 448] on div "тебя" at bounding box center [958, 453] width 132 height 56
click at [717, 447] on div "потерял" at bounding box center [712, 453] width 80 height 28
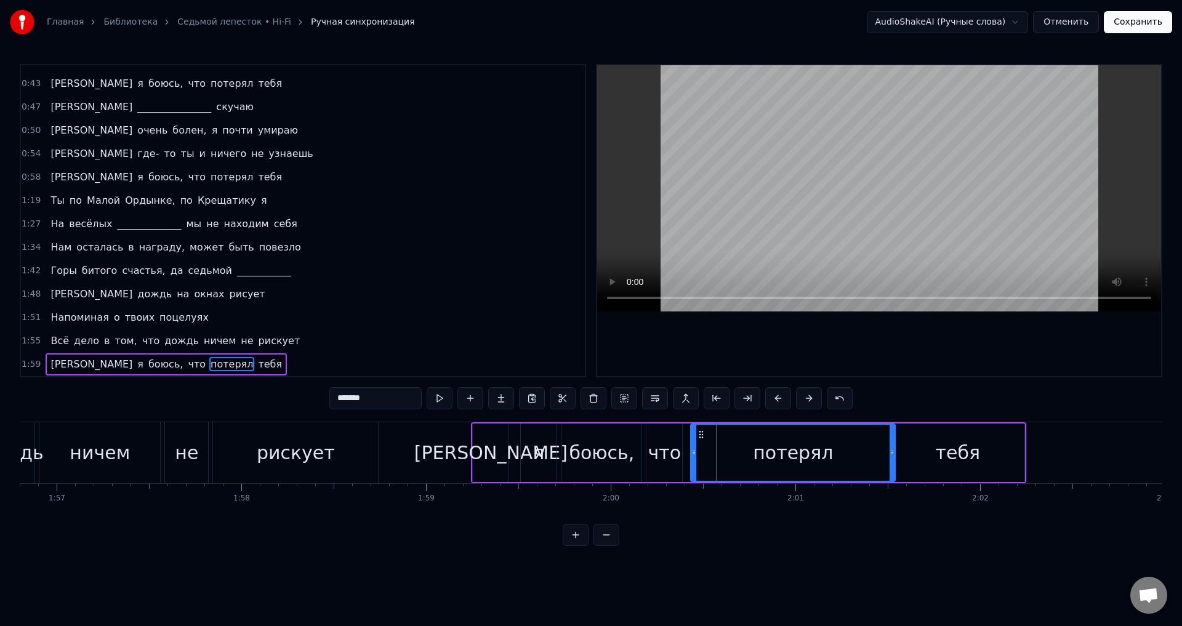
drag, startPoint x: 730, startPoint y: 449, endPoint x: 900, endPoint y: 456, distance: 170.1
click at [895, 456] on icon at bounding box center [892, 453] width 5 height 10
click at [696, 453] on icon at bounding box center [693, 453] width 5 height 10
click at [664, 452] on div "что" at bounding box center [664, 453] width 33 height 28
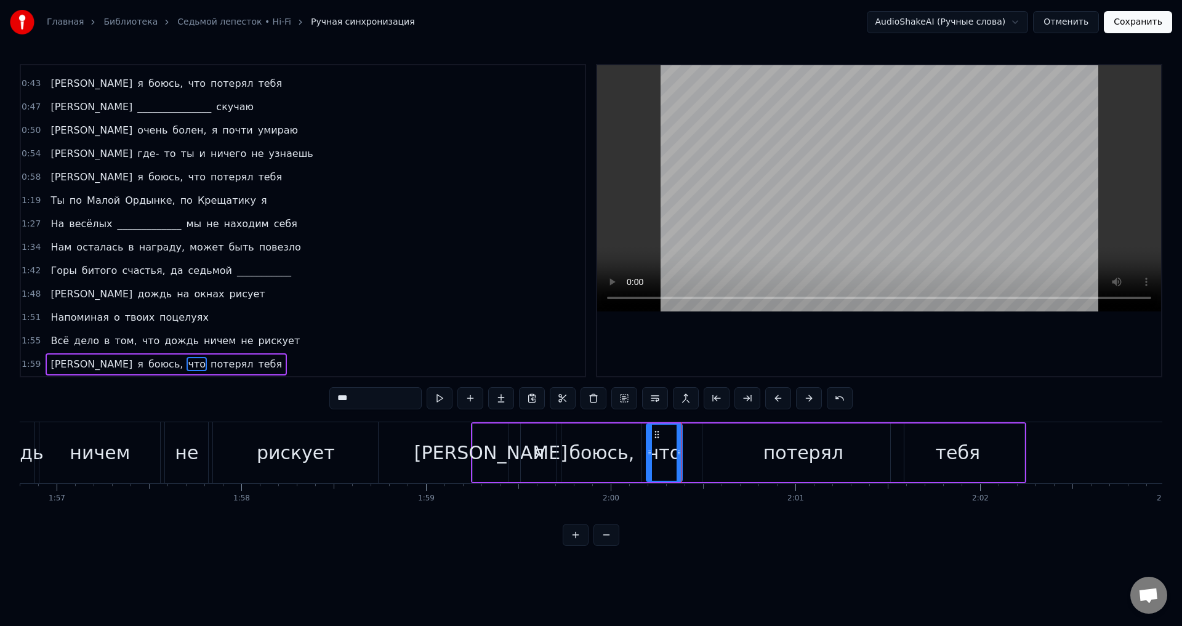
click at [730, 452] on div "потерял" at bounding box center [803, 453] width 201 height 58
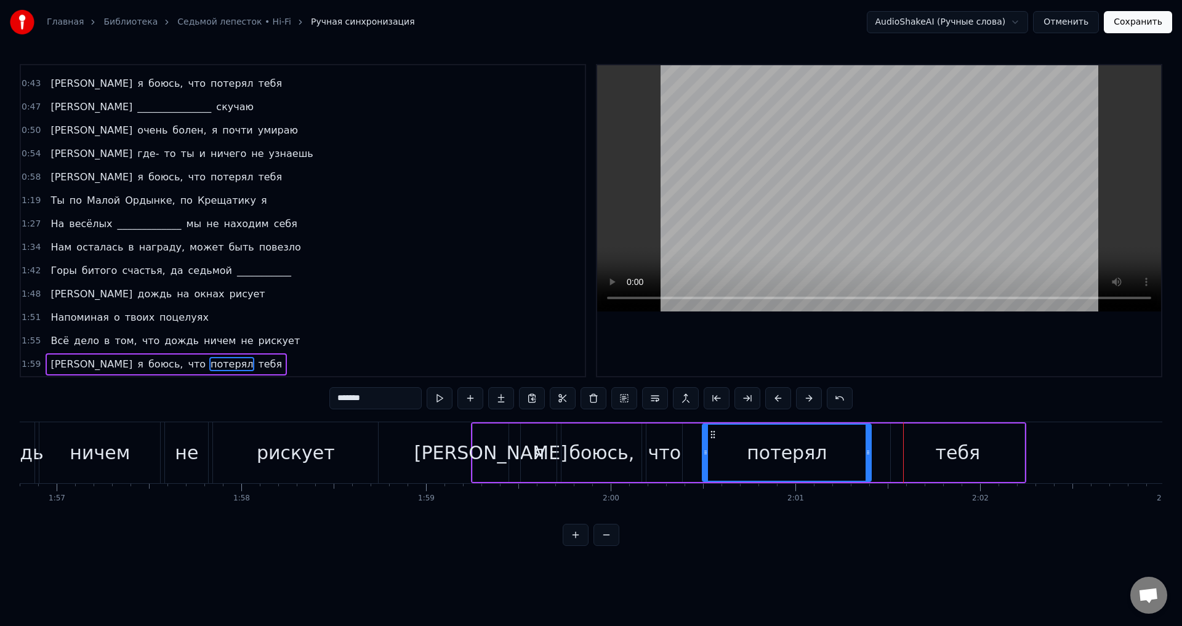
drag, startPoint x: 901, startPoint y: 455, endPoint x: 864, endPoint y: 456, distance: 36.3
click at [866, 456] on icon at bounding box center [868, 453] width 5 height 10
click at [930, 454] on div "тебя" at bounding box center [958, 453] width 134 height 58
type input "****"
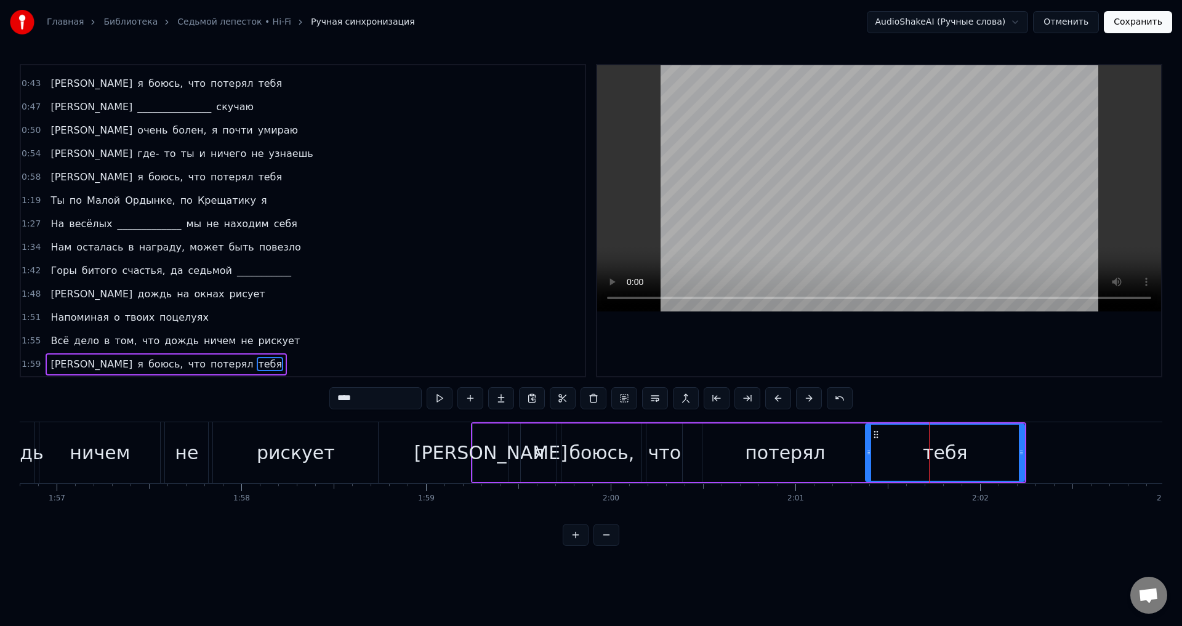
drag, startPoint x: 892, startPoint y: 453, endPoint x: 864, endPoint y: 451, distance: 27.2
click at [866, 451] on icon at bounding box center [868, 453] width 5 height 10
drag, startPoint x: 1020, startPoint y: 456, endPoint x: 1146, endPoint y: 455, distance: 126.2
click at [1148, 455] on icon at bounding box center [1150, 453] width 5 height 10
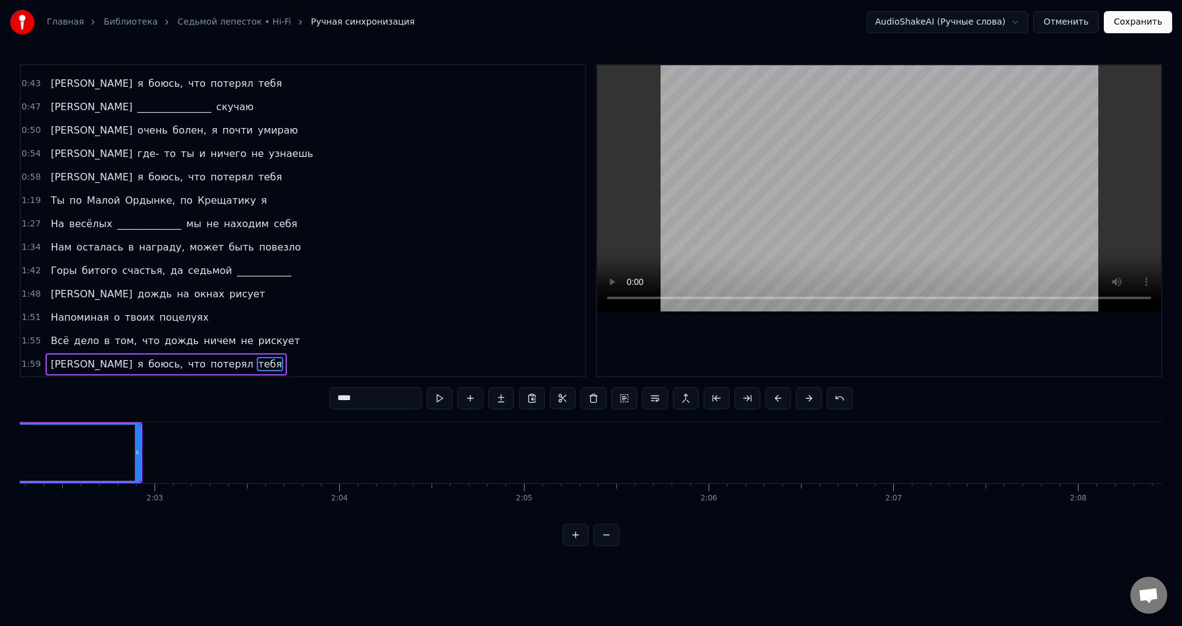
scroll to position [0, 22639]
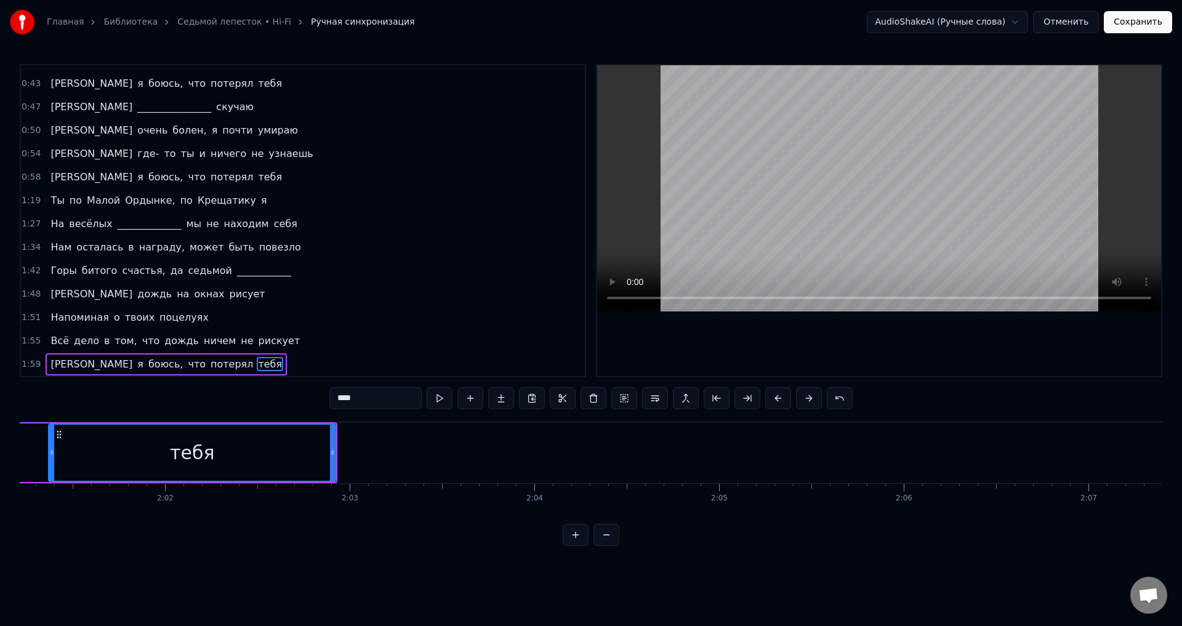
scroll to position [0, 22356]
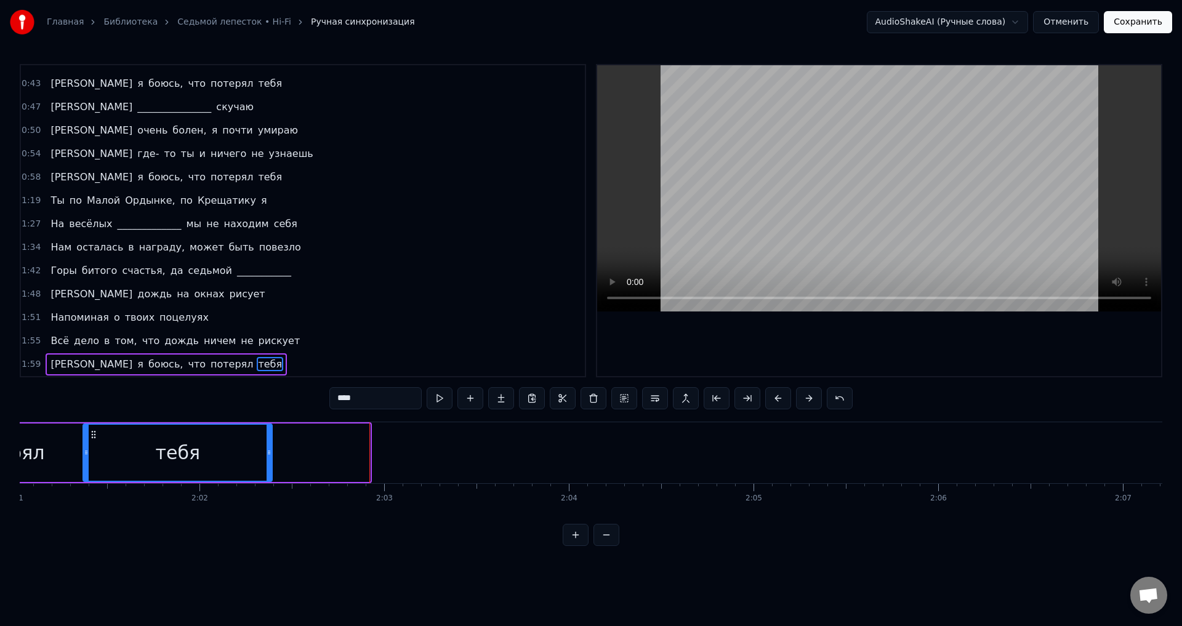
drag, startPoint x: 365, startPoint y: 448, endPoint x: 265, endPoint y: 445, distance: 99.2
click at [267, 445] on div at bounding box center [269, 453] width 5 height 56
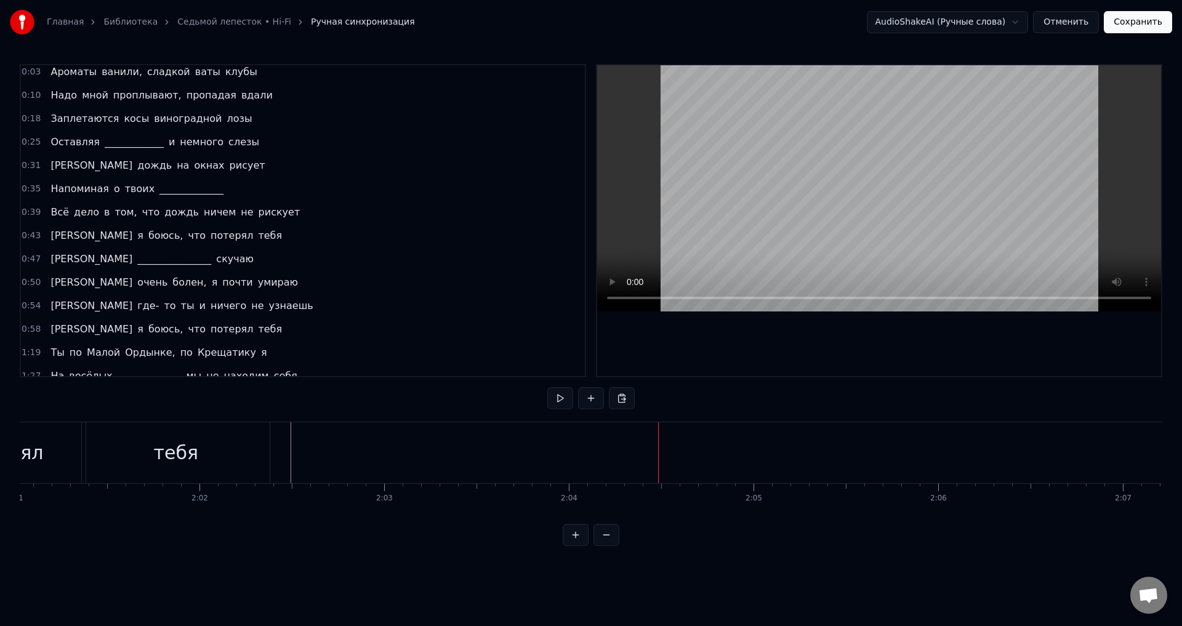
scroll to position [0, 0]
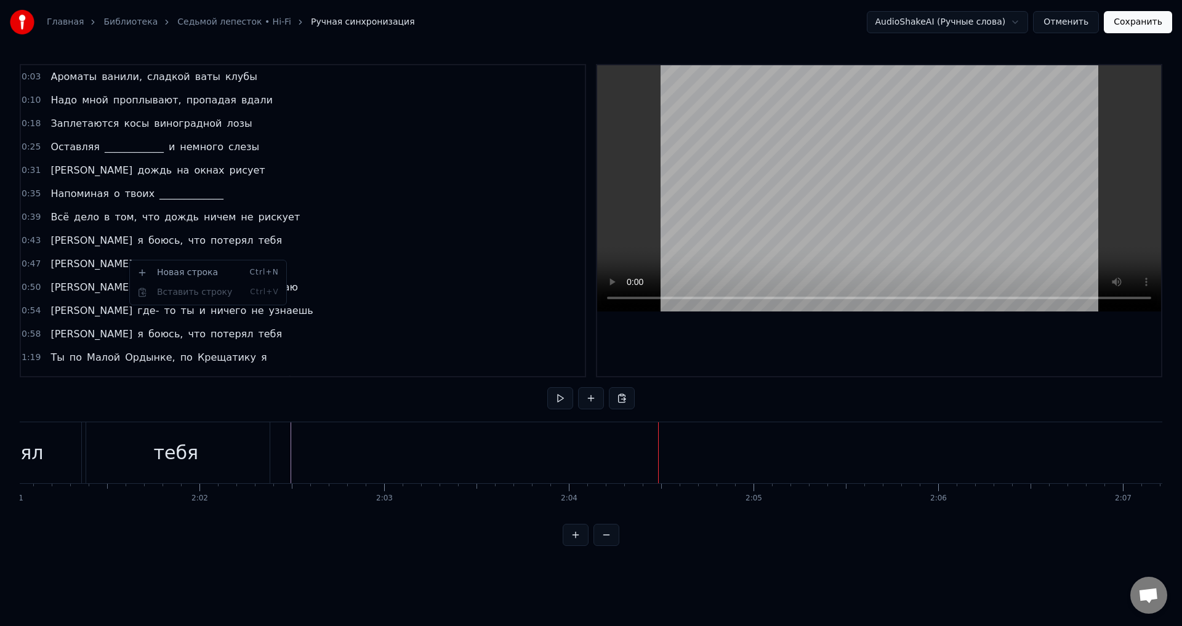
click at [103, 261] on html "Главная Библиотека Седьмой лепесток • Hi-Fi Ручная синхронизация AudioShakeAI (…" at bounding box center [591, 283] width 1182 height 566
click at [136, 265] on span "_______________" at bounding box center [174, 264] width 76 height 14
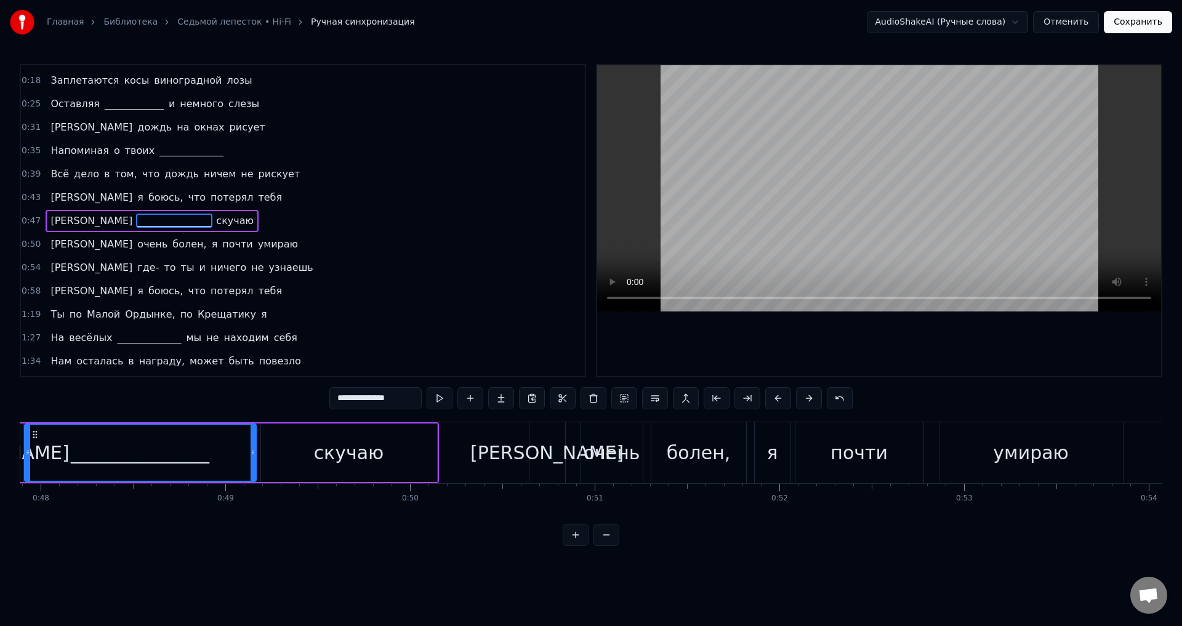
scroll to position [0, 8786]
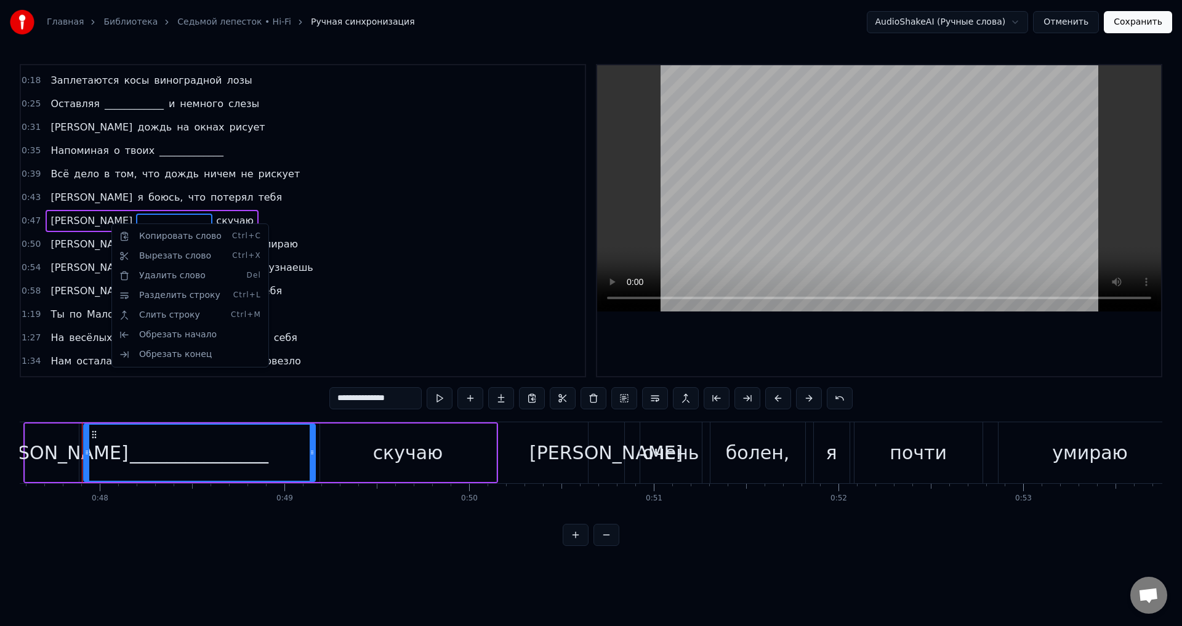
click at [174, 214] on html "Главная Библиотека Седьмой лепесток • Hi-Fi Ручная синхронизация AudioShakeAI (…" at bounding box center [591, 283] width 1182 height 566
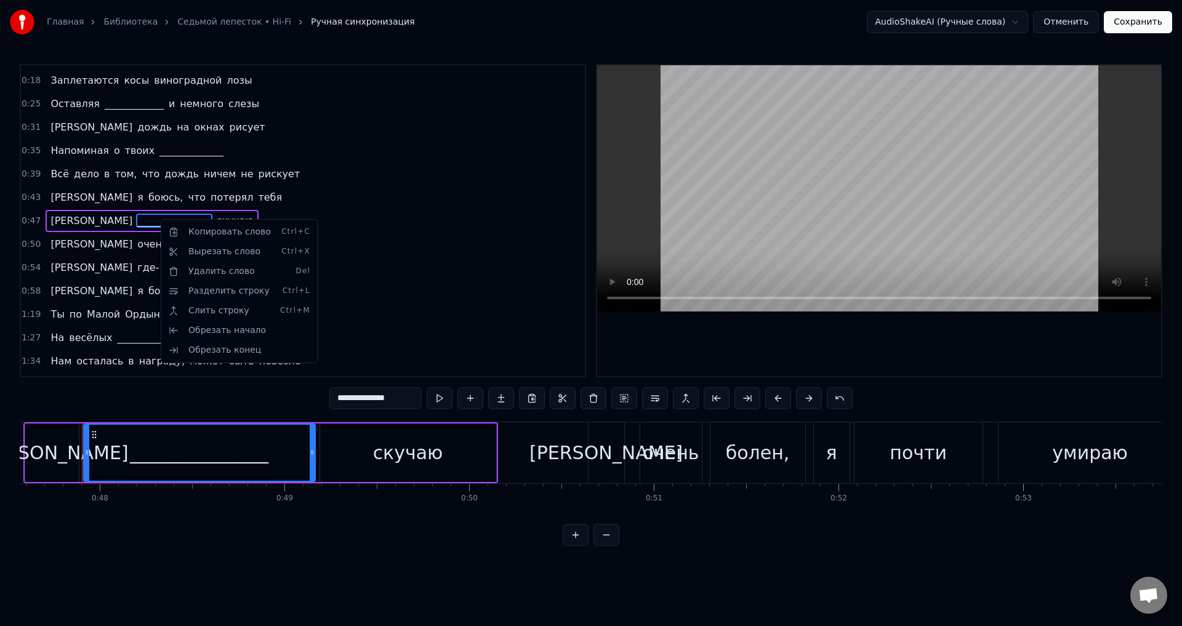
click at [151, 219] on html "Главная Библиотека Седьмой лепесток • Hi-Fi Ручная синхронизация AudioShakeAI (…" at bounding box center [591, 283] width 1182 height 566
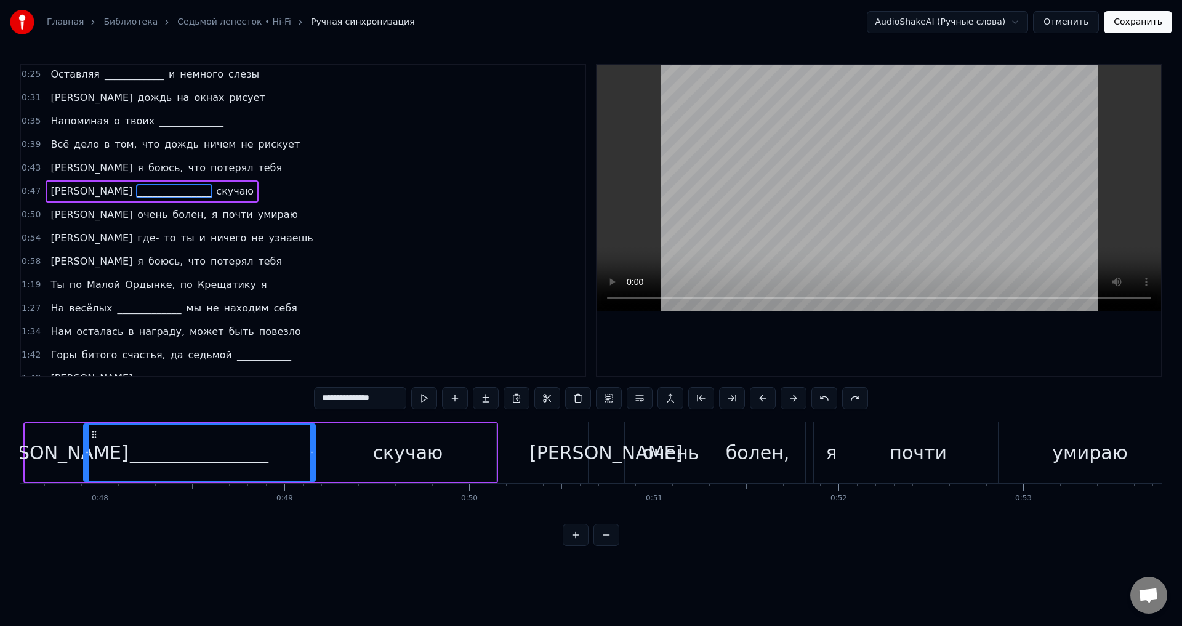
scroll to position [157, 0]
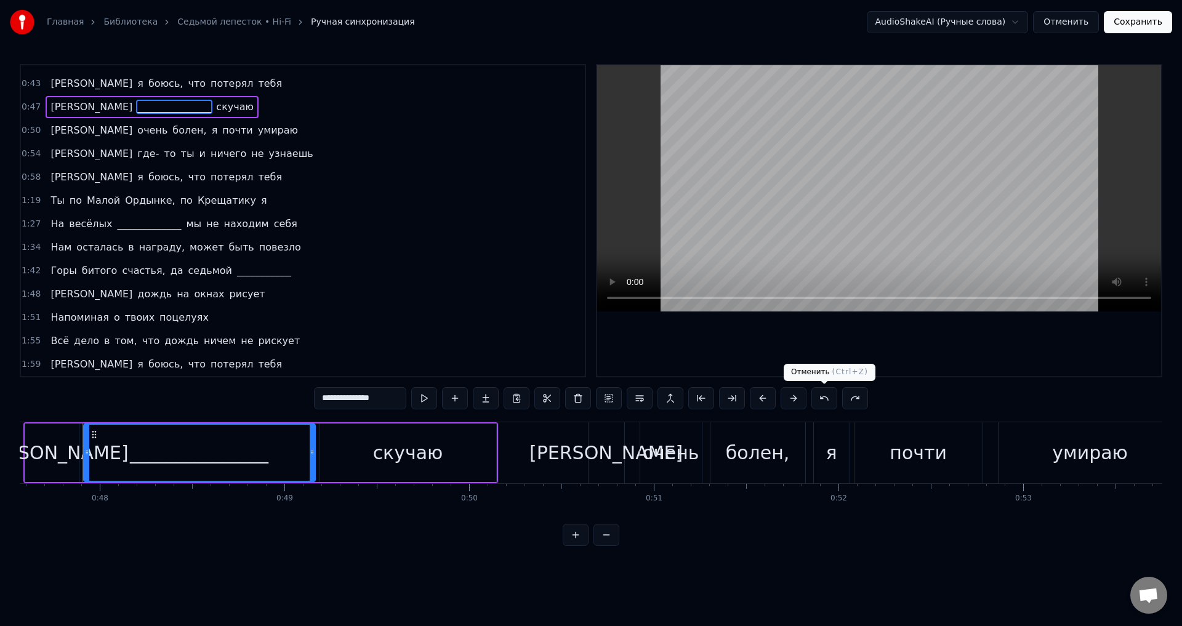
click at [826, 399] on button at bounding box center [825, 398] width 26 height 22
click at [824, 398] on button at bounding box center [825, 398] width 26 height 22
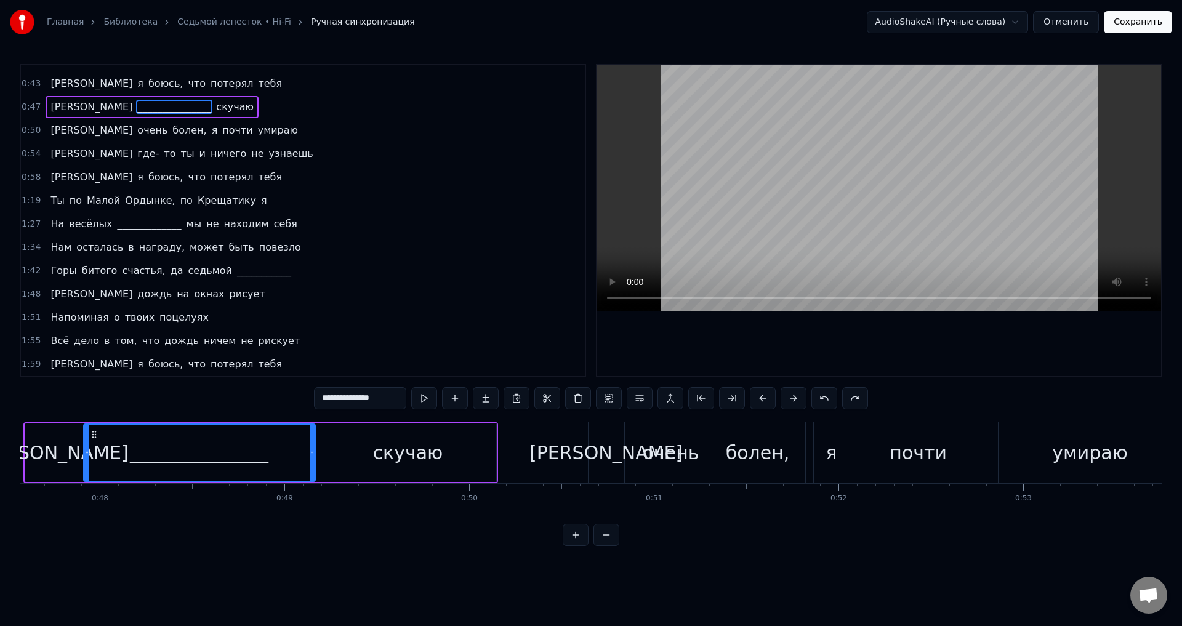
click at [824, 398] on button at bounding box center [825, 398] width 26 height 22
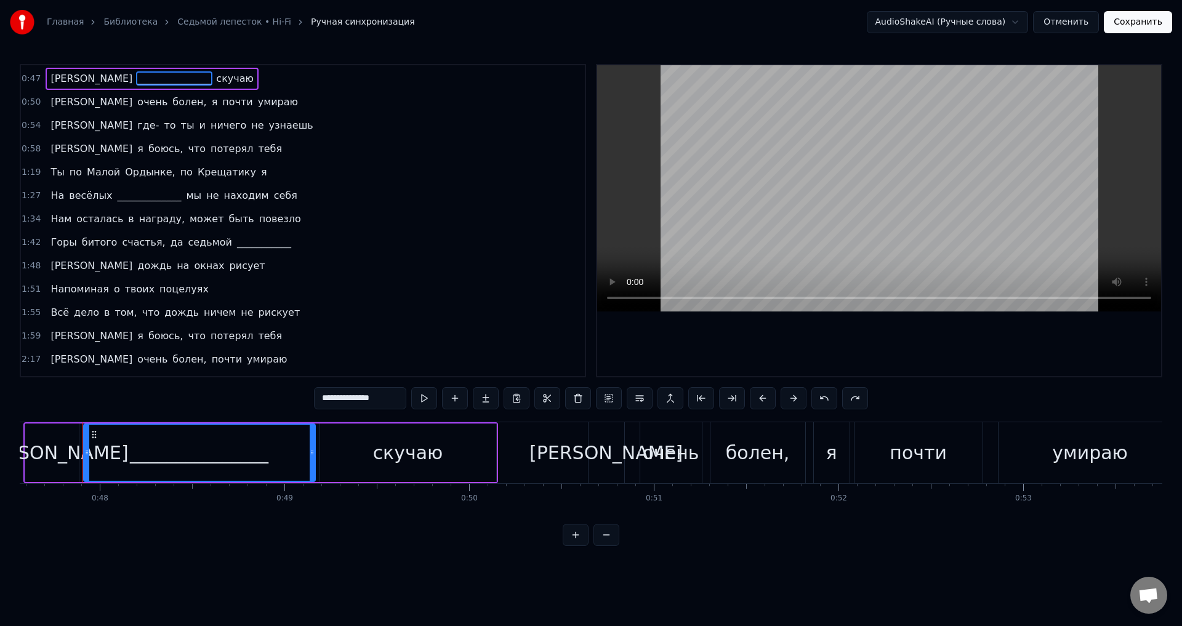
scroll to position [227, 0]
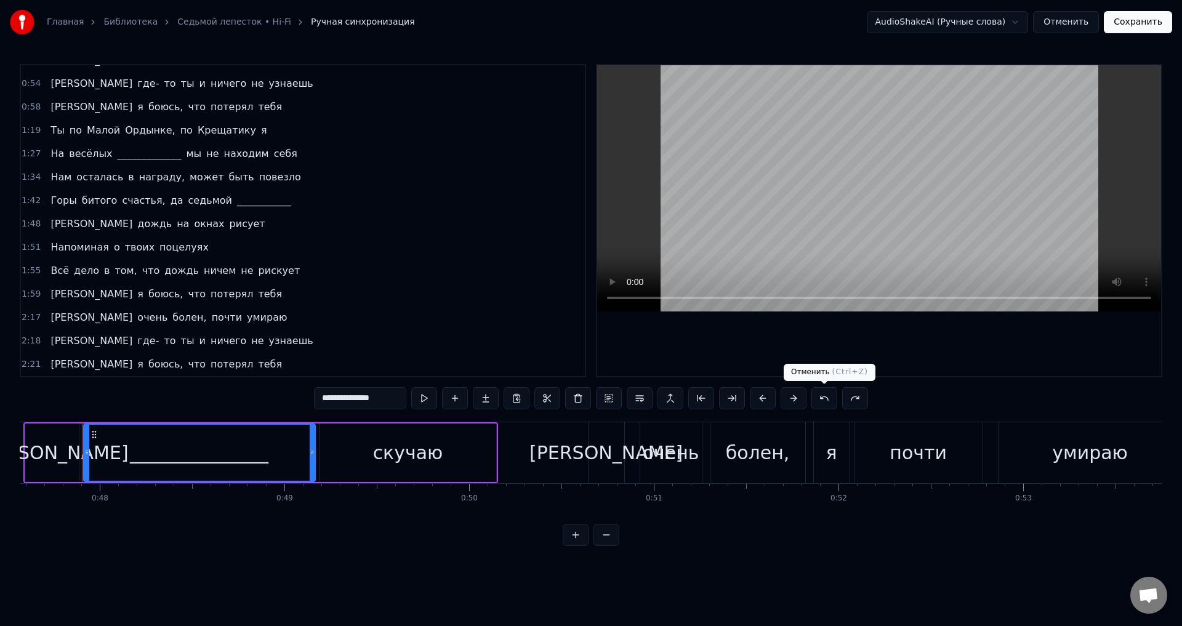
click at [821, 401] on button at bounding box center [825, 398] width 26 height 22
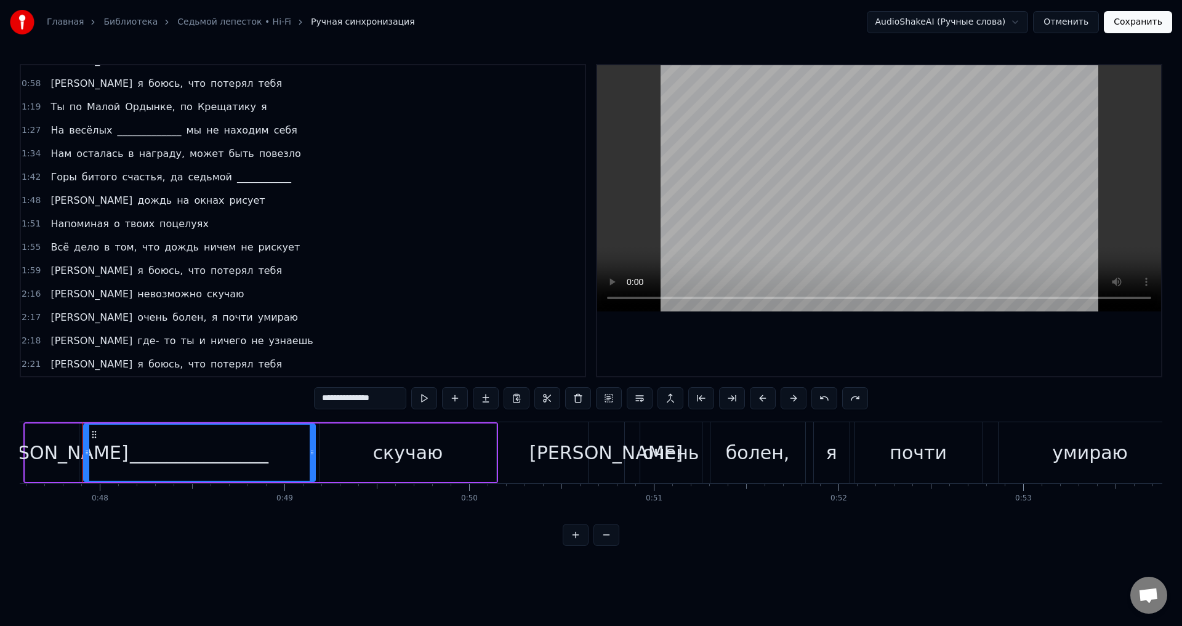
click at [147, 274] on span "боюсь," at bounding box center [165, 271] width 37 height 14
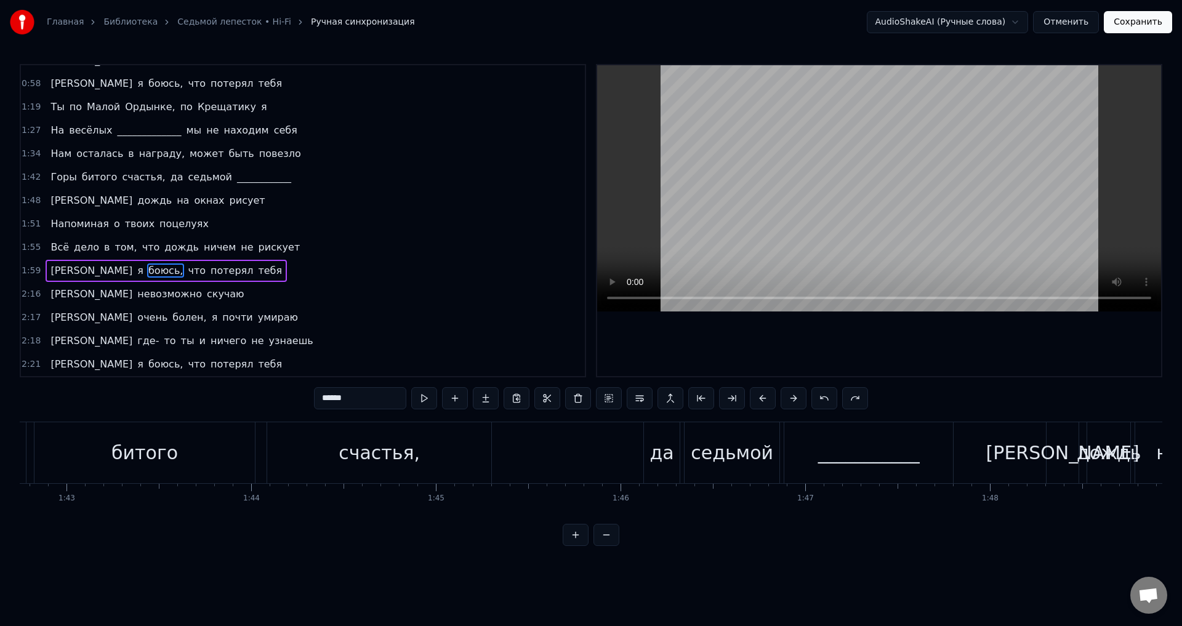
scroll to position [0, 22053]
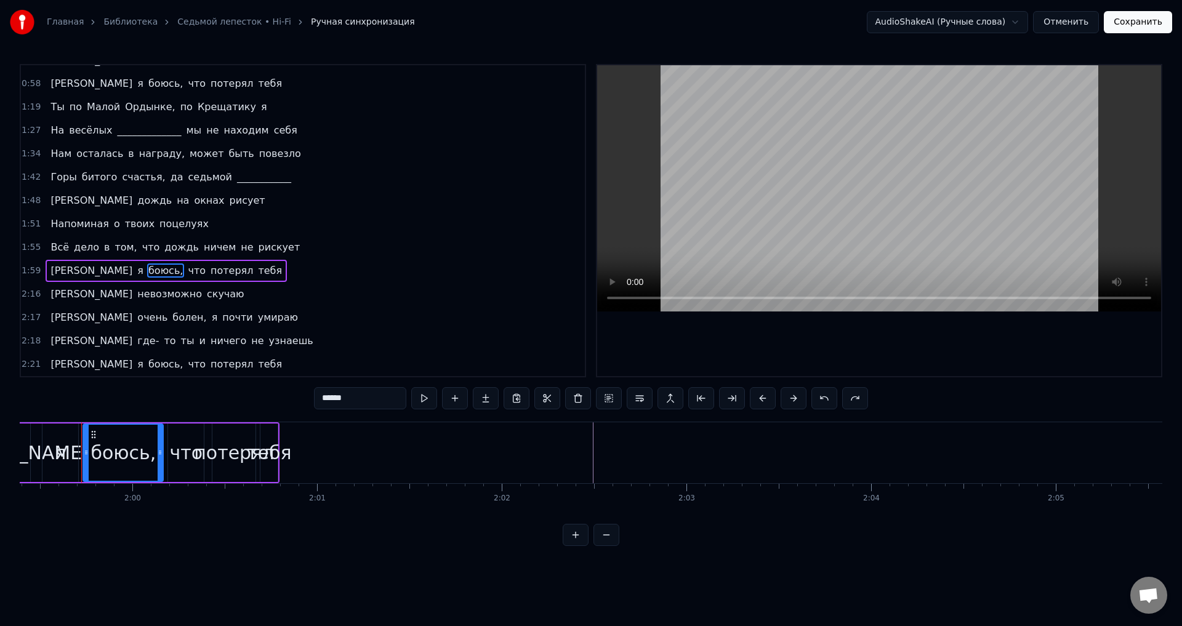
click at [268, 448] on div "тебя" at bounding box center [269, 453] width 44 height 28
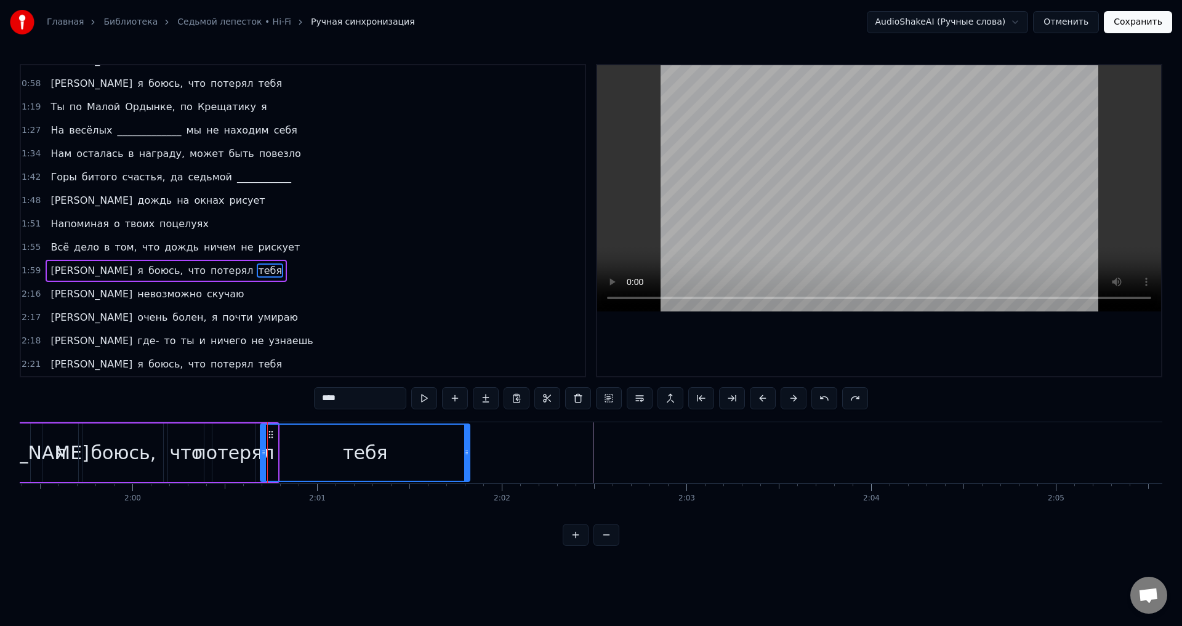
drag, startPoint x: 278, startPoint y: 448, endPoint x: 469, endPoint y: 462, distance: 190.8
click at [469, 462] on div at bounding box center [466, 453] width 5 height 56
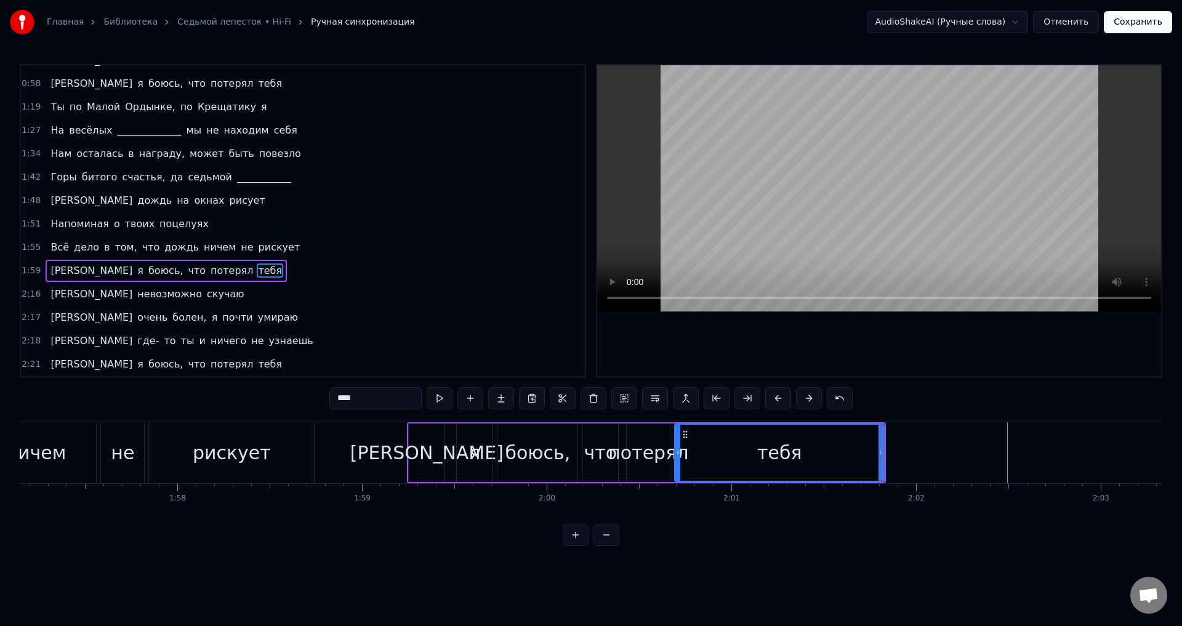
scroll to position [0, 21645]
drag, startPoint x: 877, startPoint y: 456, endPoint x: 867, endPoint y: 451, distance: 11.6
click at [892, 459] on div at bounding box center [889, 453] width 5 height 56
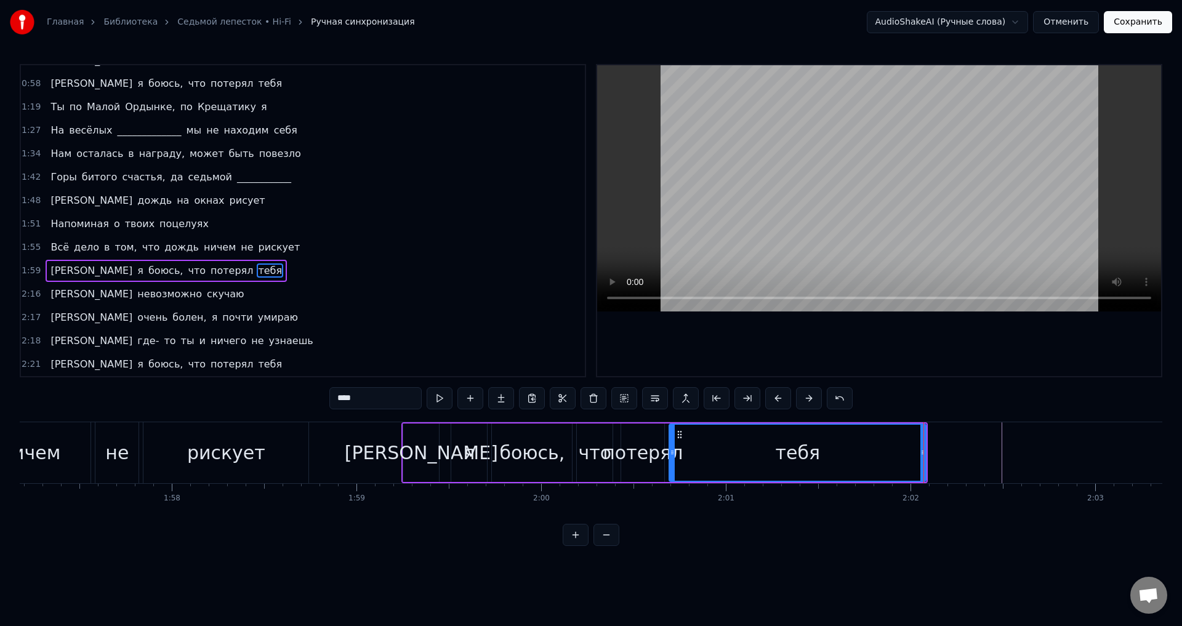
click at [737, 448] on div "тебя" at bounding box center [798, 453] width 256 height 56
drag, startPoint x: 672, startPoint y: 449, endPoint x: 791, endPoint y: 457, distance: 118.5
click at [791, 457] on div at bounding box center [790, 453] width 5 height 56
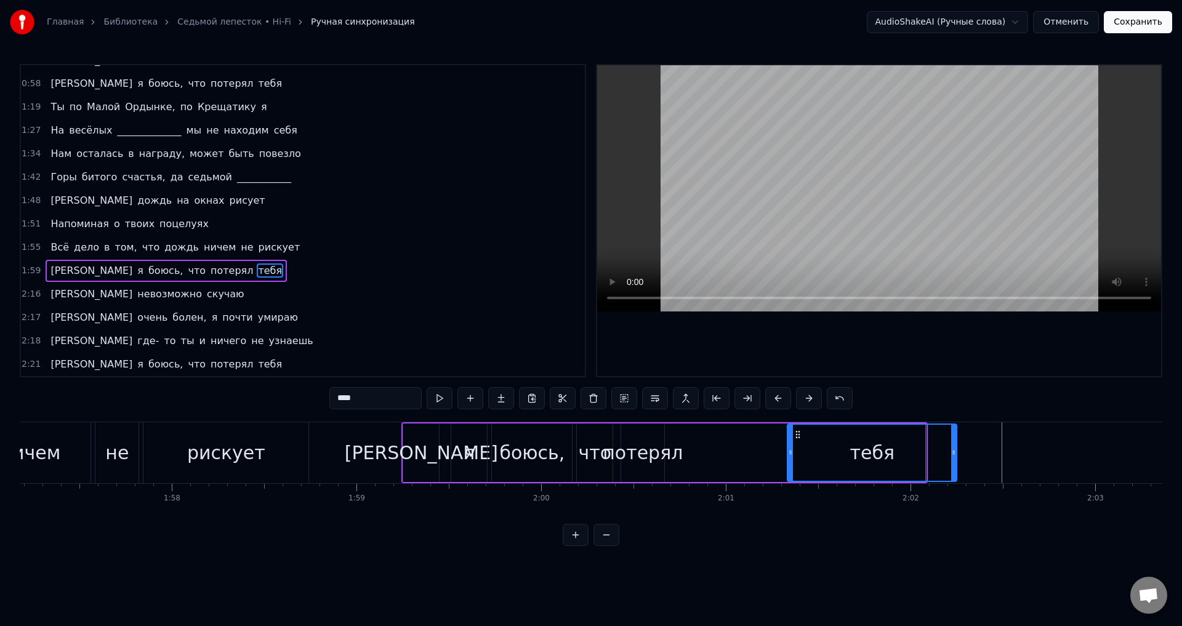
drag, startPoint x: 925, startPoint y: 448, endPoint x: 972, endPoint y: 446, distance: 46.8
click at [956, 447] on div at bounding box center [953, 453] width 5 height 56
click at [650, 441] on div "потерял" at bounding box center [643, 453] width 80 height 28
type input "*******"
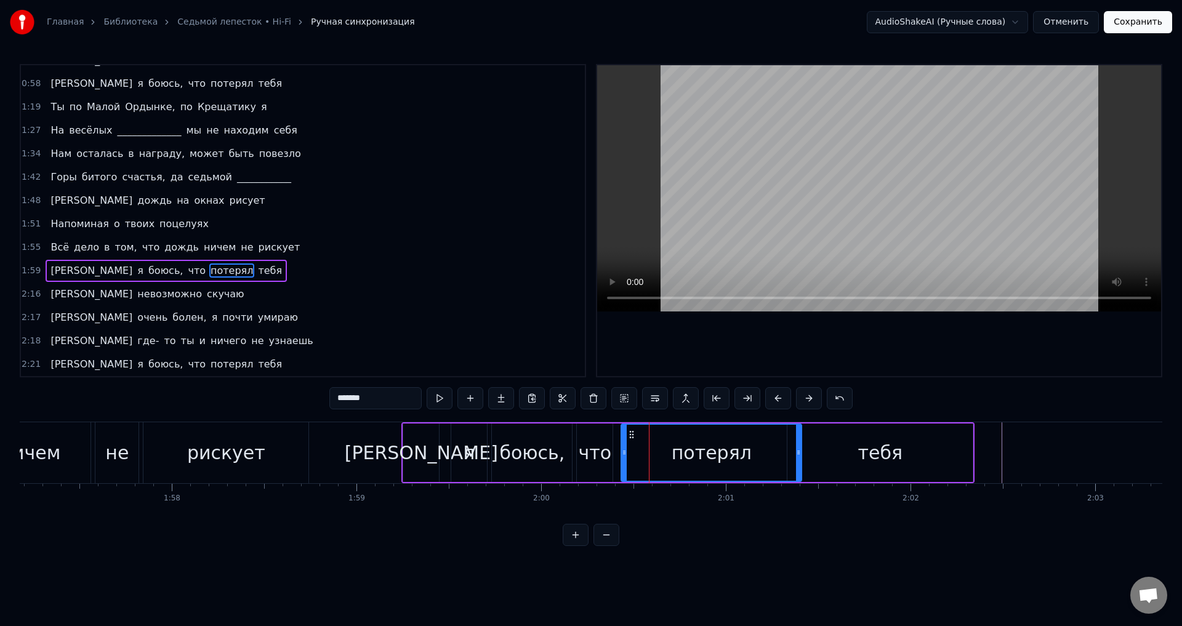
drag, startPoint x: 661, startPoint y: 451, endPoint x: 764, endPoint y: 454, distance: 102.9
click at [797, 456] on icon at bounding box center [798, 453] width 5 height 10
click at [668, 451] on div "потерял" at bounding box center [710, 453] width 177 height 56
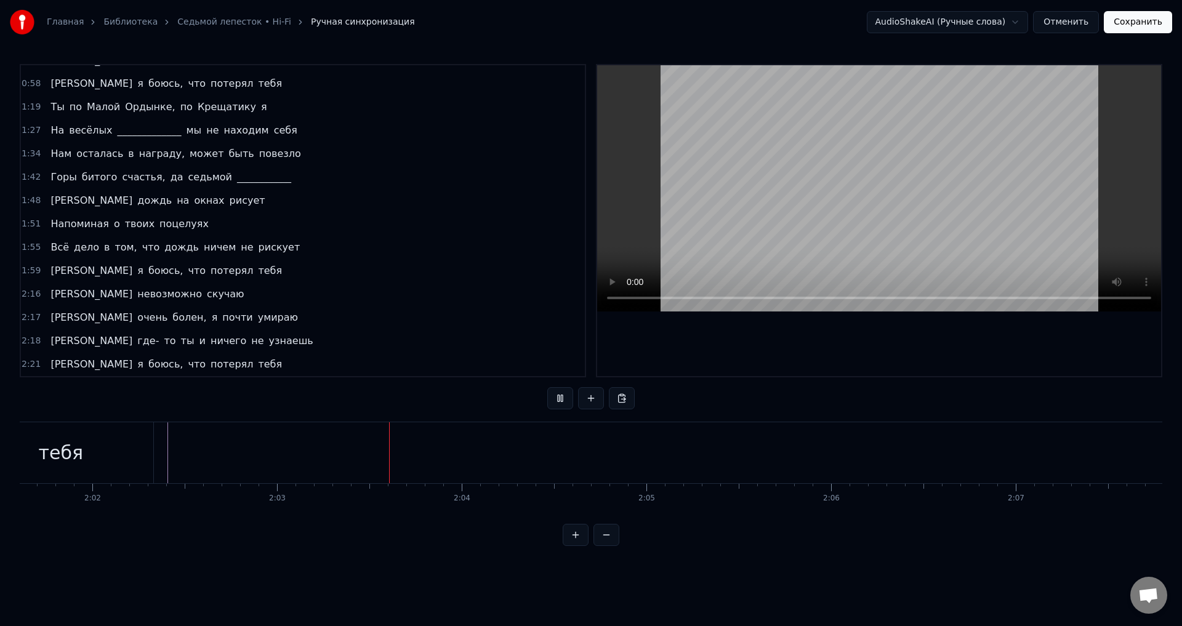
scroll to position [0, 22681]
click at [136, 292] on span "невозможно" at bounding box center [169, 294] width 67 height 14
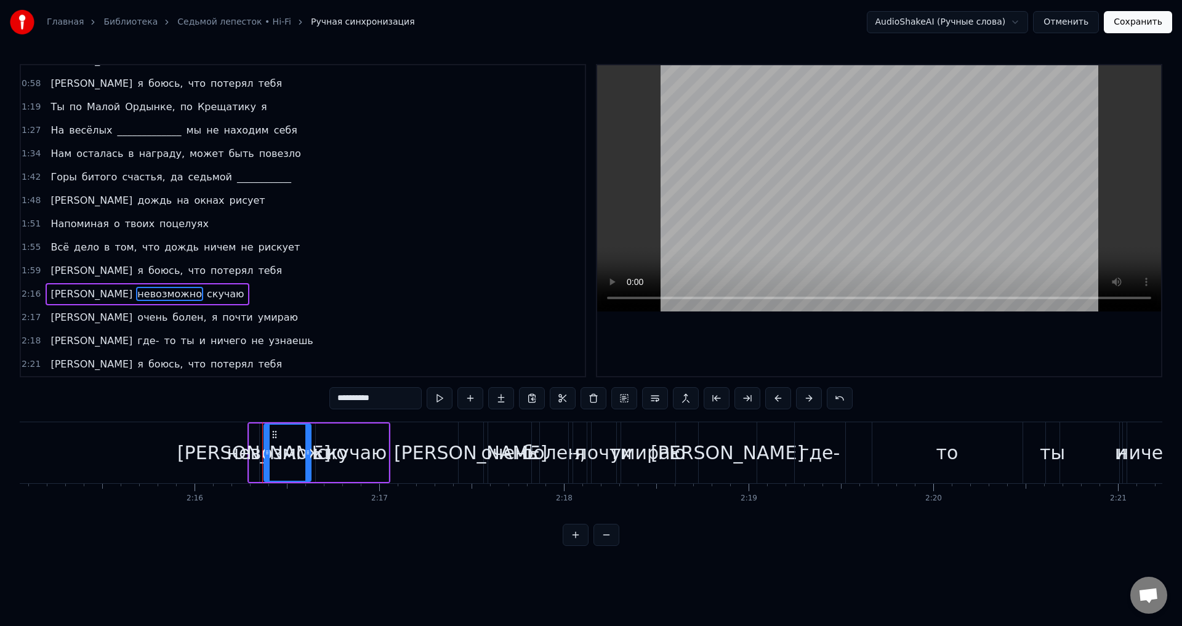
scroll to position [0, 25127]
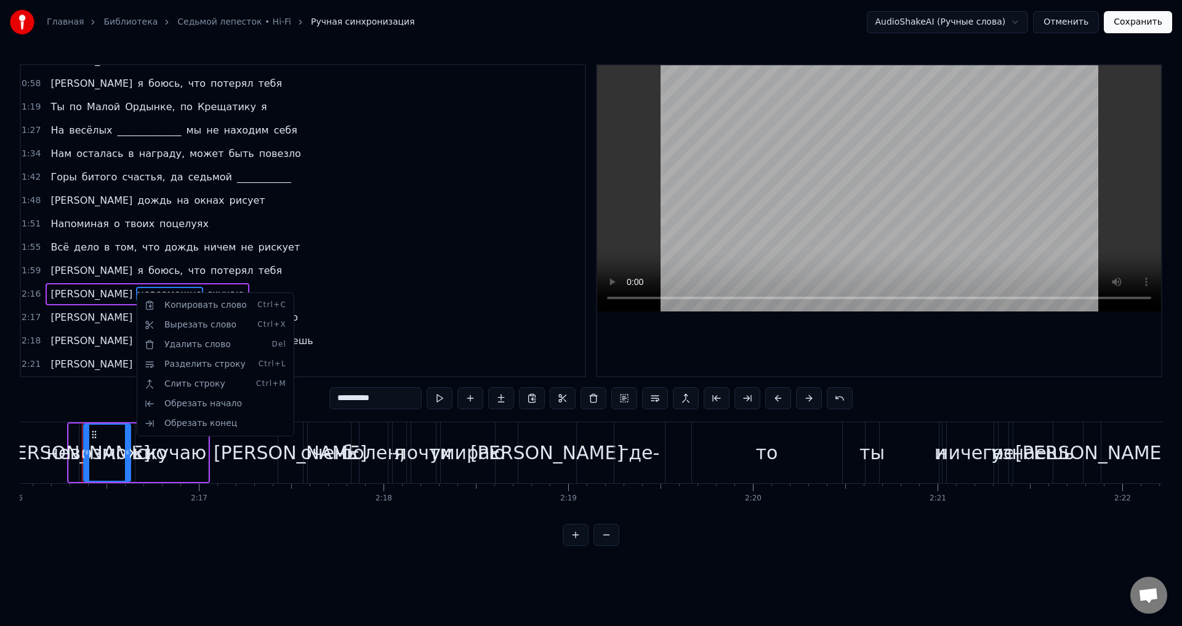
click at [167, 292] on html "Главная Библиотека Седьмой лепесток • Hi-Fi Ручная синхронизация AudioShakeAI (…" at bounding box center [591, 283] width 1182 height 566
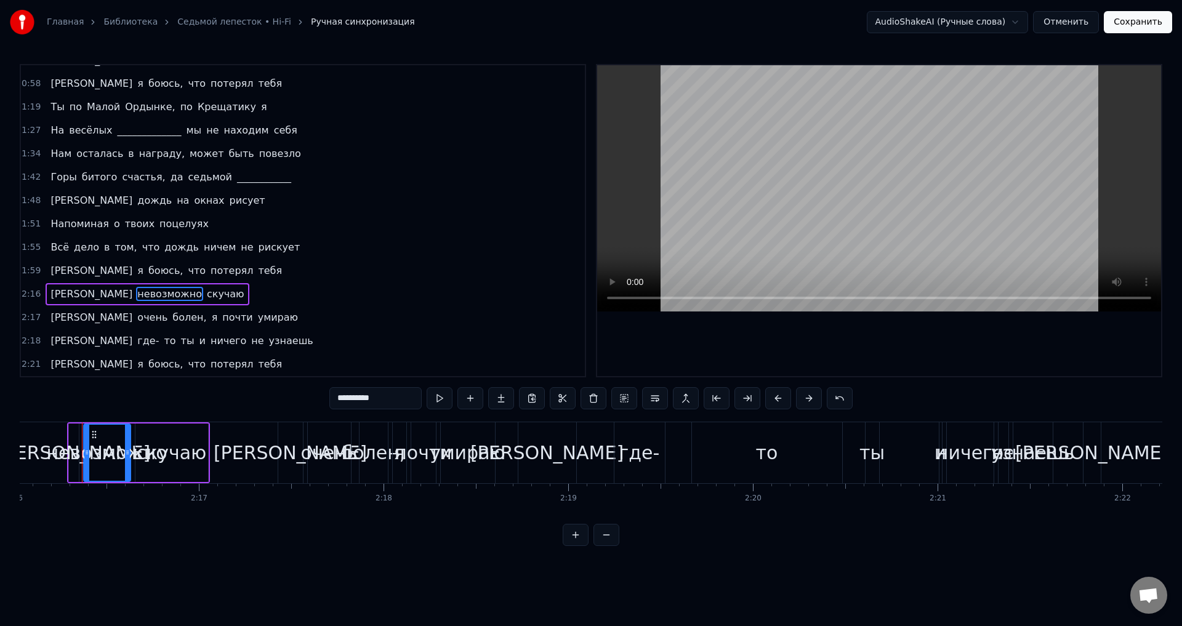
click at [158, 290] on div "Я невозможно скучаю" at bounding box center [147, 294] width 203 height 22
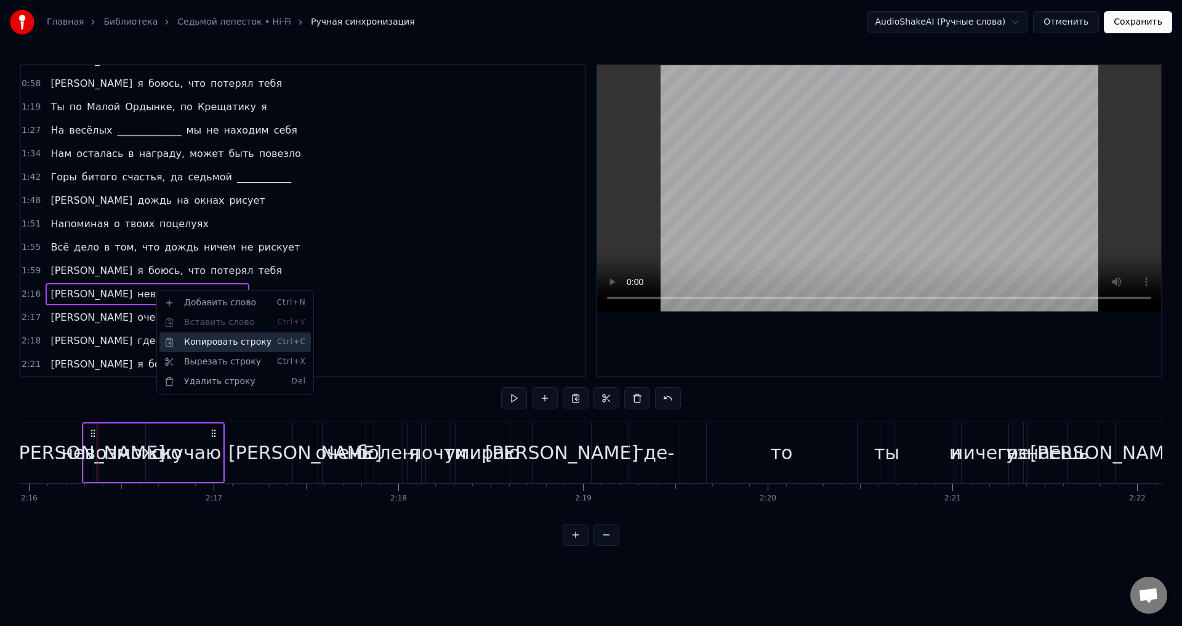
click at [212, 338] on div "Копировать строку Ctrl+C" at bounding box center [234, 342] width 151 height 20
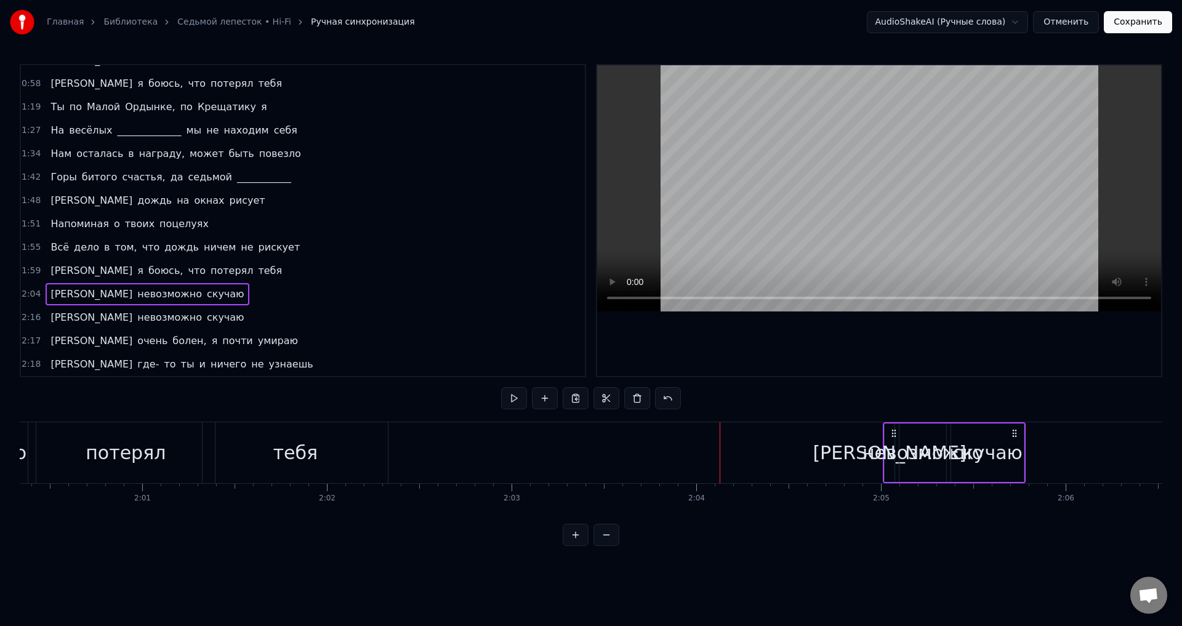
scroll to position [0, 22246]
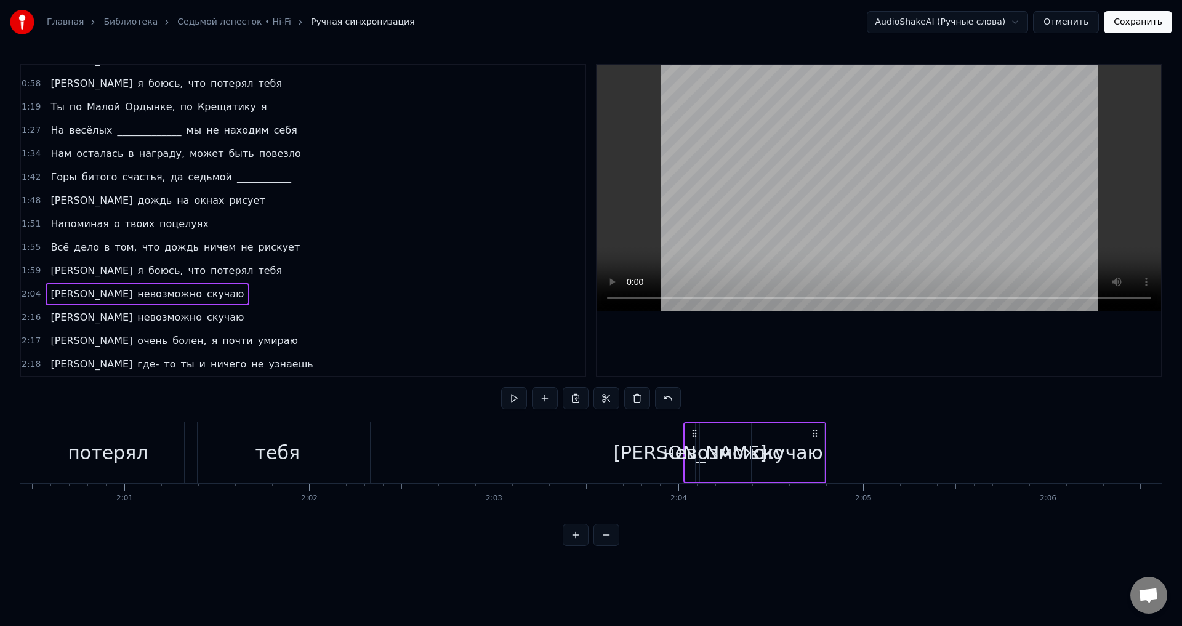
drag, startPoint x: 970, startPoint y: 438, endPoint x: 818, endPoint y: 436, distance: 152.1
click at [818, 436] on icon at bounding box center [815, 434] width 10 height 10
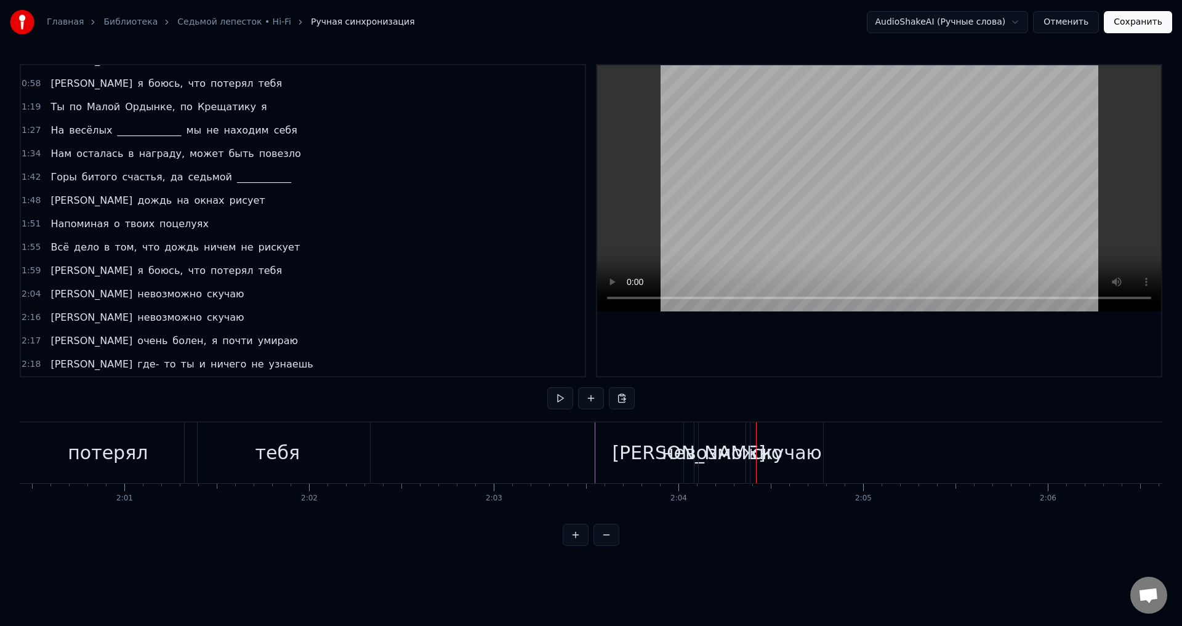
click at [795, 448] on div "скучаю" at bounding box center [787, 453] width 70 height 28
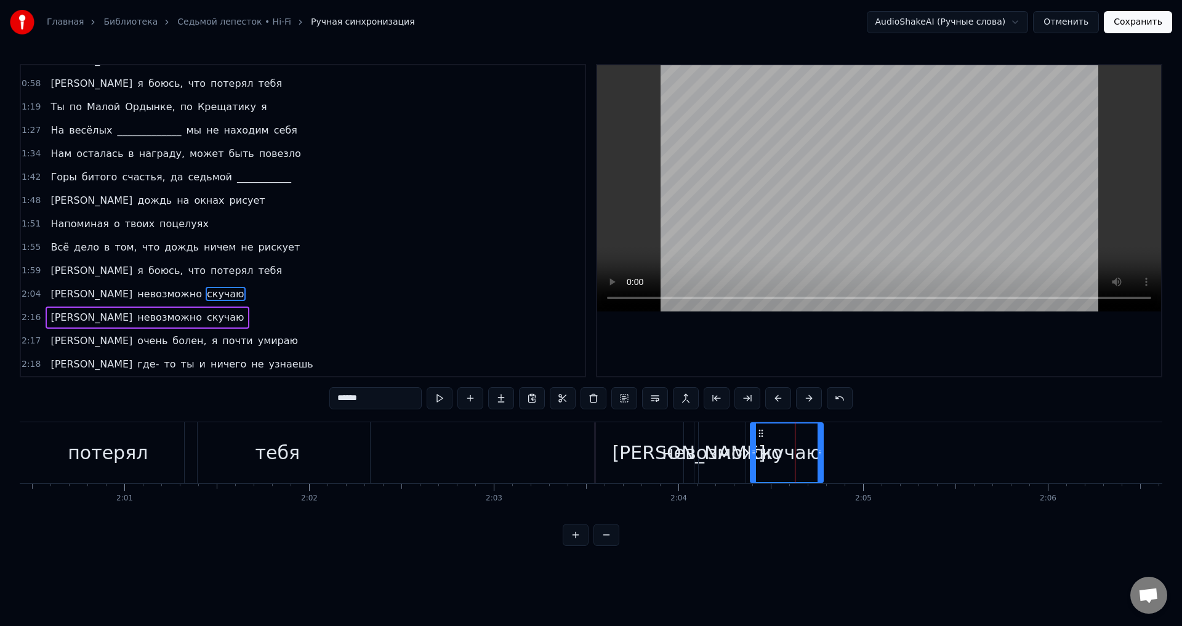
scroll to position [274, 0]
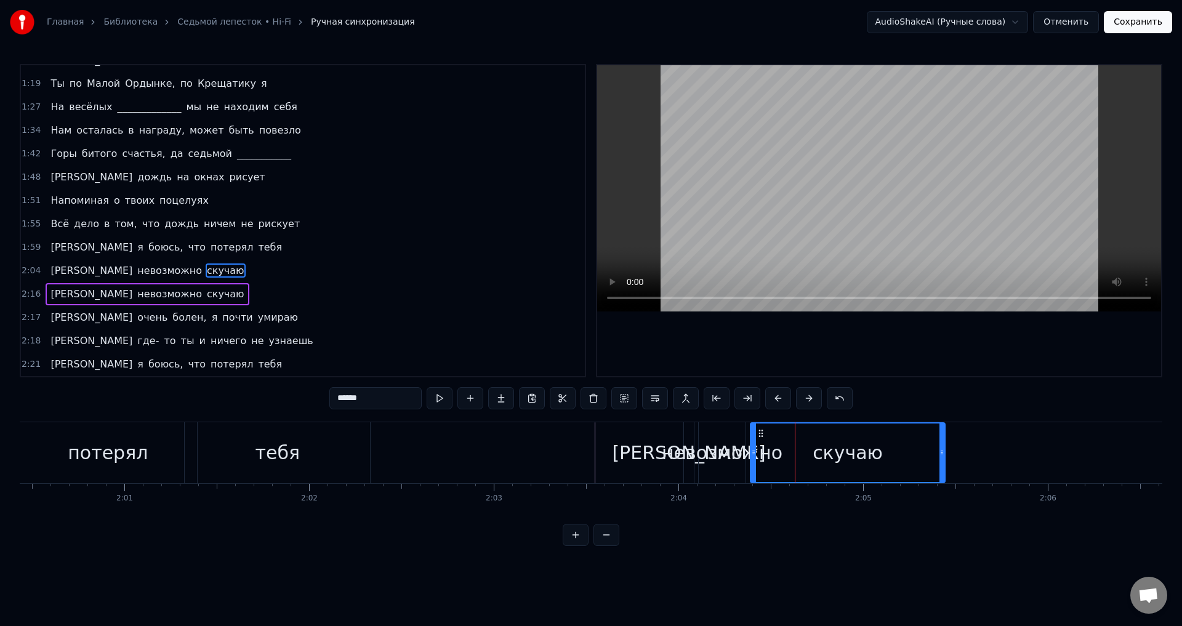
click at [945, 441] on div at bounding box center [942, 453] width 5 height 58
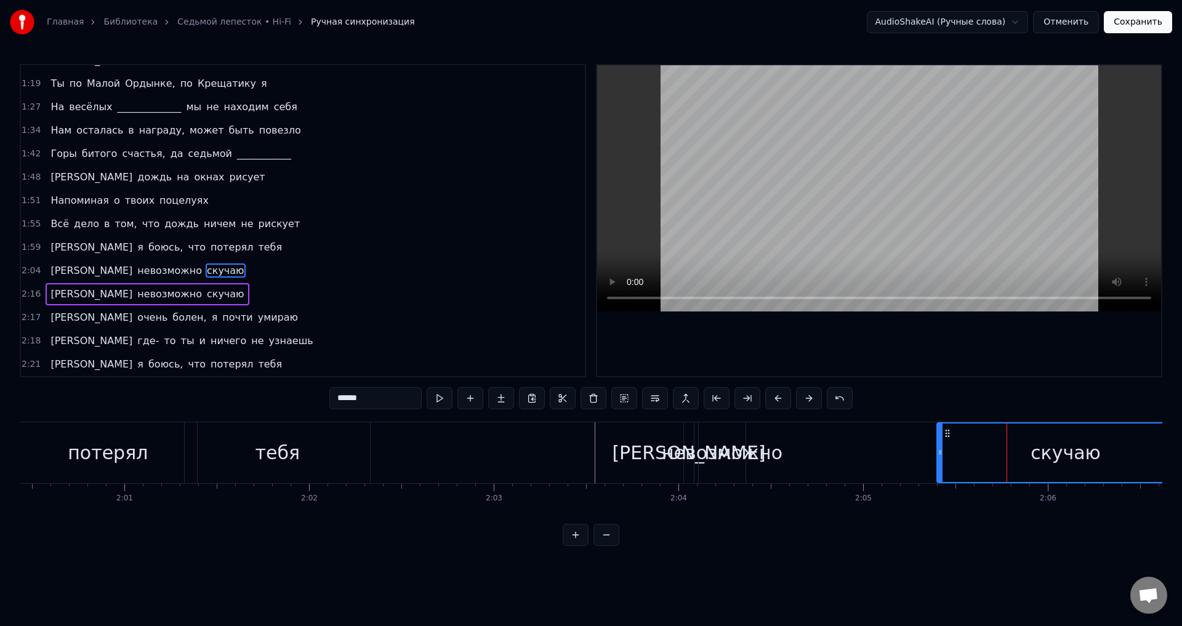
drag, startPoint x: 763, startPoint y: 432, endPoint x: 949, endPoint y: 437, distance: 186.6
click at [949, 437] on icon at bounding box center [948, 434] width 10 height 10
click at [760, 448] on div "невозможно" at bounding box center [722, 453] width 121 height 28
type input "**********"
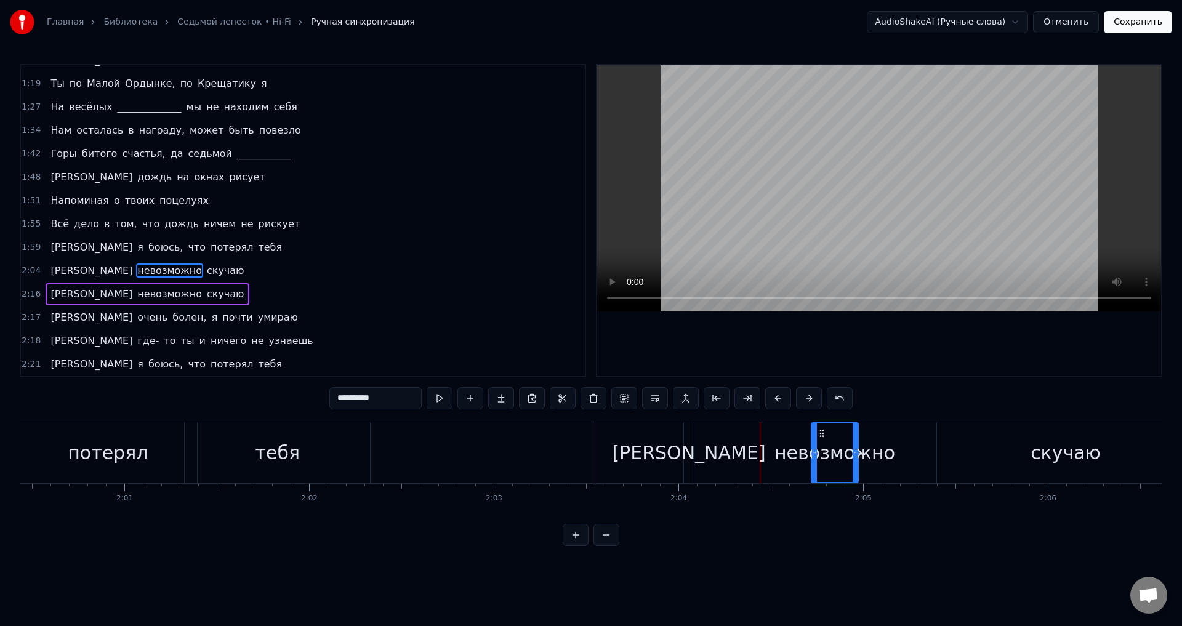
drag, startPoint x: 708, startPoint y: 433, endPoint x: 826, endPoint y: 439, distance: 117.7
click at [826, 439] on div "невозможно" at bounding box center [835, 453] width 46 height 58
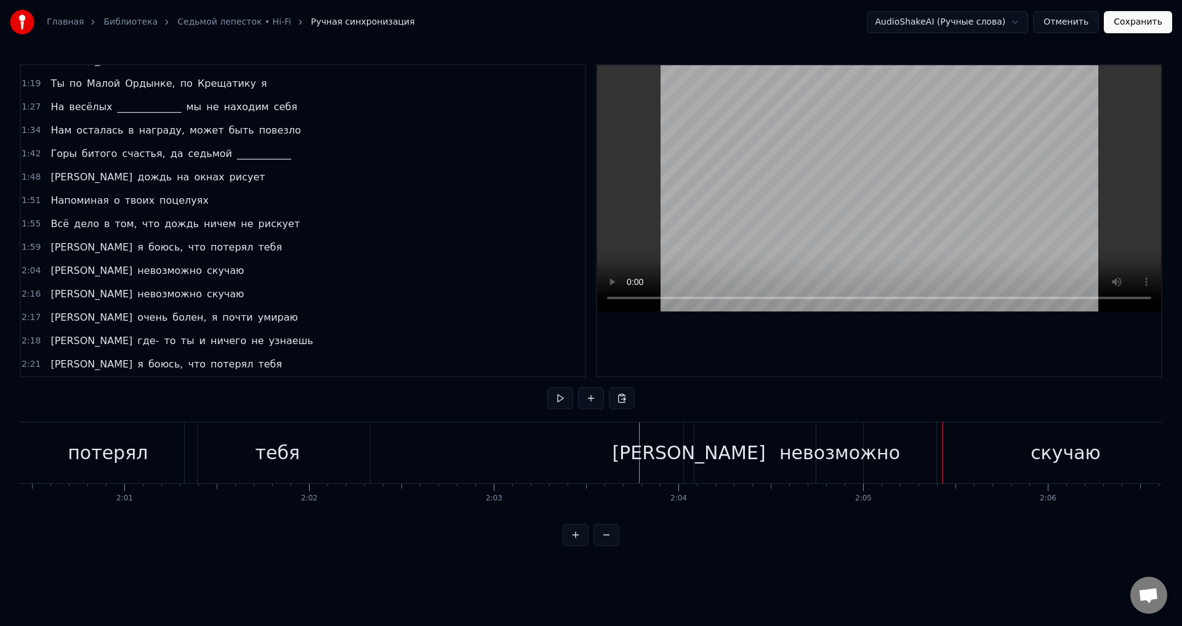
click at [812, 450] on div "невозможно" at bounding box center [840, 453] width 121 height 28
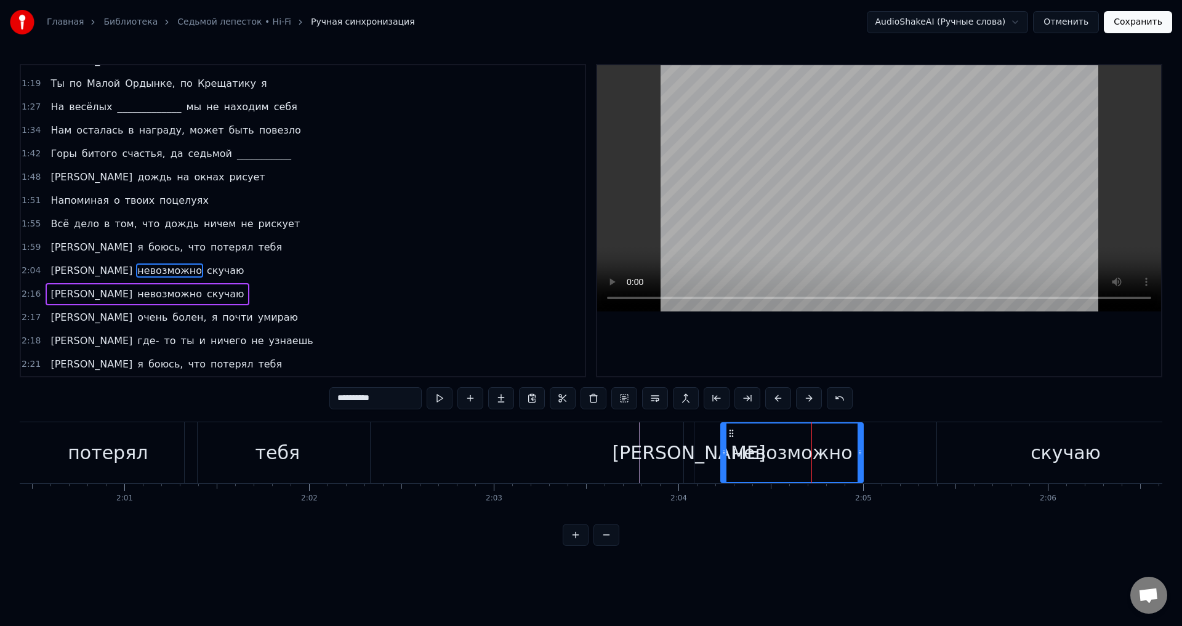
drag, startPoint x: 820, startPoint y: 452, endPoint x: 724, endPoint y: 447, distance: 95.6
click at [724, 447] on div at bounding box center [724, 453] width 5 height 58
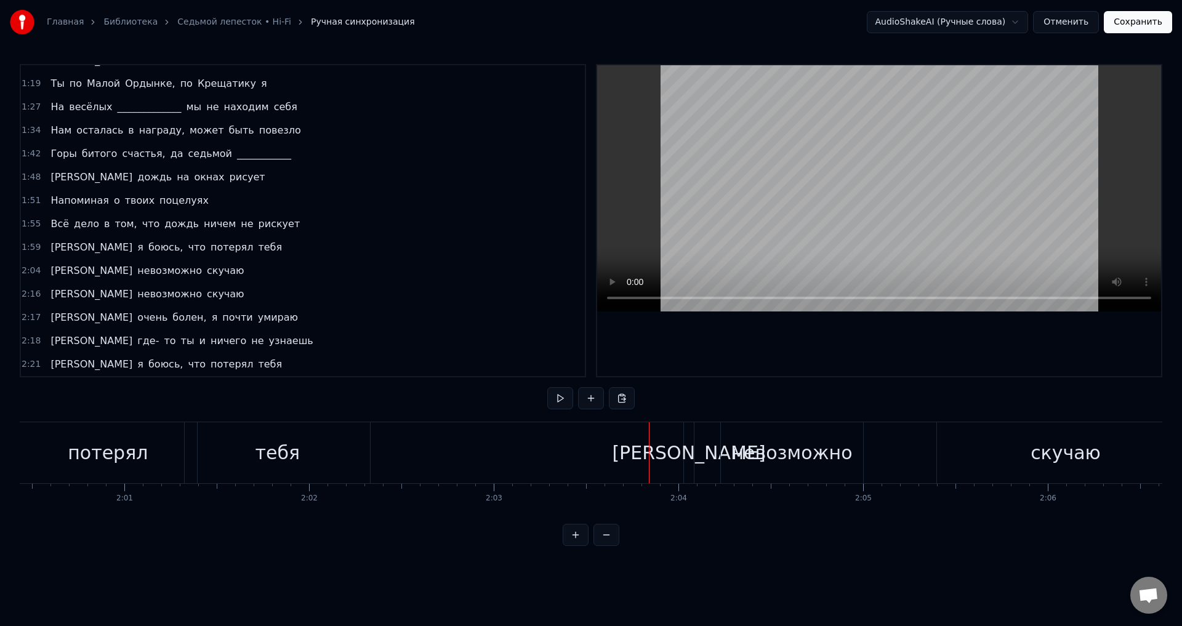
click at [788, 449] on div "невозможно" at bounding box center [791, 453] width 121 height 28
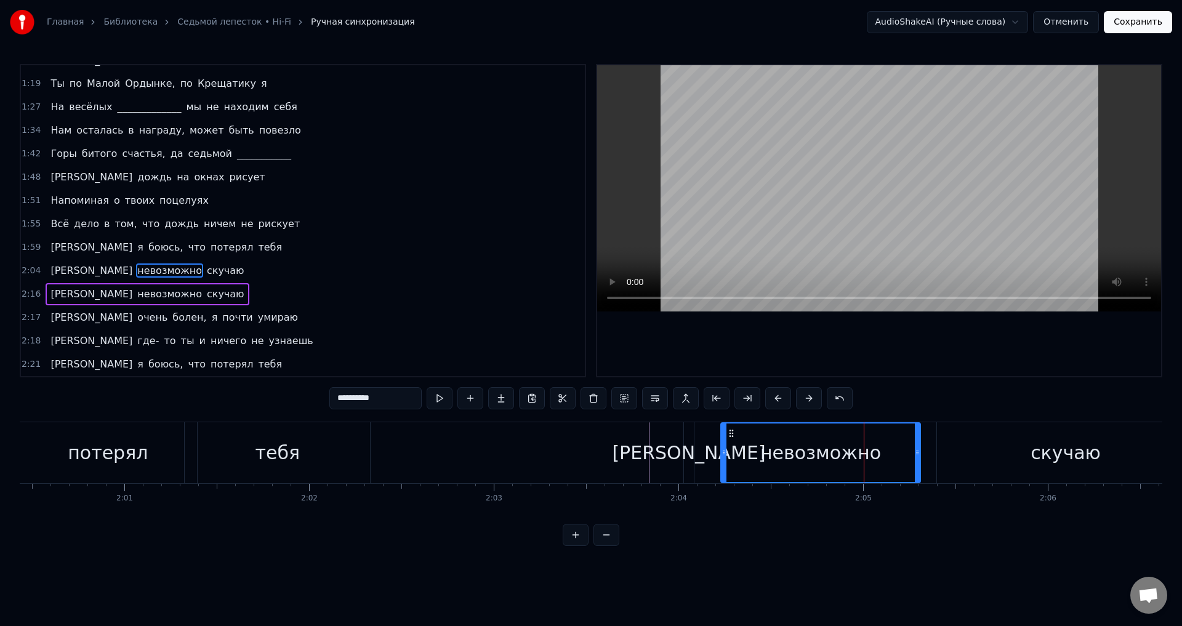
drag, startPoint x: 862, startPoint y: 452, endPoint x: 929, endPoint y: 454, distance: 67.1
click at [920, 454] on icon at bounding box center [917, 453] width 5 height 10
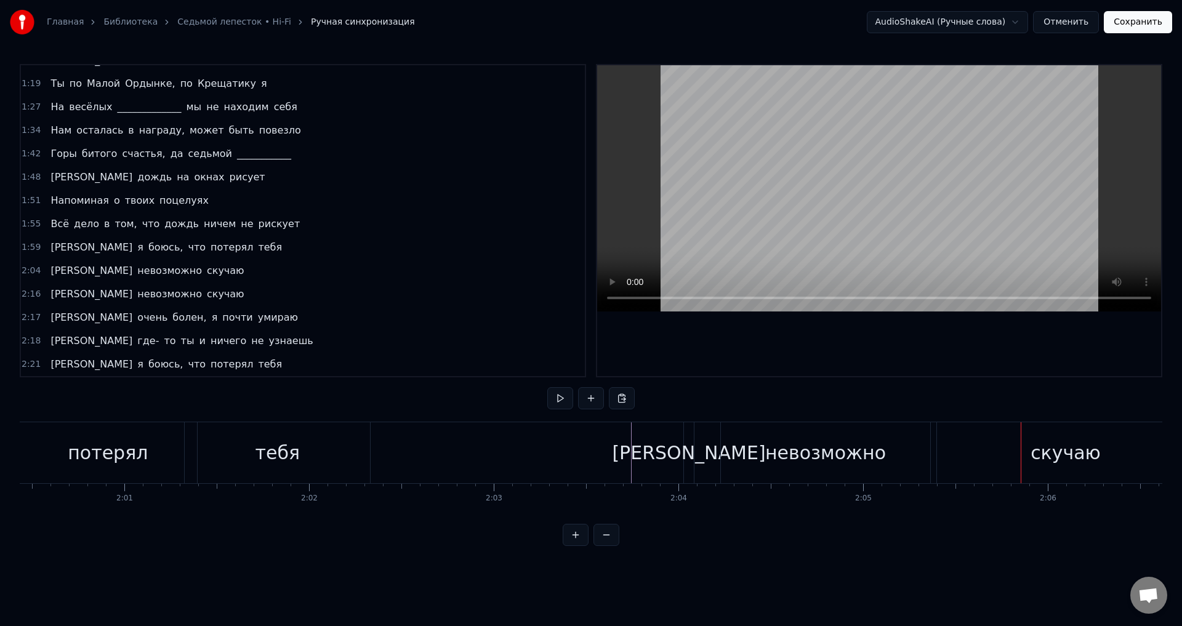
click at [684, 449] on div "[PERSON_NAME]" at bounding box center [688, 453] width 153 height 28
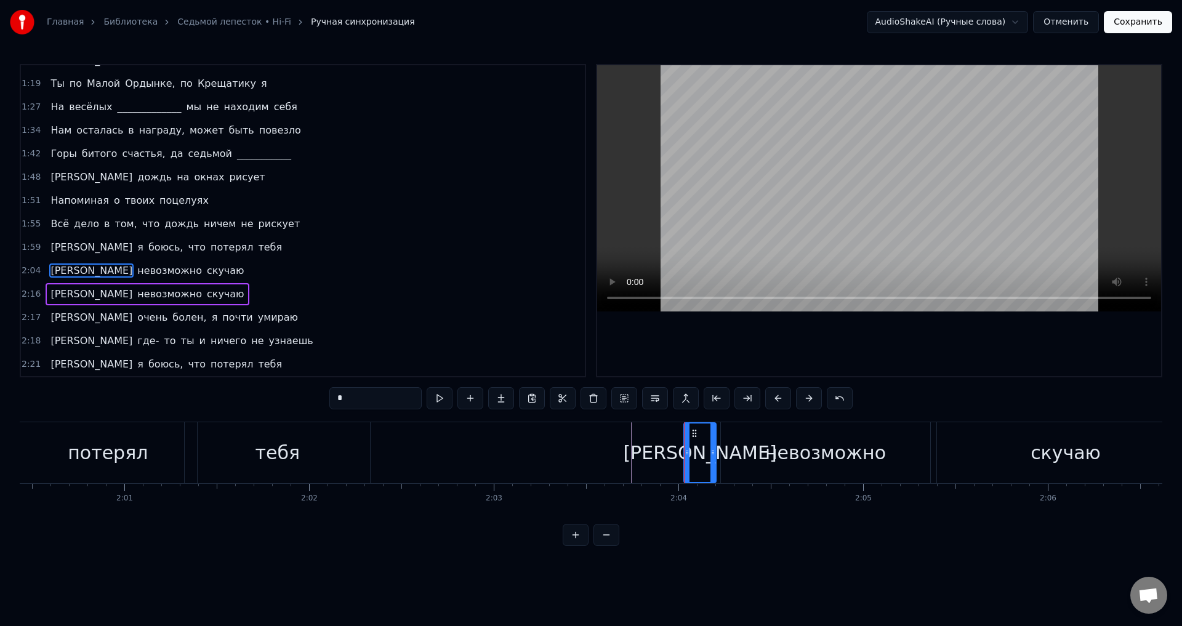
drag, startPoint x: 690, startPoint y: 448, endPoint x: 712, endPoint y: 451, distance: 22.3
click at [712, 451] on icon at bounding box center [713, 453] width 5 height 10
click at [699, 452] on div "[PERSON_NAME]" at bounding box center [699, 453] width 153 height 28
drag, startPoint x: 687, startPoint y: 449, endPoint x: 667, endPoint y: 446, distance: 19.2
click at [683, 446] on div at bounding box center [685, 453] width 5 height 58
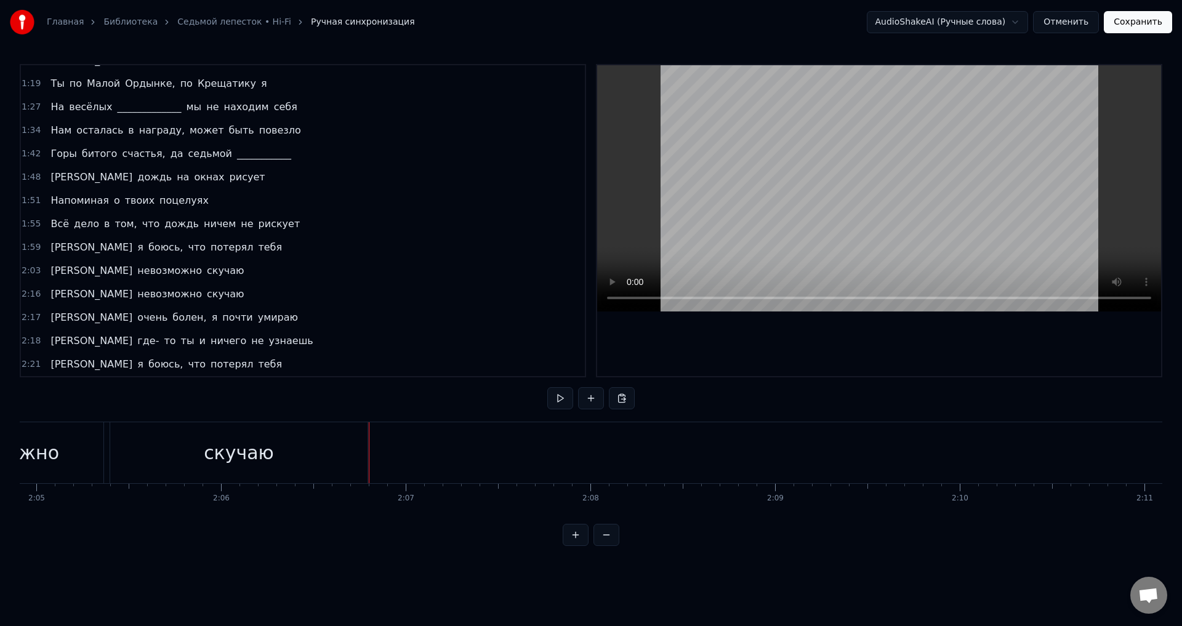
scroll to position [0, 23308]
click at [49, 433] on div "скучаю" at bounding box center [3, 452] width 257 height 61
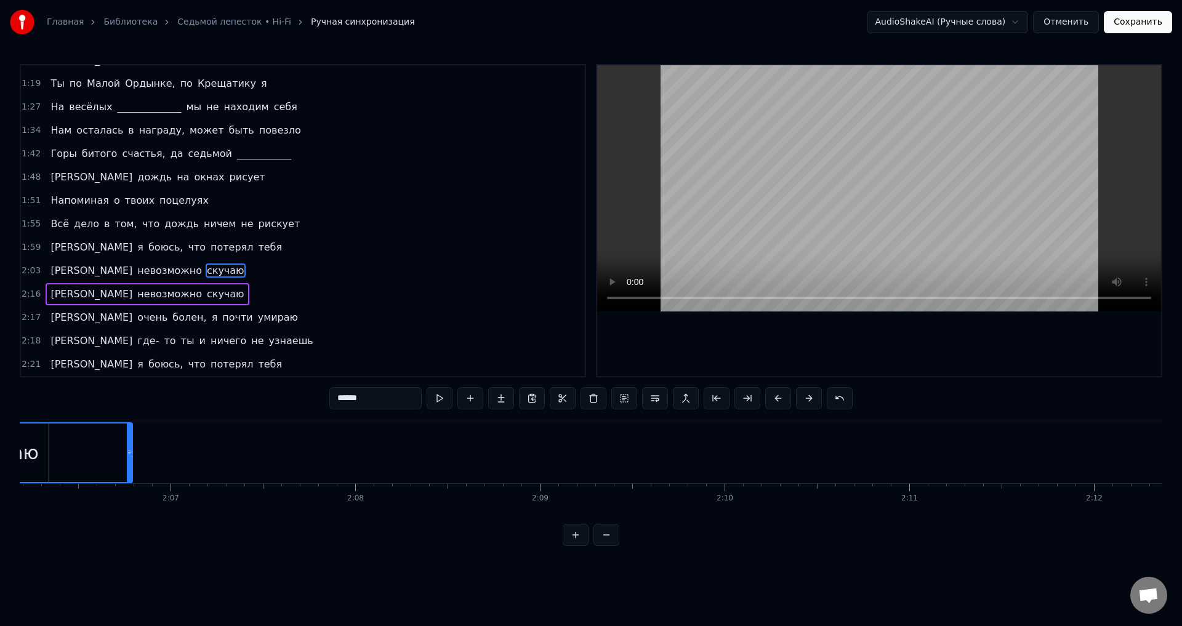
scroll to position [0, 23276]
drag, startPoint x: 161, startPoint y: 451, endPoint x: 78, endPoint y: 448, distance: 83.8
click at [80, 448] on icon at bounding box center [82, 453] width 5 height 10
click at [221, 316] on span "почти" at bounding box center [237, 317] width 33 height 14
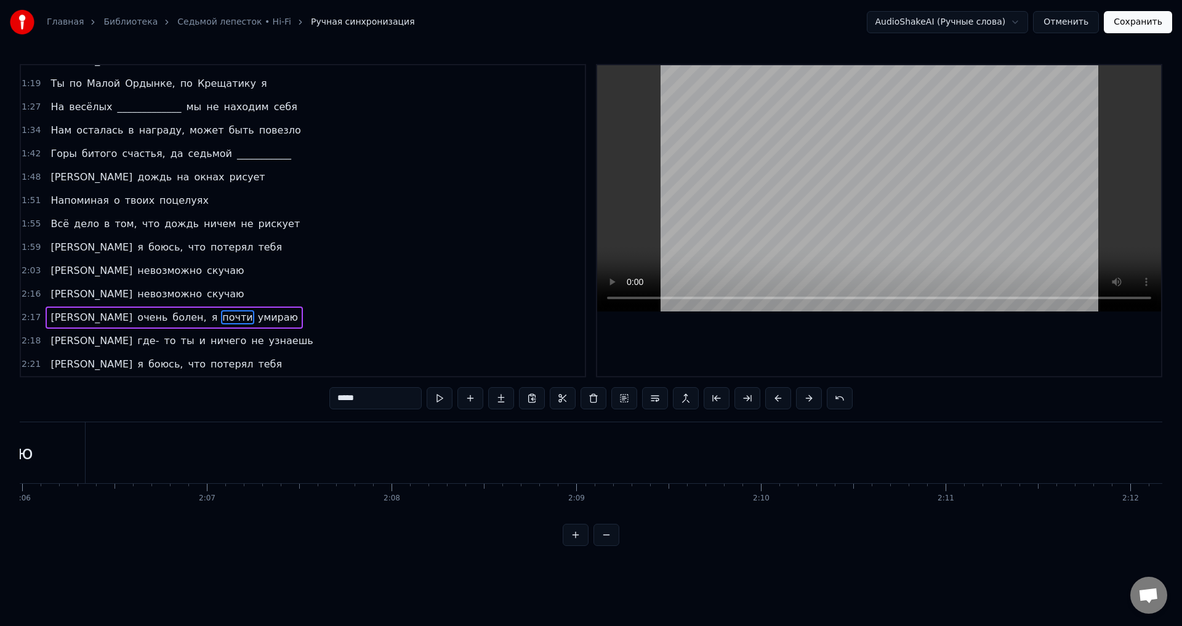
type input "*****"
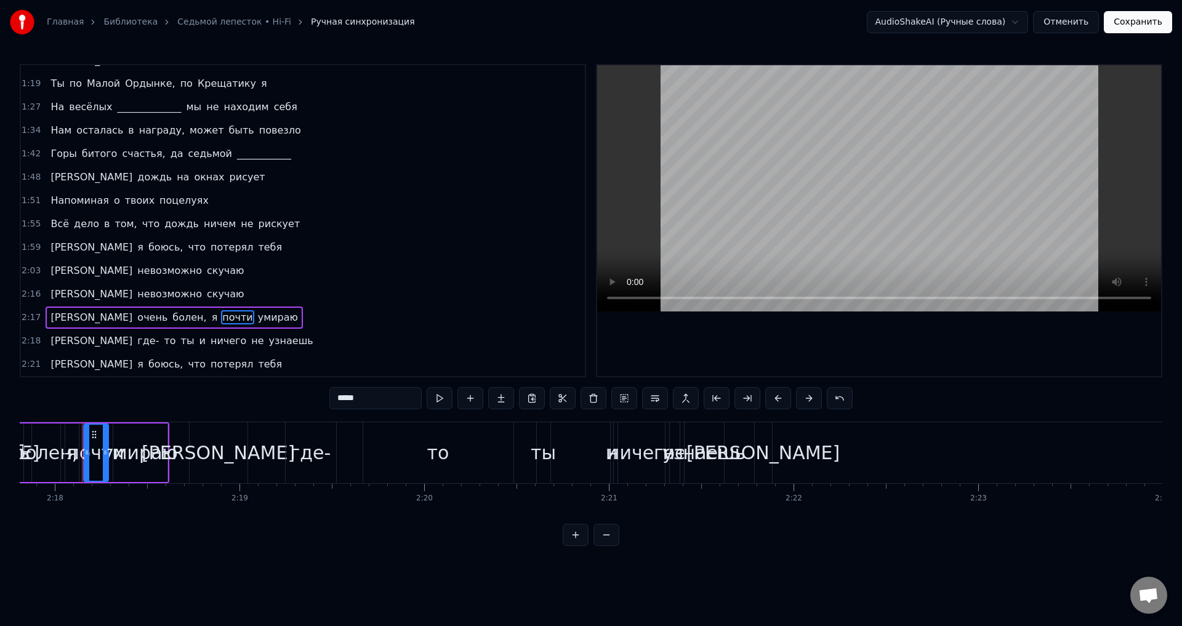
click at [184, 307] on div "Я очень болен, я почти умираю" at bounding box center [174, 318] width 257 height 22
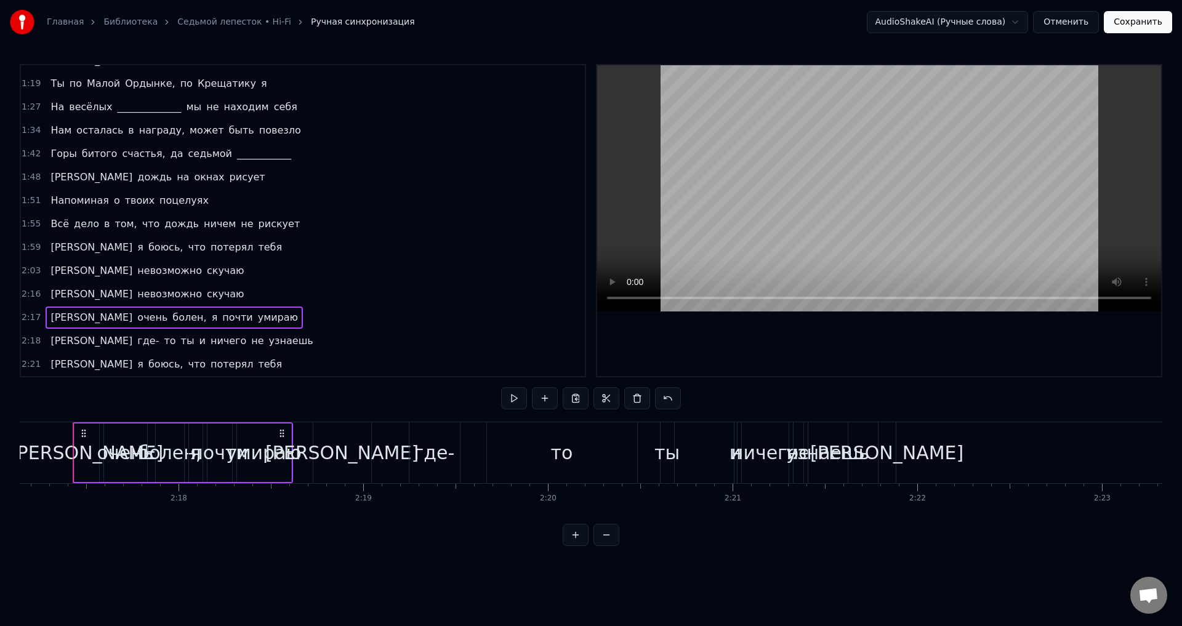
scroll to position [0, 25323]
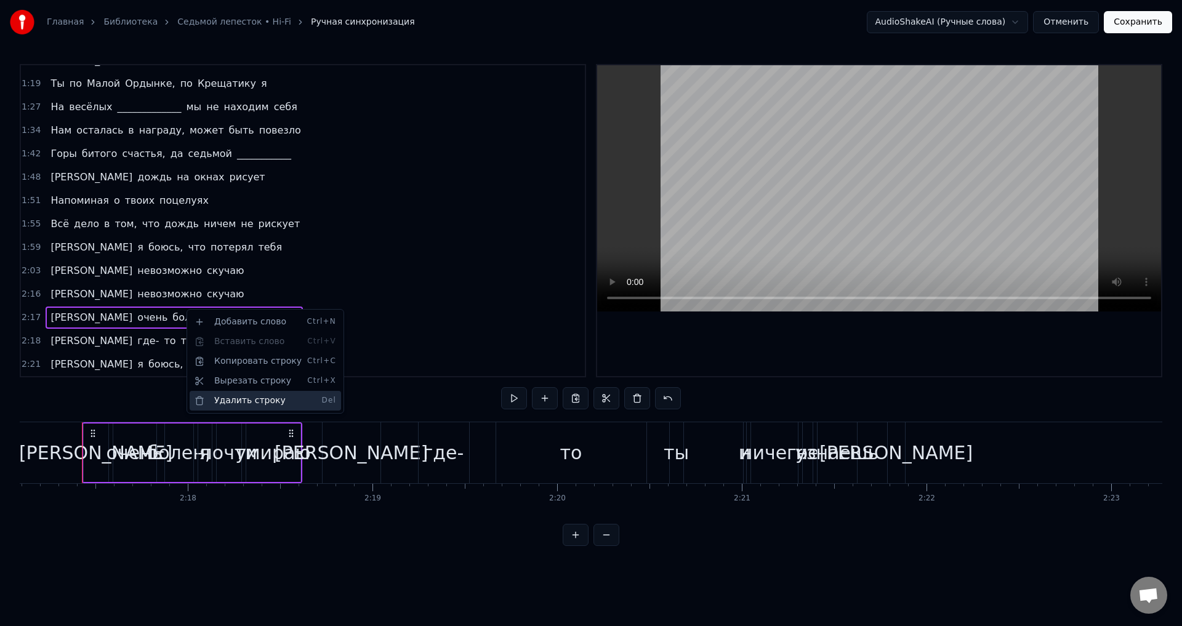
click at [238, 397] on div "Удалить строку Del" at bounding box center [265, 401] width 151 height 20
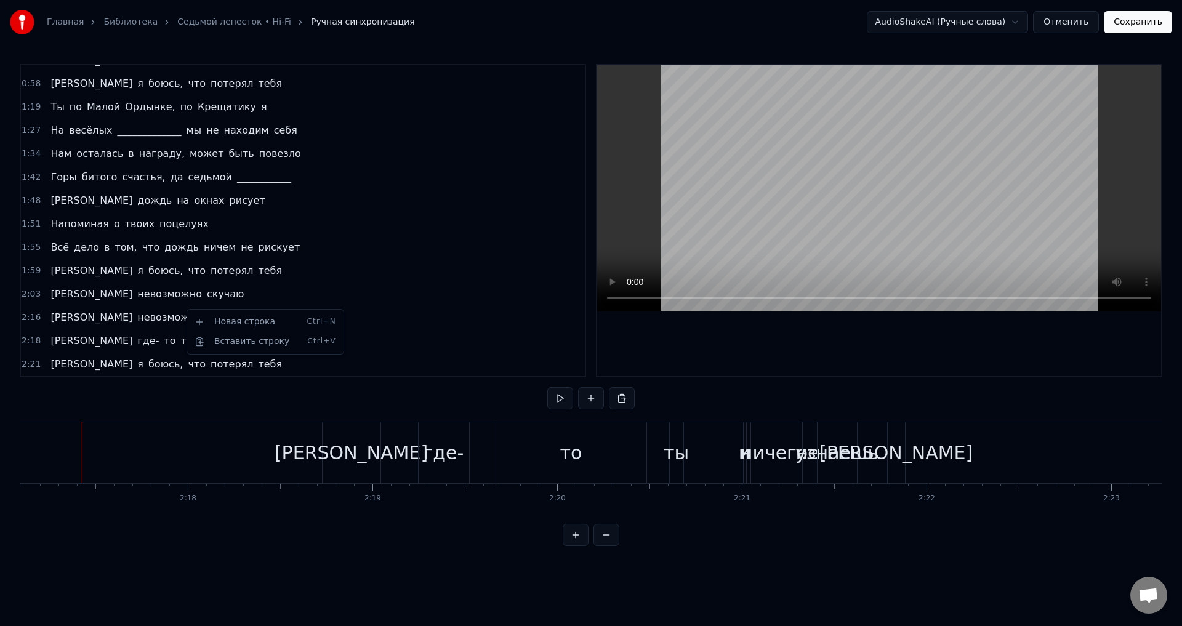
scroll to position [251, 0]
click at [209, 338] on span "ничего" at bounding box center [228, 341] width 38 height 14
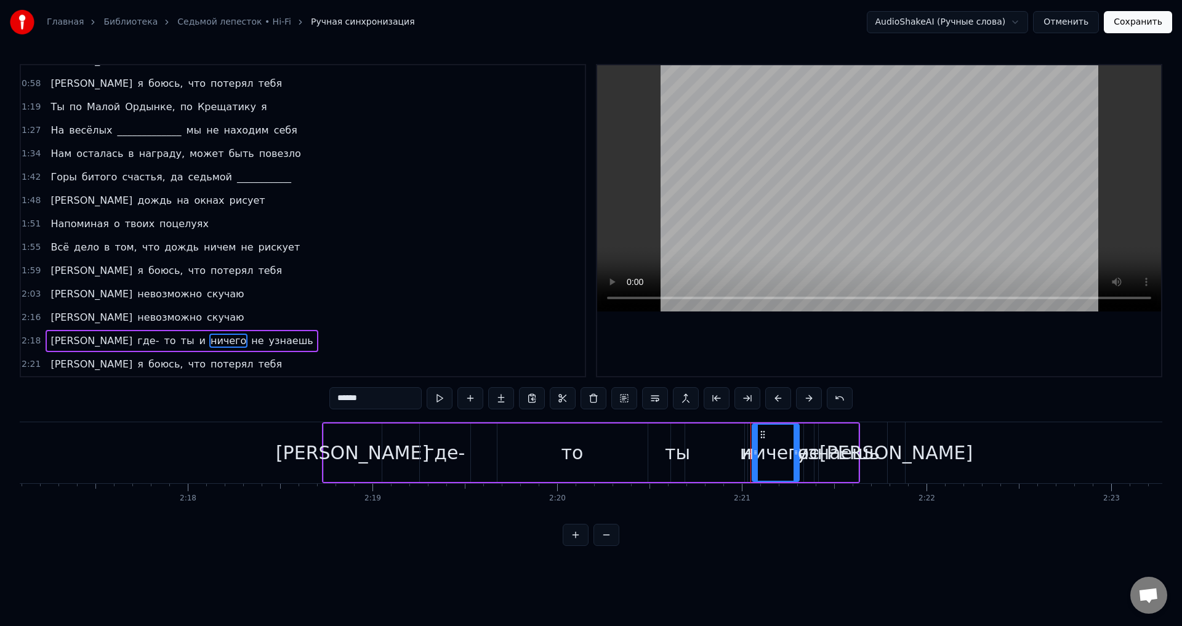
click at [158, 333] on div "А где- то ты и ничего не узнаешь" at bounding box center [182, 341] width 272 height 22
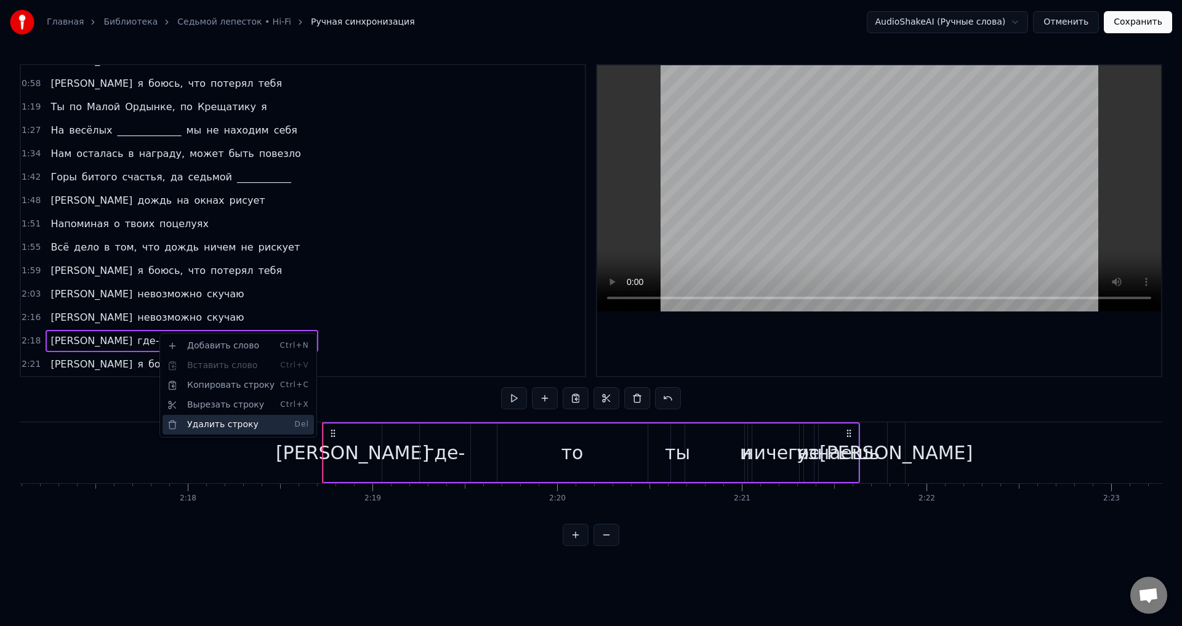
click at [227, 421] on div "Удалить строку Del" at bounding box center [238, 425] width 151 height 20
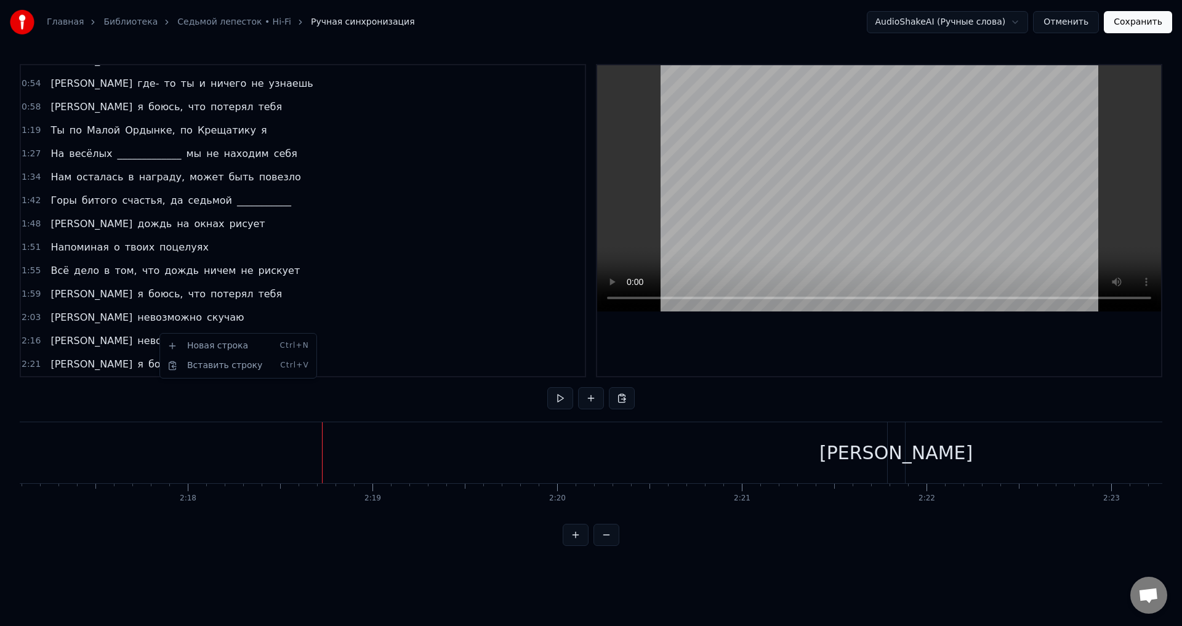
scroll to position [227, 0]
click at [209, 363] on span "потерял" at bounding box center [231, 364] width 45 height 14
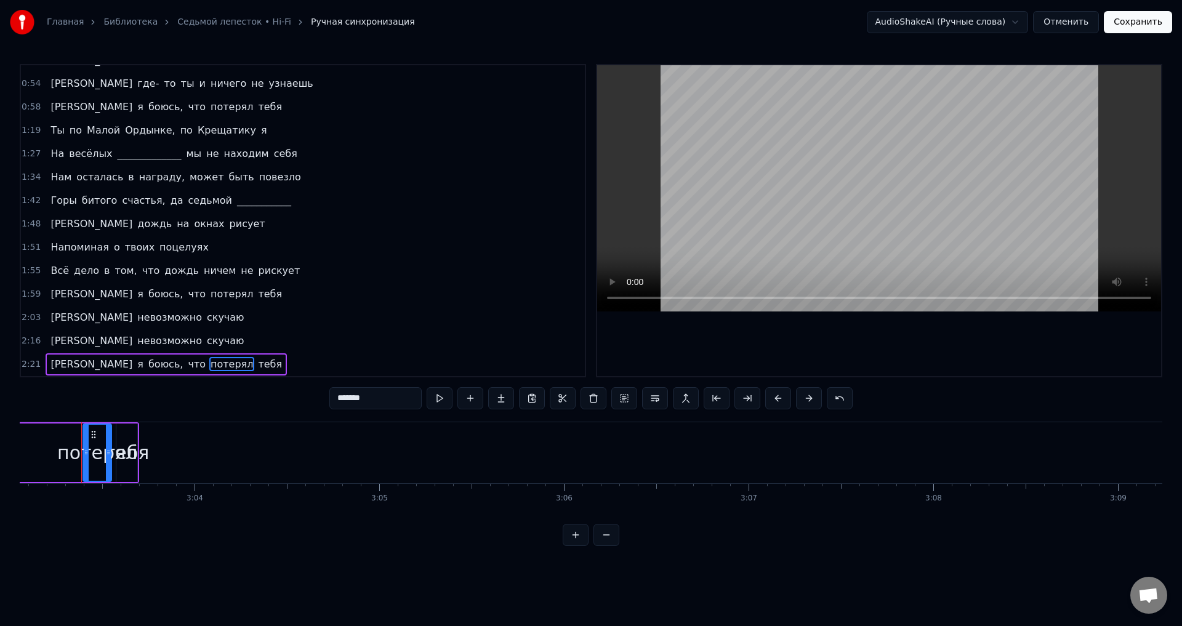
click at [167, 356] on div "И я боюсь, что потерял тебя" at bounding box center [166, 364] width 241 height 22
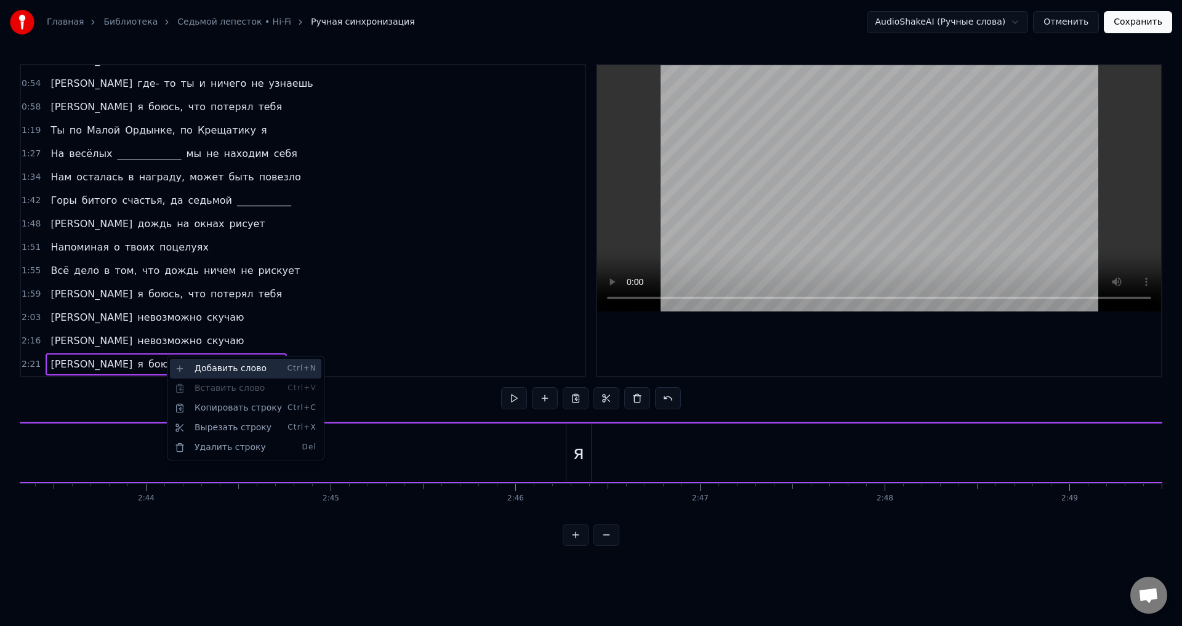
scroll to position [0, 26128]
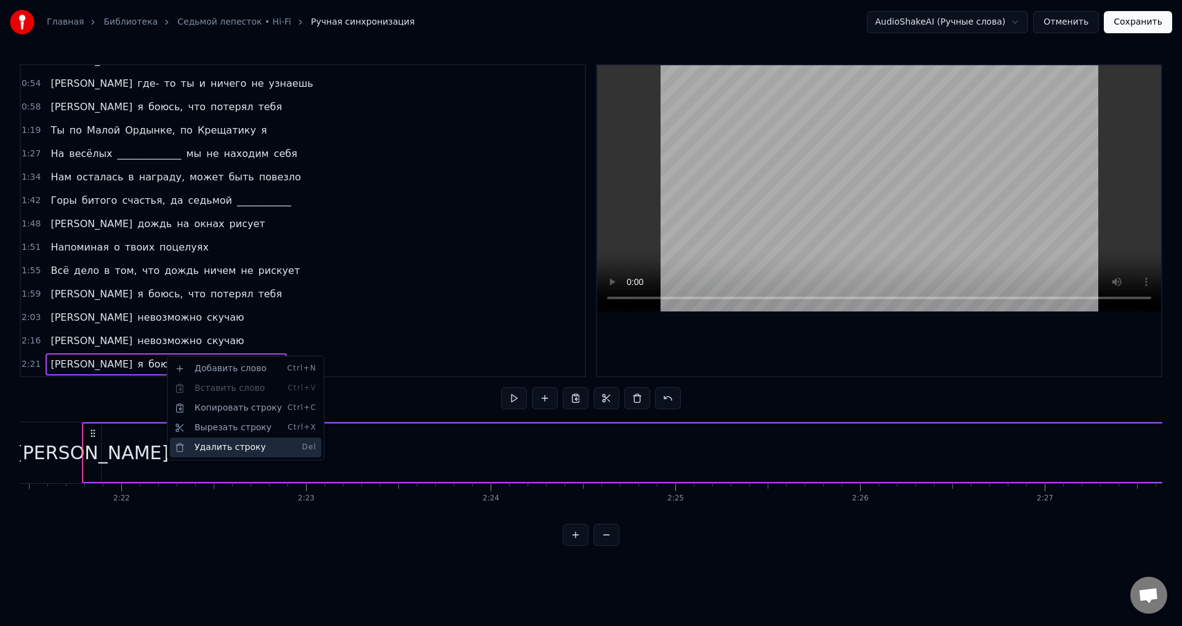
click at [231, 444] on div "Удалить строку Del" at bounding box center [245, 448] width 151 height 20
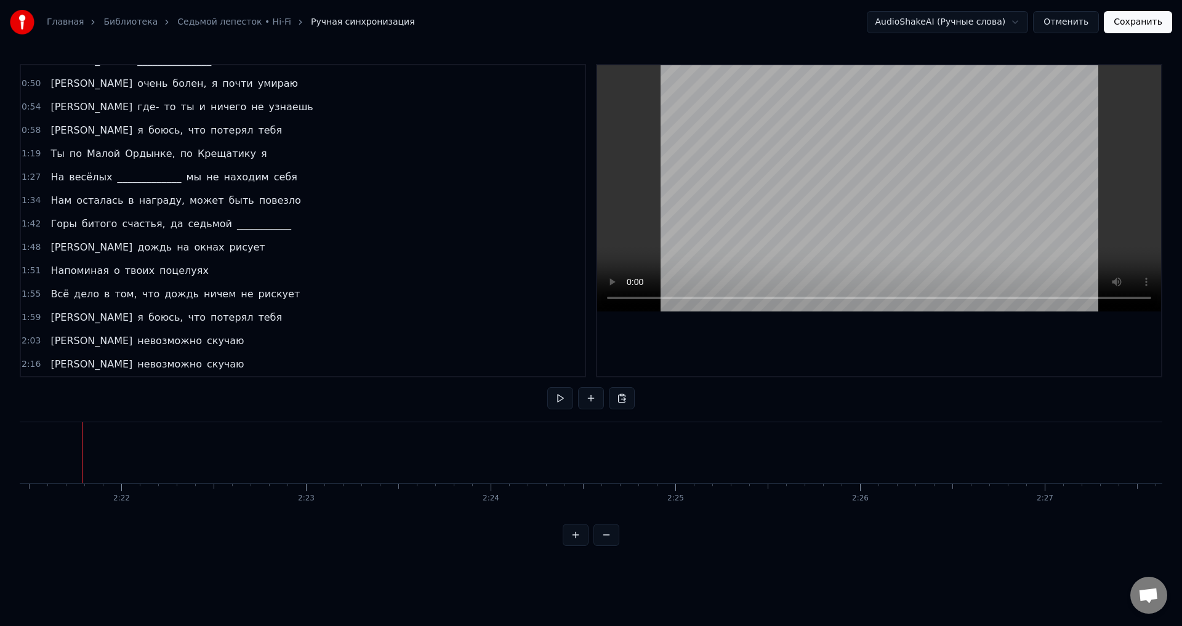
click at [206, 346] on span "скучаю" at bounding box center [226, 341] width 40 height 14
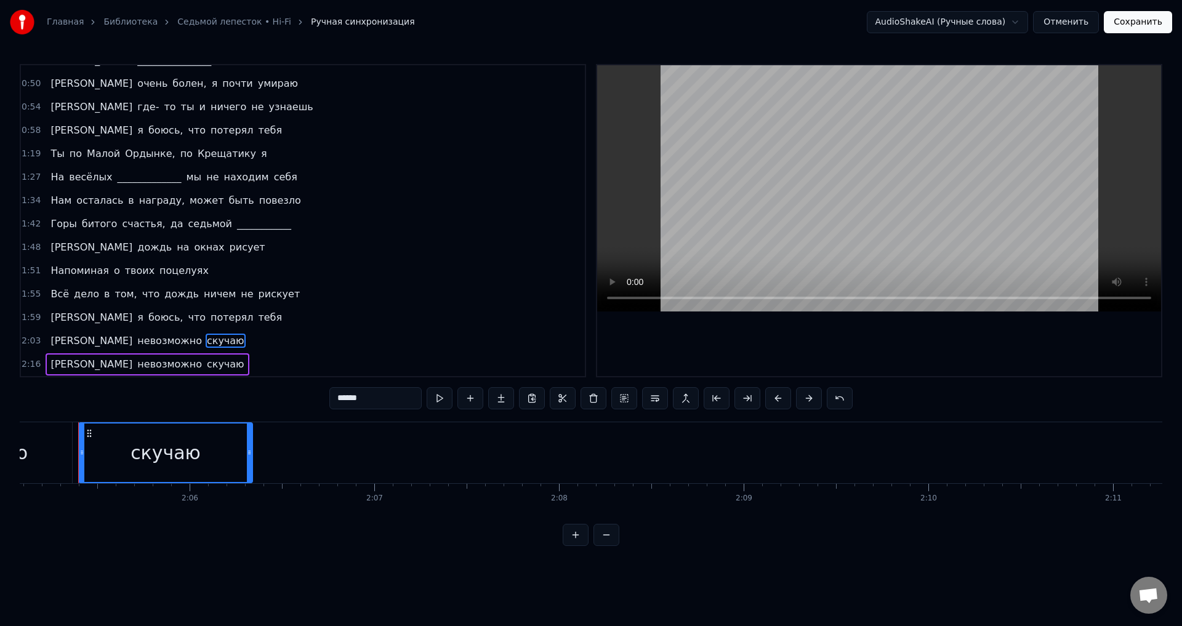
scroll to position [0, 23101]
click at [206, 362] on span "скучаю" at bounding box center [226, 364] width 40 height 14
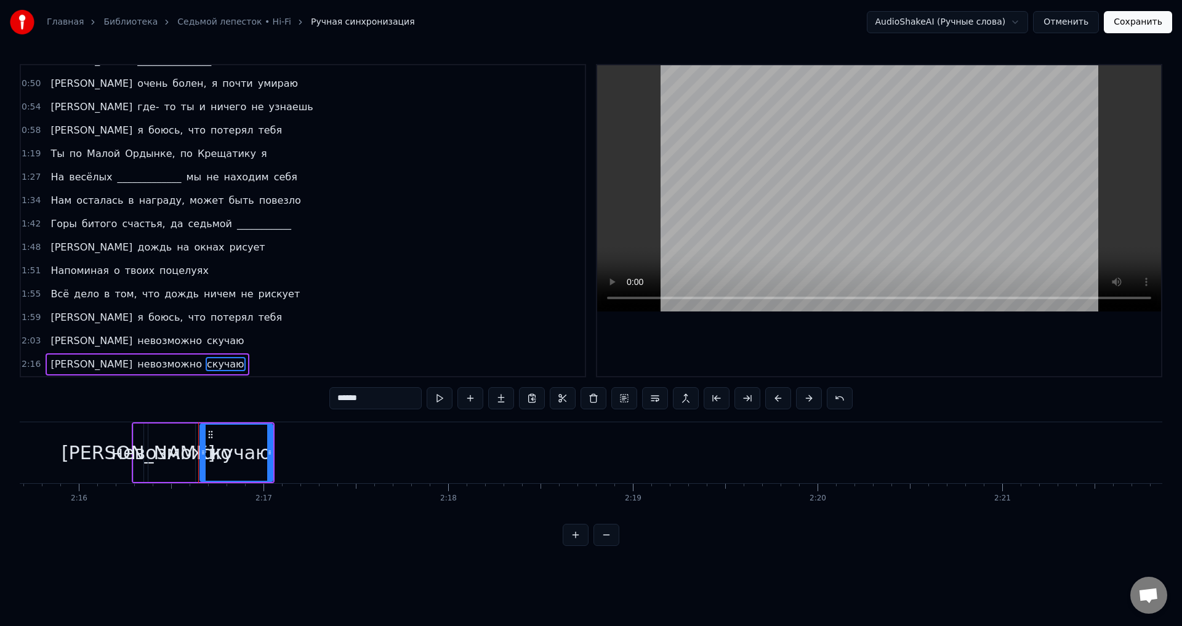
scroll to position [0, 25179]
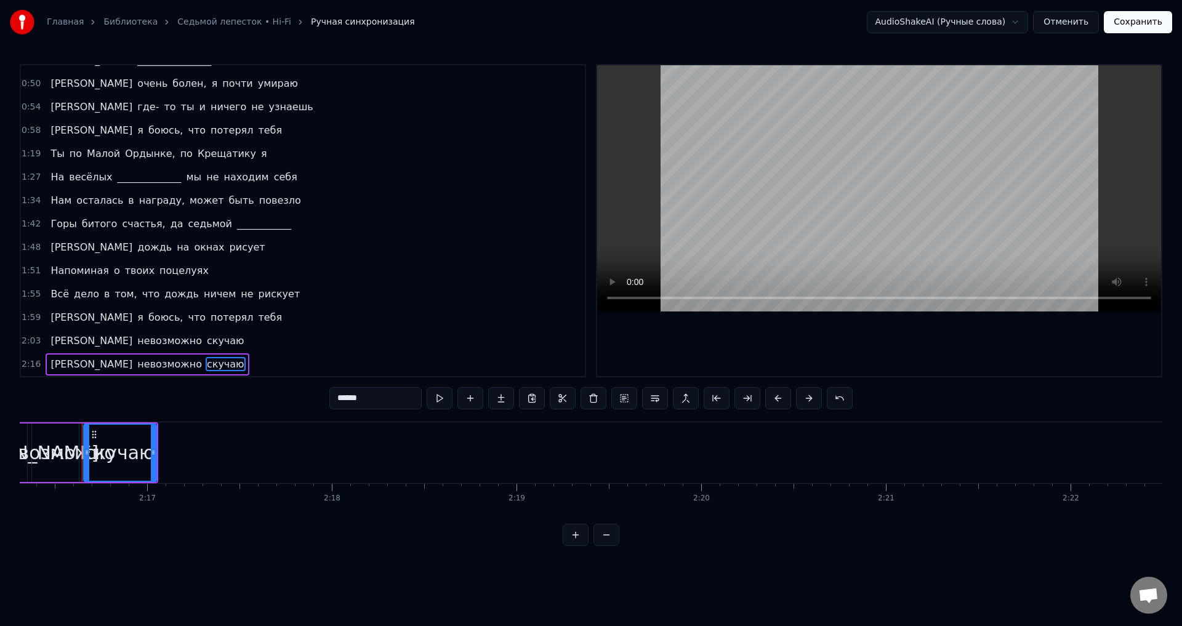
click at [116, 356] on div "Я невозможно скучаю" at bounding box center [147, 364] width 203 height 22
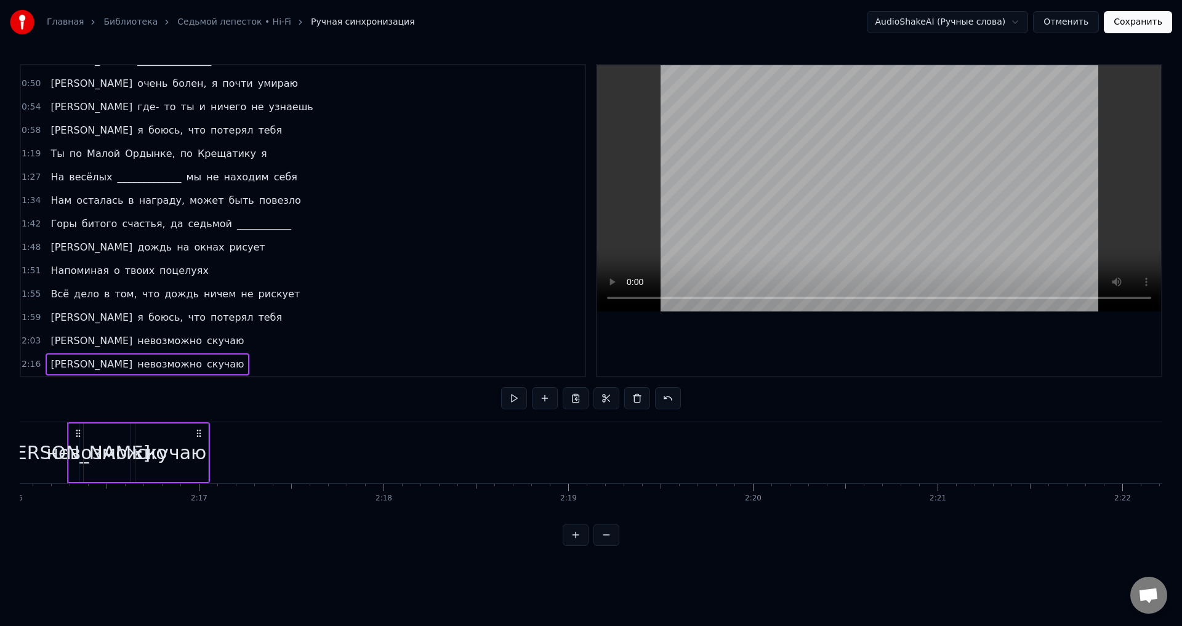
scroll to position [0, 25112]
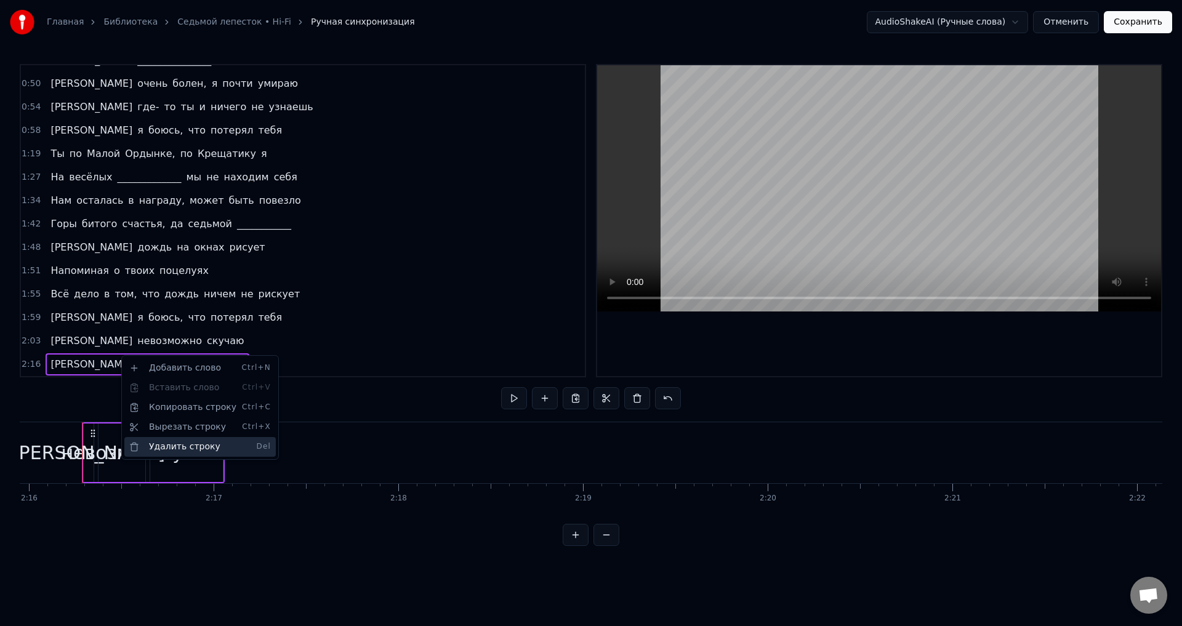
click at [183, 440] on div "Удалить строку Del" at bounding box center [199, 447] width 151 height 20
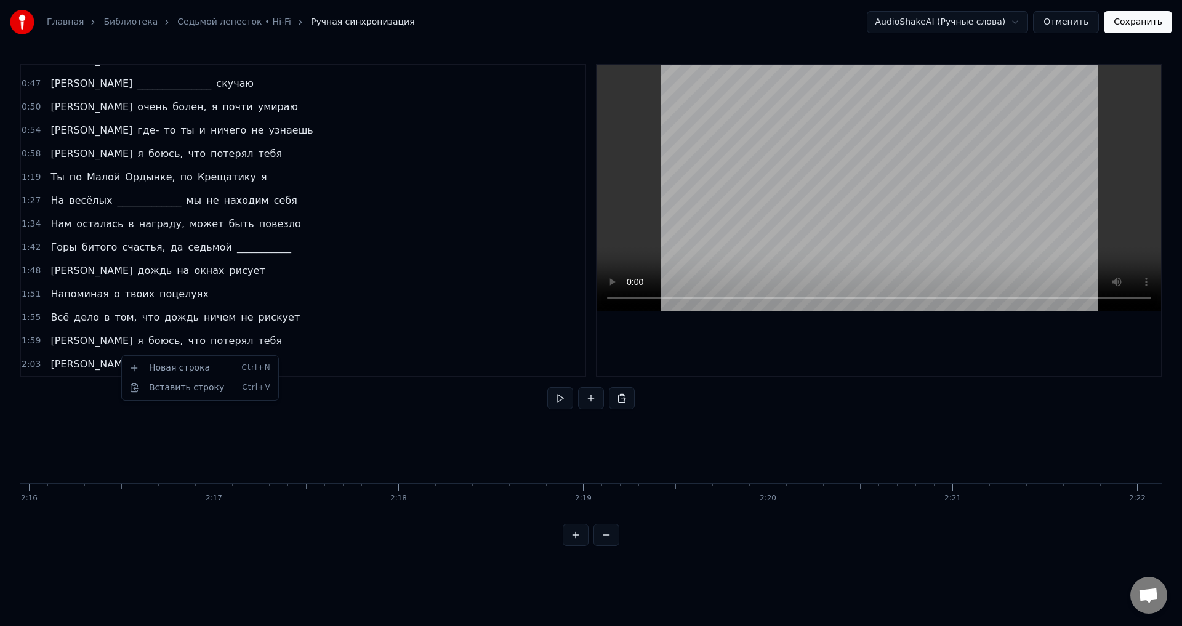
scroll to position [180, 0]
click at [171, 106] on span "болен," at bounding box center [189, 107] width 36 height 14
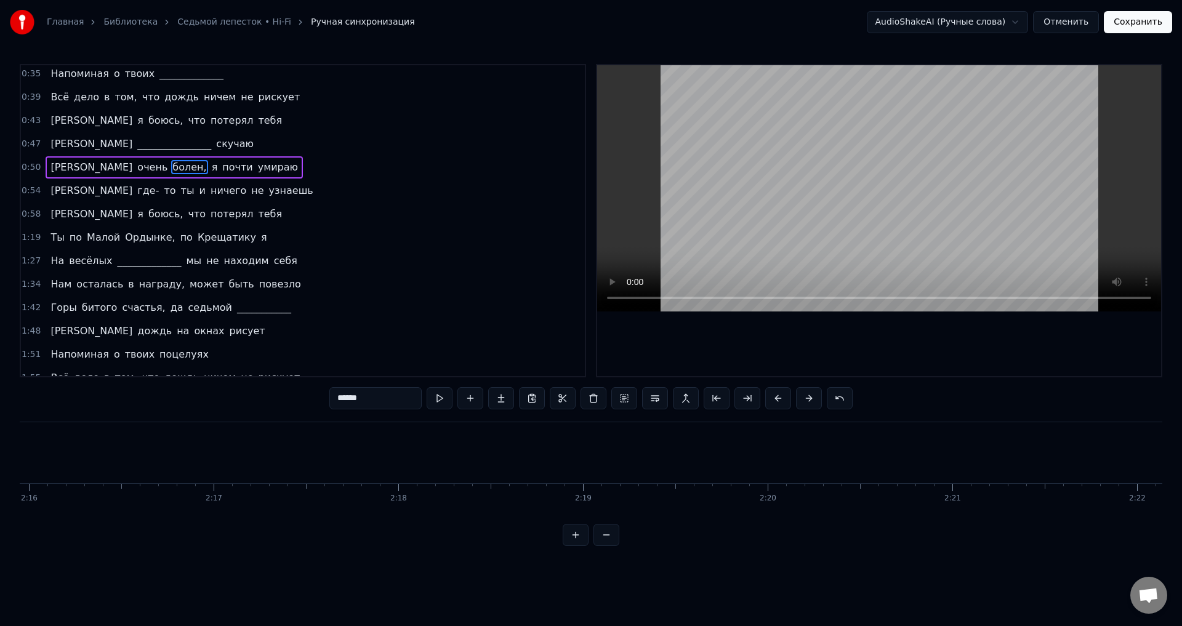
scroll to position [94, 0]
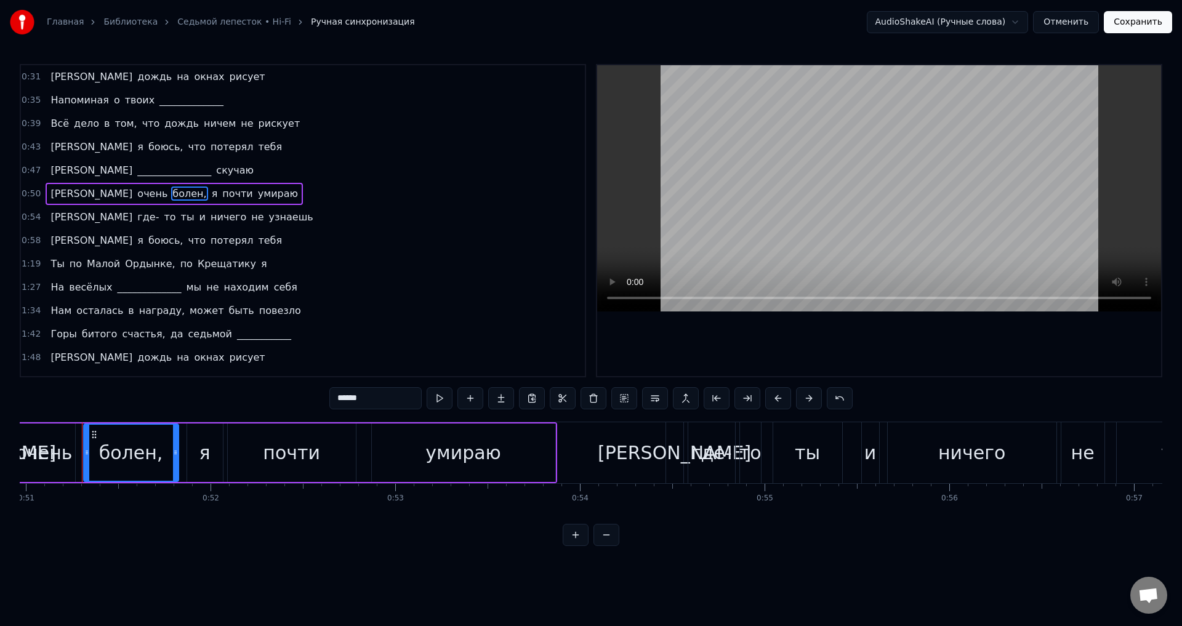
click at [167, 184] on div "Я очень болен, я почти умираю" at bounding box center [174, 194] width 257 height 22
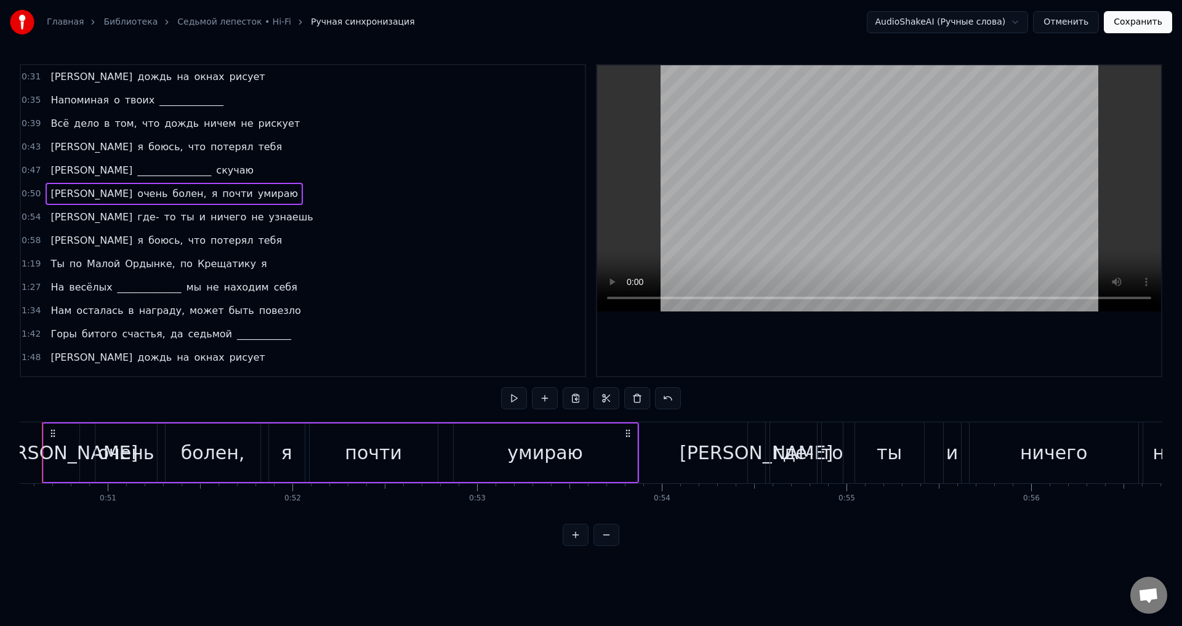
scroll to position [0, 9293]
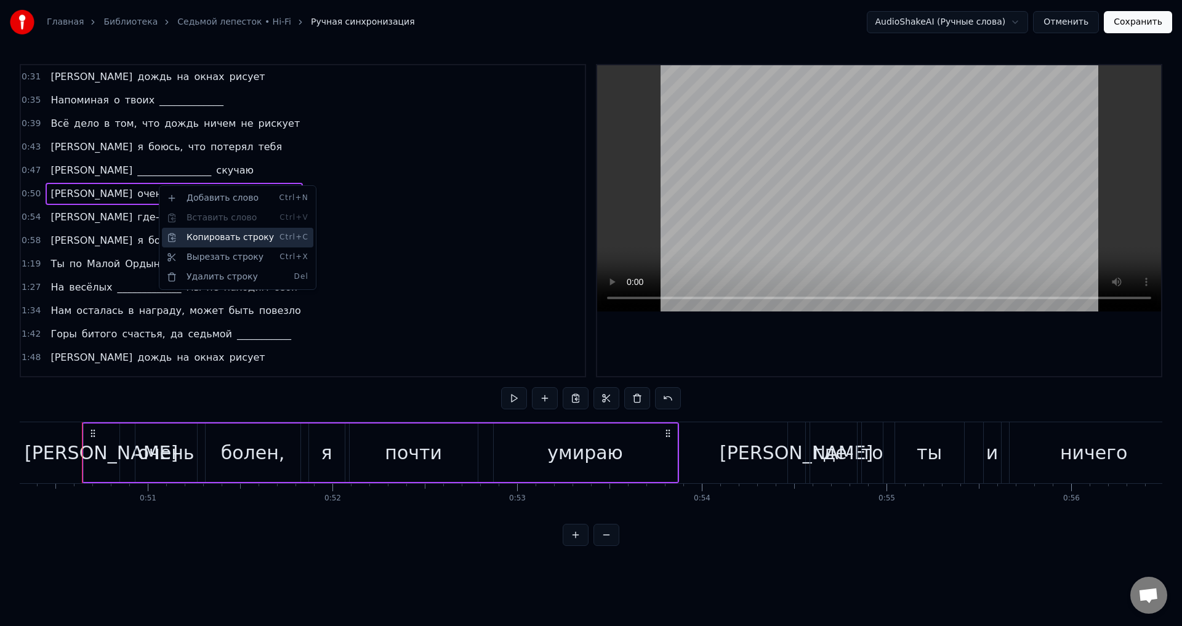
click at [214, 235] on div "Копировать строку Ctrl+C" at bounding box center [237, 238] width 151 height 20
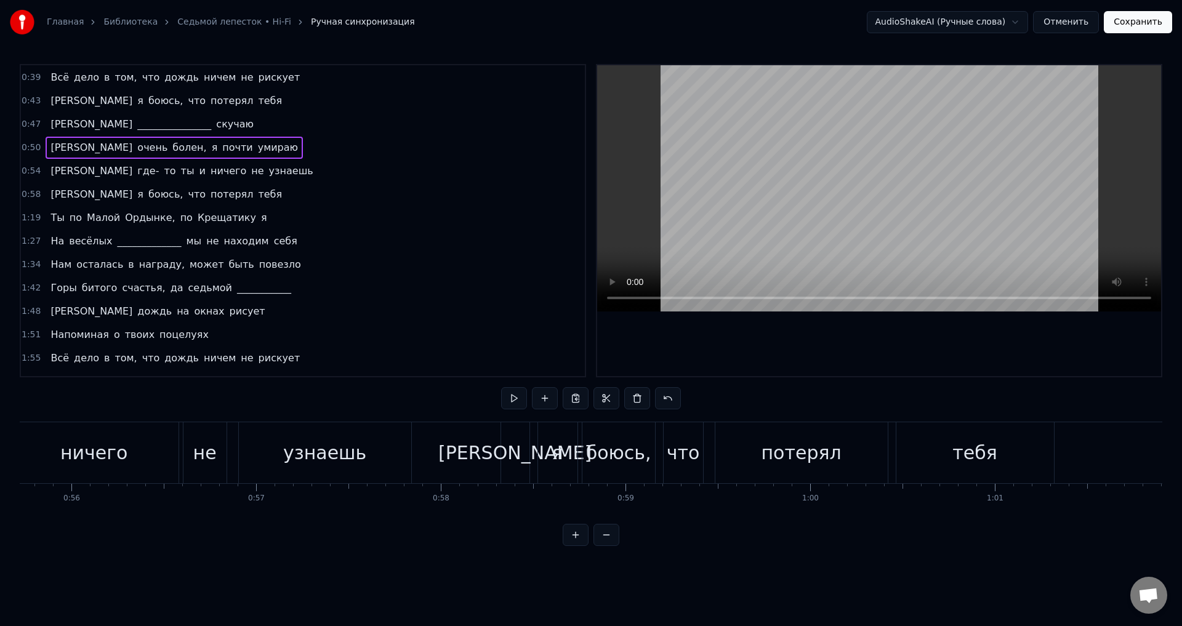
scroll to position [180, 0]
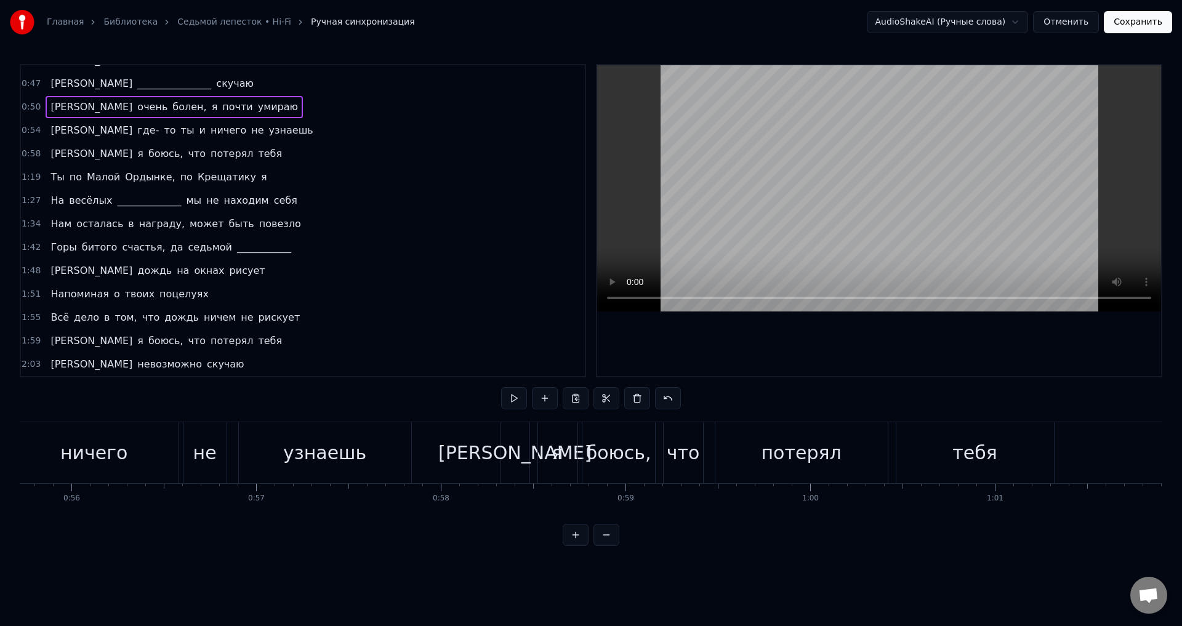
click at [206, 360] on span "скучаю" at bounding box center [226, 364] width 40 height 14
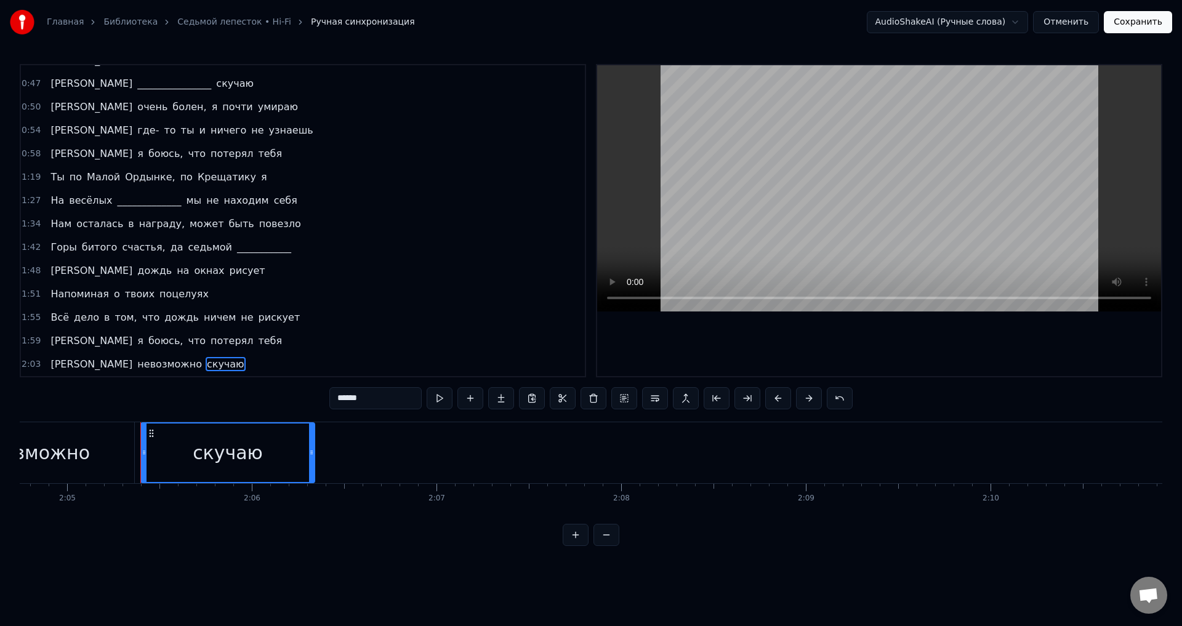
scroll to position [0, 23101]
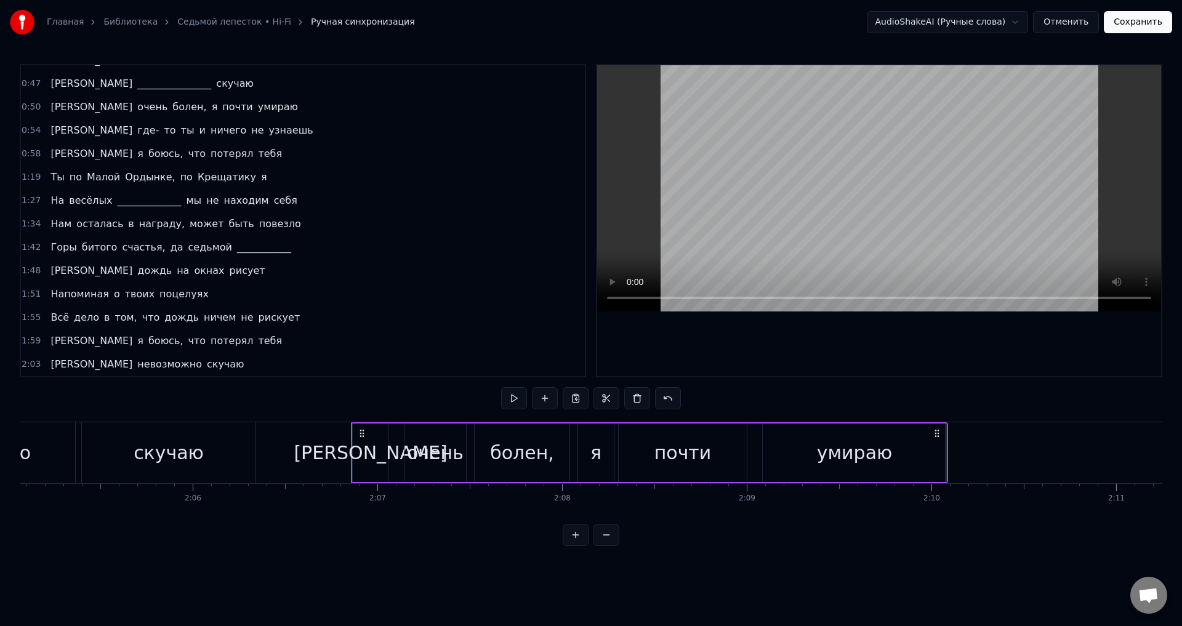
click at [94, 134] on div "А где- то ты и ничего не узнаешь" at bounding box center [182, 130] width 272 height 22
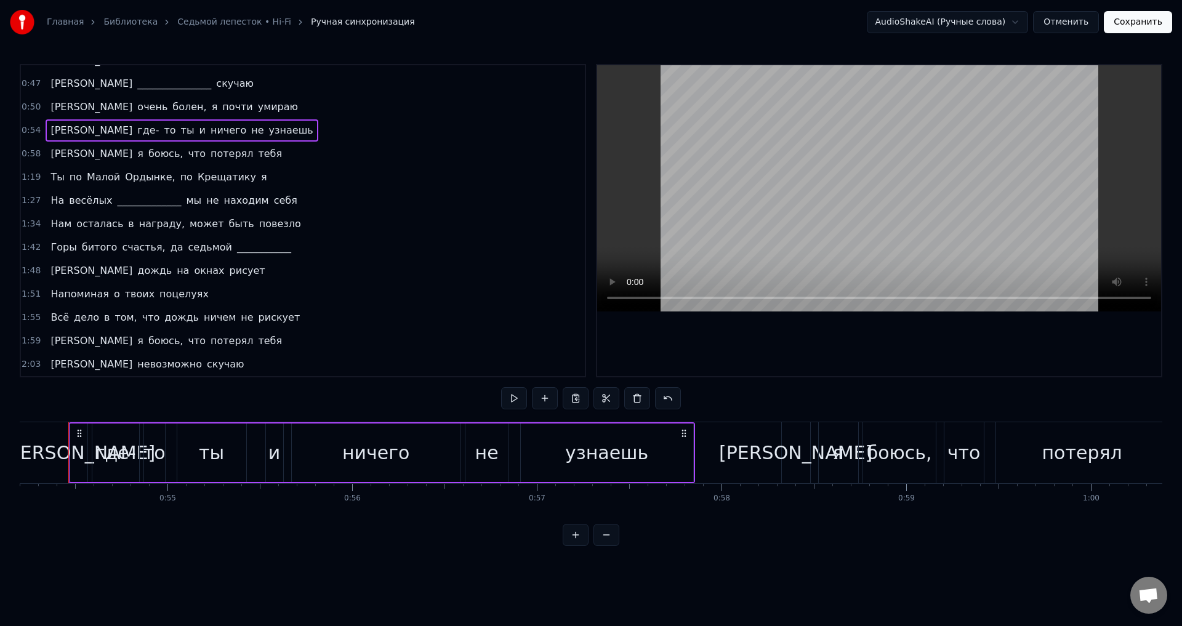
scroll to position [0, 9998]
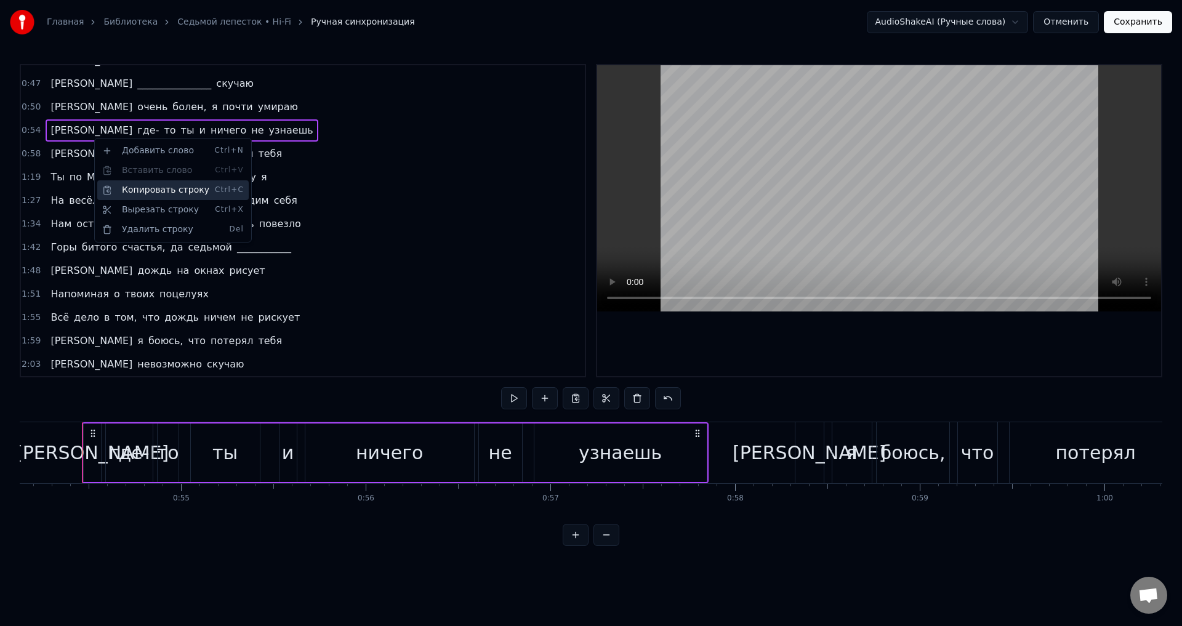
click at [139, 187] on div "Копировать строку Ctrl+C" at bounding box center [172, 190] width 151 height 20
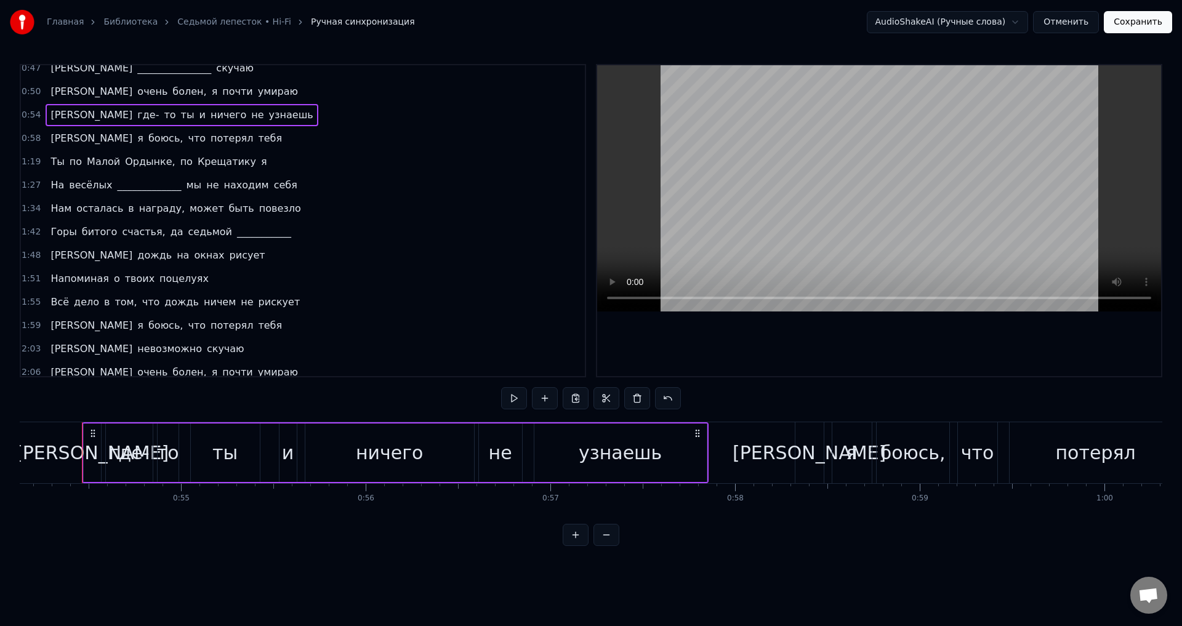
scroll to position [204, 0]
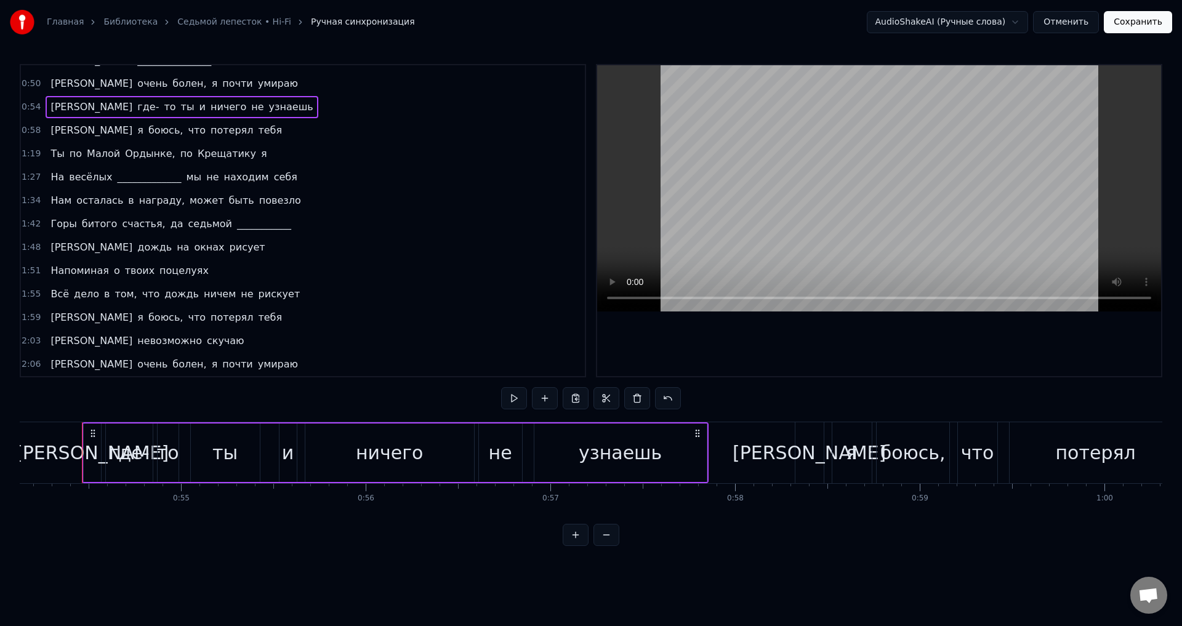
click at [257, 363] on span "умираю" at bounding box center [278, 364] width 42 height 14
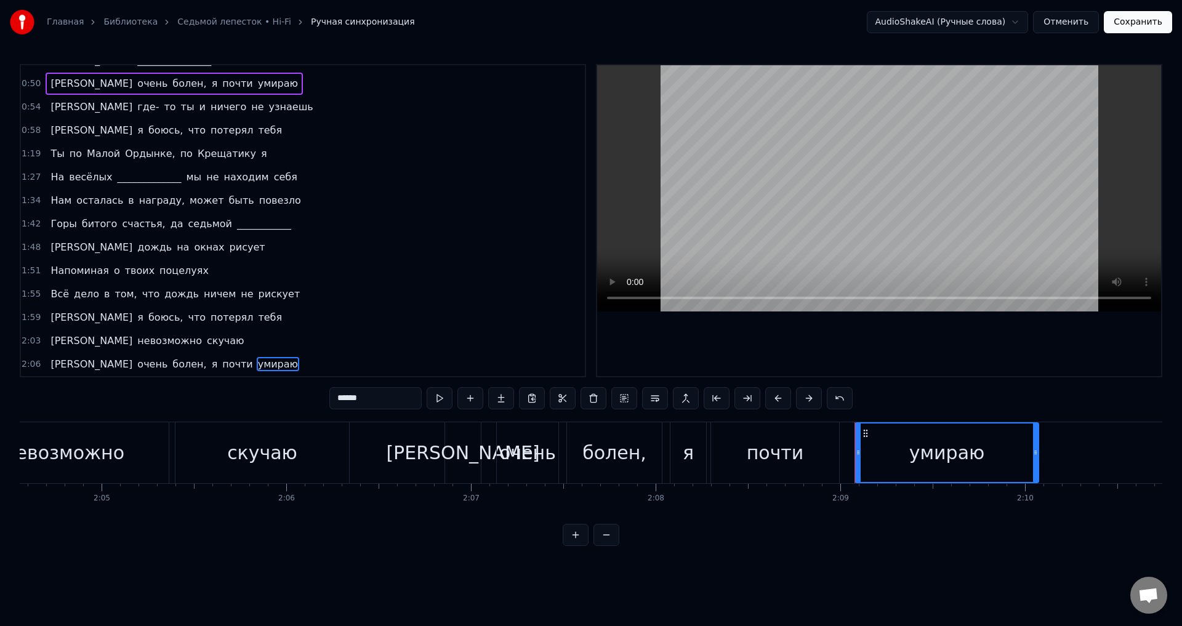
scroll to position [0, 23781]
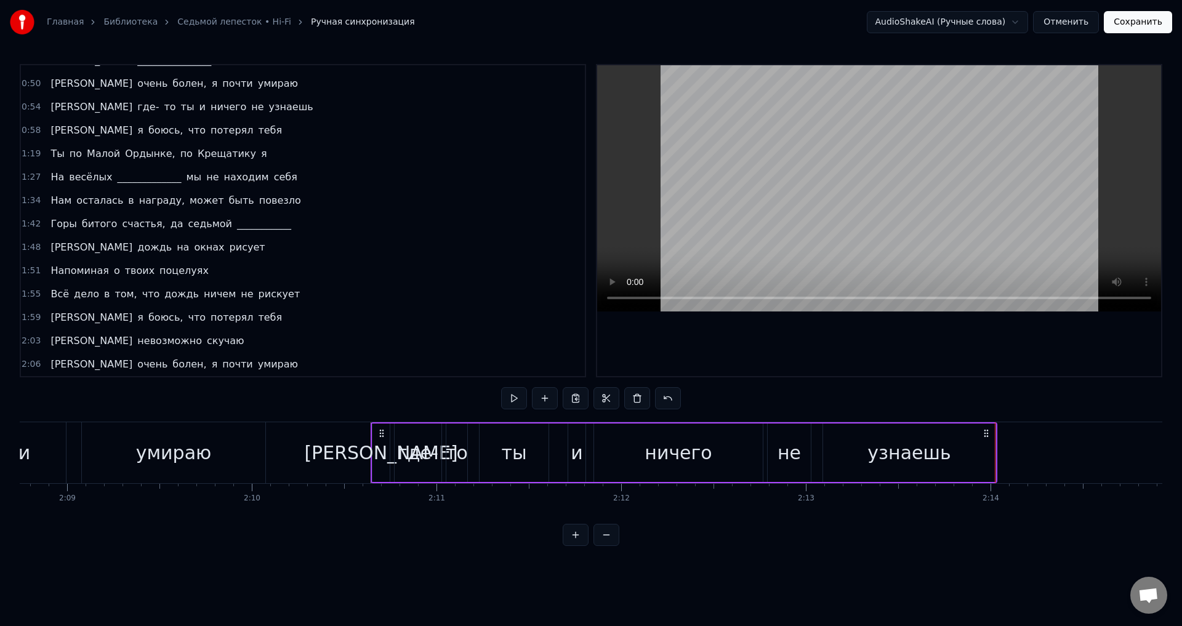
click at [107, 138] on div "И я боюсь, что потерял тебя" at bounding box center [166, 130] width 241 height 22
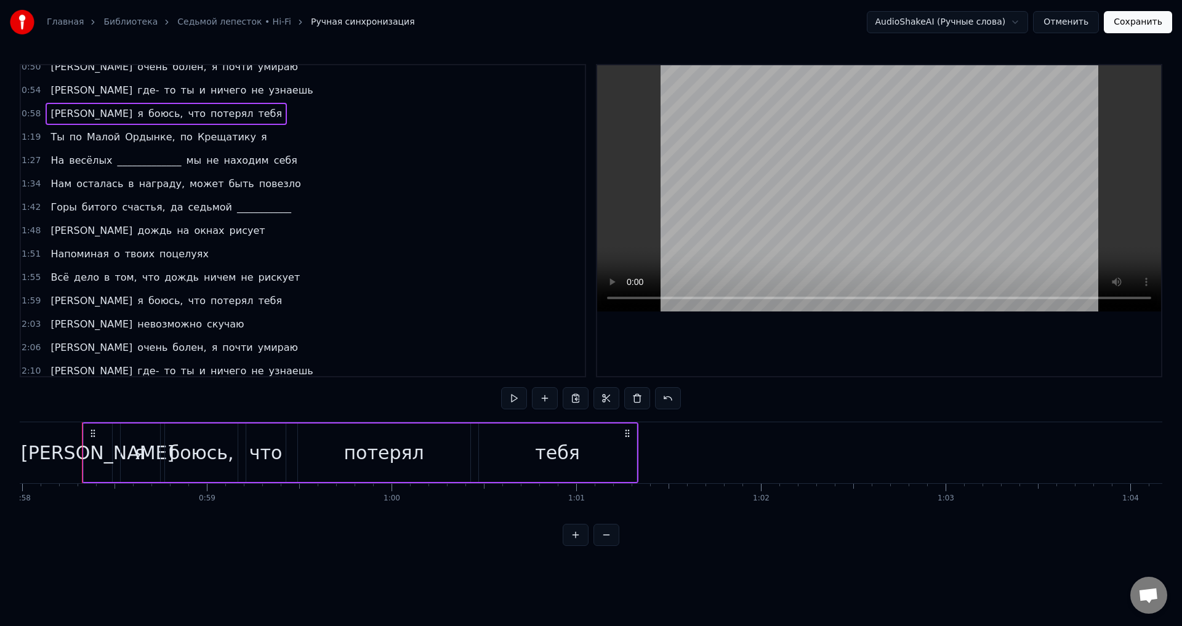
scroll to position [227, 0]
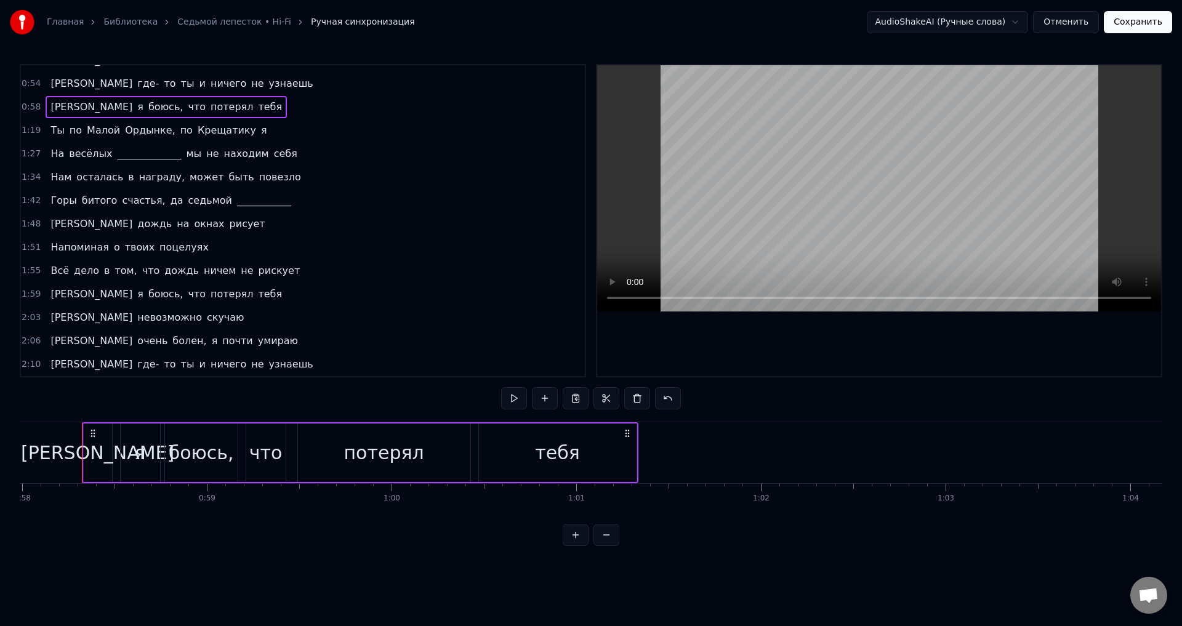
click at [268, 360] on span "узнаешь" at bounding box center [291, 364] width 47 height 14
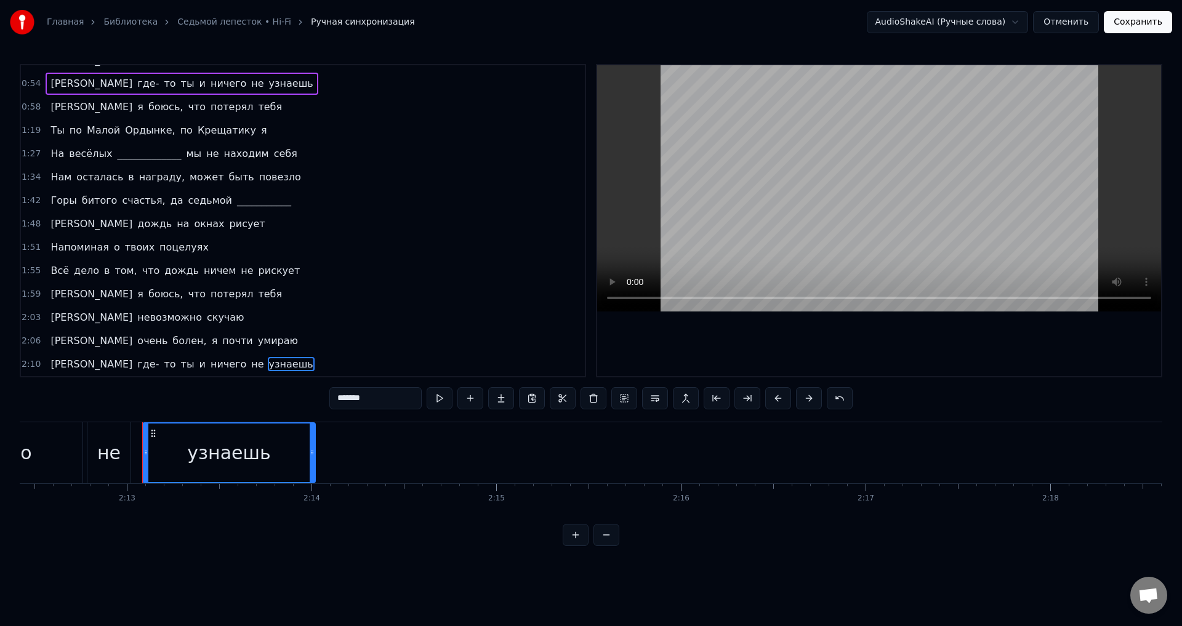
scroll to position [0, 24521]
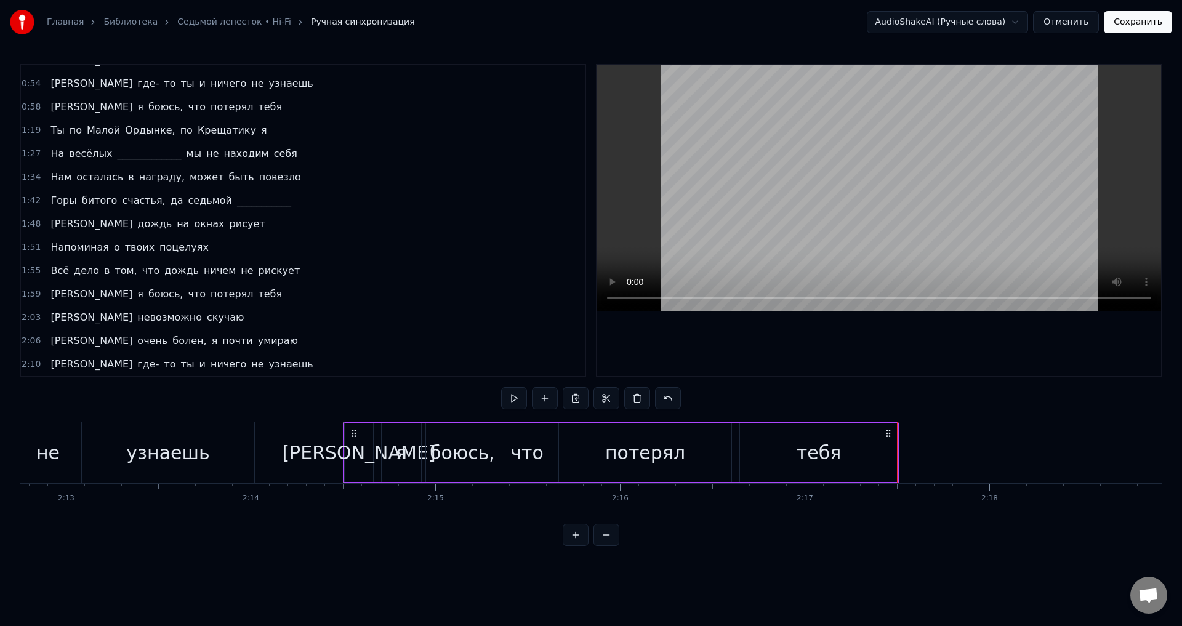
click at [876, 449] on div "тебя" at bounding box center [819, 453] width 158 height 58
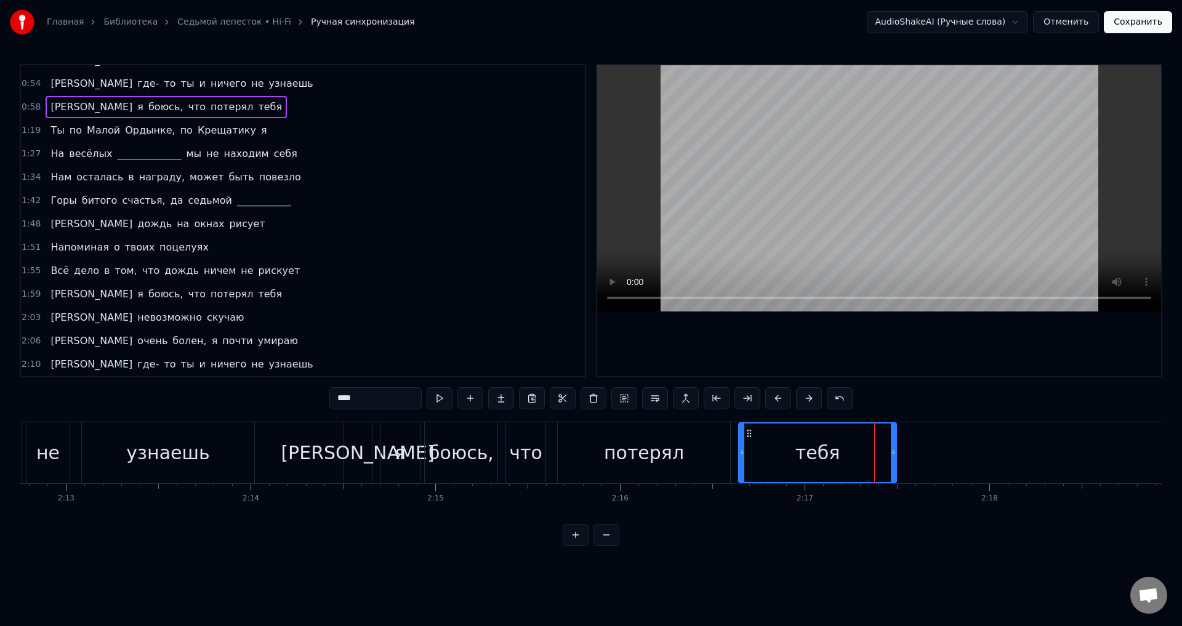
scroll to position [251, 0]
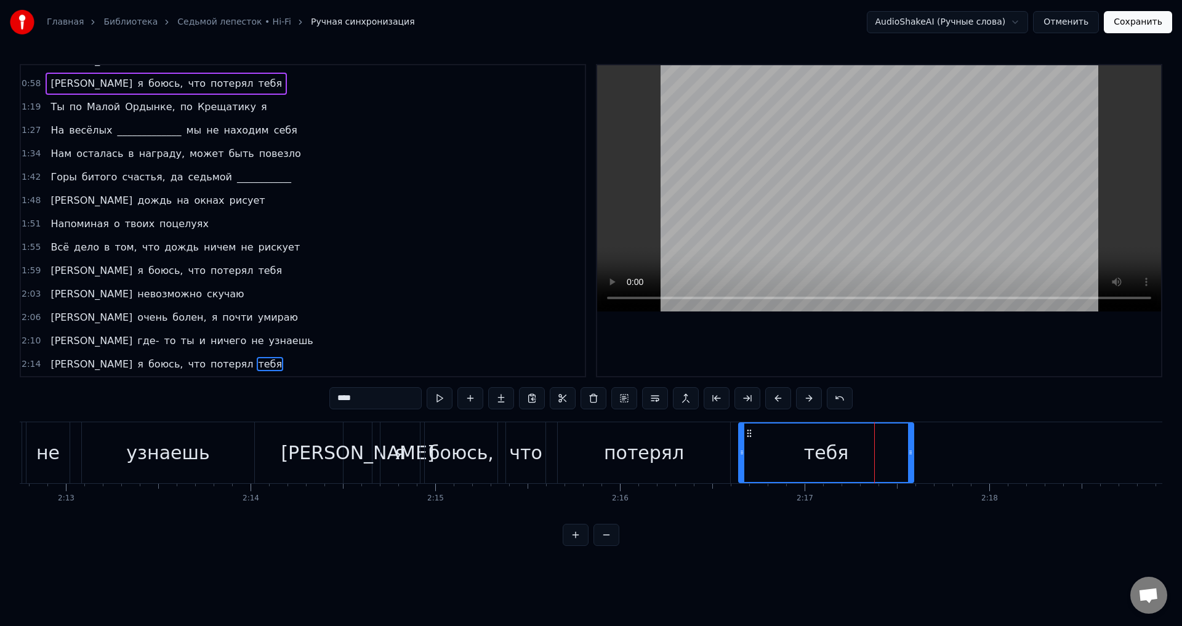
drag, startPoint x: 895, startPoint y: 452, endPoint x: 933, endPoint y: 453, distance: 38.2
click at [913, 452] on icon at bounding box center [910, 453] width 5 height 10
click at [823, 455] on div "тебя" at bounding box center [837, 453] width 44 height 28
drag, startPoint x: 934, startPoint y: 451, endPoint x: 900, endPoint y: 450, distance: 33.9
click at [900, 450] on icon at bounding box center [902, 453] width 5 height 10
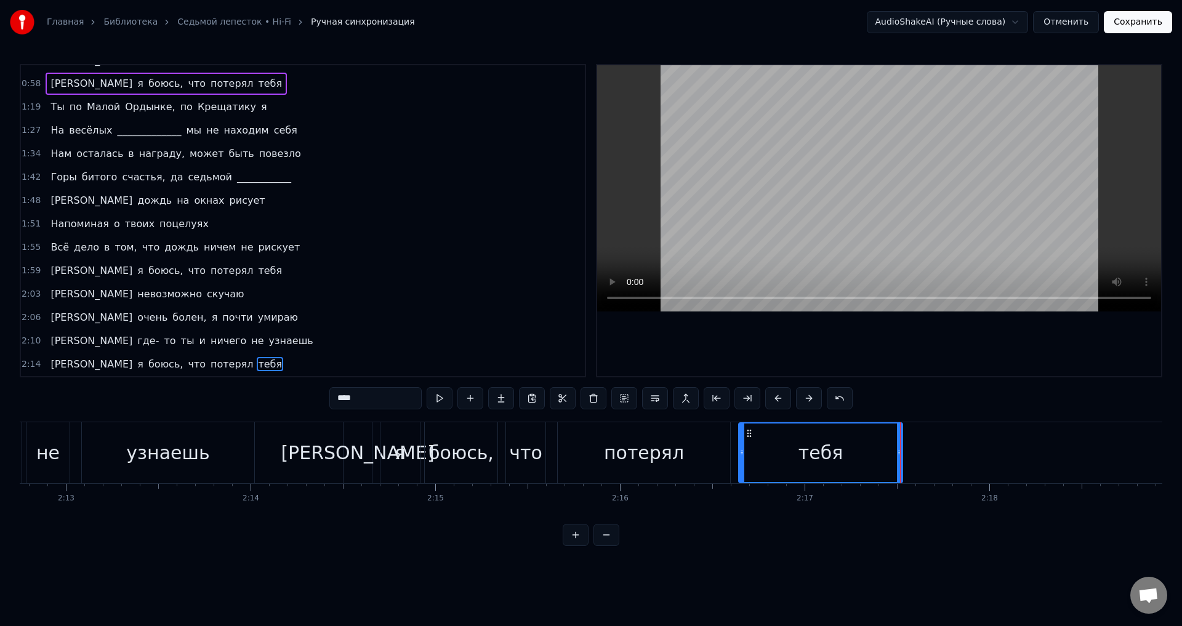
click at [823, 467] on div "тебя" at bounding box center [820, 453] width 163 height 58
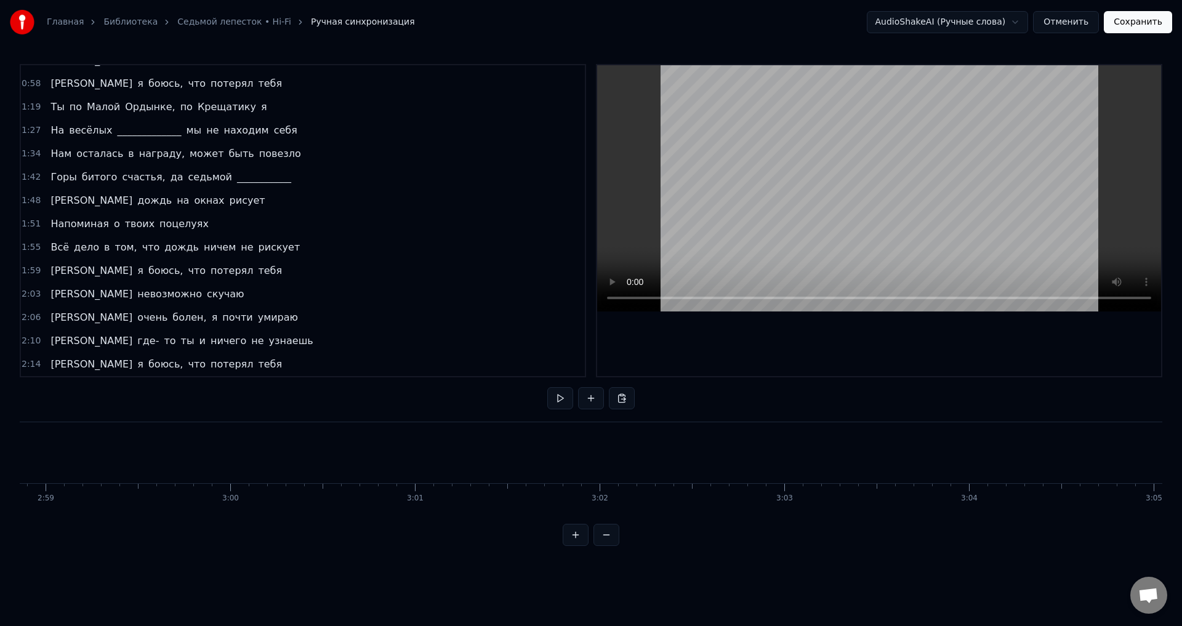
scroll to position [0, 34038]
click at [1139, 22] on button "Сохранить" at bounding box center [1138, 22] width 68 height 22
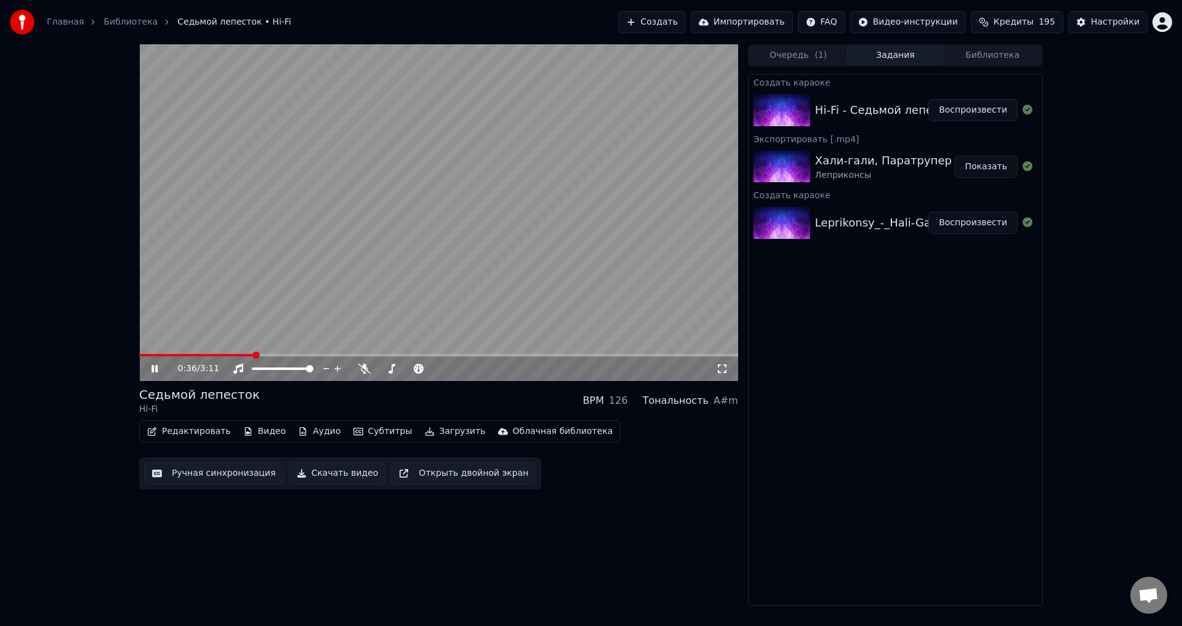
click at [369, 286] on video at bounding box center [438, 212] width 599 height 337
click at [203, 467] on button "Ручная синхронизация" at bounding box center [214, 473] width 140 height 22
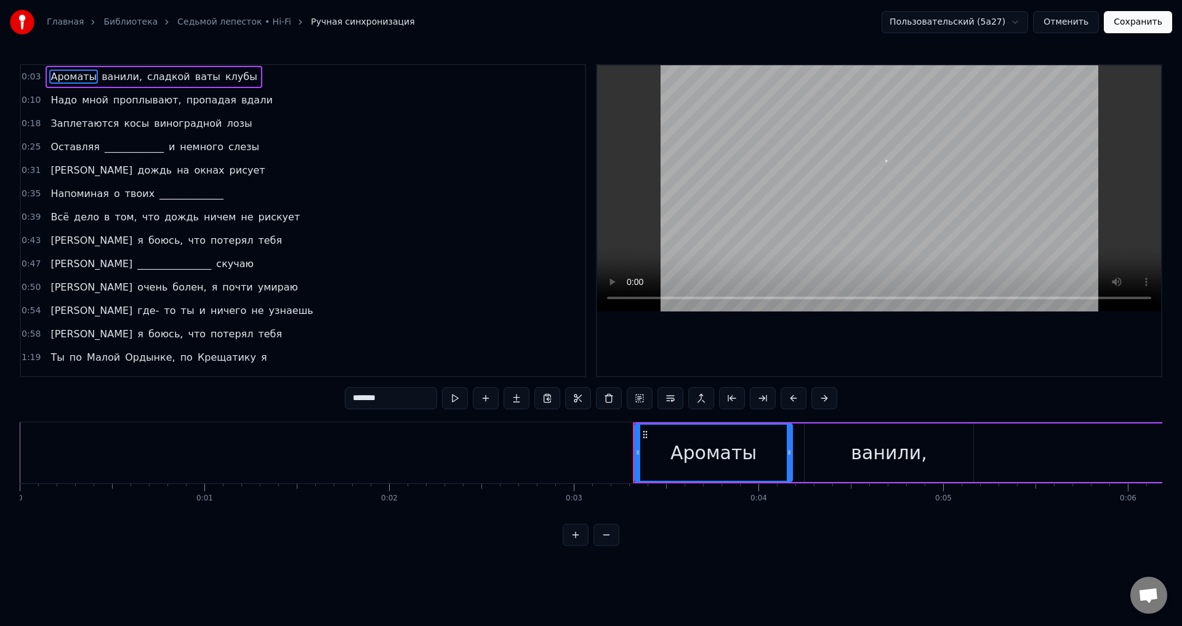
click at [136, 171] on span "дождь" at bounding box center [154, 170] width 37 height 14
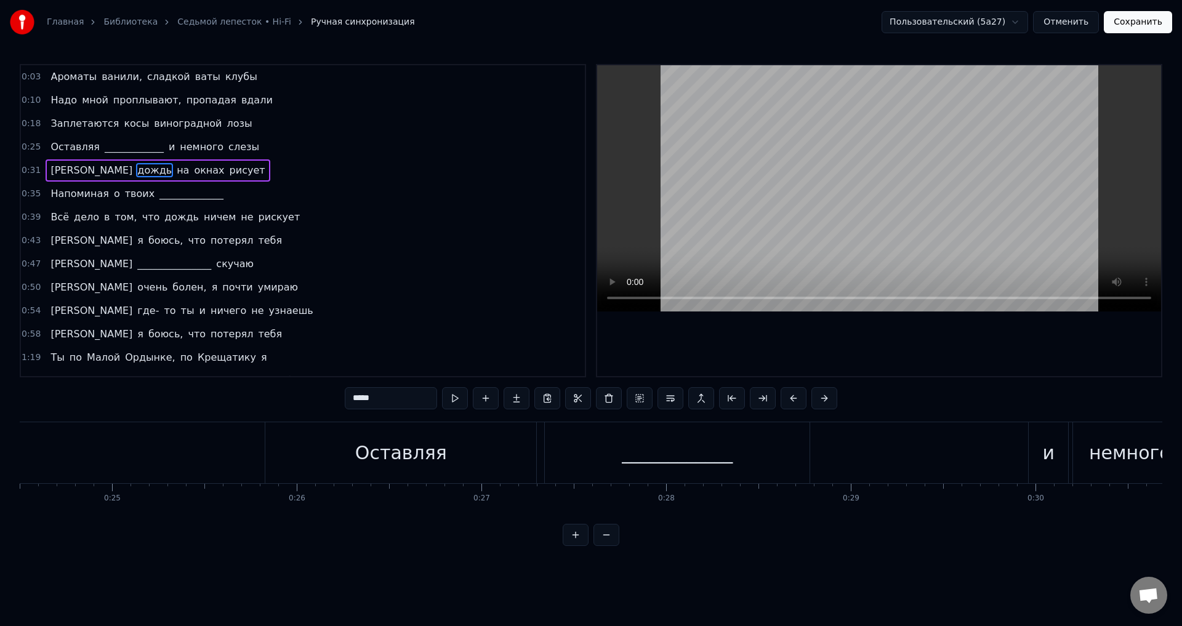
scroll to position [0, 5891]
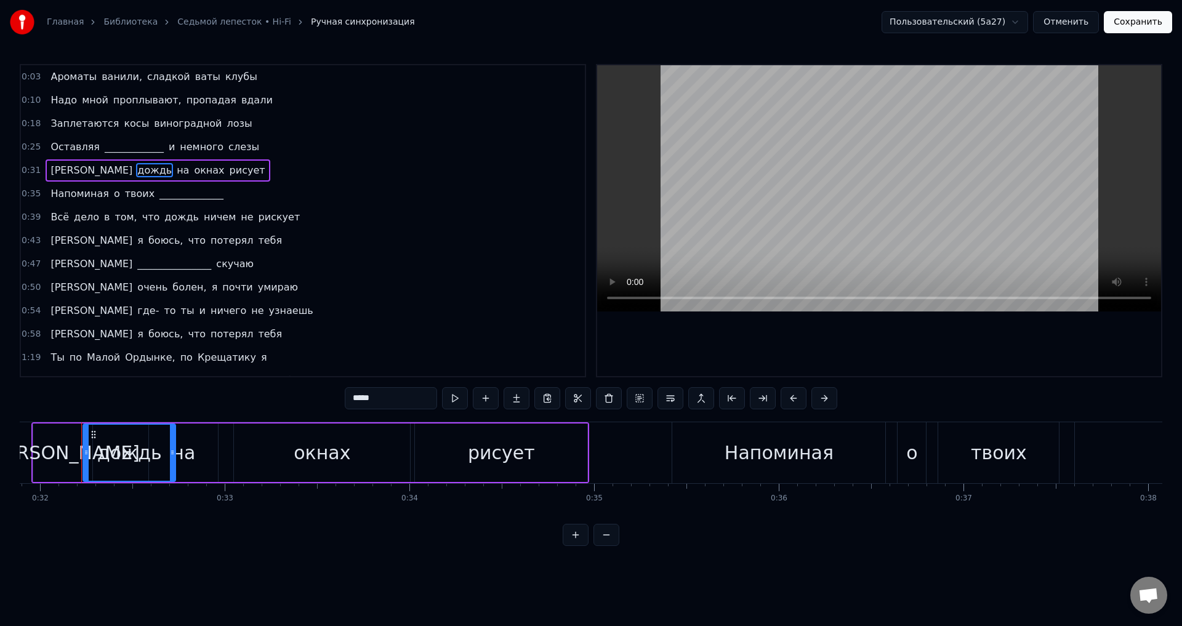
drag, startPoint x: 140, startPoint y: 453, endPoint x: 169, endPoint y: 456, distance: 29.8
click at [170, 456] on icon at bounding box center [172, 453] width 5 height 10
click at [195, 459] on div "на" at bounding box center [183, 453] width 69 height 58
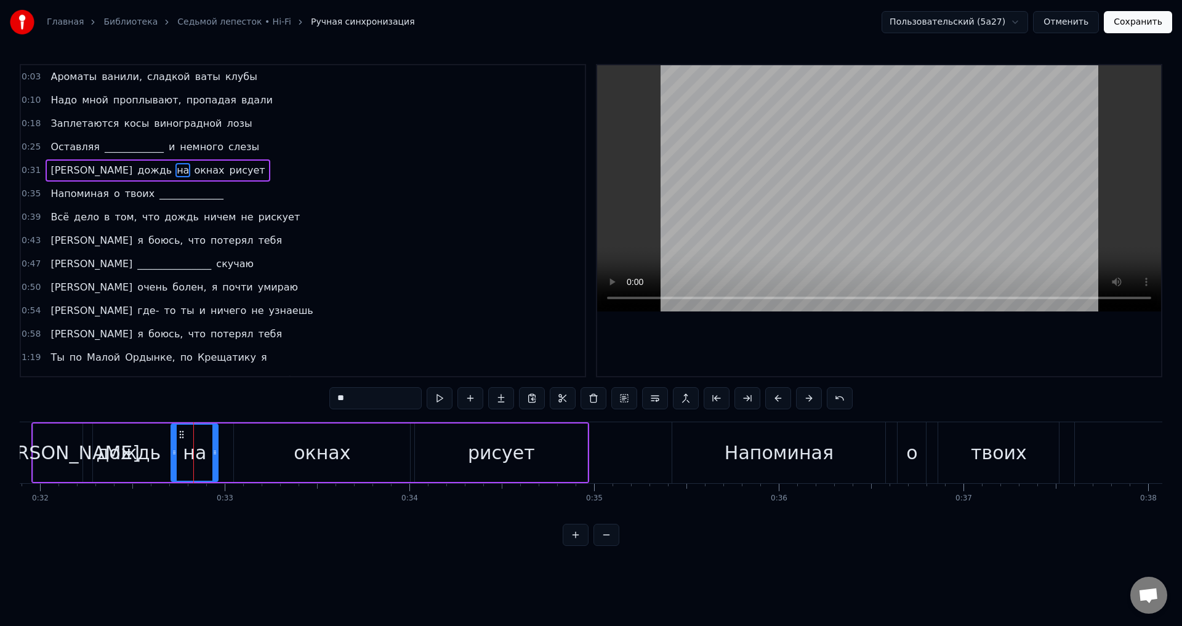
drag, startPoint x: 153, startPoint y: 456, endPoint x: 177, endPoint y: 457, distance: 24.7
click at [177, 457] on div at bounding box center [174, 453] width 5 height 56
drag, startPoint x: 217, startPoint y: 456, endPoint x: 238, endPoint y: 456, distance: 20.9
click at [217, 456] on icon at bounding box center [214, 453] width 5 height 10
click at [134, 452] on div "дождь" at bounding box center [129, 453] width 65 height 28
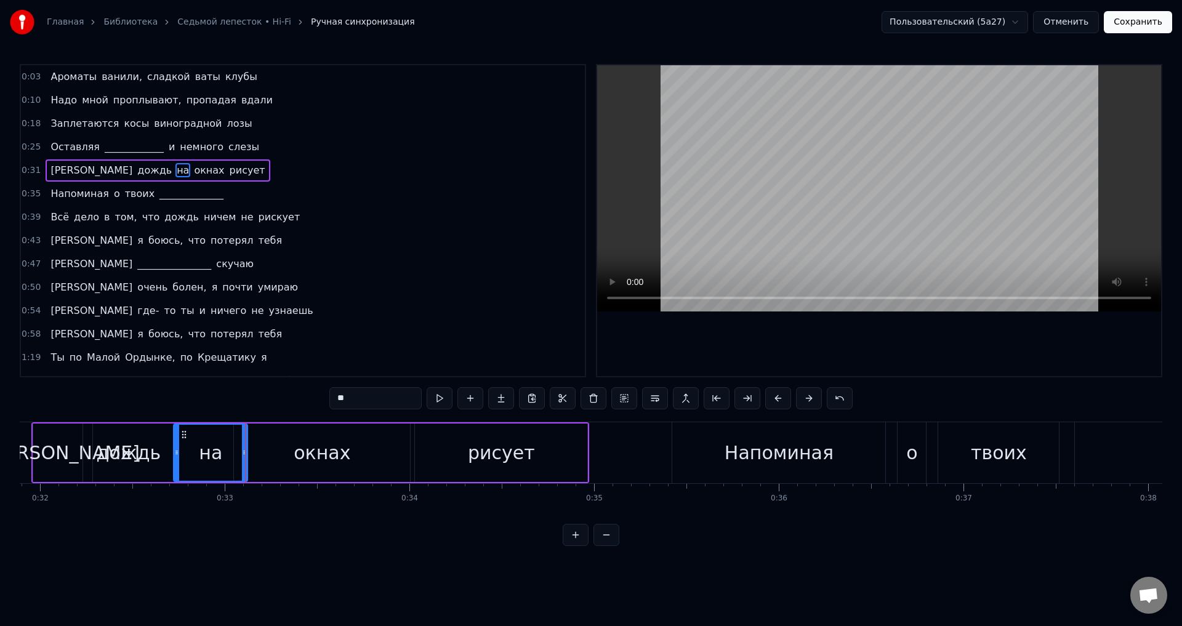
type input "*****"
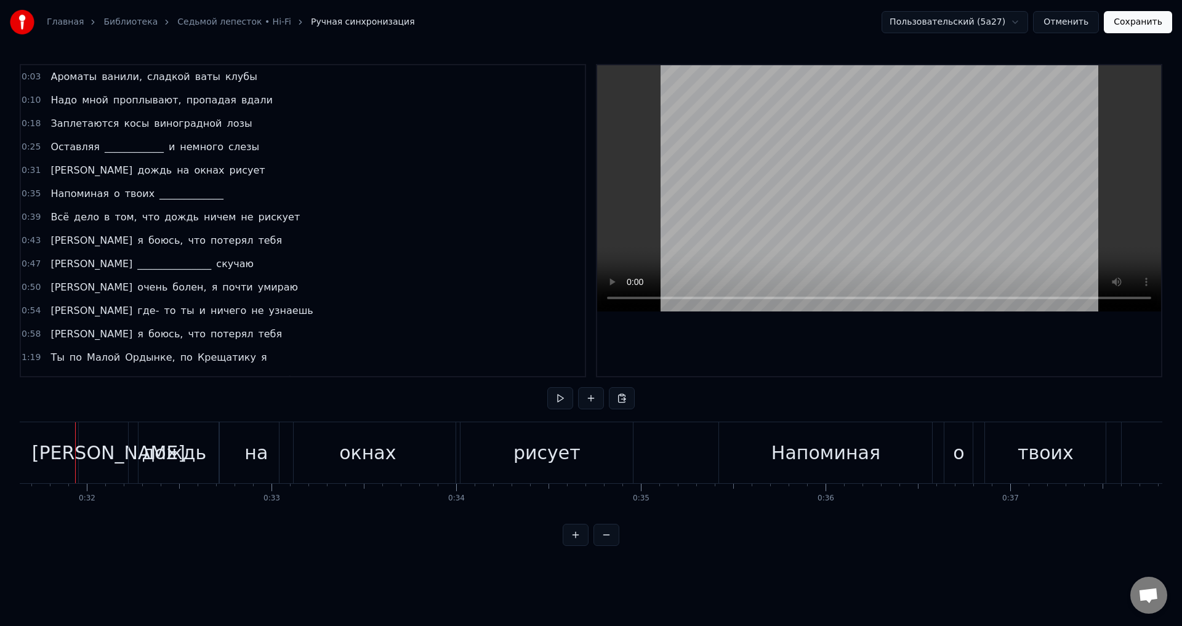
scroll to position [0, 5838]
click at [1153, 24] on button "Сохранить" at bounding box center [1138, 22] width 68 height 22
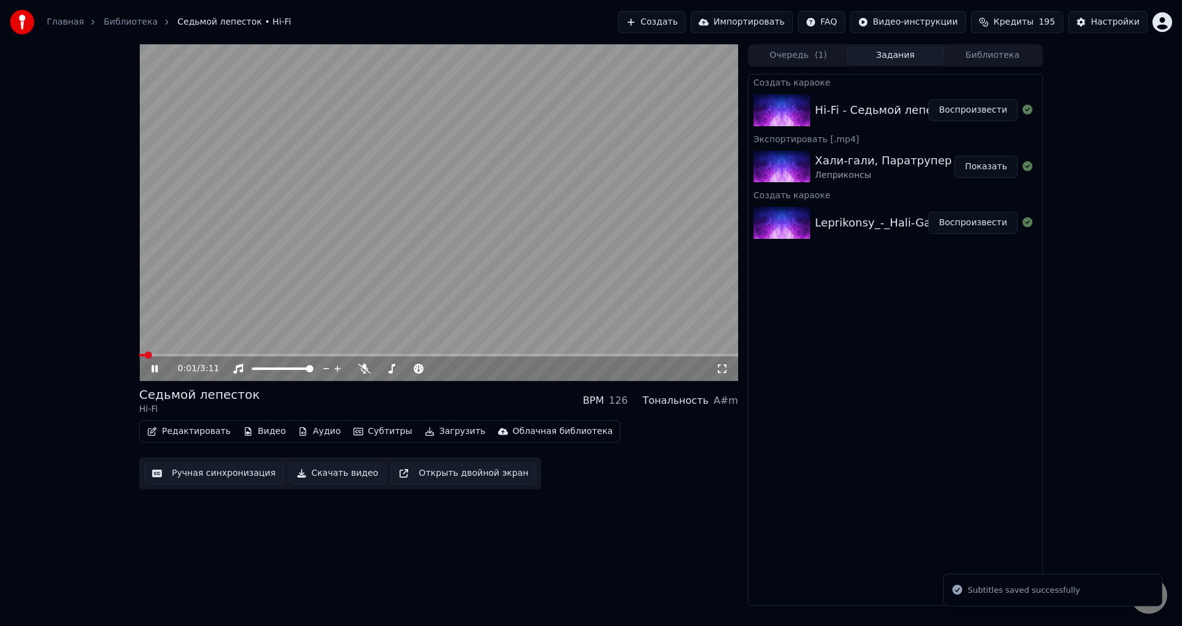
click at [424, 268] on video at bounding box center [438, 212] width 599 height 337
click at [437, 433] on button "Загрузить" at bounding box center [455, 431] width 71 height 17
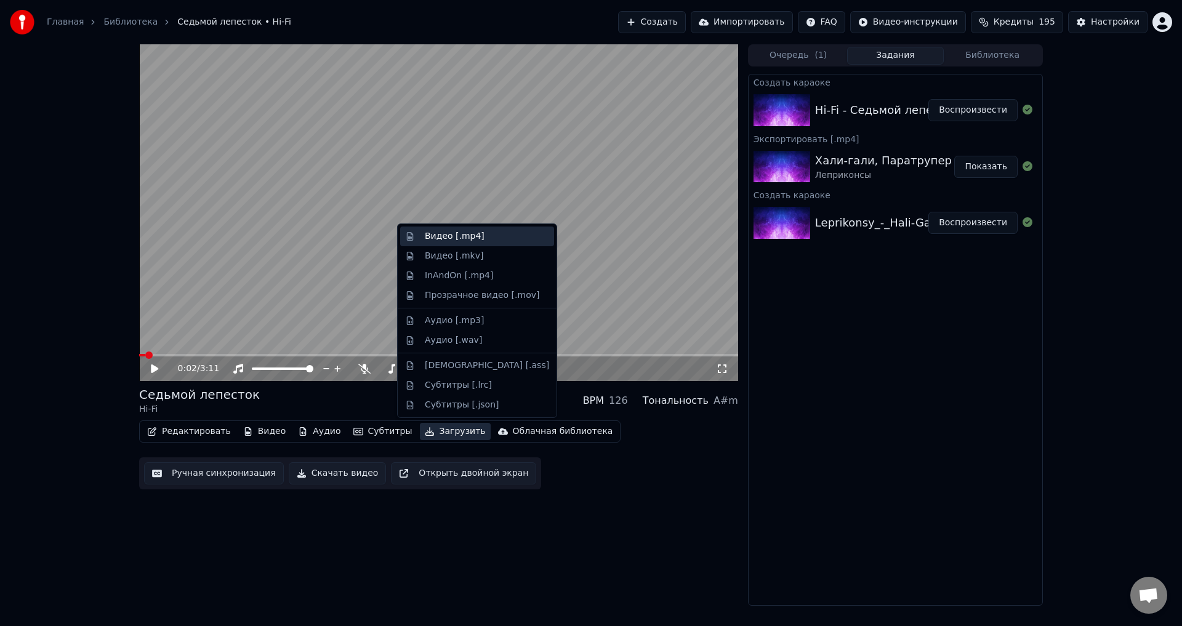
click at [470, 238] on div "Видео [.mp4]" at bounding box center [455, 236] width 60 height 12
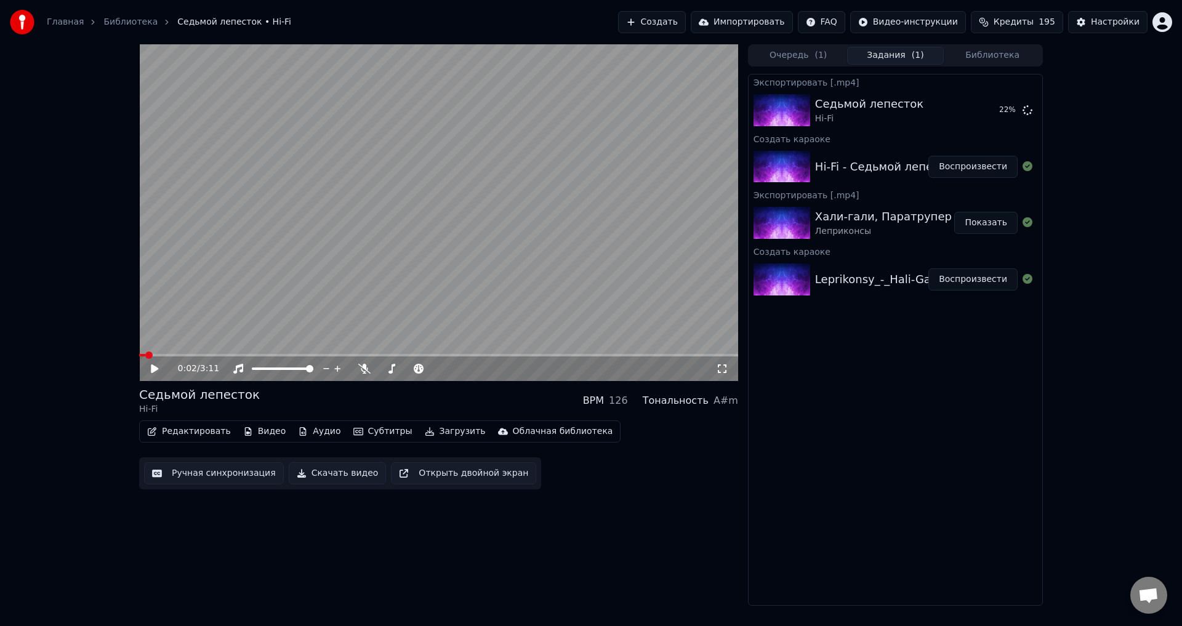
click at [817, 261] on div "Leprikonsy_-_Hali-Gali_([DOMAIN_NAME]) Воспроизвести" at bounding box center [896, 280] width 294 height 42
click at [977, 54] on button "Библиотека" at bounding box center [992, 56] width 97 height 18
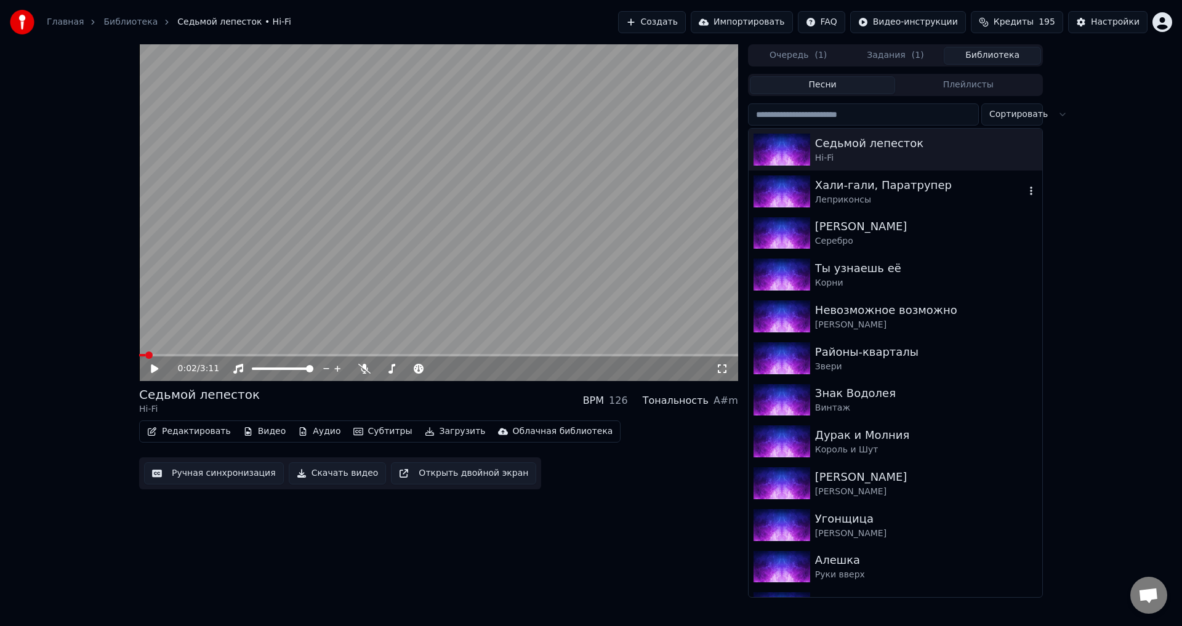
click at [871, 182] on div "Хали-гали, Паратрупер" at bounding box center [920, 185] width 210 height 17
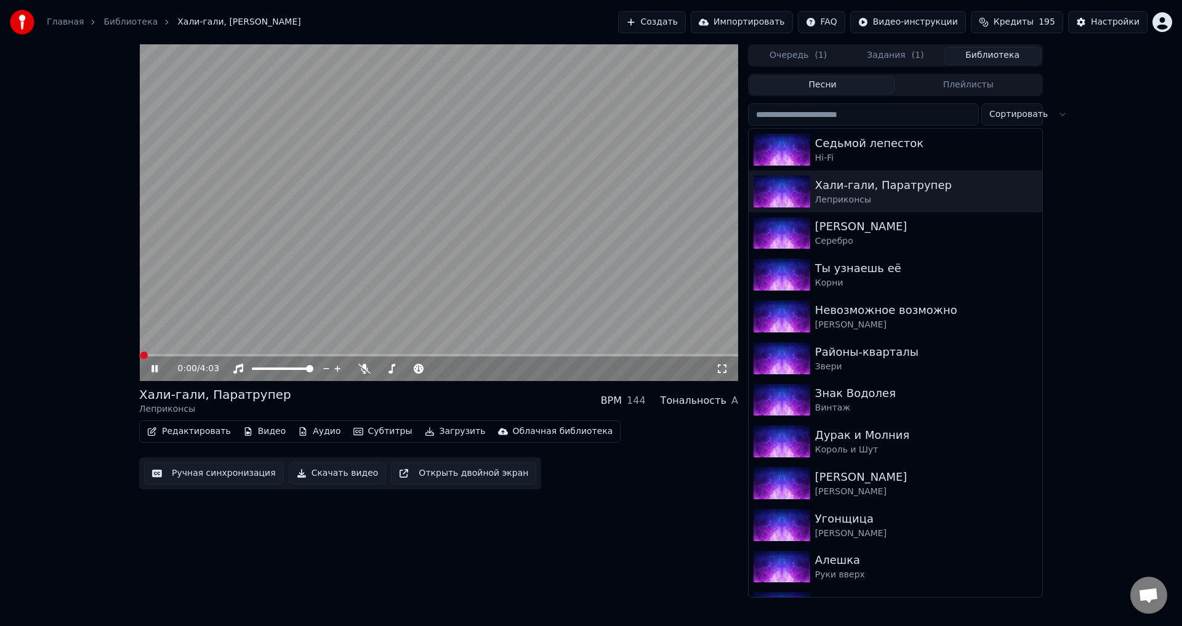
click at [389, 216] on video at bounding box center [438, 212] width 599 height 337
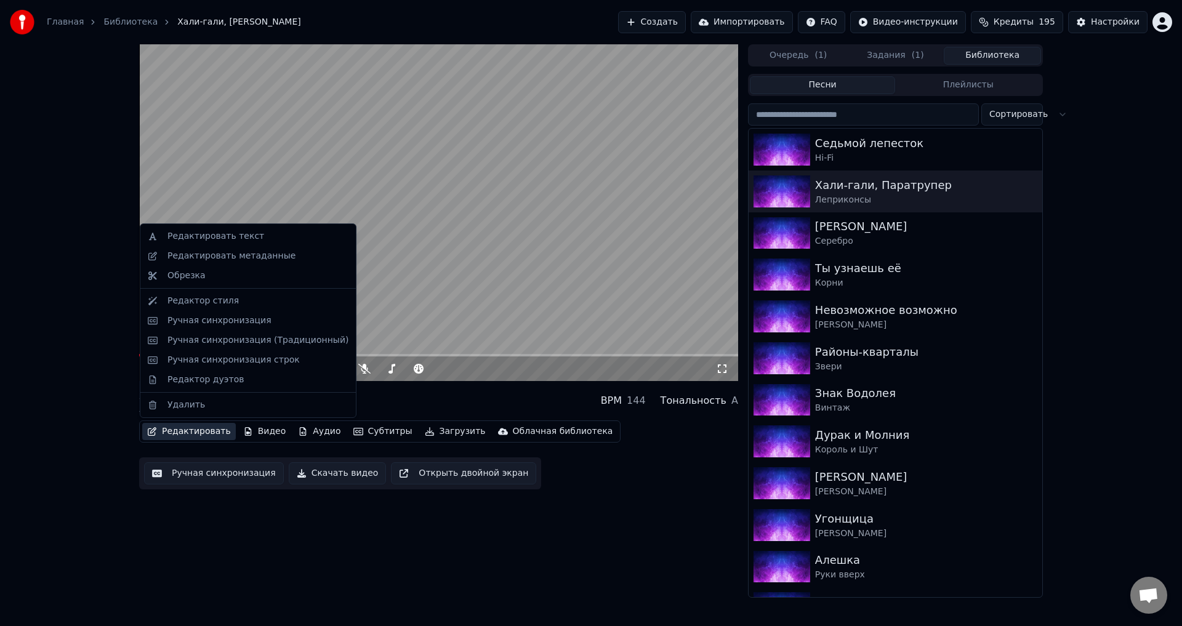
click at [193, 430] on button "Редактировать" at bounding box center [189, 431] width 94 height 17
click at [231, 241] on div "Редактировать текст" at bounding box center [215, 236] width 97 height 12
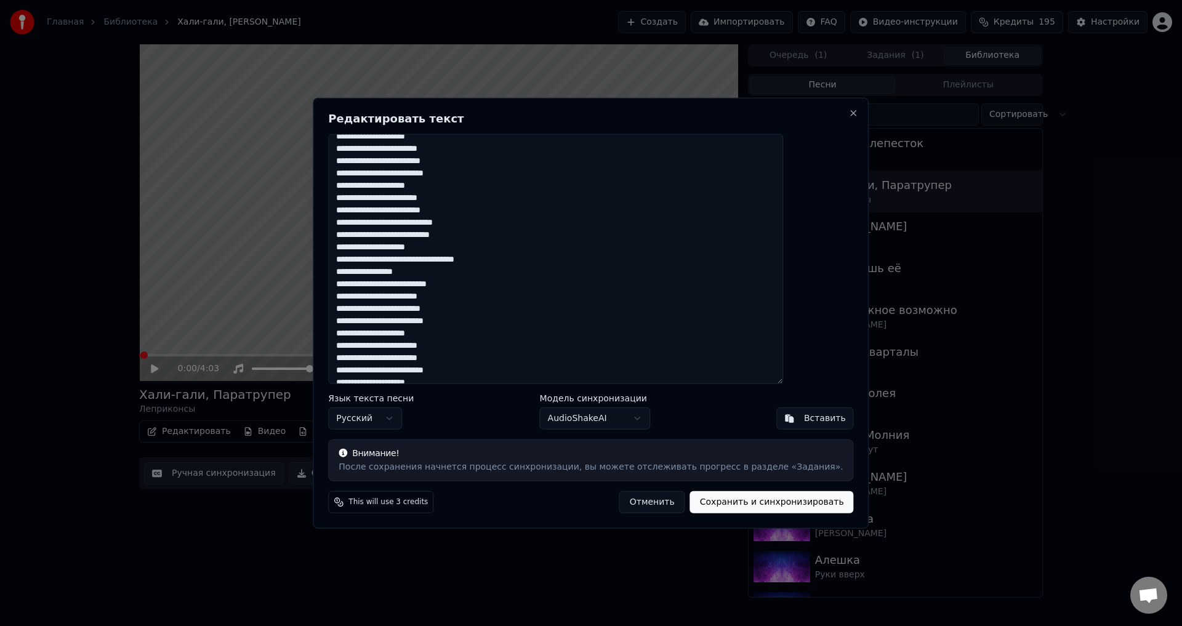
scroll to position [302, 0]
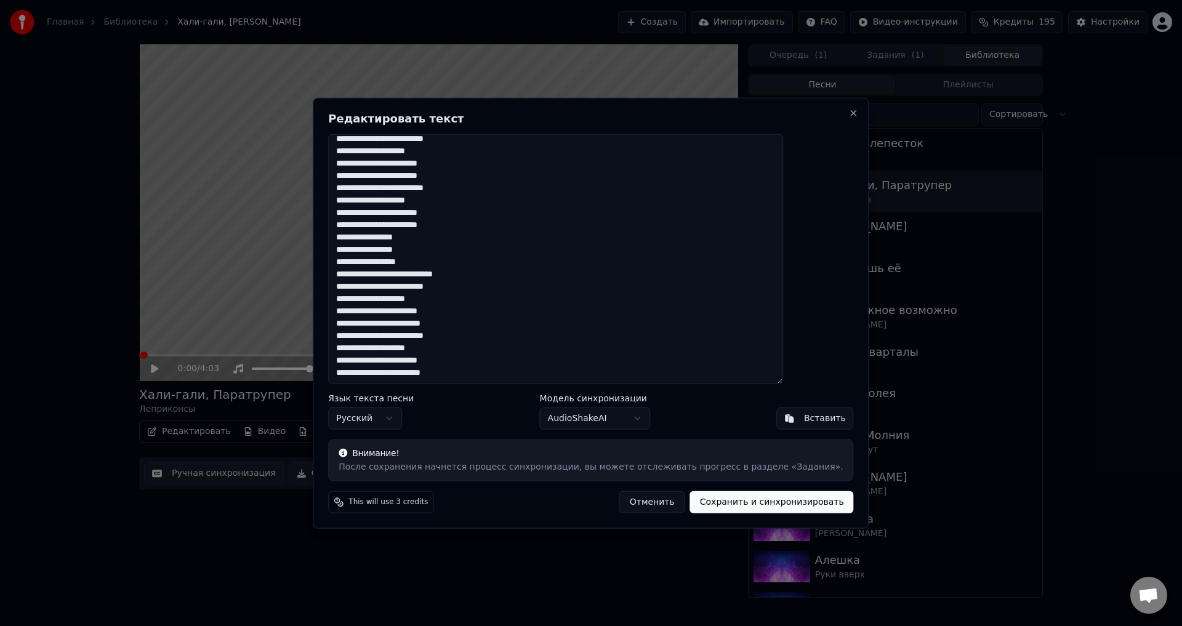
drag, startPoint x: 372, startPoint y: 146, endPoint x: 576, endPoint y: 419, distance: 341.4
click at [576, 419] on div "Редактировать текст Язык текста песни Русский Модель синхронизации AudioShakeAI…" at bounding box center [591, 313] width 556 height 432
click at [643, 506] on button "Отменить" at bounding box center [652, 502] width 66 height 22
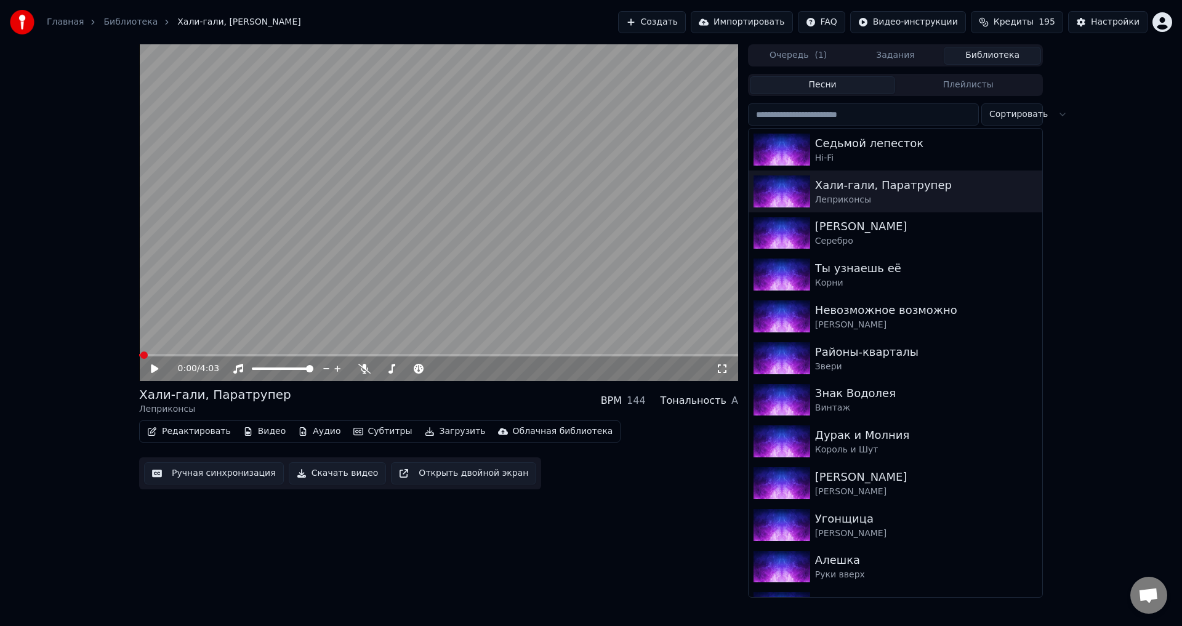
click at [828, 57] on button "Очередь ( 1 )" at bounding box center [798, 56] width 97 height 18
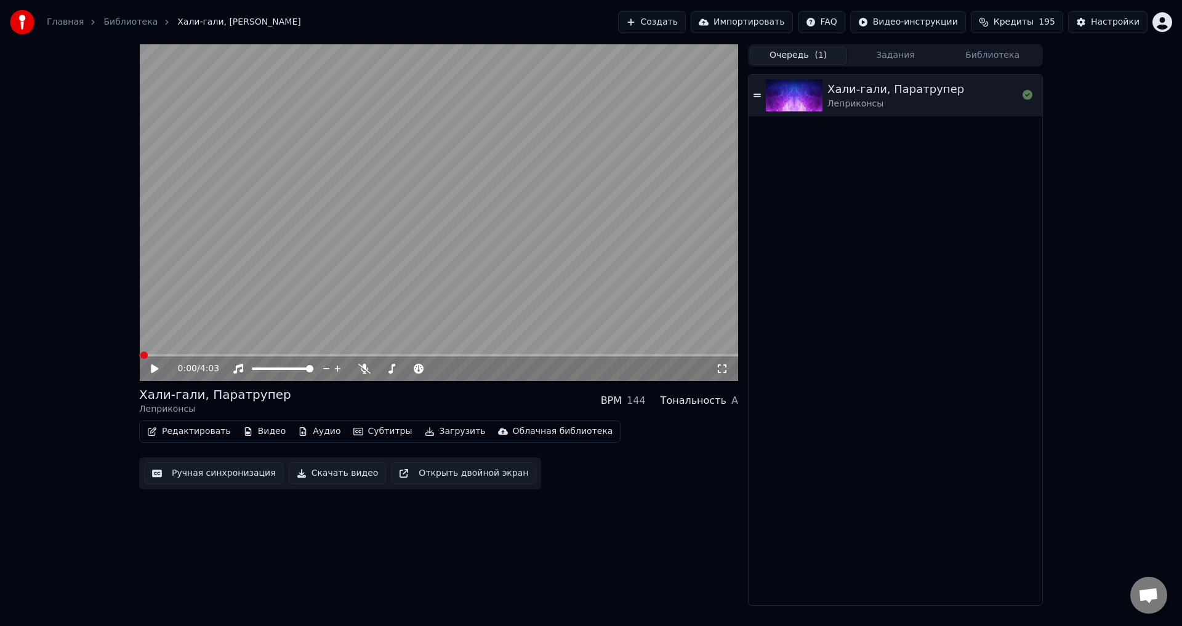
click at [888, 50] on button "Задания" at bounding box center [895, 56] width 97 height 18
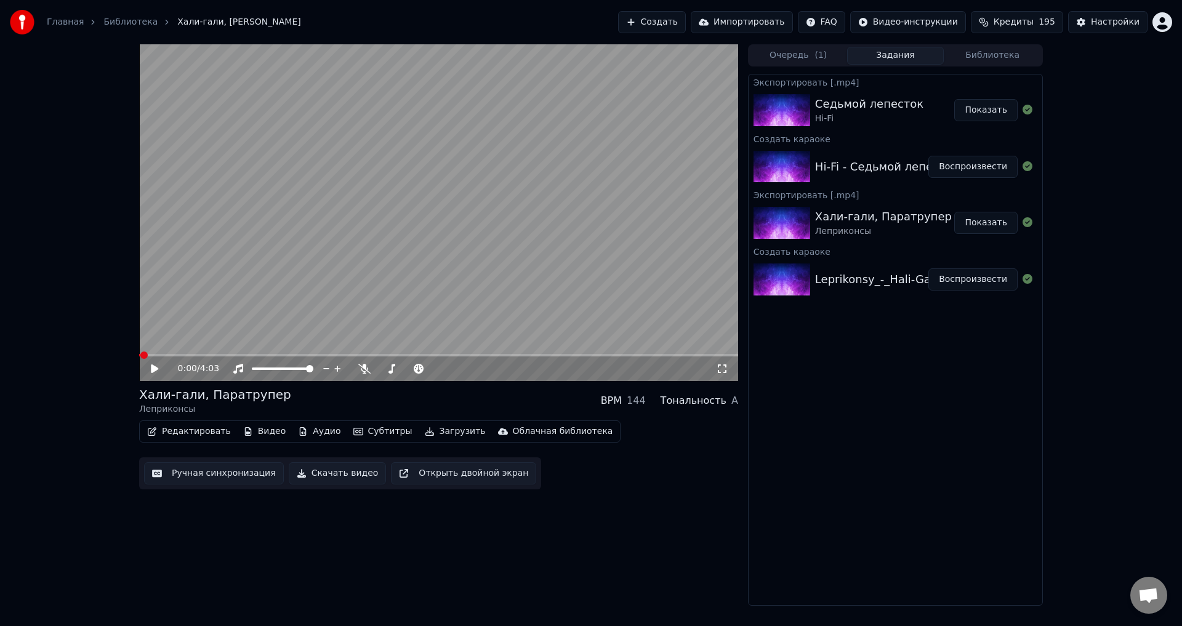
click at [978, 110] on button "Показать" at bounding box center [985, 110] width 63 height 22
click at [686, 25] on button "Создать" at bounding box center [652, 22] width 68 height 22
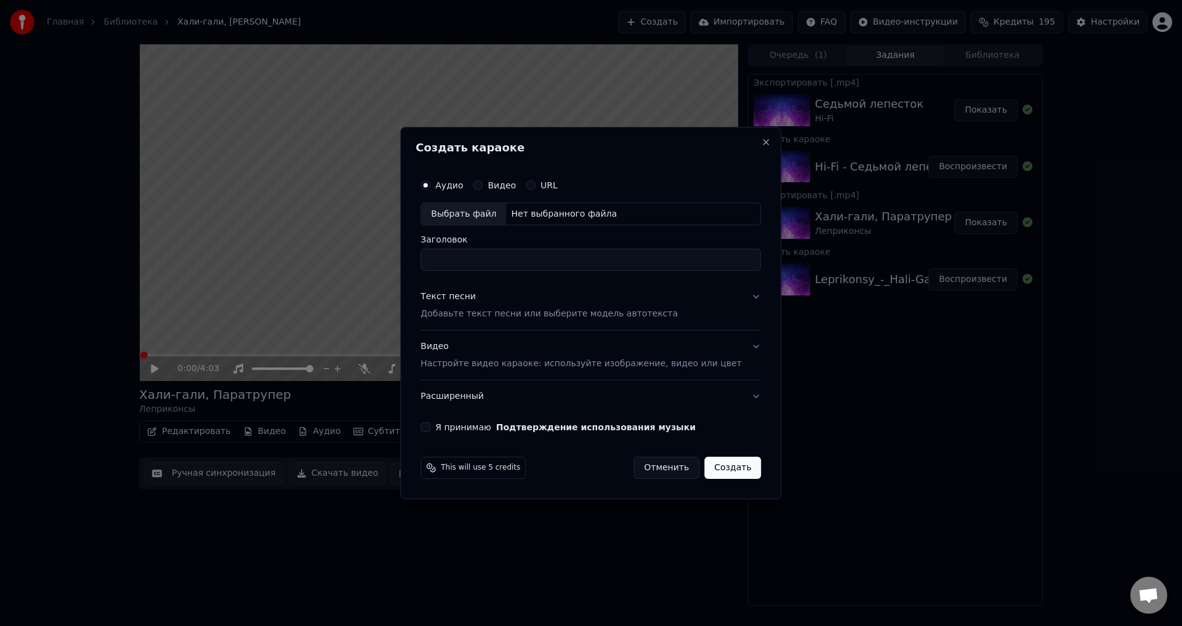
click at [478, 313] on p "Добавьте текст песни или выберите модель автотекста" at bounding box center [549, 314] width 257 height 12
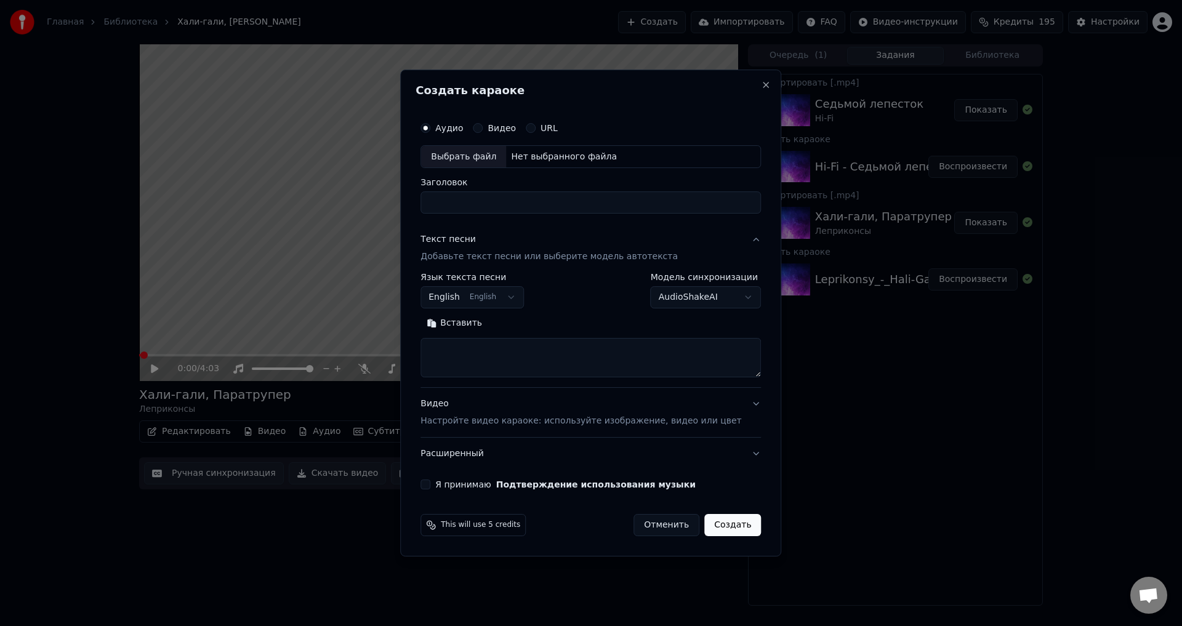
click at [491, 304] on body "Главная Библиотека Хали-гали, Паратрупер • Леприконсы Создать Импортировать FAQ…" at bounding box center [591, 313] width 1182 height 626
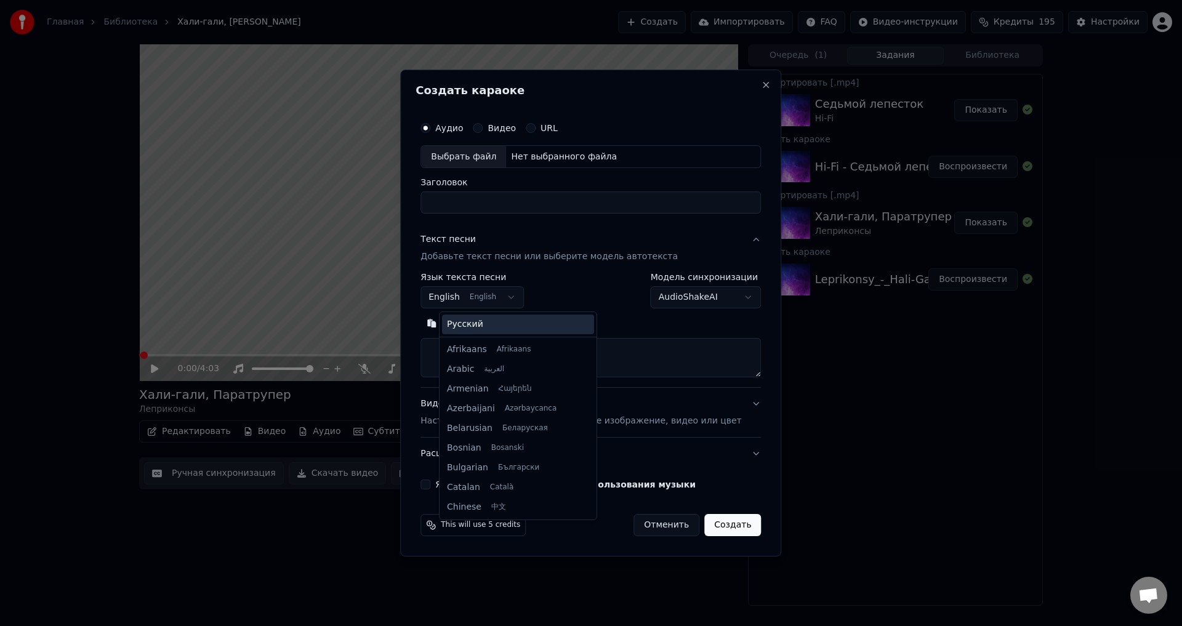
scroll to position [99, 0]
select select "**"
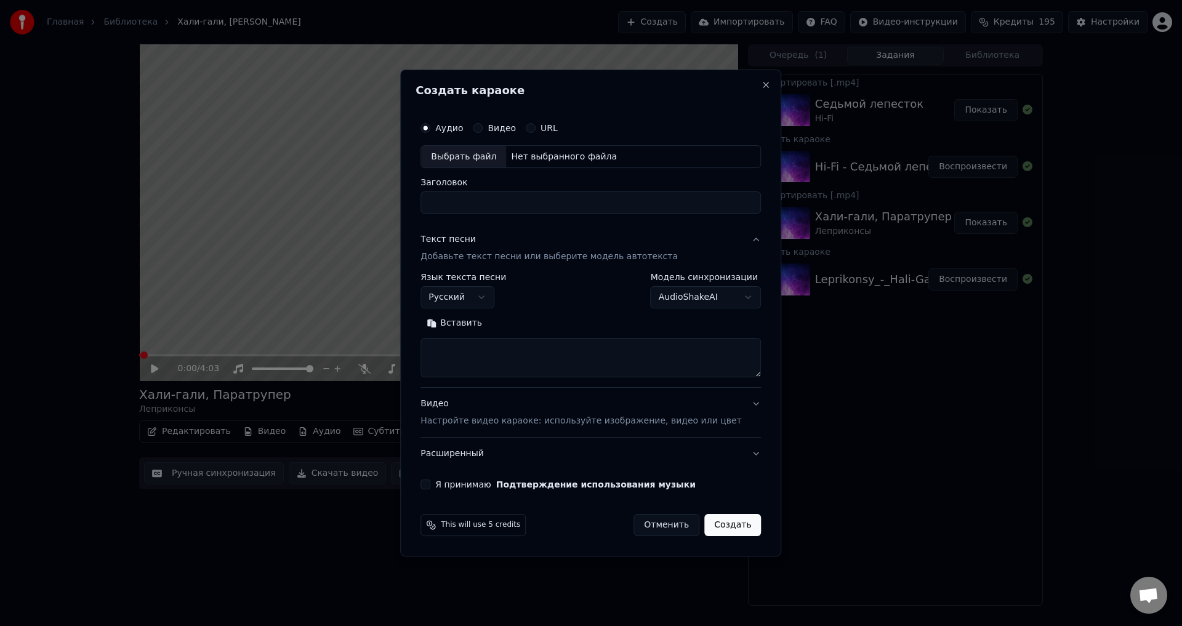
click at [483, 326] on button "Вставить" at bounding box center [455, 324] width 68 height 20
click at [543, 327] on button "Развернуть" at bounding box center [529, 324] width 78 height 20
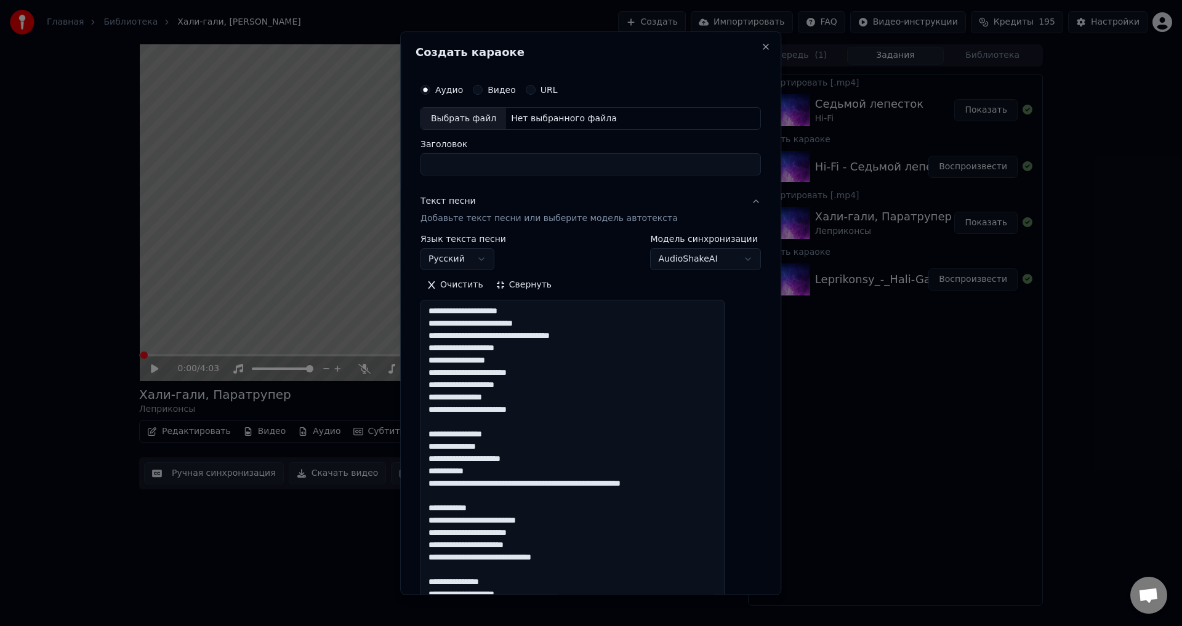
type textarea "**********"
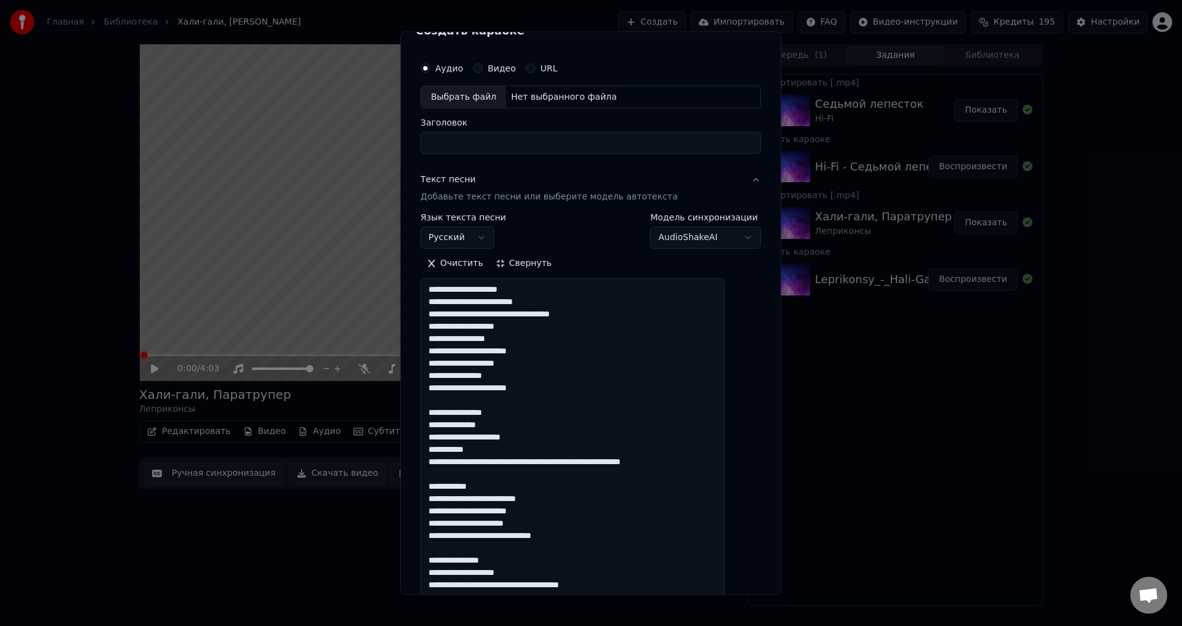
scroll to position [0, 0]
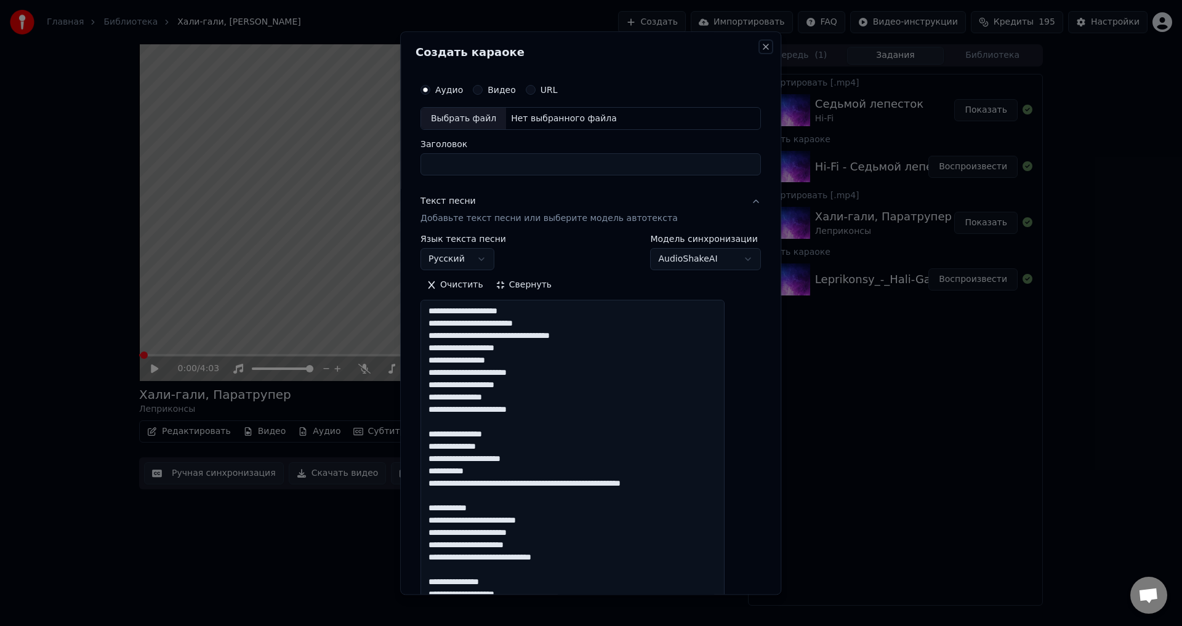
click at [762, 45] on button "Close" at bounding box center [767, 47] width 10 height 10
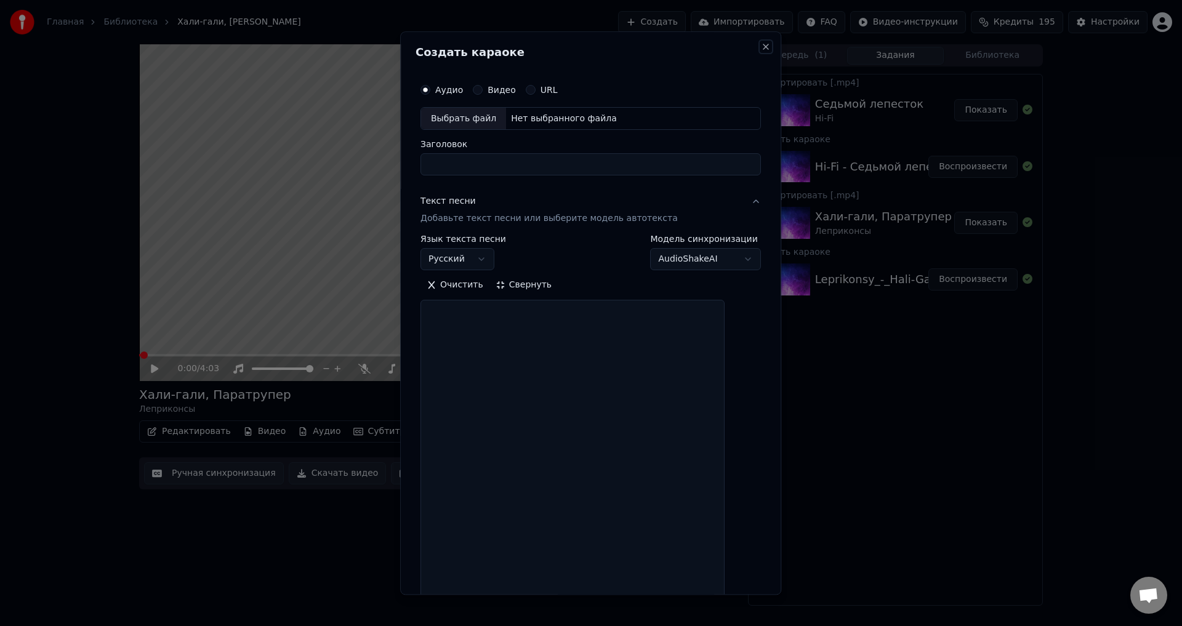
select select
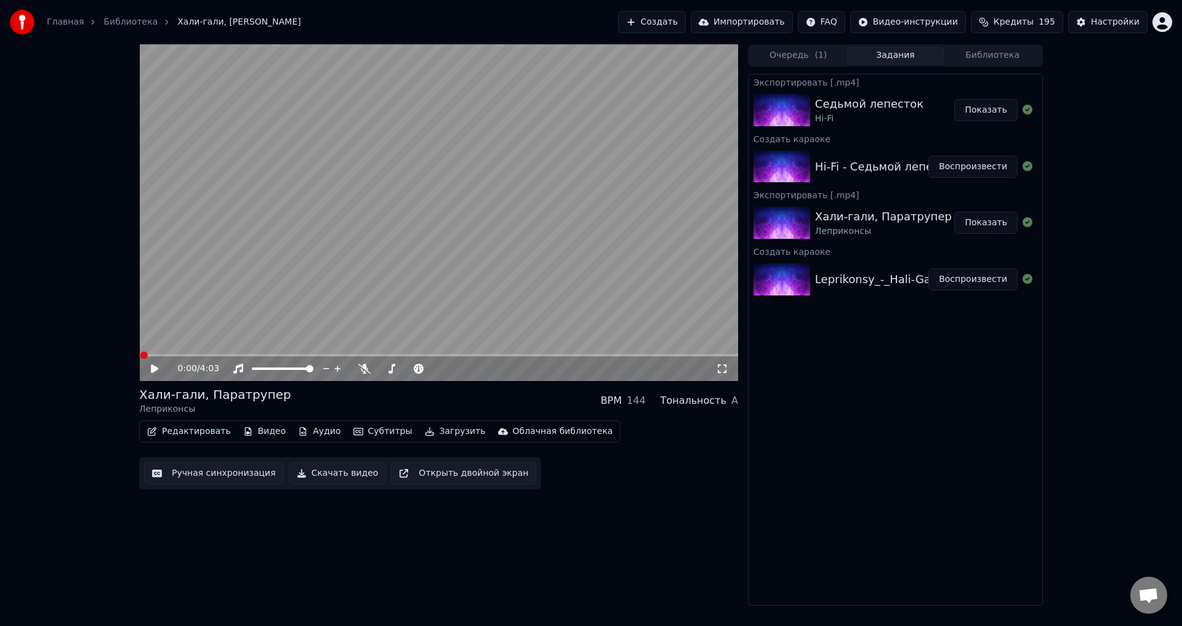
click at [1142, 256] on div "0:00 / 4:03 Хали-гали, Паратрупер Леприконсы BPM 144 Тональность A Редактироват…" at bounding box center [591, 325] width 1182 height 562
